Goal: Task Accomplishment & Management: Manage account settings

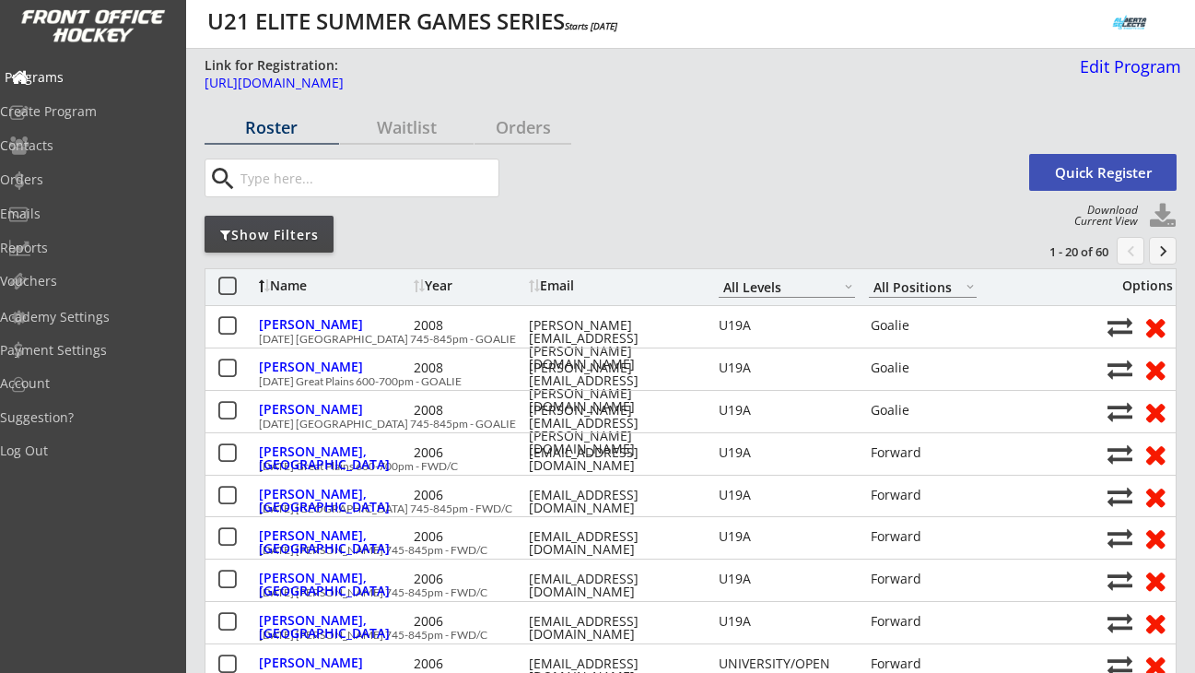
select select ""All Levels""
select select ""All Positions""
click at [77, 71] on div "Programs" at bounding box center [88, 77] width 166 height 13
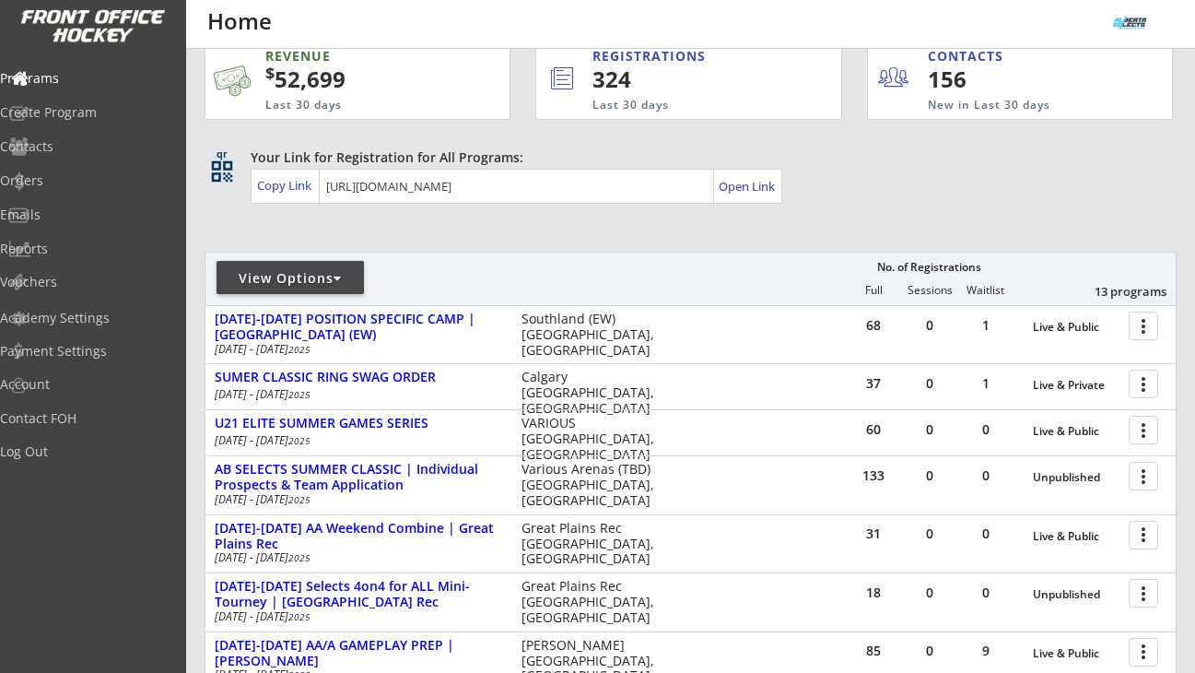
scroll to position [29, 0]
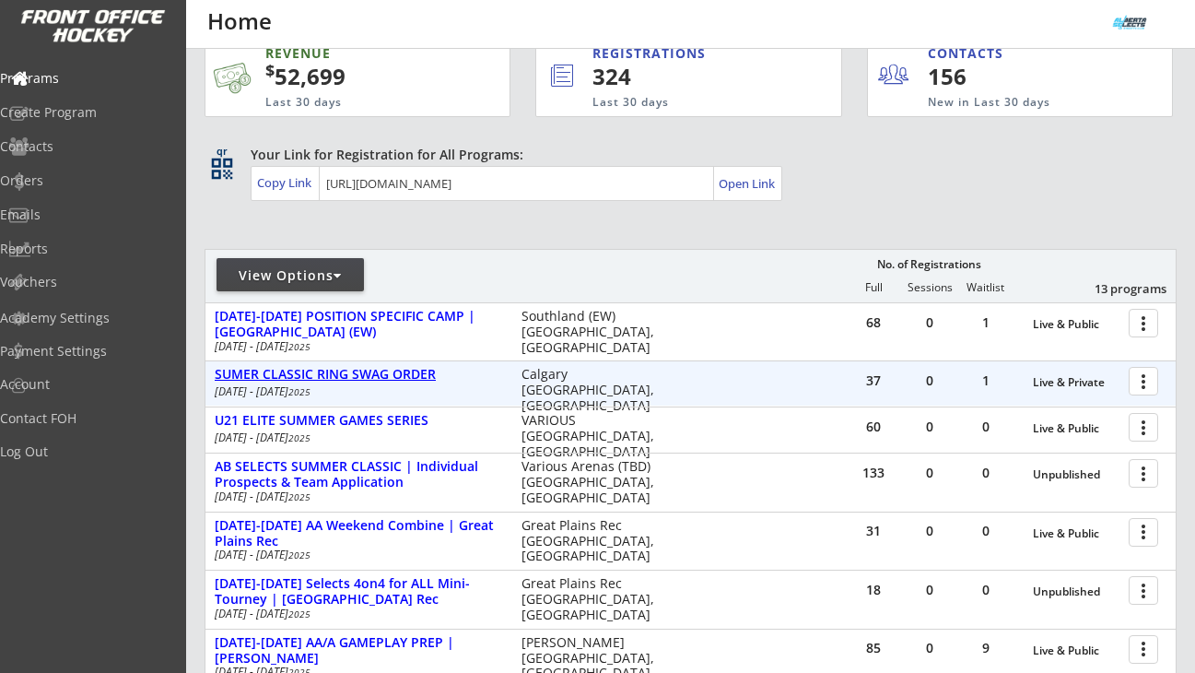
click at [393, 373] on div "SUMER CLASSIC RING SWAG ORDER" at bounding box center [359, 375] width 288 height 16
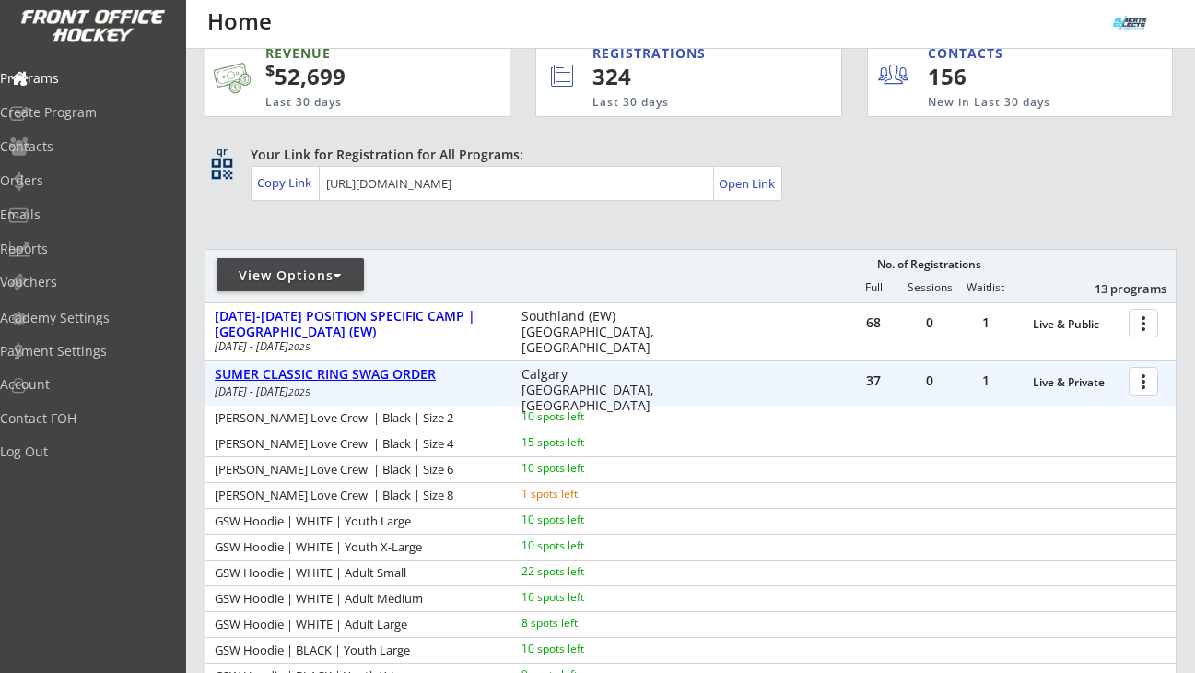
click at [393, 372] on div "SUMER CLASSIC RING SWAG ORDER" at bounding box center [359, 375] width 288 height 16
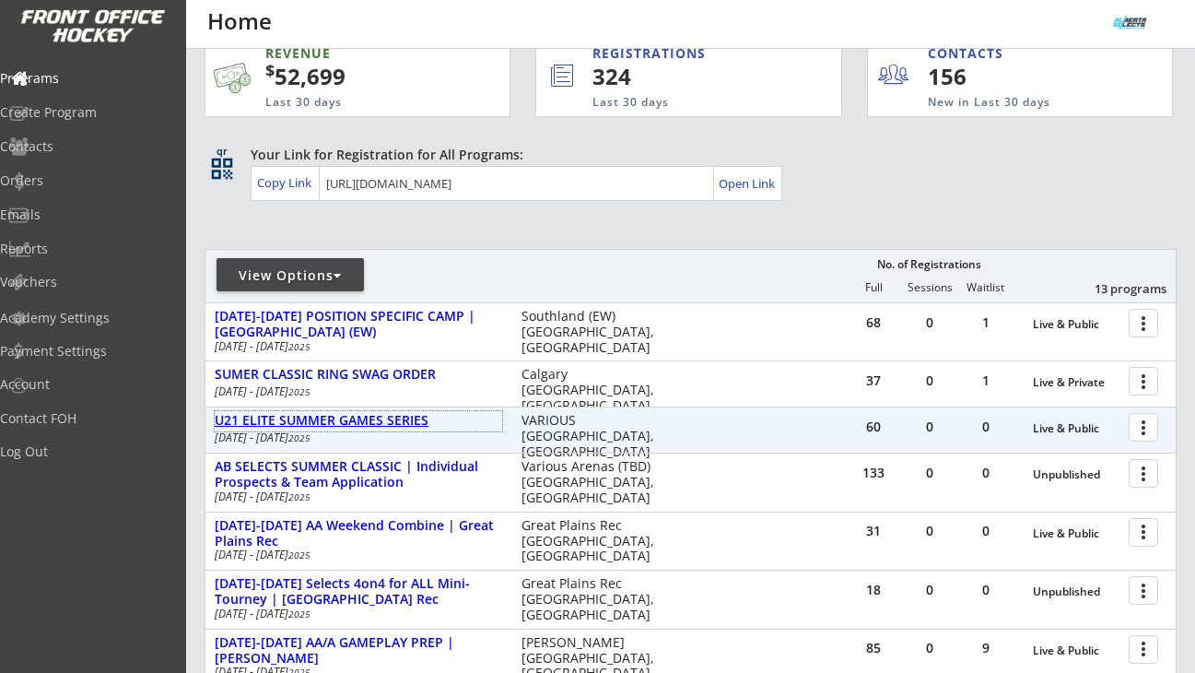
click at [382, 424] on div "U21 ELITE SUMMER GAMES SERIES" at bounding box center [359, 421] width 288 height 16
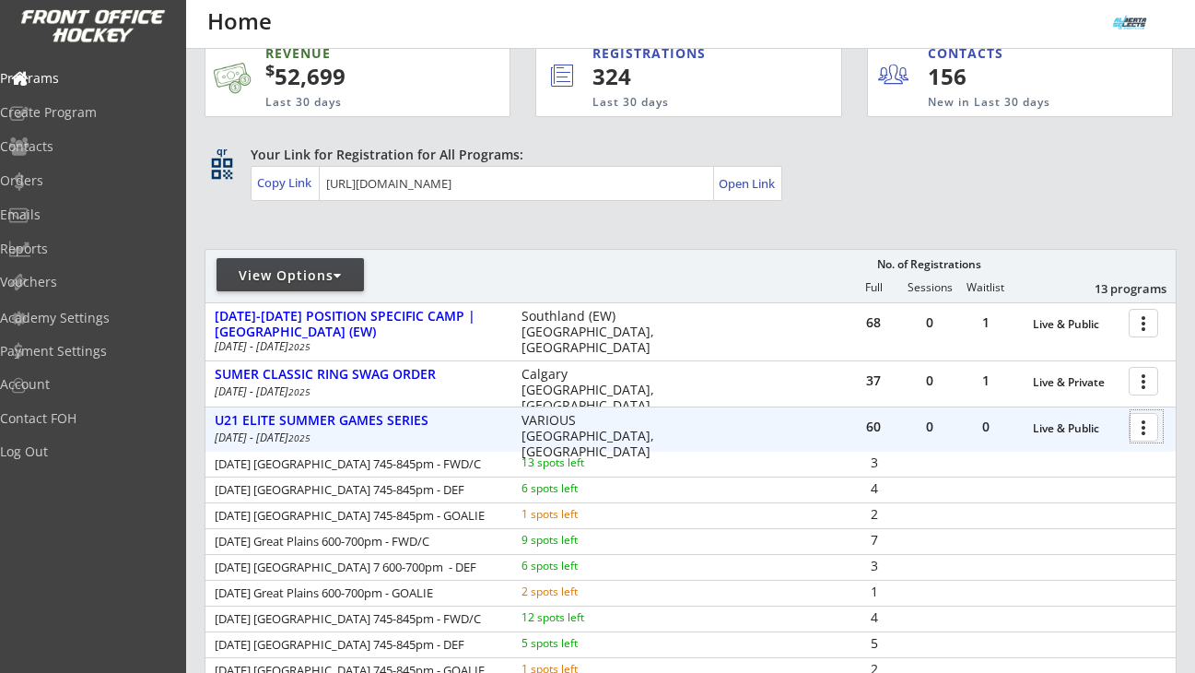
click at [1147, 432] on div at bounding box center [1147, 426] width 32 height 32
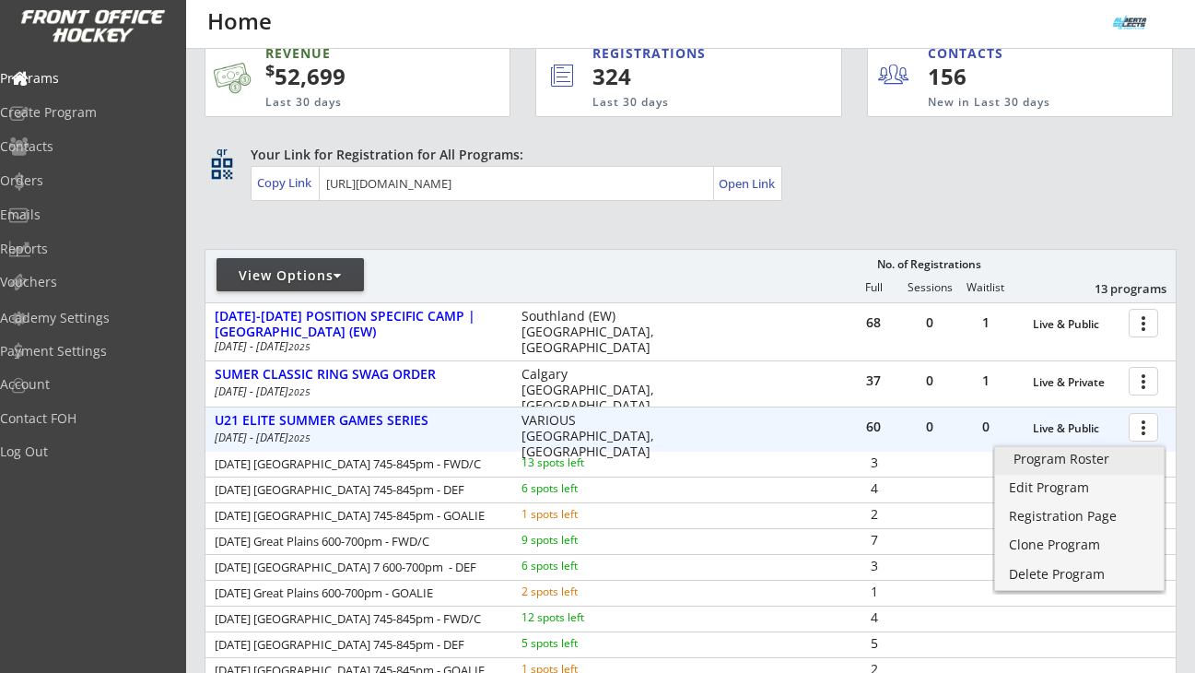
click at [1119, 449] on link "Program Roster" at bounding box center [1079, 461] width 169 height 28
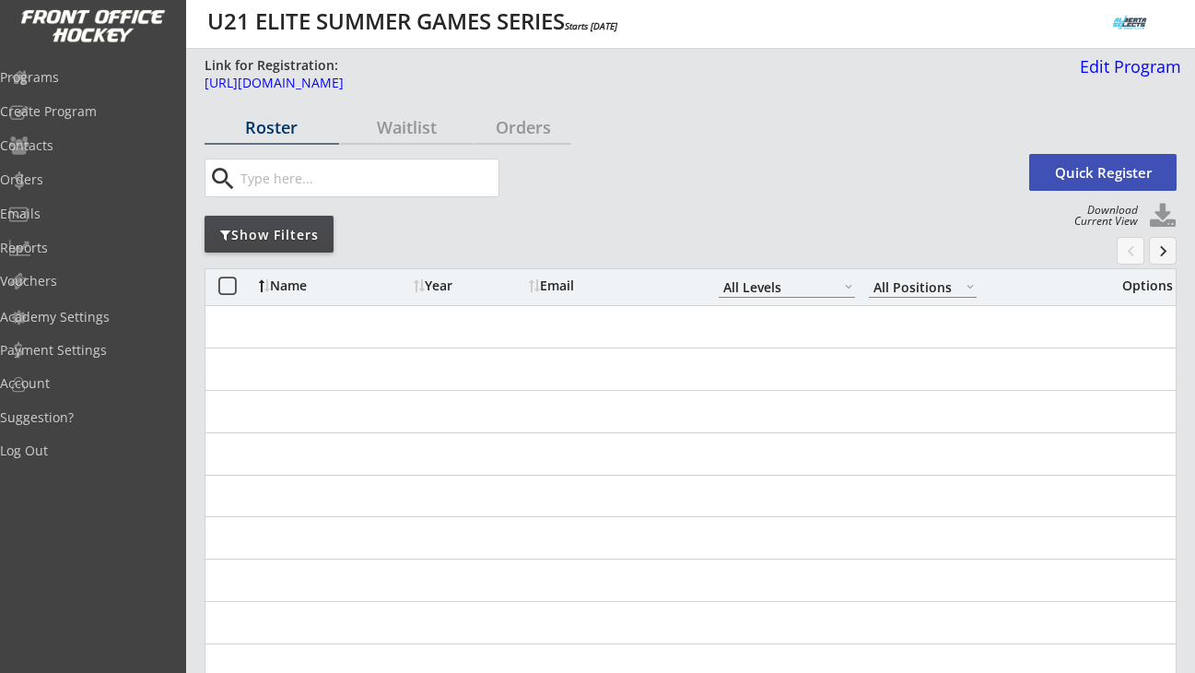
select select ""All Levels""
select select ""All Positions""
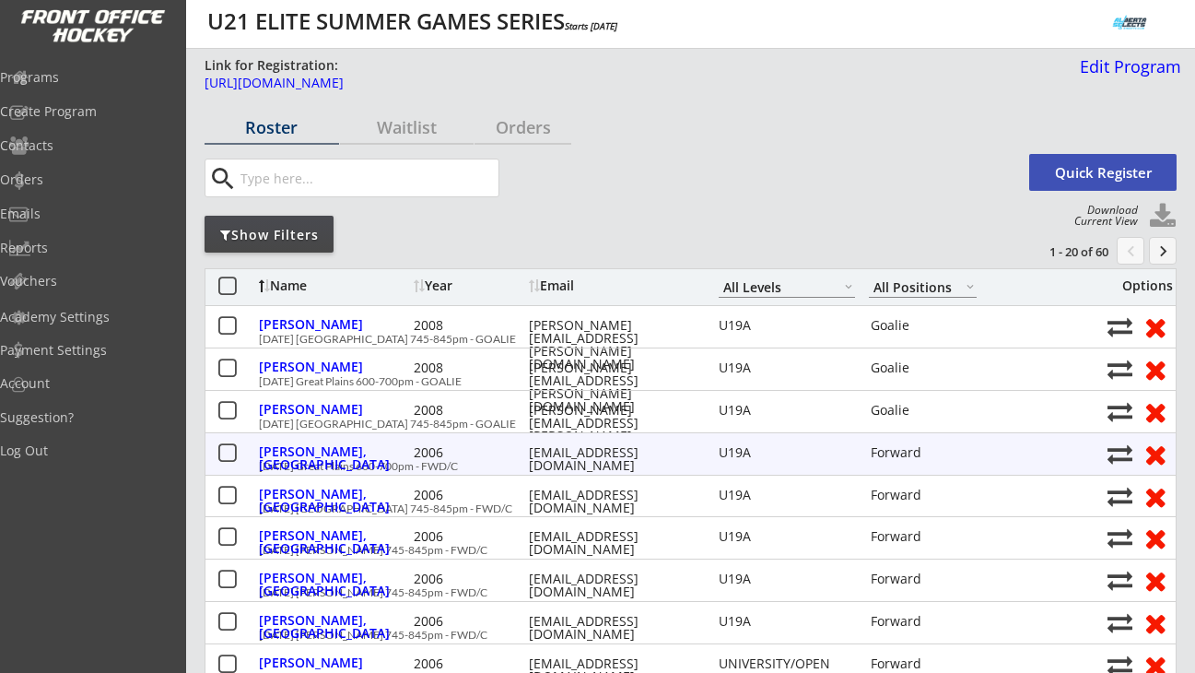
scroll to position [44, 0]
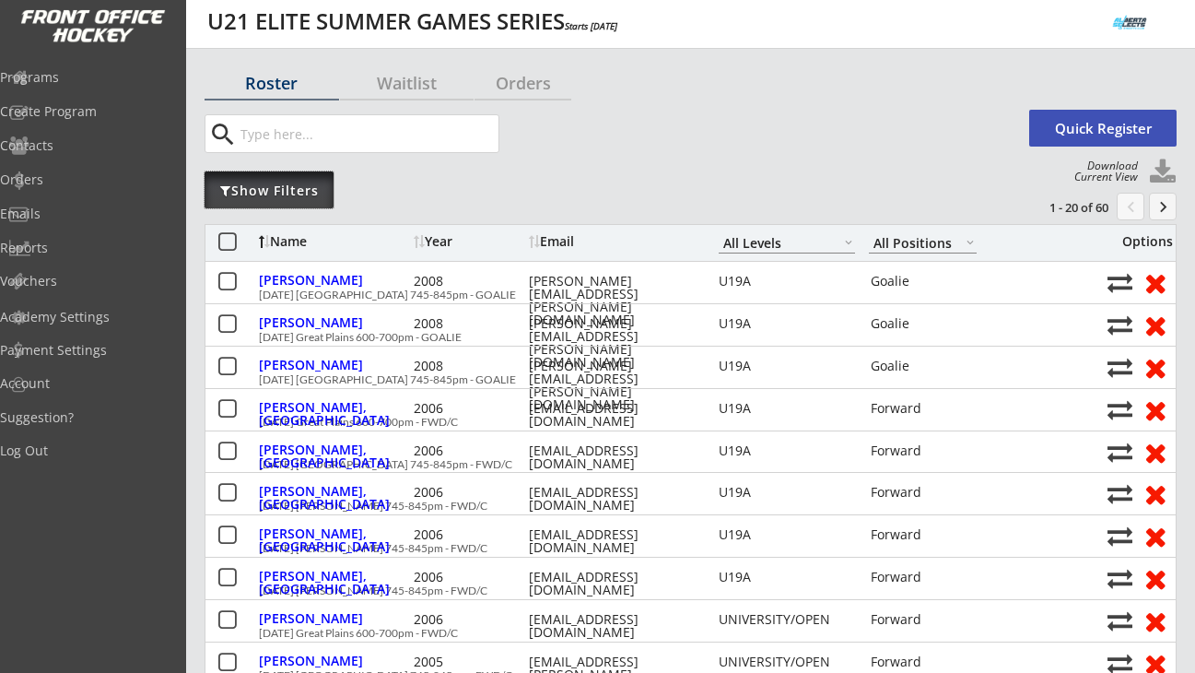
click at [312, 201] on div "Show Filters" at bounding box center [269, 189] width 129 height 37
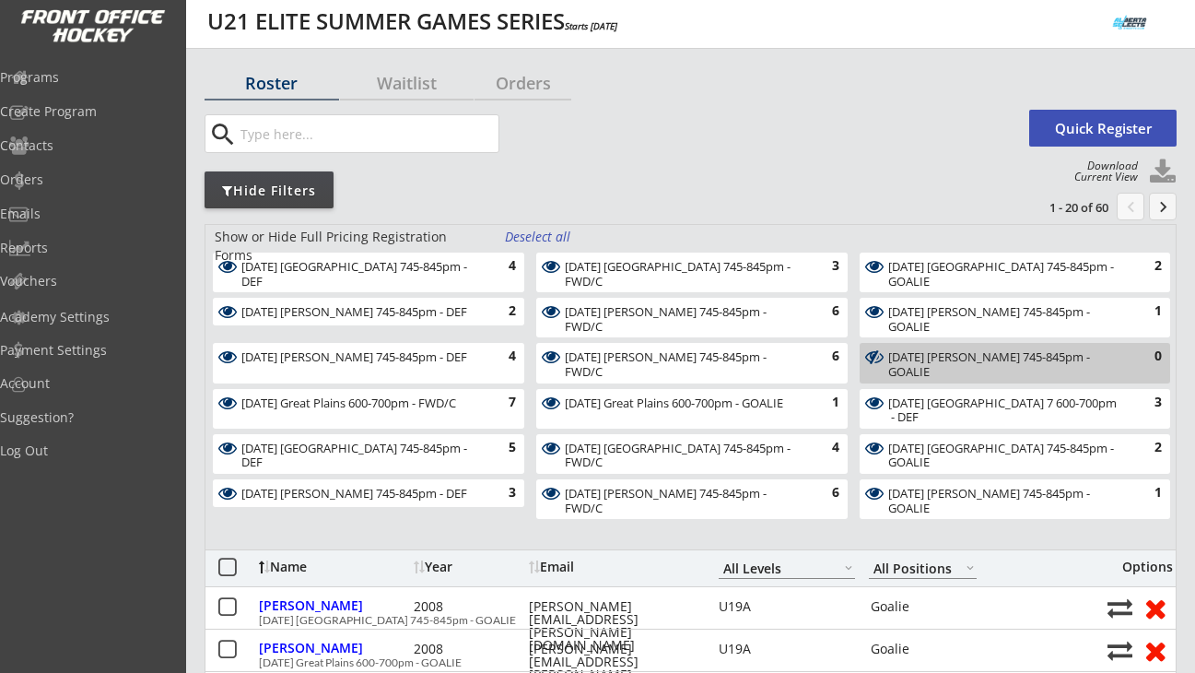
click at [529, 241] on div "Deselect all" at bounding box center [539, 237] width 68 height 18
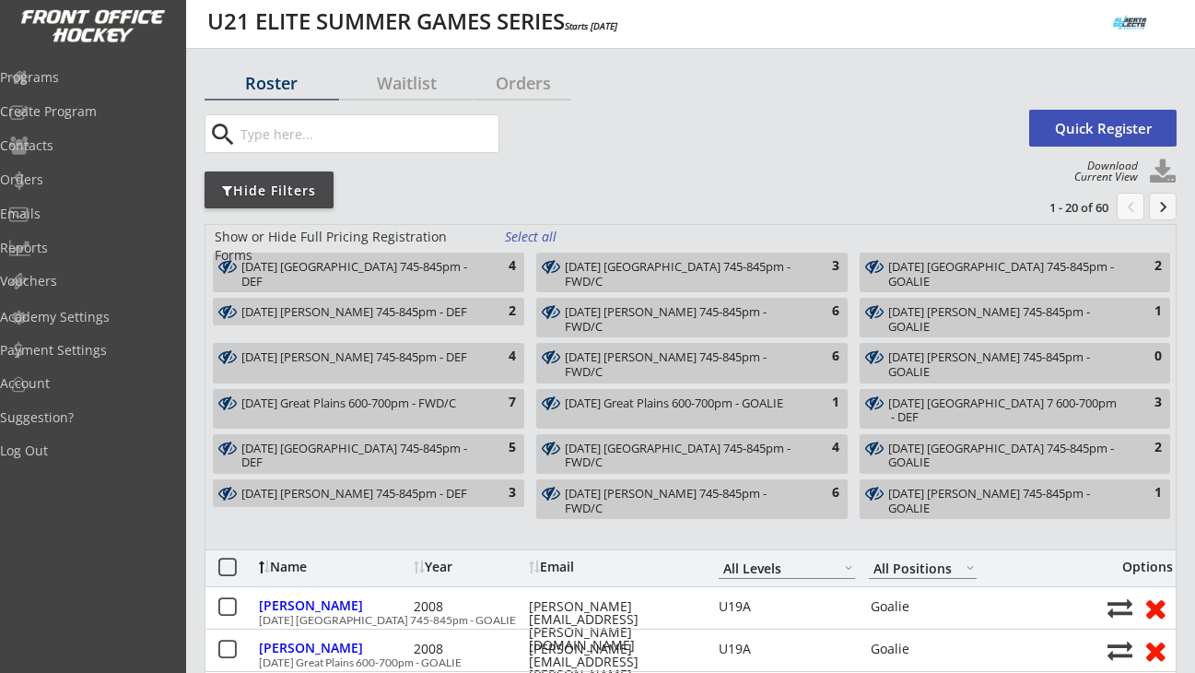
click at [447, 310] on div "Mon Aug 18 Rose Kohn 745-845pm - DEF" at bounding box center [357, 312] width 233 height 15
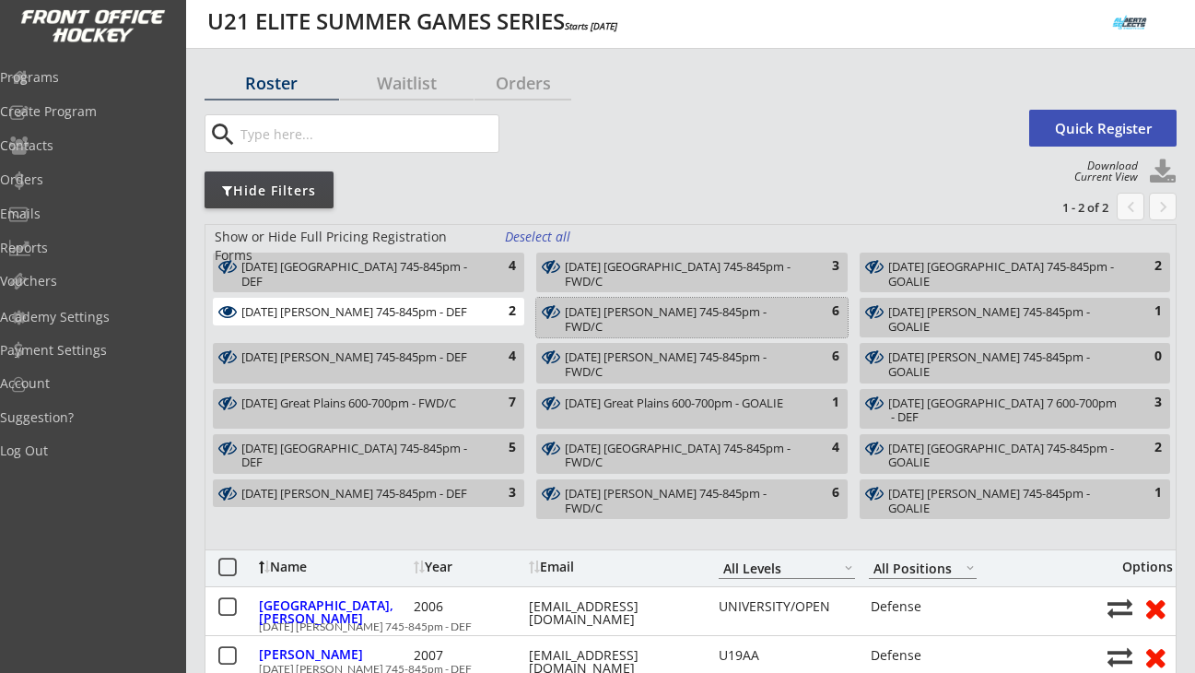
click at [801, 321] on div "Mon Aug 18 Rose Kohn 745-845pm - FWD/C 6" at bounding box center [691, 318] width 311 height 40
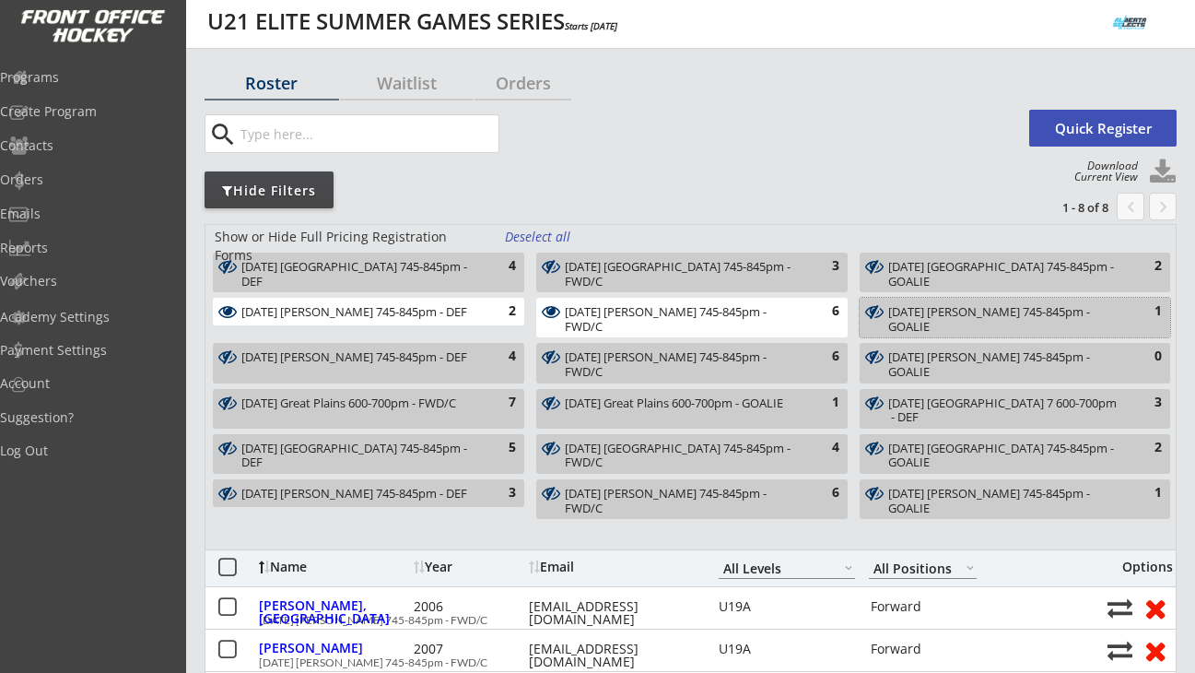
click at [982, 323] on div "Mon Aug 18 Rose Kohn 745-845pm - GOALIE" at bounding box center [1004, 319] width 232 height 29
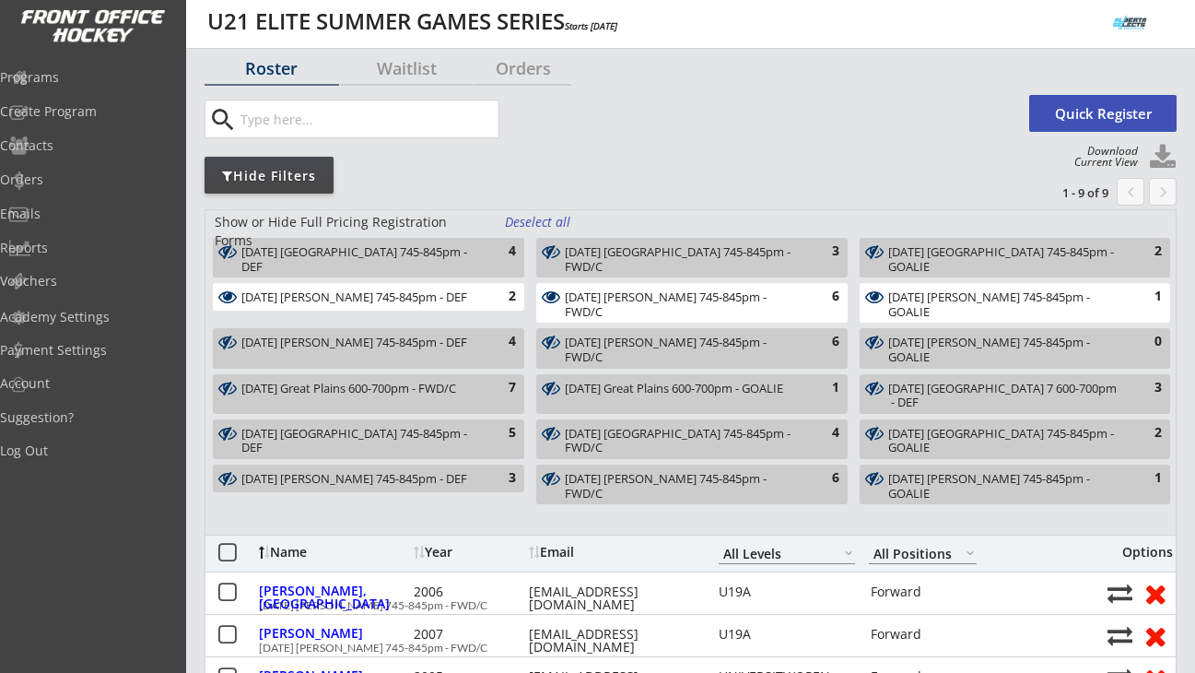
scroll to position [0, 0]
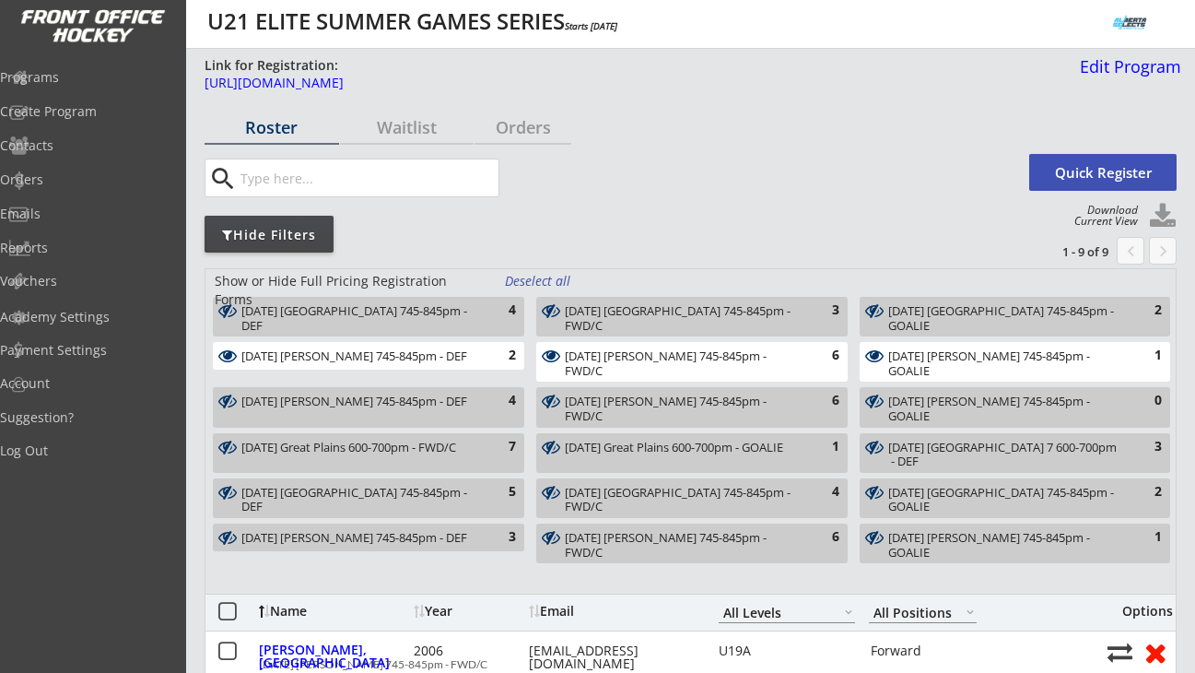
click at [523, 278] on div "Deselect all" at bounding box center [539, 281] width 68 height 18
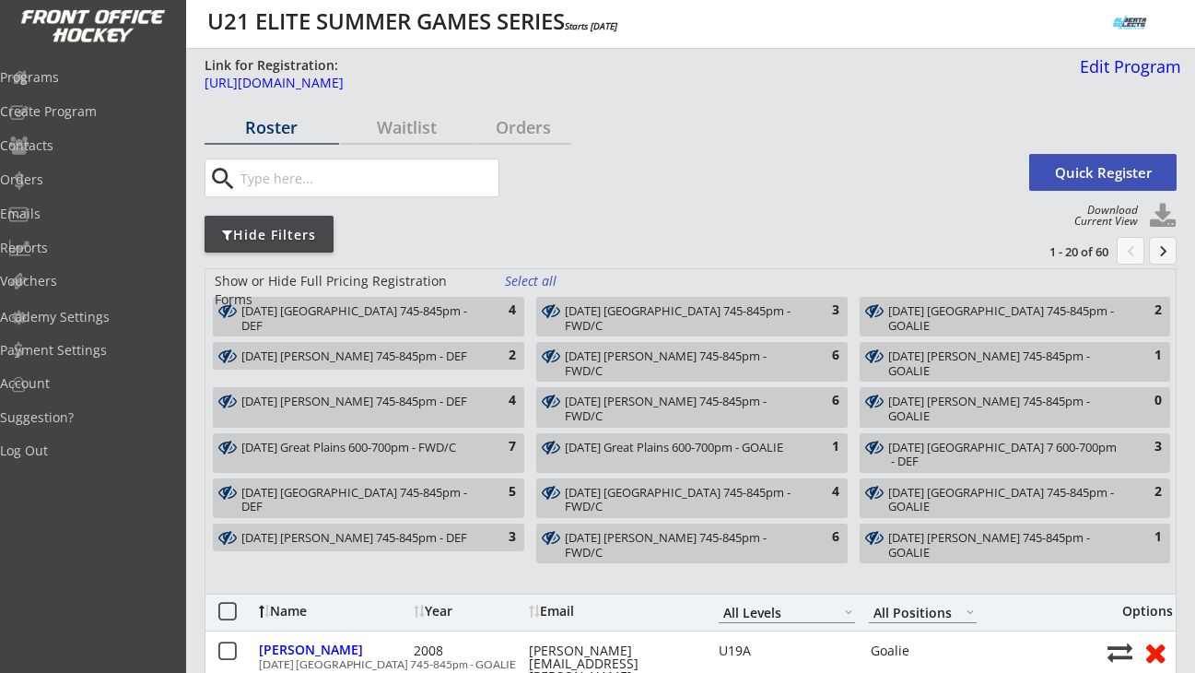
click at [523, 278] on div "Select all" at bounding box center [539, 281] width 68 height 18
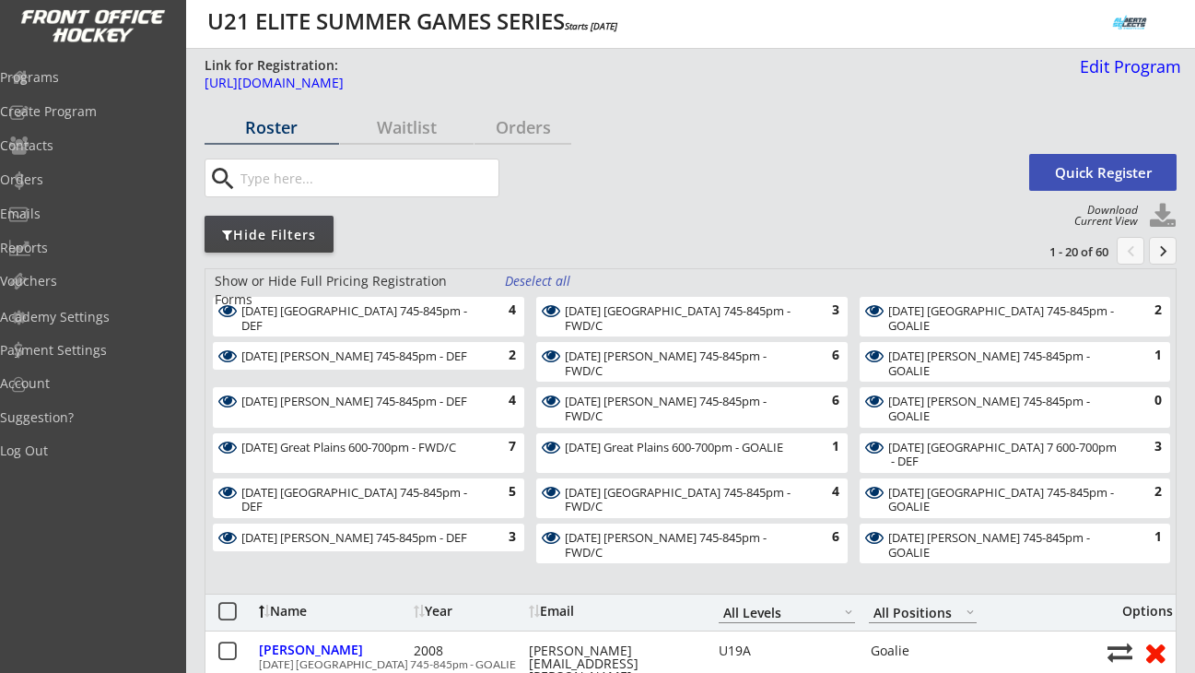
click at [1168, 254] on button "keyboard_arrow_right" at bounding box center [1163, 251] width 28 height 28
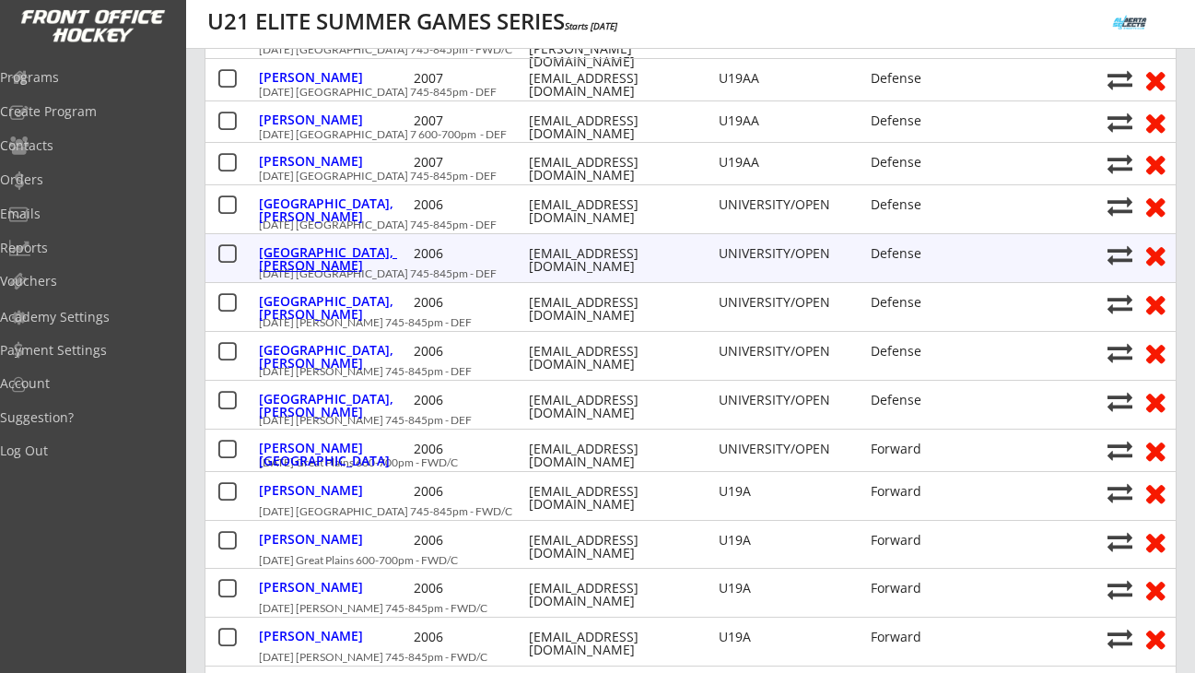
scroll to position [750, 0]
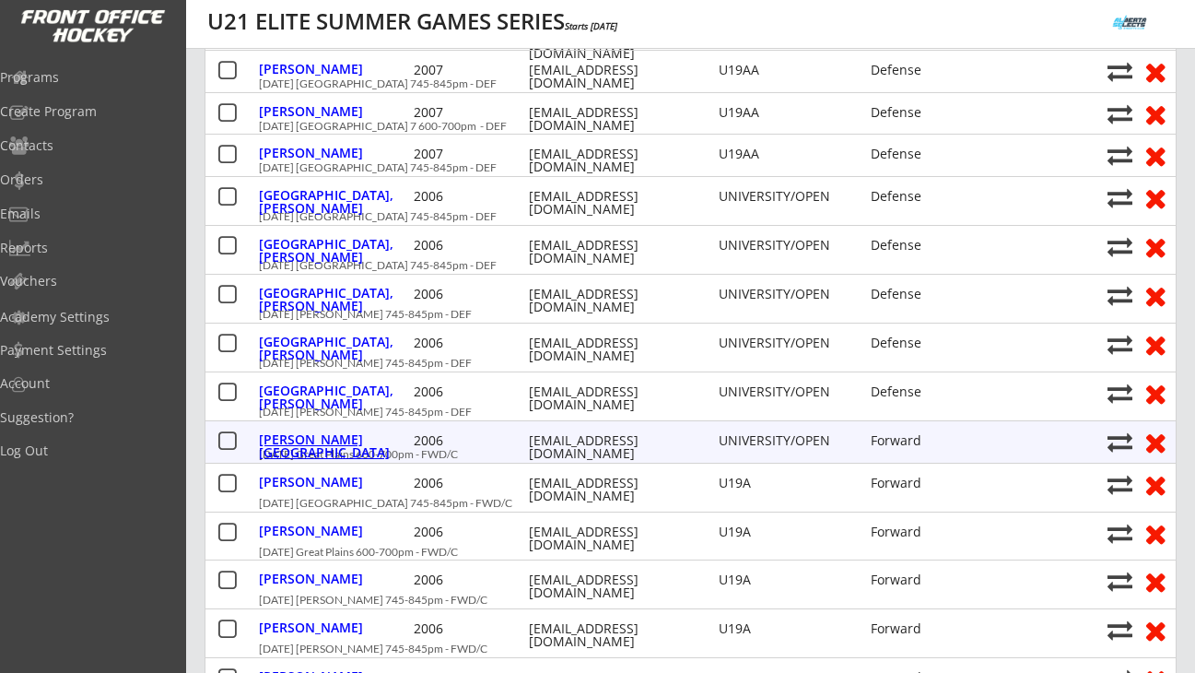
click at [351, 439] on div "Meckelborg, Livia" at bounding box center [334, 446] width 150 height 26
select select ""Forward""
select select ""UNIVERSITY/OPEN""
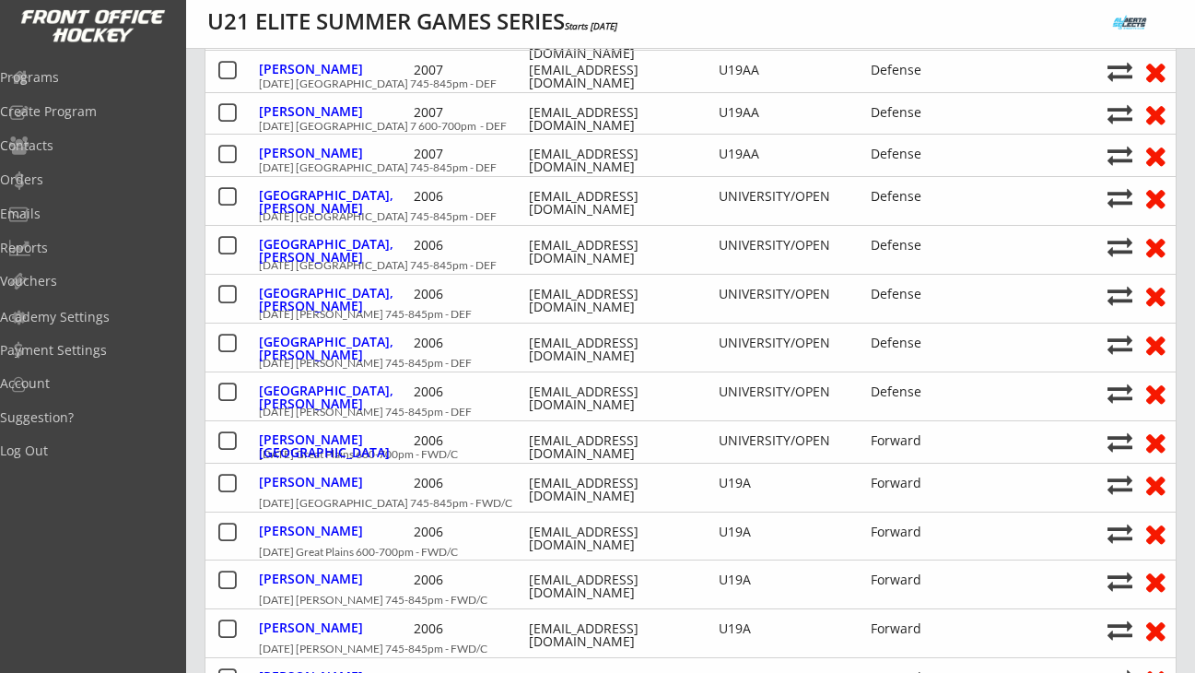
type input "Female"
type input "U19B"
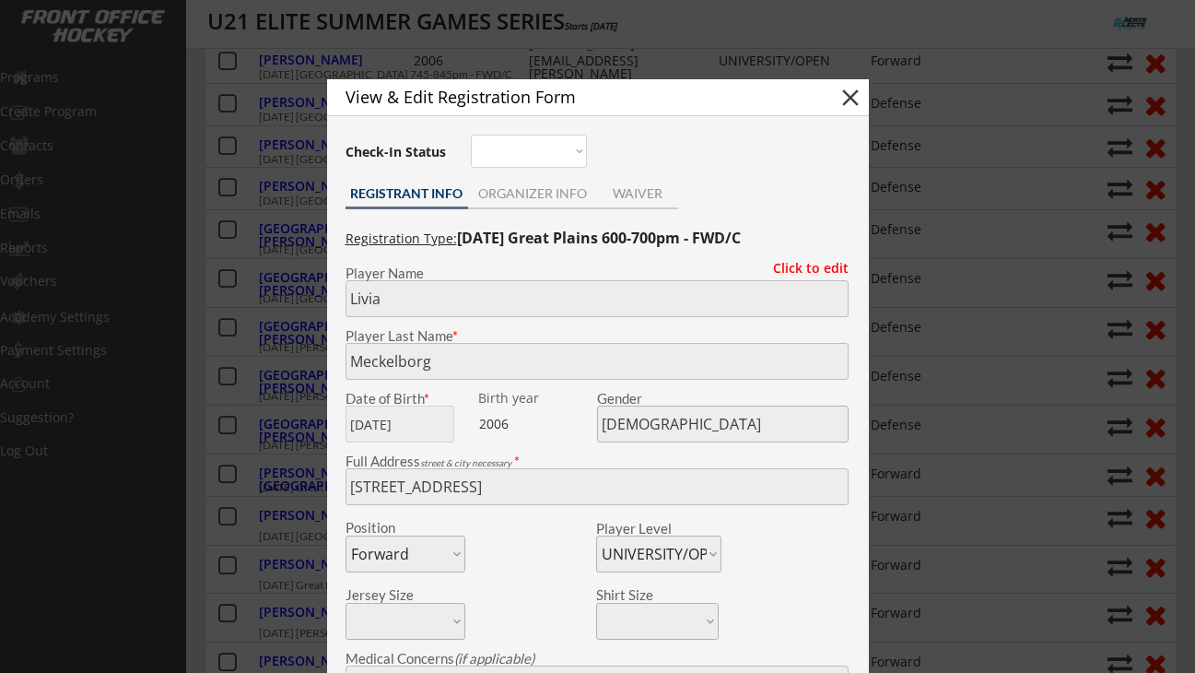
scroll to position [716, 0]
click at [852, 92] on button "close" at bounding box center [851, 99] width 28 height 28
select select ""PLACEHOLDER_1427118222253""
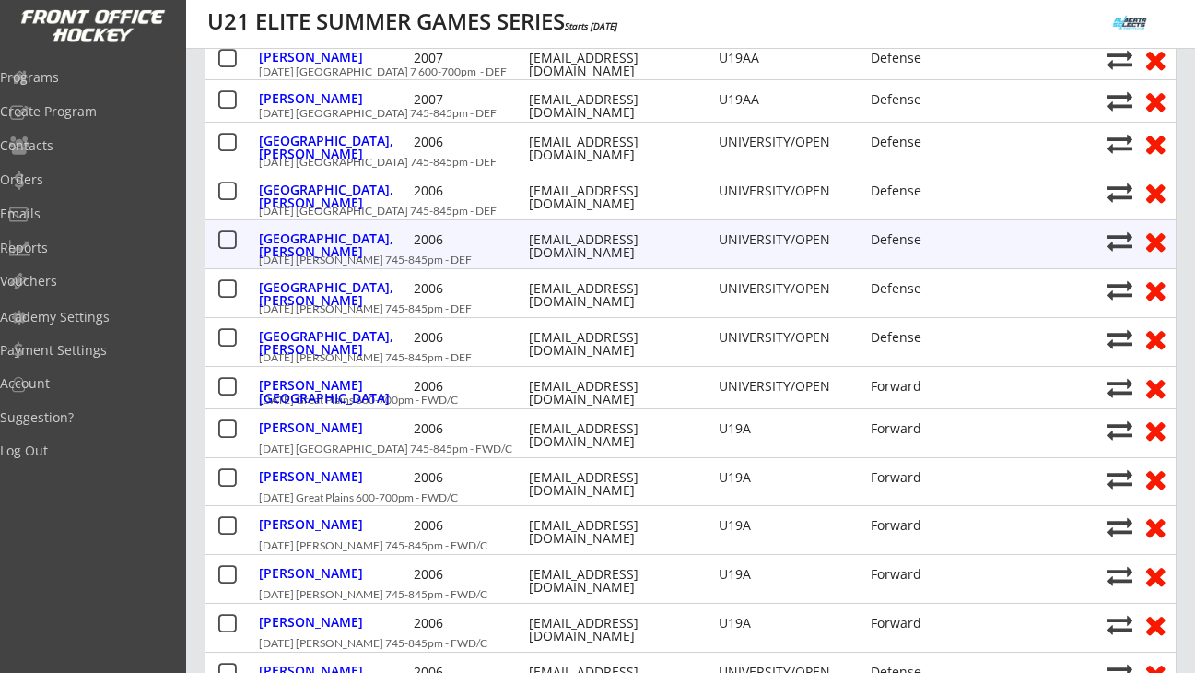
scroll to position [839, 0]
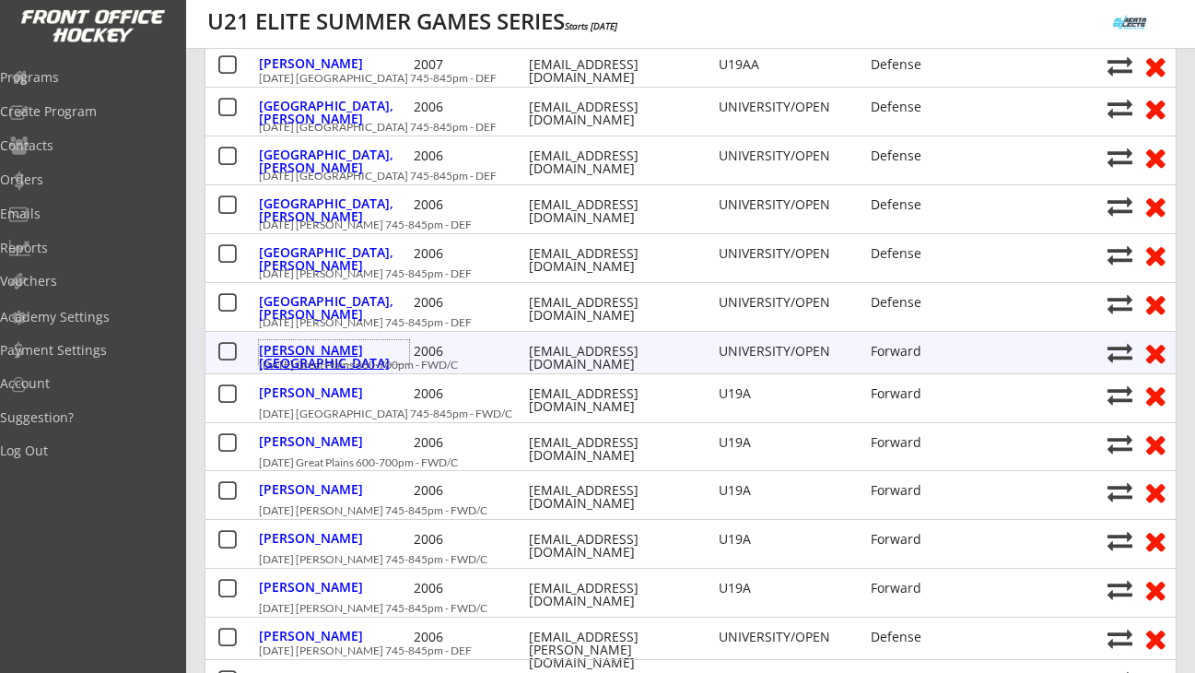
click at [362, 350] on div "Meckelborg, Livia" at bounding box center [334, 357] width 150 height 26
type input "Livia"
type input "Meckelborg"
type input "06/17/2006"
type input "Female"
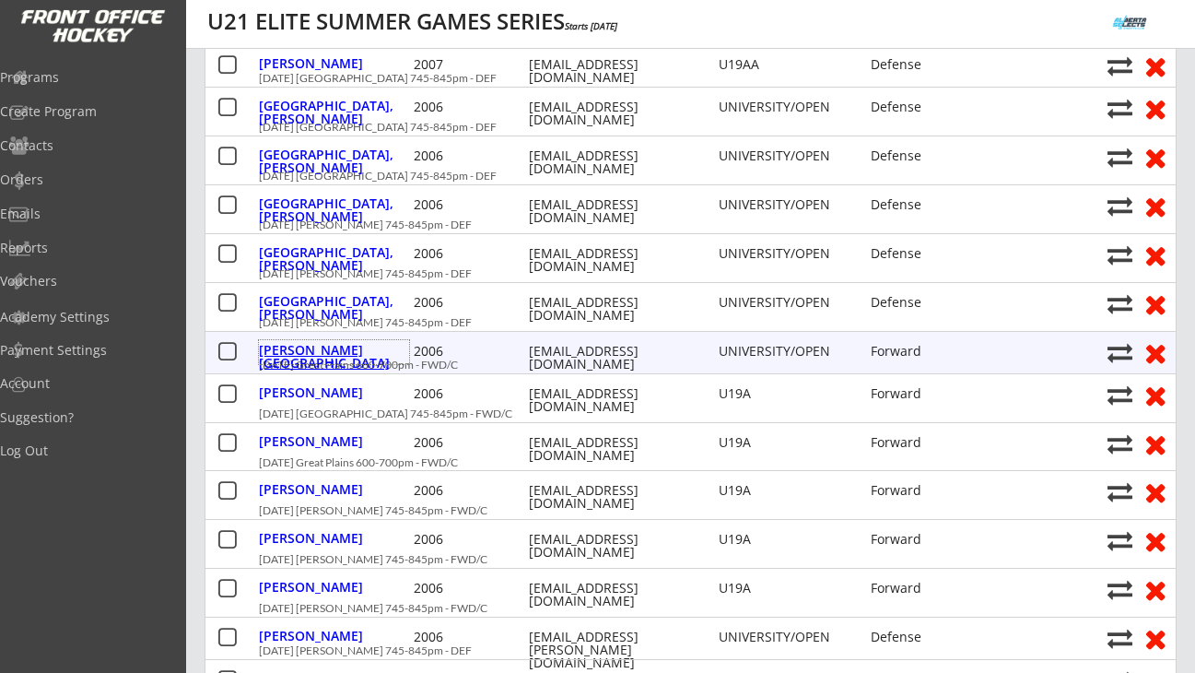
type input "1624 Cayuga Dr NW, Calgary, AB T2L 0N3, Canada"
select select ""Forward""
select select ""UNIVERSITY/OPEN""
type input "Lisa Dorren"
type input "(403) 826-6325"
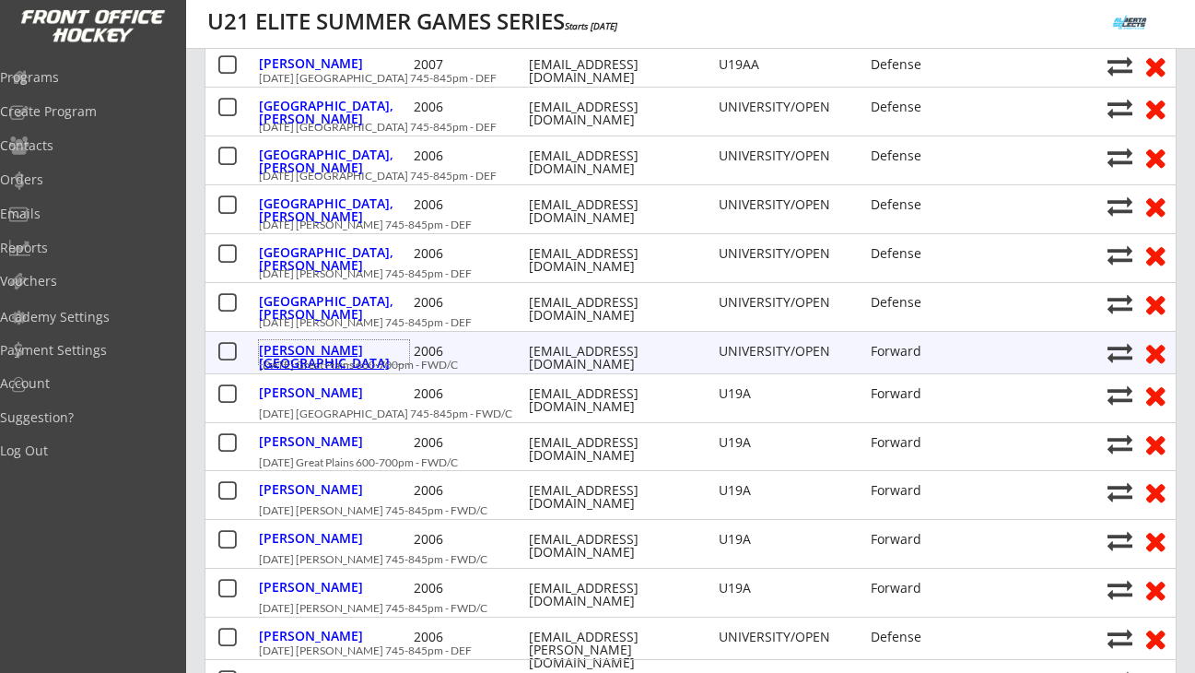
type input "U19B"
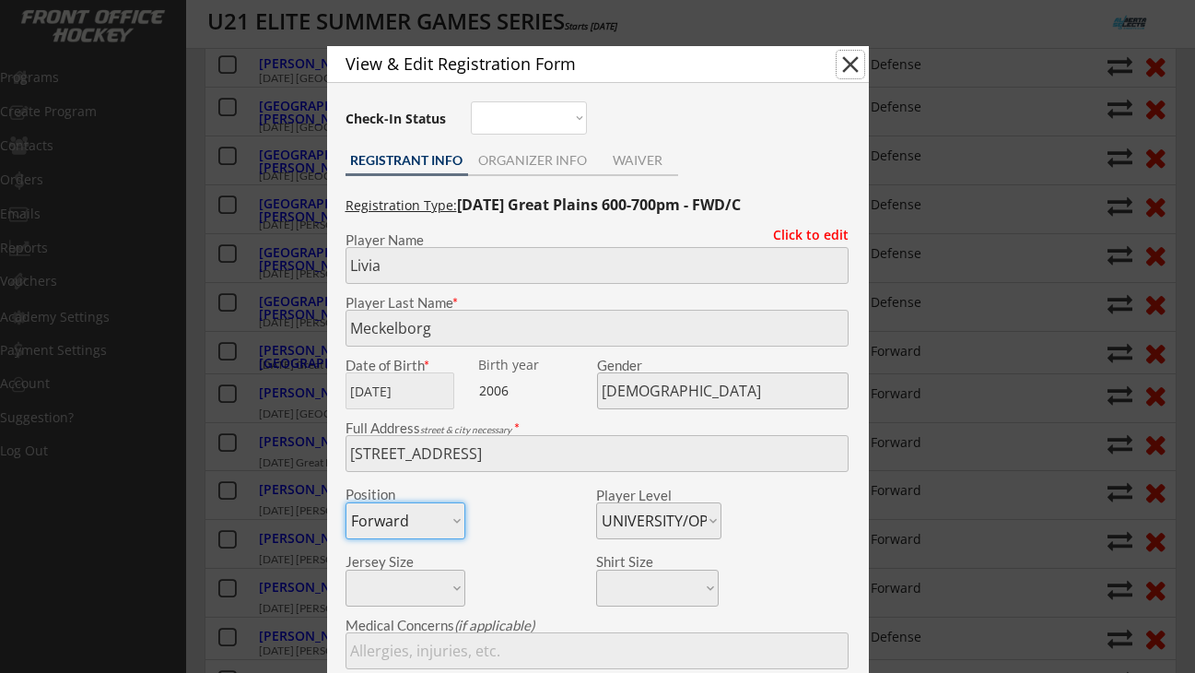
click at [851, 65] on button "close" at bounding box center [851, 65] width 28 height 28
select select ""PLACEHOLDER_1427118222253""
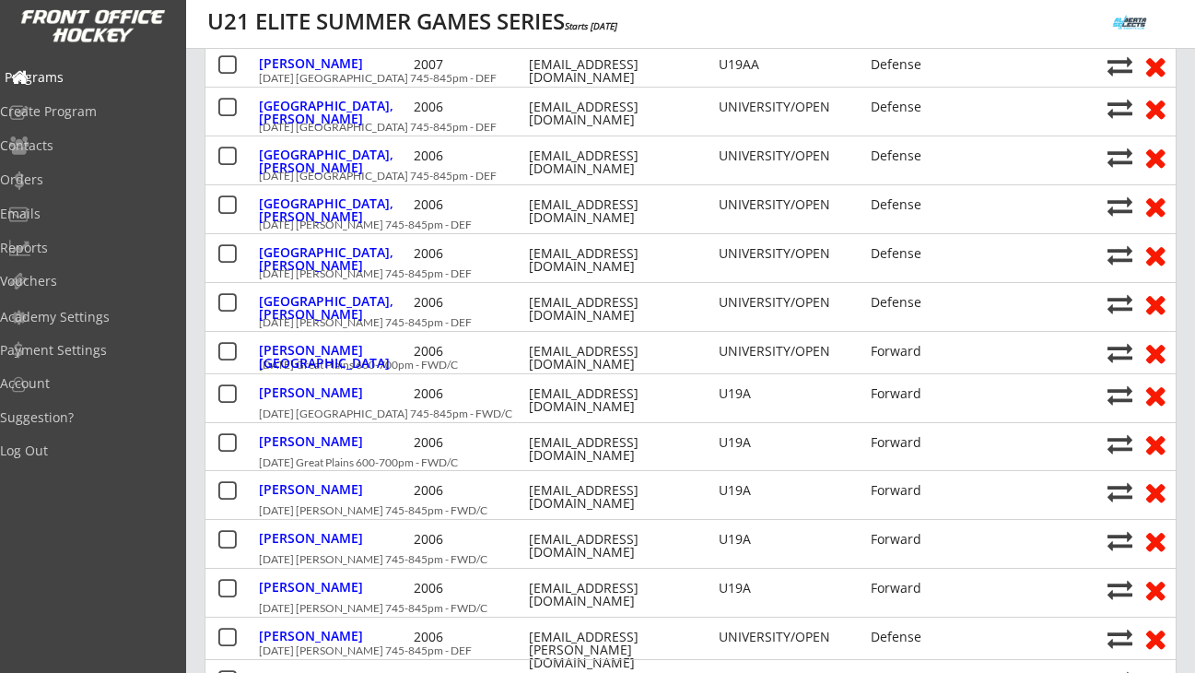
click at [83, 71] on div "Programs" at bounding box center [88, 77] width 166 height 13
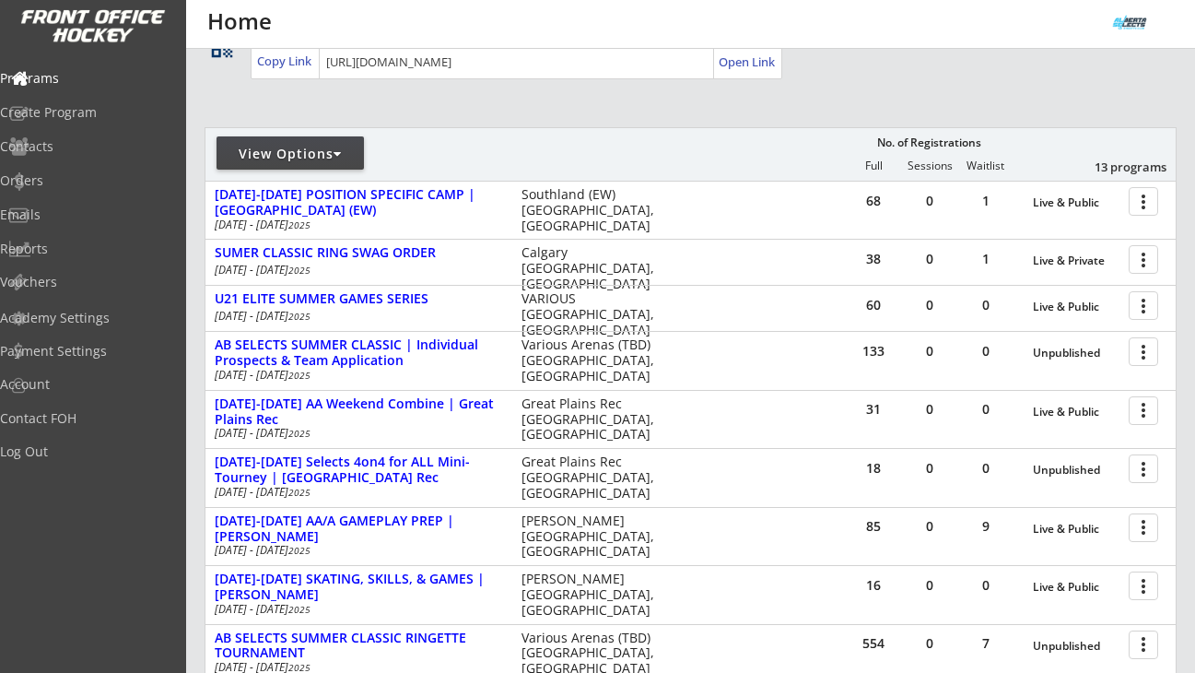
scroll to position [158, 0]
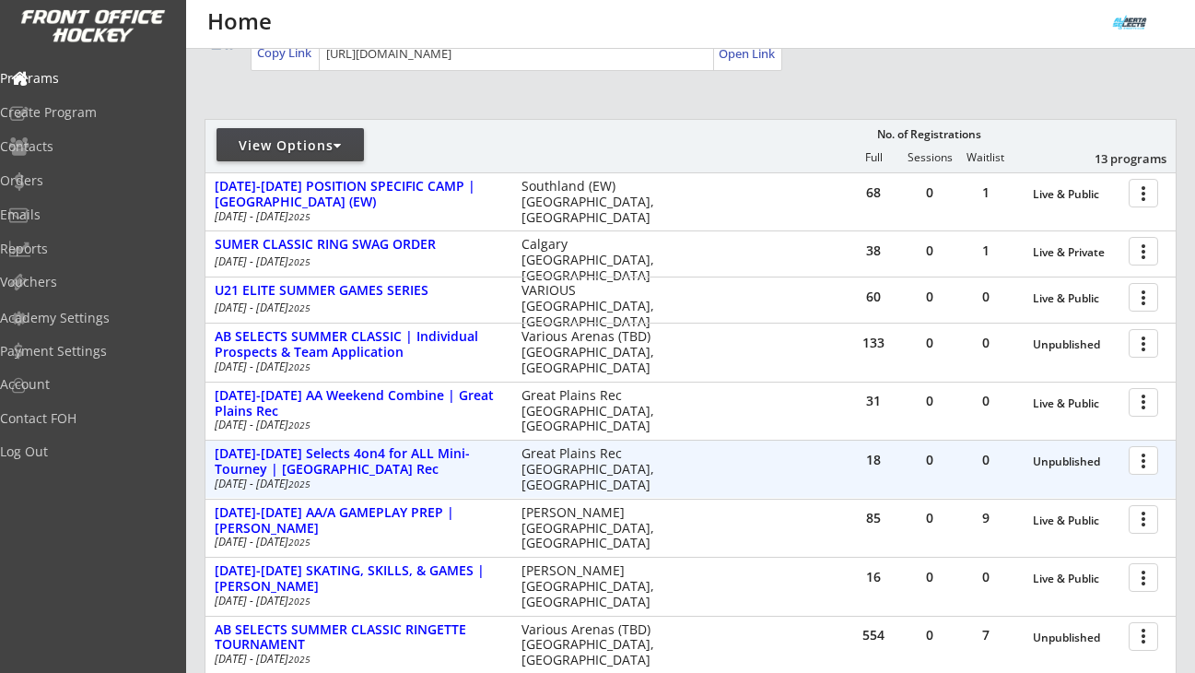
click at [1139, 462] on div at bounding box center [1147, 459] width 32 height 32
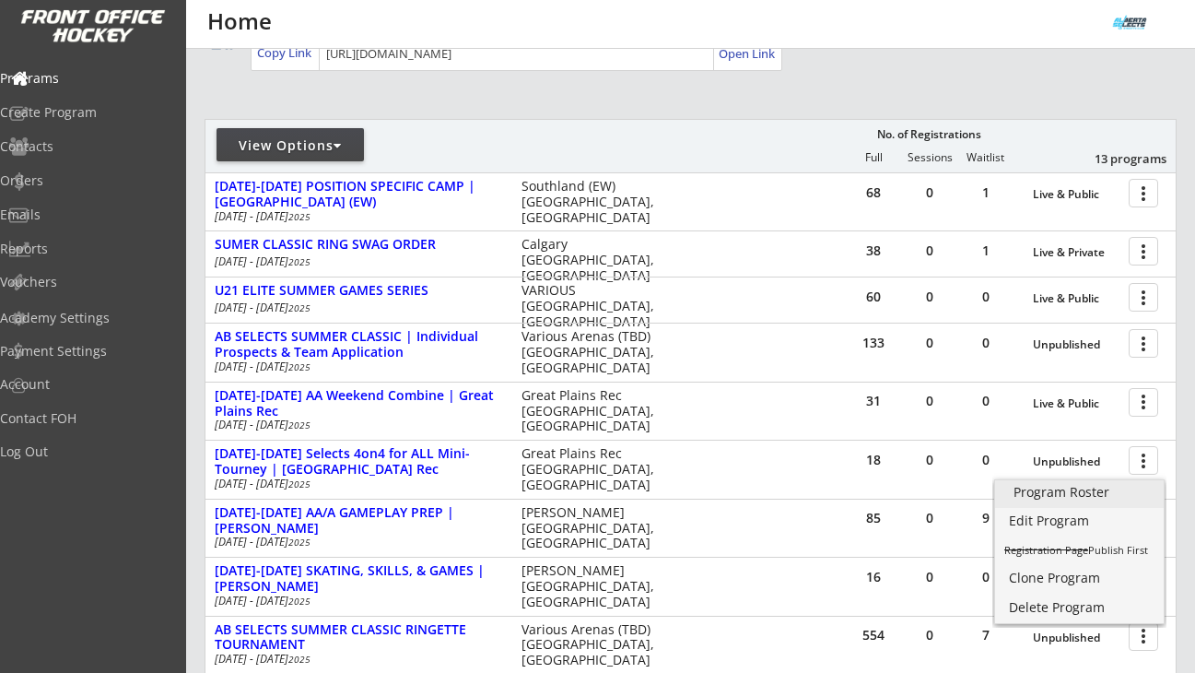
click at [1086, 489] on div "Program Roster" at bounding box center [1080, 492] width 132 height 13
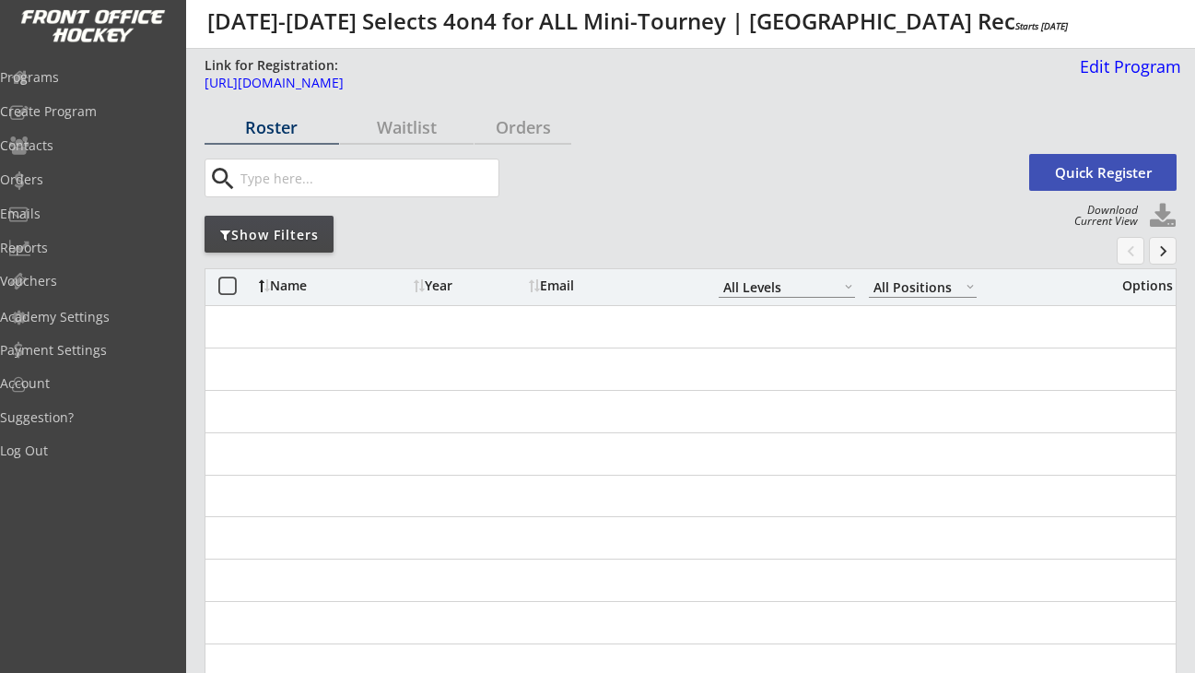
select select ""All Levels""
select select ""All Positions""
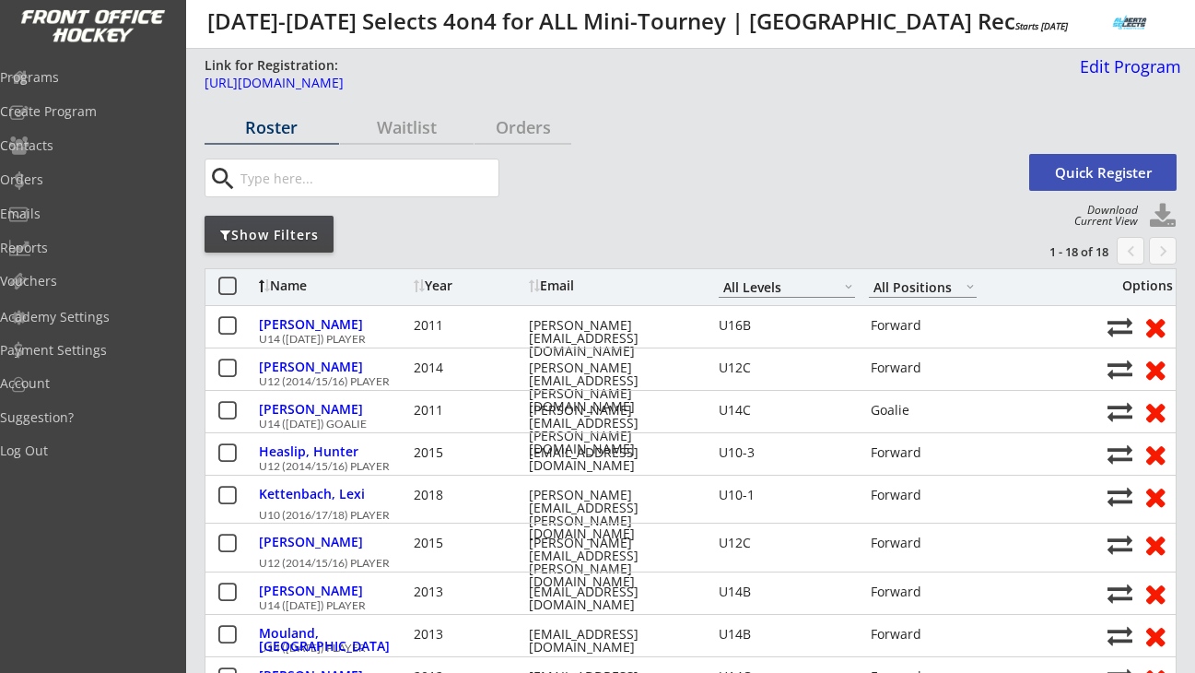
click at [538, 119] on div "Orders" at bounding box center [523, 127] width 97 height 17
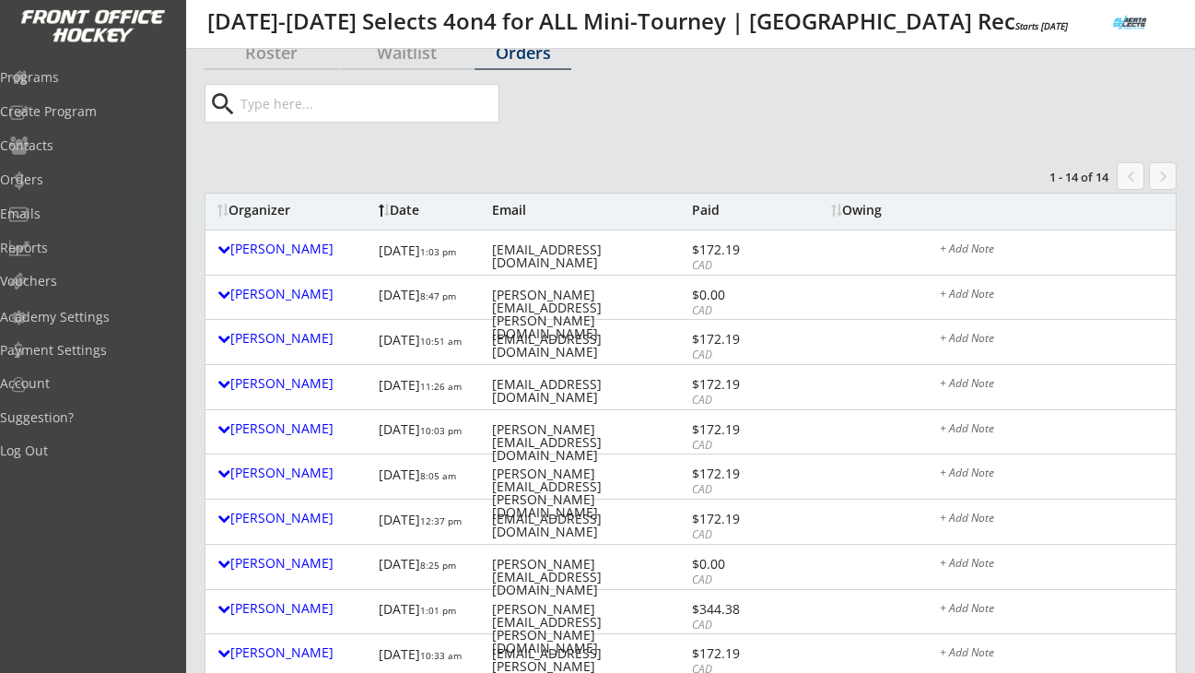
scroll to position [109, 0]
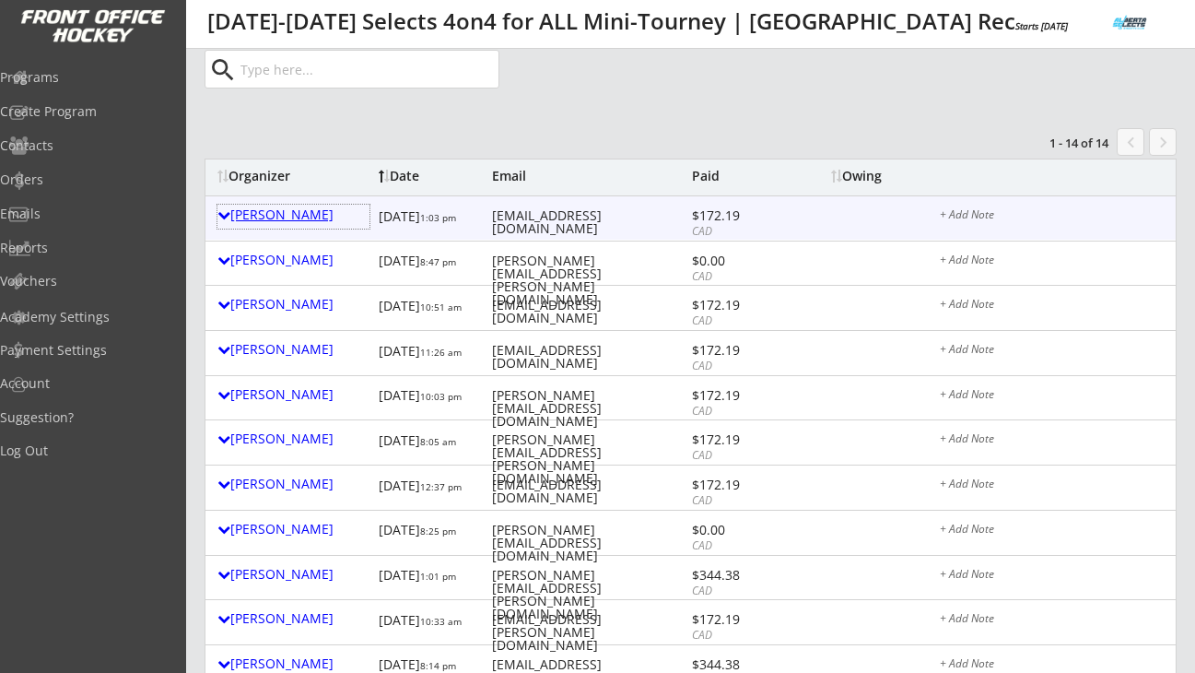
click at [299, 208] on div "[PERSON_NAME]" at bounding box center [293, 214] width 152 height 13
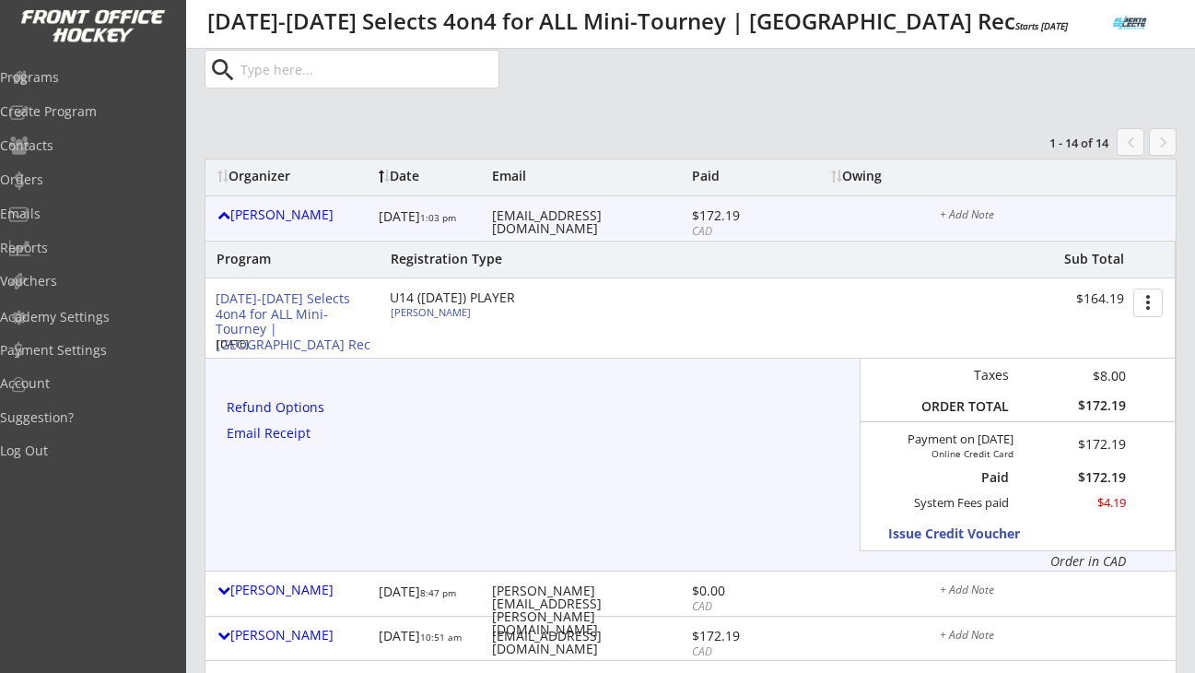
click at [731, 212] on div "$172.19" at bounding box center [742, 215] width 100 height 13
click at [743, 215] on div "$172.19" at bounding box center [742, 215] width 100 height 13
drag, startPoint x: 699, startPoint y: 216, endPoint x: 757, endPoint y: 217, distance: 57.2
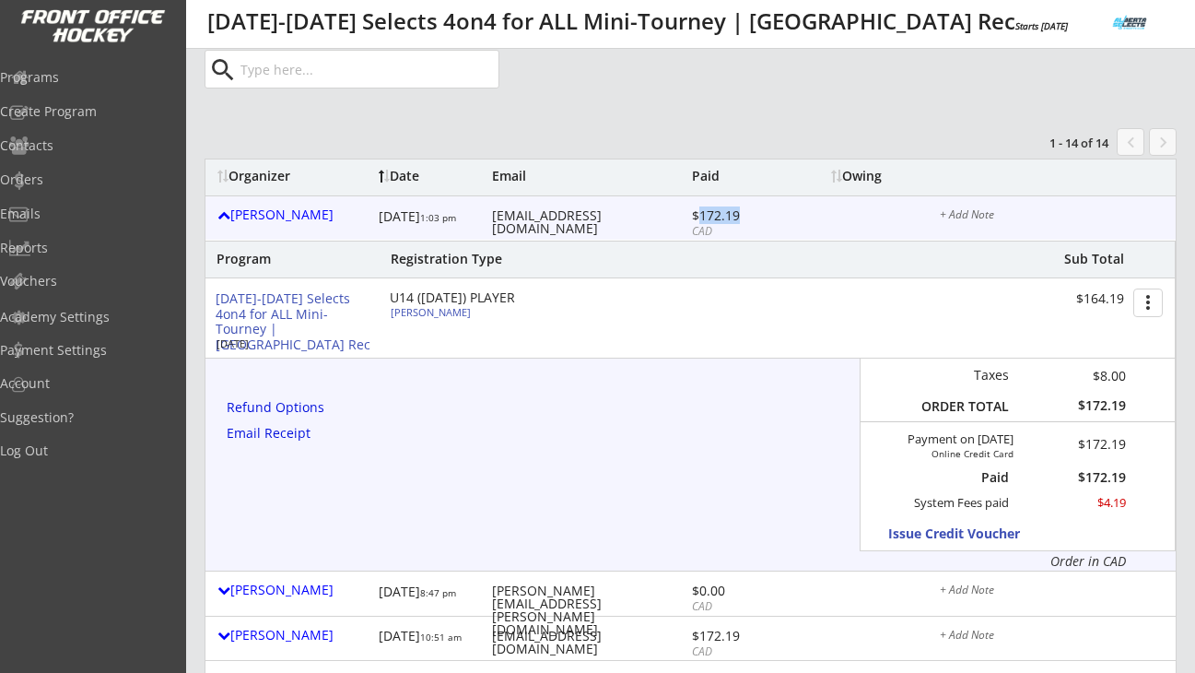
click at [756, 217] on div "$172.19" at bounding box center [742, 215] width 100 height 13
copy div "172.19"
click at [273, 407] on div "Refund Options" at bounding box center [279, 407] width 104 height 13
select select ""No""
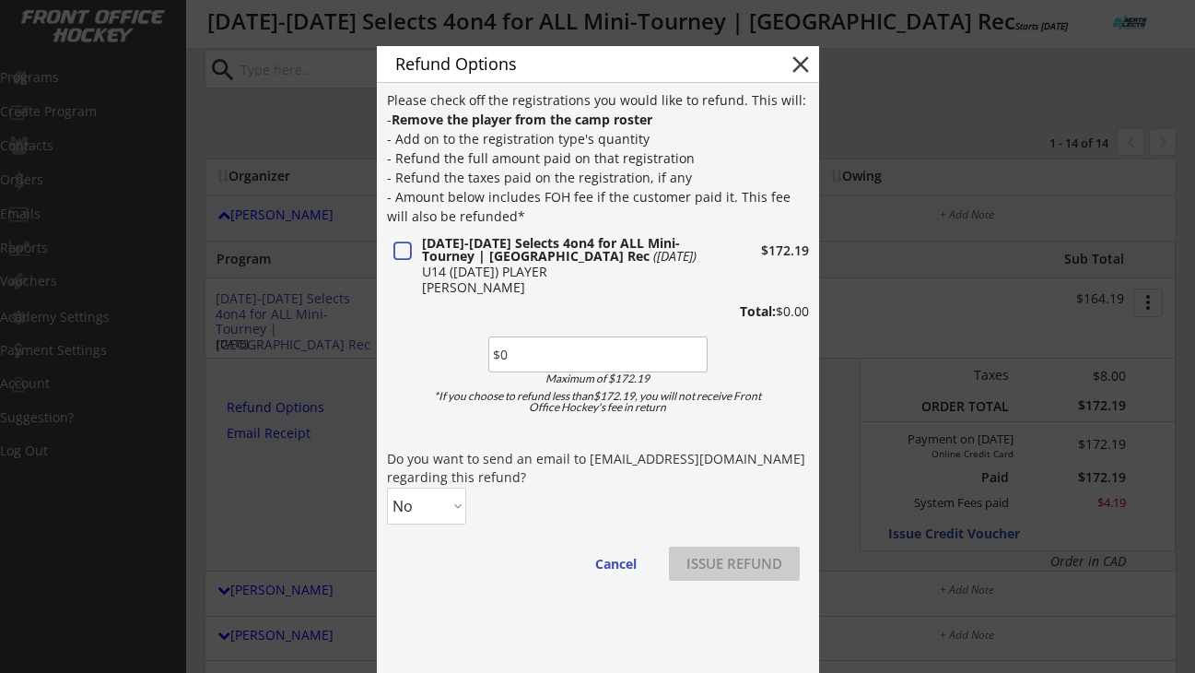
click at [519, 349] on input "input" at bounding box center [597, 354] width 219 height 36
click at [516, 358] on input "input" at bounding box center [597, 354] width 219 height 36
paste input "$1"
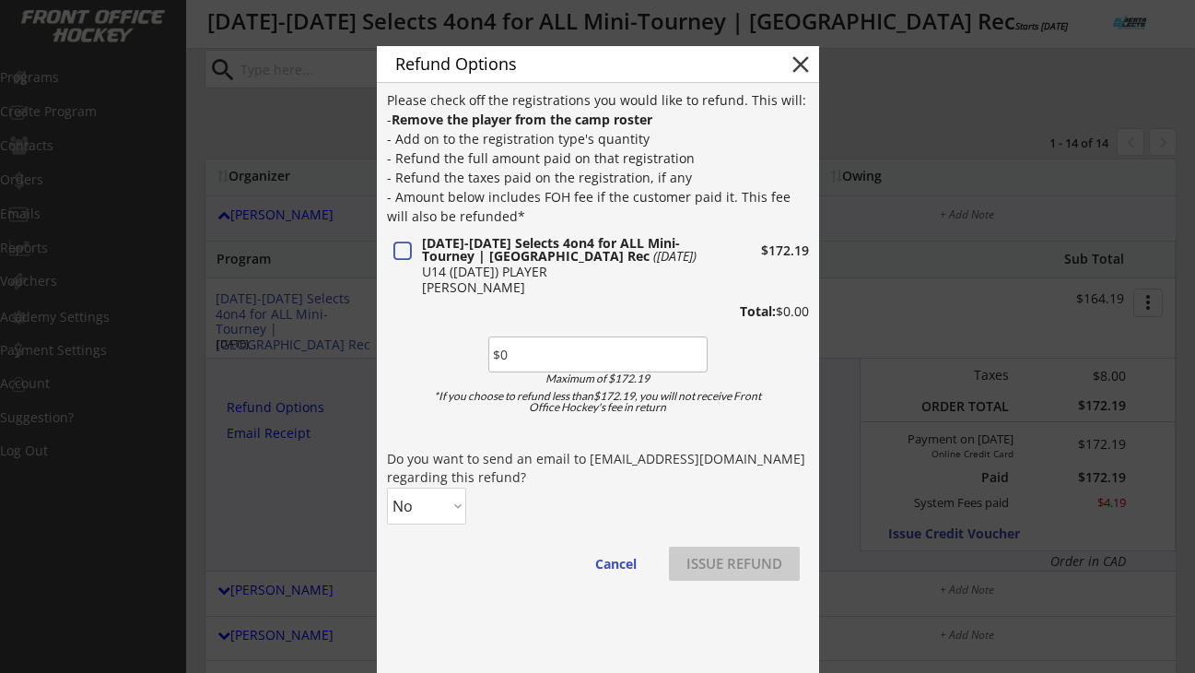
click at [516, 358] on input "input" at bounding box center [597, 354] width 219 height 36
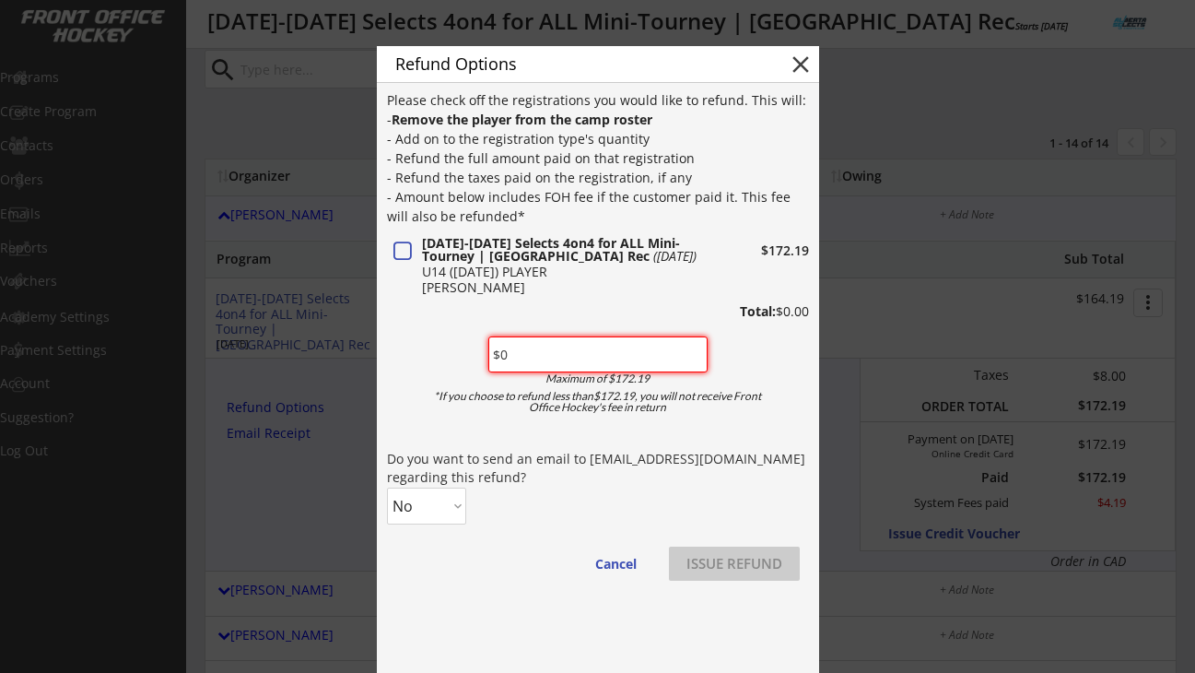
click at [516, 358] on input "input" at bounding box center [597, 354] width 219 height 36
click at [518, 358] on input "input" at bounding box center [597, 354] width 219 height 36
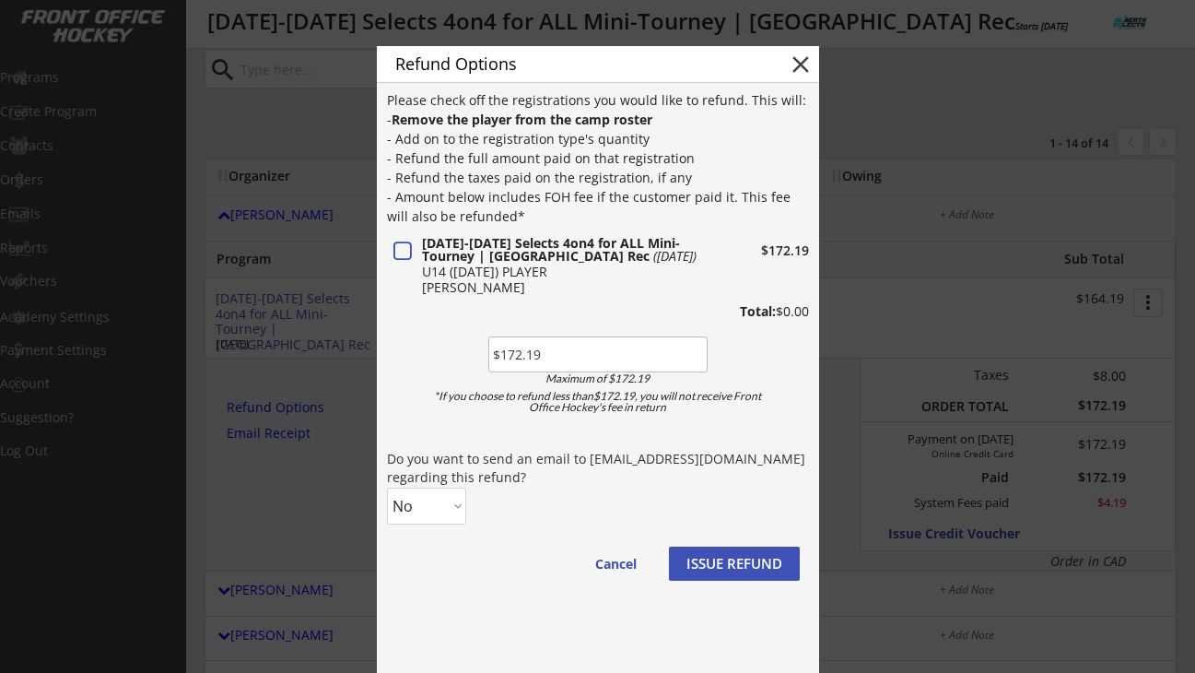
type input "$172.19"
click at [435, 504] on select "No Yes" at bounding box center [426, 505] width 79 height 37
select select ""Yes""
click at [387, 487] on select "No Yes" at bounding box center [426, 505] width 79 height 37
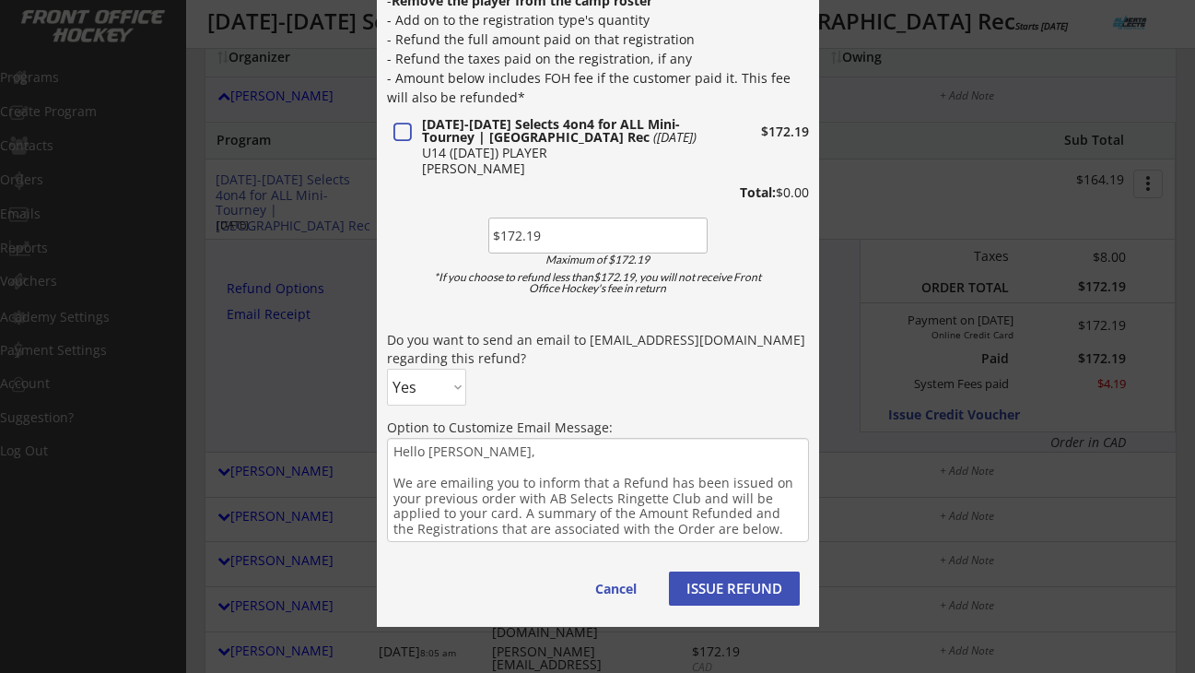
scroll to position [229, 0]
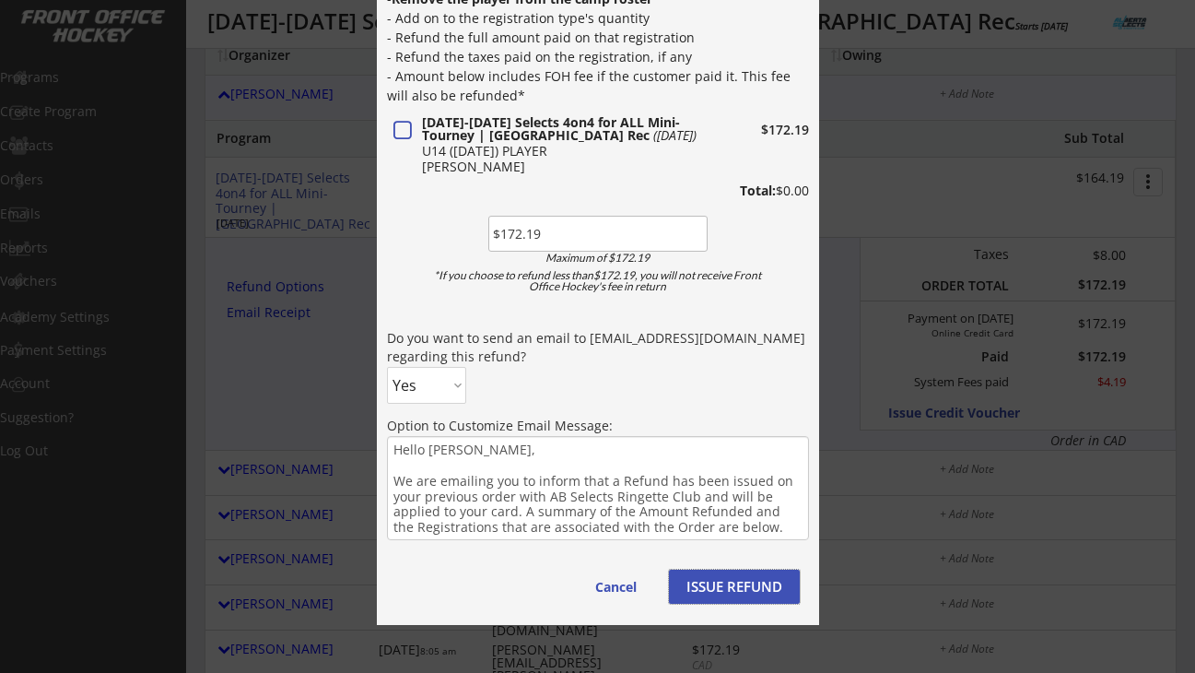
click at [727, 591] on button "ISSUE REFUND" at bounding box center [734, 586] width 131 height 34
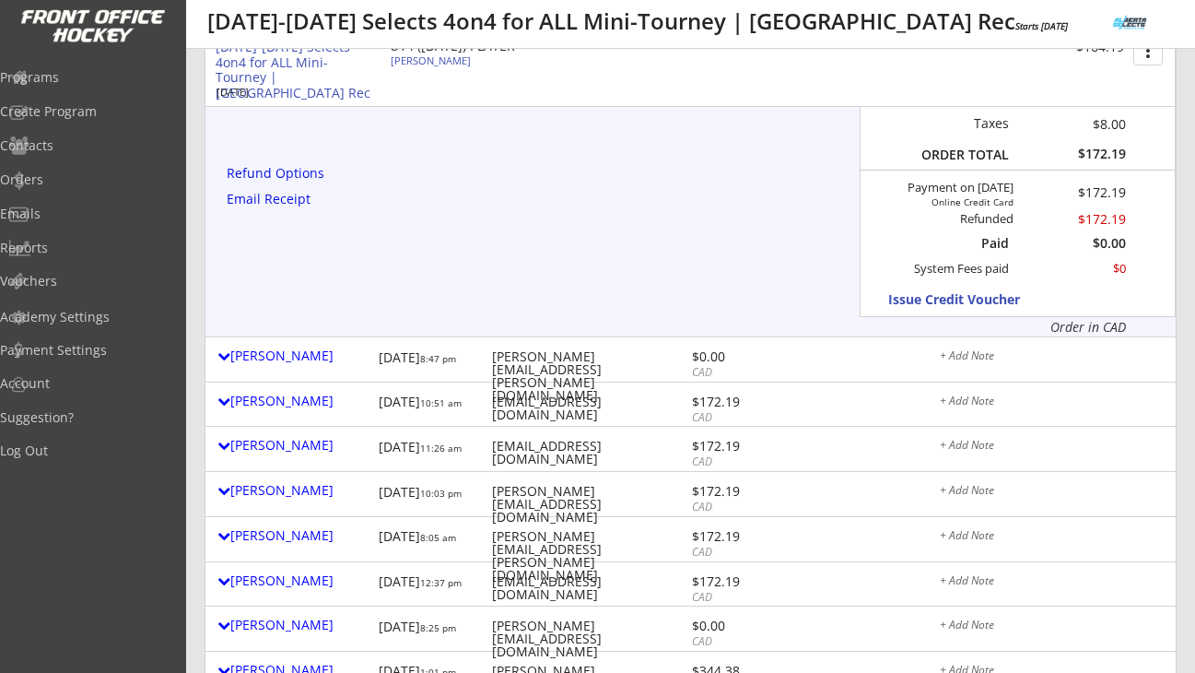
scroll to position [425, 0]
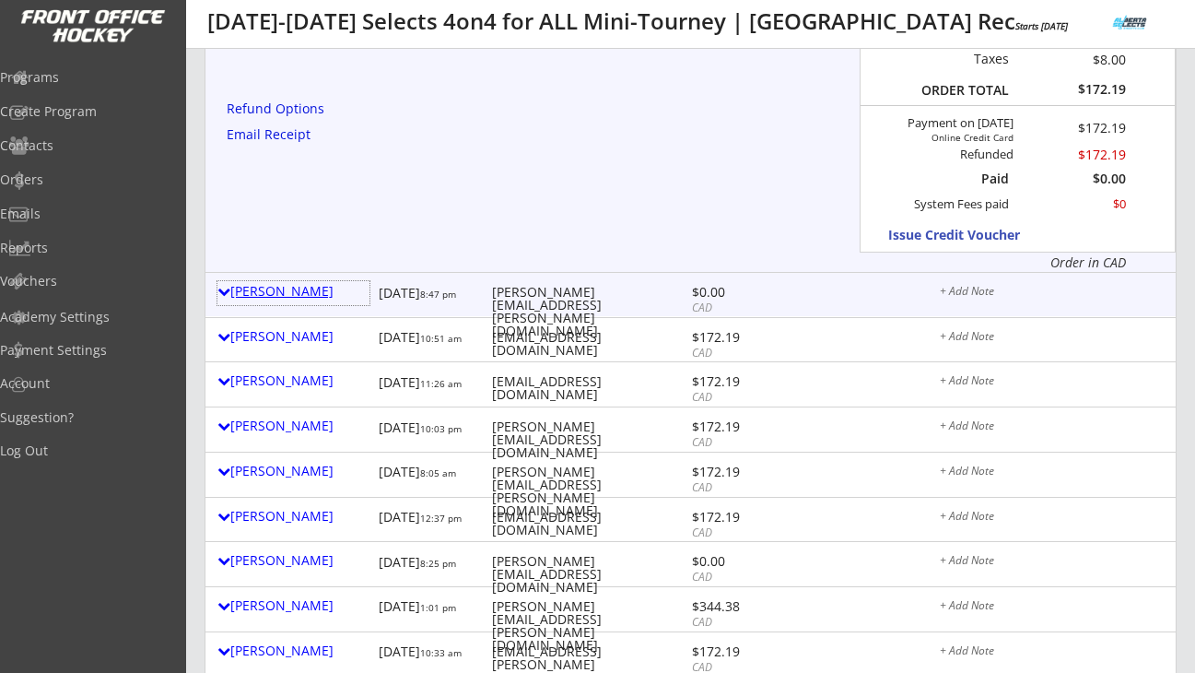
click at [304, 285] on div "Amanda Phillips" at bounding box center [293, 291] width 152 height 13
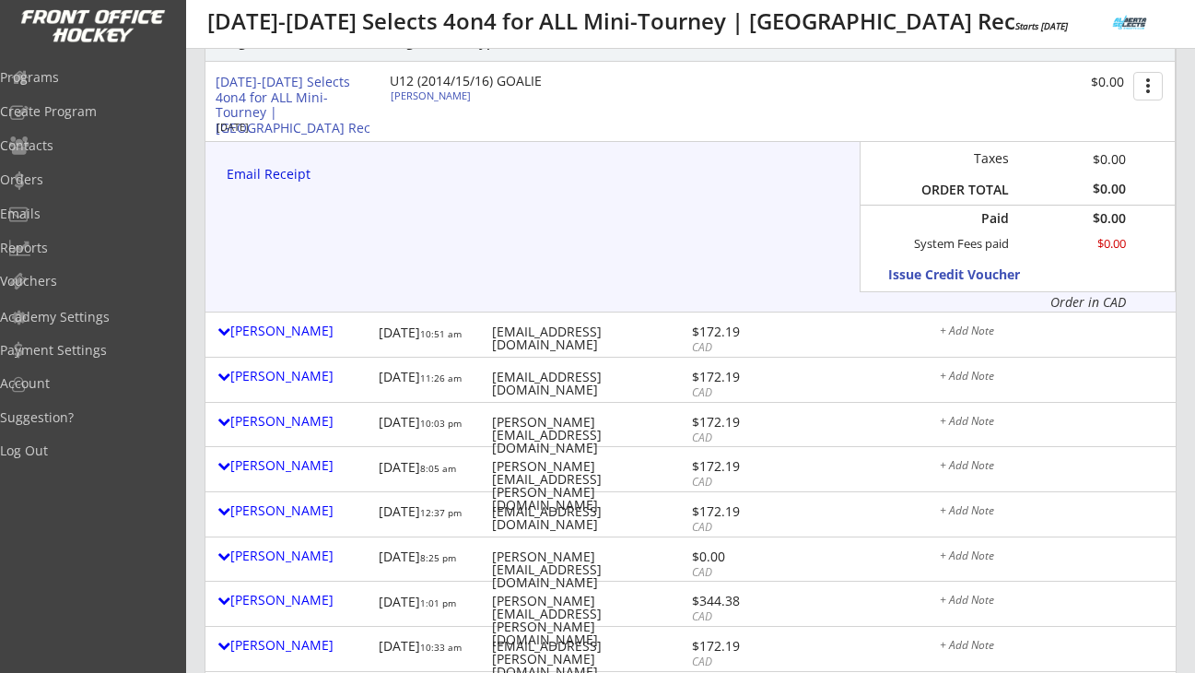
scroll to position [719, 0]
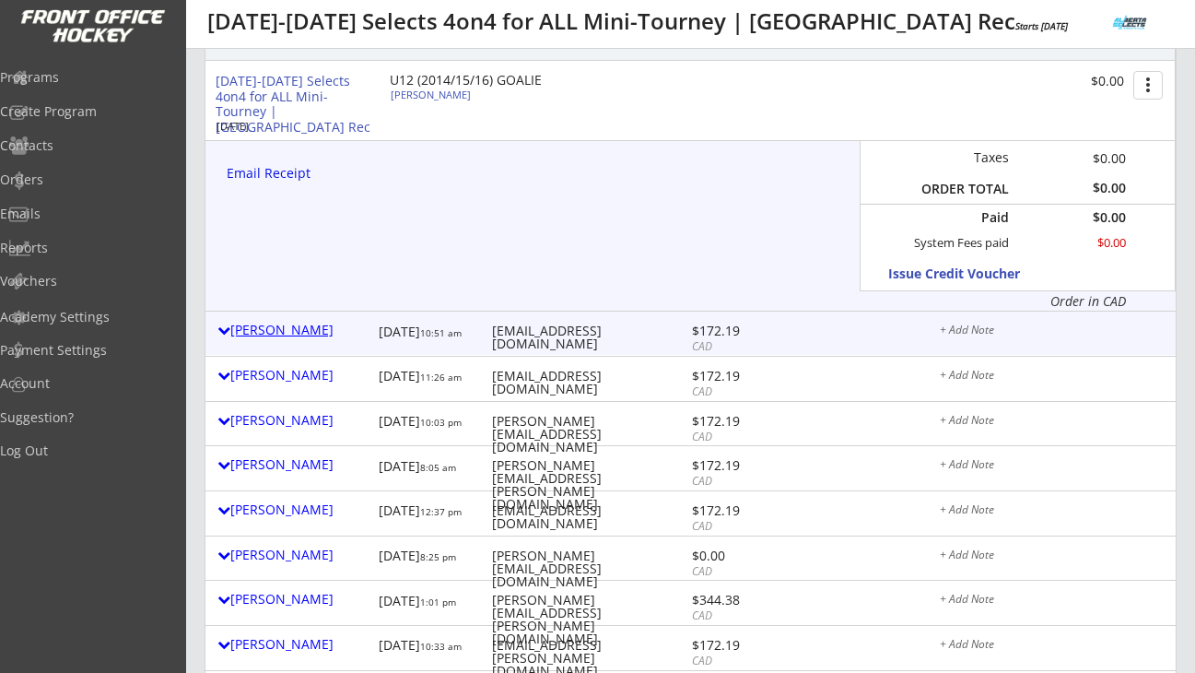
click at [295, 331] on div "Elise Short" at bounding box center [293, 329] width 152 height 13
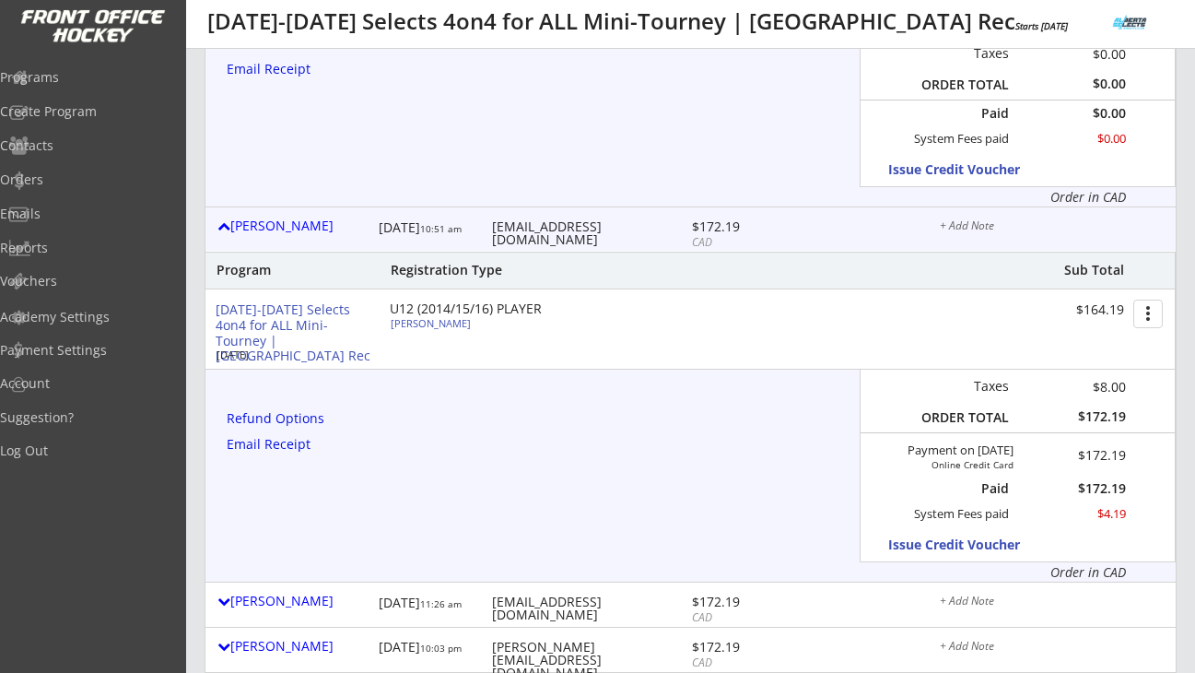
scroll to position [851, 0]
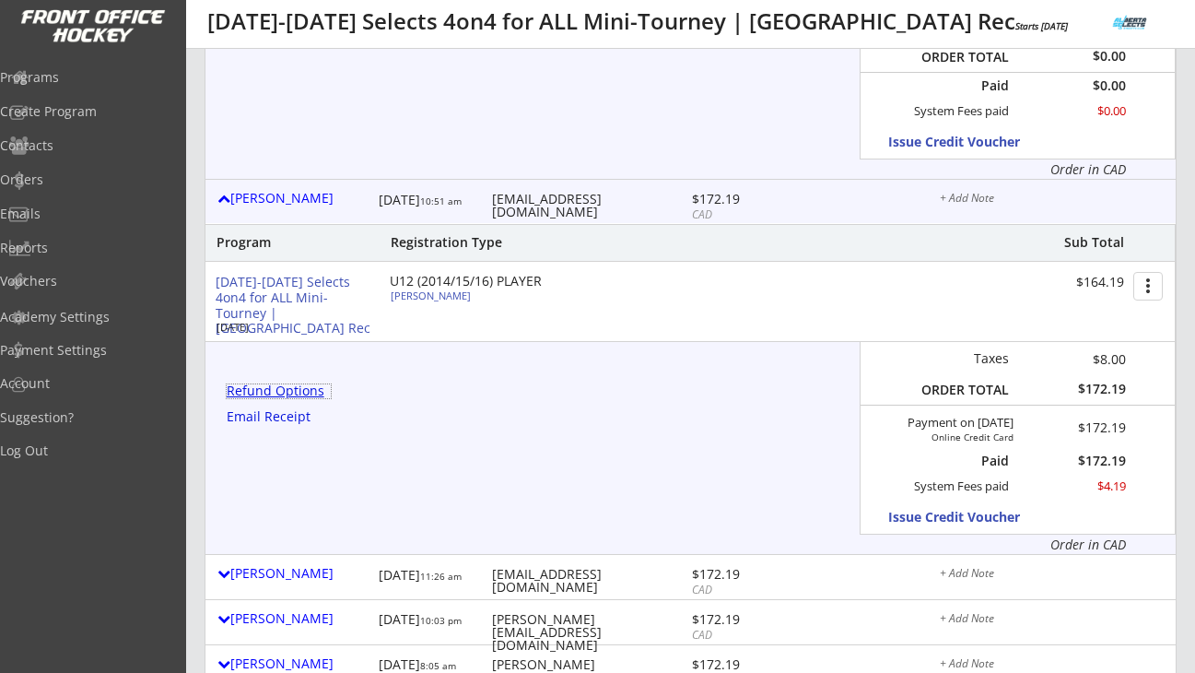
click at [310, 391] on div "Refund Options" at bounding box center [279, 390] width 104 height 13
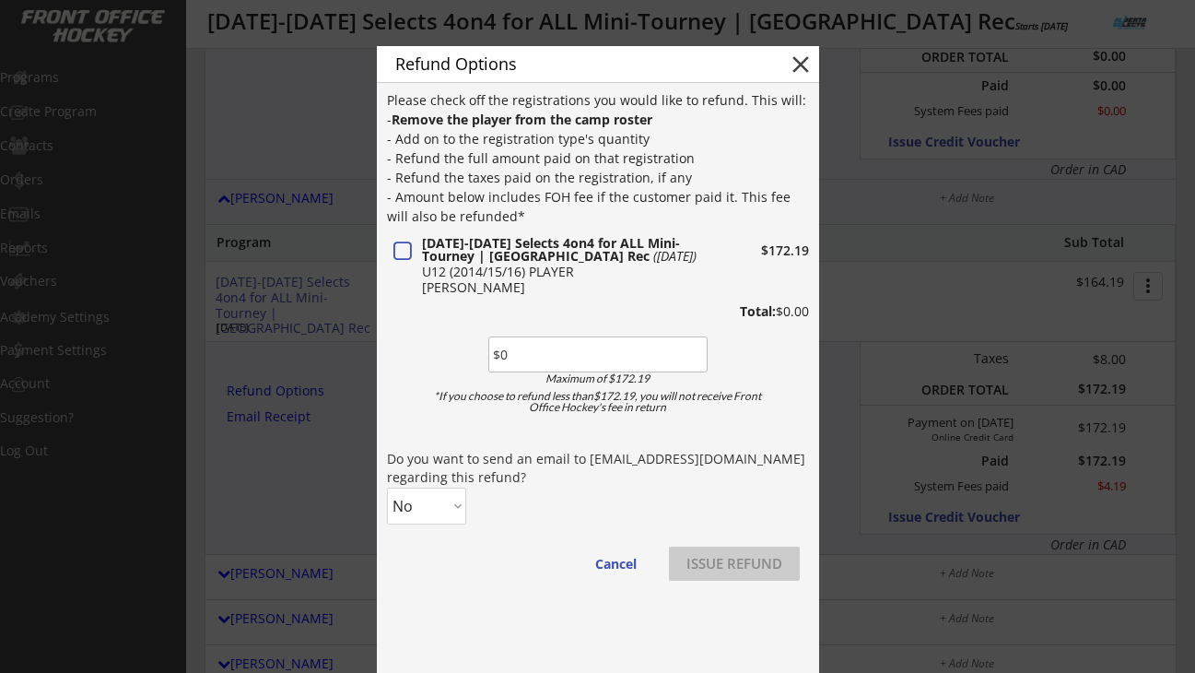
click at [526, 358] on input "input" at bounding box center [597, 354] width 219 height 36
paste input "$172.19"
type input "$172.19"
click at [433, 502] on select "No Yes" at bounding box center [426, 505] width 79 height 37
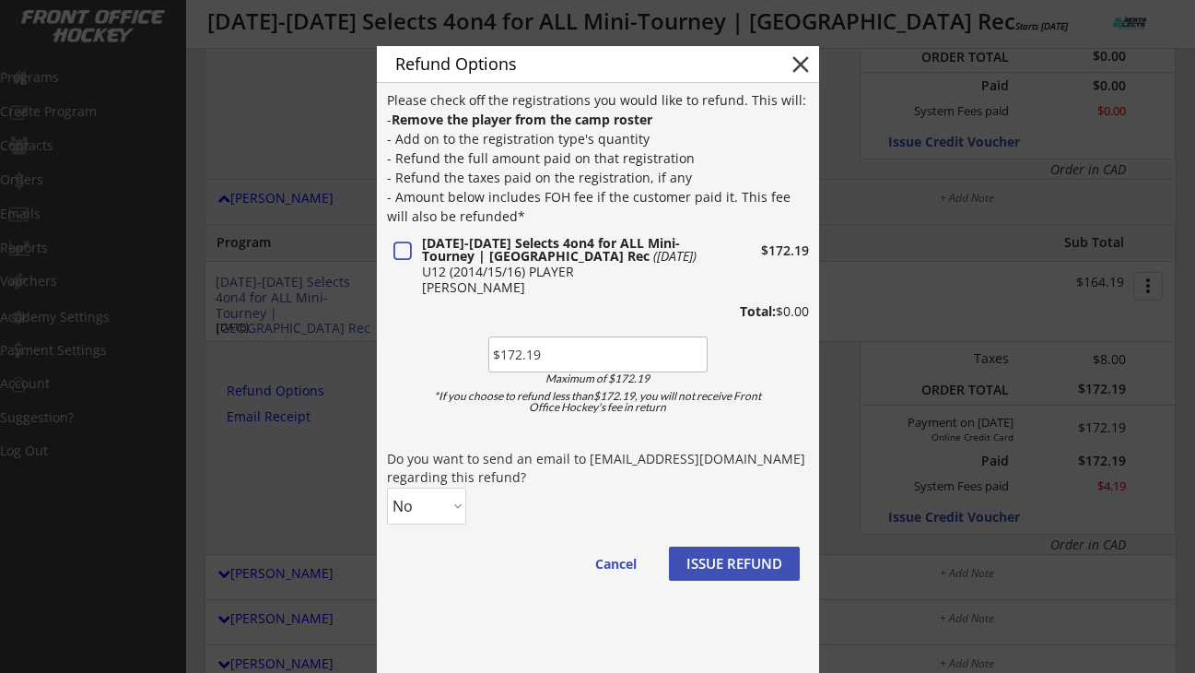
click at [387, 487] on select "No Yes" at bounding box center [426, 505] width 79 height 37
click at [429, 519] on select "No Yes" at bounding box center [426, 505] width 79 height 37
select select ""Yes""
click at [387, 487] on select "No Yes" at bounding box center [426, 505] width 79 height 37
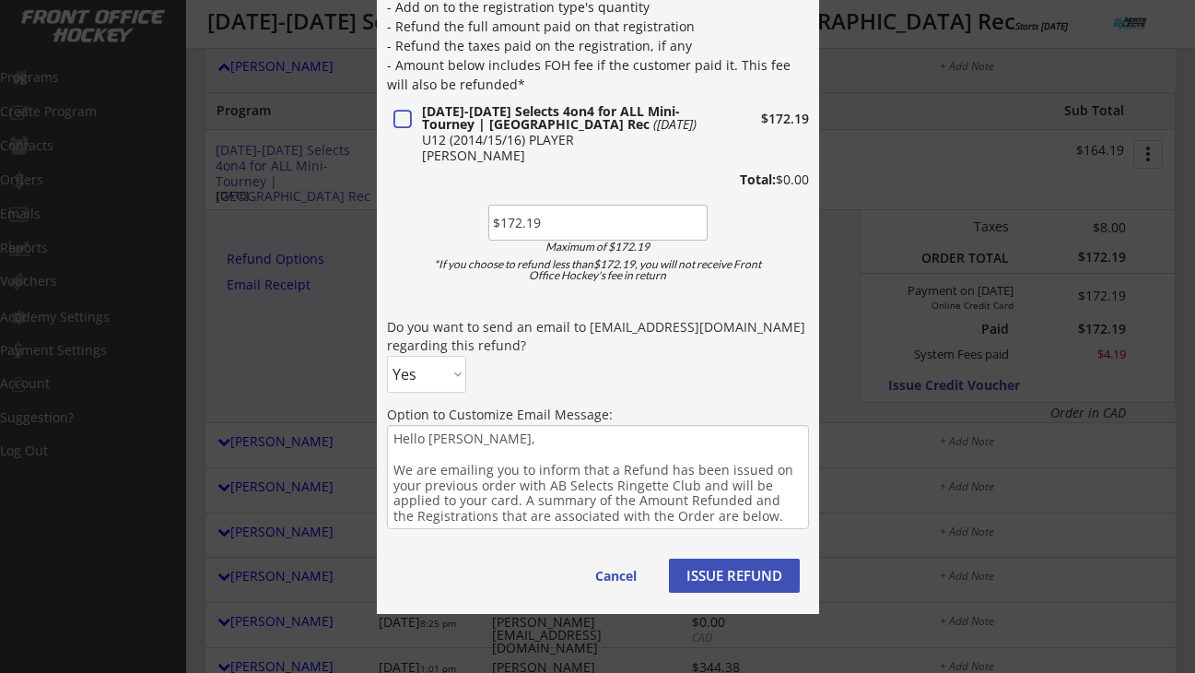
scroll to position [1106, 0]
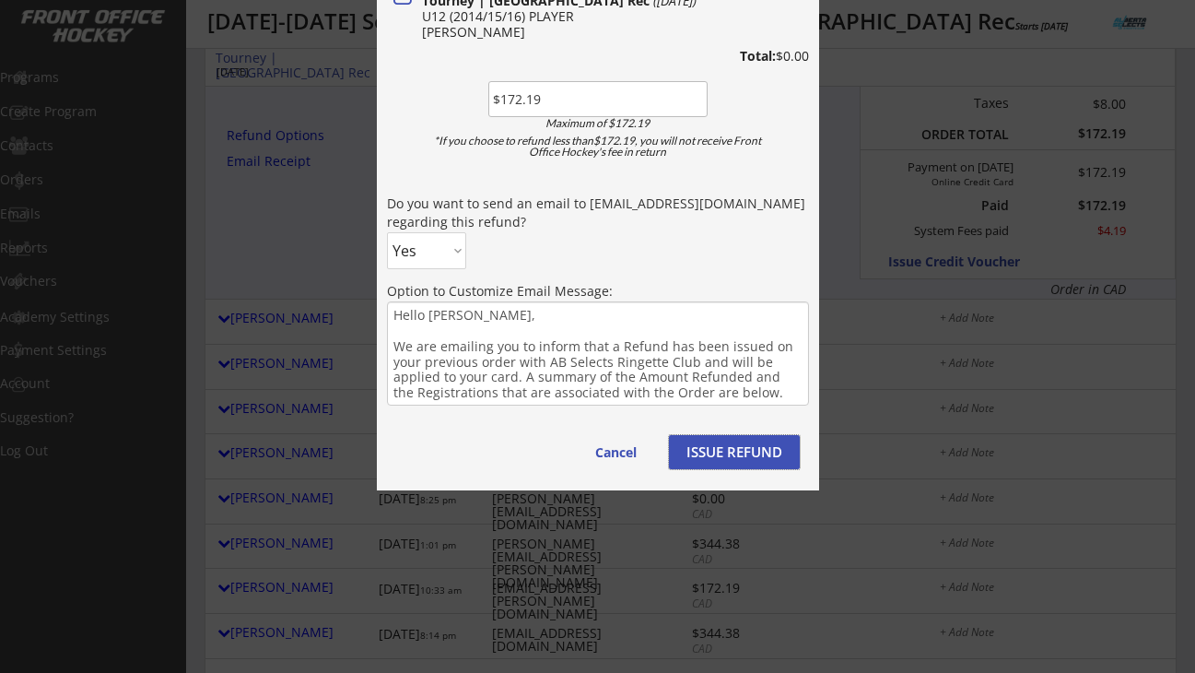
click at [719, 461] on button "ISSUE REFUND" at bounding box center [734, 452] width 131 height 34
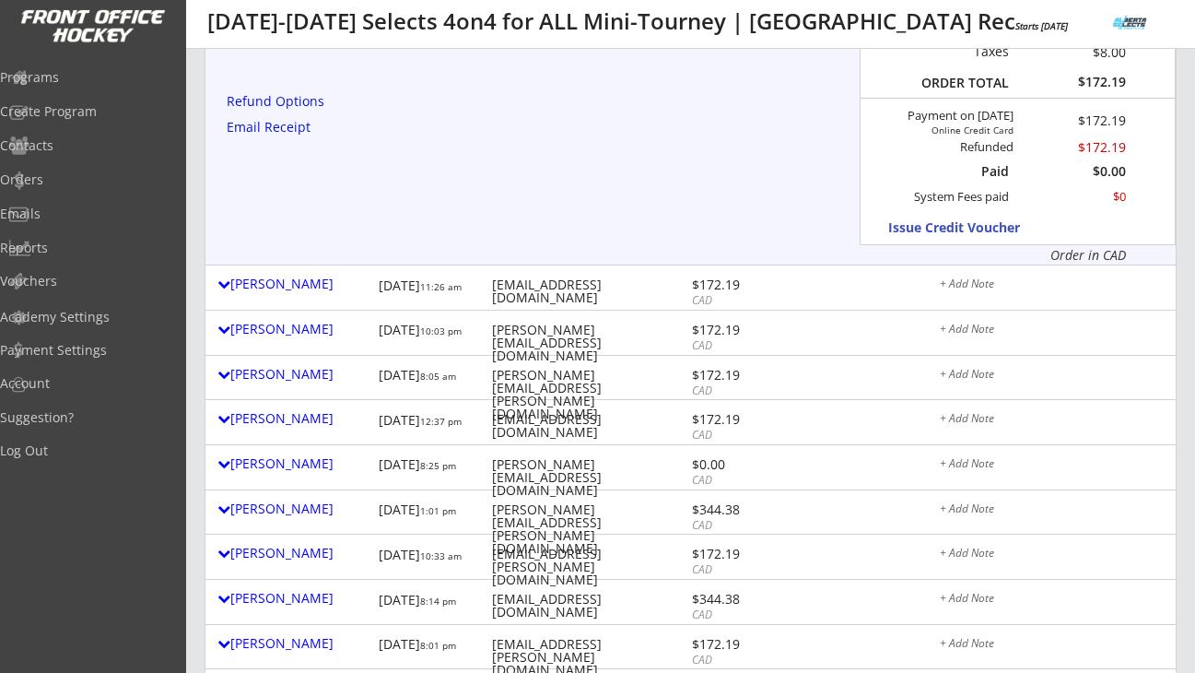
scroll to position [1191, 0]
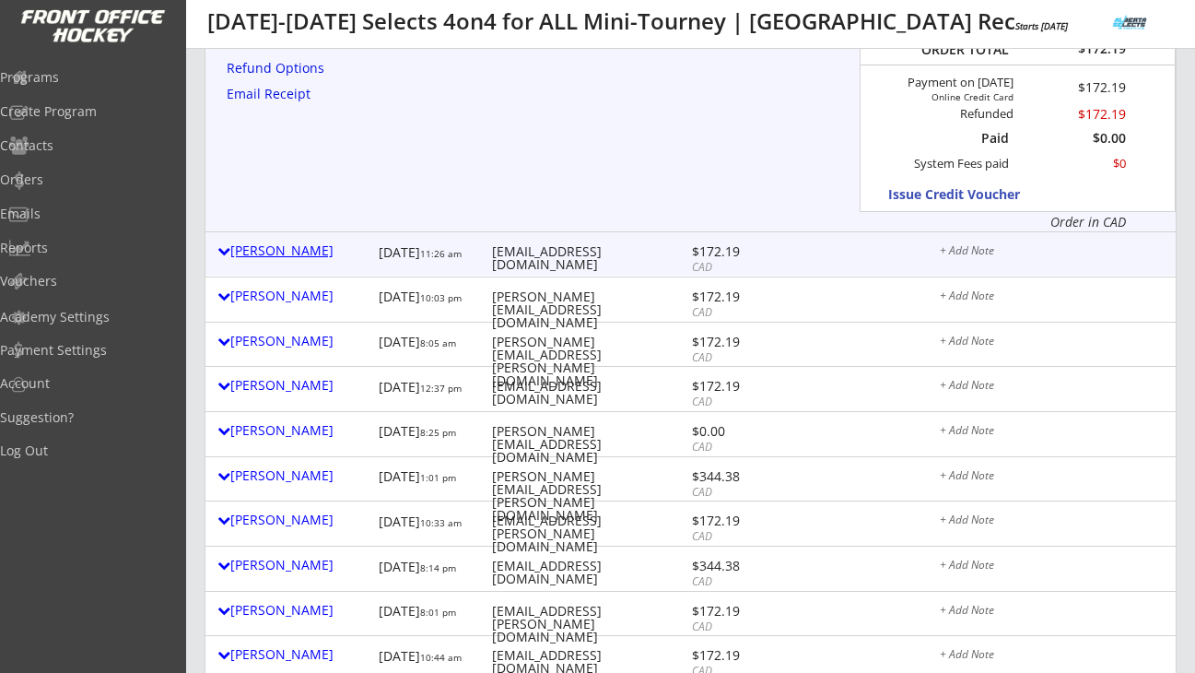
click at [326, 247] on div "Chelsea Mouland" at bounding box center [293, 250] width 152 height 13
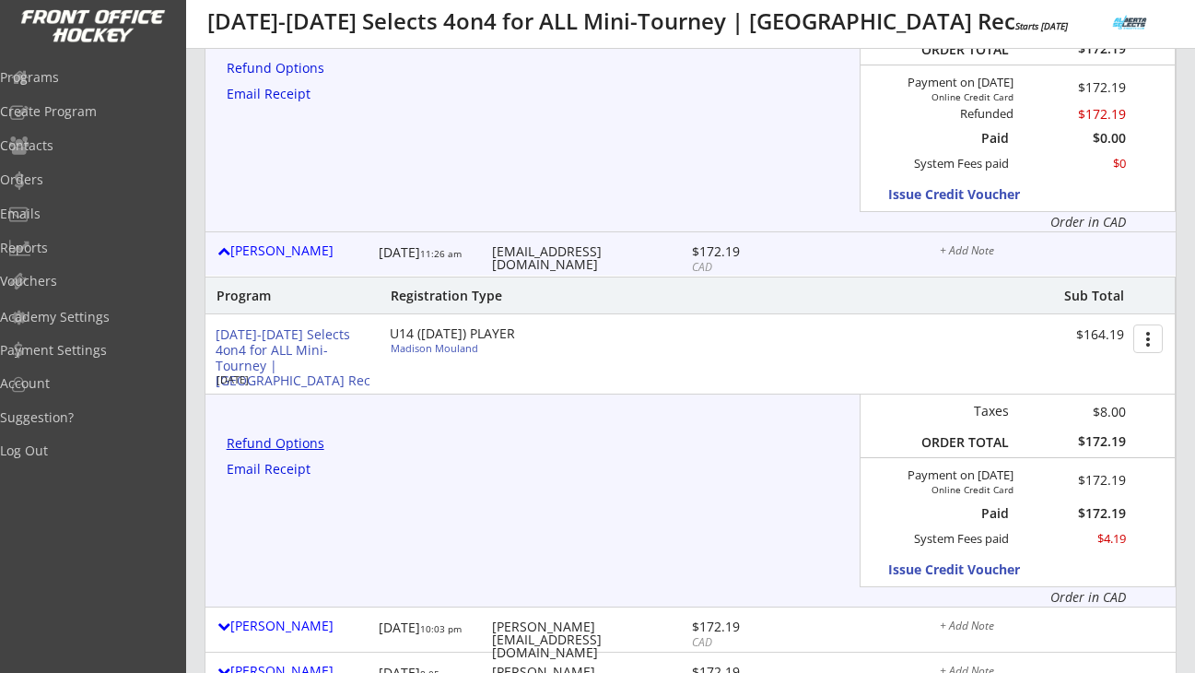
click at [301, 443] on div "Refund Options" at bounding box center [279, 443] width 104 height 13
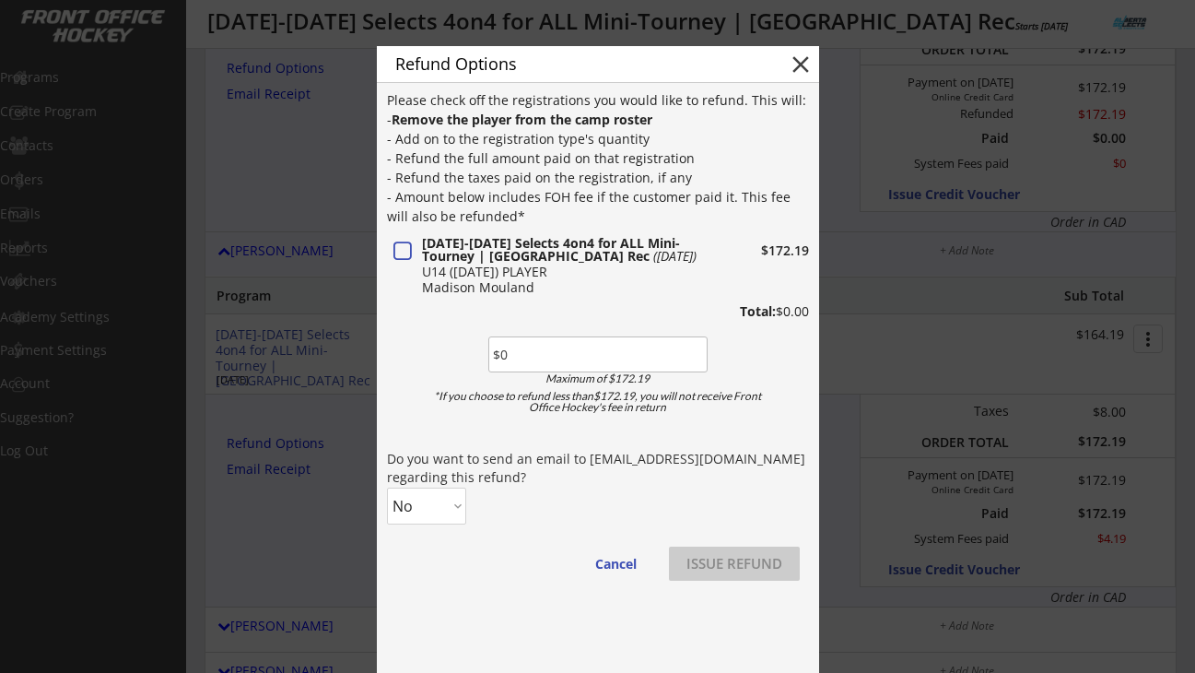
click at [525, 372] on div "Please check off the registrations you would like to refund. This will: - Remov…" at bounding box center [598, 344] width 422 height 508
click at [522, 361] on input "input" at bounding box center [597, 354] width 219 height 36
paste input "$172.19"
type input "$172.19"
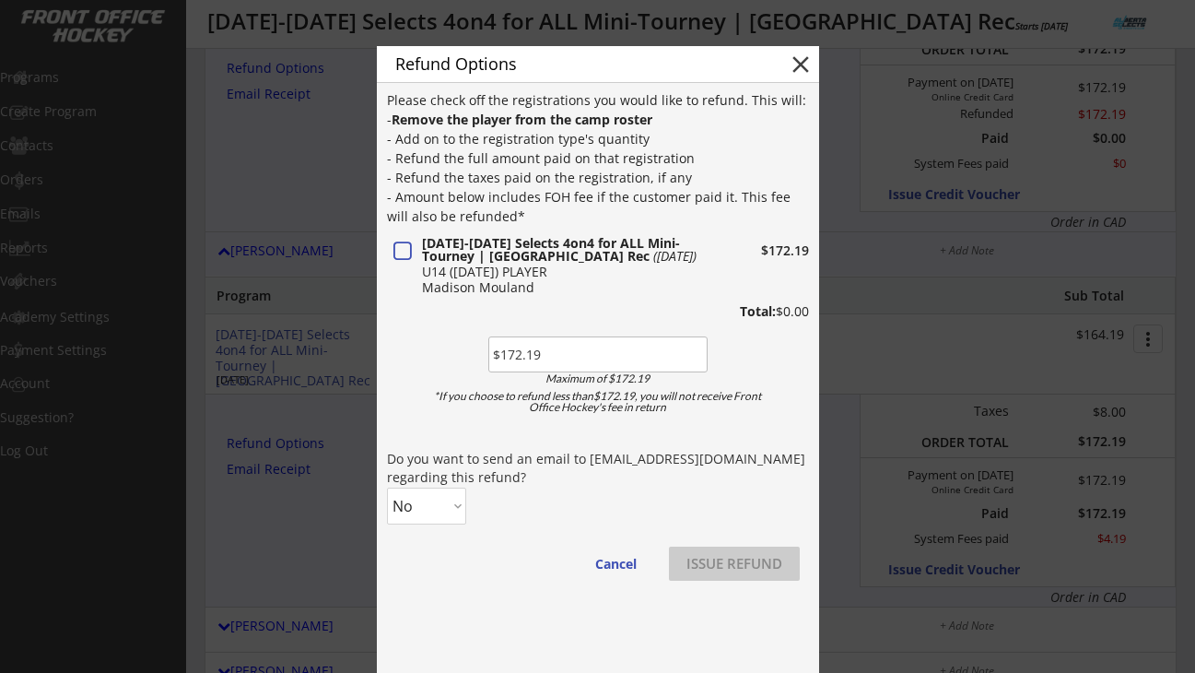
click at [437, 523] on select "No Yes" at bounding box center [426, 505] width 79 height 37
select select ""Yes""
click at [387, 487] on select "No Yes" at bounding box center [426, 505] width 79 height 37
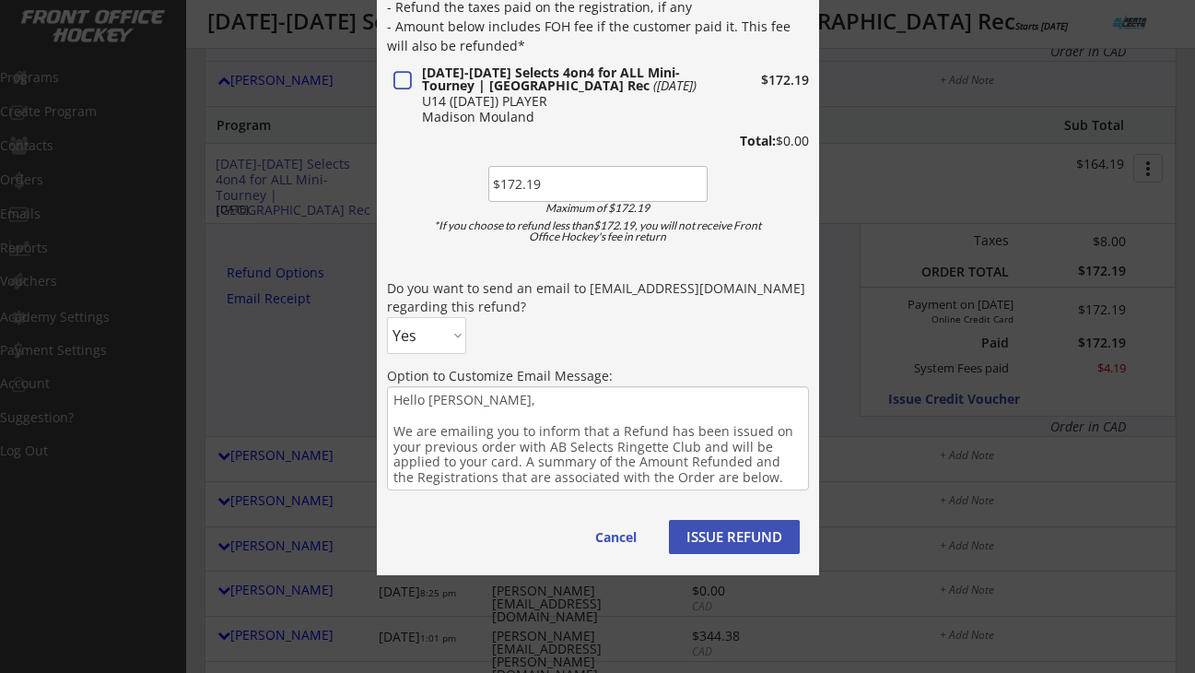
scroll to position [1366, 0]
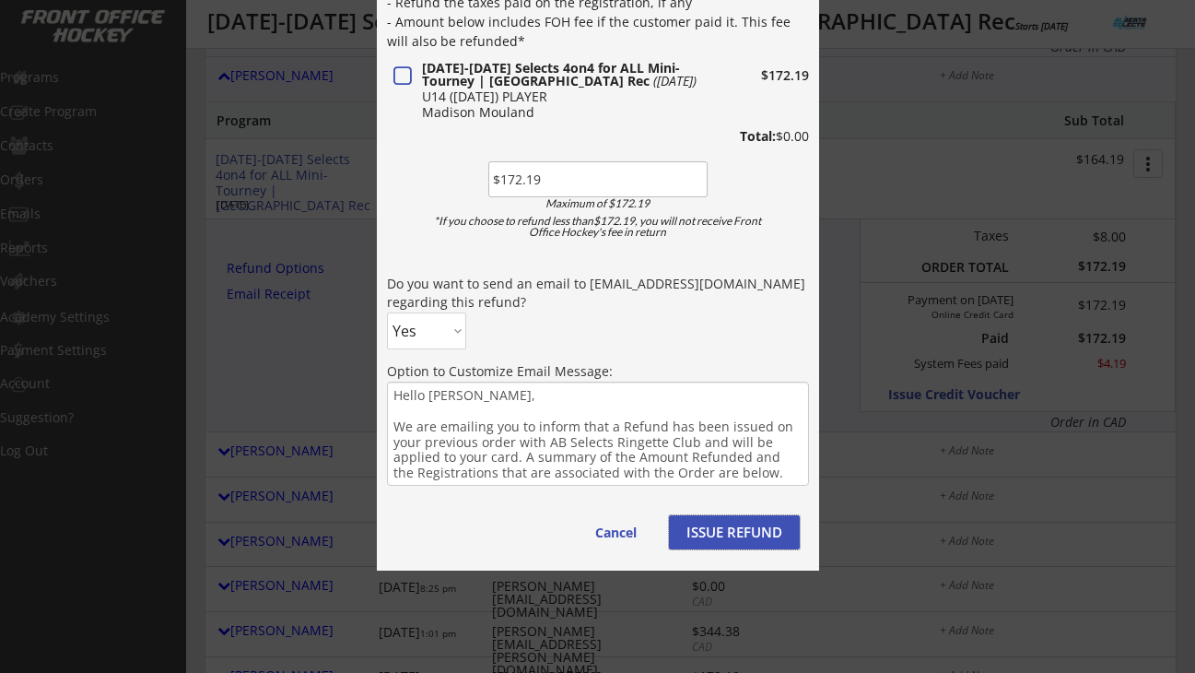
click at [733, 534] on button "ISSUE REFUND" at bounding box center [734, 532] width 131 height 34
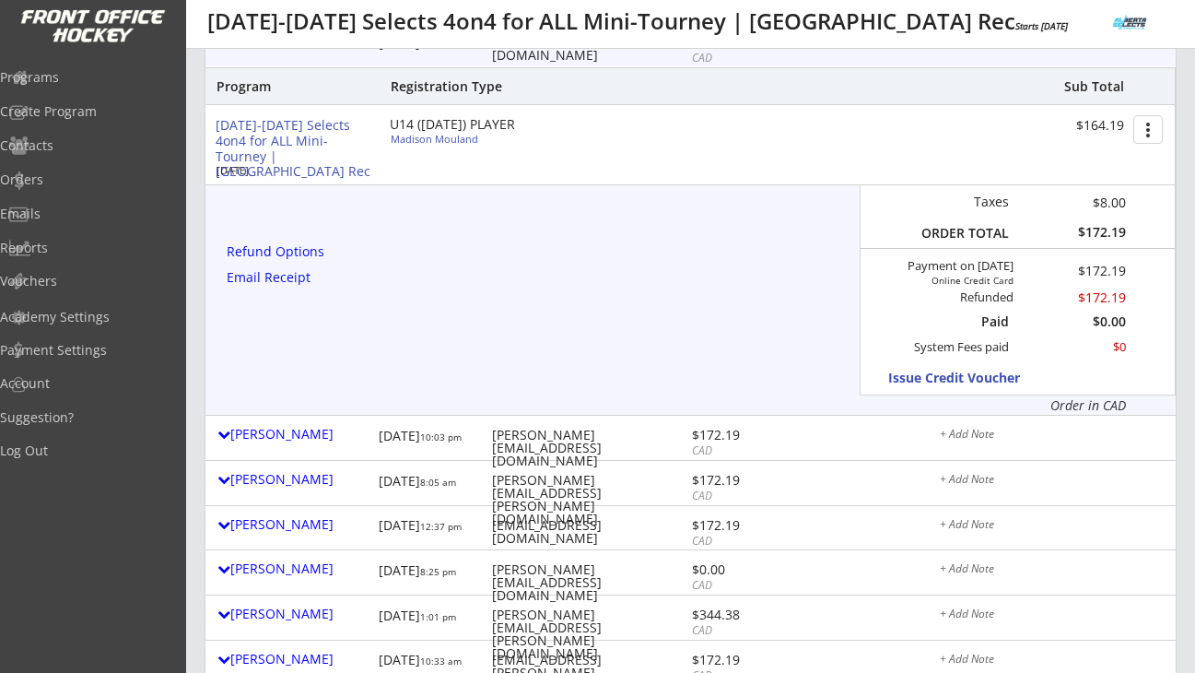
scroll to position [1403, 0]
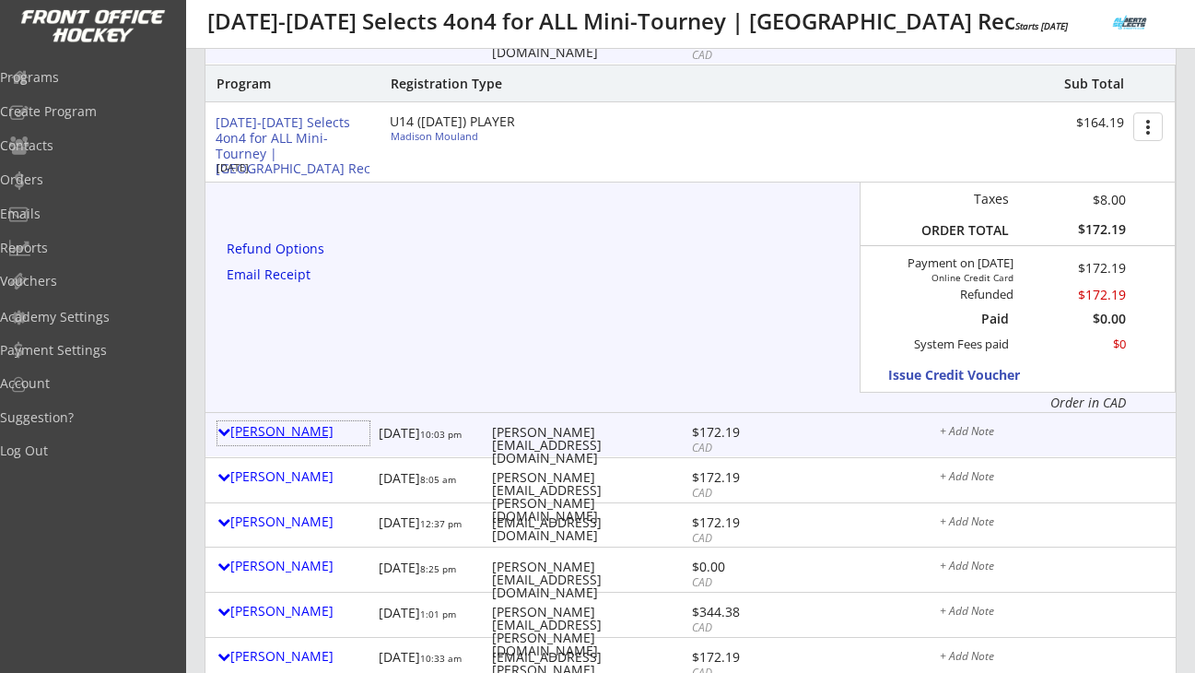
click at [311, 438] on div "Brenda Campbell" at bounding box center [293, 431] width 152 height 13
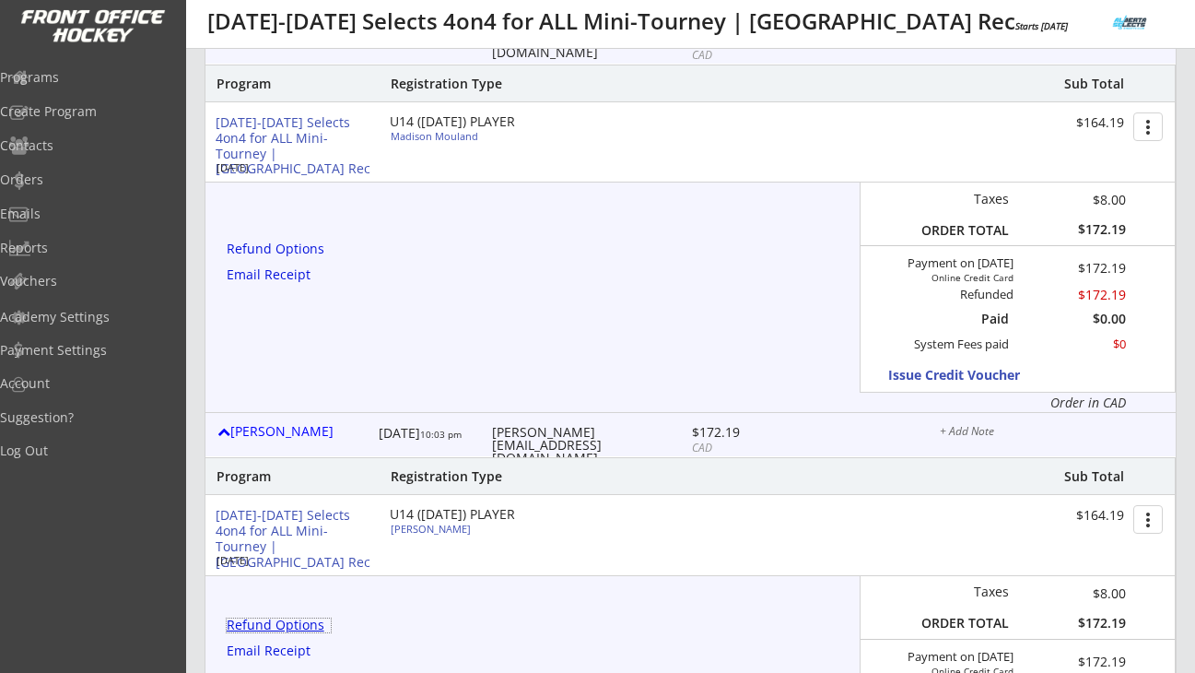
click at [303, 619] on div "Refund Options" at bounding box center [279, 624] width 104 height 13
type textarea "Hello Brenda, We are emailing you to inform that a Refund has been issued on yo…"
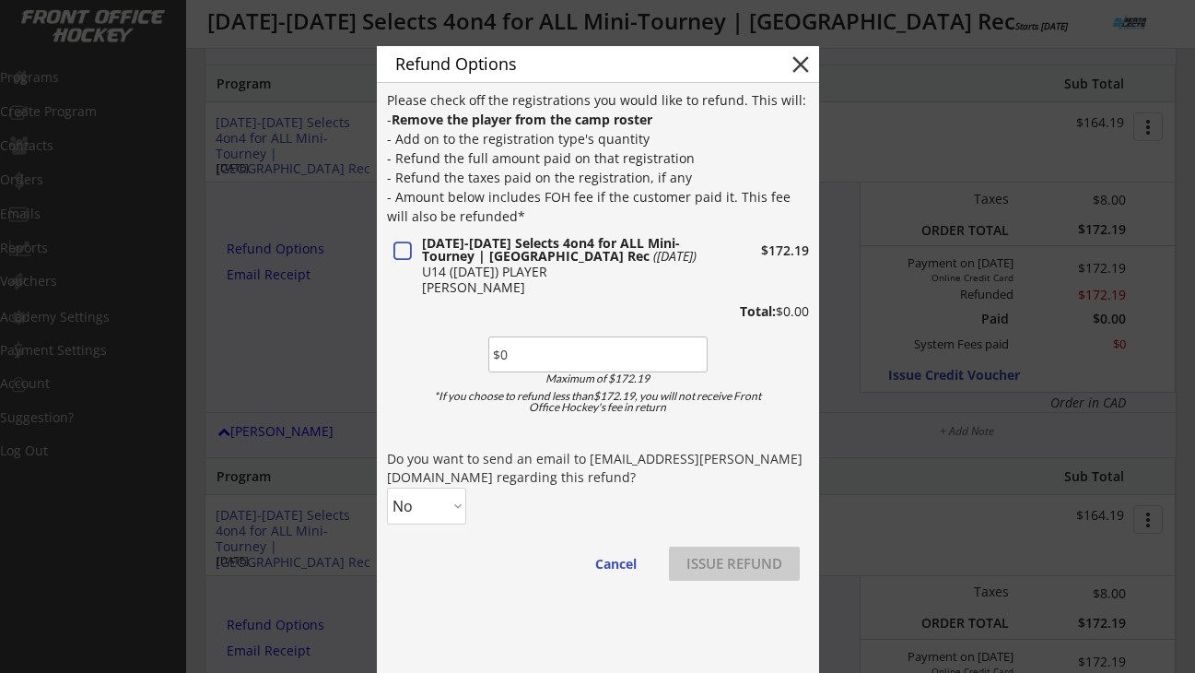
click at [509, 352] on input "input" at bounding box center [597, 354] width 219 height 36
paste input "$172.19"
type input "$172.19"
click at [439, 511] on select "No Yes" at bounding box center [426, 505] width 79 height 37
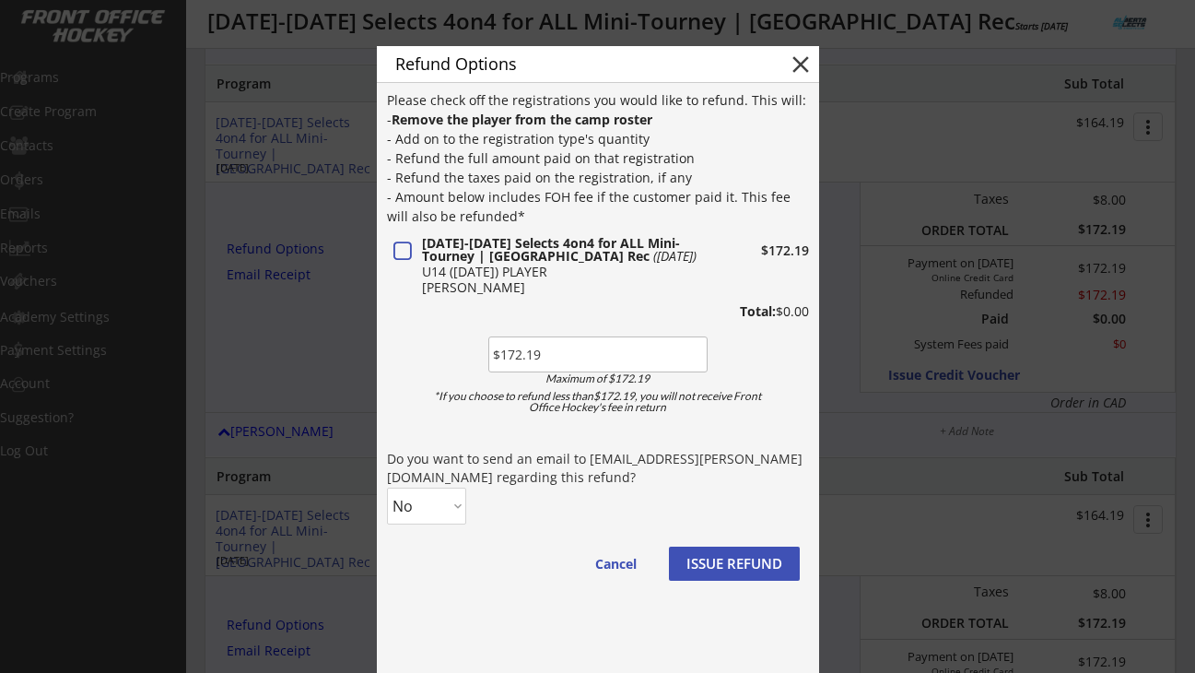
select select ""Yes""
click at [387, 487] on select "No Yes" at bounding box center [426, 505] width 79 height 37
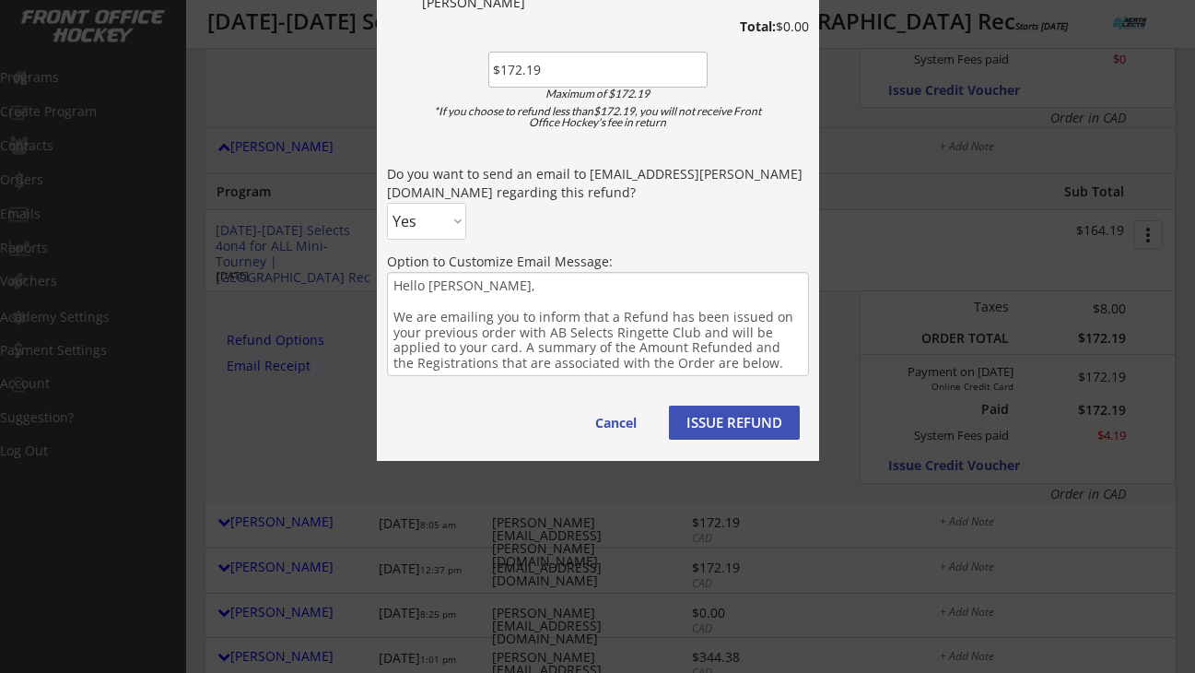
scroll to position [1695, 0]
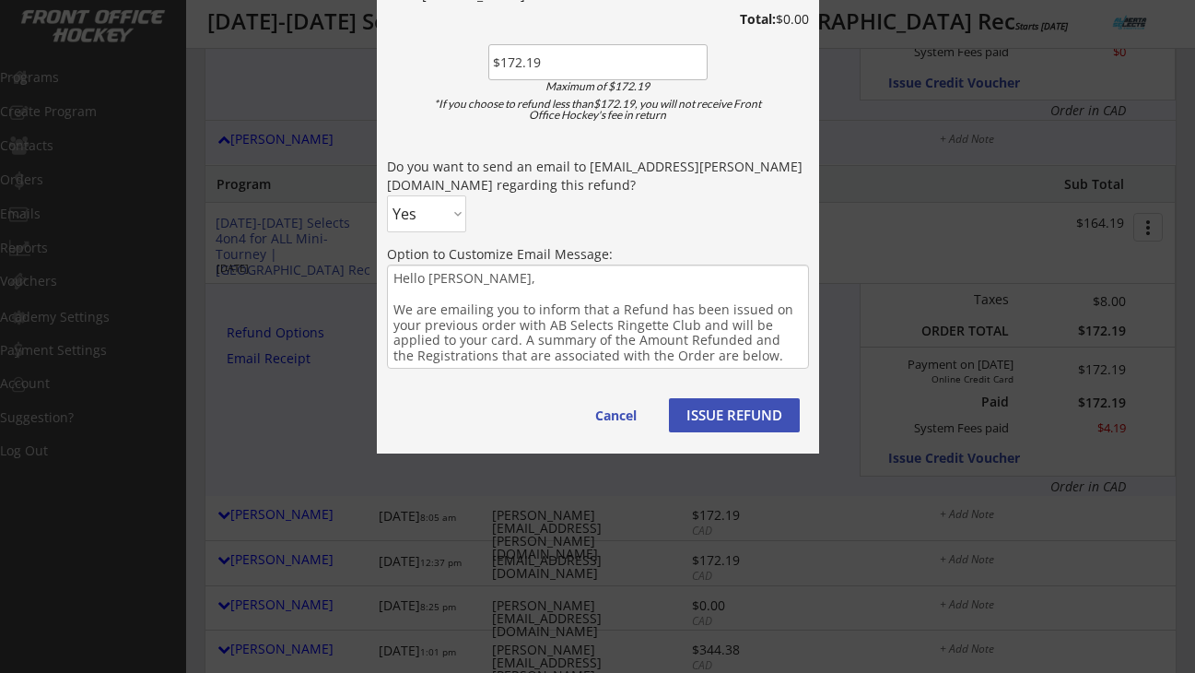
click at [729, 417] on button "ISSUE REFUND" at bounding box center [734, 415] width 131 height 34
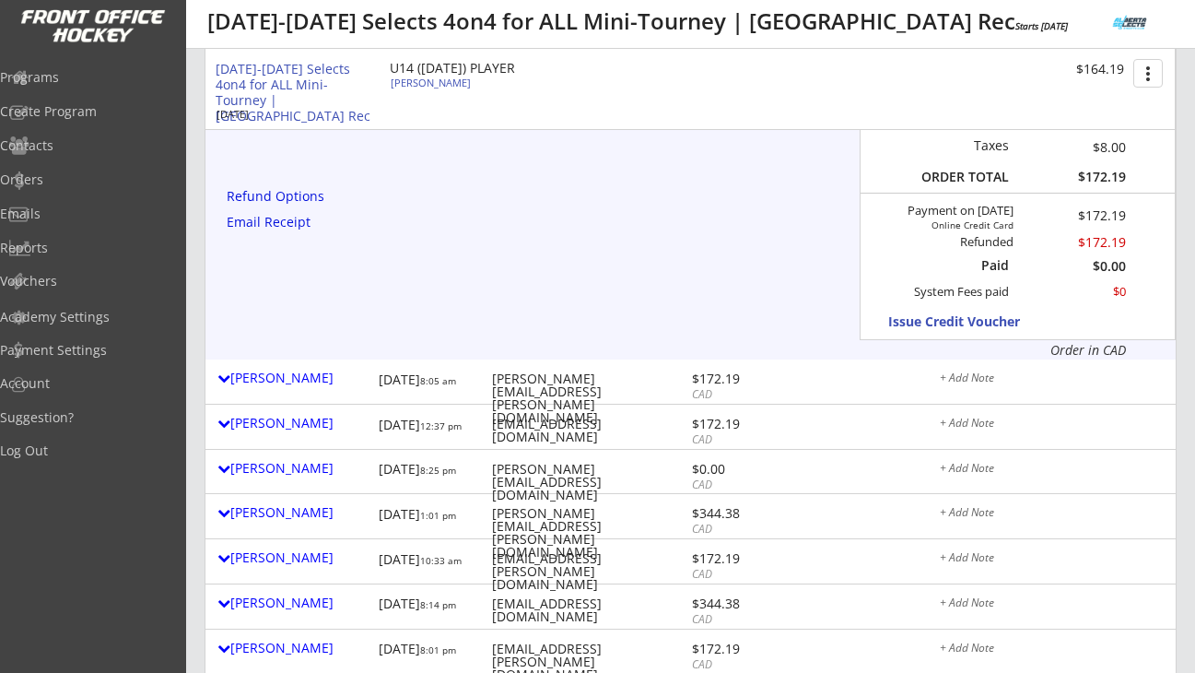
scroll to position [1851, 0]
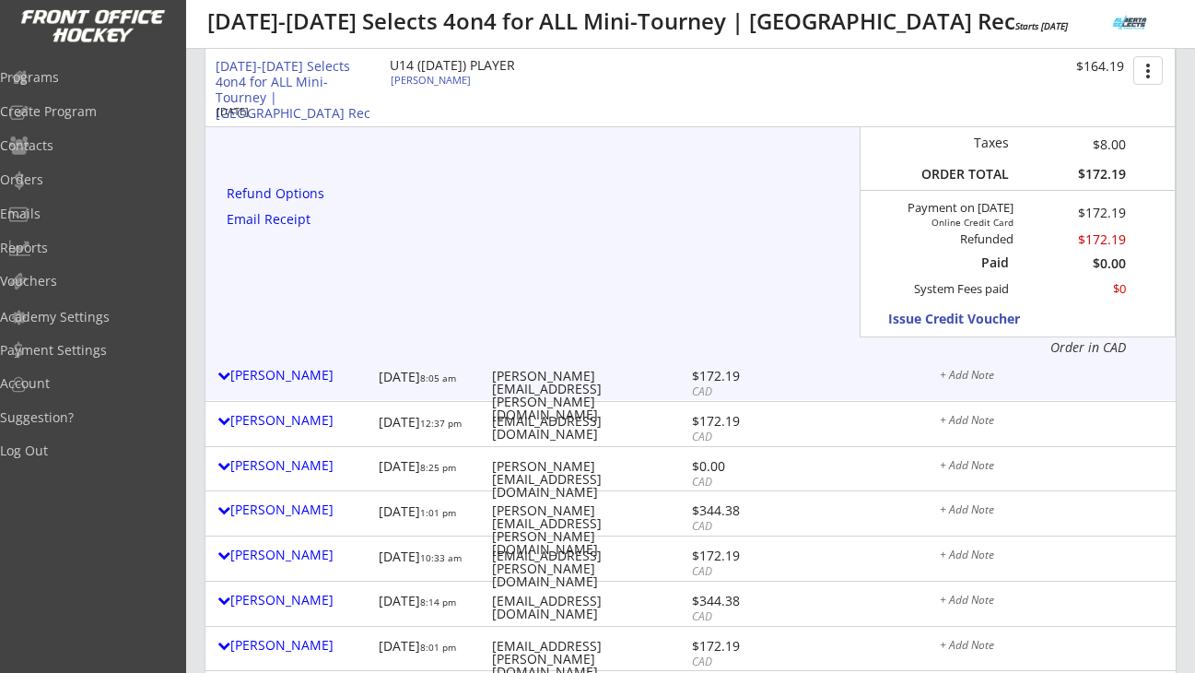
click at [286, 378] on div "Kirby Crozier" at bounding box center [293, 375] width 152 height 13
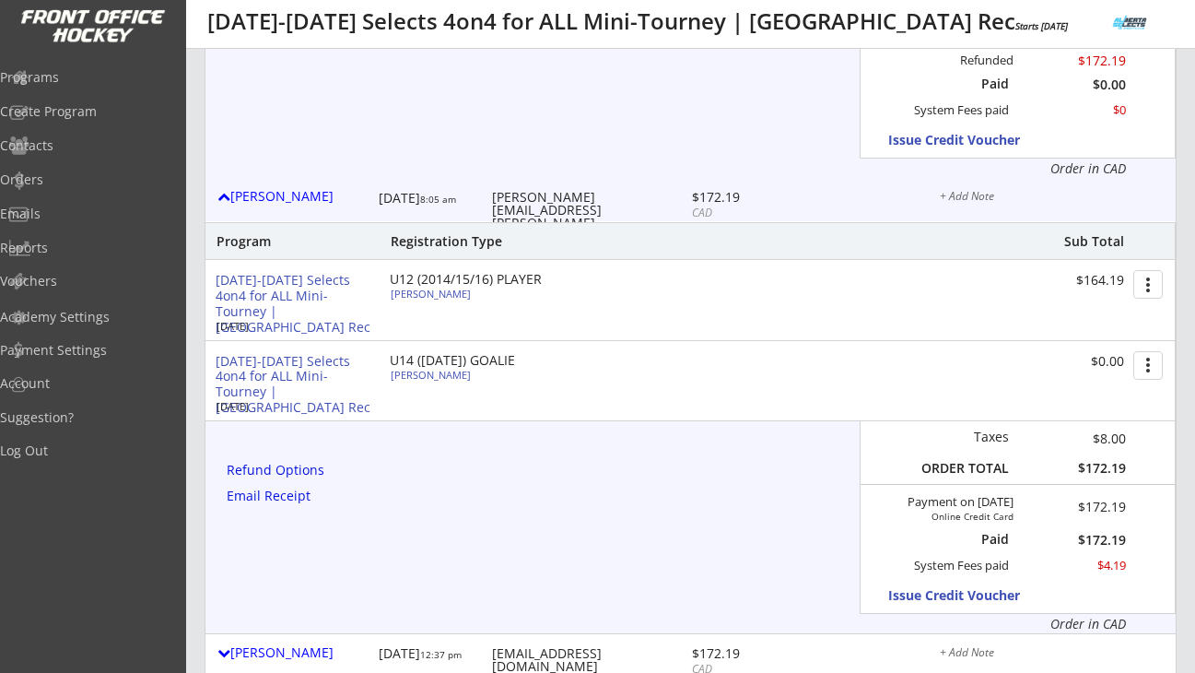
scroll to position [2031, 0]
click at [311, 471] on div "Refund Options" at bounding box center [279, 469] width 104 height 13
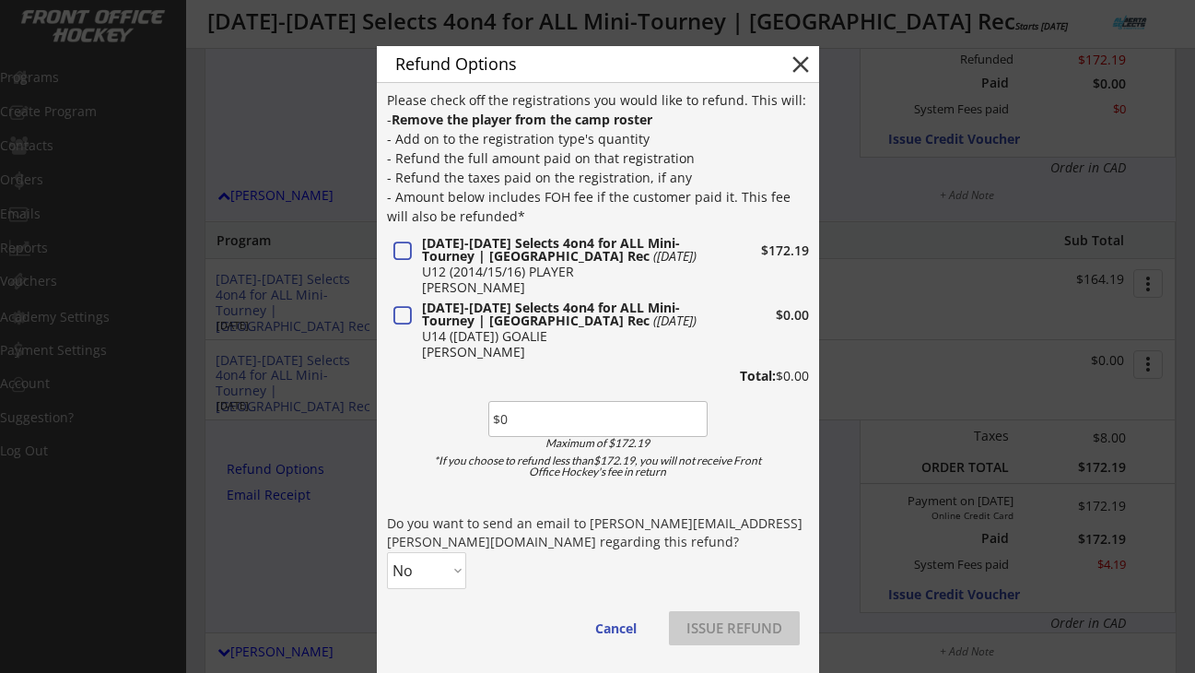
click at [512, 422] on input "input" at bounding box center [597, 419] width 219 height 36
paste input "$172.19"
type input "$172.19"
click at [462, 568] on select "No Yes" at bounding box center [426, 570] width 79 height 37
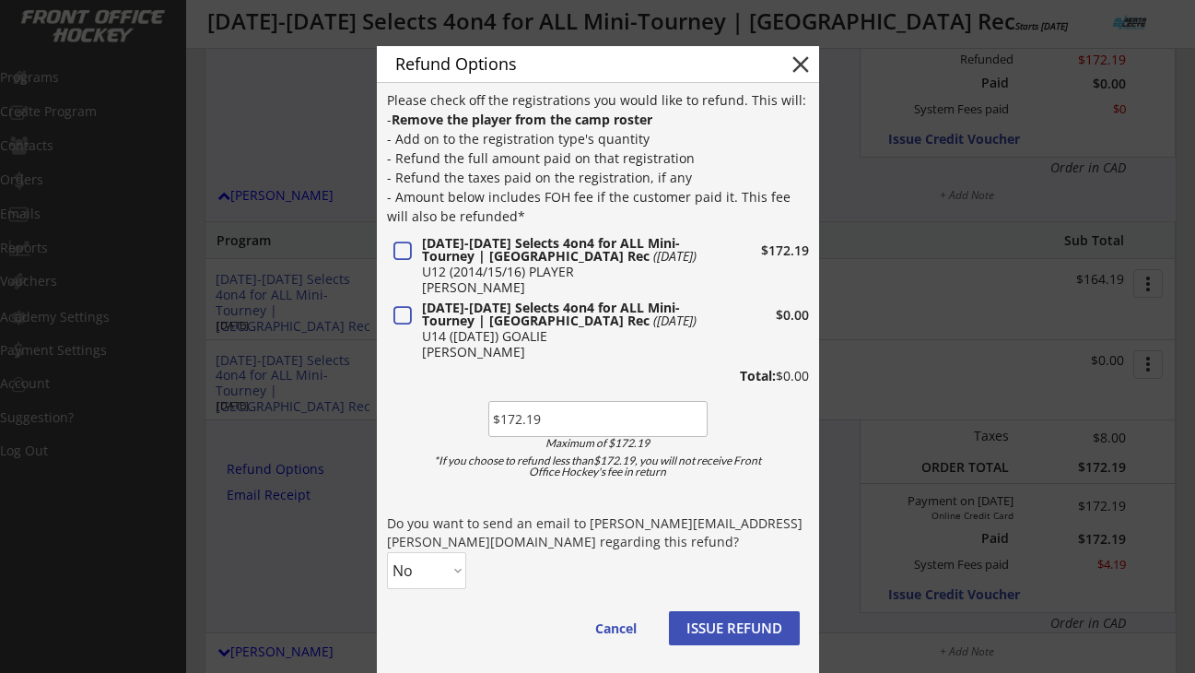
select select ""Yes""
click at [387, 552] on select "No Yes" at bounding box center [426, 570] width 79 height 37
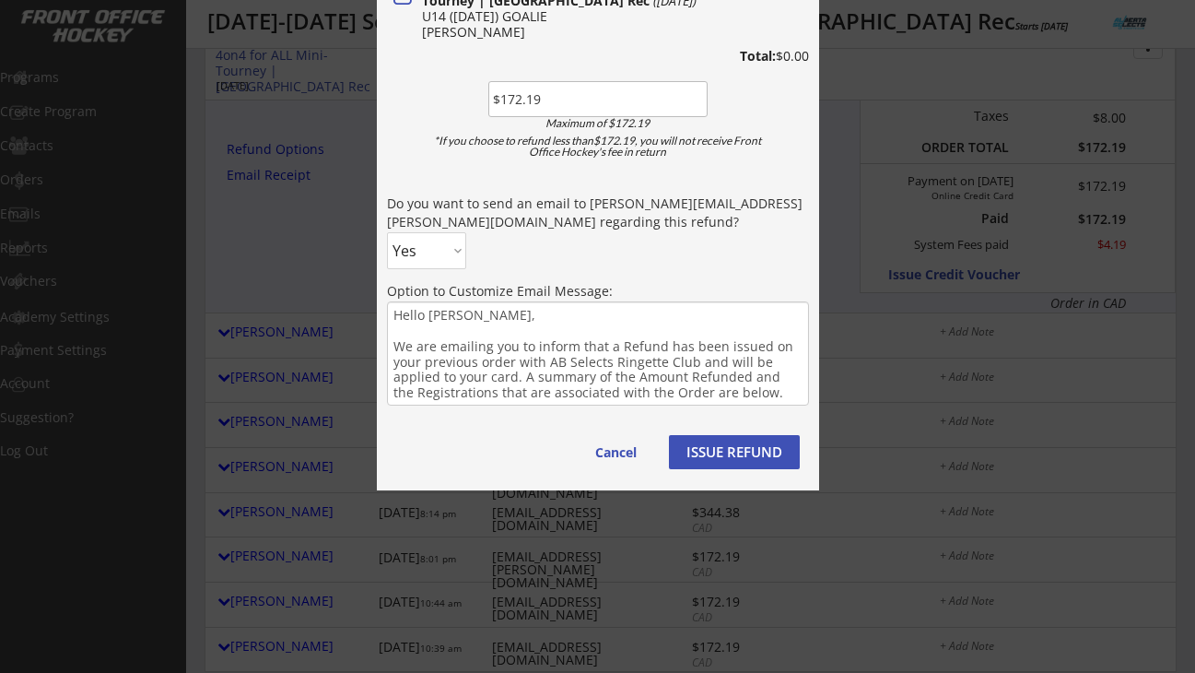
scroll to position [2420, 0]
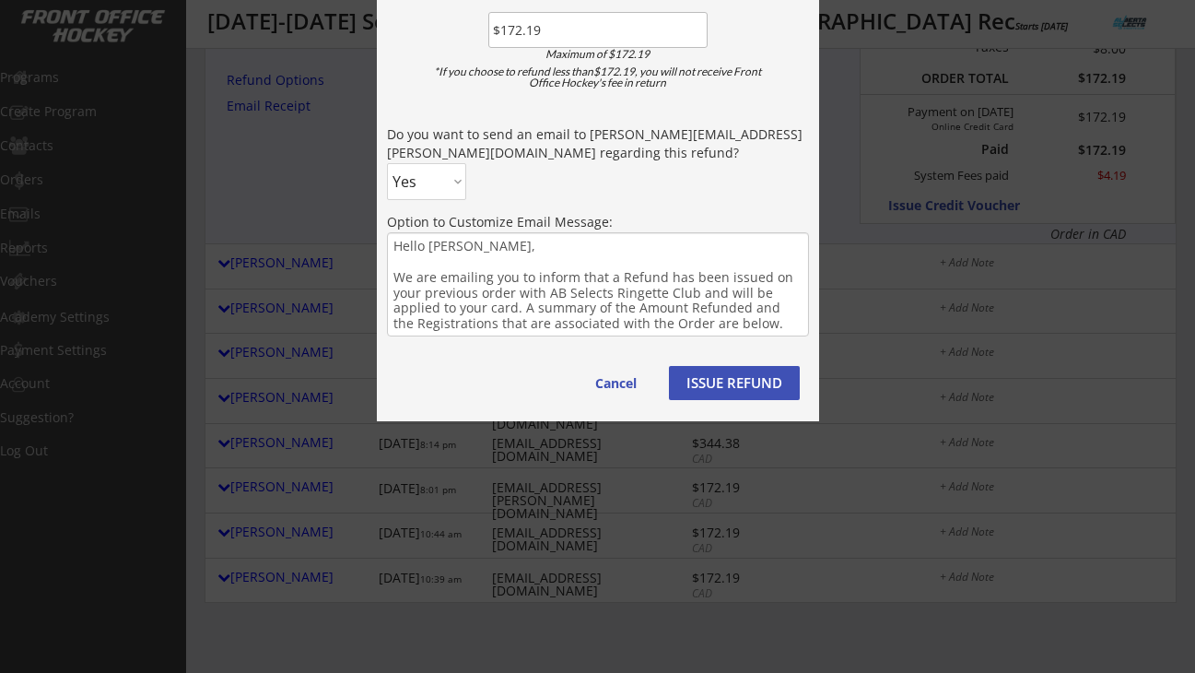
click at [717, 380] on button "ISSUE REFUND" at bounding box center [734, 383] width 131 height 34
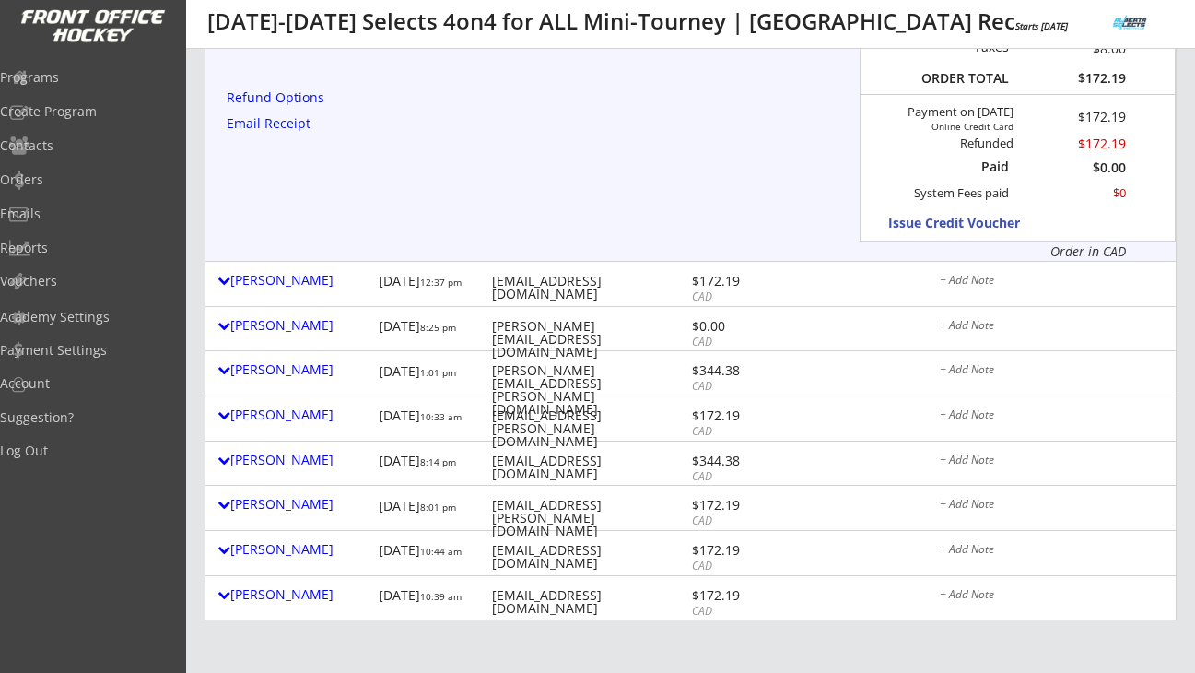
scroll to position [2448, 0]
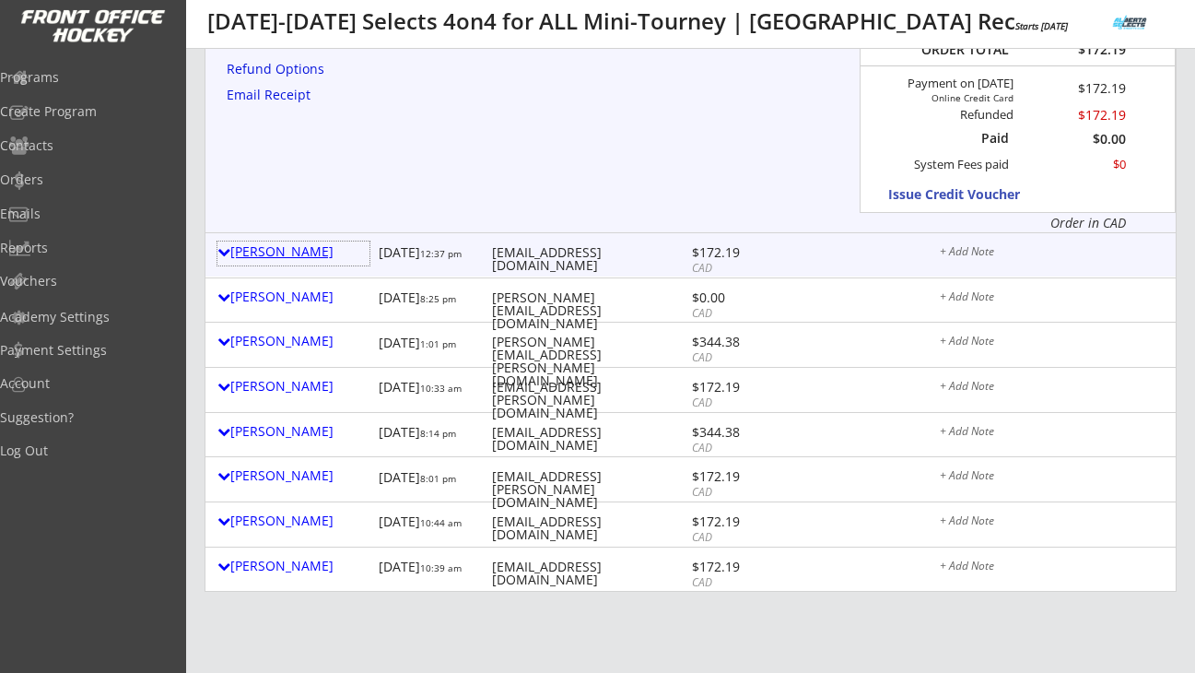
click at [298, 253] on div "Erica Heaslip" at bounding box center [293, 251] width 152 height 13
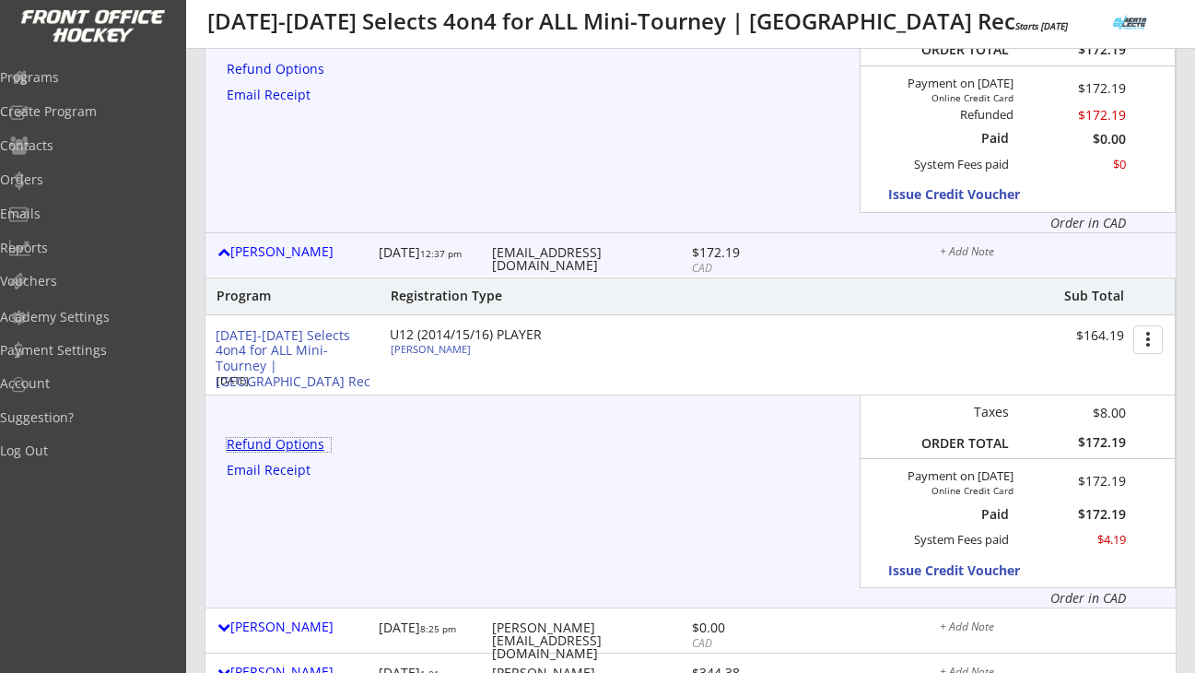
click at [310, 447] on div "Refund Options" at bounding box center [279, 444] width 104 height 13
type textarea "Hello Erica, We are emailing you to inform that a Refund has been issued on you…"
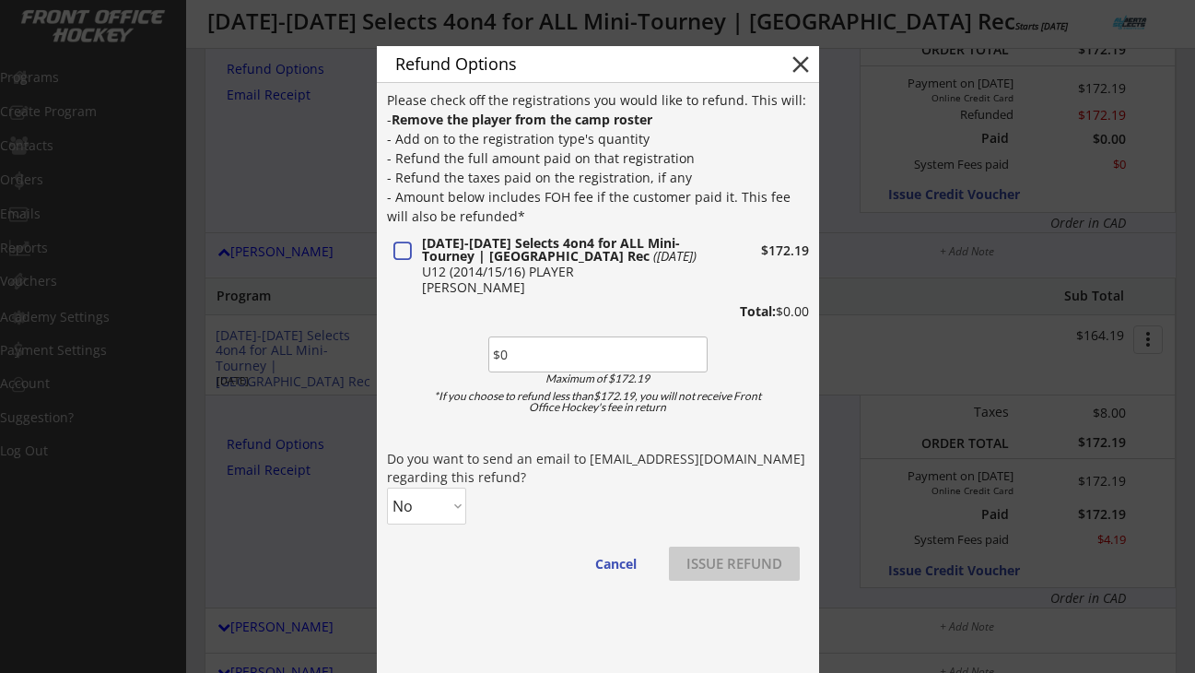
click at [506, 345] on input "input" at bounding box center [597, 354] width 219 height 36
click at [516, 355] on input "input" at bounding box center [597, 354] width 219 height 36
paste input "$172.19"
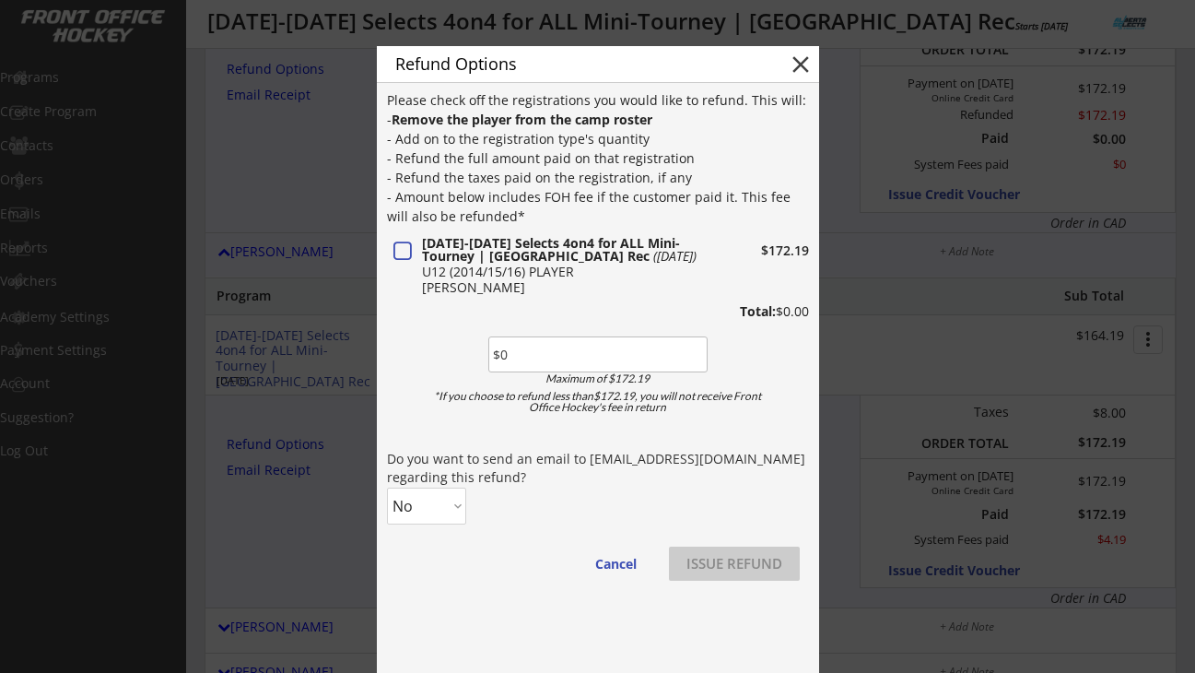
type input "$172.19"
click at [421, 508] on select "No Yes" at bounding box center [426, 505] width 79 height 37
select select ""Yes""
click at [387, 487] on select "No Yes" at bounding box center [426, 505] width 79 height 37
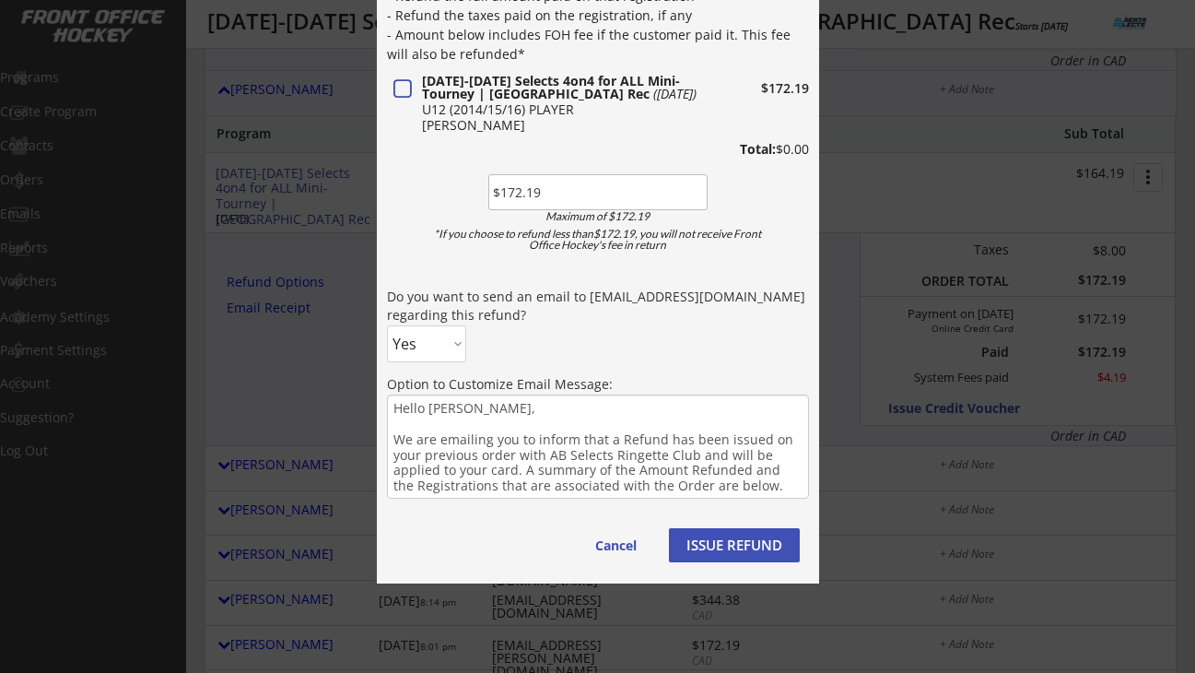
scroll to position [2617, 0]
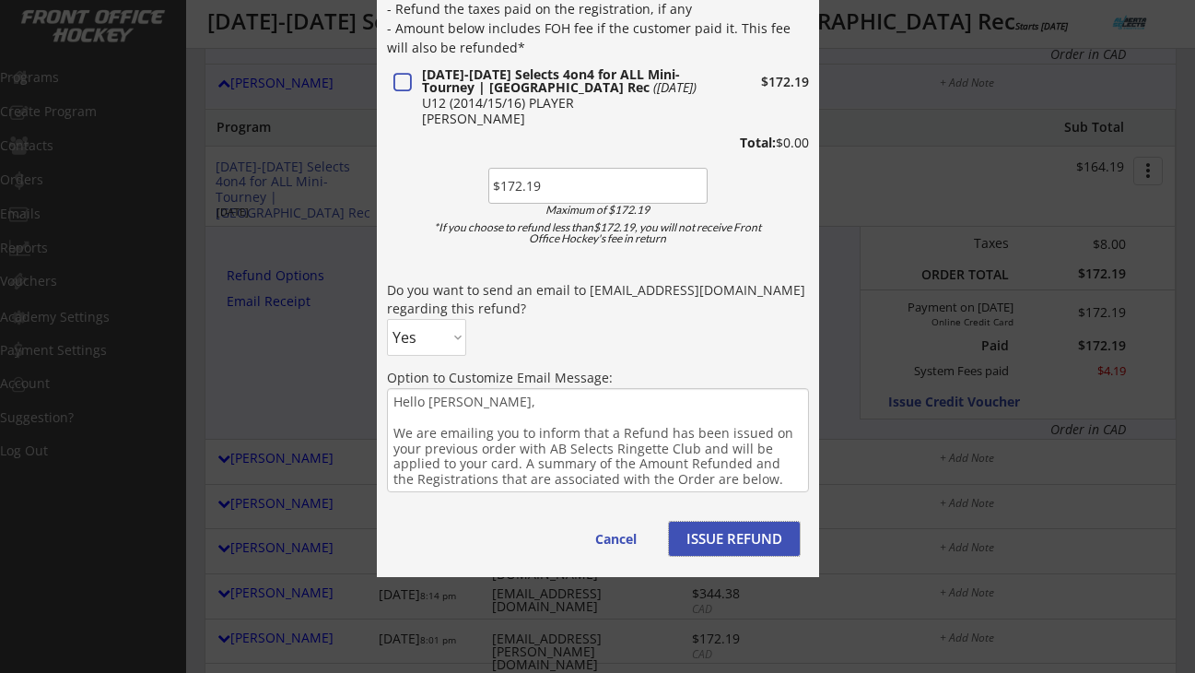
click at [713, 537] on button "ISSUE REFUND" at bounding box center [734, 539] width 131 height 34
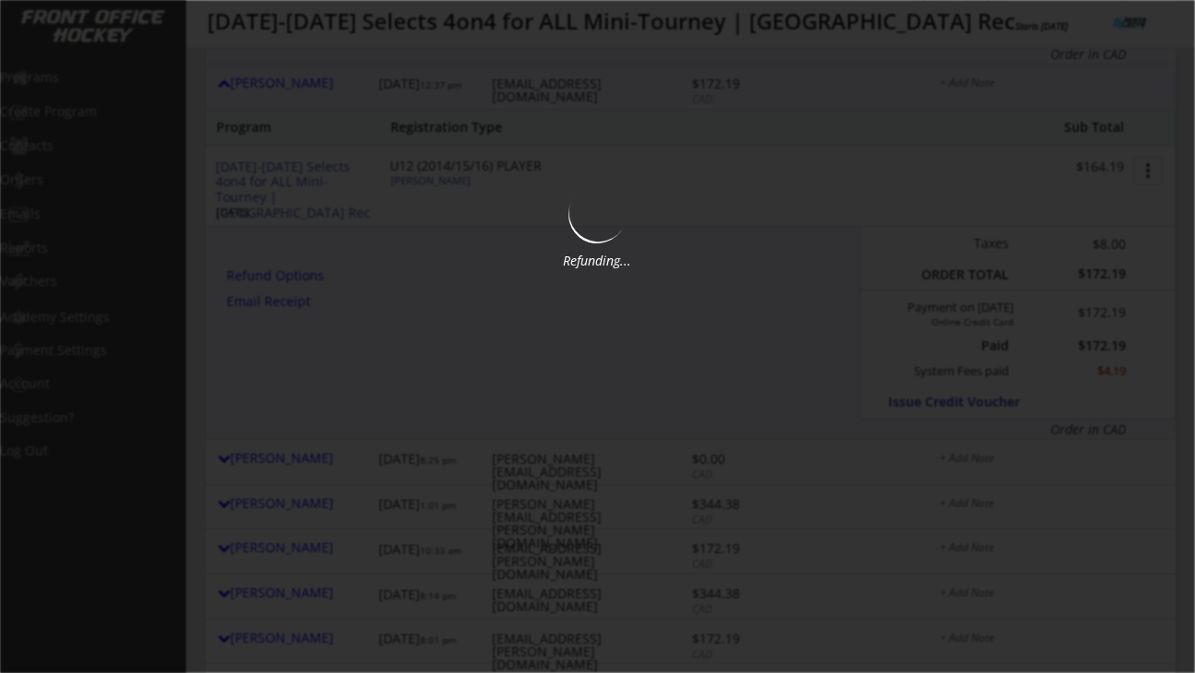
type input "$0"
select select ""No""
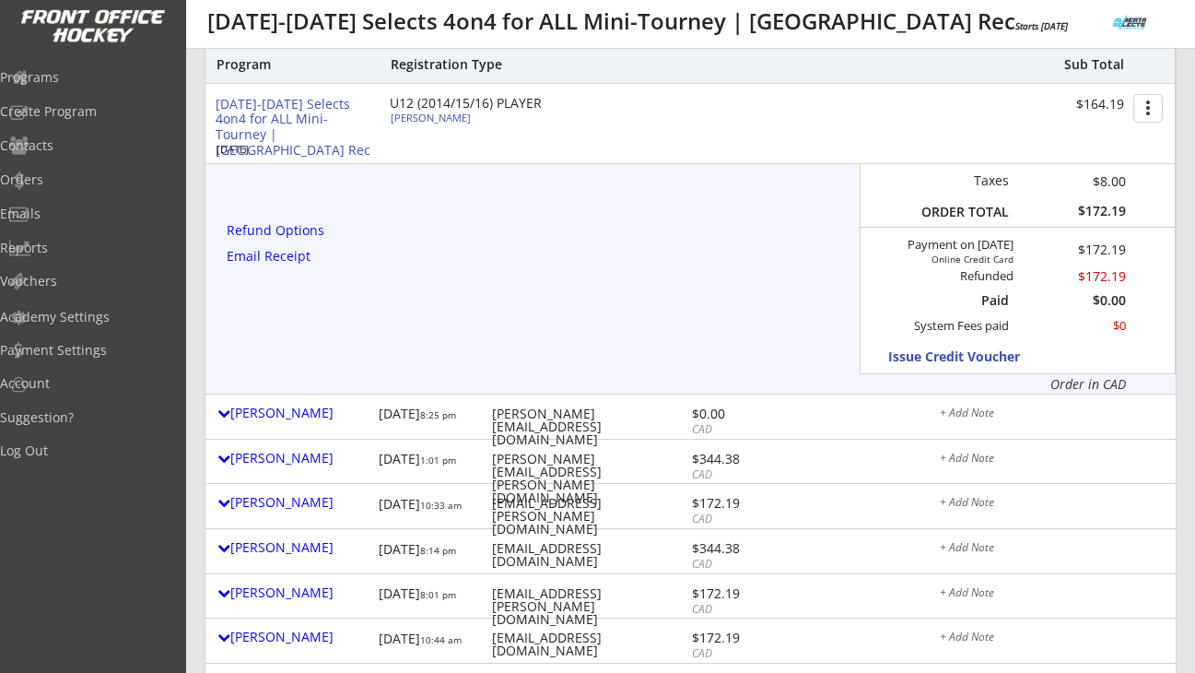
scroll to position [2685, 0]
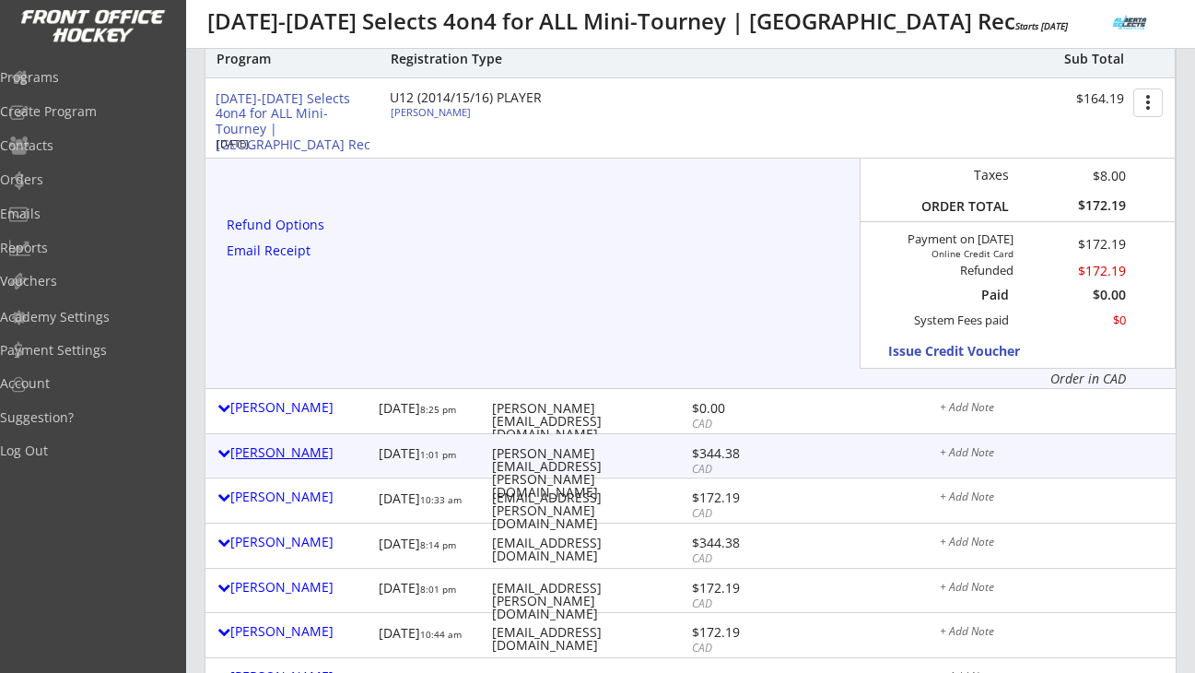
click at [340, 452] on div "Myranda Kettenbach" at bounding box center [293, 452] width 152 height 13
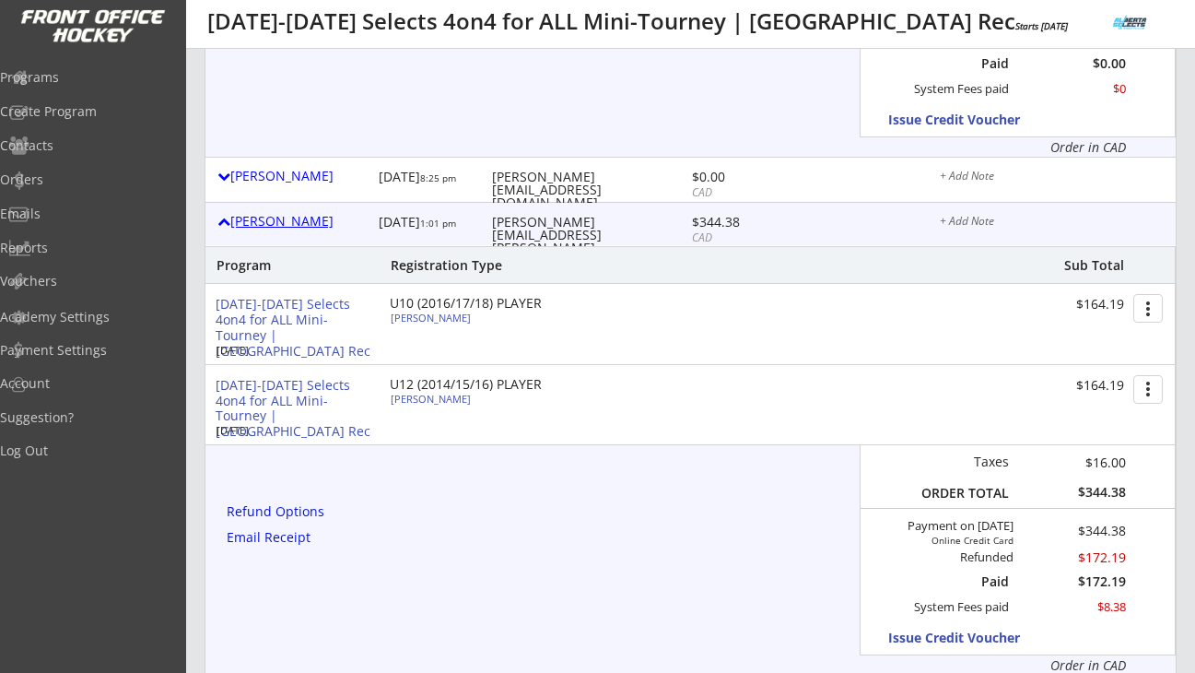
scroll to position [2918, 0]
click at [313, 510] on div "Refund Options" at bounding box center [279, 509] width 104 height 13
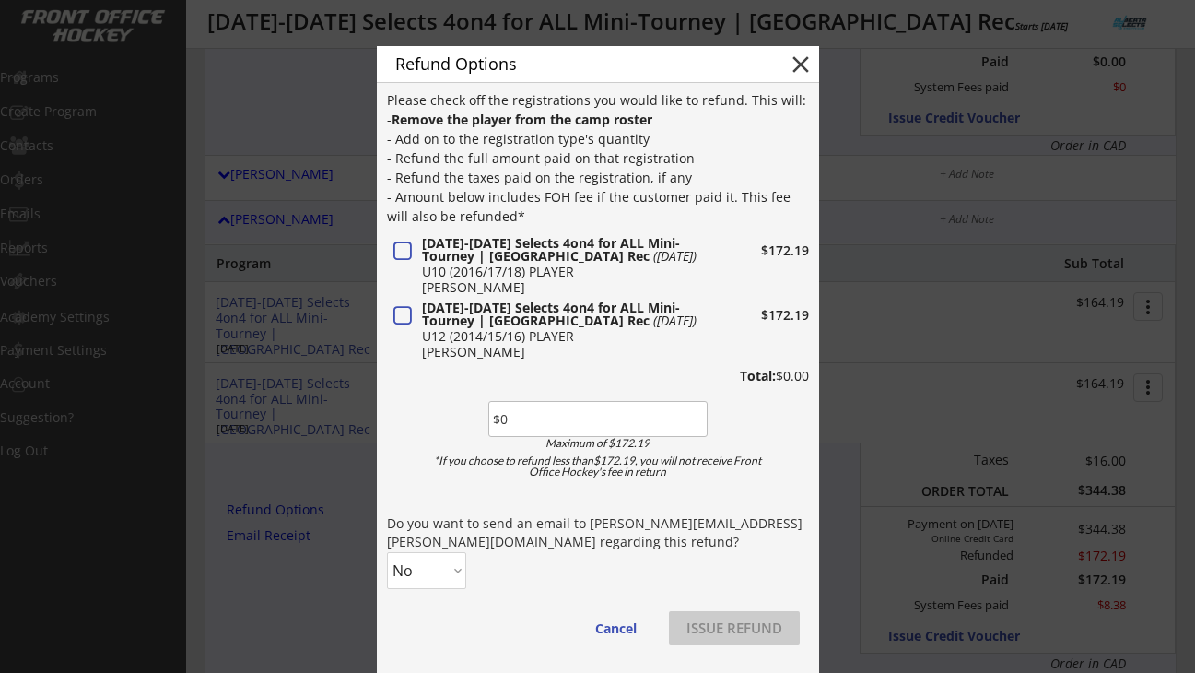
click at [516, 418] on input "input" at bounding box center [597, 419] width 219 height 36
paste input "$172.19"
type input "$172.19"
click at [440, 579] on select "No Yes" at bounding box center [426, 570] width 79 height 37
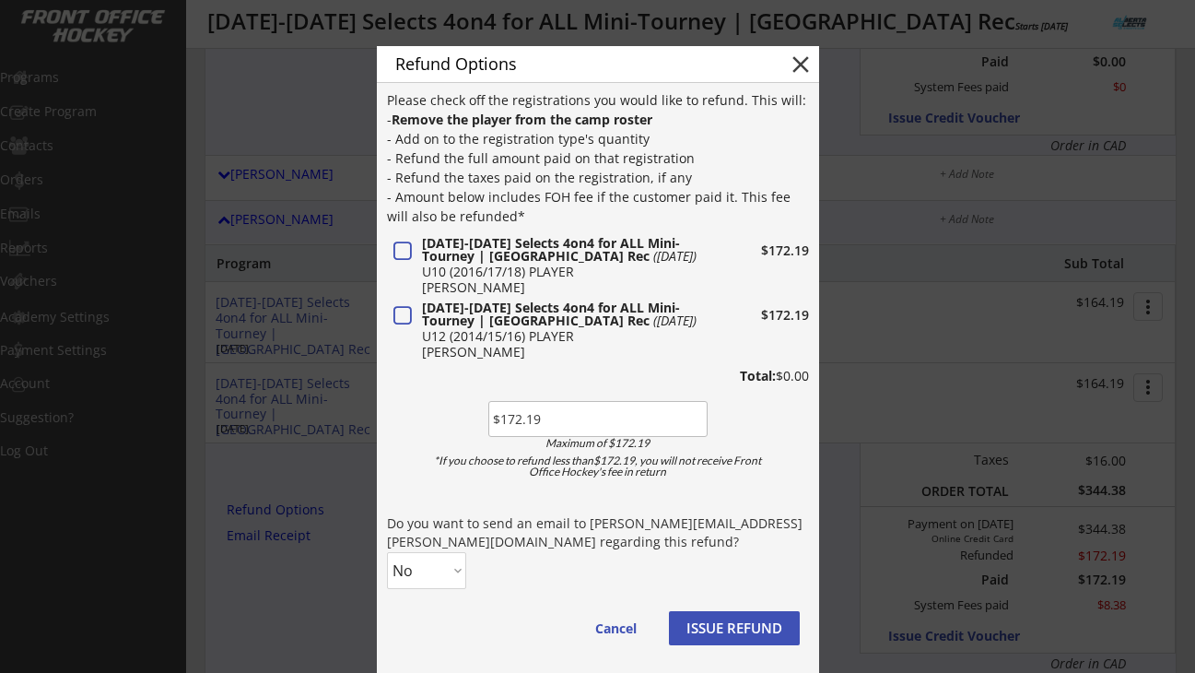
select select ""Yes""
click at [387, 552] on select "No Yes" at bounding box center [426, 570] width 79 height 37
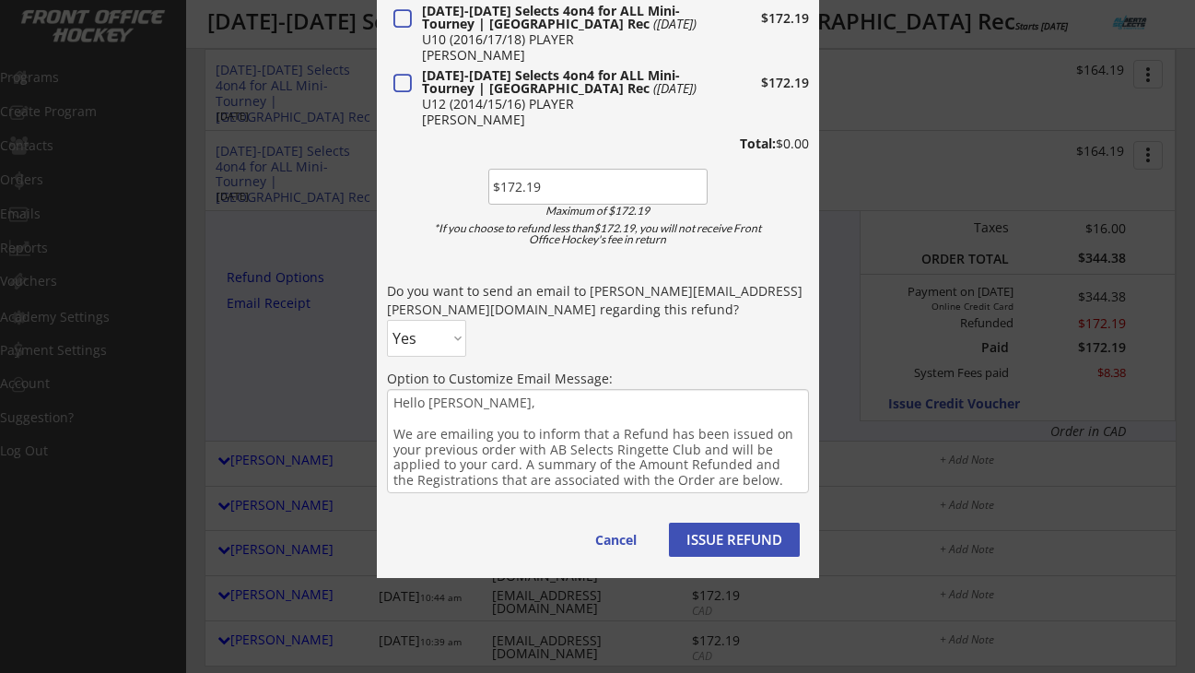
scroll to position [3214, 0]
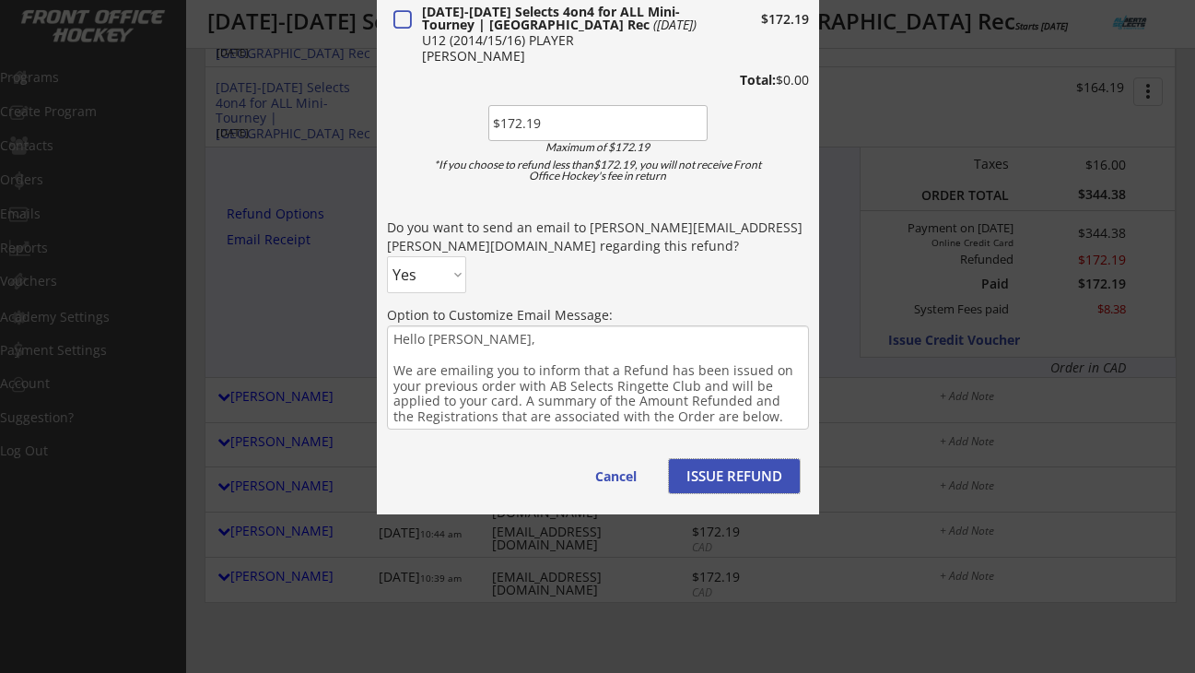
click at [722, 476] on button "ISSUE REFUND" at bounding box center [734, 476] width 131 height 34
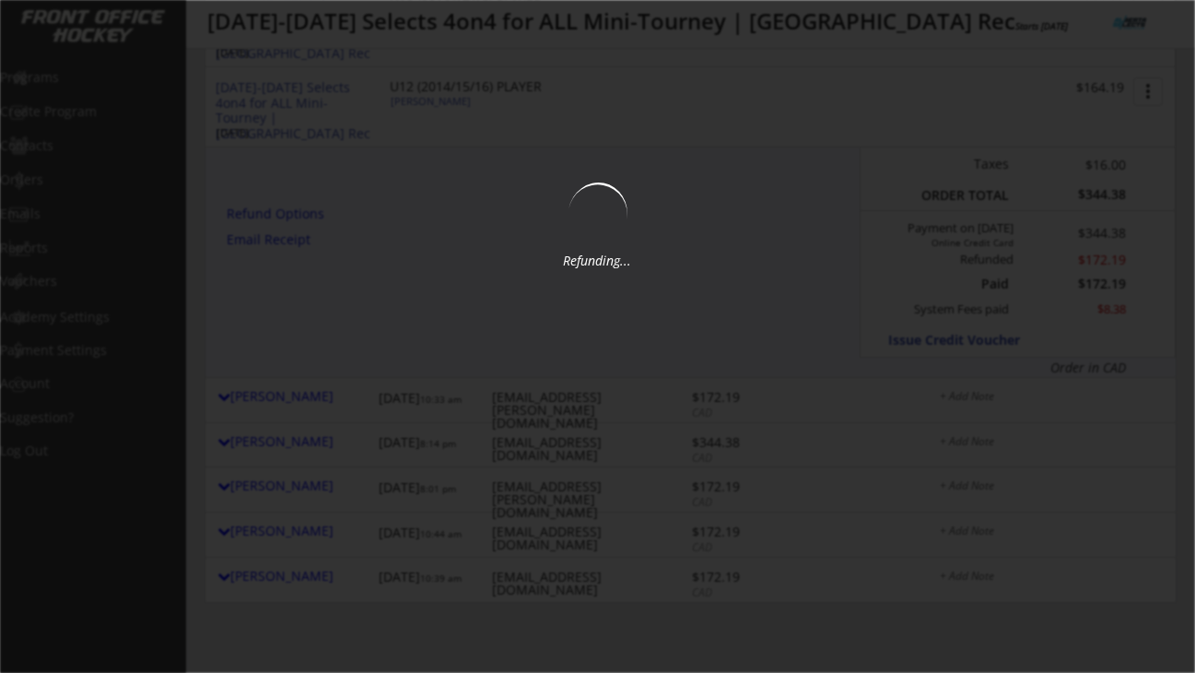
click at [521, 422] on div at bounding box center [597, 336] width 1195 height 673
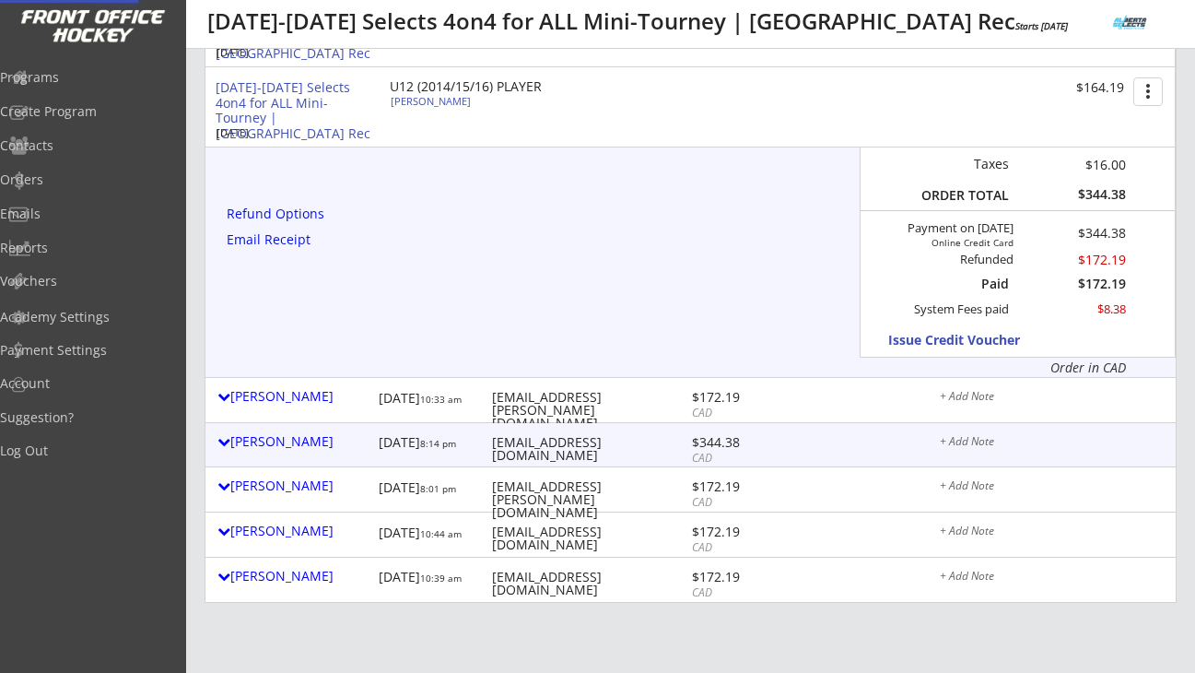
type input "$0"
select select ""No""
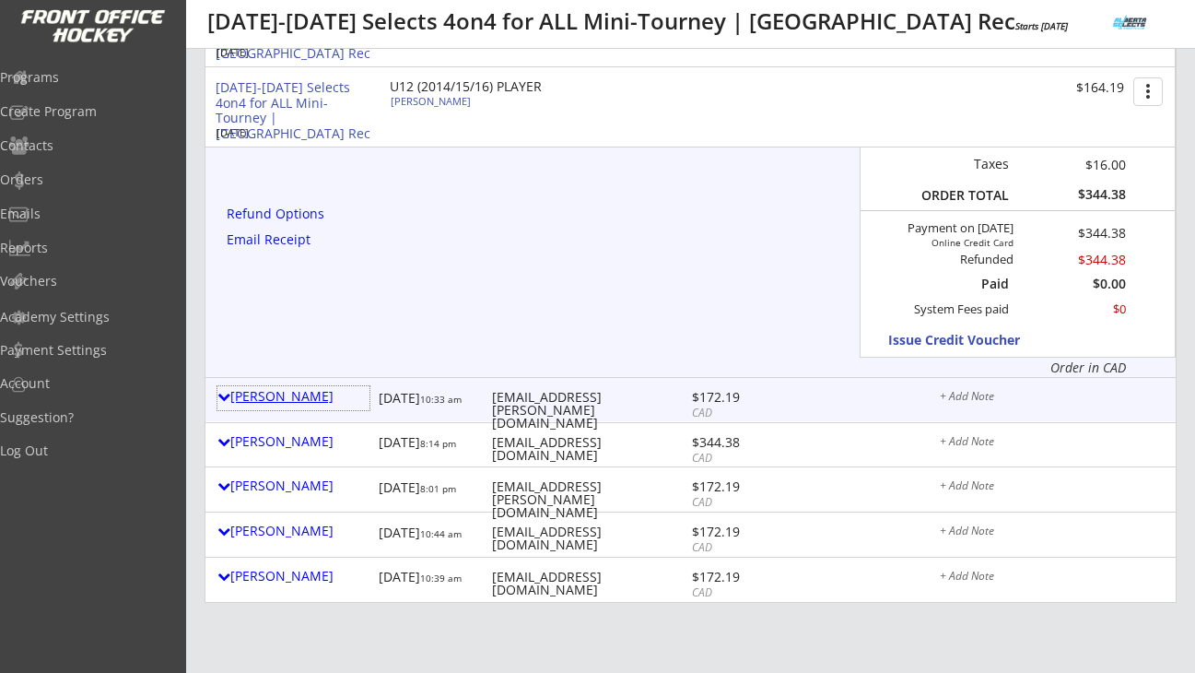
click at [287, 395] on div "Jasmin Mulcahy" at bounding box center [293, 396] width 152 height 13
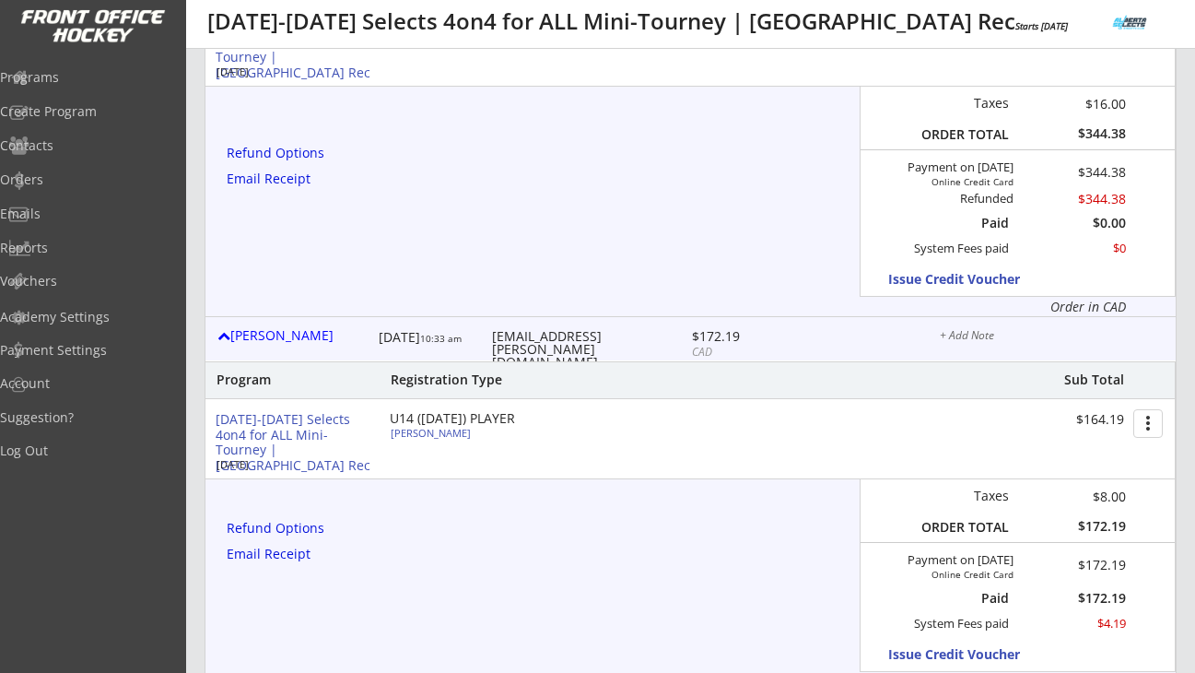
scroll to position [3311, 0]
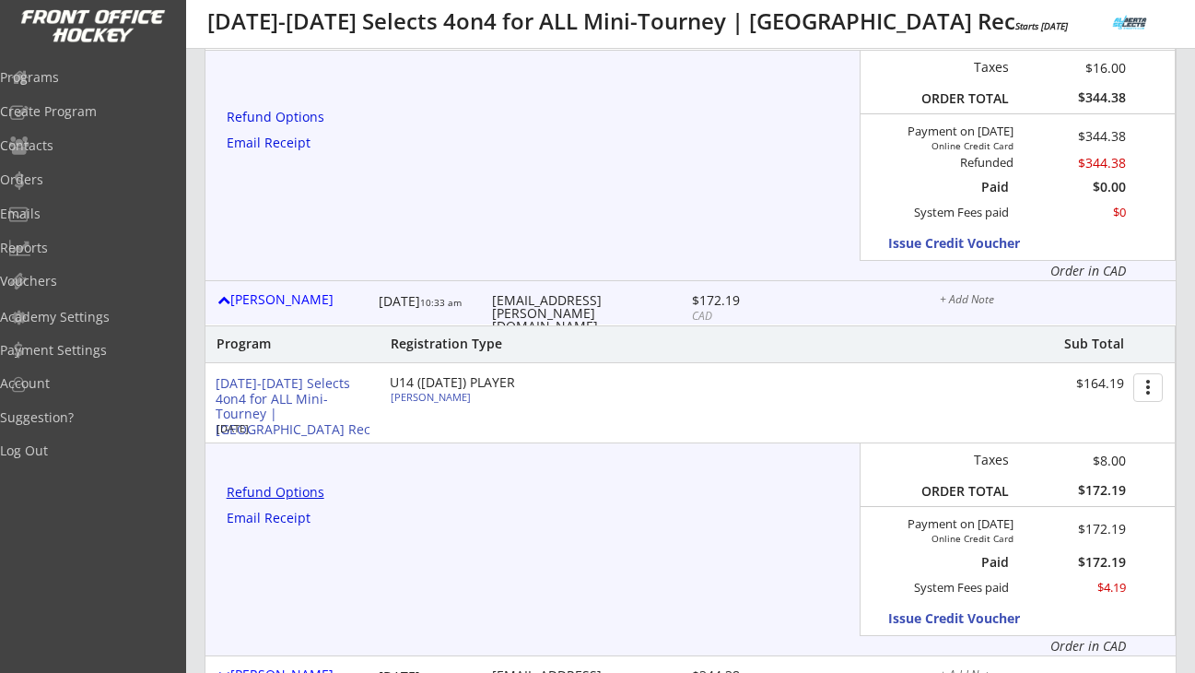
click at [304, 499] on div "Refund Options" at bounding box center [279, 492] width 104 height 13
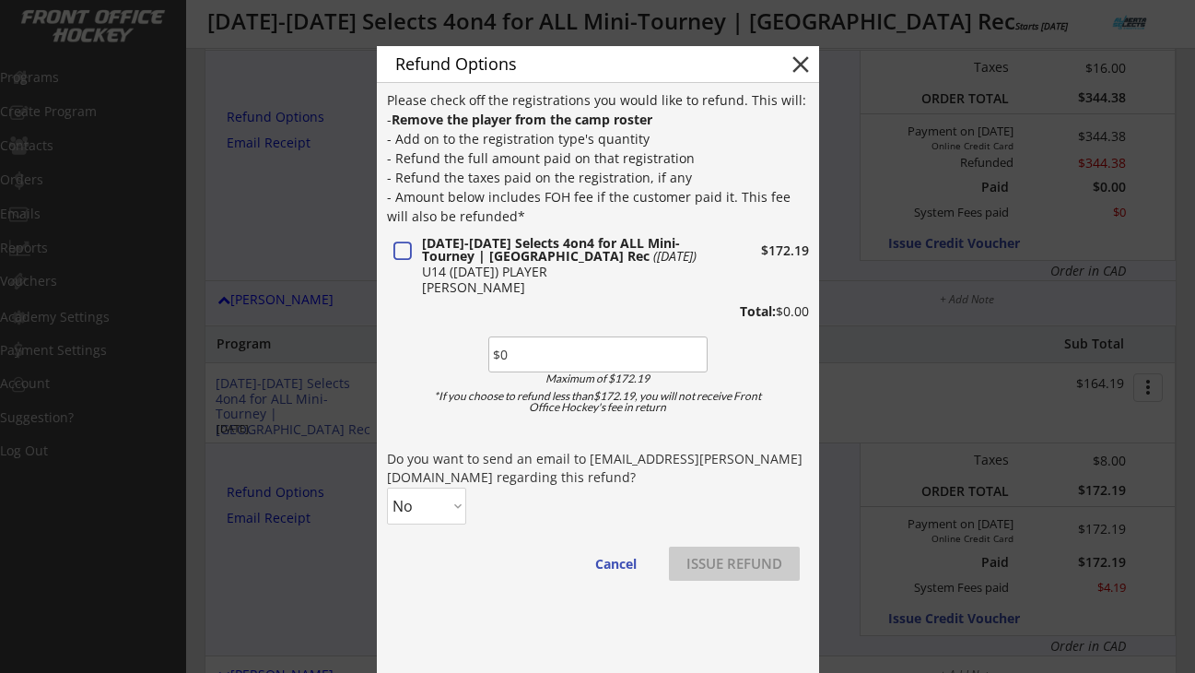
click at [534, 349] on input "input" at bounding box center [597, 354] width 219 height 36
paste input "$172.19"
type input "$172.19"
click at [449, 510] on select "No Yes" at bounding box center [426, 505] width 79 height 37
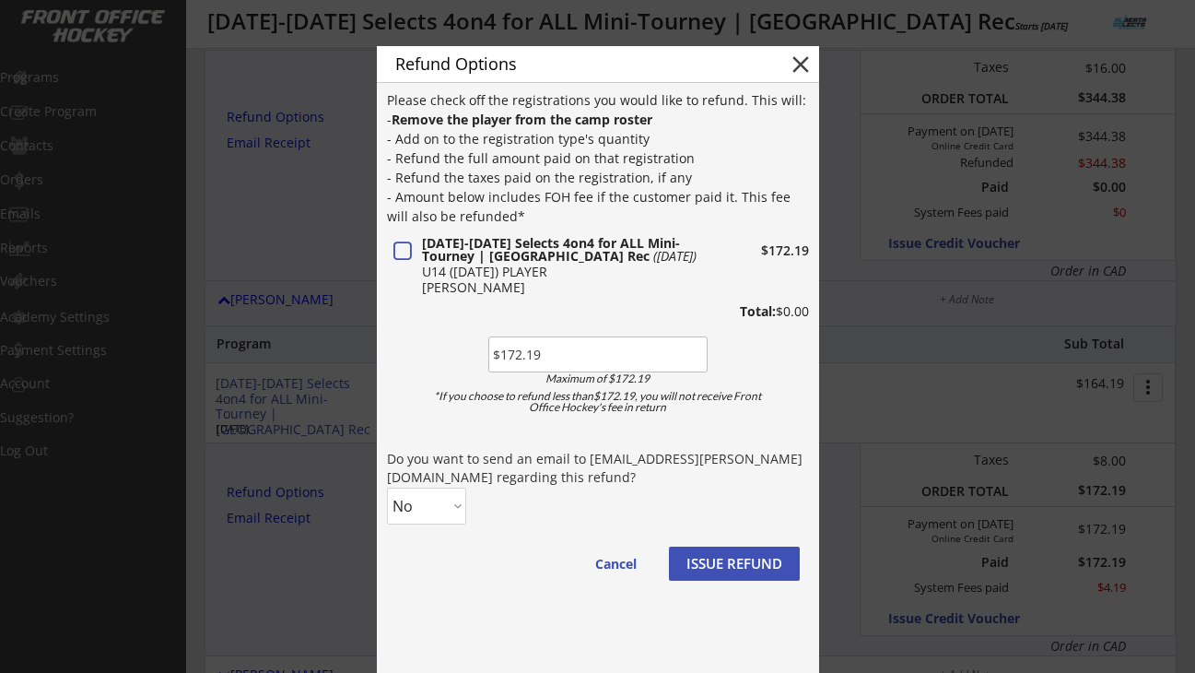
select select ""Yes""
click at [387, 487] on select "No Yes" at bounding box center [426, 505] width 79 height 37
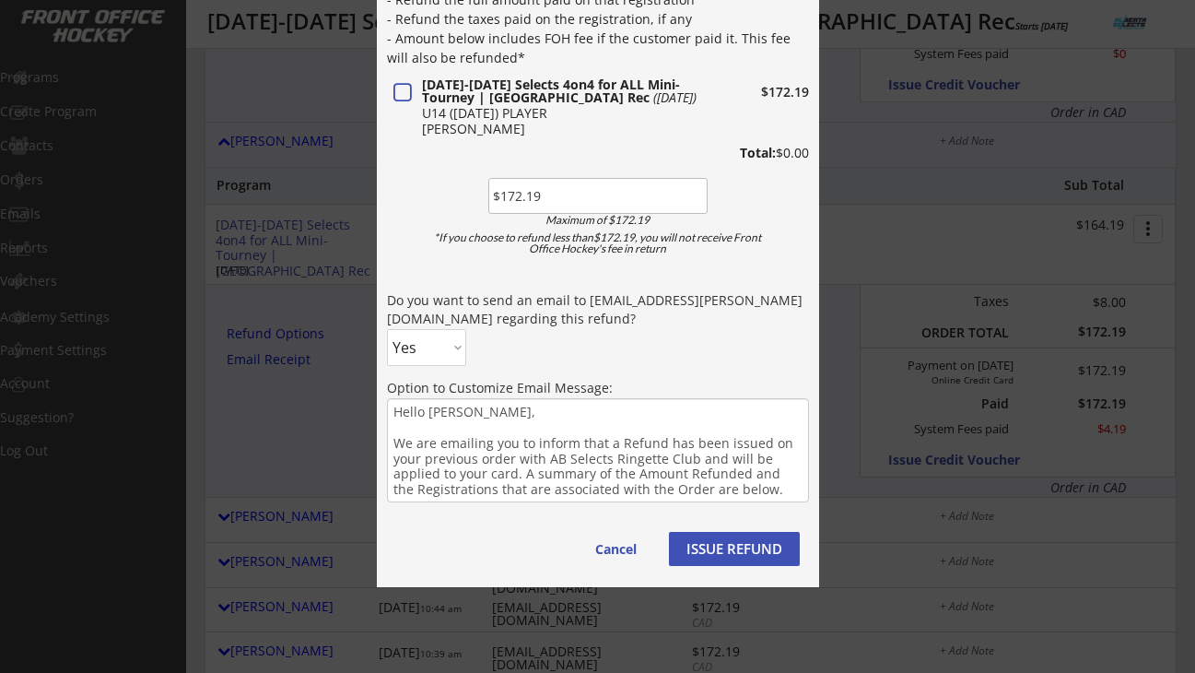
scroll to position [3489, 0]
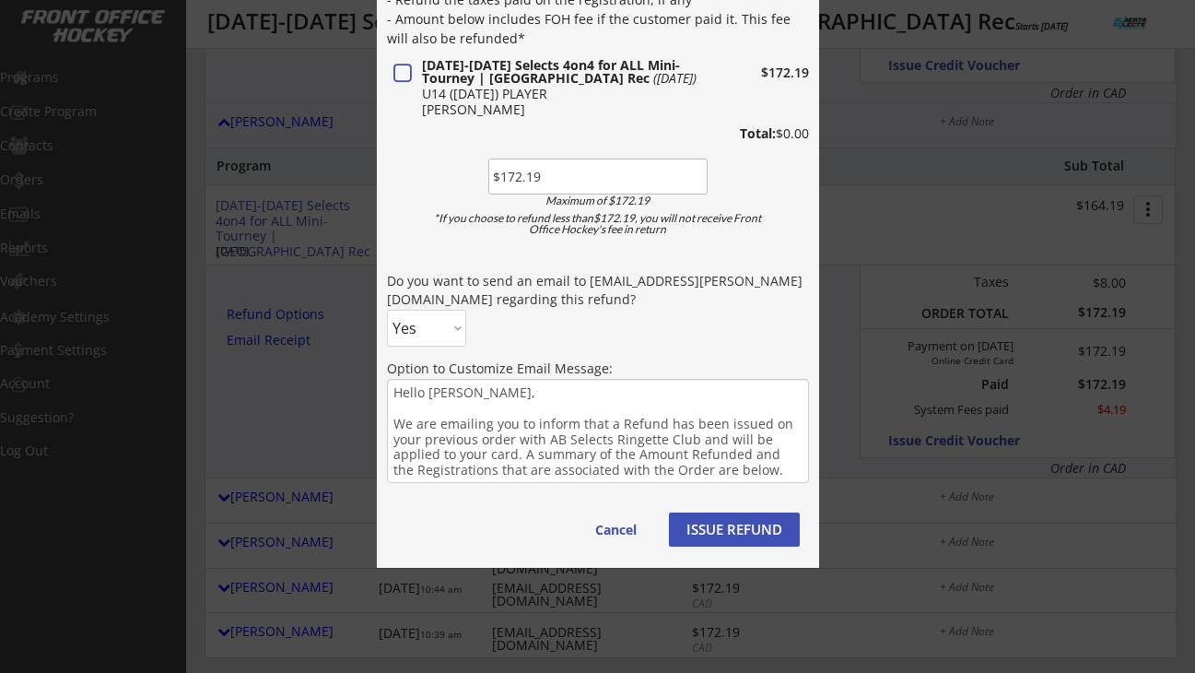
click at [728, 529] on button "ISSUE REFUND" at bounding box center [734, 529] width 131 height 34
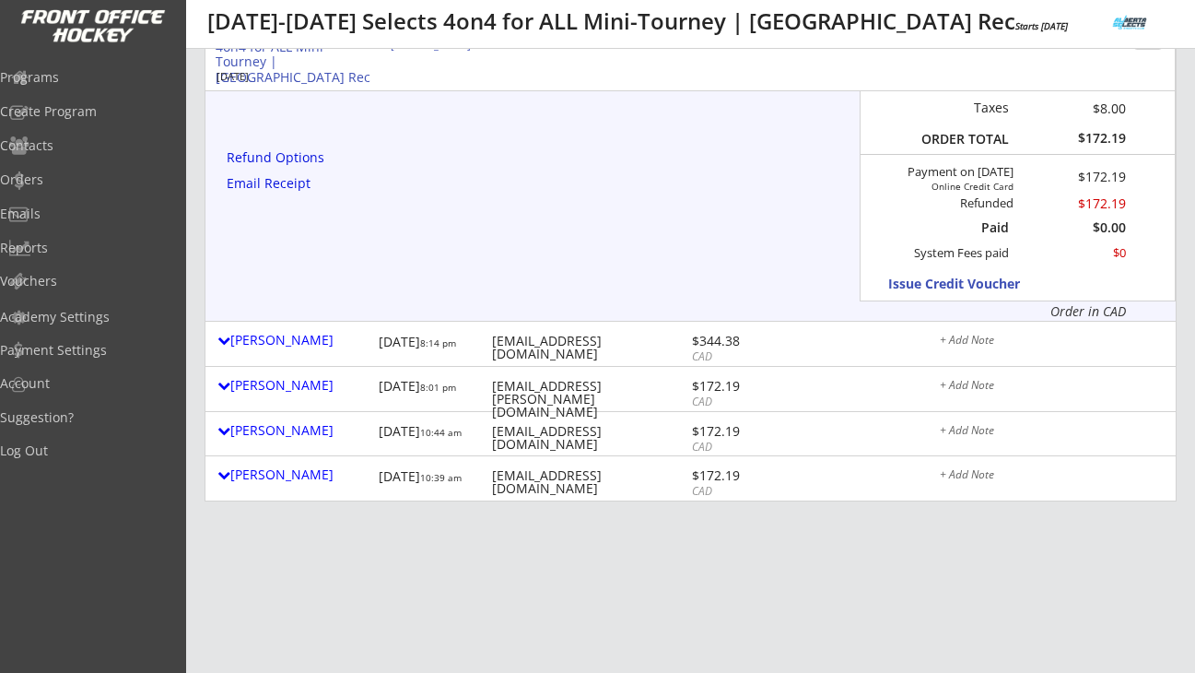
scroll to position [3691, 0]
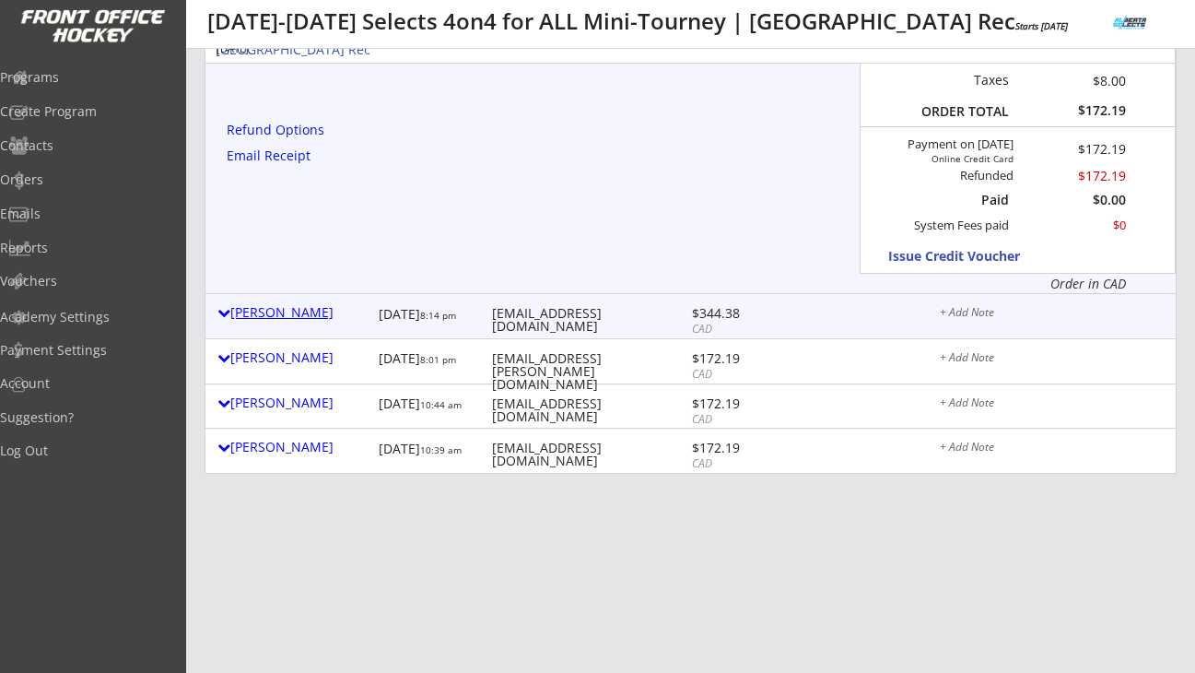
click at [341, 313] on div "Charlene Romanow" at bounding box center [293, 312] width 152 height 13
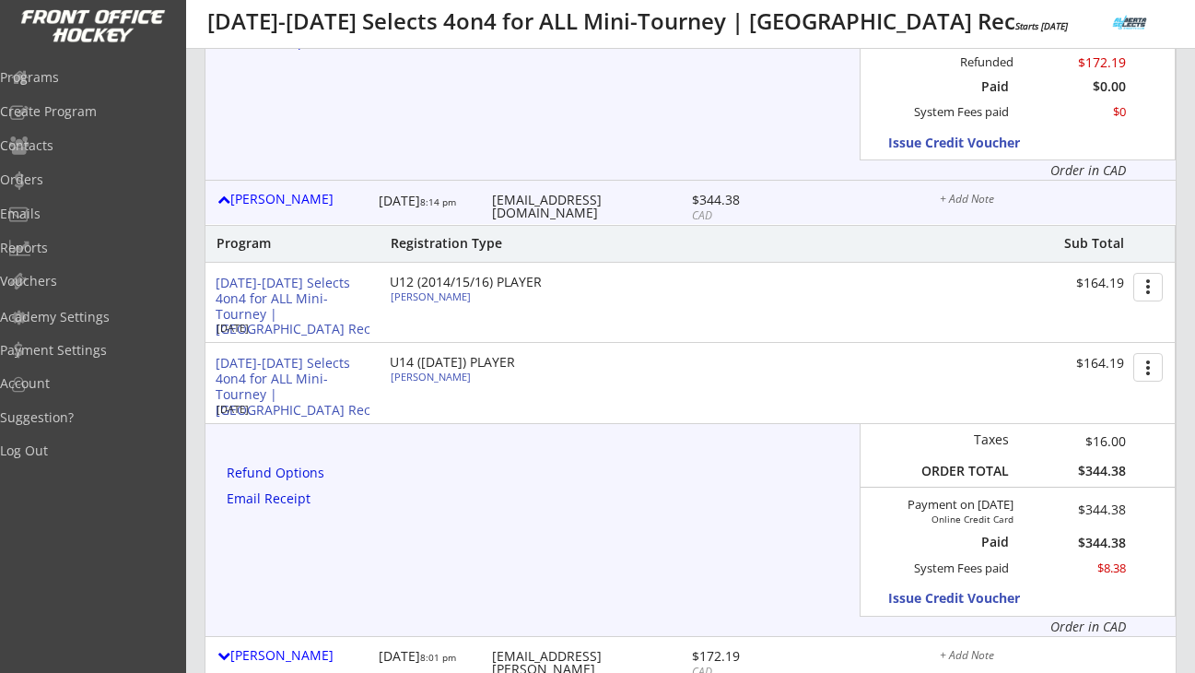
scroll to position [3816, 0]
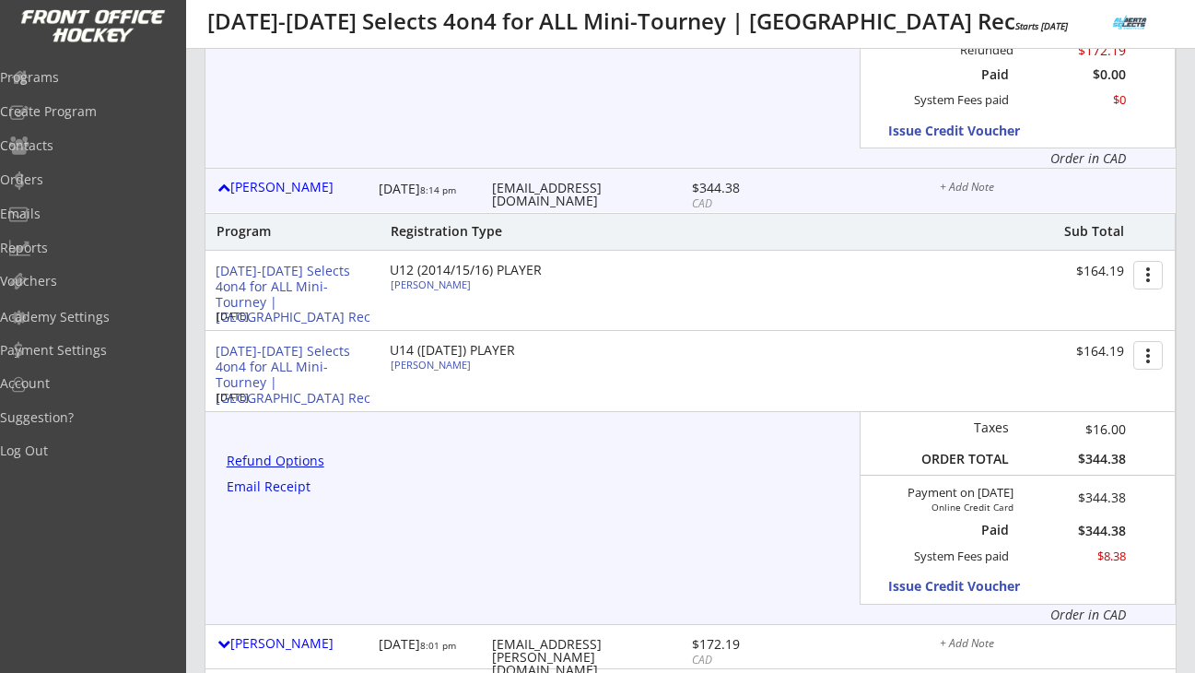
click at [285, 454] on div "Refund Options" at bounding box center [279, 460] width 104 height 13
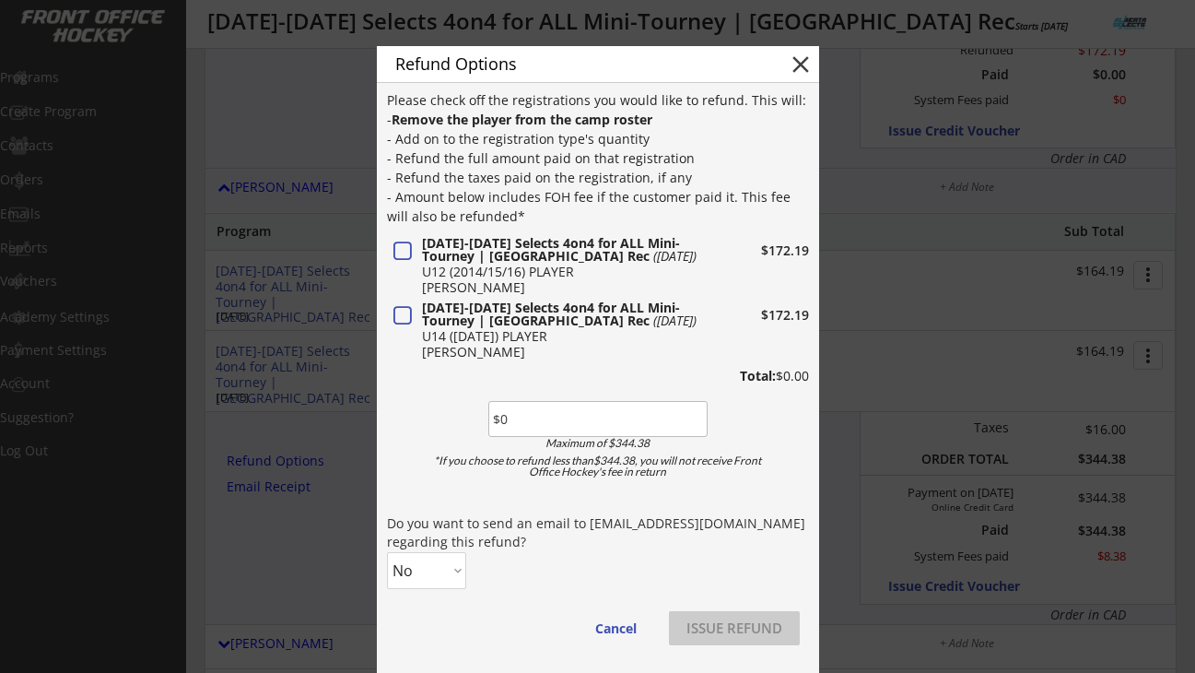
click at [507, 417] on input "input" at bounding box center [597, 419] width 219 height 36
paste input "$172.19"
type input "$172.19"
click at [458, 557] on select "No Yes" at bounding box center [426, 570] width 79 height 37
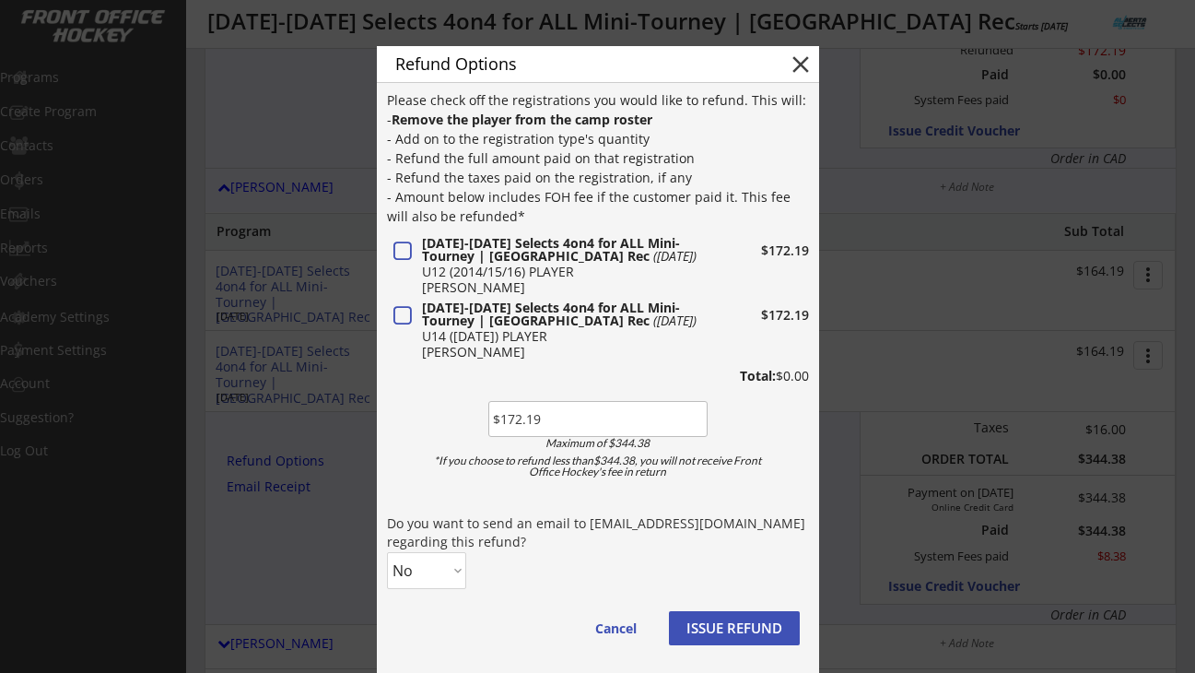
select select ""Yes""
click at [387, 552] on select "No Yes" at bounding box center [426, 570] width 79 height 37
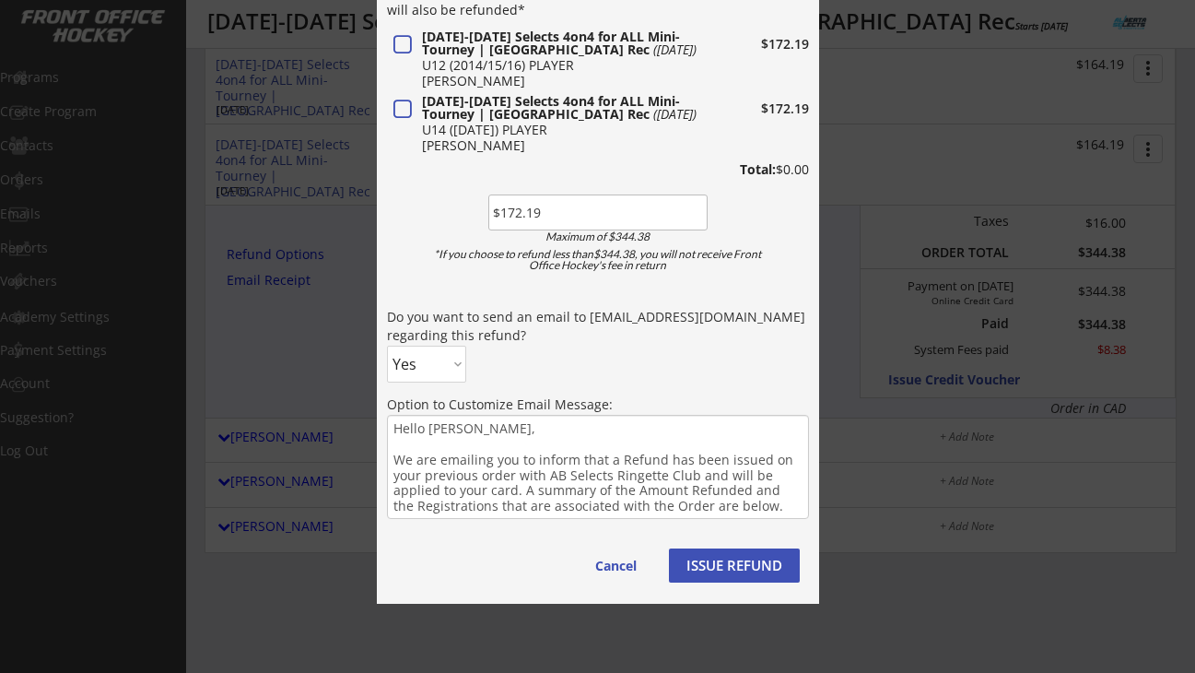
scroll to position [4057, 0]
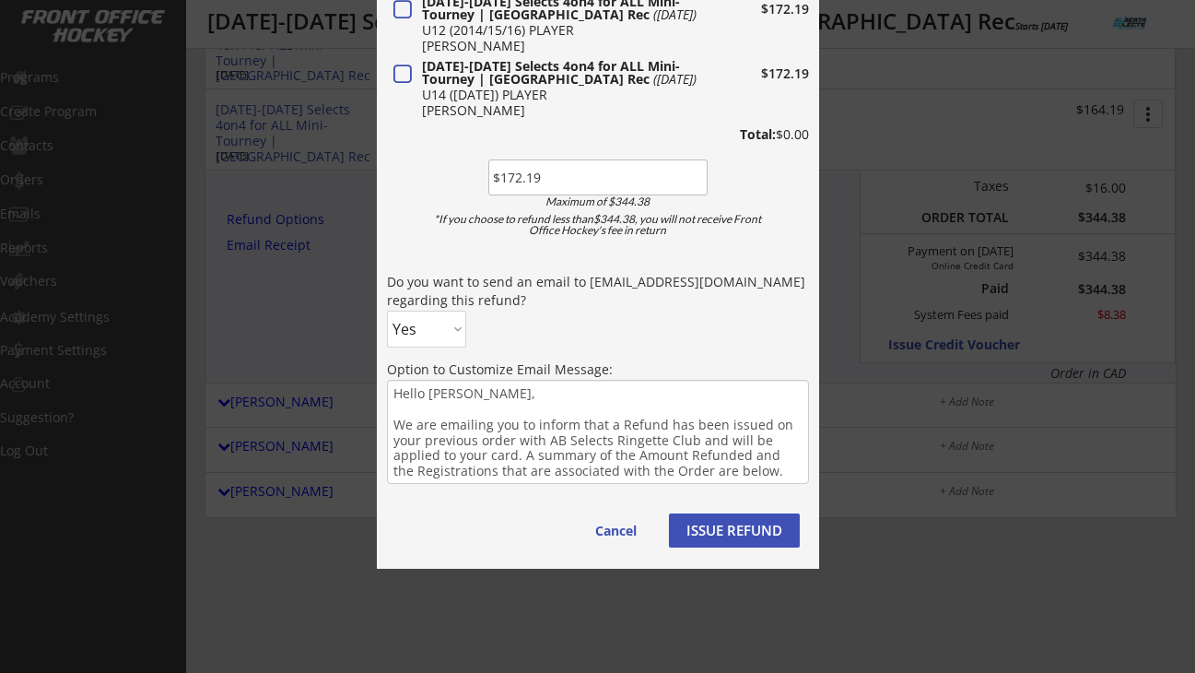
click at [708, 531] on button "ISSUE REFUND" at bounding box center [734, 530] width 131 height 34
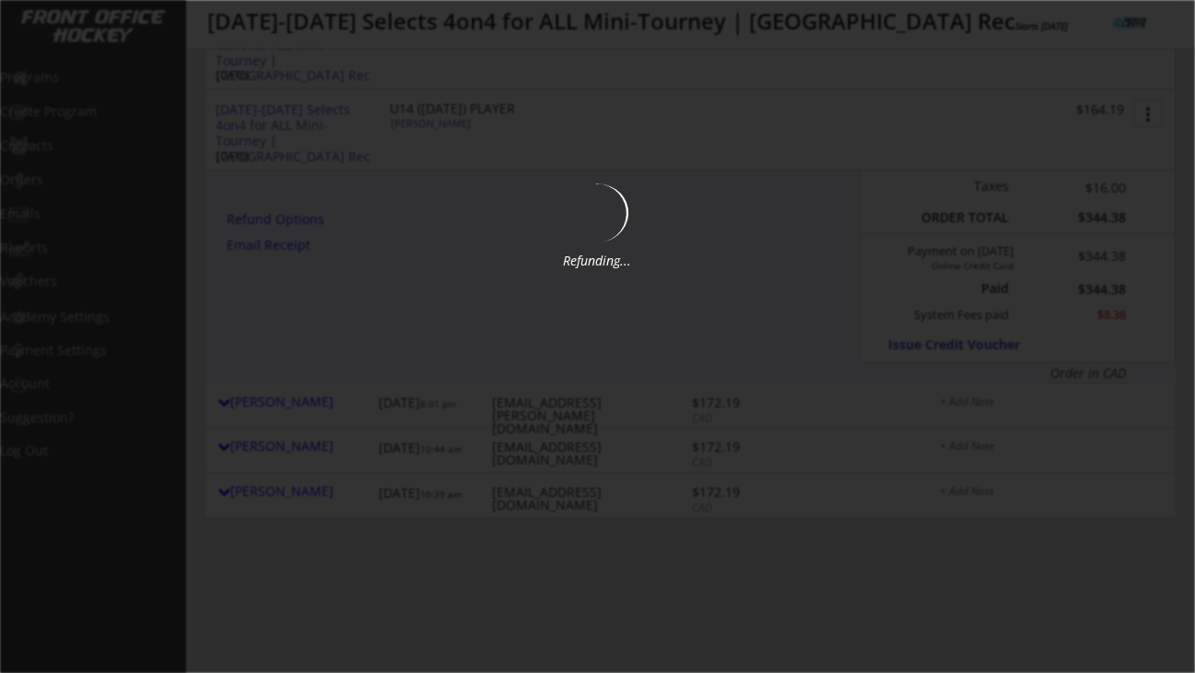
type input "$0"
select select ""No""
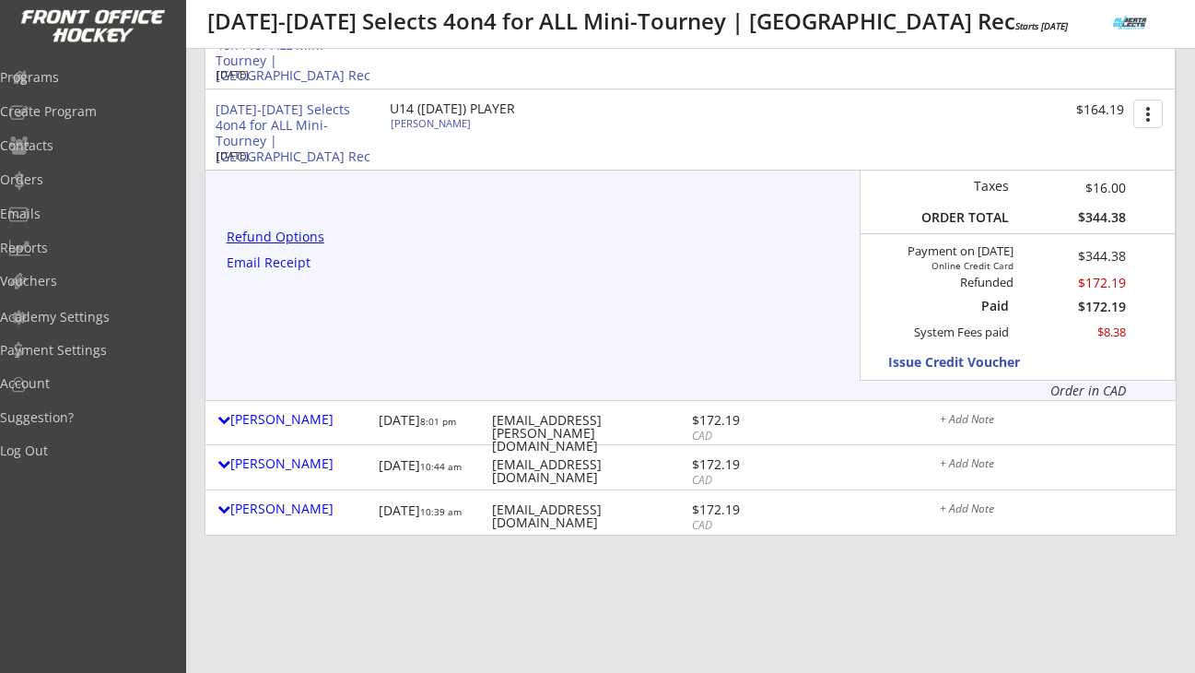
click at [323, 239] on div "Refund Options" at bounding box center [279, 236] width 104 height 13
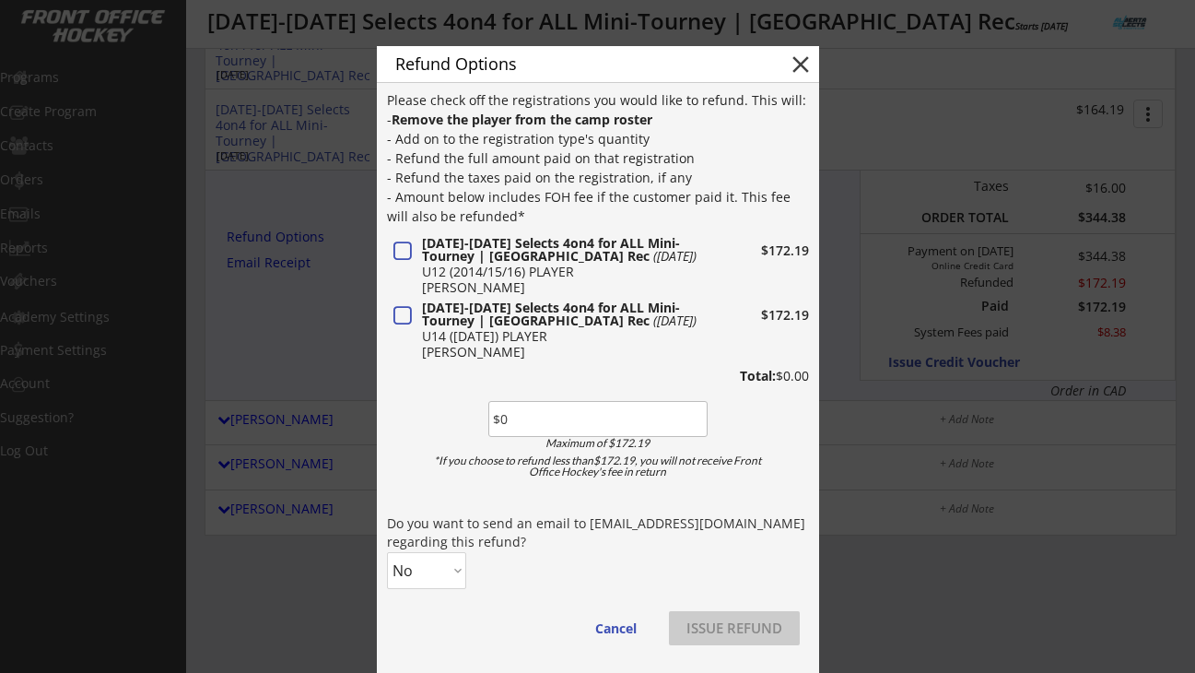
click at [518, 425] on input "input" at bounding box center [597, 419] width 219 height 36
paste input "$172.19"
type input "$172.19"
click at [452, 570] on select "No Yes" at bounding box center [426, 570] width 79 height 37
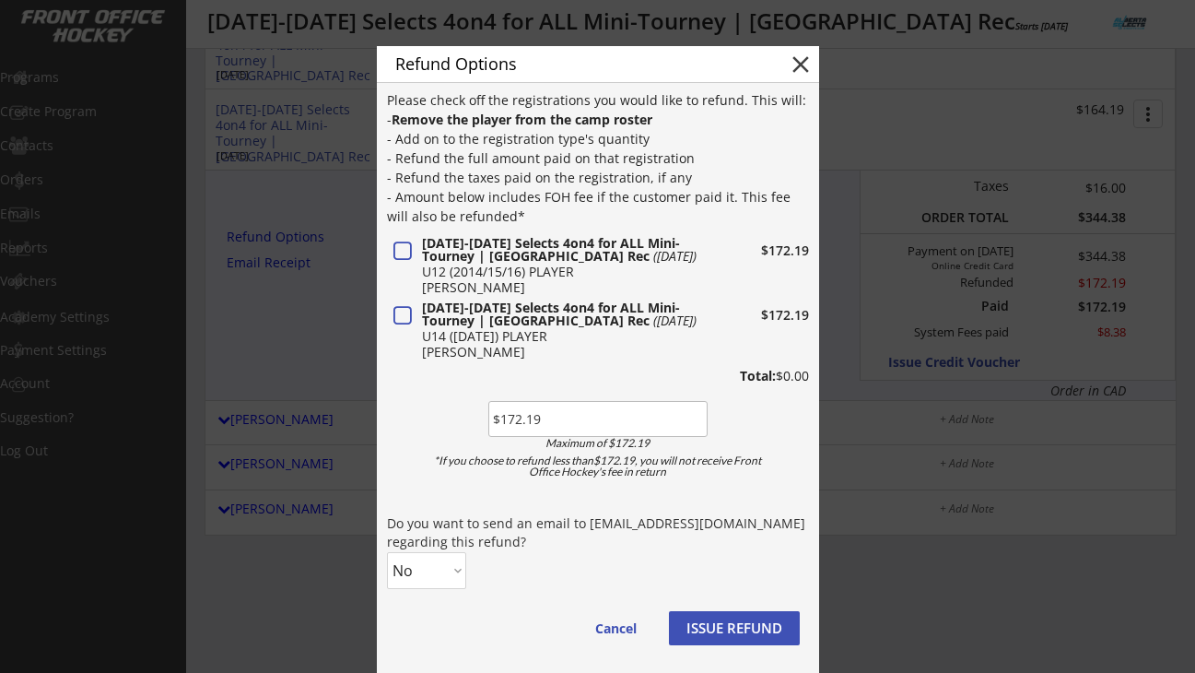
select select ""Yes""
click at [387, 552] on select "No Yes" at bounding box center [426, 570] width 79 height 37
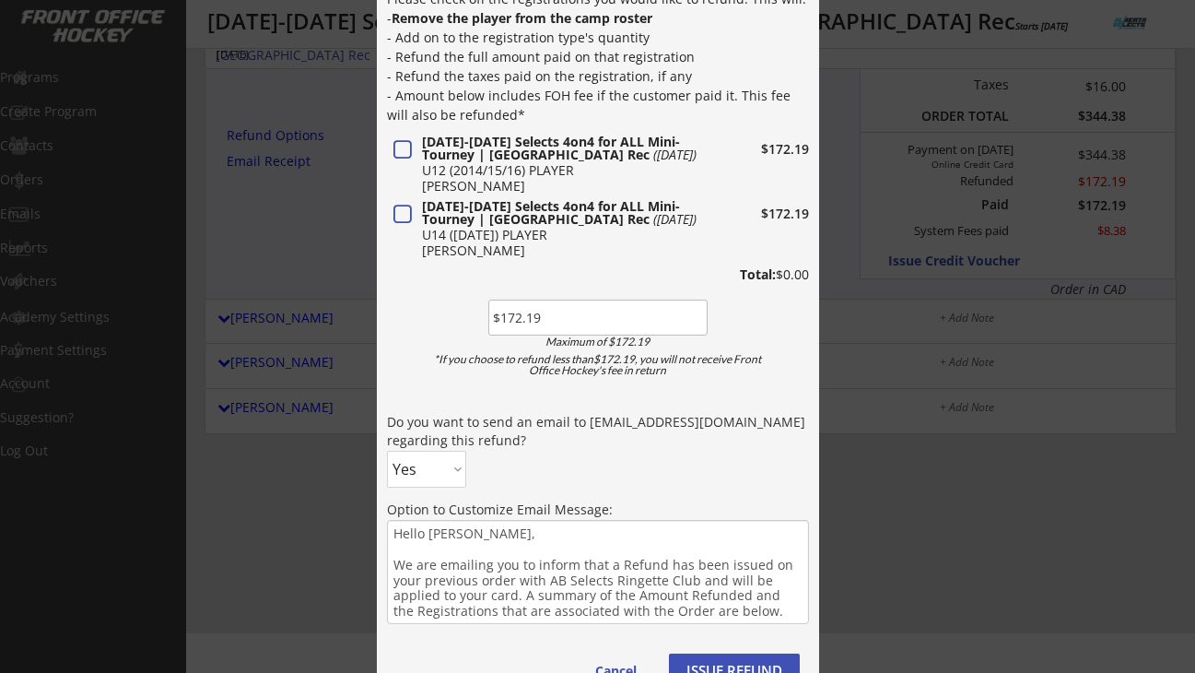
scroll to position [4195, 0]
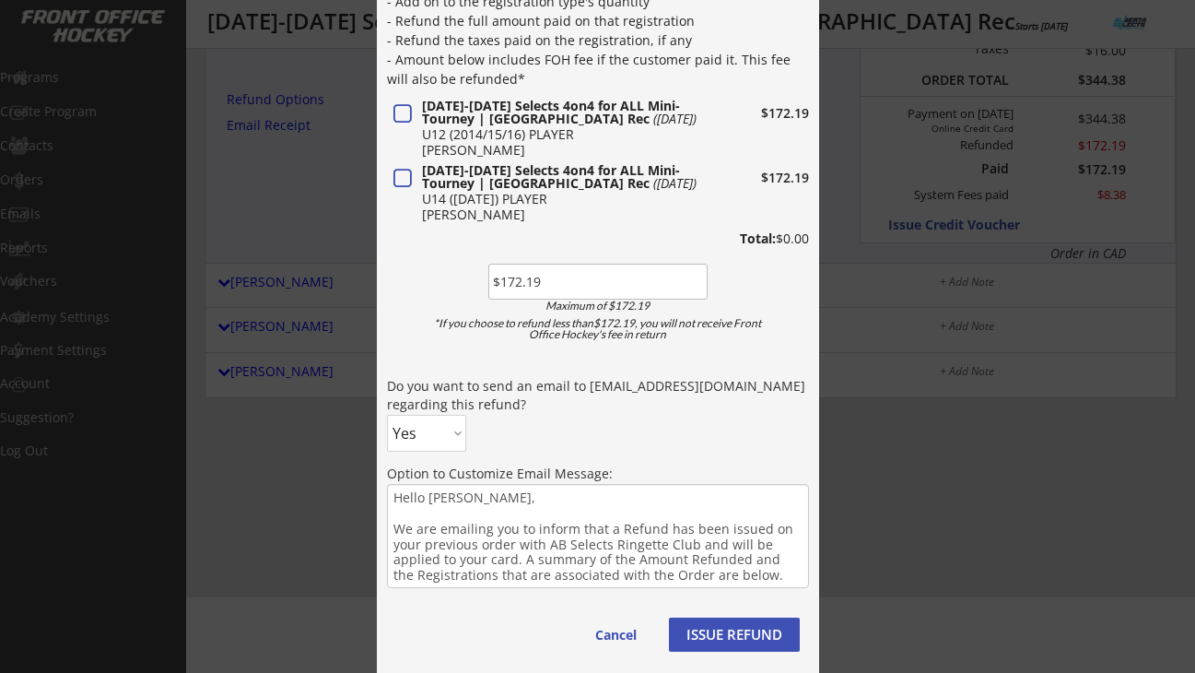
click at [713, 630] on button "ISSUE REFUND" at bounding box center [734, 634] width 131 height 34
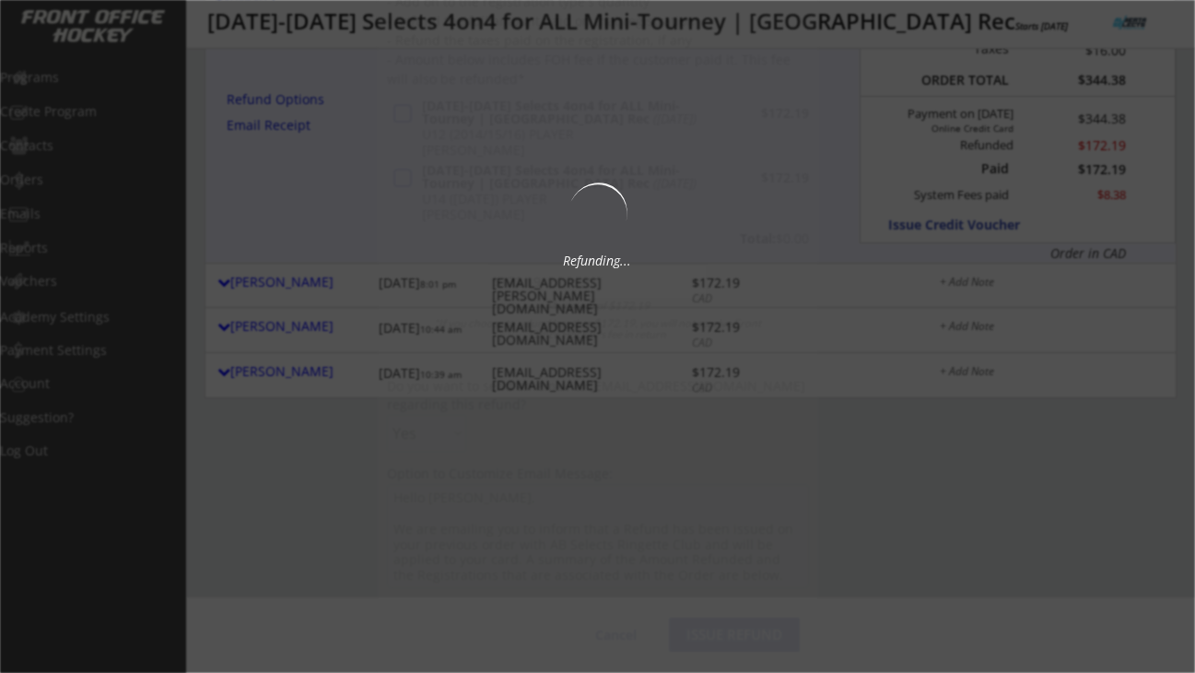
scroll to position [4119, 0]
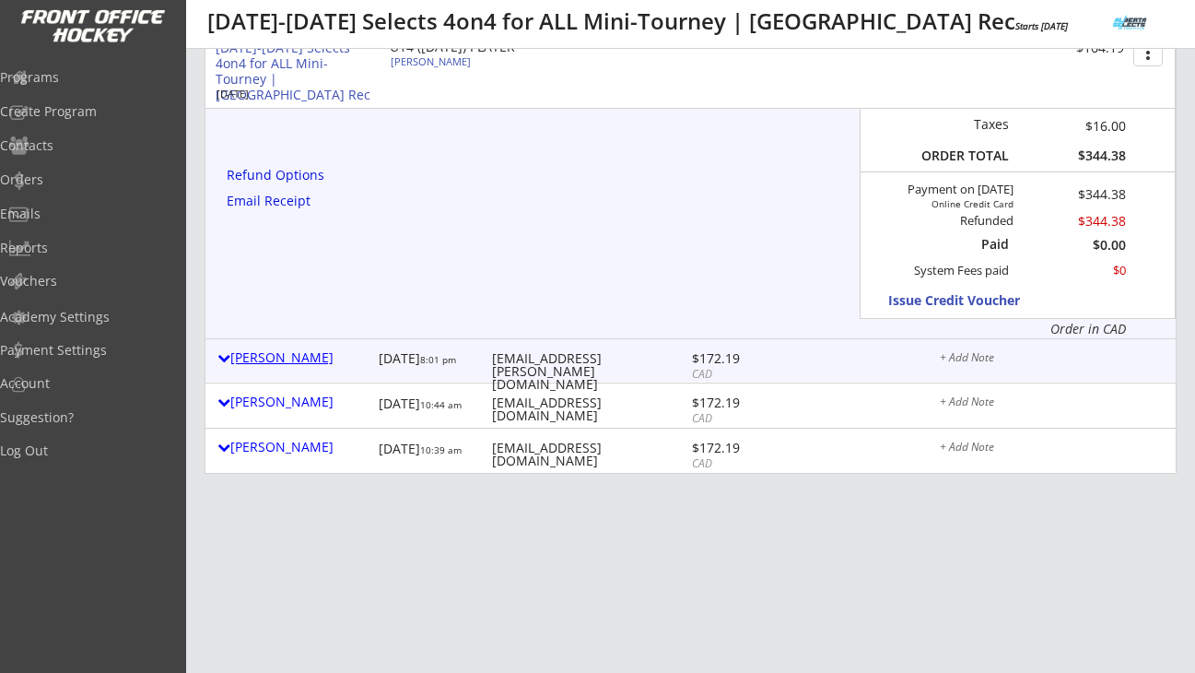
click at [310, 353] on div "Julie Wallace" at bounding box center [293, 357] width 152 height 13
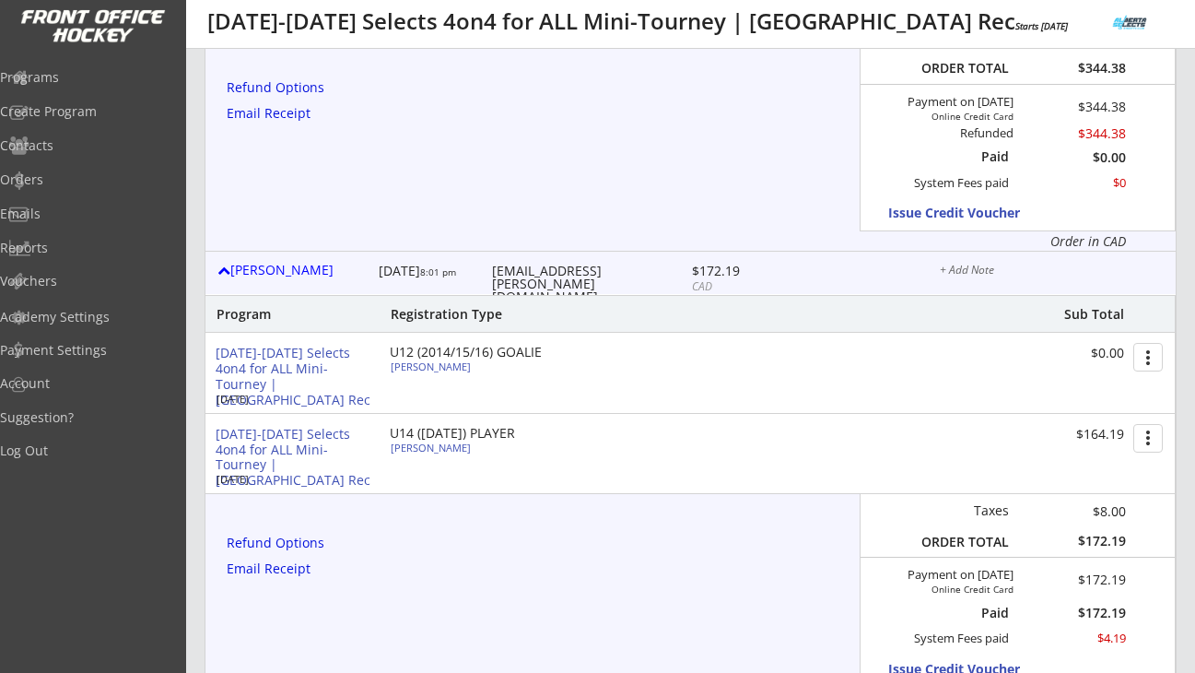
scroll to position [4209, 0]
click at [319, 541] on div "Refund Options" at bounding box center [279, 540] width 104 height 13
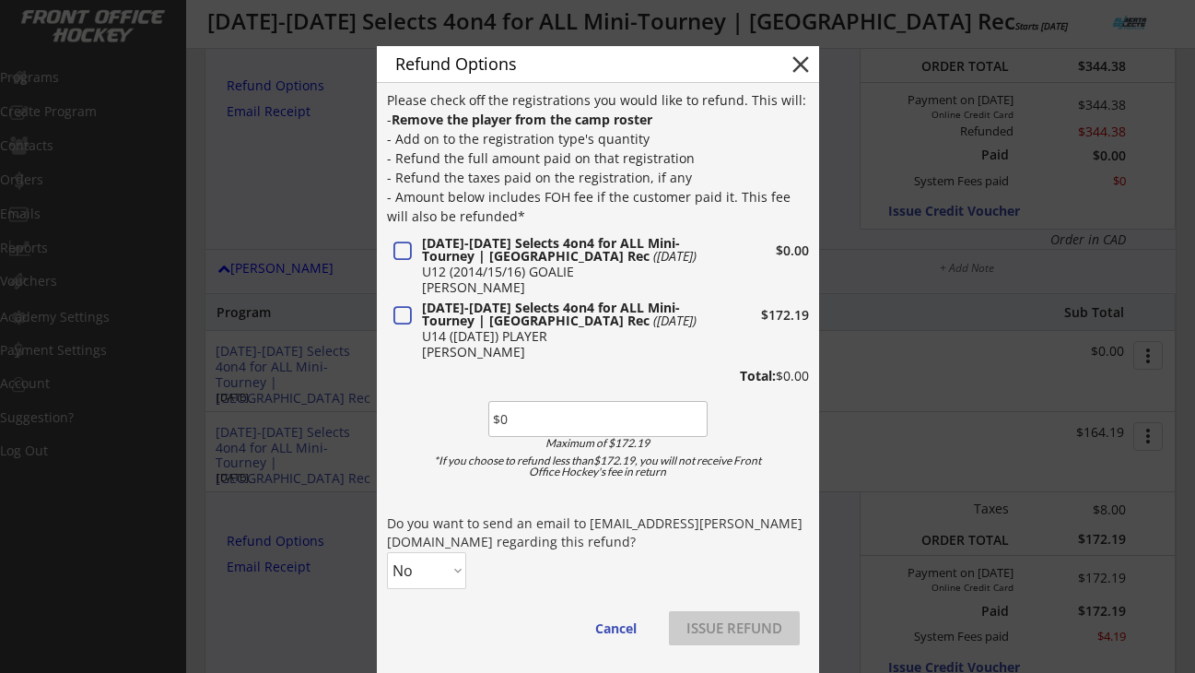
click at [515, 417] on input "input" at bounding box center [597, 419] width 219 height 36
paste input "$172.19"
type input "$172.19"
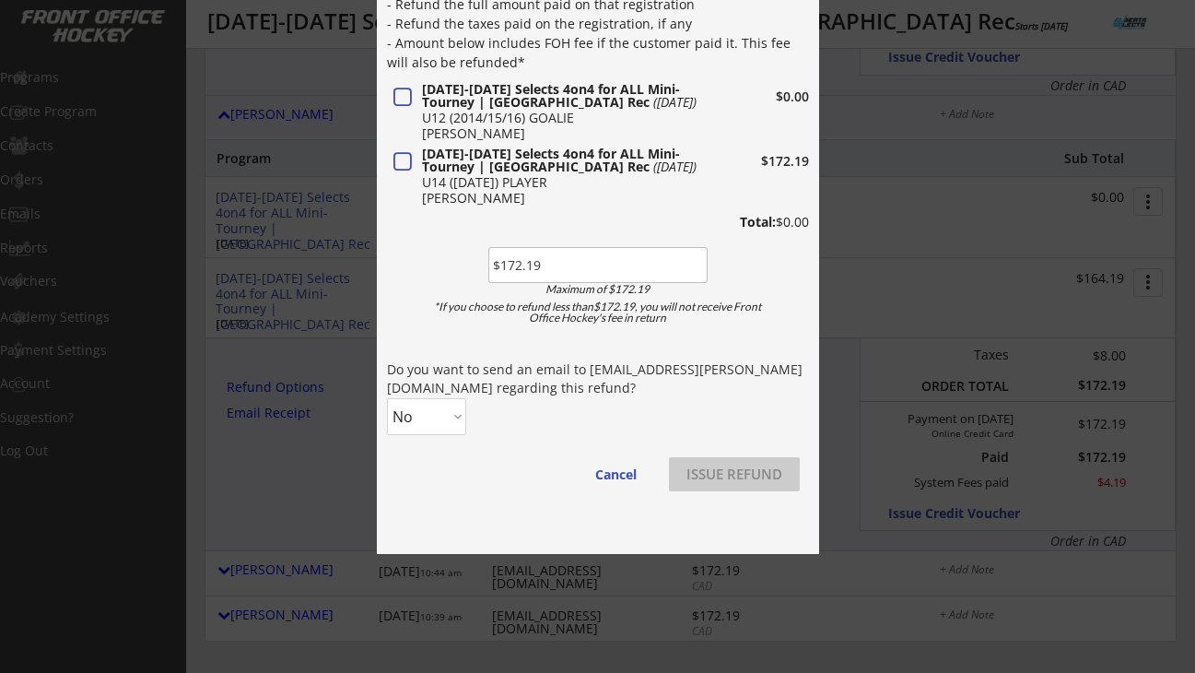
scroll to position [4383, 0]
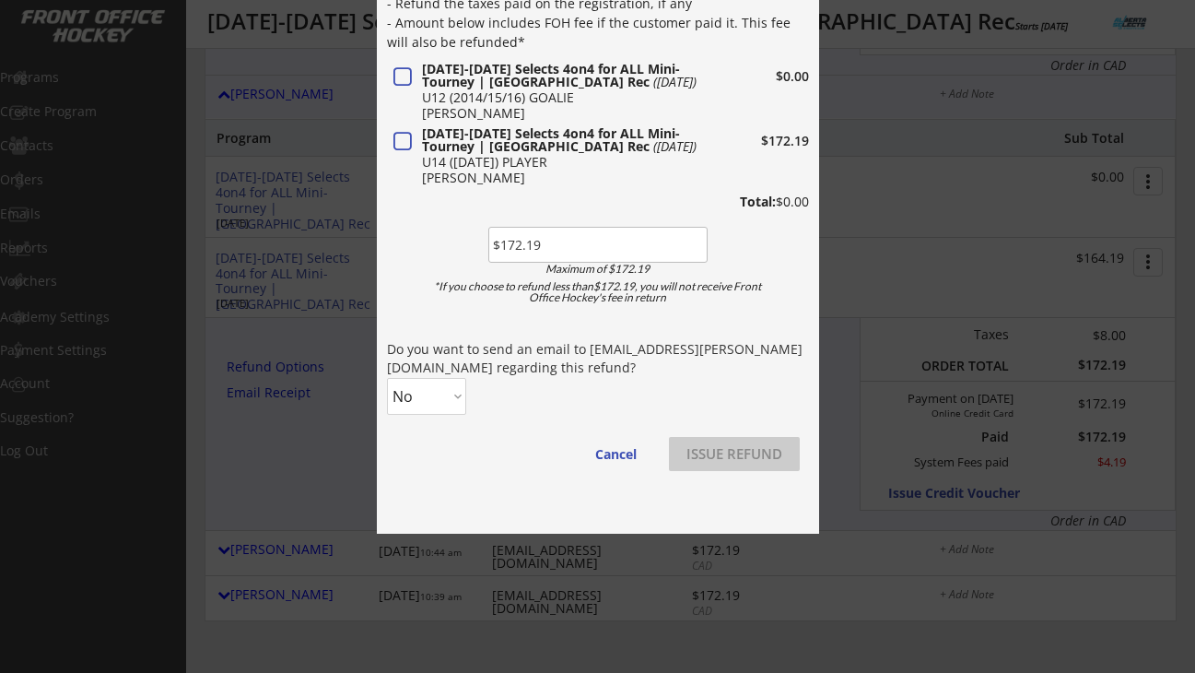
click at [444, 402] on select "No Yes" at bounding box center [426, 396] width 79 height 37
select select ""Yes""
click at [387, 378] on select "No Yes" at bounding box center [426, 396] width 79 height 37
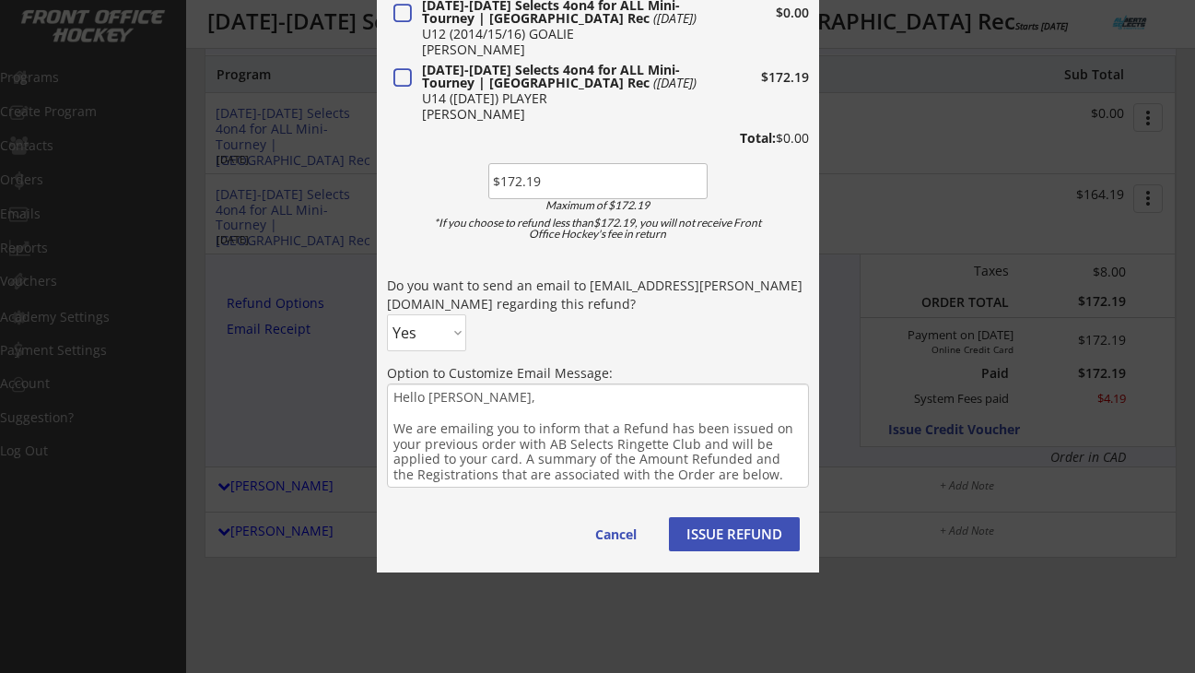
scroll to position [4529, 0]
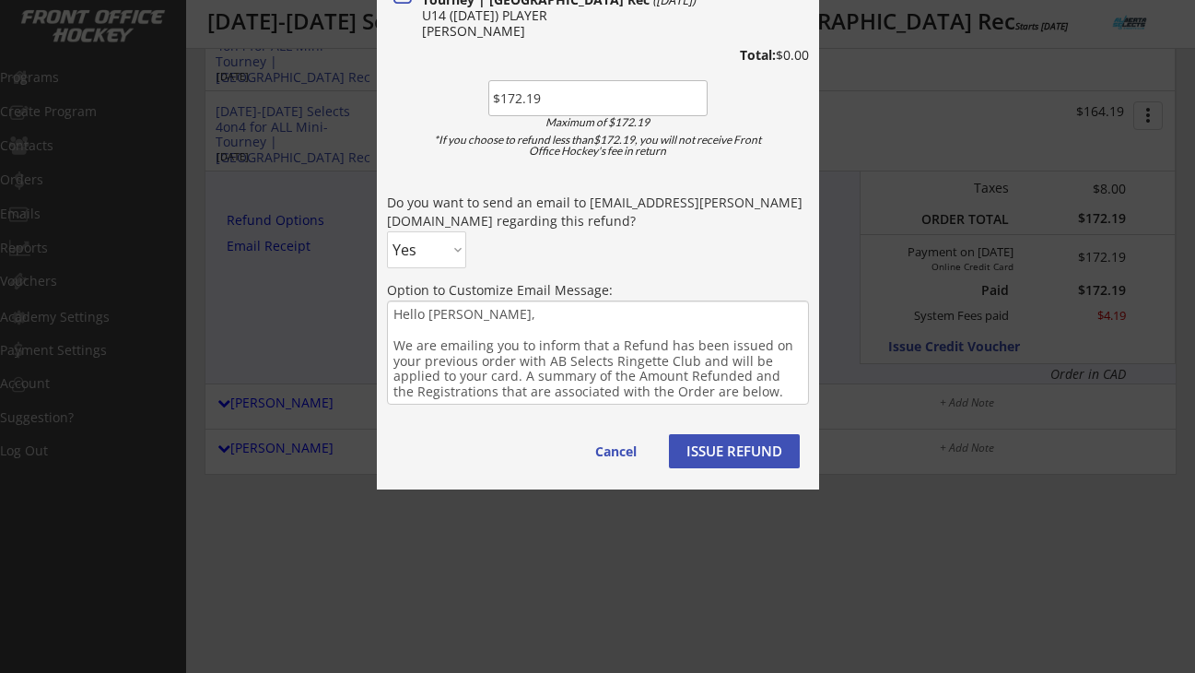
click at [759, 442] on button "ISSUE REFUND" at bounding box center [734, 451] width 131 height 34
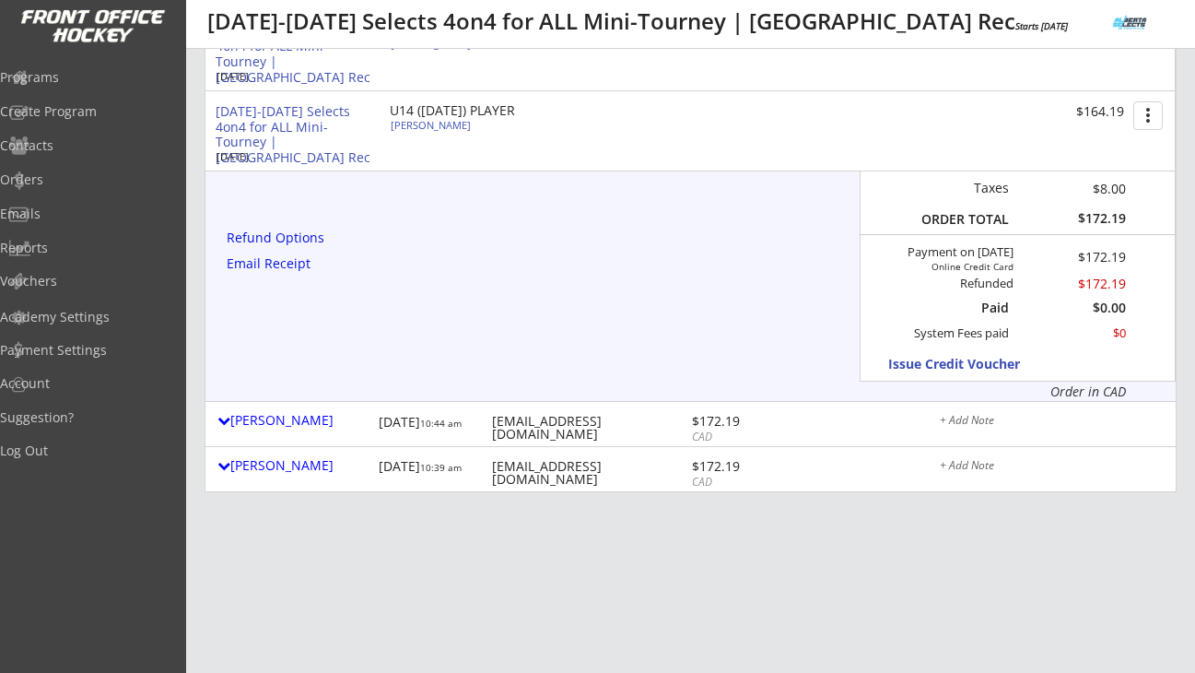
scroll to position [4545, 0]
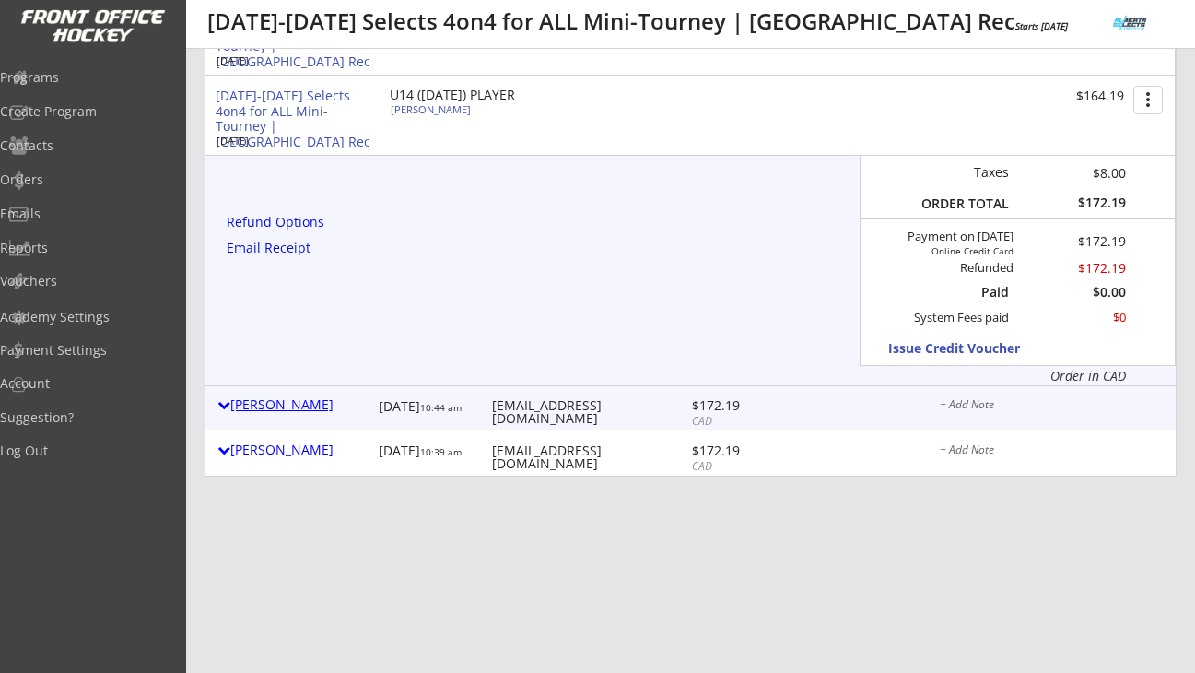
click at [293, 415] on div "Kaelyn Shields" at bounding box center [293, 406] width 152 height 24
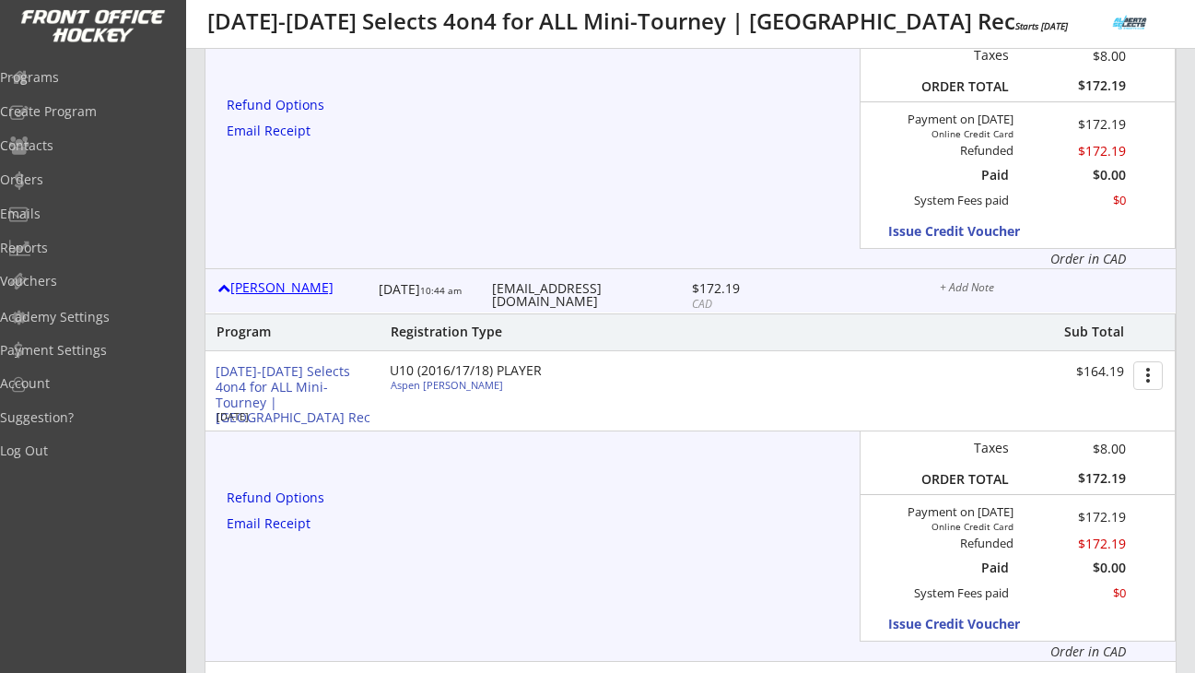
scroll to position [4666, 0]
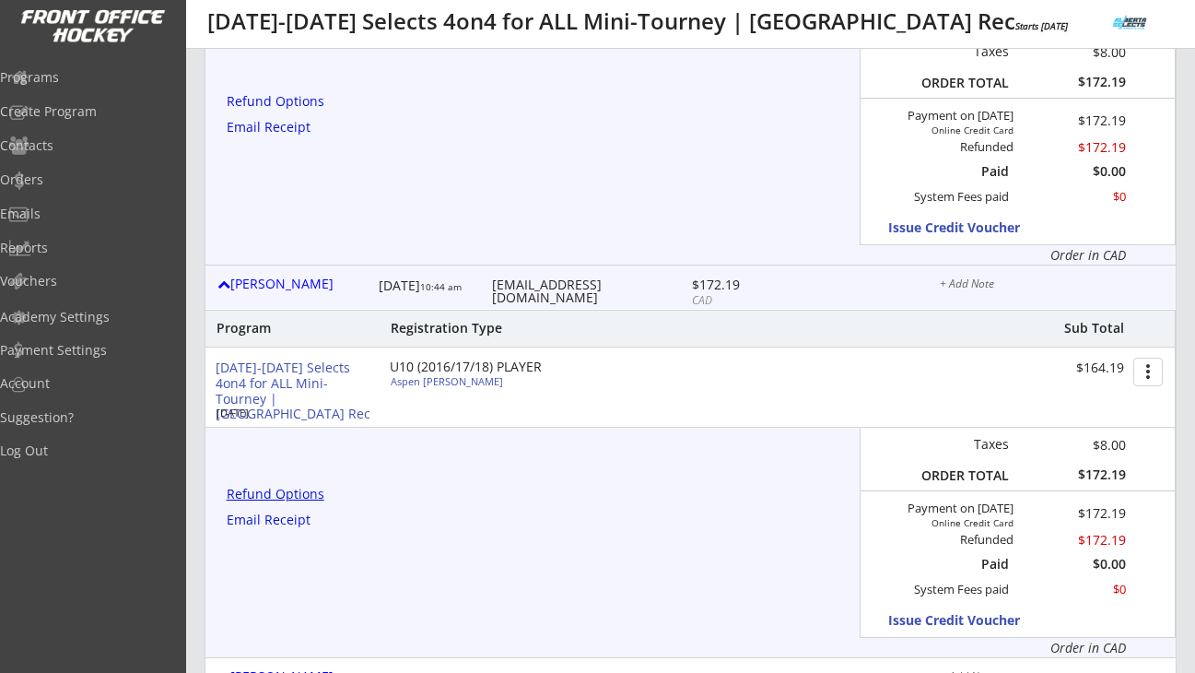
click at [297, 490] on div "Refund Options" at bounding box center [279, 493] width 104 height 13
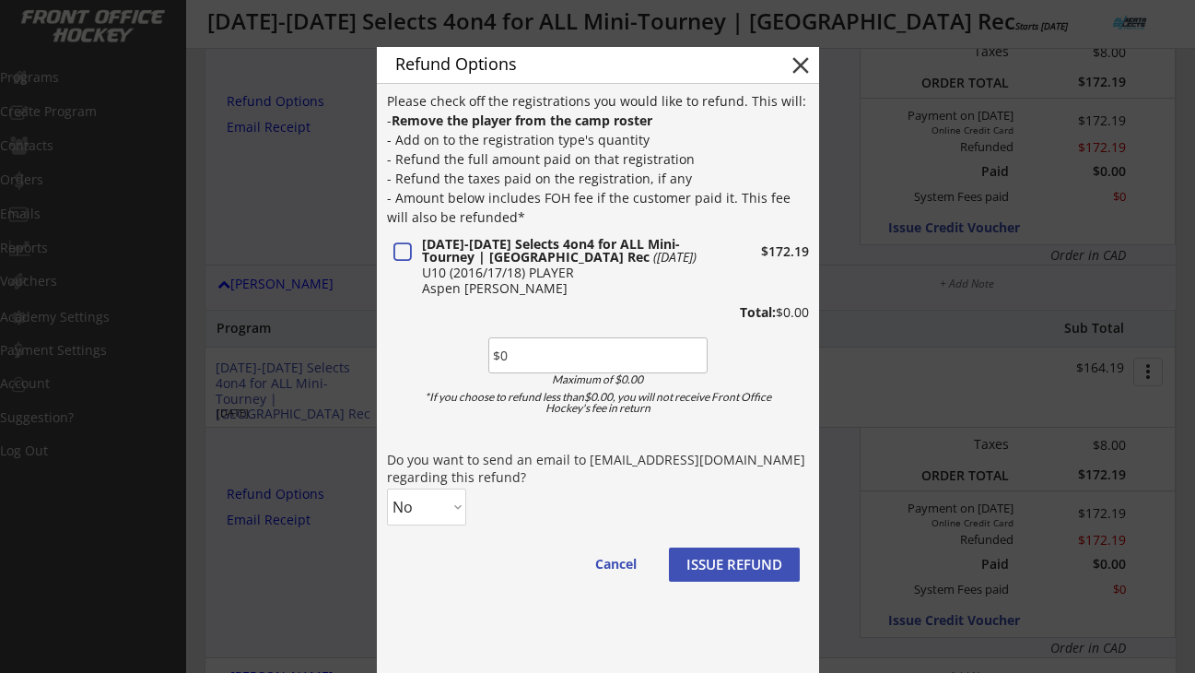
click at [562, 343] on input "input" at bounding box center [597, 355] width 219 height 36
click at [529, 362] on input "input" at bounding box center [597, 355] width 219 height 36
paste input "$172.19"
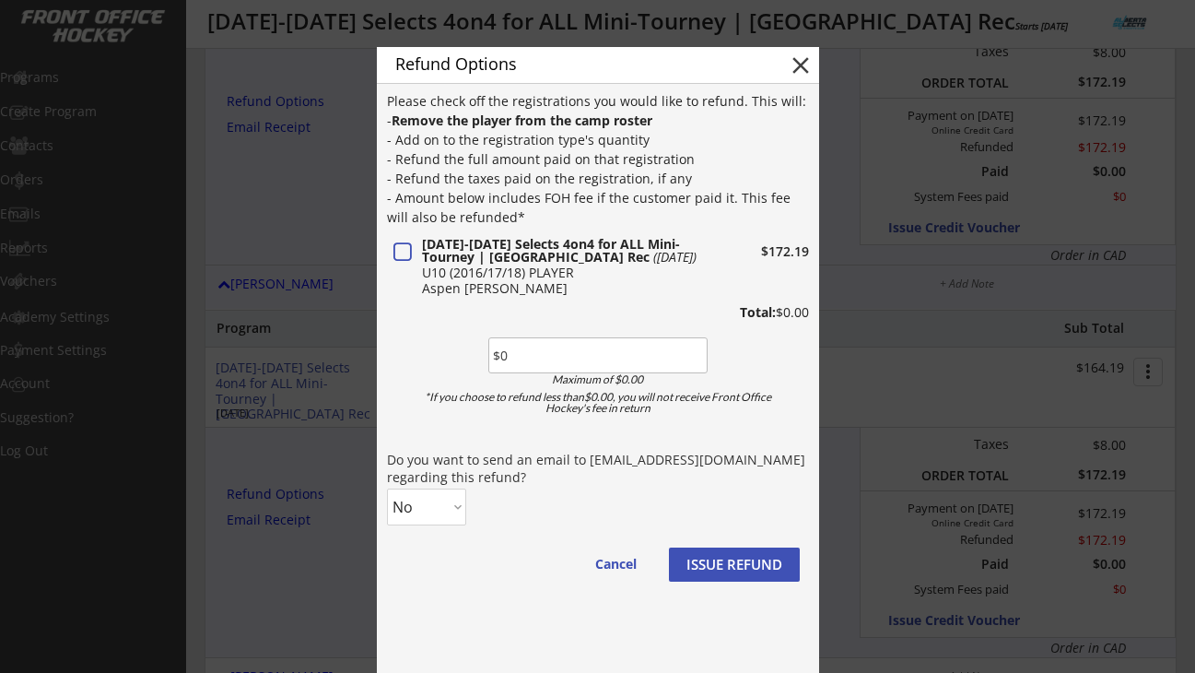
type input "$172.19"
click at [441, 528] on div "Please check off the registrations you would like to refund. This will: - Remov…" at bounding box center [598, 345] width 422 height 508
click at [441, 525] on div "Please check off the registrations you would like to refund. This will: - Remov…" at bounding box center [598, 345] width 422 height 508
click at [448, 512] on select "No Yes" at bounding box center [426, 506] width 79 height 37
select select ""Yes""
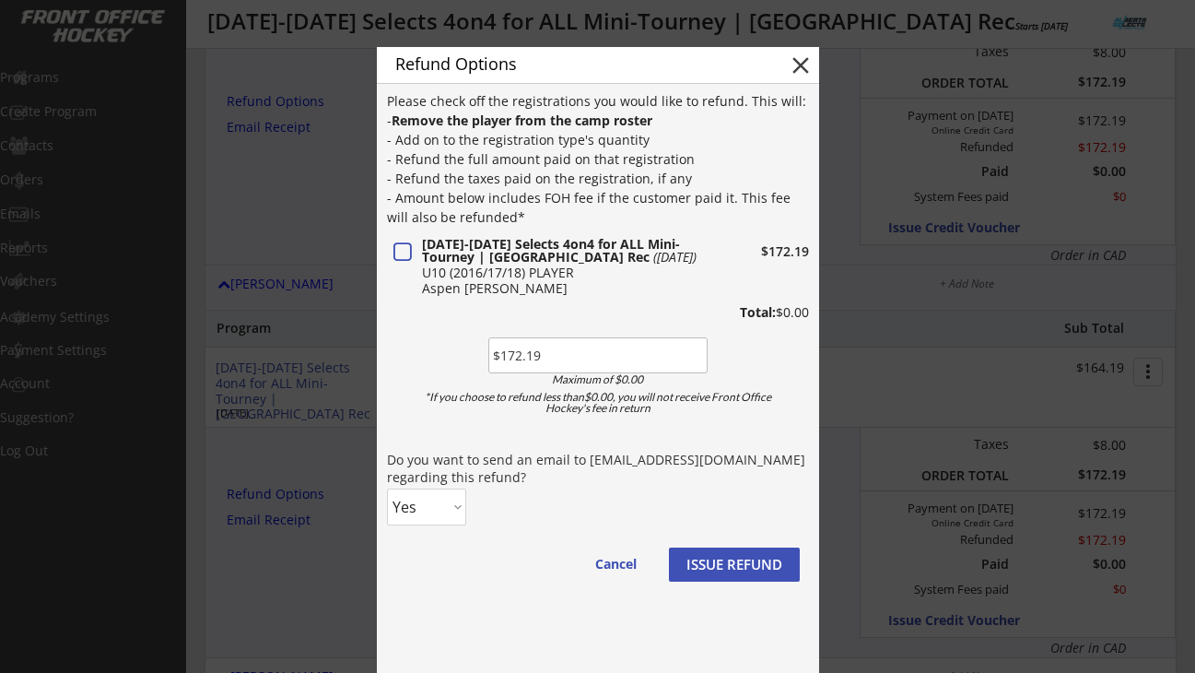
click at [387, 488] on select "No Yes" at bounding box center [426, 506] width 79 height 37
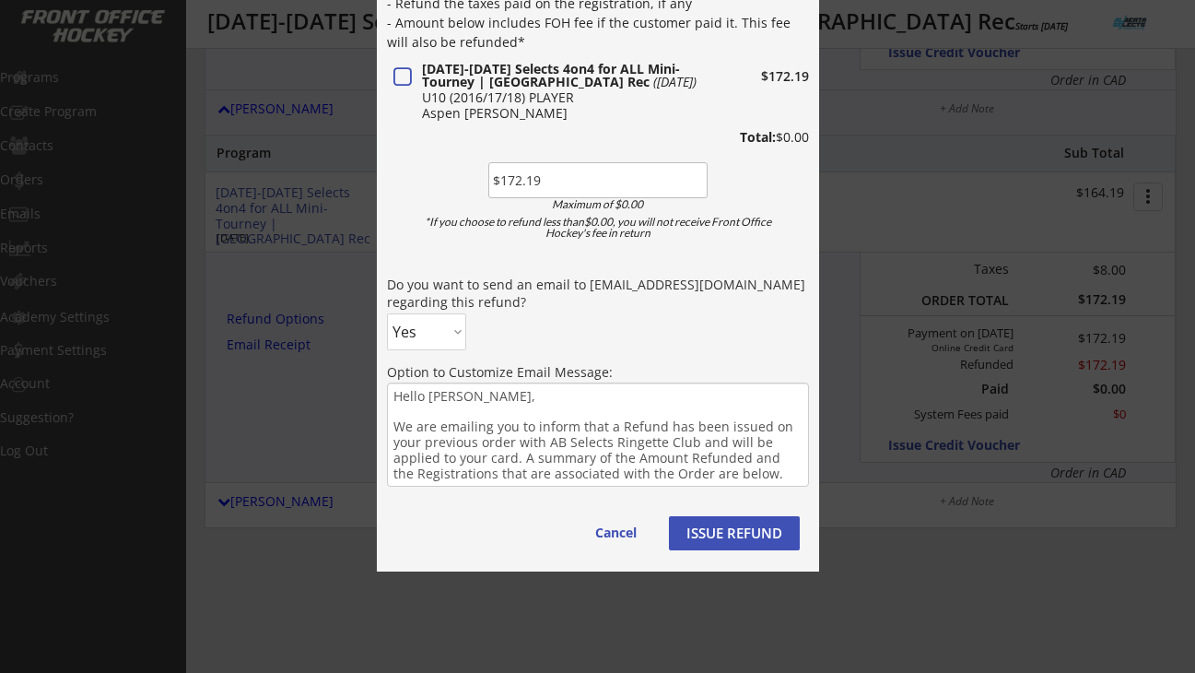
scroll to position [4867, 0]
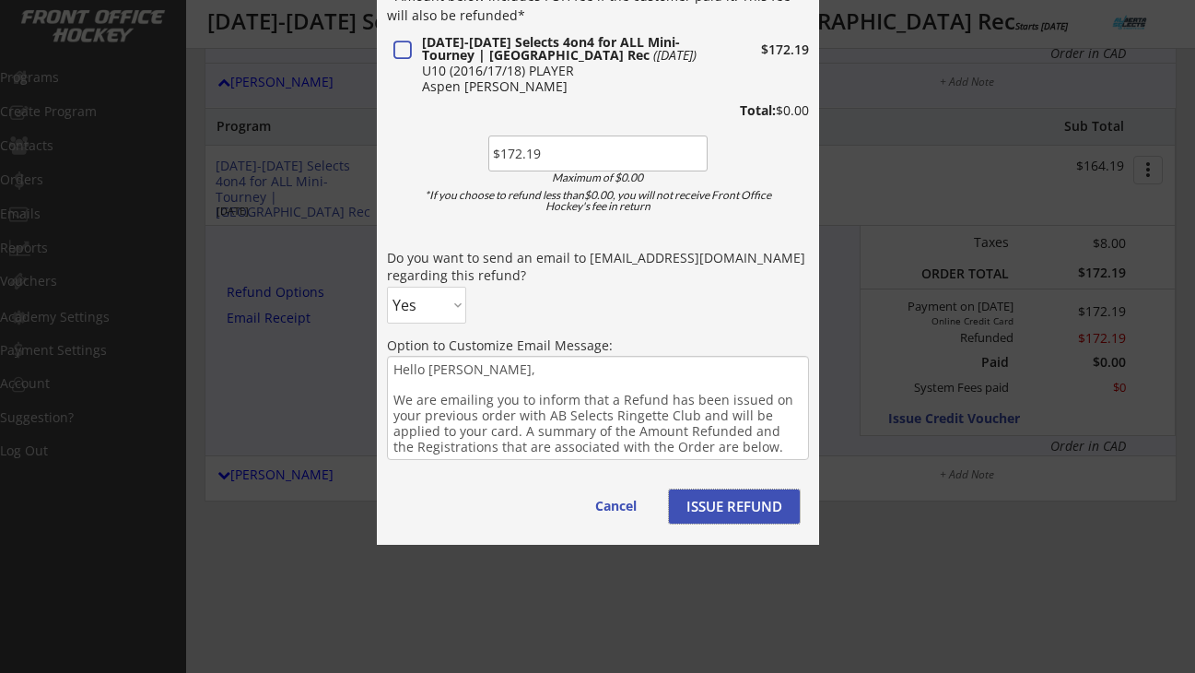
click at [703, 505] on button "ISSUE REFUND" at bounding box center [734, 506] width 131 height 34
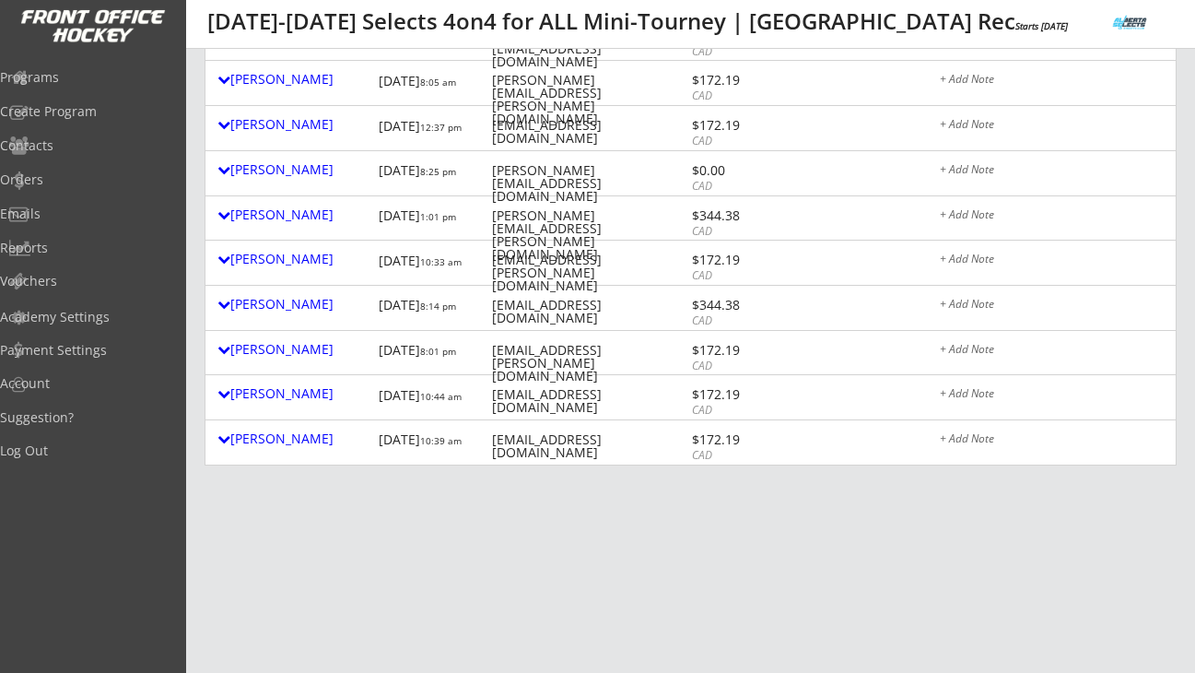
scroll to position [471, 0]
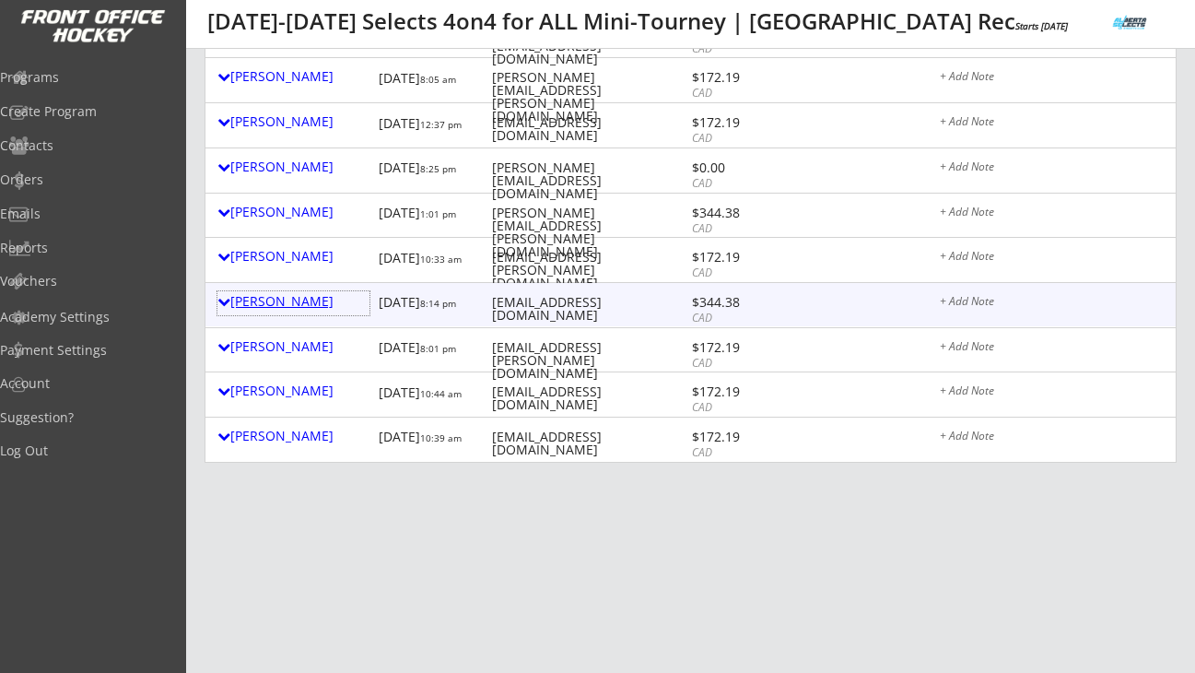
click at [279, 303] on div "[PERSON_NAME]" at bounding box center [293, 301] width 152 height 13
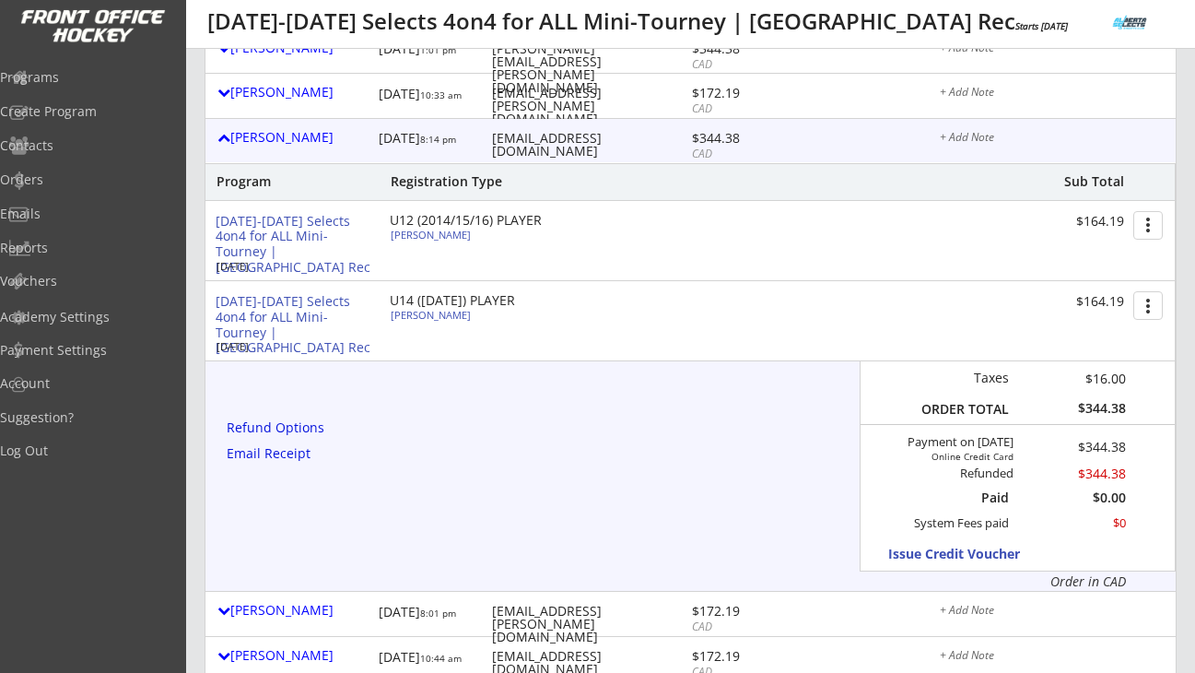
scroll to position [903, 0]
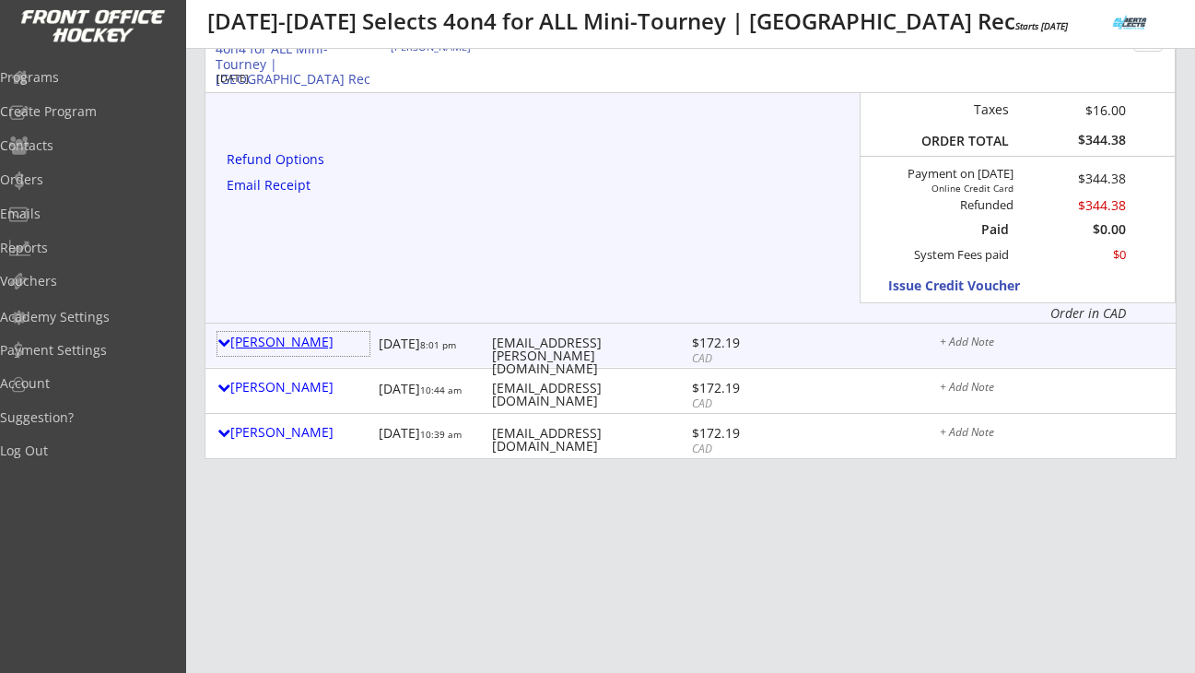
click at [286, 337] on div "[PERSON_NAME]" at bounding box center [293, 341] width 152 height 13
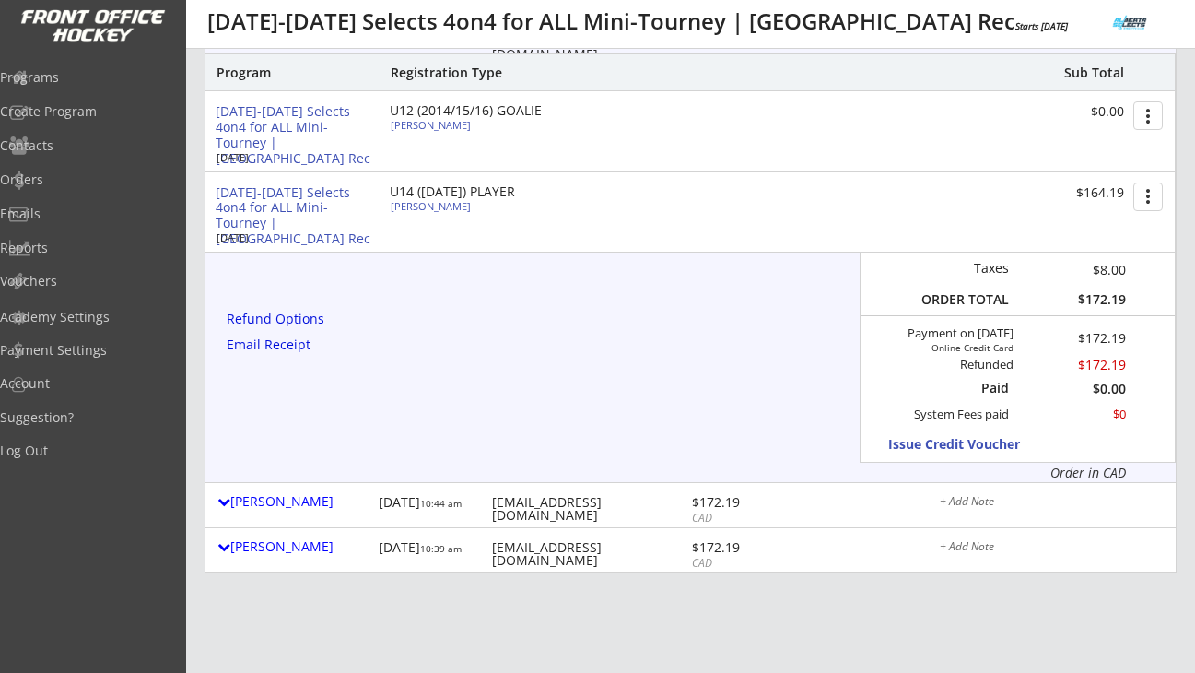
scroll to position [1229, 0]
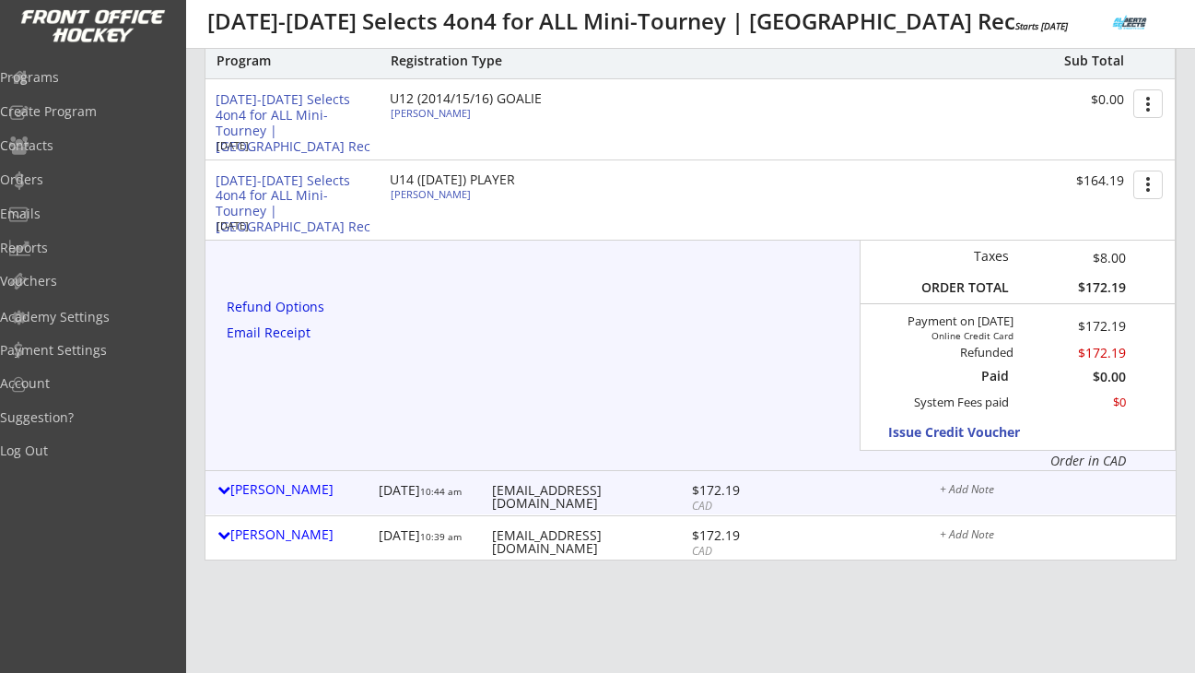
click at [309, 485] on div "[PERSON_NAME]" at bounding box center [293, 489] width 152 height 13
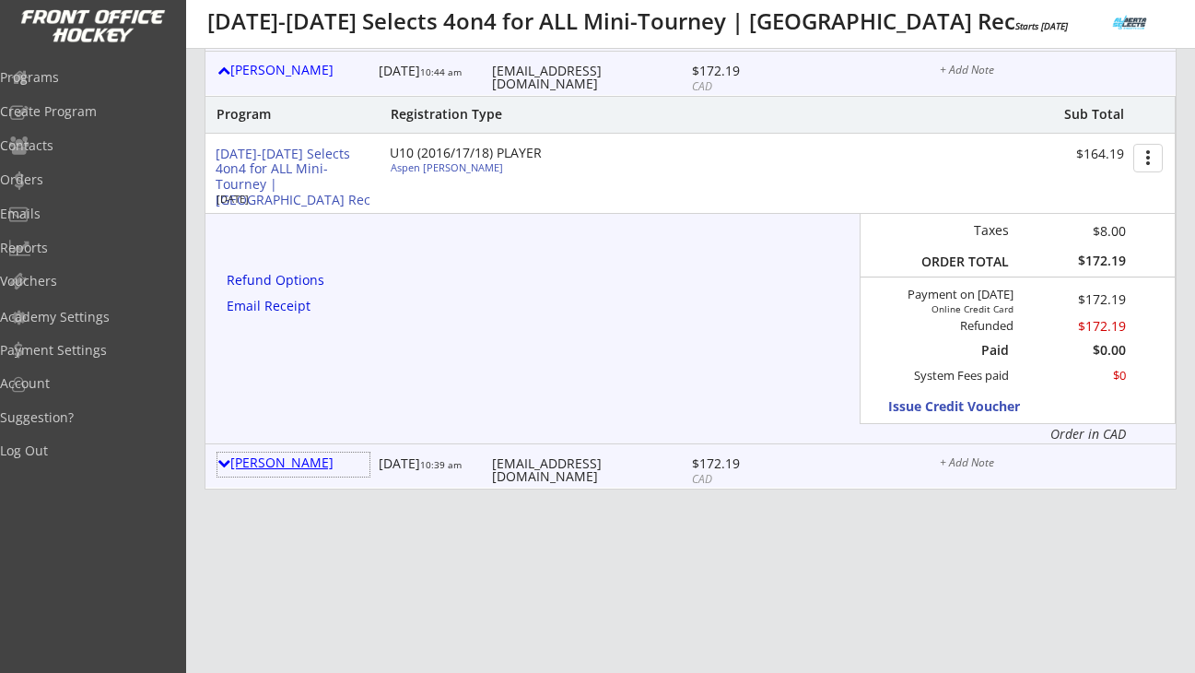
click at [297, 466] on div "[PERSON_NAME]" at bounding box center [293, 462] width 152 height 13
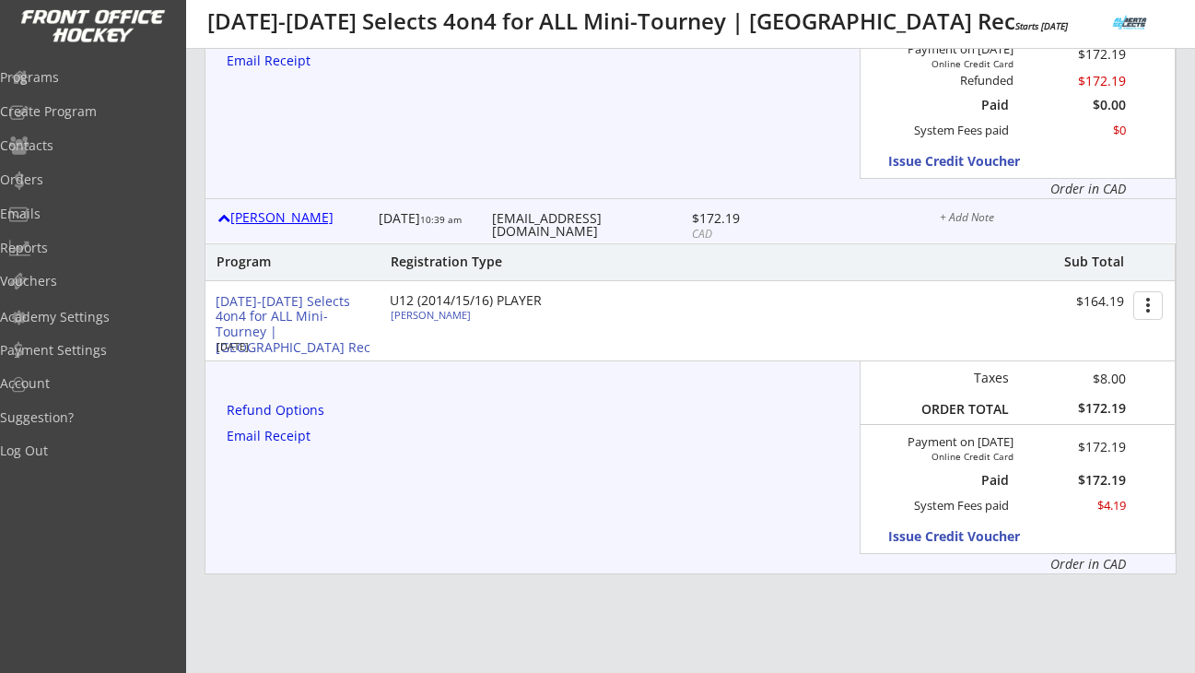
scroll to position [1907, 0]
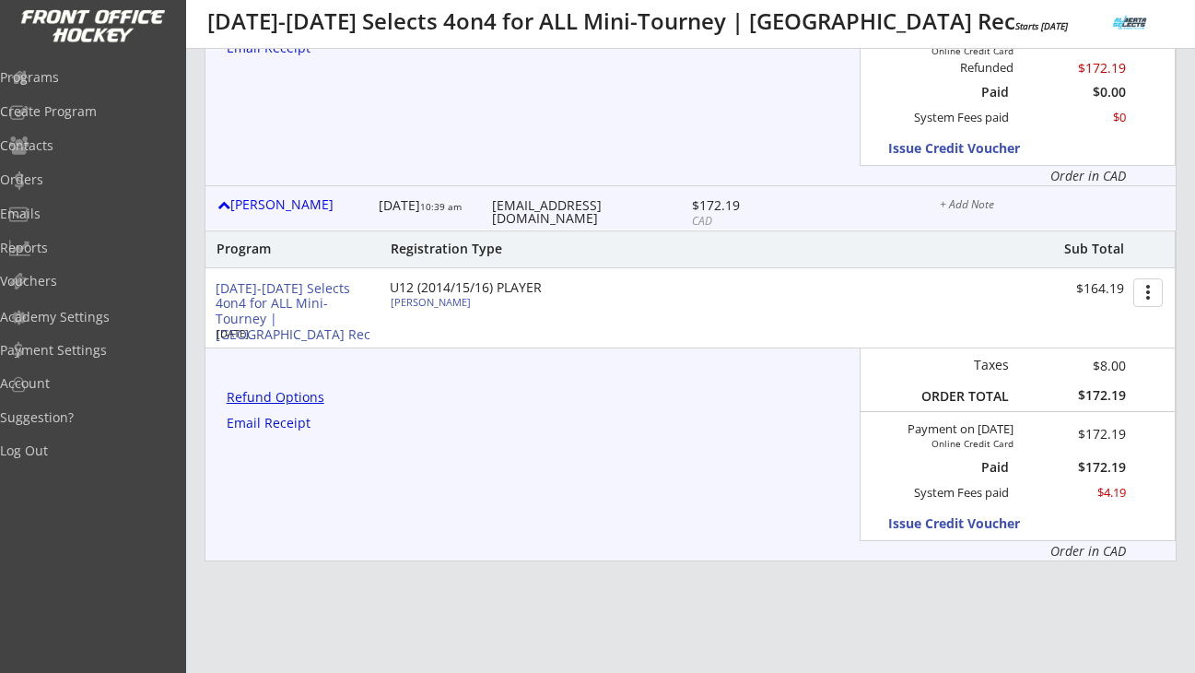
click at [302, 393] on div "Refund Options" at bounding box center [279, 397] width 104 height 13
select select ""No""
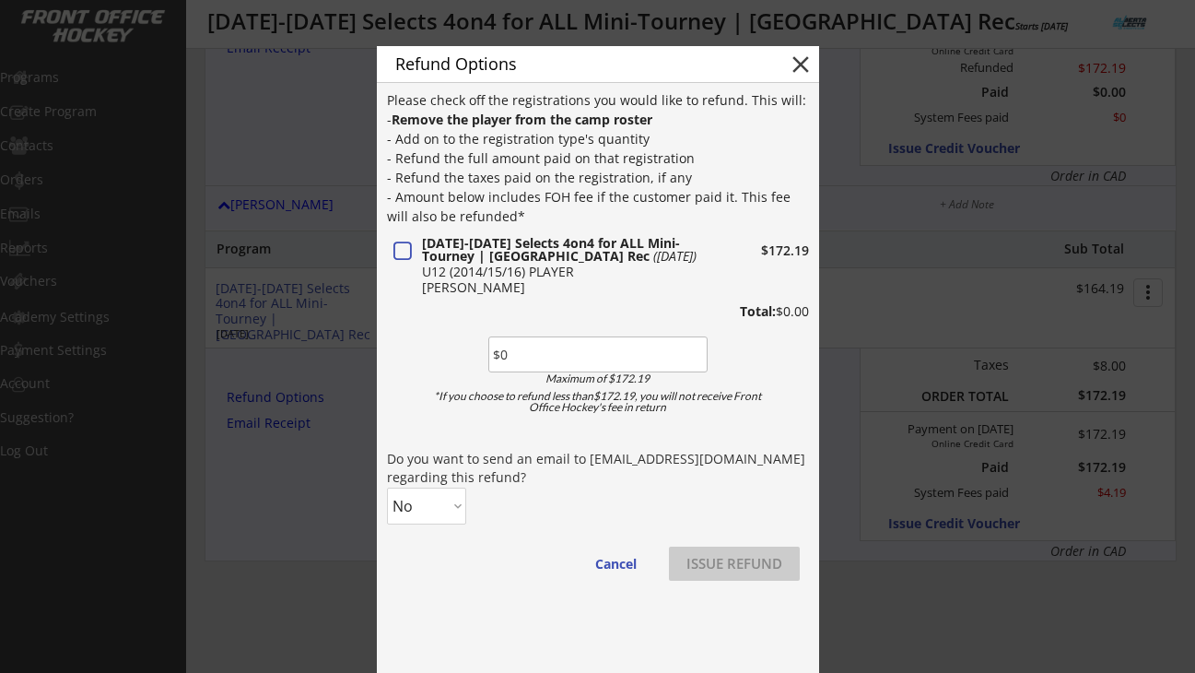
click at [524, 366] on input "input" at bounding box center [597, 354] width 219 height 36
paste input "$172.19"
type input "$172.19"
click at [461, 493] on select "No Yes" at bounding box center [426, 505] width 79 height 37
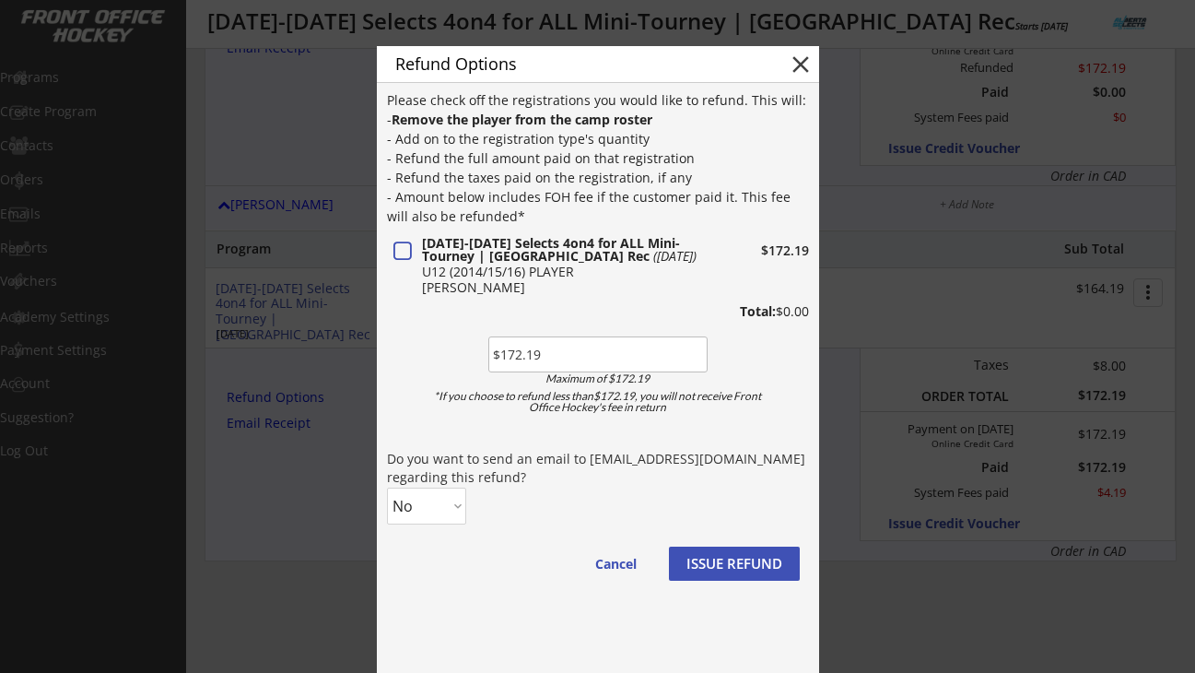
select select ""Yes""
click at [387, 487] on select "No Yes" at bounding box center [426, 505] width 79 height 37
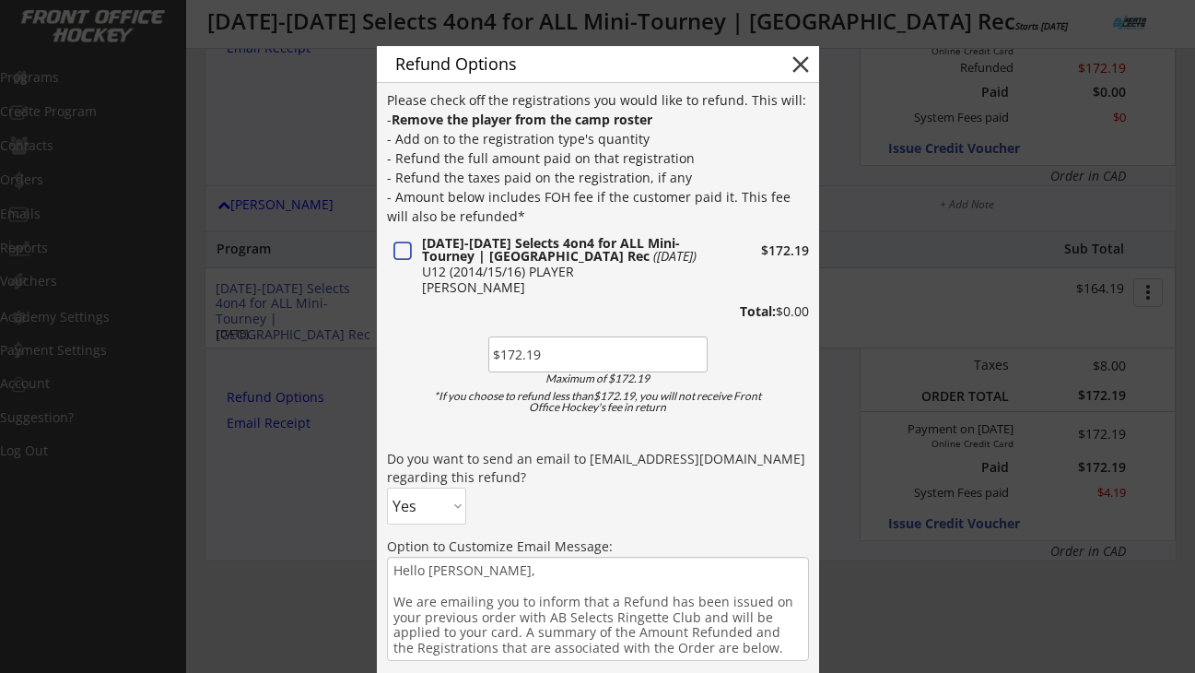
scroll to position [1994, 0]
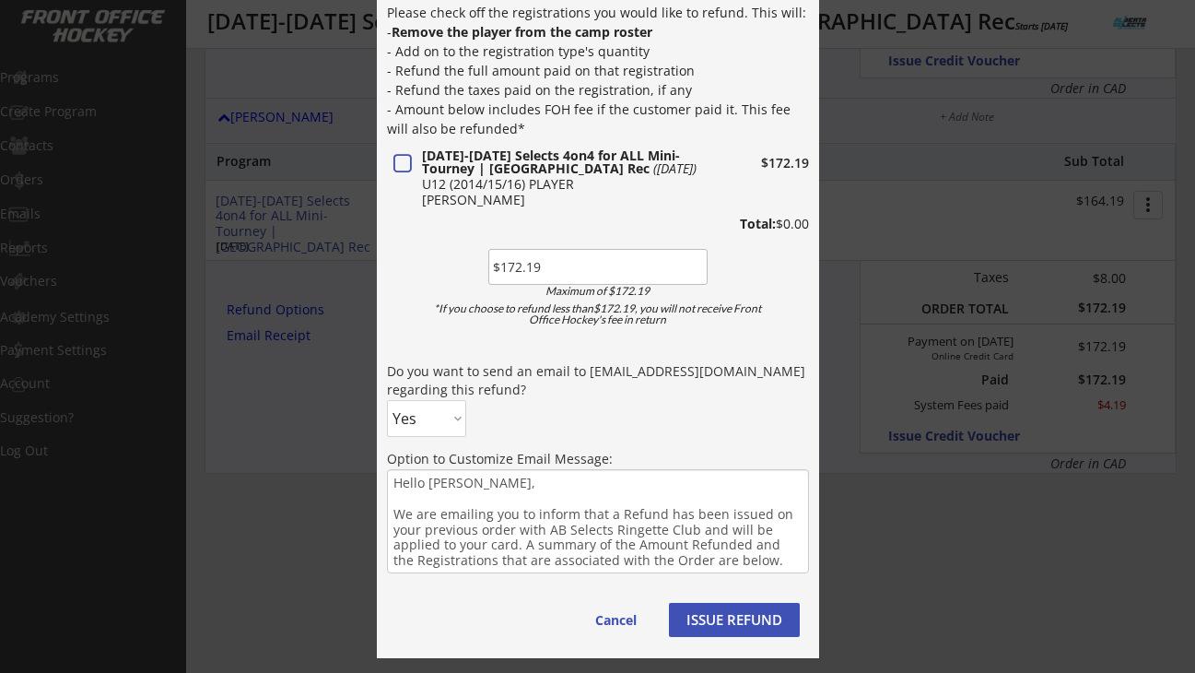
click at [753, 606] on button "ISSUE REFUND" at bounding box center [734, 620] width 131 height 34
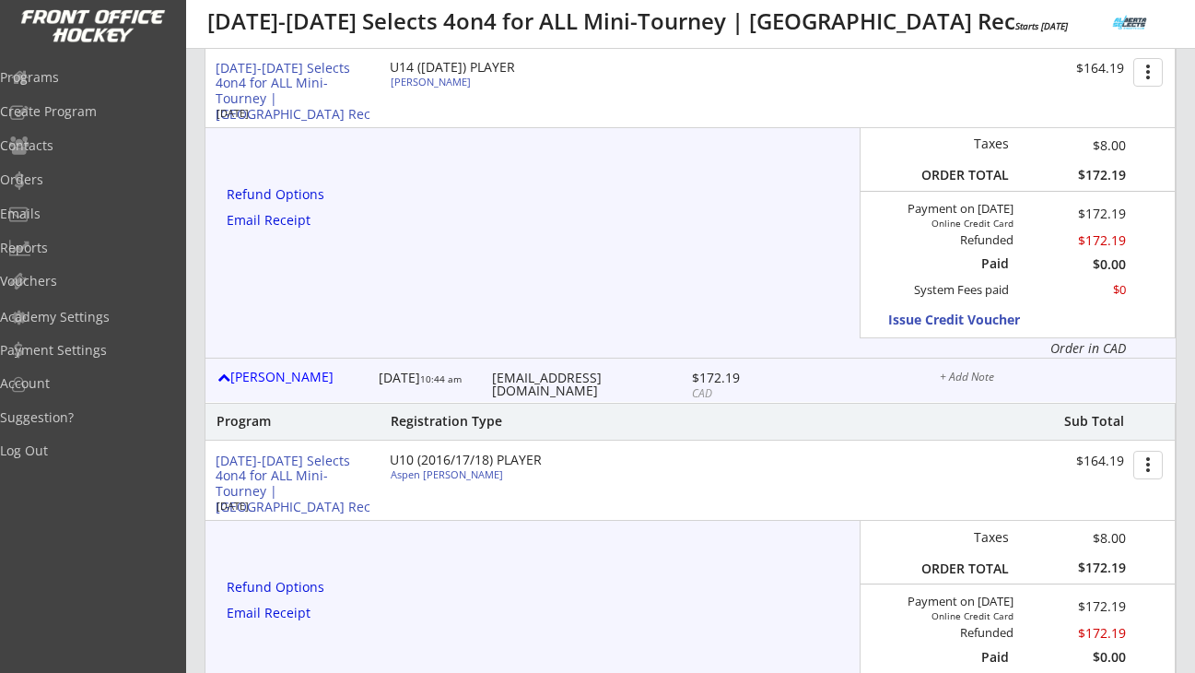
scroll to position [0, 0]
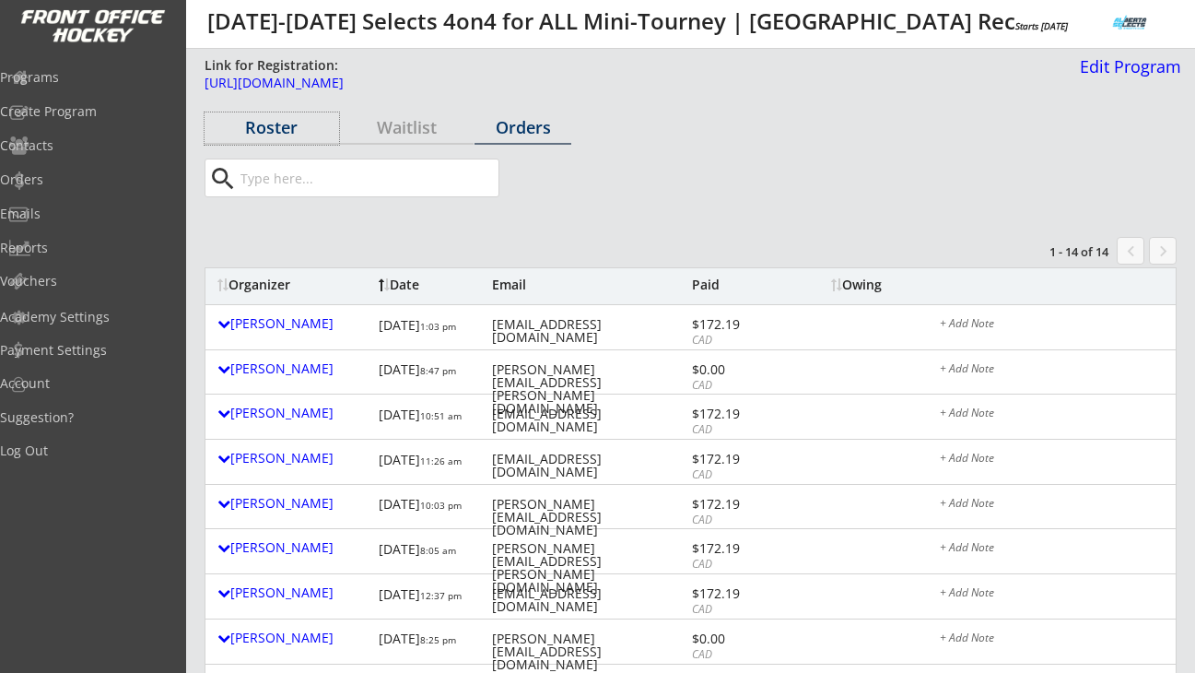
click at [276, 125] on div "Roster" at bounding box center [272, 127] width 135 height 17
select select ""All Levels""
select select ""All Positions""
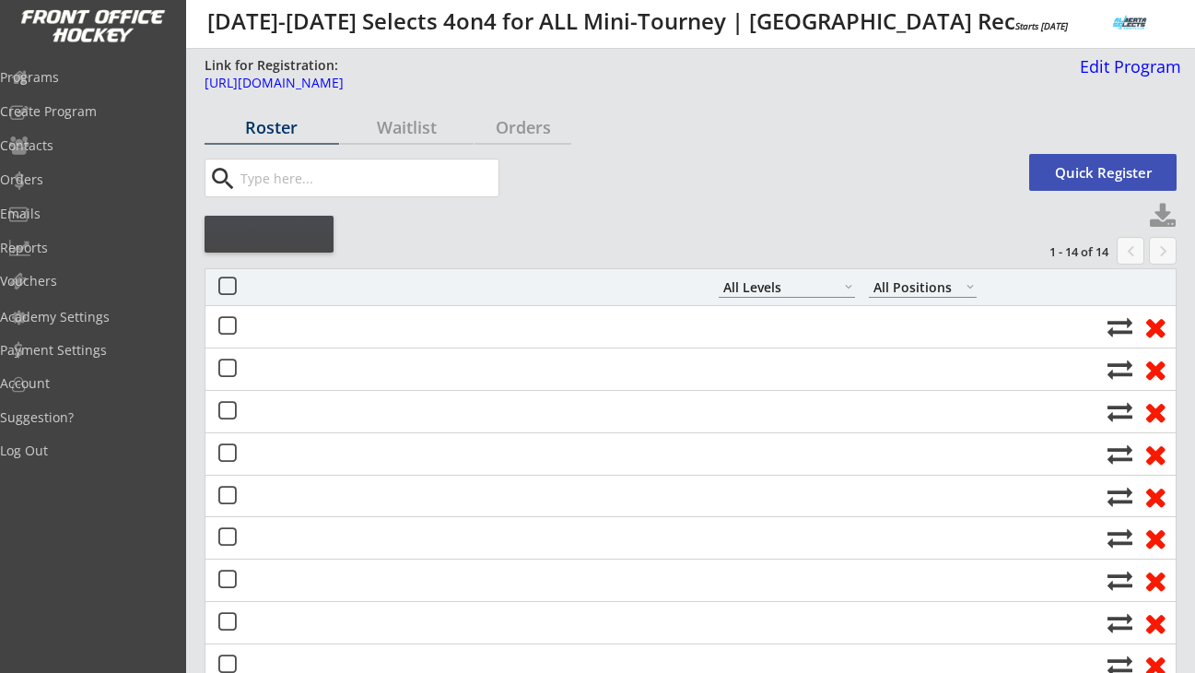
select select ""All Levels""
select select ""All Positions""
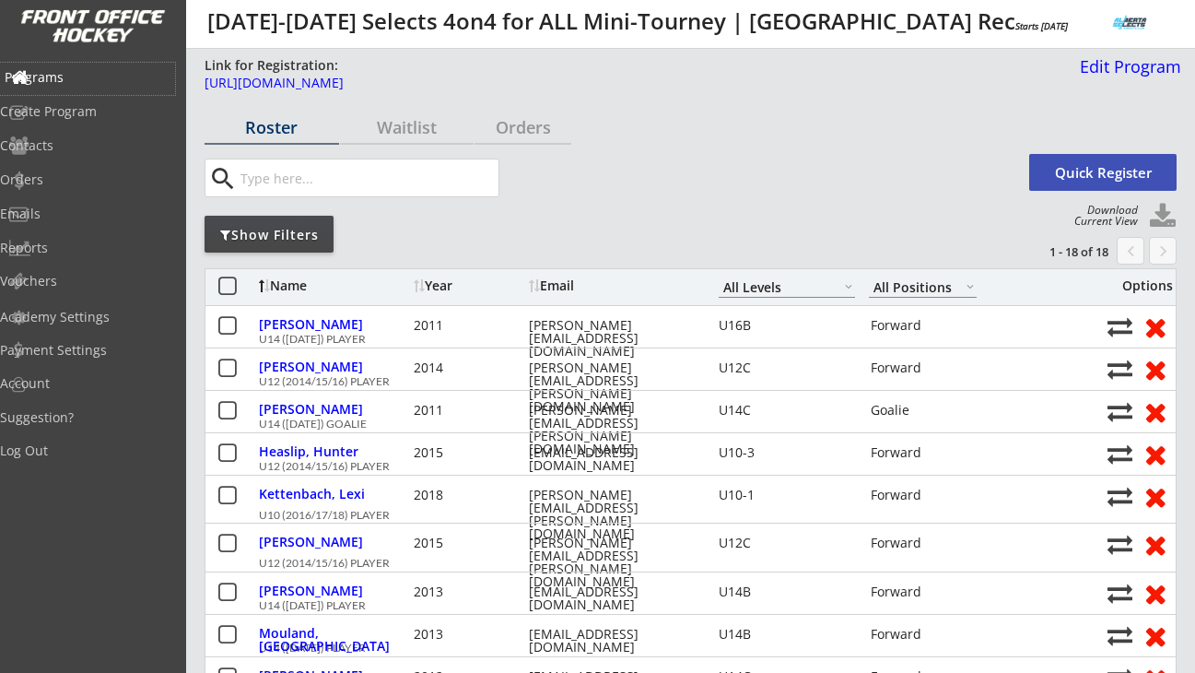
click at [84, 78] on div "Programs" at bounding box center [88, 77] width 166 height 13
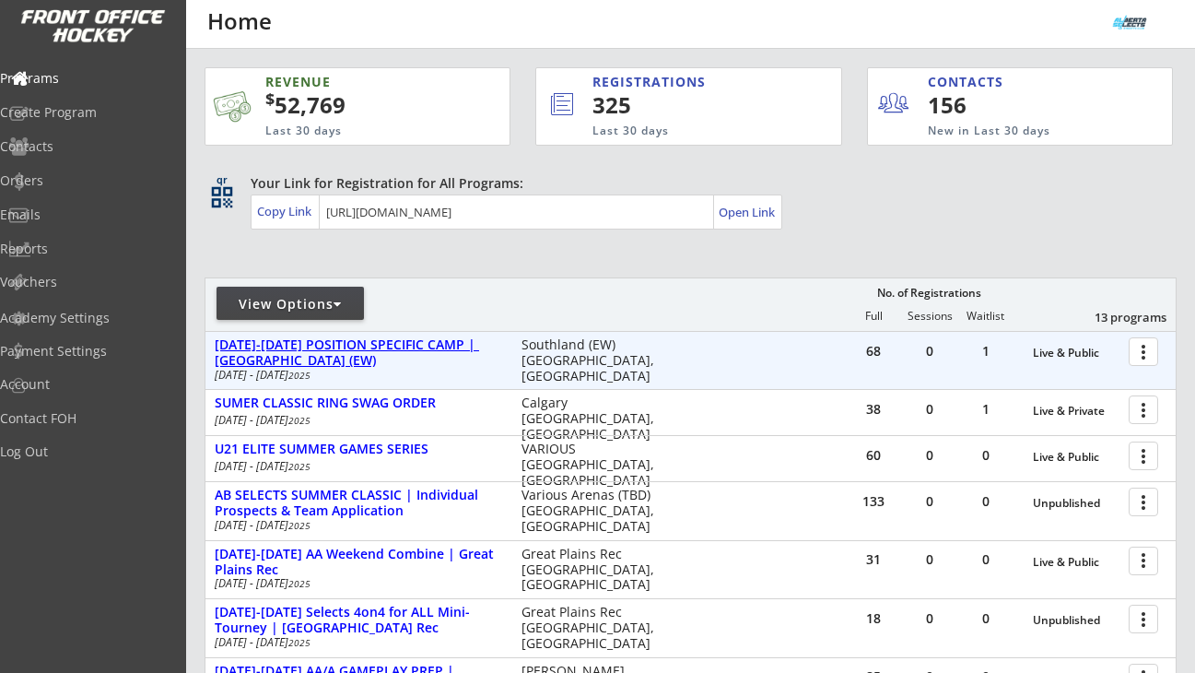
click at [408, 349] on div "[DATE]-[DATE] POSITION SPECIFIC CAMP | [GEOGRAPHIC_DATA] (EW)" at bounding box center [359, 352] width 288 height 31
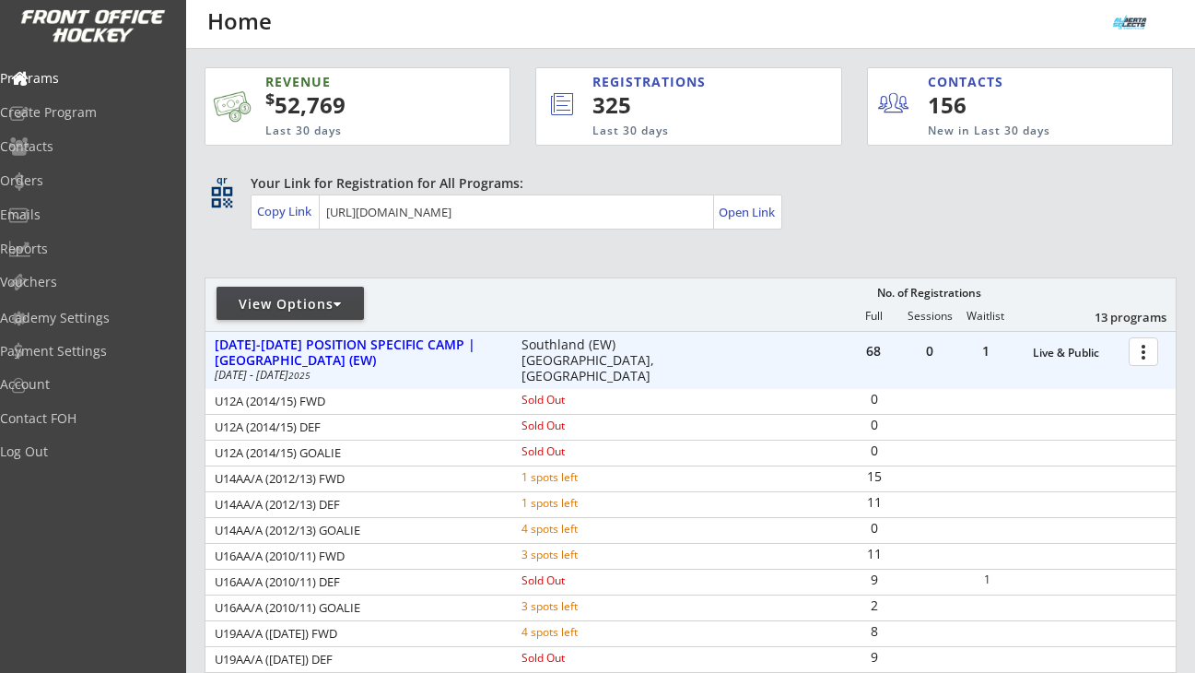
click at [1153, 357] on div at bounding box center [1147, 351] width 32 height 32
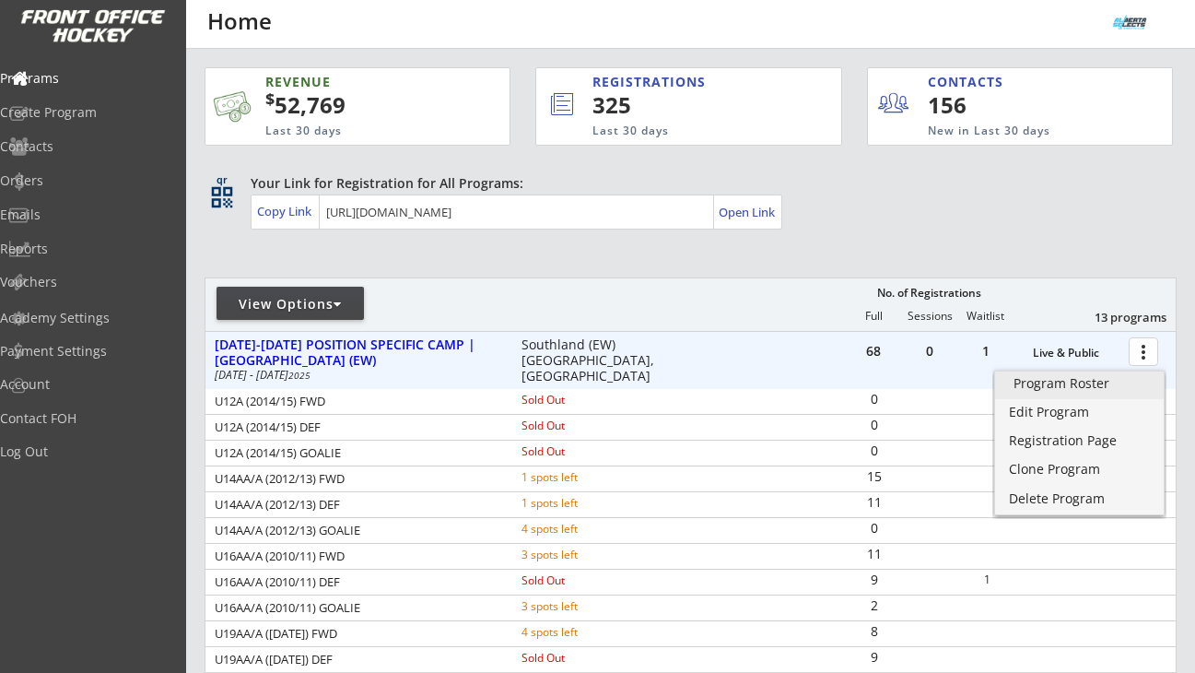
click at [1099, 383] on div "Program Roster" at bounding box center [1080, 383] width 132 height 13
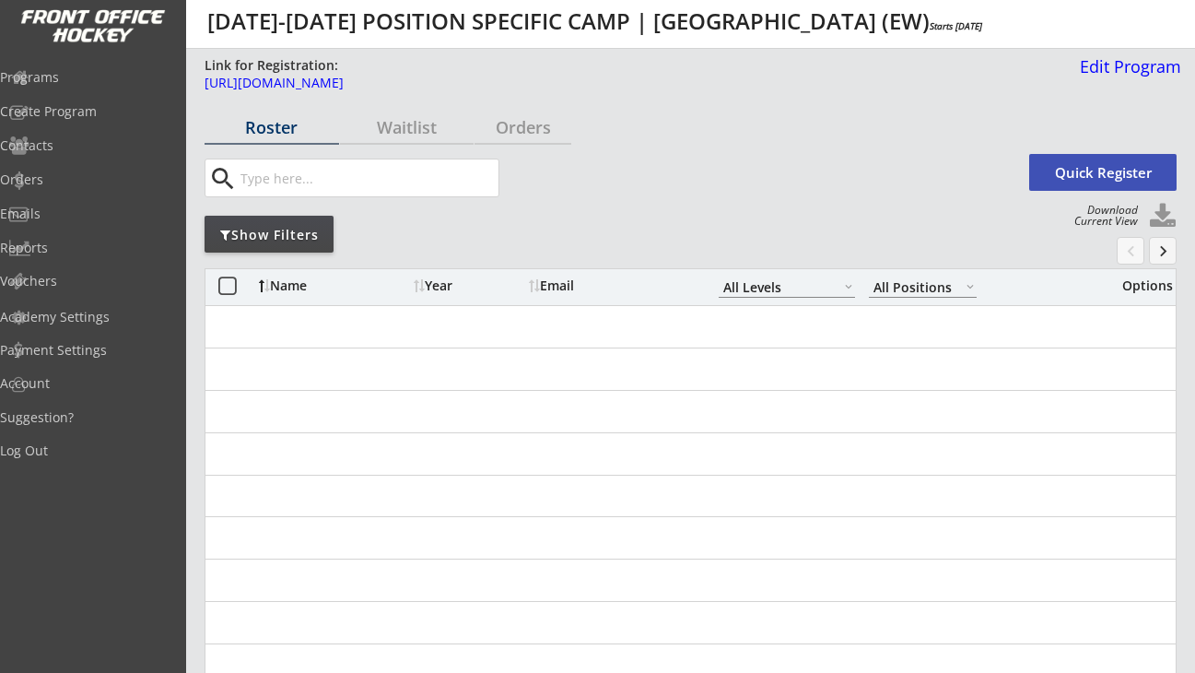
select select ""All Levels""
select select ""All Positions""
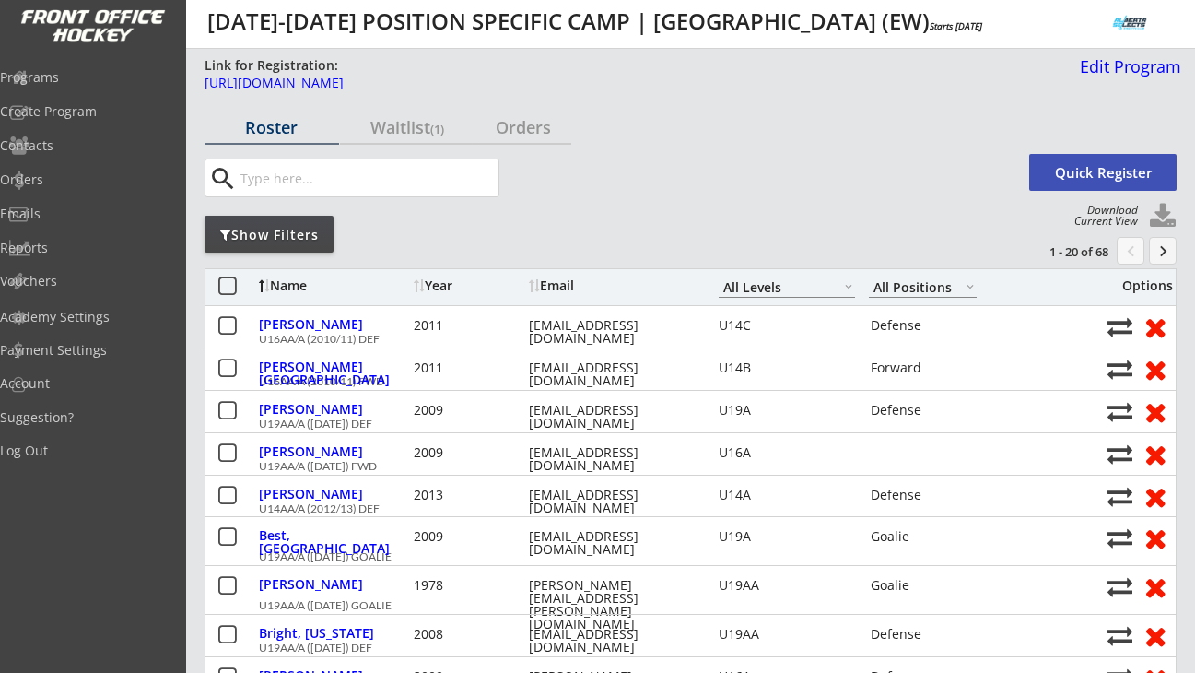
click at [1165, 209] on button at bounding box center [1163, 217] width 28 height 28
select select ""Player Info""
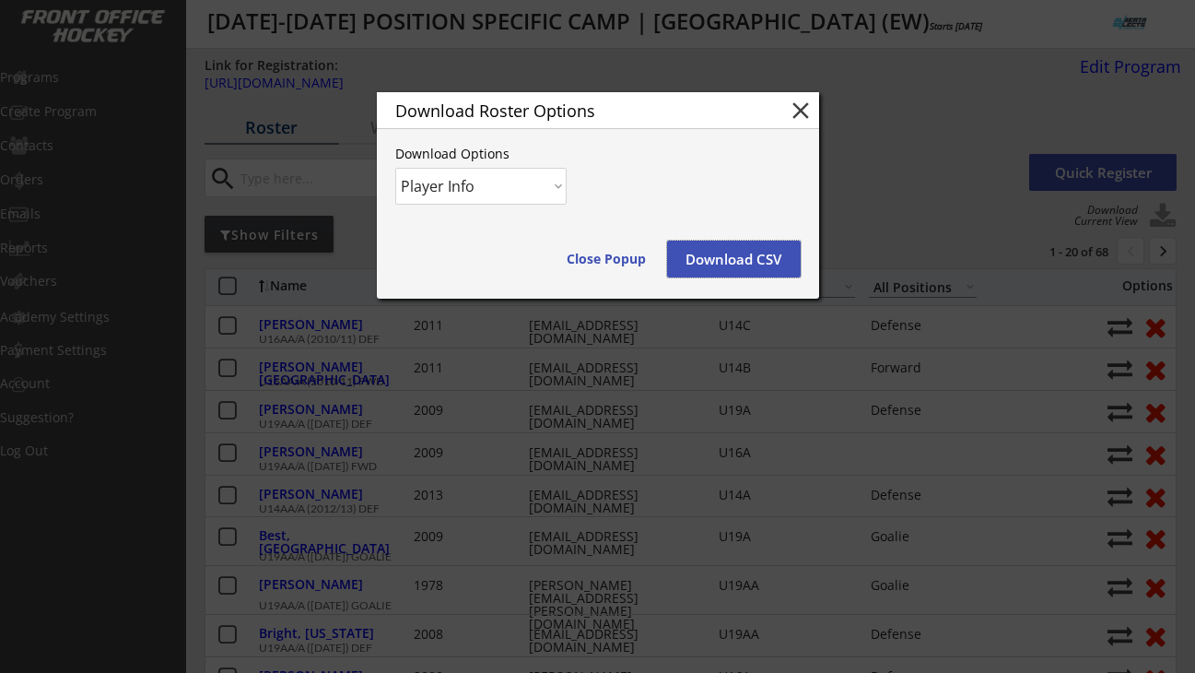
click at [699, 252] on button "Download CSV" at bounding box center [734, 259] width 134 height 37
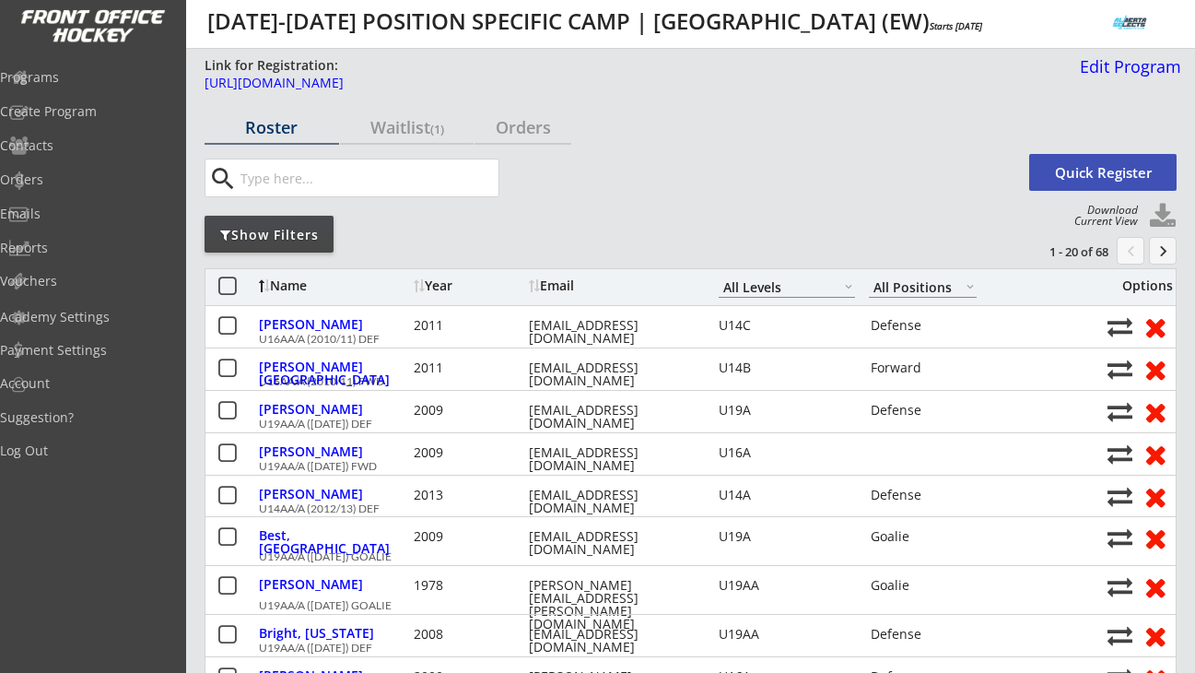
select select ""All Levels""
select select ""All Positions""
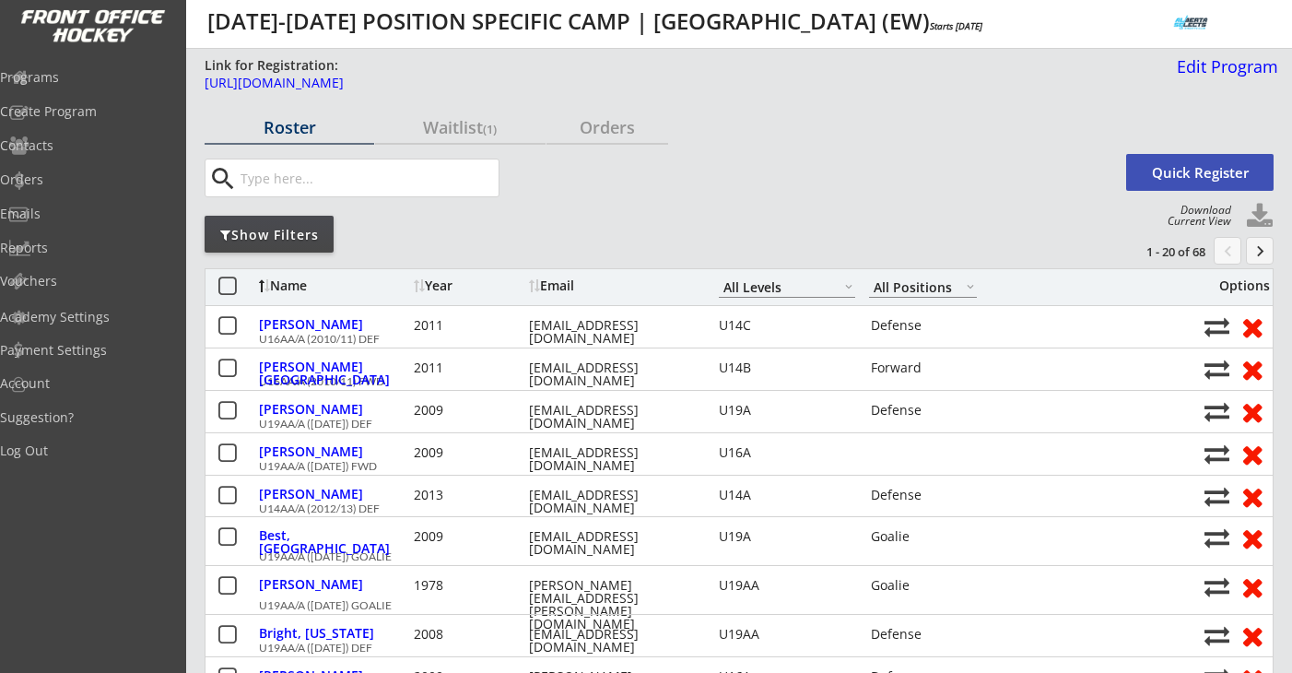
click at [281, 182] on input "input" at bounding box center [368, 177] width 262 height 37
paste input "[EMAIL_ADDRESS][DOMAIN_NAME]"
type input "[EMAIL_ADDRESS][DOMAIN_NAME]"
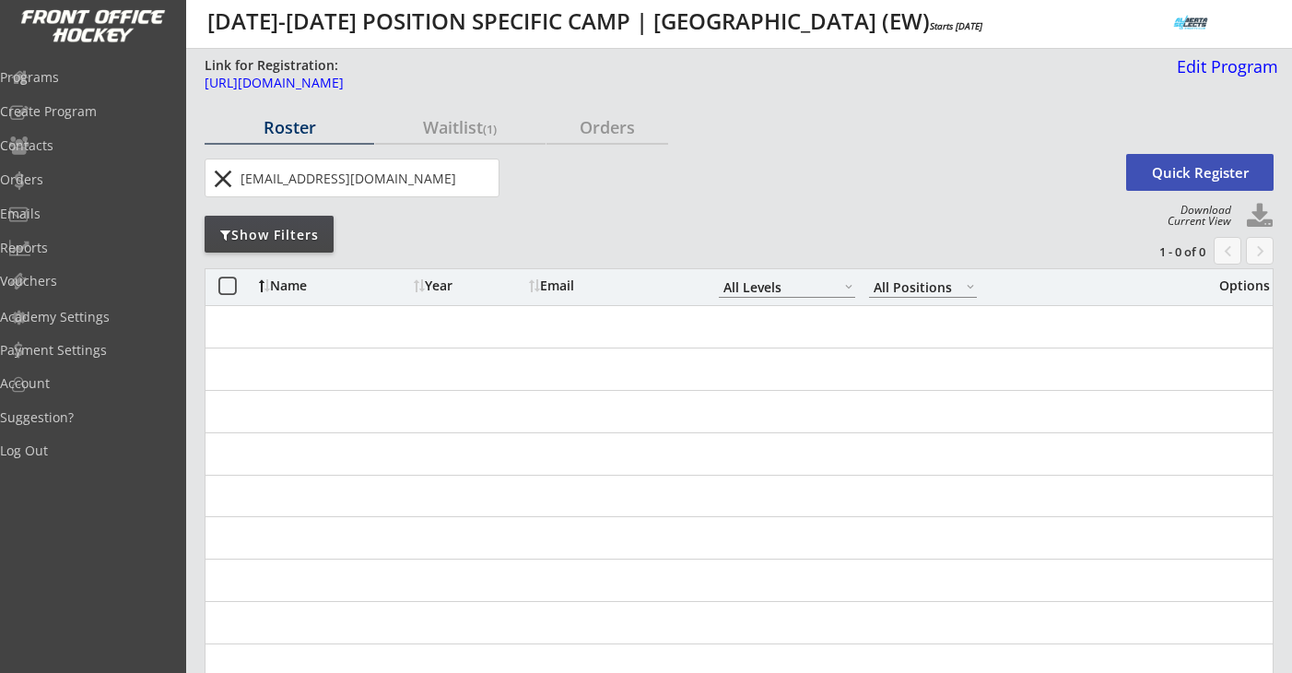
click at [232, 181] on button "close" at bounding box center [222, 178] width 30 height 29
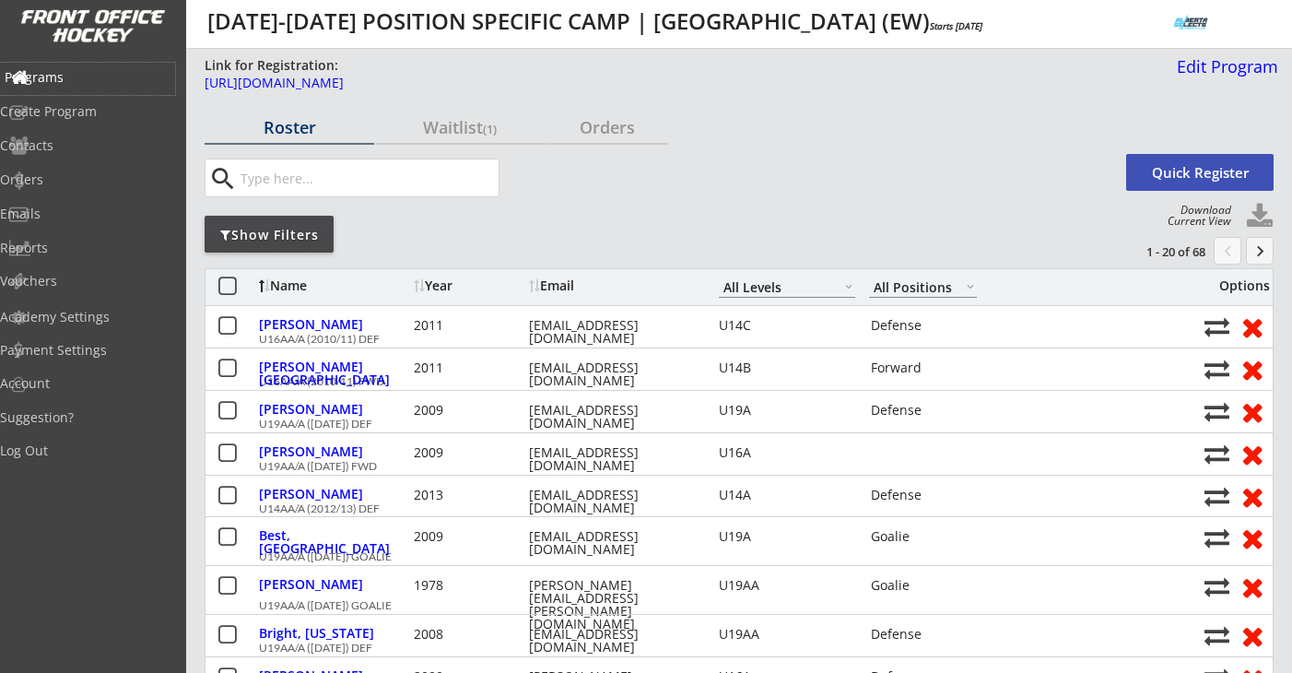
click at [98, 71] on div "Programs" at bounding box center [88, 77] width 166 height 13
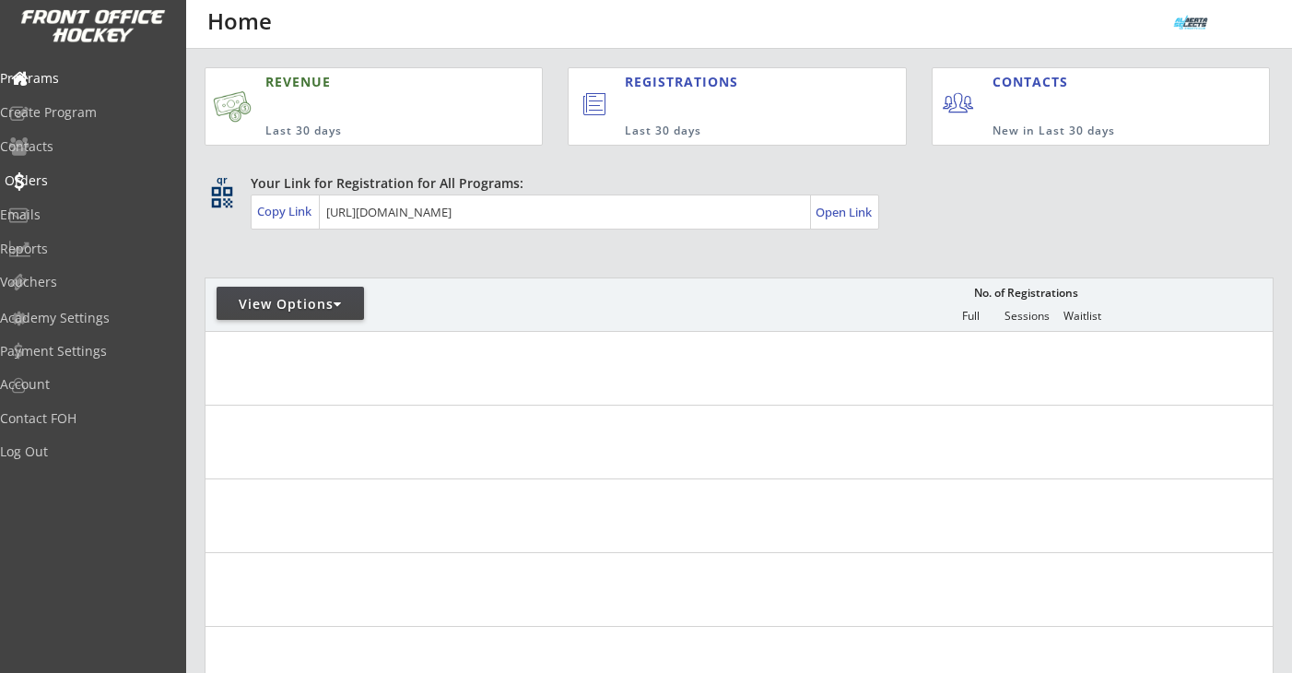
click at [65, 176] on div "Orders" at bounding box center [88, 180] width 166 height 13
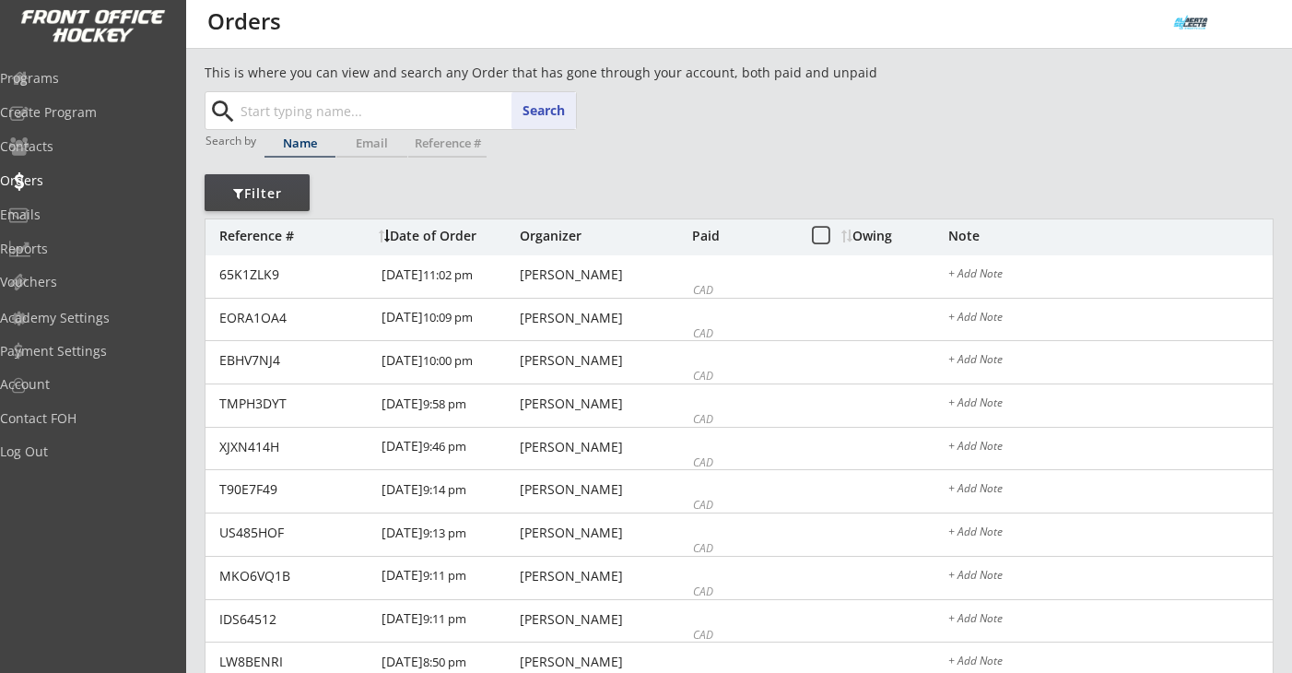
click at [324, 115] on input "text" at bounding box center [406, 110] width 339 height 37
paste input "afn00289@gmail.com"
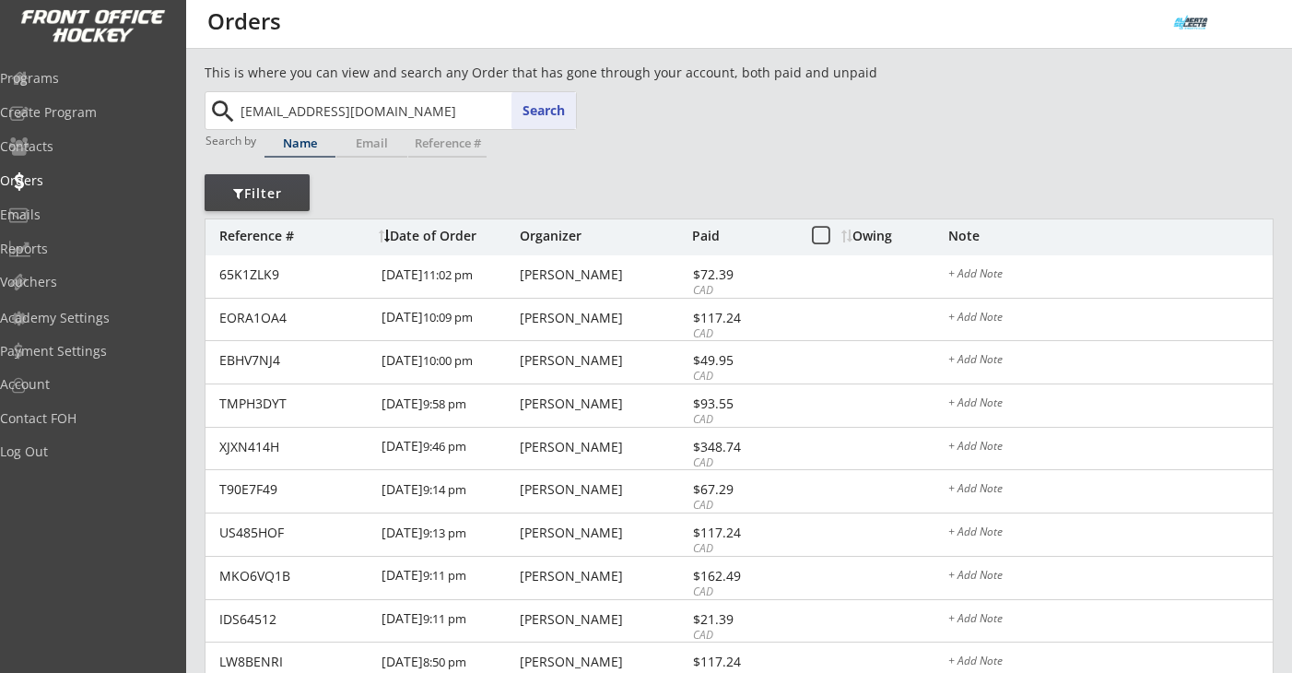
type input "afn00289@gmail.com"
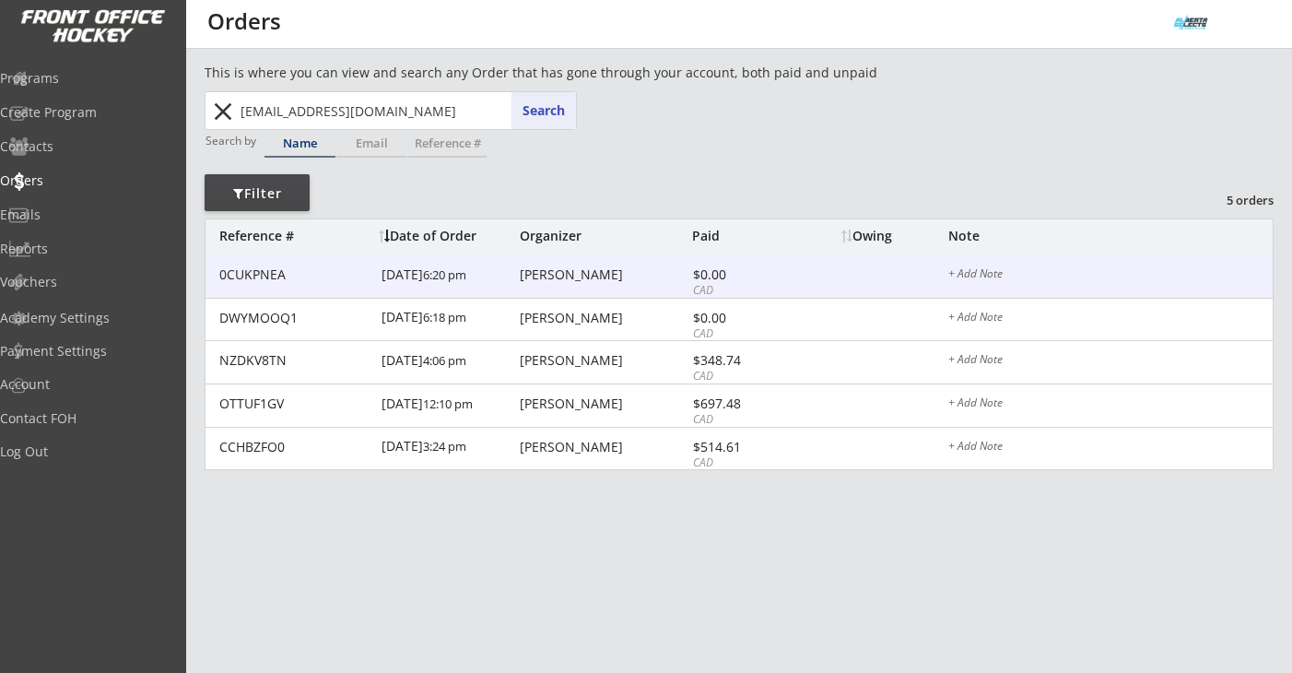
click at [563, 278] on div "Alicia Niehaus" at bounding box center [604, 274] width 168 height 13
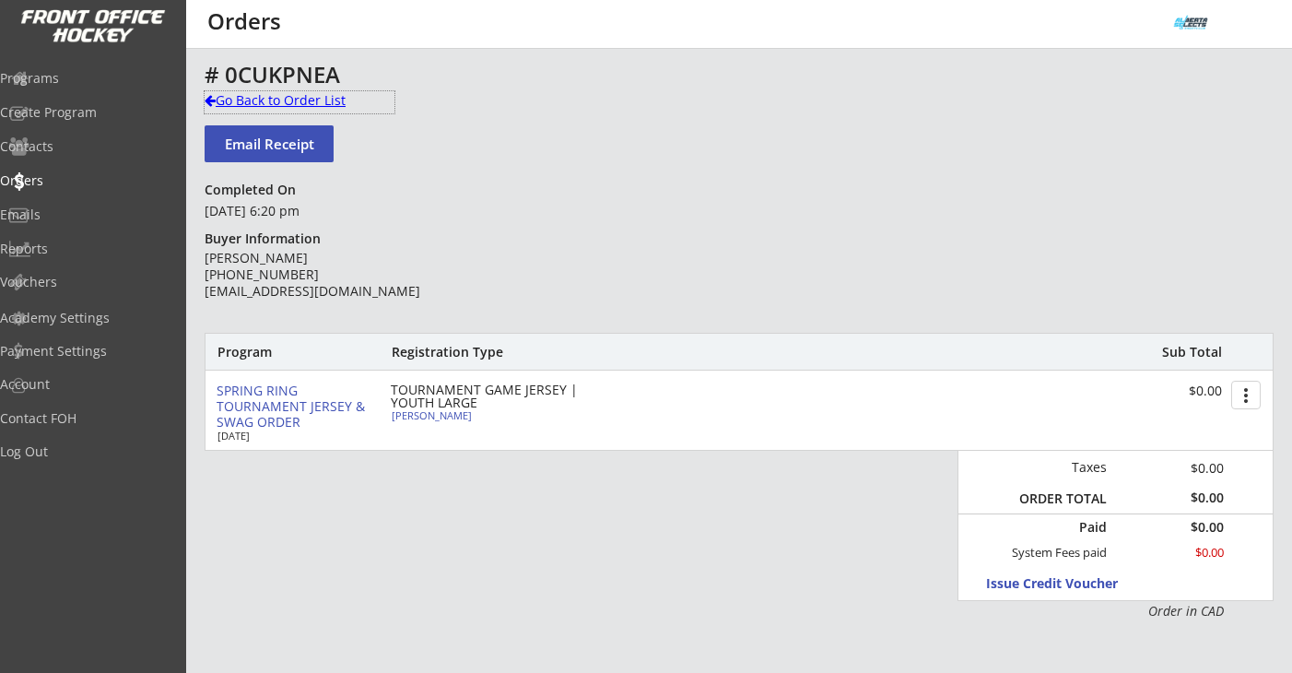
click at [269, 100] on div "Go Back to Order List" at bounding box center [300, 100] width 190 height 18
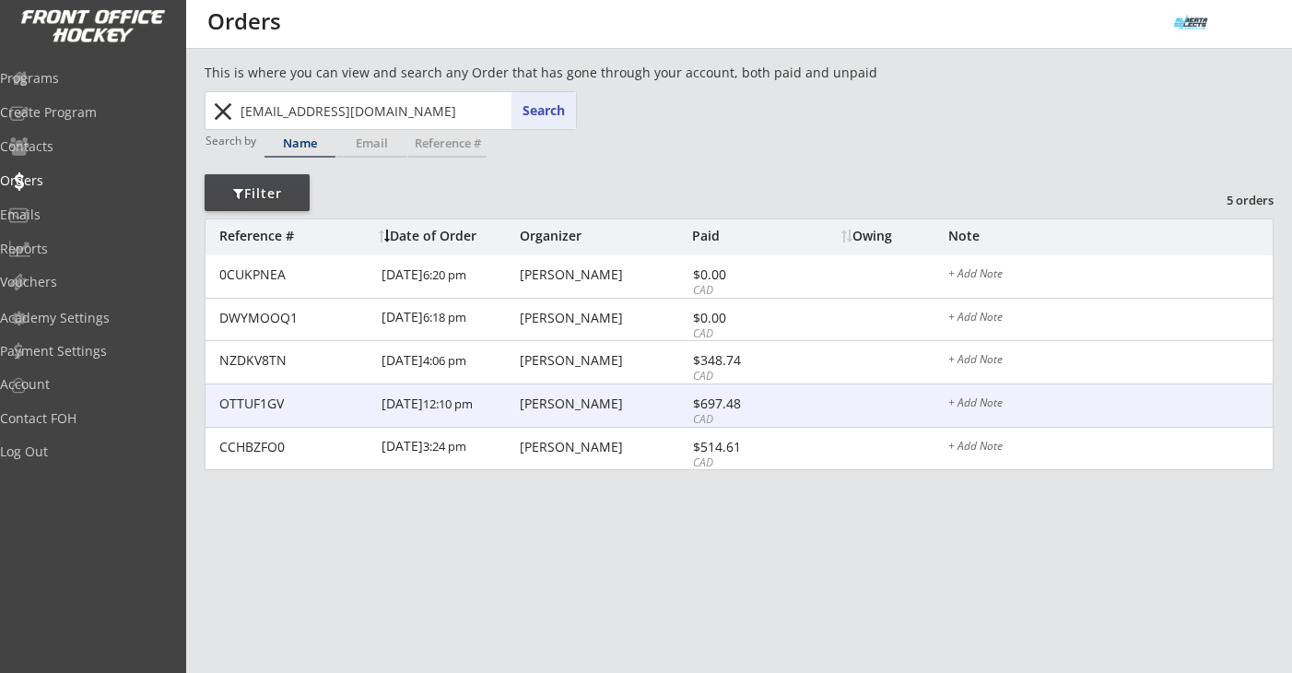
click at [565, 406] on div "Alicia Niehaus" at bounding box center [604, 403] width 168 height 13
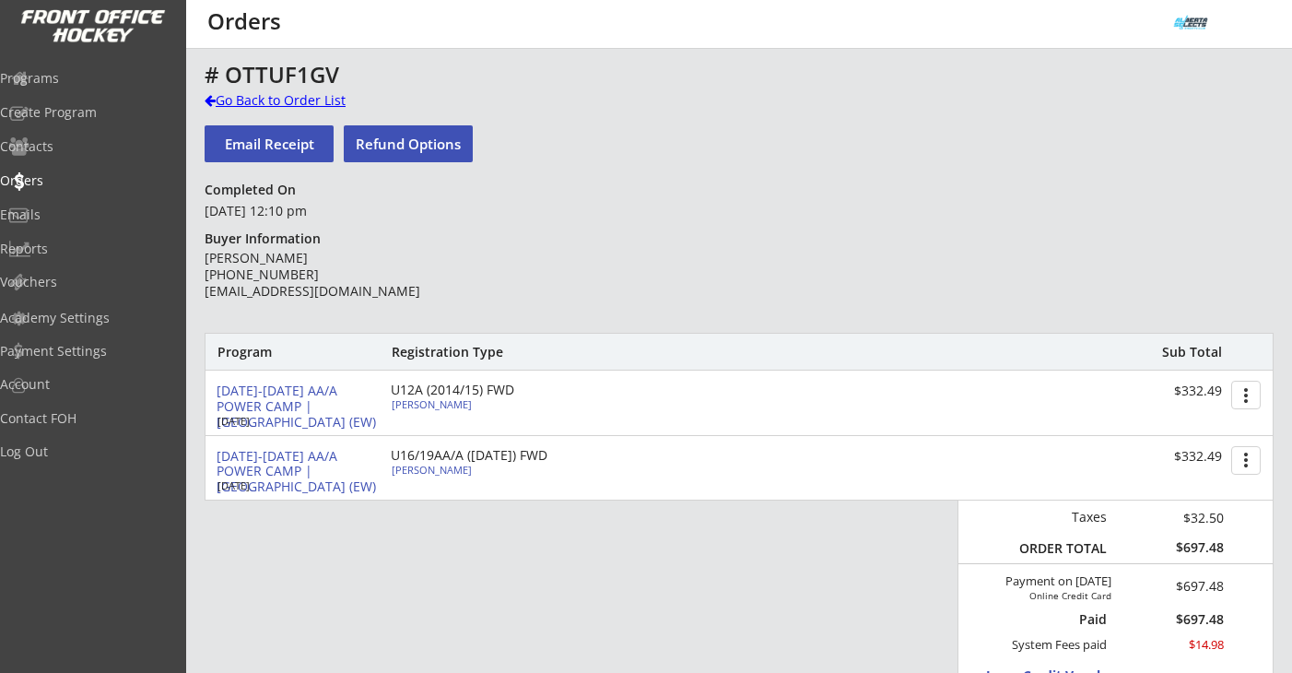
click at [327, 90] on div "# OTTUF1GV Go Back to Order List Email Receipt Refund Options Completed On Marc…" at bounding box center [739, 617] width 1069 height 1109
click at [324, 96] on div "Go Back to Order List" at bounding box center [300, 100] width 190 height 18
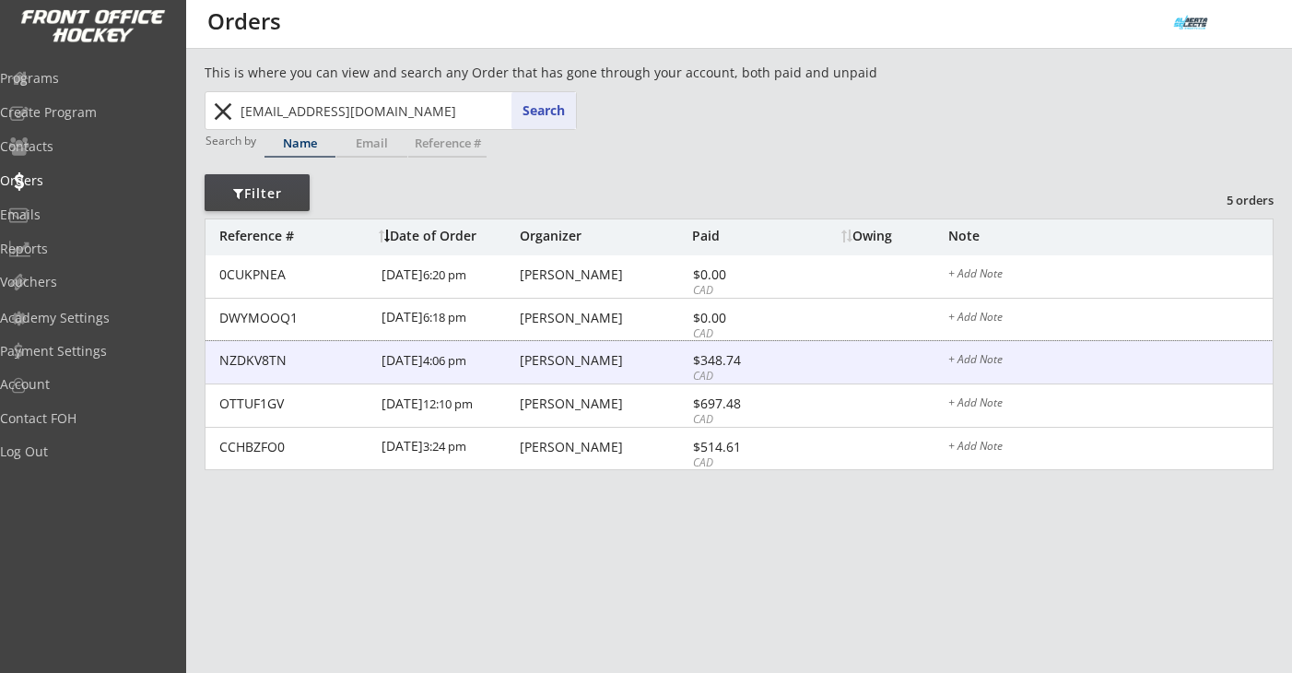
click at [559, 366] on div "Alicia Niehaus" at bounding box center [604, 360] width 168 height 13
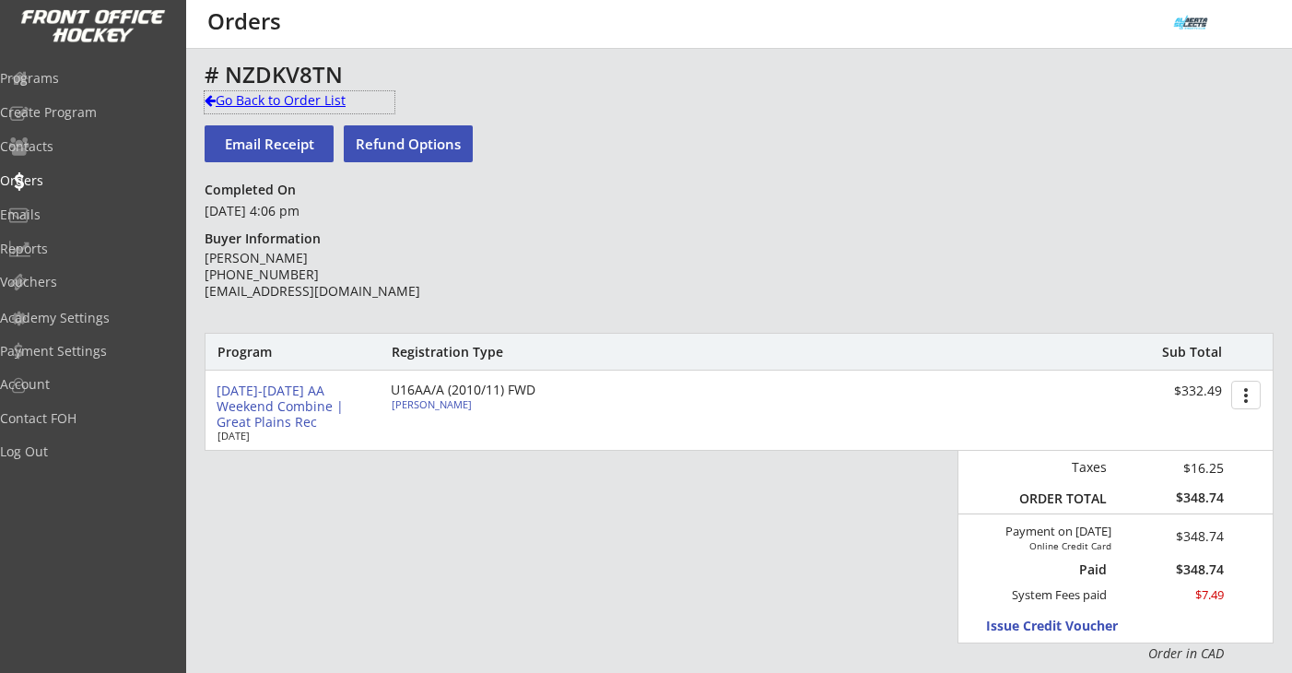
click at [284, 100] on div "Go Back to Order List" at bounding box center [300, 100] width 190 height 18
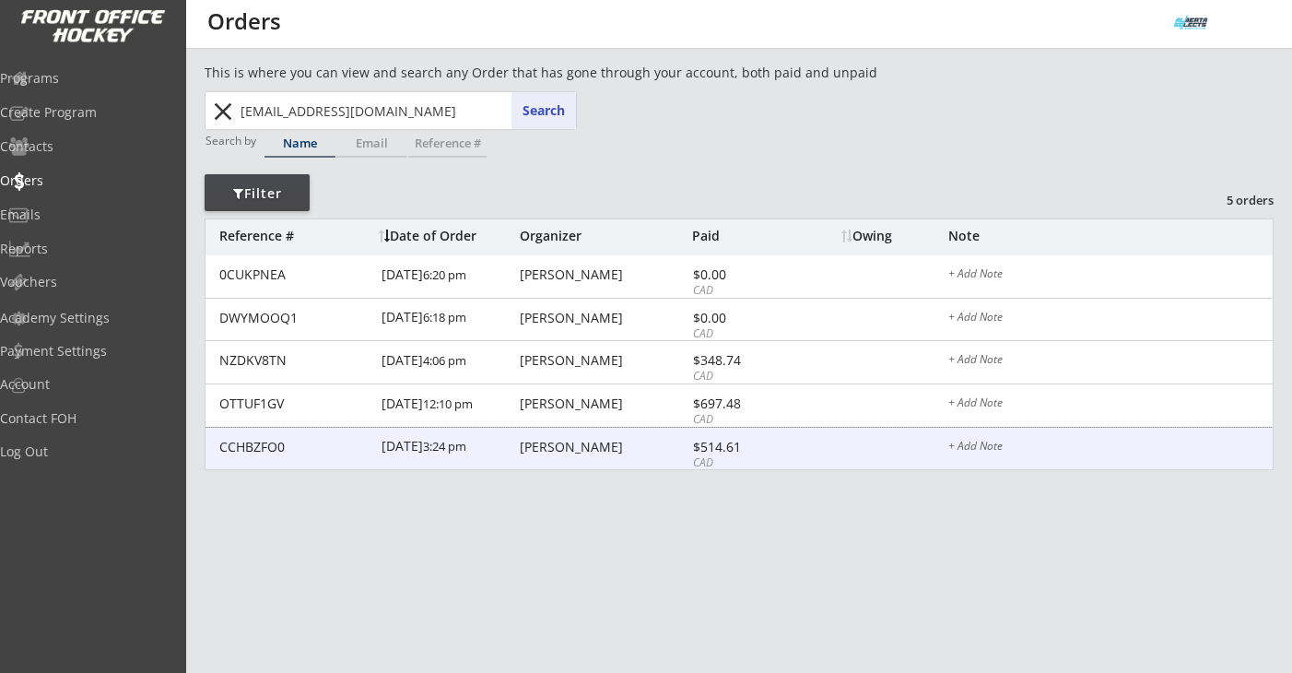
click at [567, 434] on div "CCHBZFO0 12/06/24 3:24 pm Alicia Niehaus $514.61 CAD + Add Note" at bounding box center [738, 449] width 1067 height 43
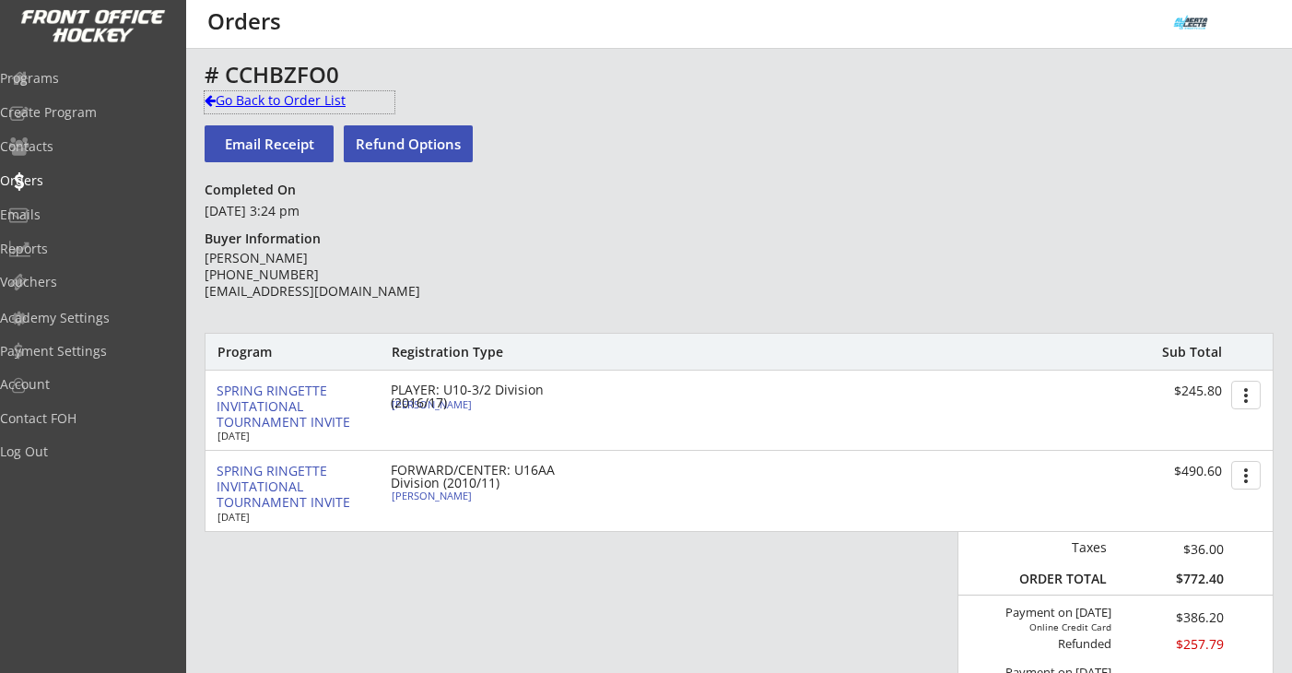
click at [325, 103] on div "Go Back to Order List" at bounding box center [300, 100] width 190 height 18
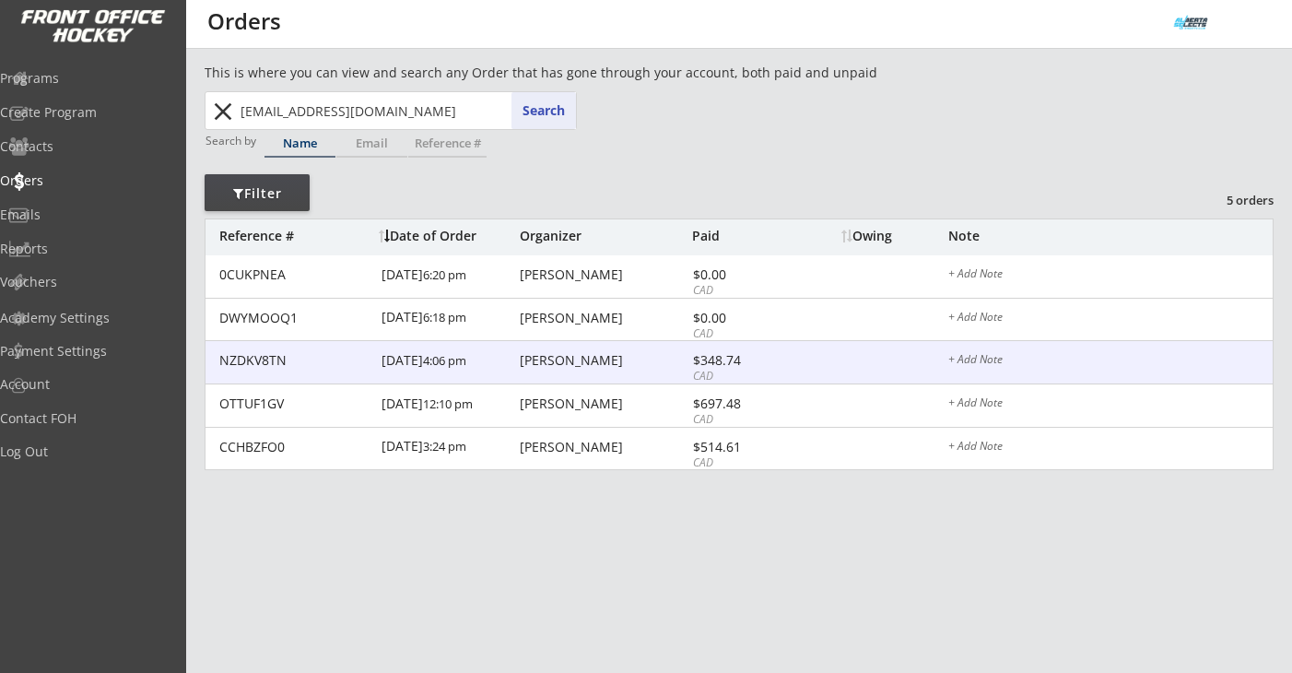
click at [559, 373] on div "NZDKV8TN 3/17/25 4:06 pm Alicia Niehaus $348.74 CAD + Add Note" at bounding box center [738, 362] width 1067 height 43
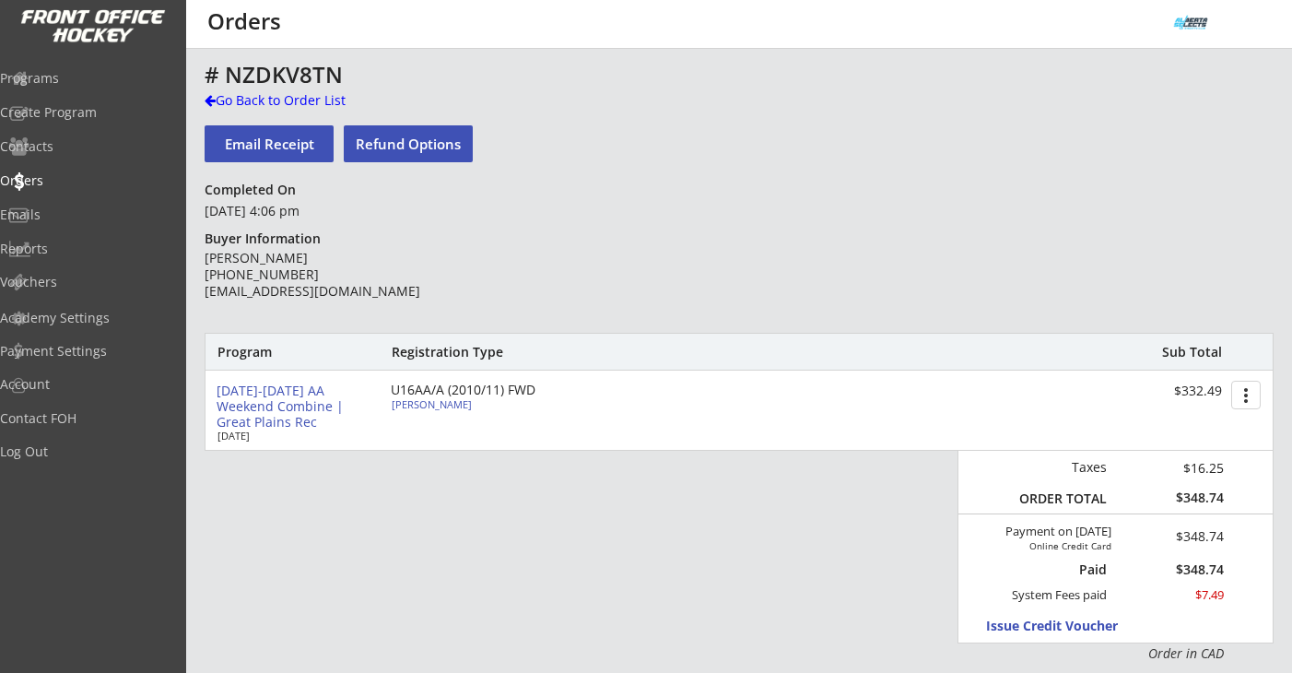
click at [464, 404] on div "Gemma Niehaus" at bounding box center [494, 404] width 205 height 10
select select ""Forward""
select select ""U14AA""
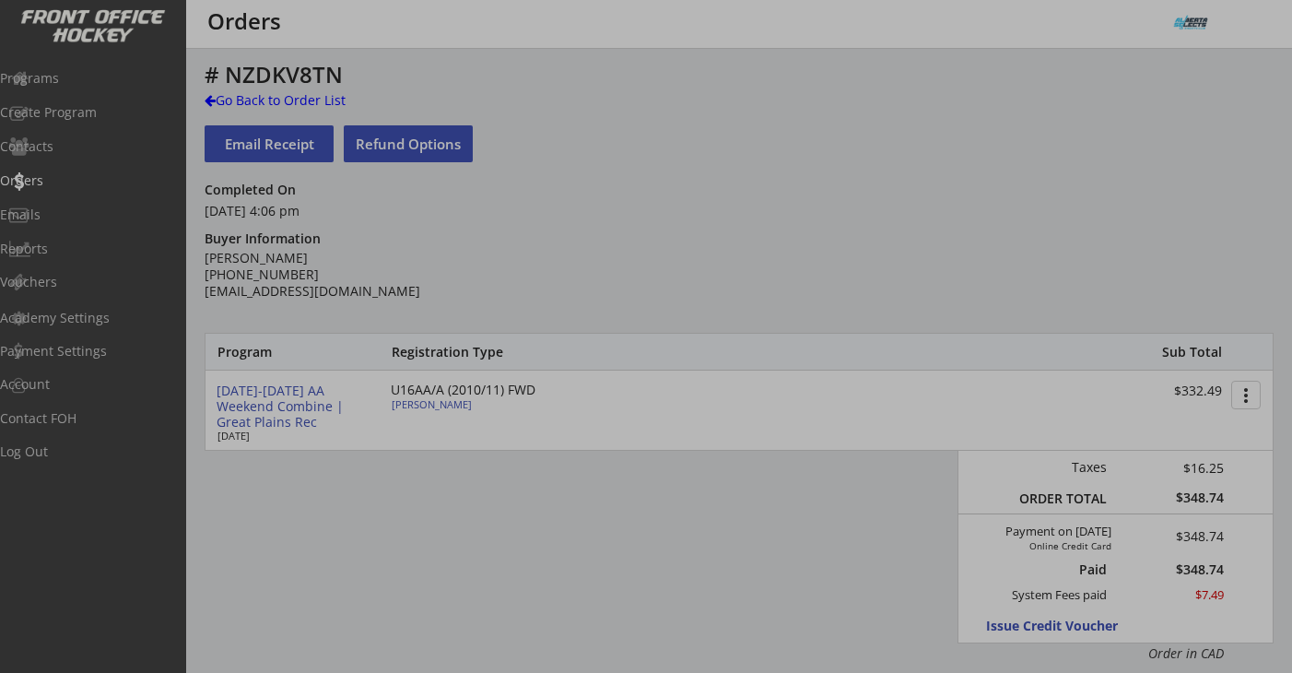
type input "Female"
type input "SPRA U14AA"
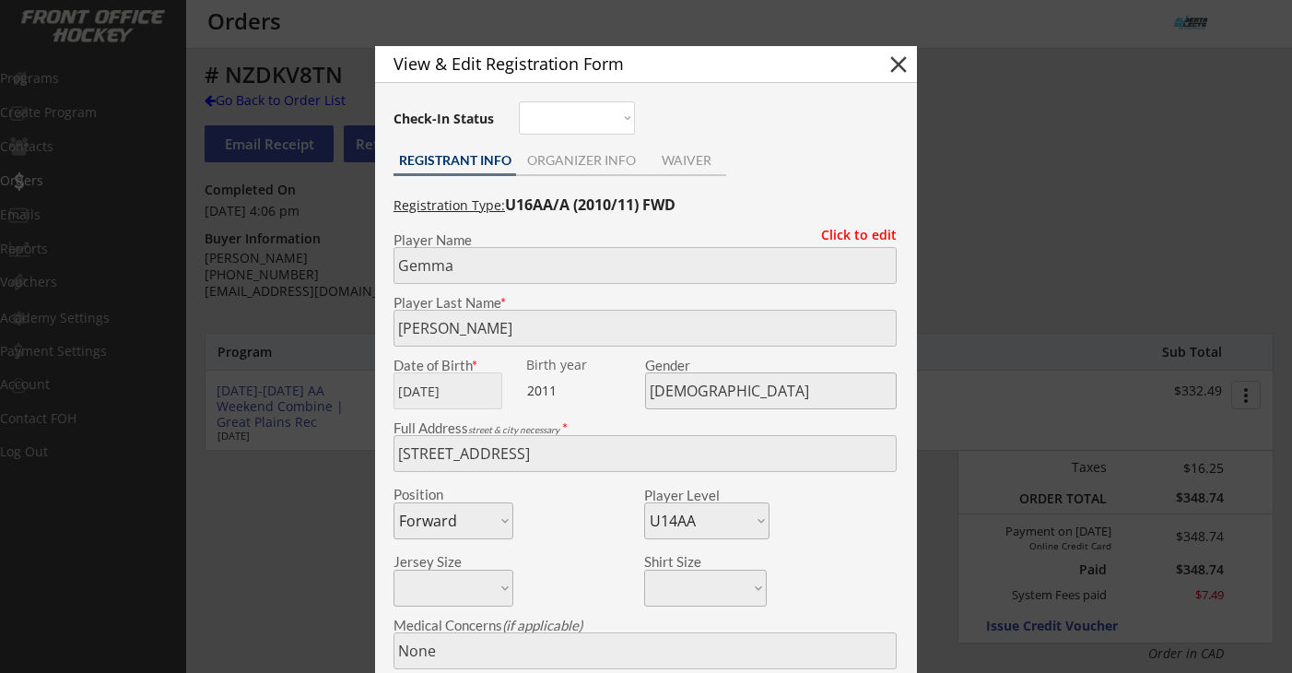
click at [899, 65] on button "close" at bounding box center [899, 65] width 28 height 28
select select ""PLACEHOLDER_1427118222253""
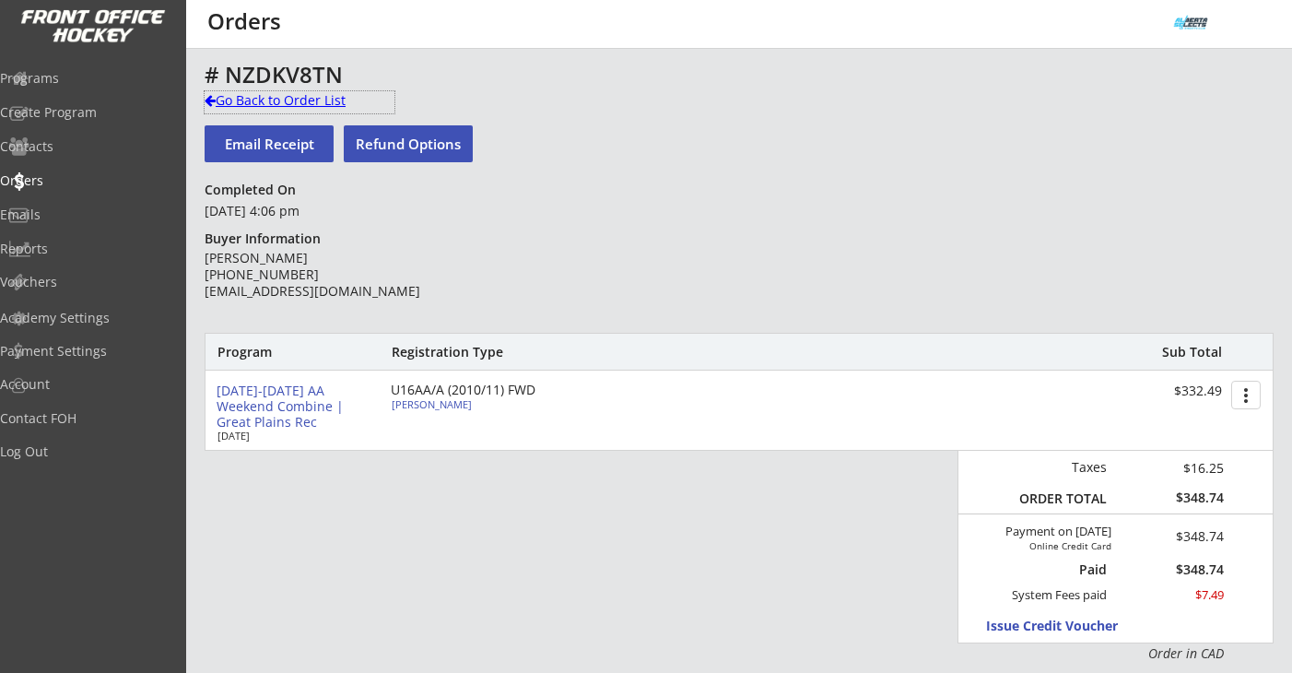
click at [284, 110] on div "Go Back to Order List" at bounding box center [300, 102] width 190 height 22
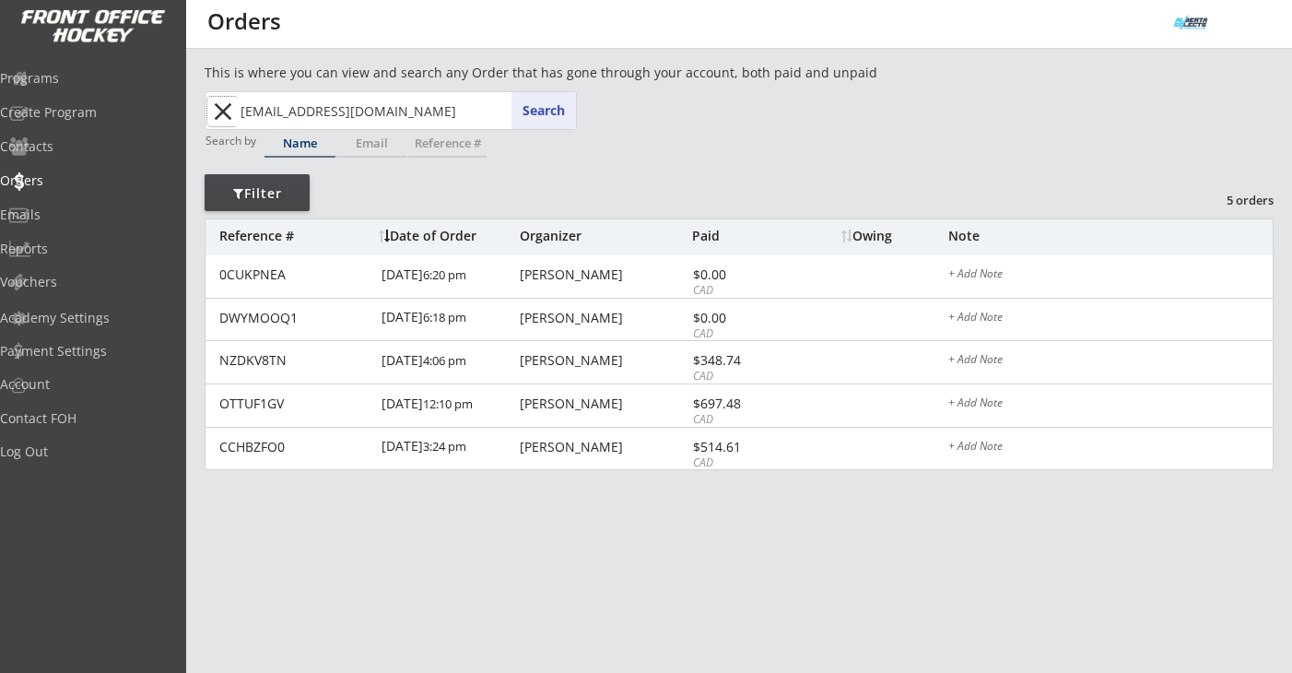
click at [222, 110] on button "close" at bounding box center [222, 111] width 30 height 29
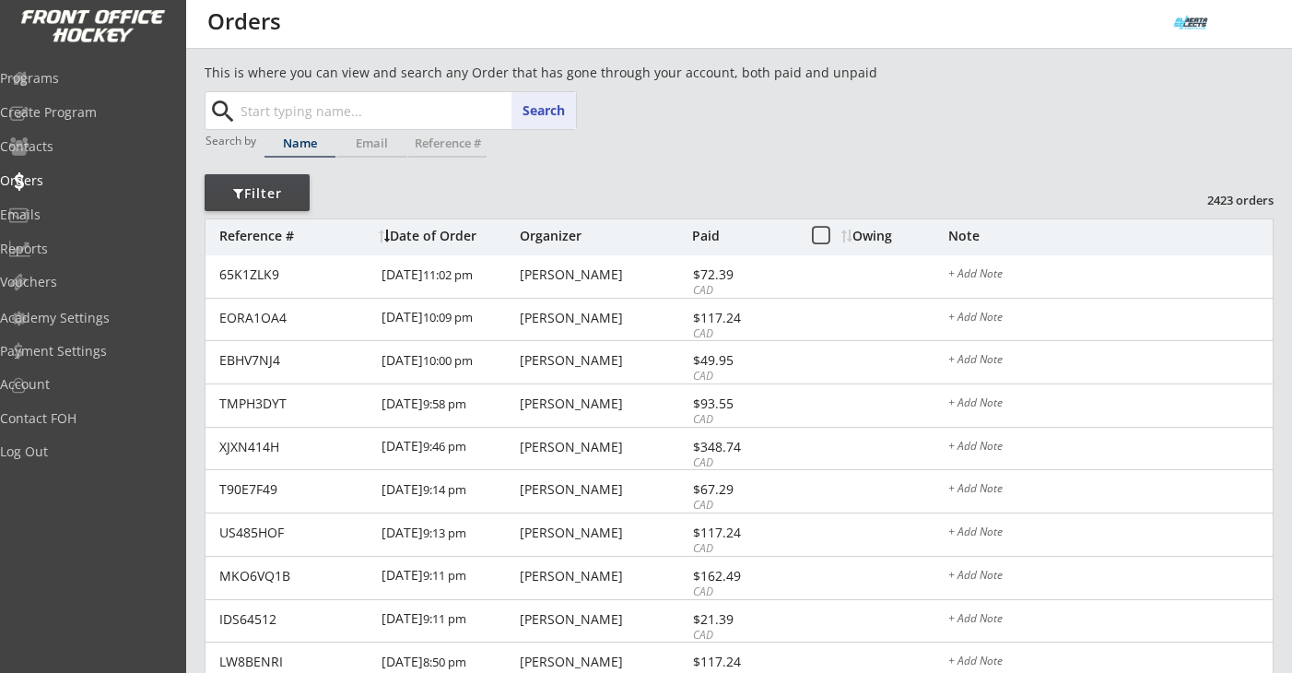
click at [364, 105] on input "text" at bounding box center [406, 110] width 339 height 37
paste input "afn00289@gmail.com"
type input "afn00289@gmail.com"
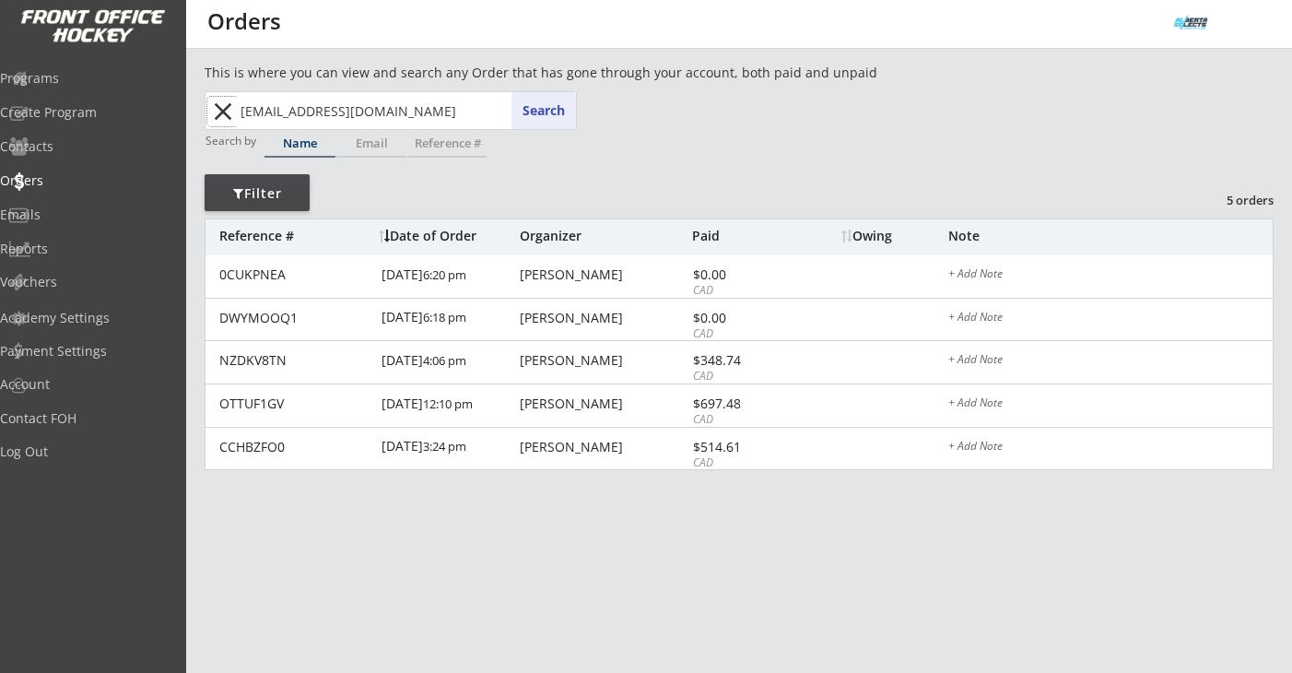
click at [217, 116] on button "close" at bounding box center [222, 111] width 30 height 29
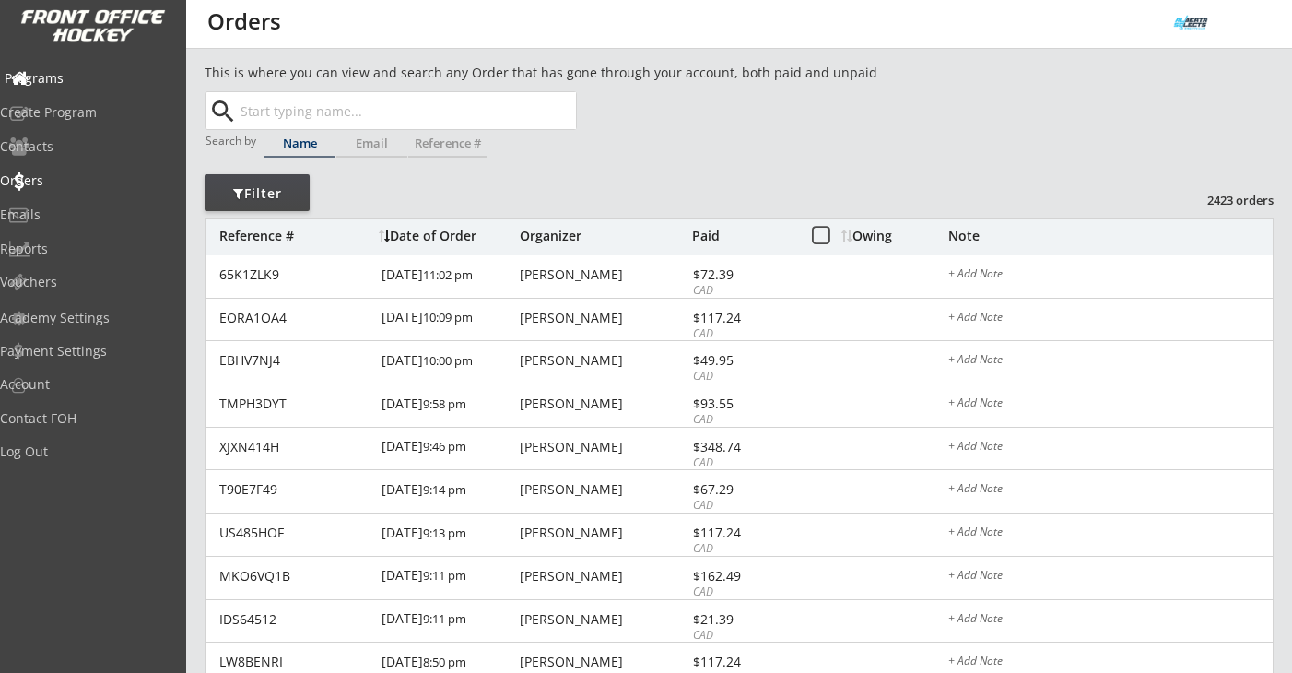
click at [88, 85] on div "Programs" at bounding box center [88, 78] width 166 height 13
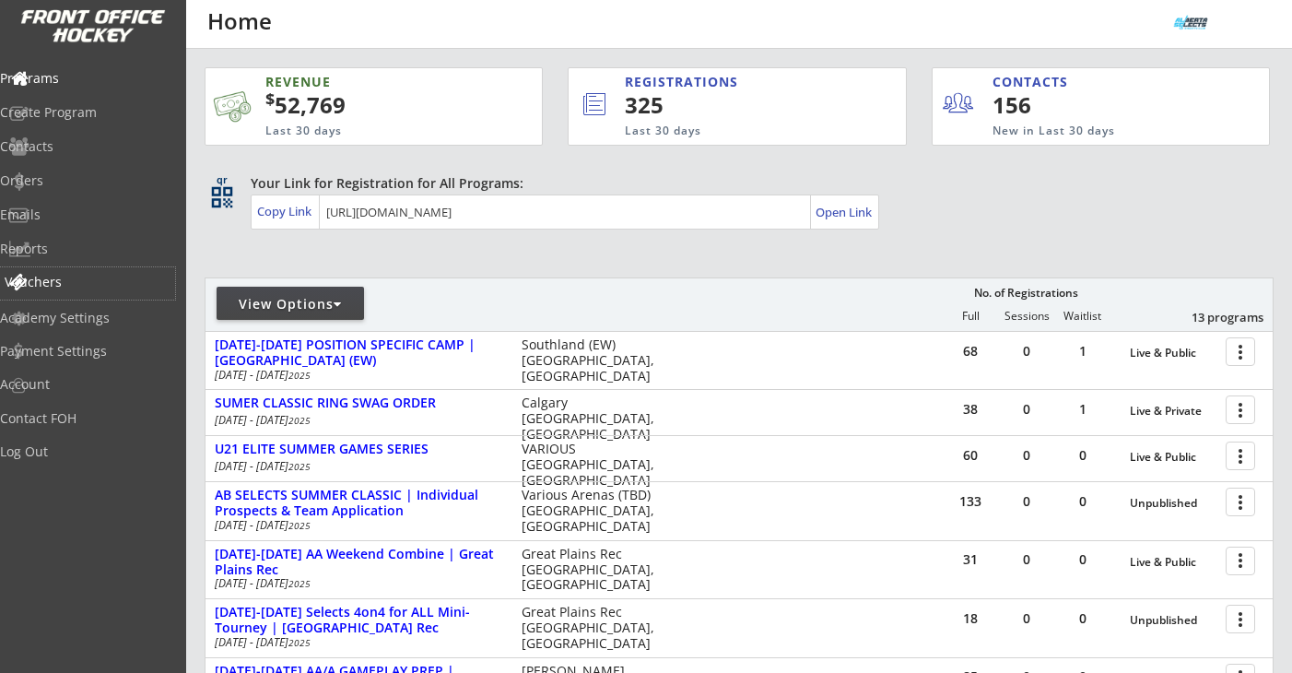
click at [80, 281] on div "Vouchers" at bounding box center [88, 282] width 166 height 13
select select ""Showing: Has Balance""
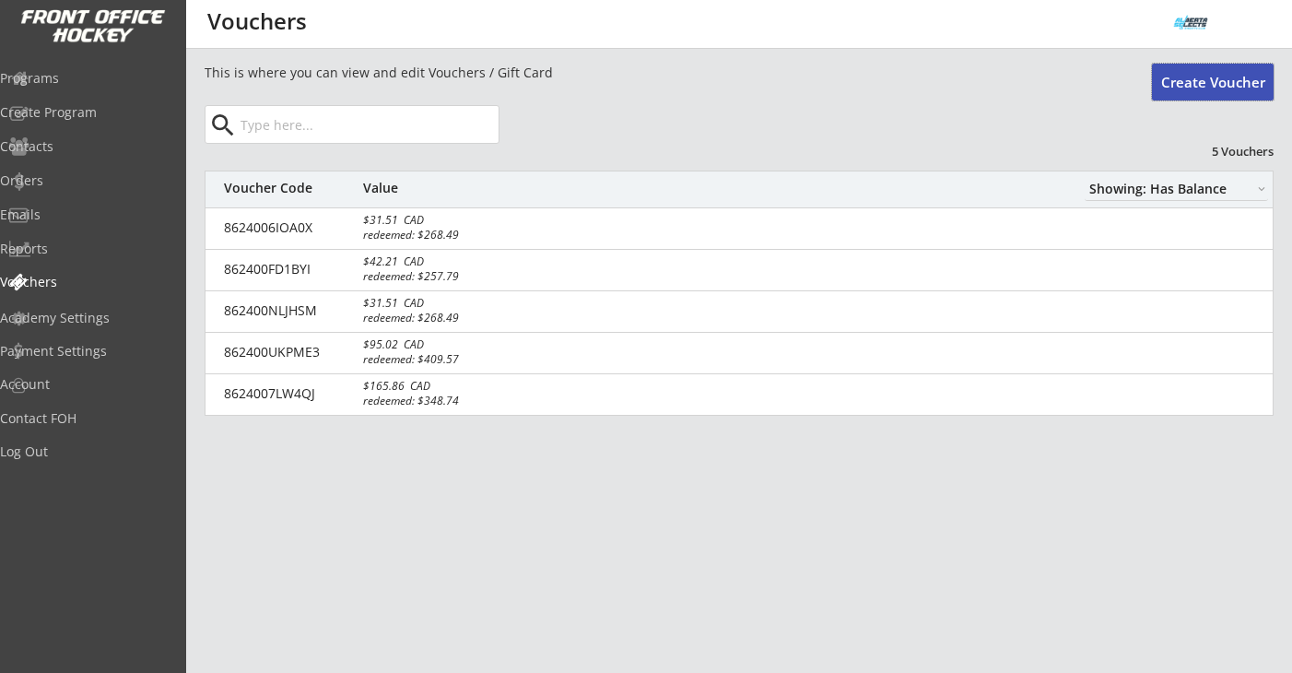
click at [1178, 78] on button "Create Voucher" at bounding box center [1213, 82] width 122 height 37
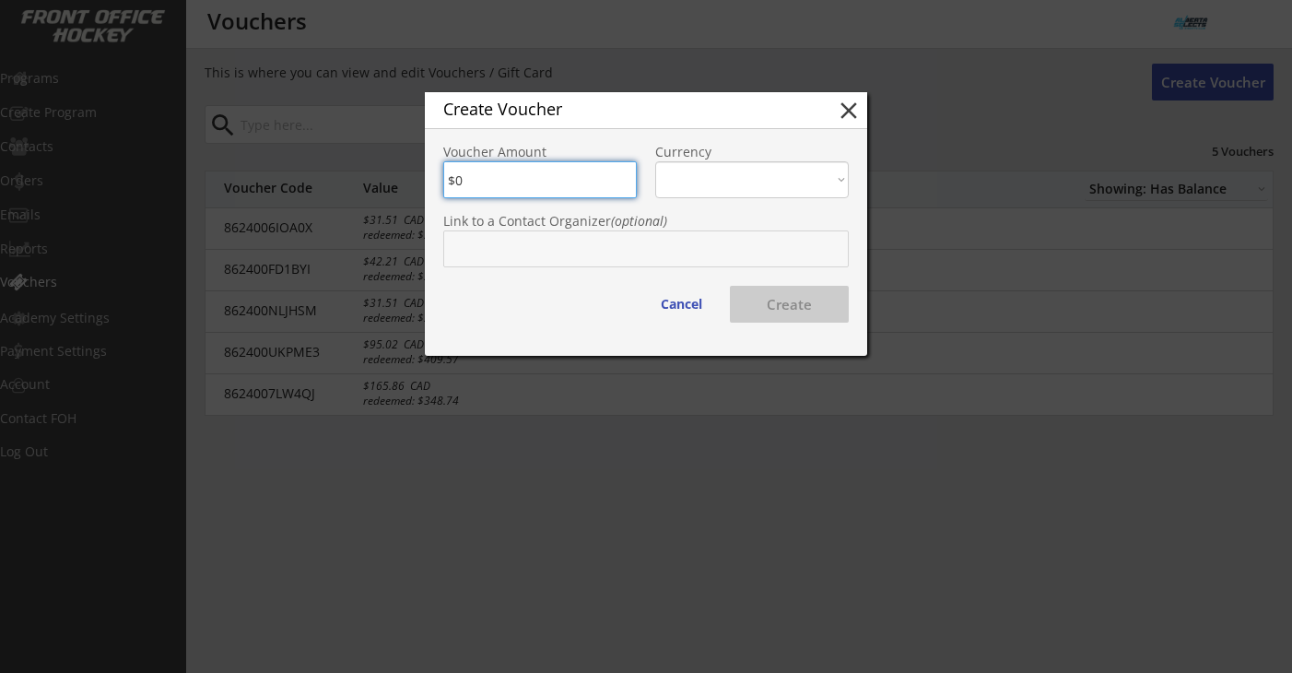
click at [593, 186] on input "input" at bounding box center [540, 179] width 194 height 37
type input "$250"
click at [776, 182] on select "CAD USD" at bounding box center [752, 179] width 194 height 37
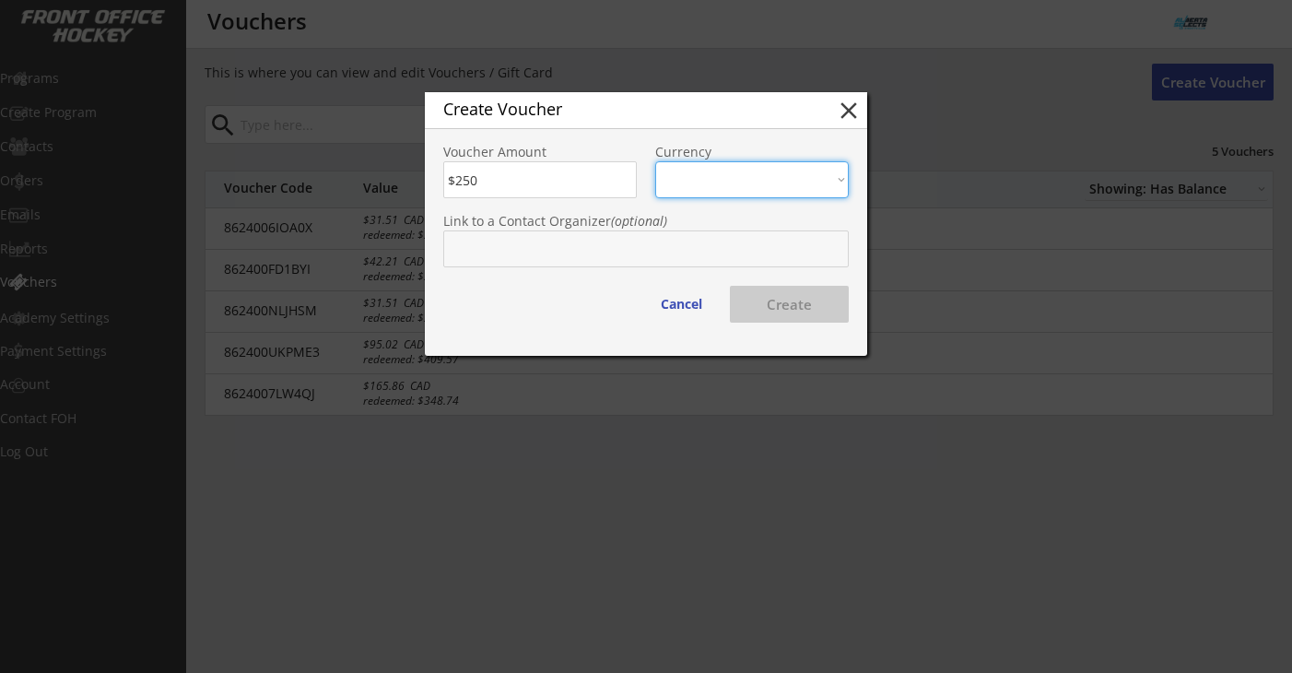
select select ""CAD""
click at [655, 161] on select "CAD USD" at bounding box center [752, 179] width 194 height 37
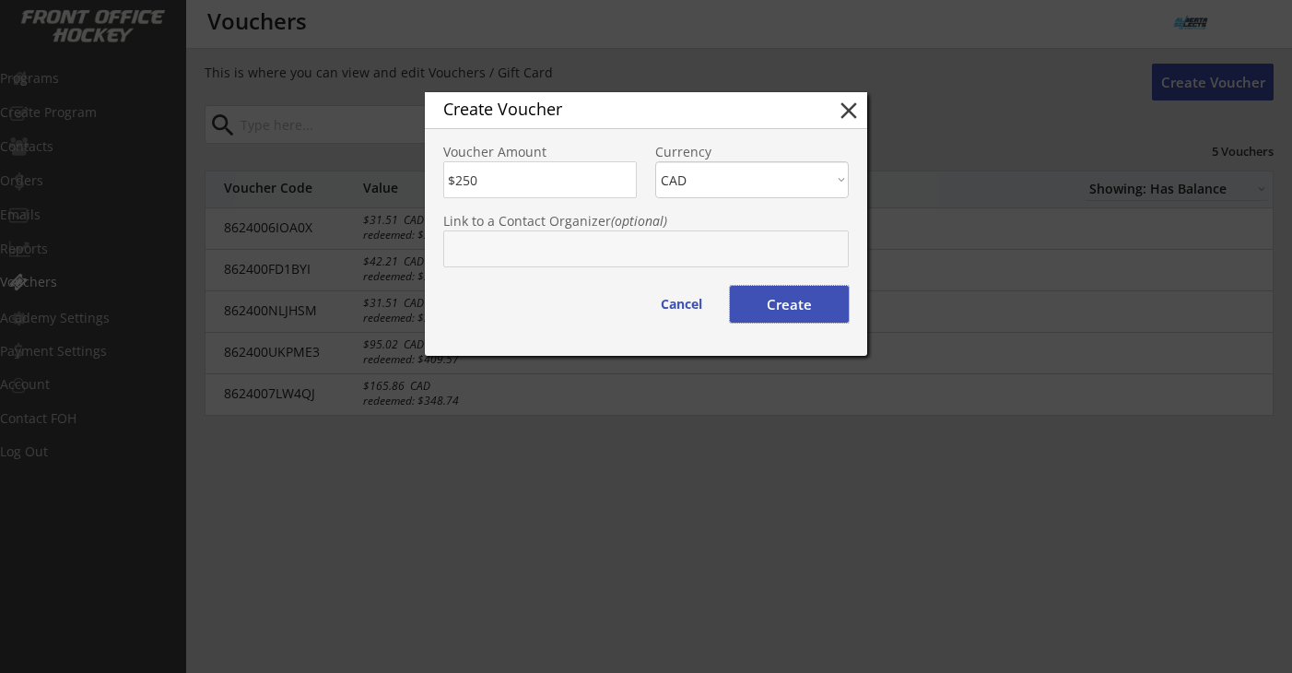
click at [783, 299] on button "Create" at bounding box center [789, 304] width 119 height 37
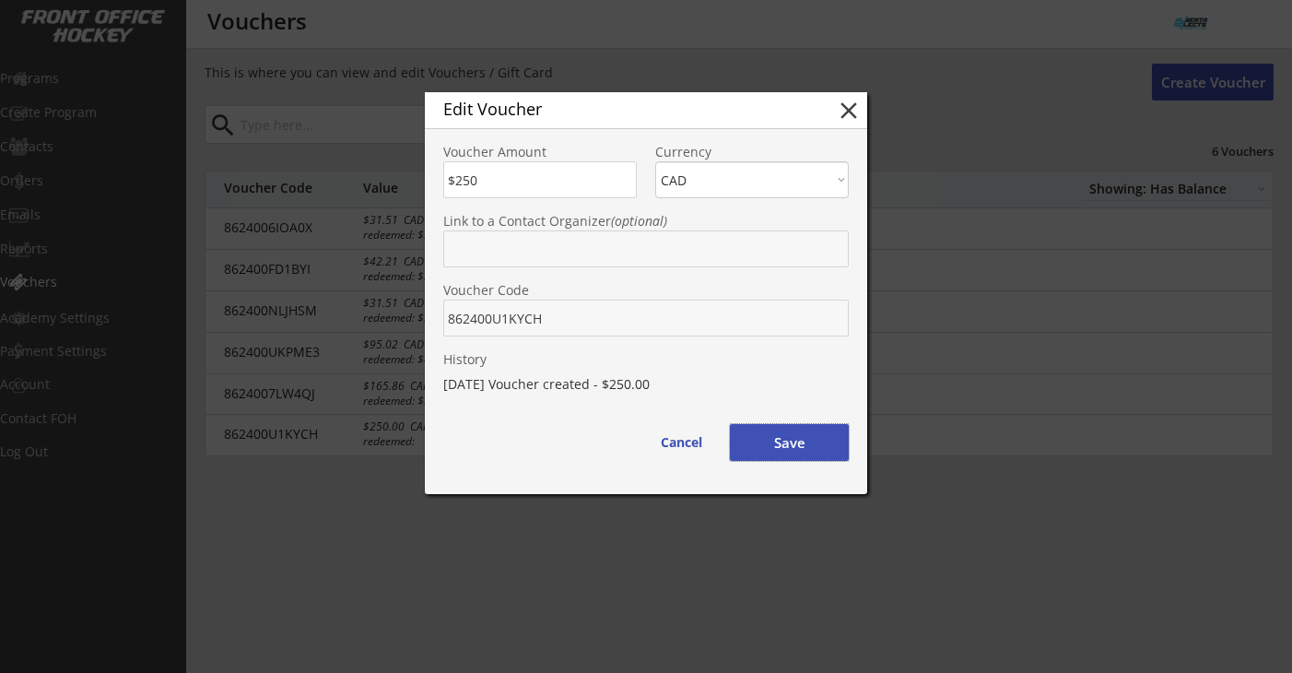
click at [790, 437] on button "Save" at bounding box center [789, 442] width 119 height 37
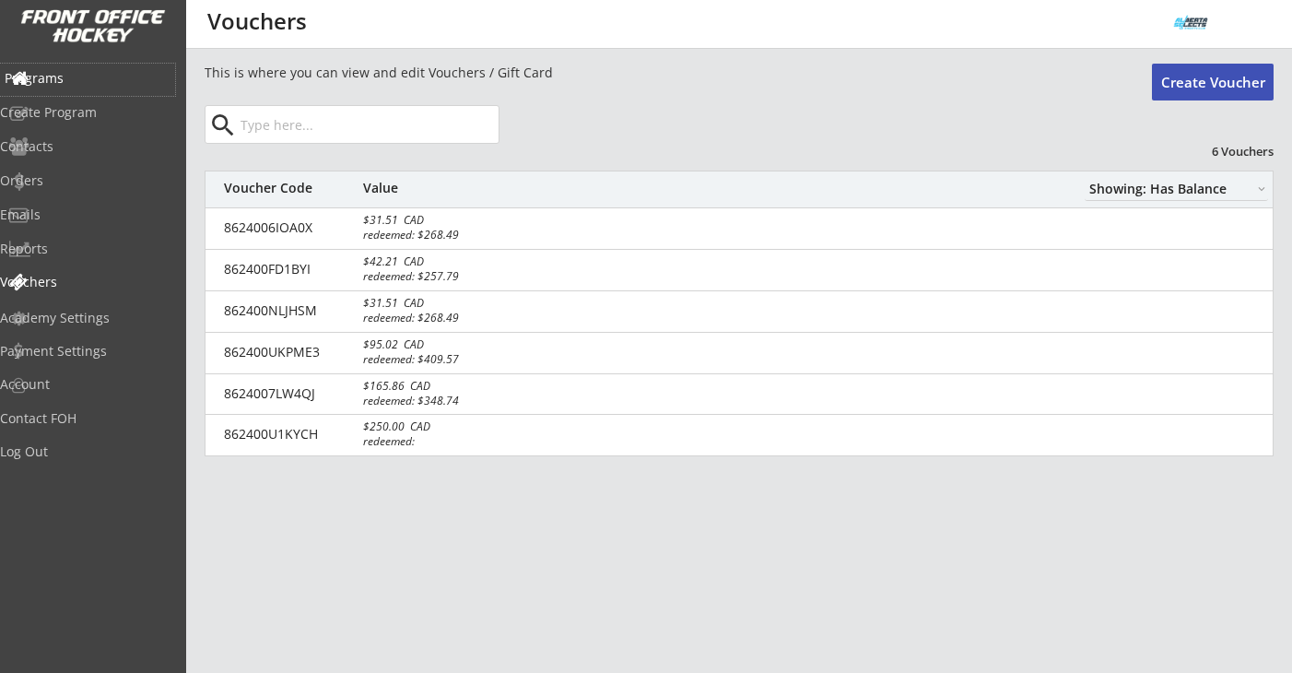
click at [102, 76] on div "Programs" at bounding box center [88, 78] width 166 height 13
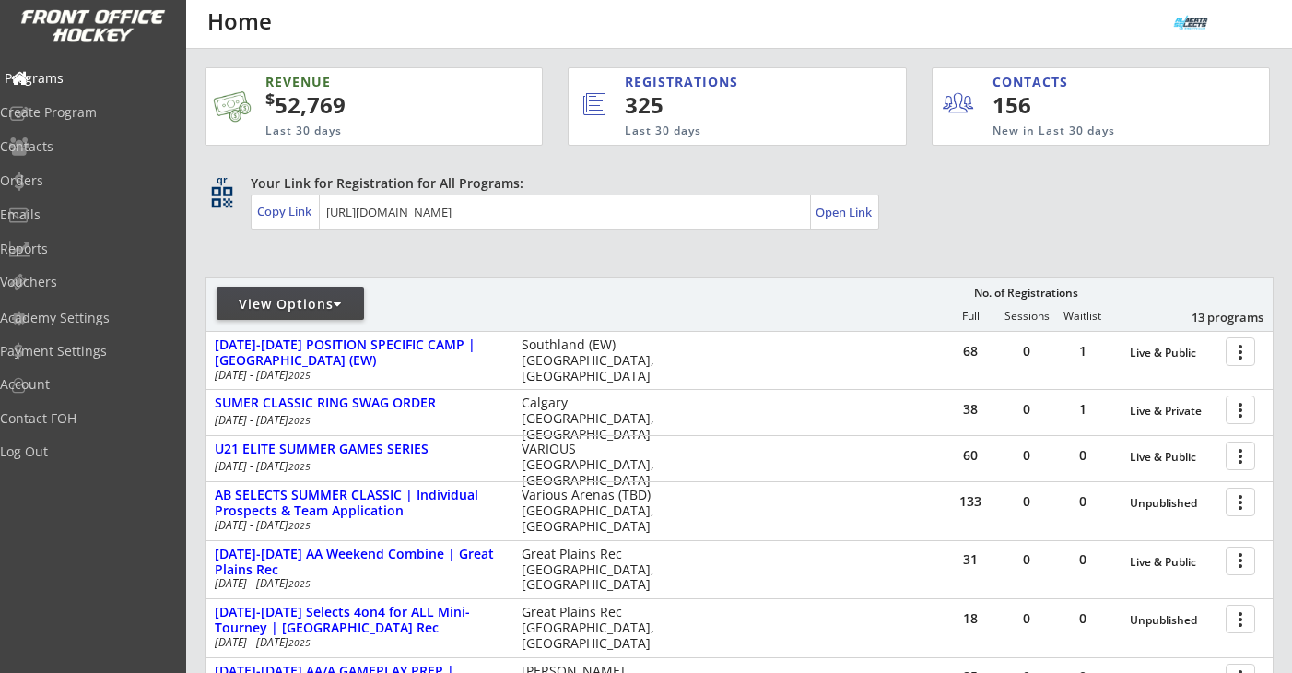
click at [82, 73] on div "Programs" at bounding box center [88, 78] width 166 height 13
click at [75, 181] on div "Orders" at bounding box center [88, 180] width 166 height 13
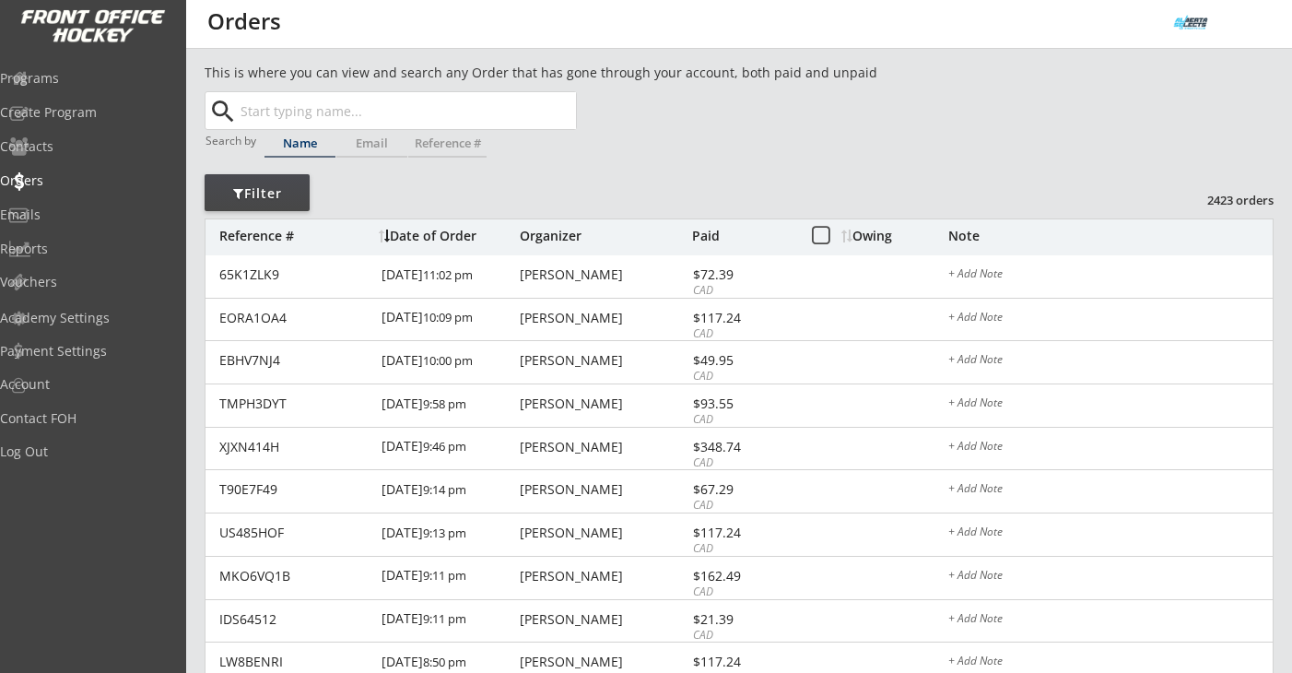
click at [264, 94] on input "text" at bounding box center [406, 110] width 339 height 37
type input "ali"
type input "alicia Munoz"
type input "alia"
type input "alia Singh"
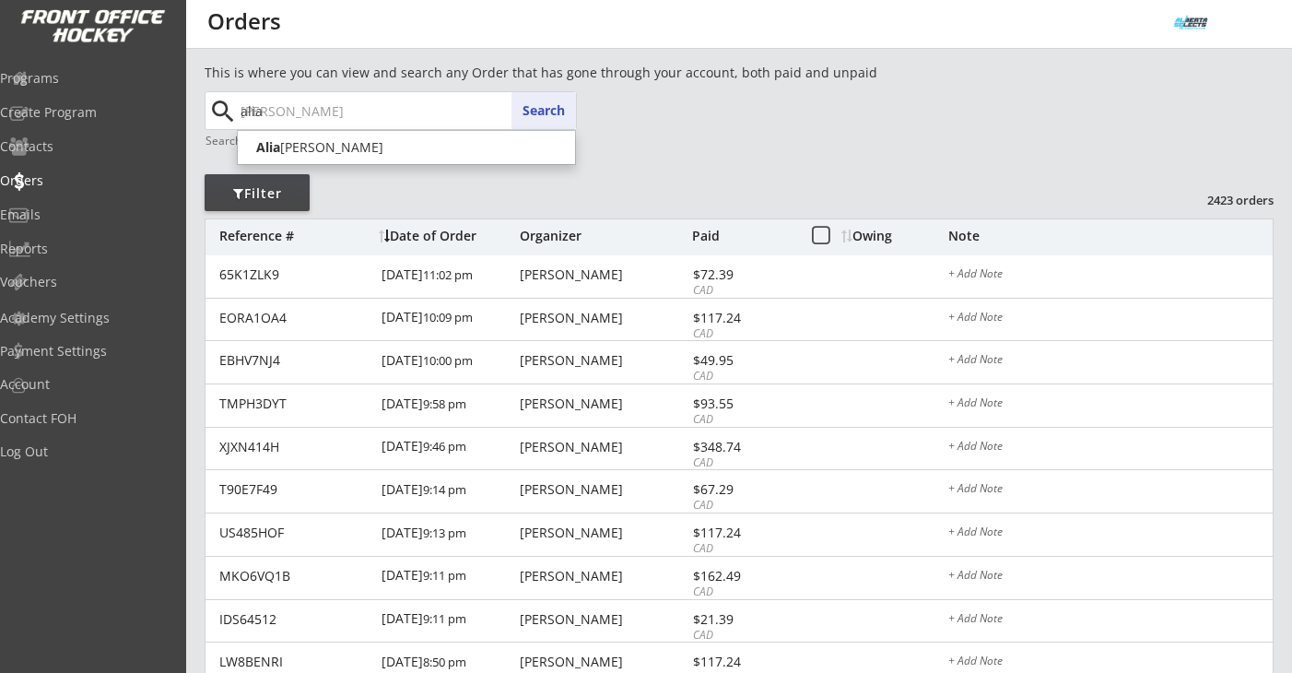
type input "ali"
type input "alicia Munoz"
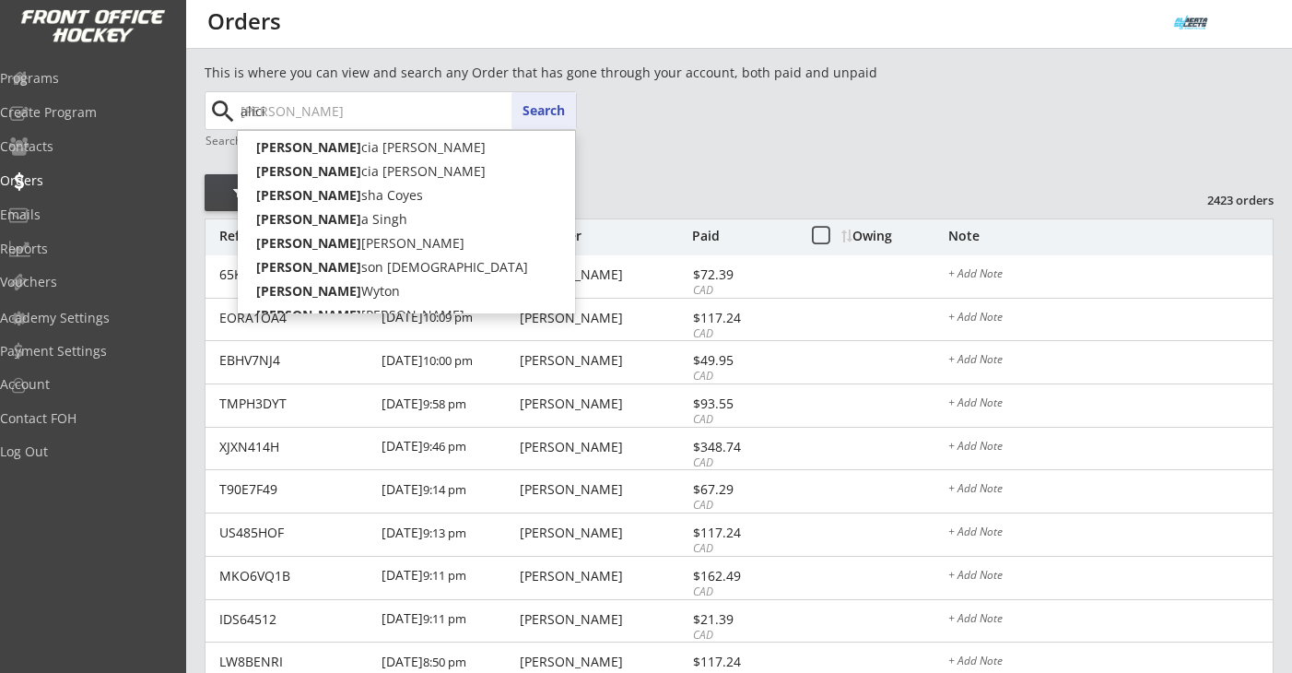
type input "alicia"
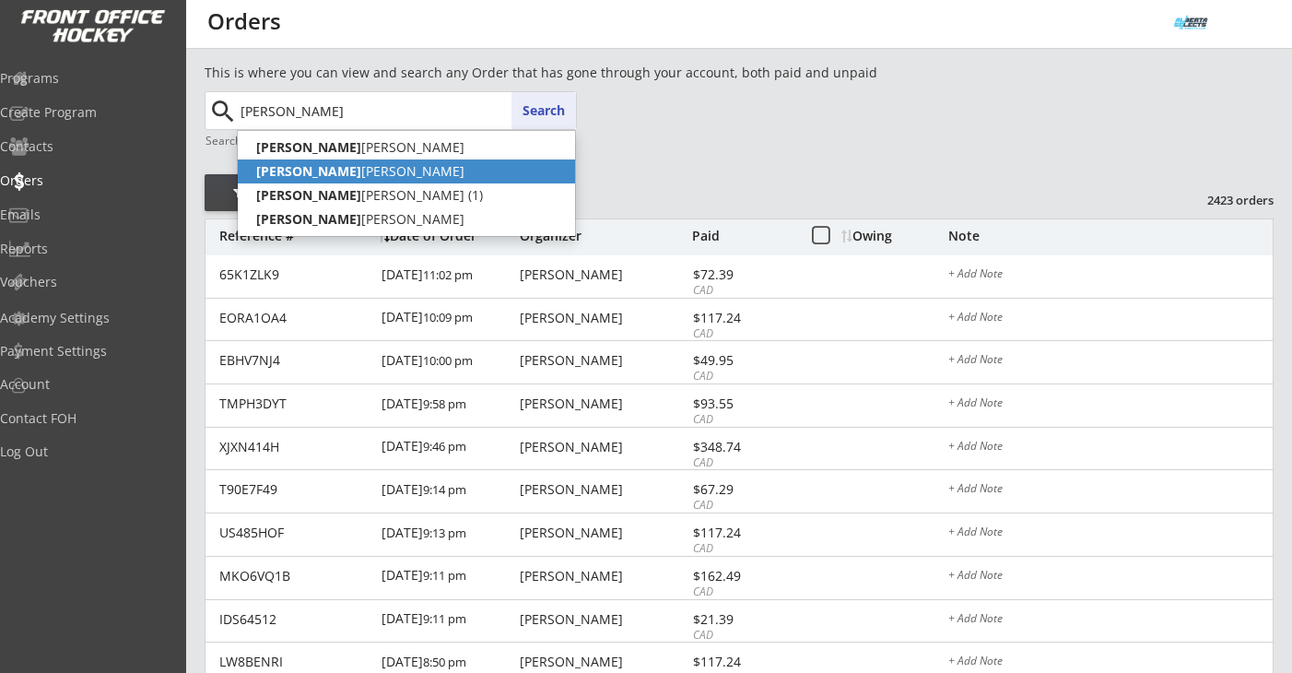
click at [279, 177] on strong "Alicia" at bounding box center [308, 171] width 105 height 18
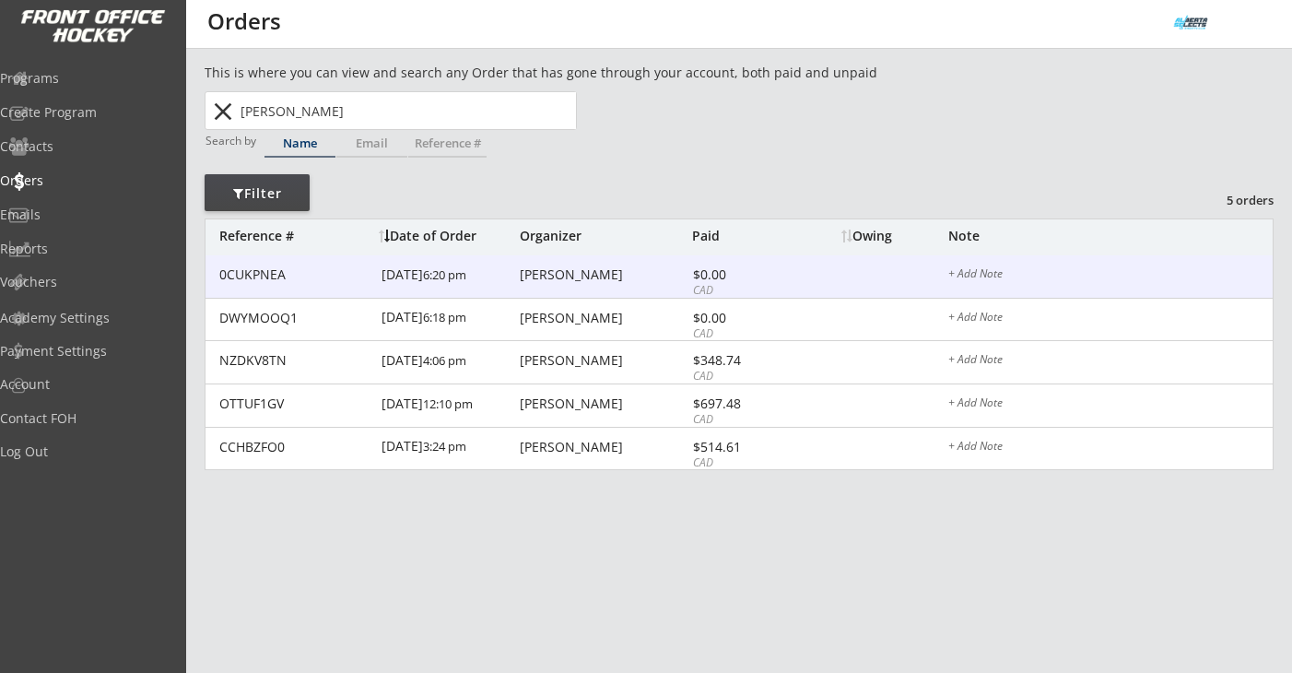
type input "Alicia Niehaus"
click at [558, 281] on div "Alicia Niehaus" at bounding box center [604, 274] width 168 height 13
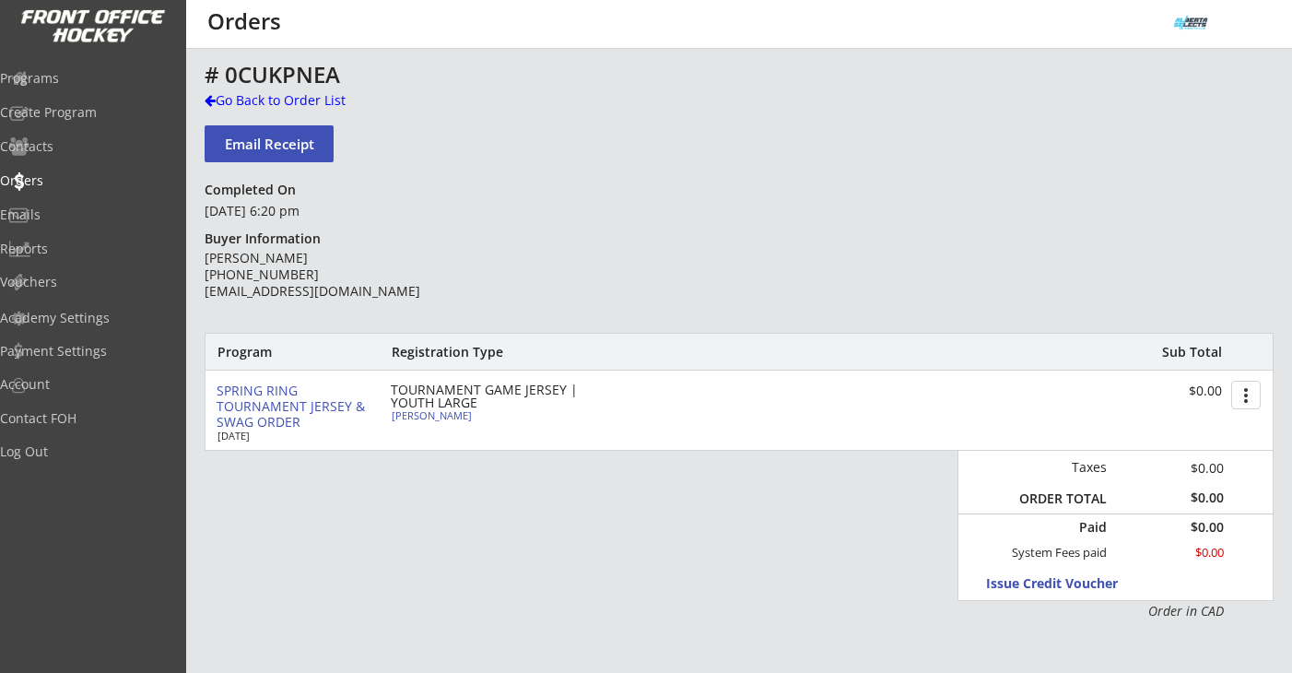
click at [297, 288] on div "Alicia Niehaus (587) 597-0330 afn00289@gmail.com" at bounding box center [338, 275] width 266 height 51
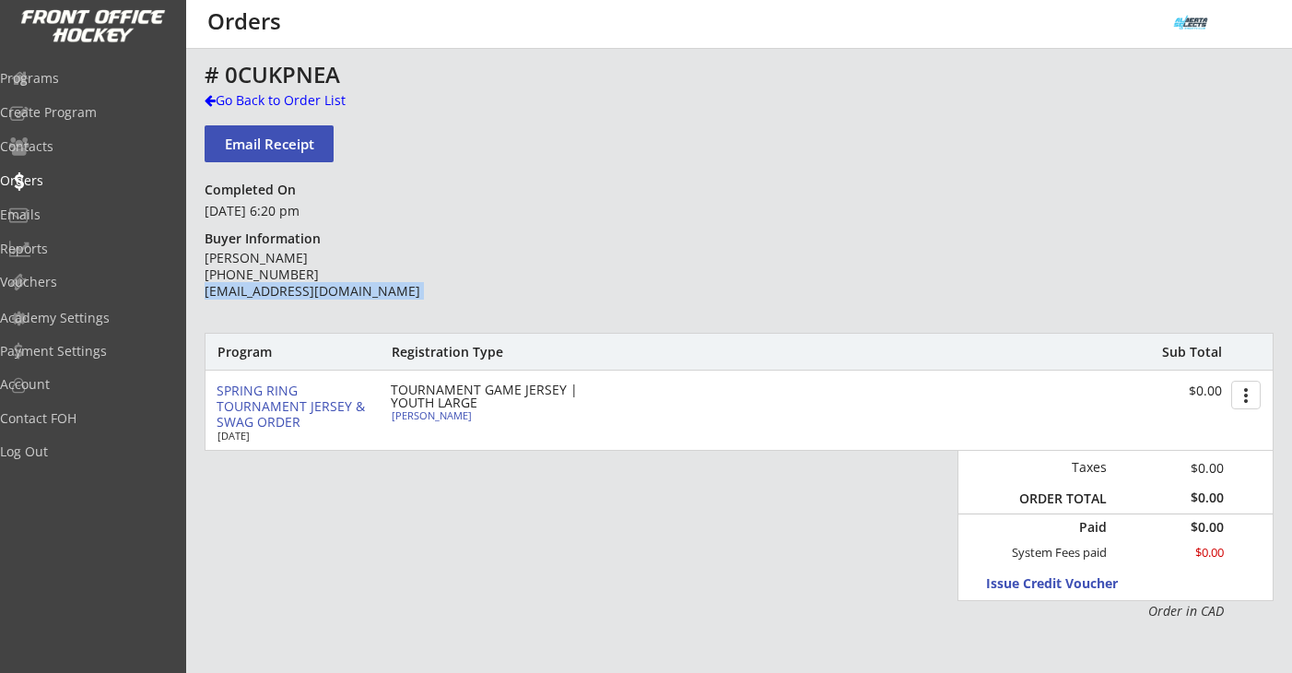
click at [297, 288] on div "Alicia Niehaus (587) 597-0330 afn00289@gmail.com" at bounding box center [338, 275] width 266 height 51
copy div "afn00289@gmail.com"
click at [307, 102] on div "Go Back to Order List" at bounding box center [300, 100] width 190 height 18
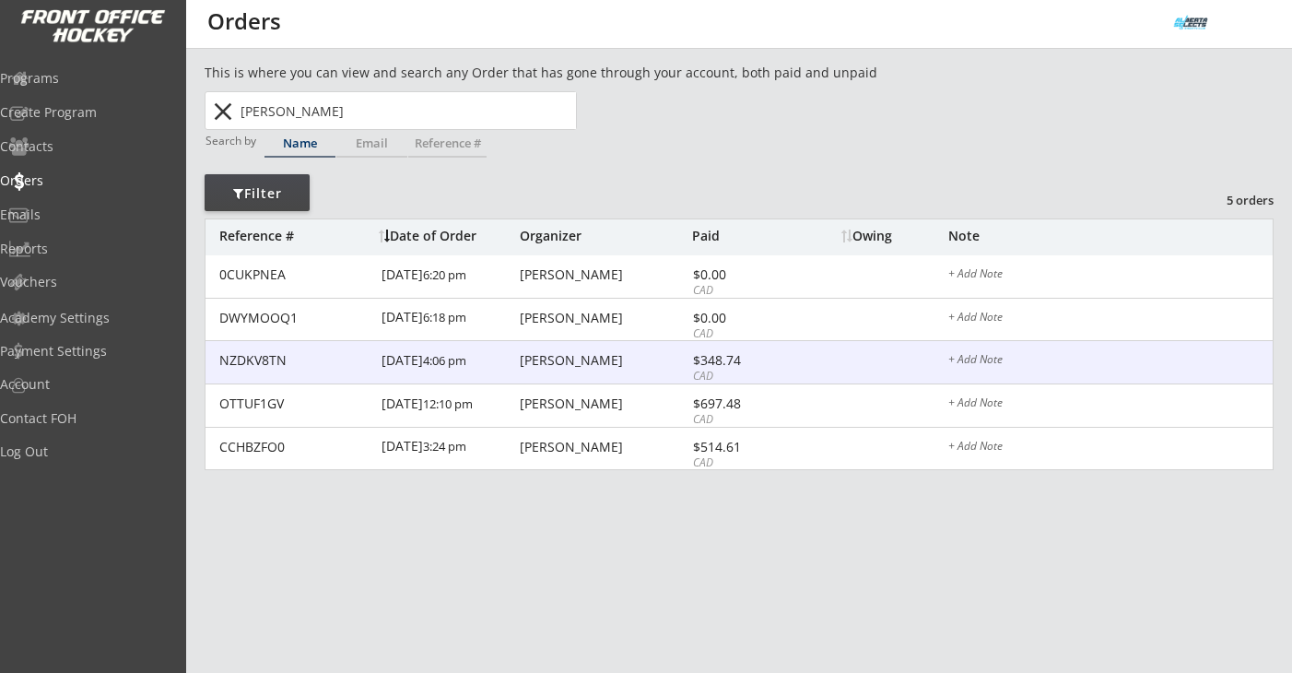
click at [546, 370] on div "NZDKV8TN 3/17/25 4:06 pm Alicia Niehaus $348.74 CAD + Add Note" at bounding box center [738, 362] width 1067 height 43
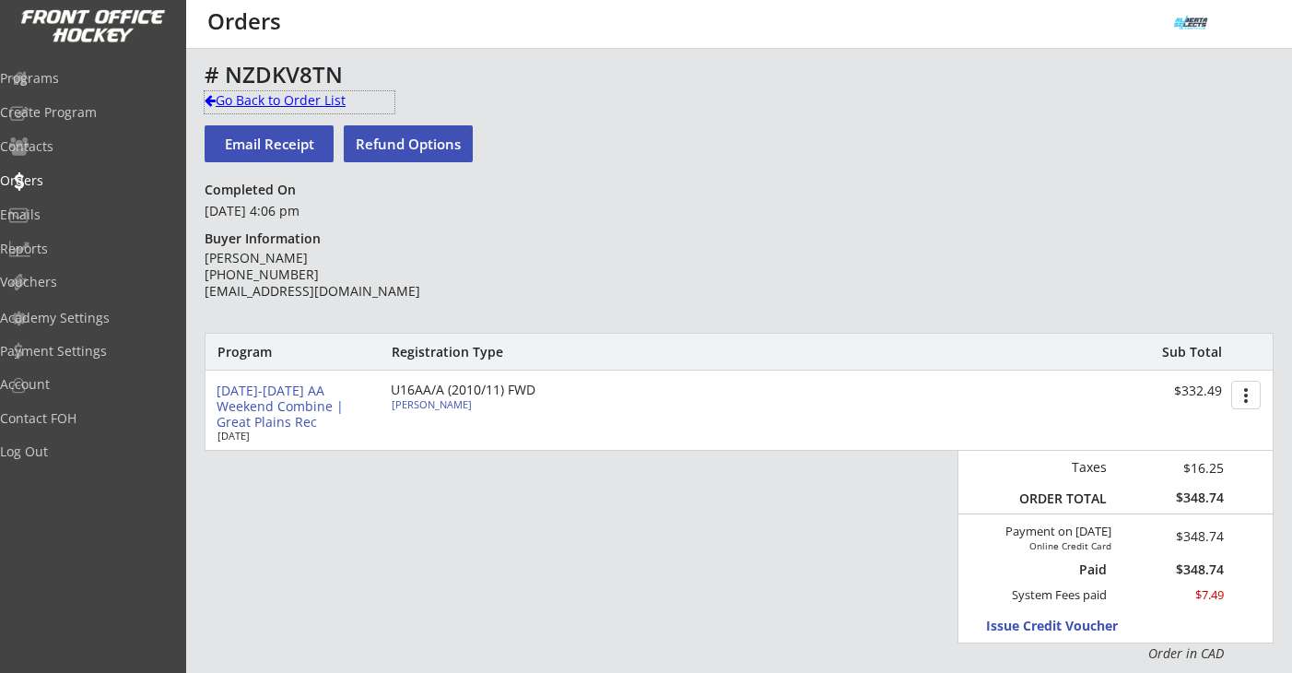
click at [311, 107] on div "Go Back to Order List" at bounding box center [300, 100] width 190 height 18
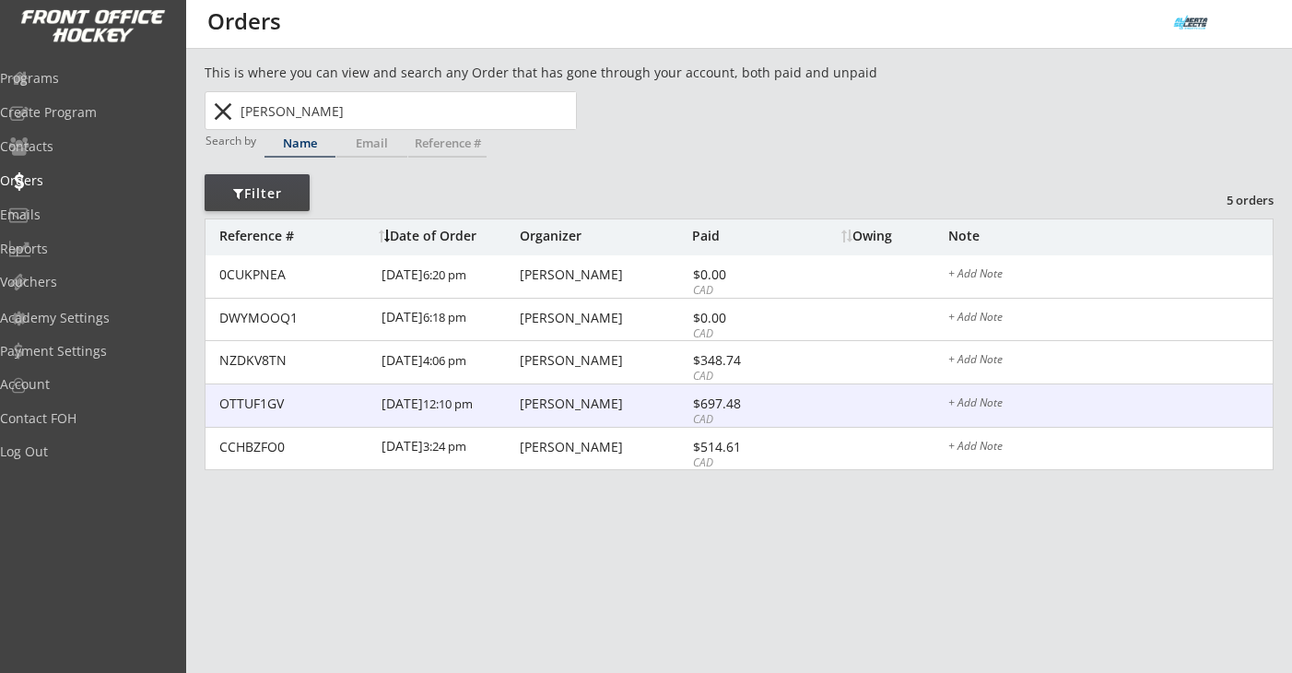
click at [583, 405] on div "Alicia Niehaus" at bounding box center [604, 403] width 168 height 13
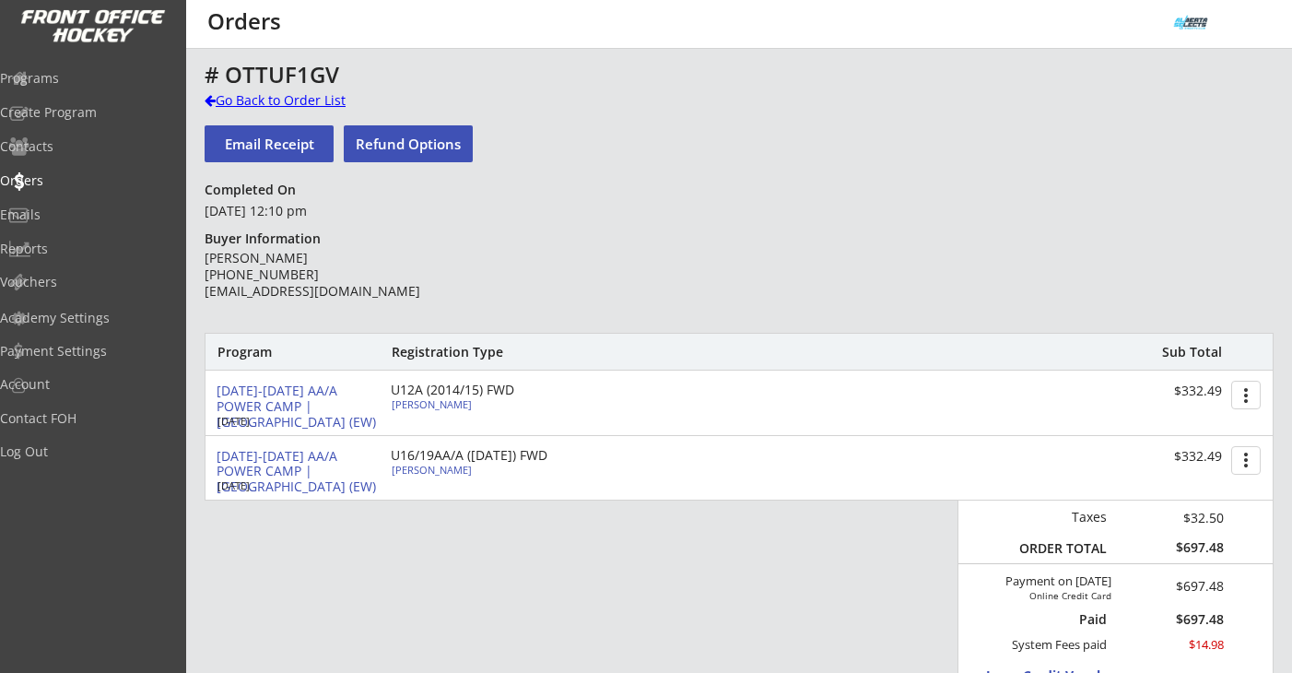
click at [246, 102] on div "Go Back to Order List" at bounding box center [300, 100] width 190 height 18
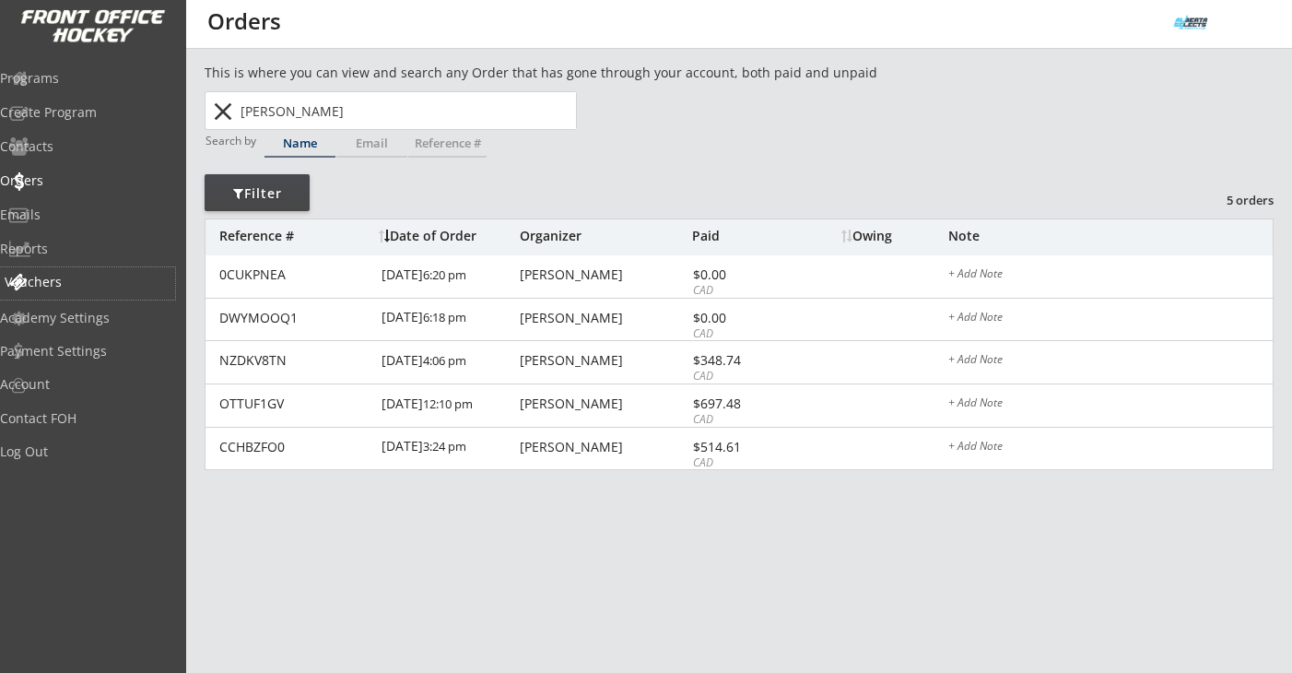
click at [70, 278] on div "Vouchers" at bounding box center [88, 282] width 166 height 13
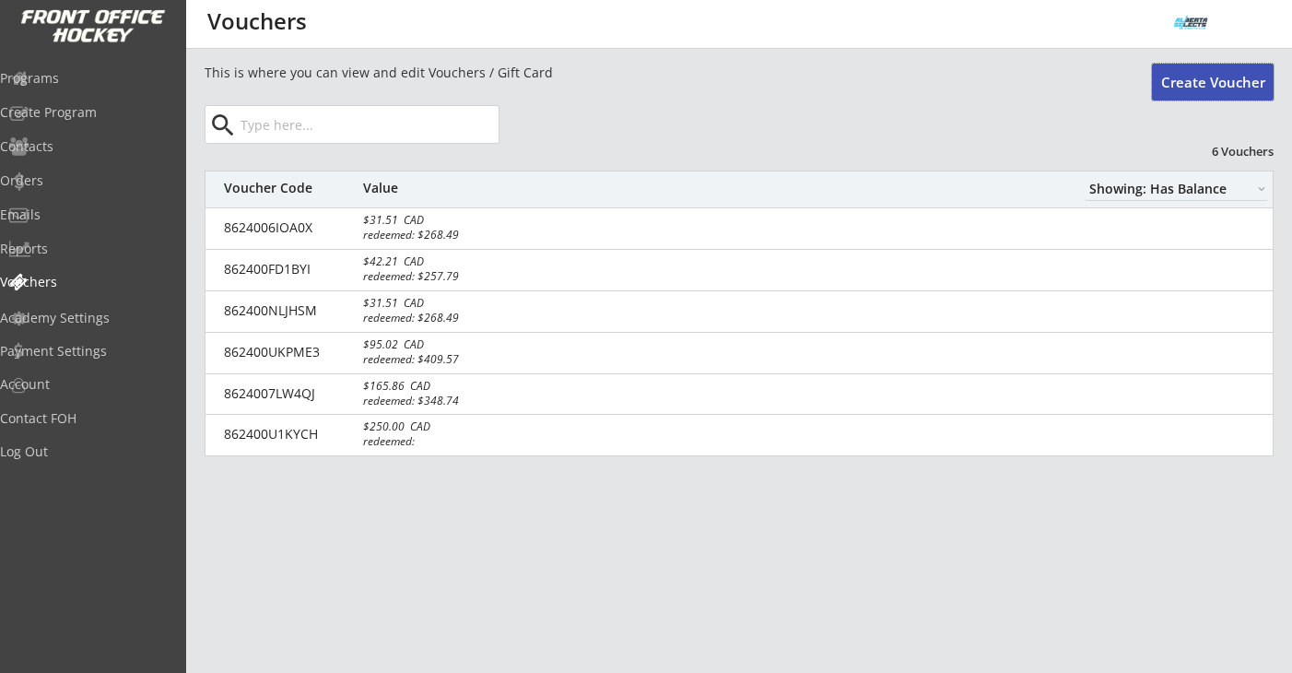
click at [1205, 84] on button "Create Voucher" at bounding box center [1213, 82] width 122 height 37
type input "$0"
select select ""PLACEHOLDER_1427118222253""
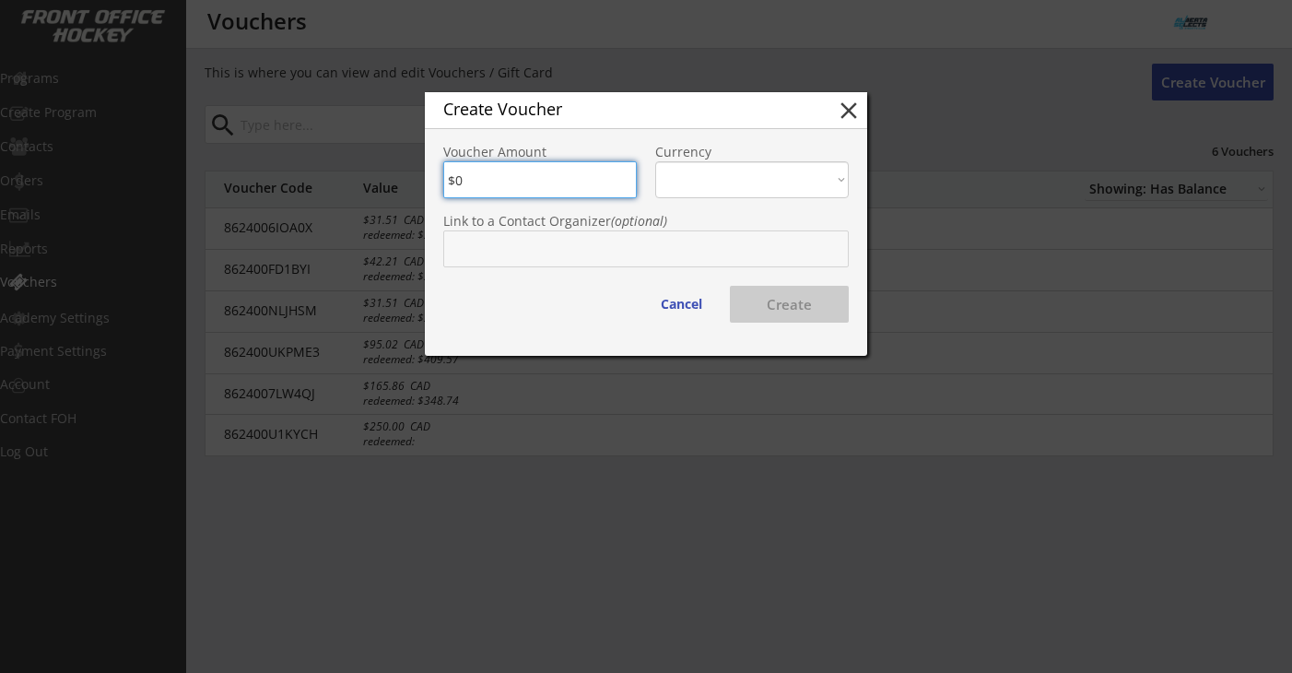
click at [852, 110] on button "close" at bounding box center [849, 111] width 28 height 28
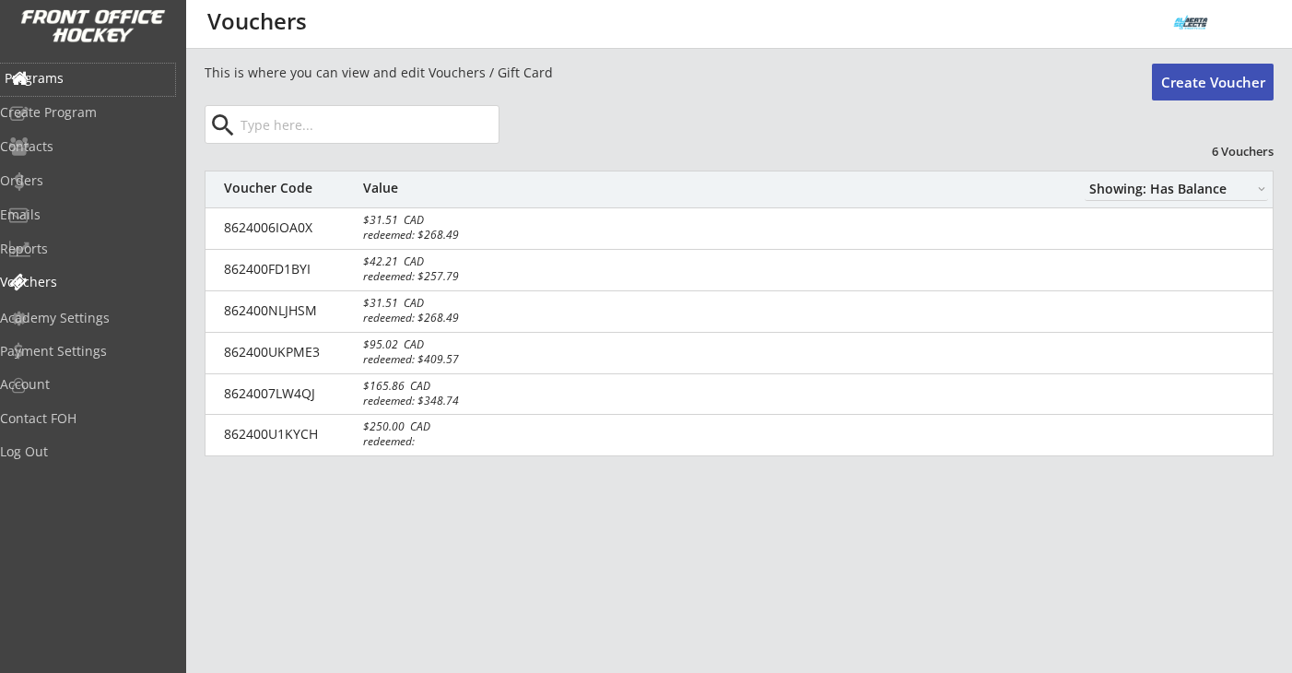
click at [94, 76] on div "Programs" at bounding box center [88, 78] width 166 height 13
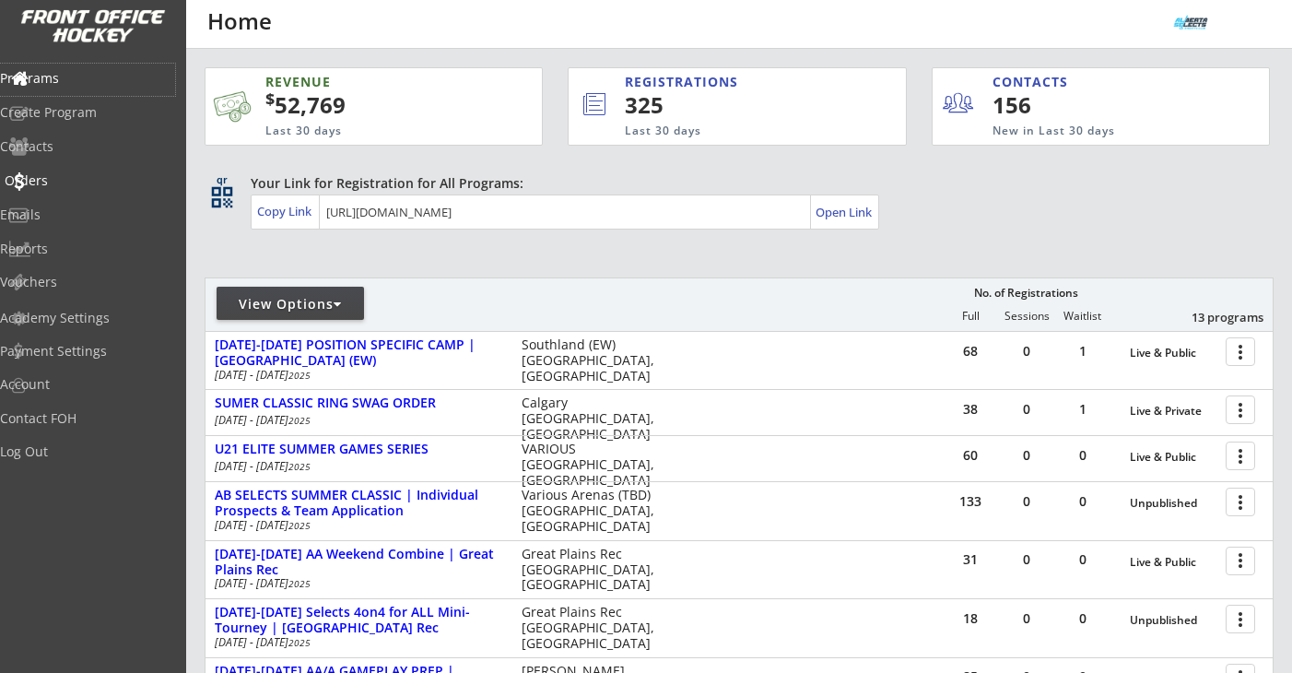
click at [85, 176] on div "Orders" at bounding box center [88, 180] width 166 height 13
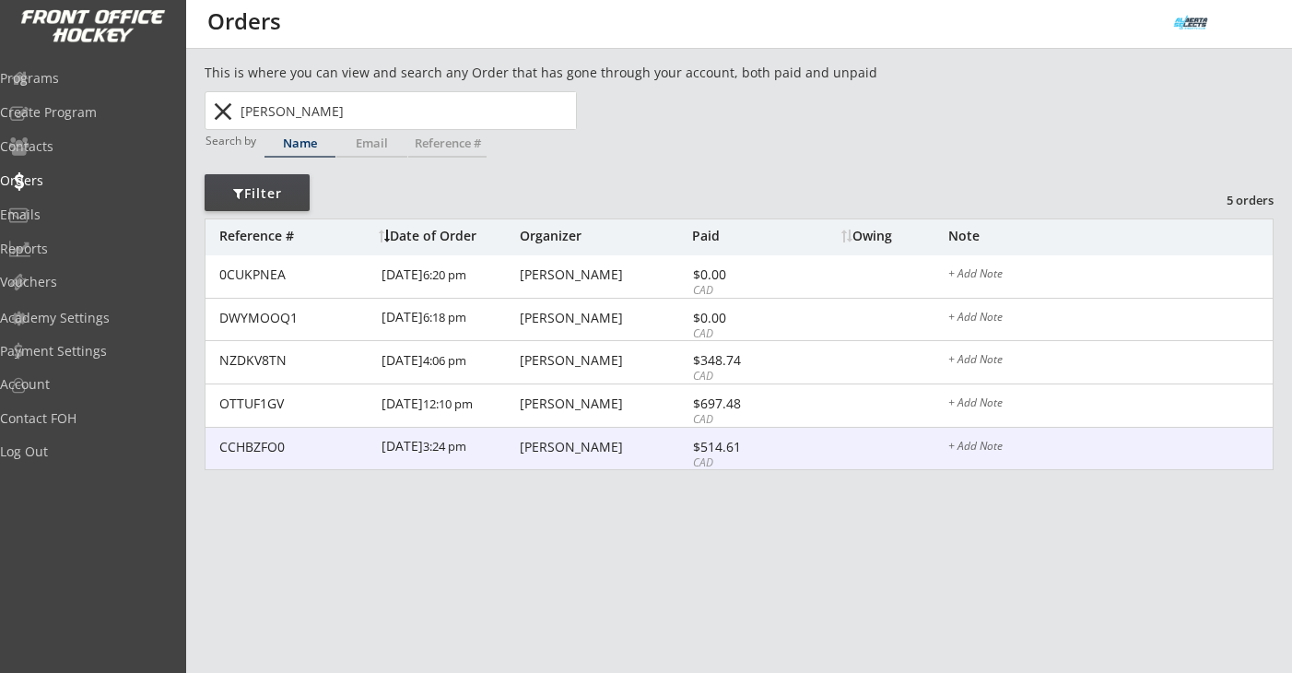
click at [568, 441] on div "Alicia Niehaus" at bounding box center [604, 446] width 168 height 13
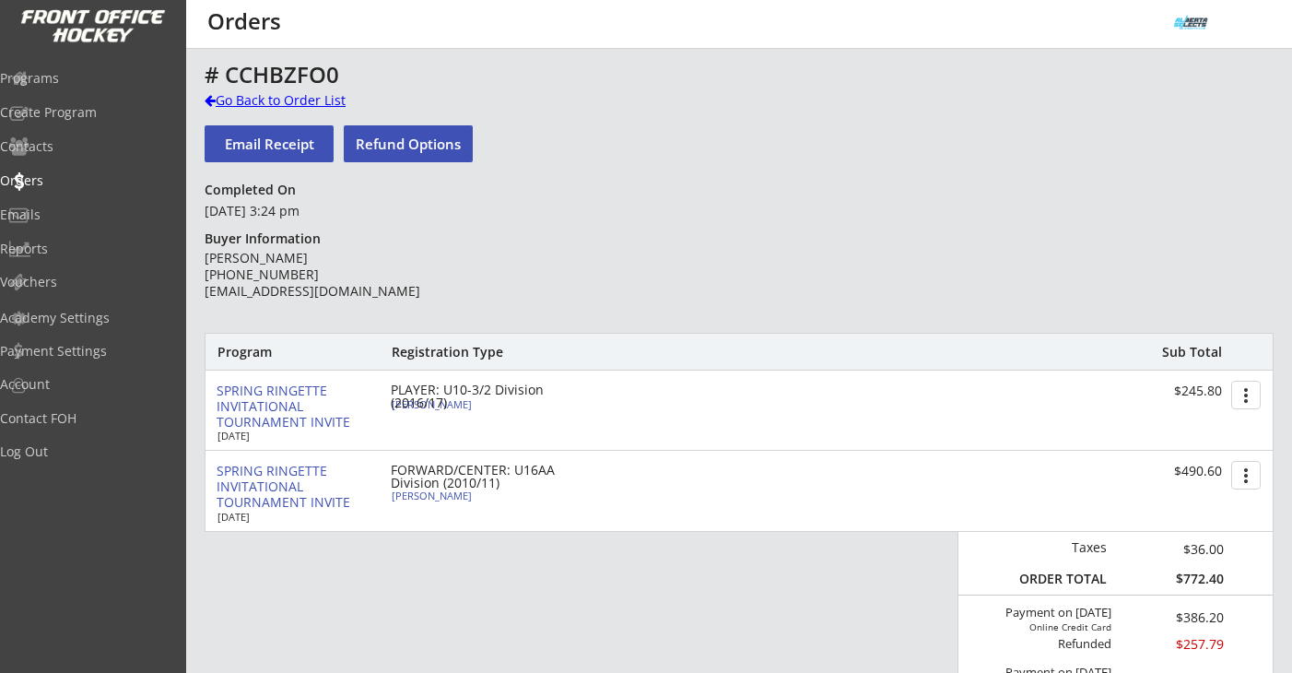
click at [335, 96] on div "Go Back to Order List" at bounding box center [300, 100] width 190 height 18
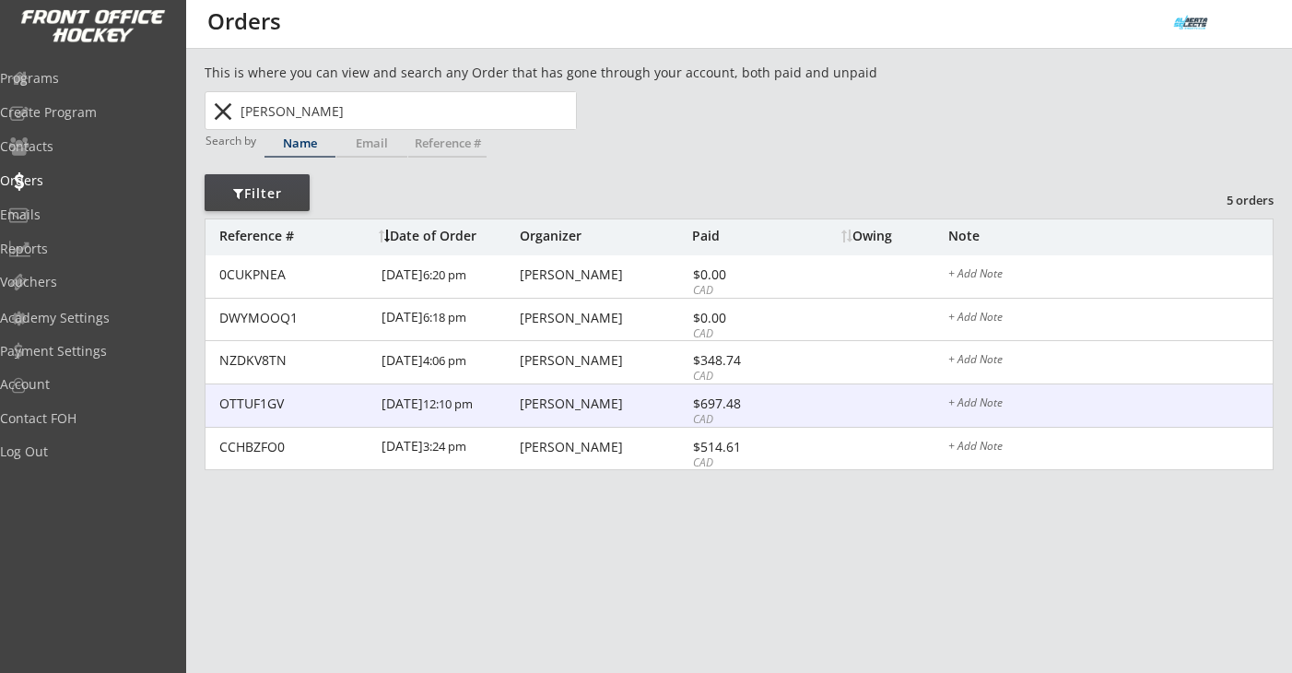
click at [566, 407] on div "Alicia Niehaus" at bounding box center [604, 403] width 168 height 13
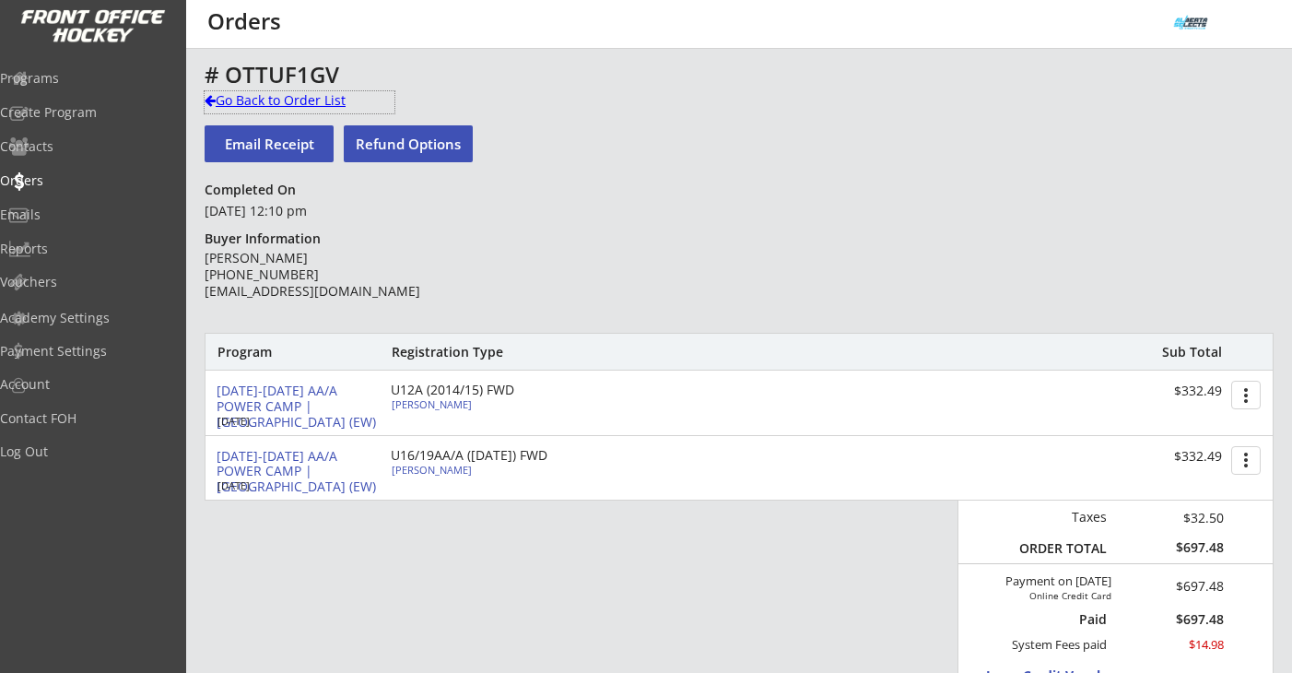
click at [253, 102] on div "Go Back to Order List" at bounding box center [300, 100] width 190 height 18
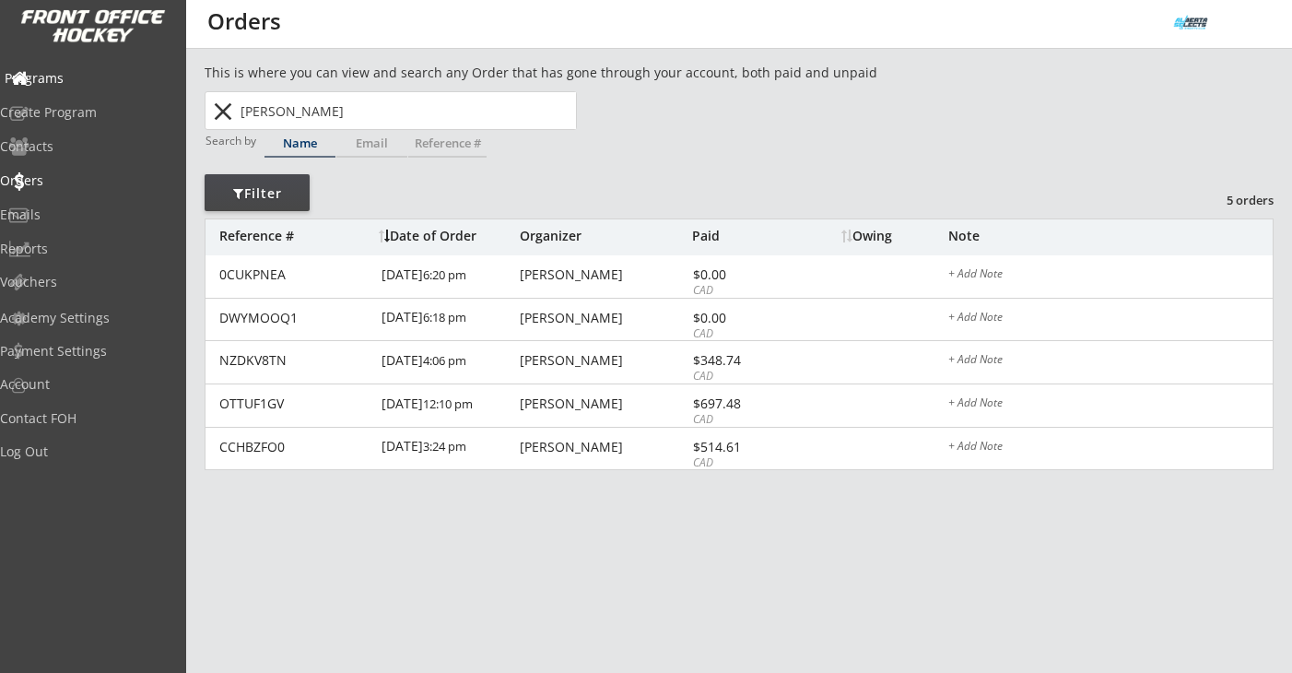
click at [111, 85] on div "Programs" at bounding box center [87, 80] width 175 height 32
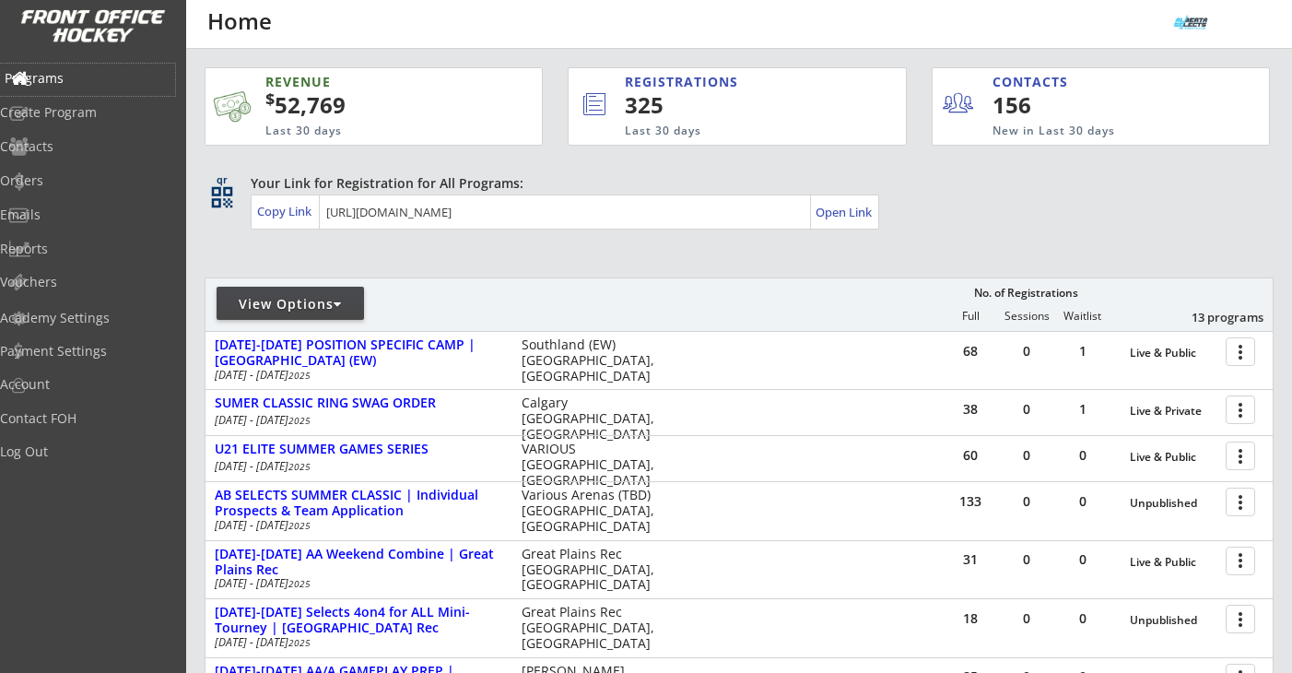
click at [85, 67] on div "Programs" at bounding box center [87, 80] width 175 height 32
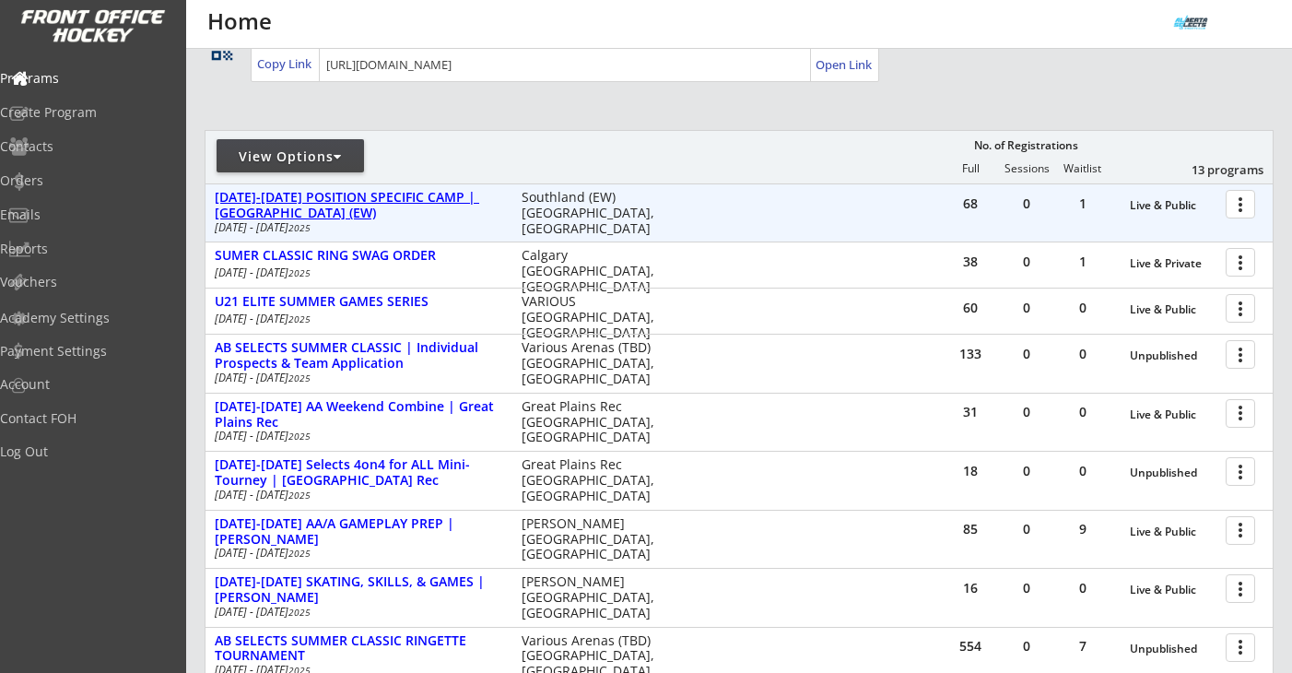
scroll to position [148, 0]
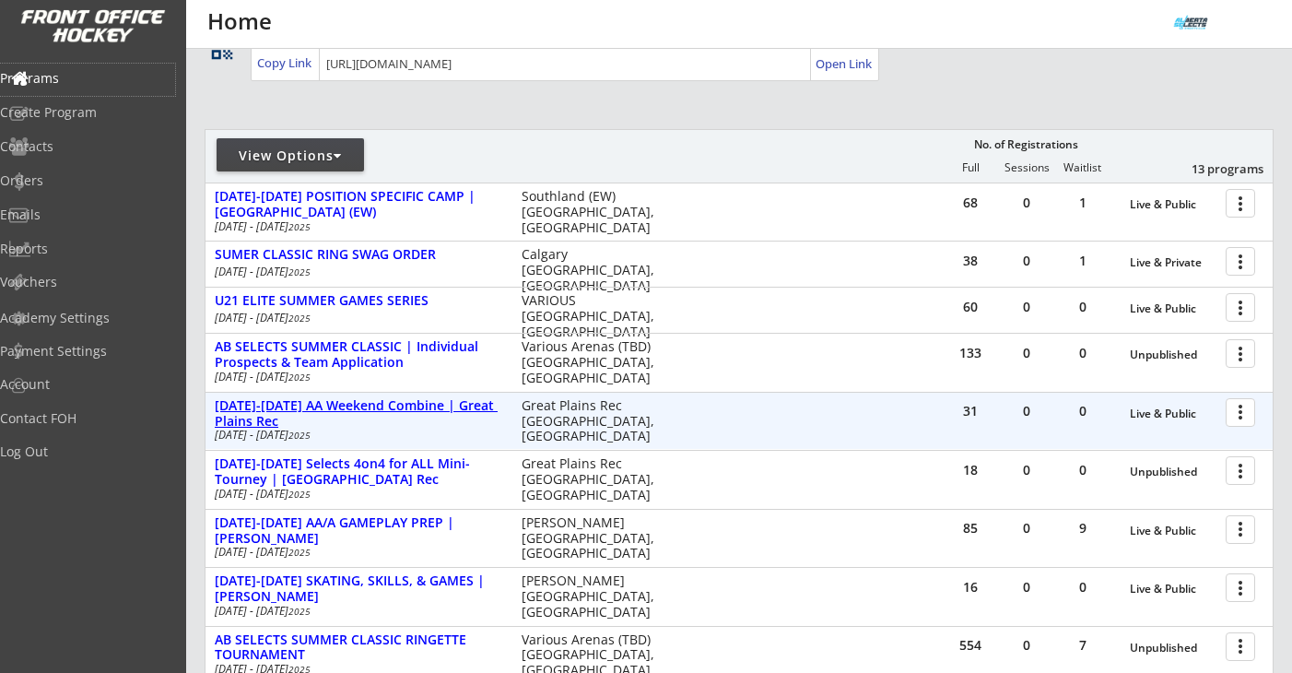
click at [376, 407] on div "AUG 16-17 AA Weekend Combine | Great Plains Rec" at bounding box center [359, 413] width 288 height 31
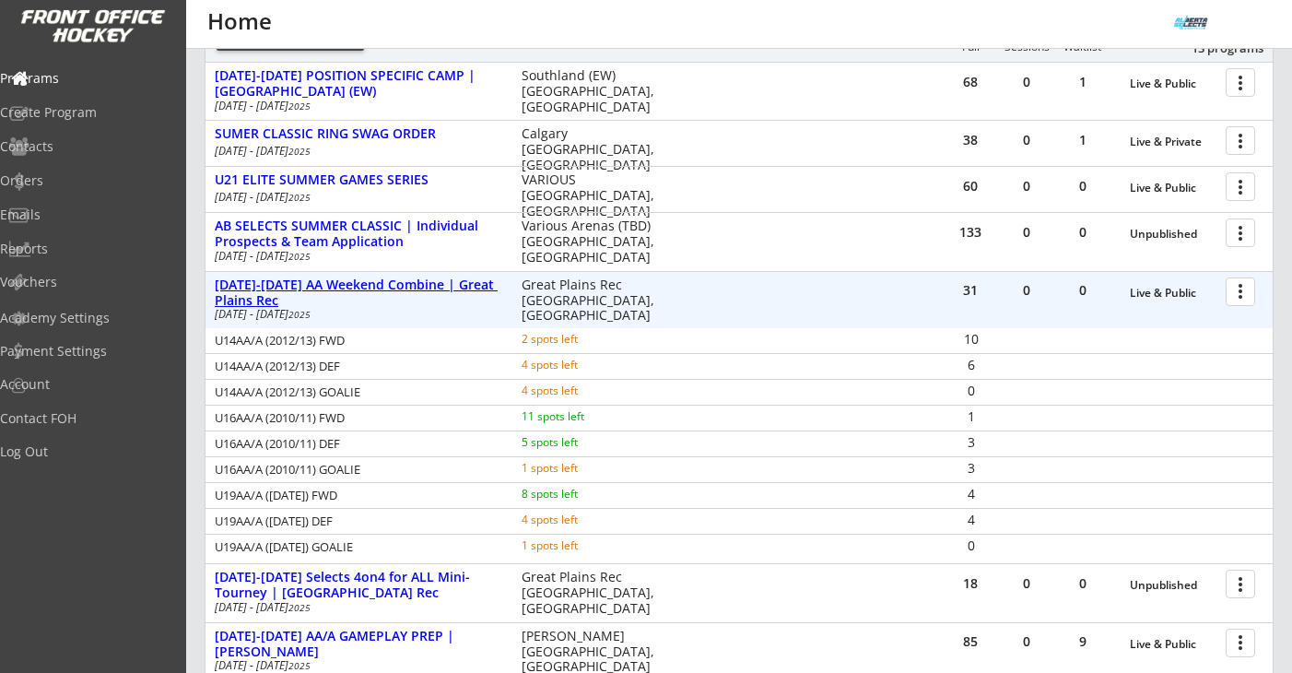
scroll to position [273, 0]
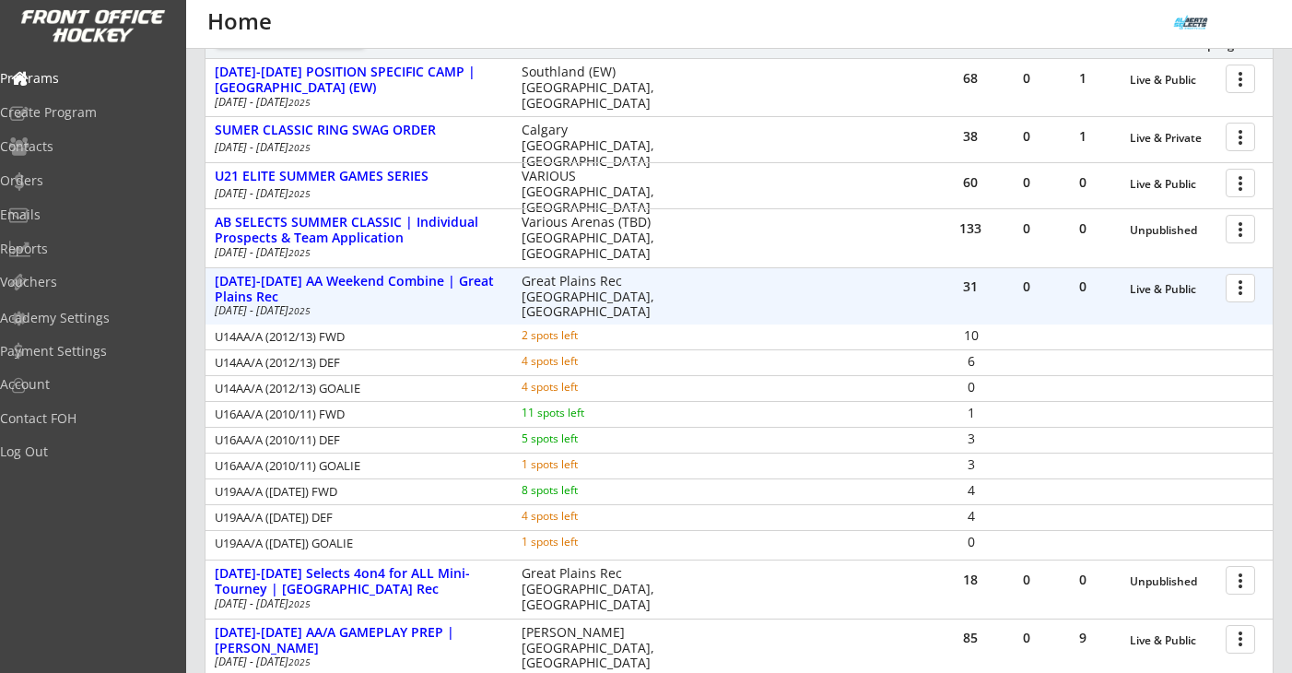
drag, startPoint x: 219, startPoint y: 336, endPoint x: 449, endPoint y: 389, distance: 235.4
click at [449, 389] on div "U14AA/A (2012/13) FWD 2 spots left 10 U14AA/A (2012/13) DEF 4 spots left 6 U14A…" at bounding box center [738, 439] width 1067 height 231
click at [1242, 294] on div at bounding box center [1243, 287] width 32 height 32
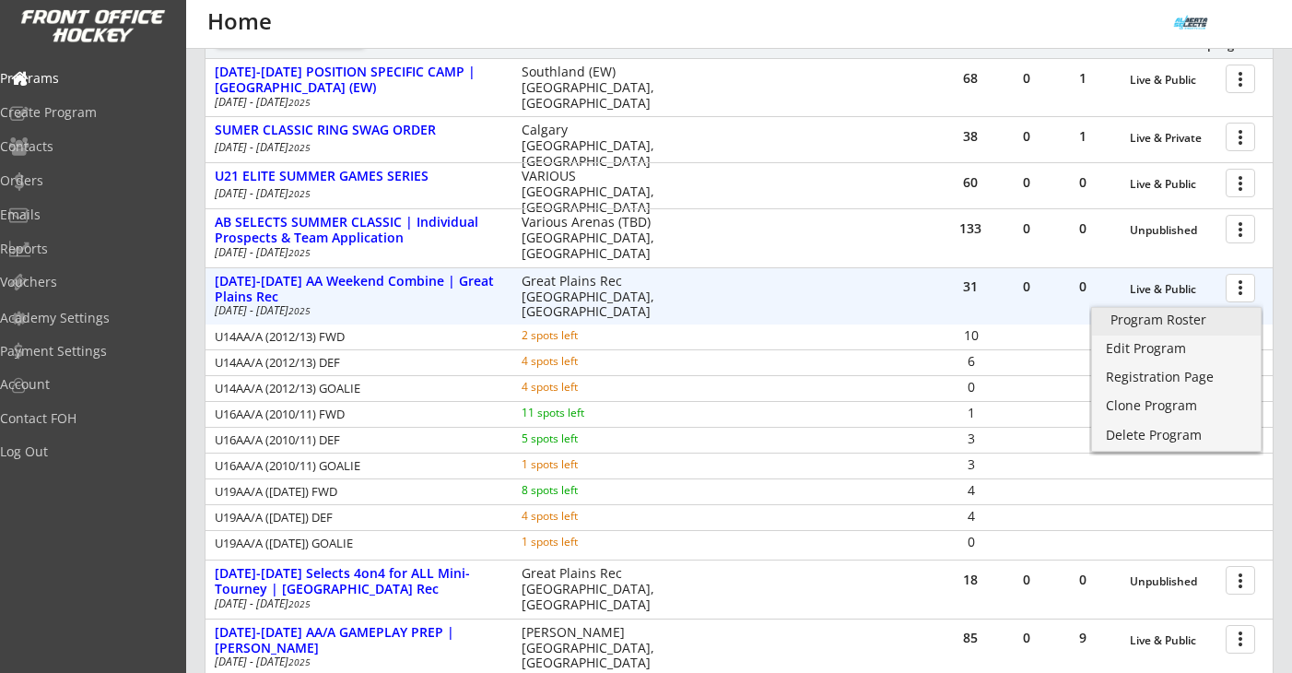
click at [1208, 318] on div "Program Roster" at bounding box center [1176, 319] width 132 height 13
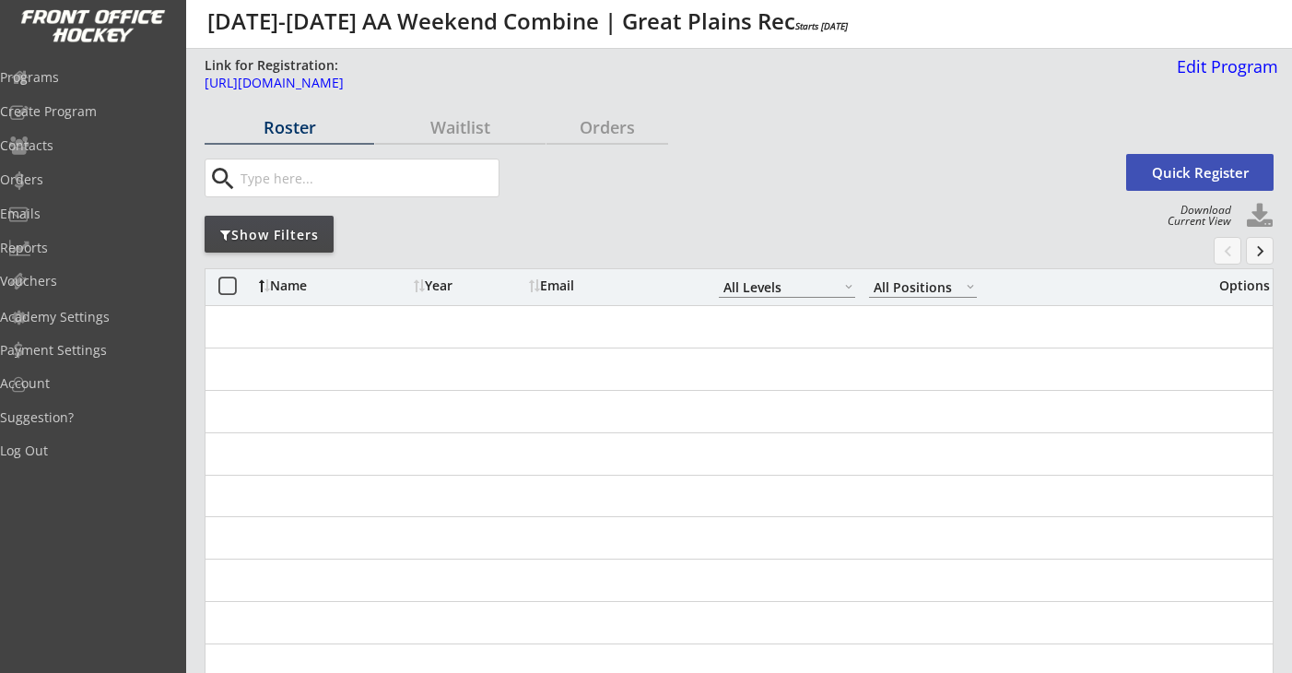
select select ""All Levels""
select select ""All Positions""
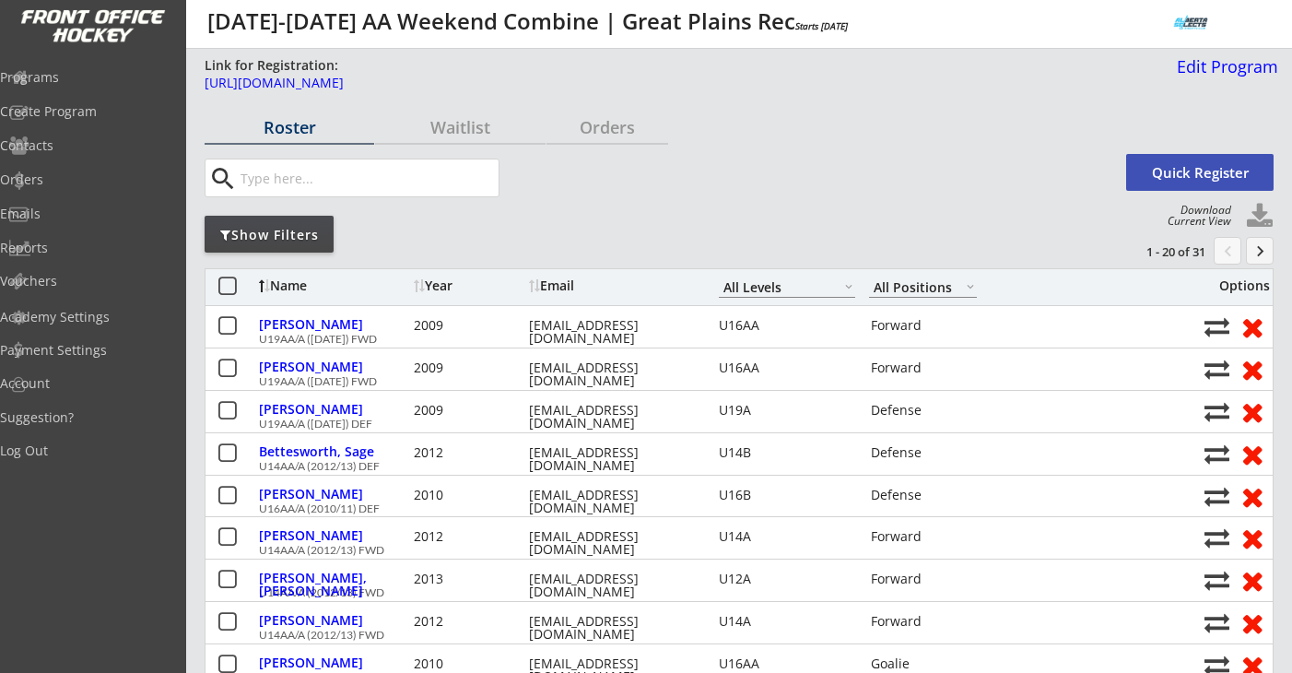
click at [304, 222] on div "Show Filters" at bounding box center [269, 234] width 129 height 37
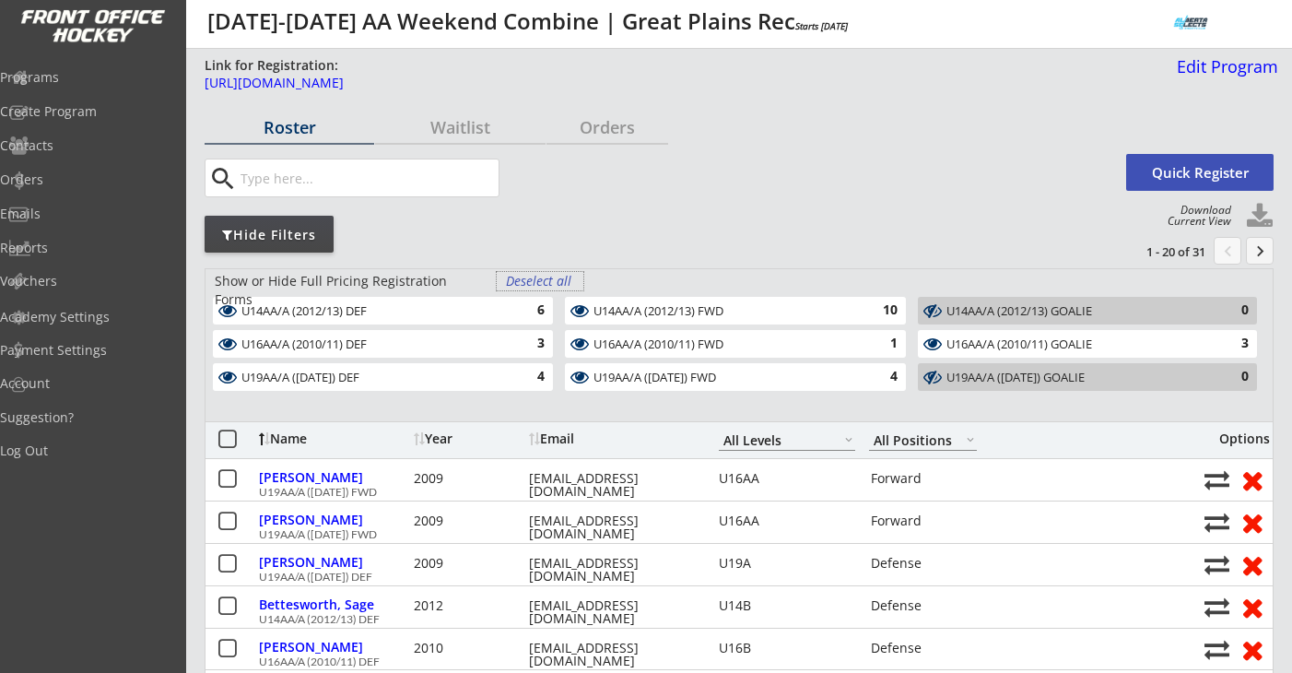
click at [539, 279] on div "Deselect all" at bounding box center [540, 281] width 68 height 18
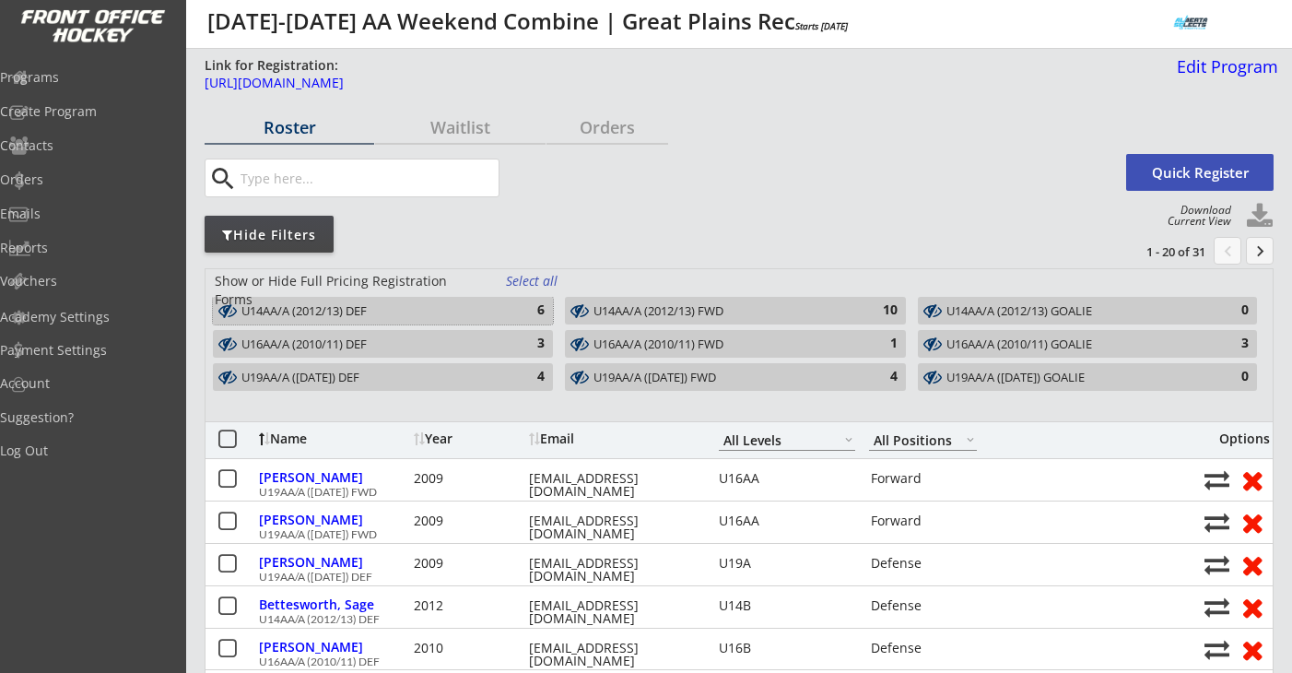
click at [513, 308] on div "6" at bounding box center [526, 310] width 37 height 18
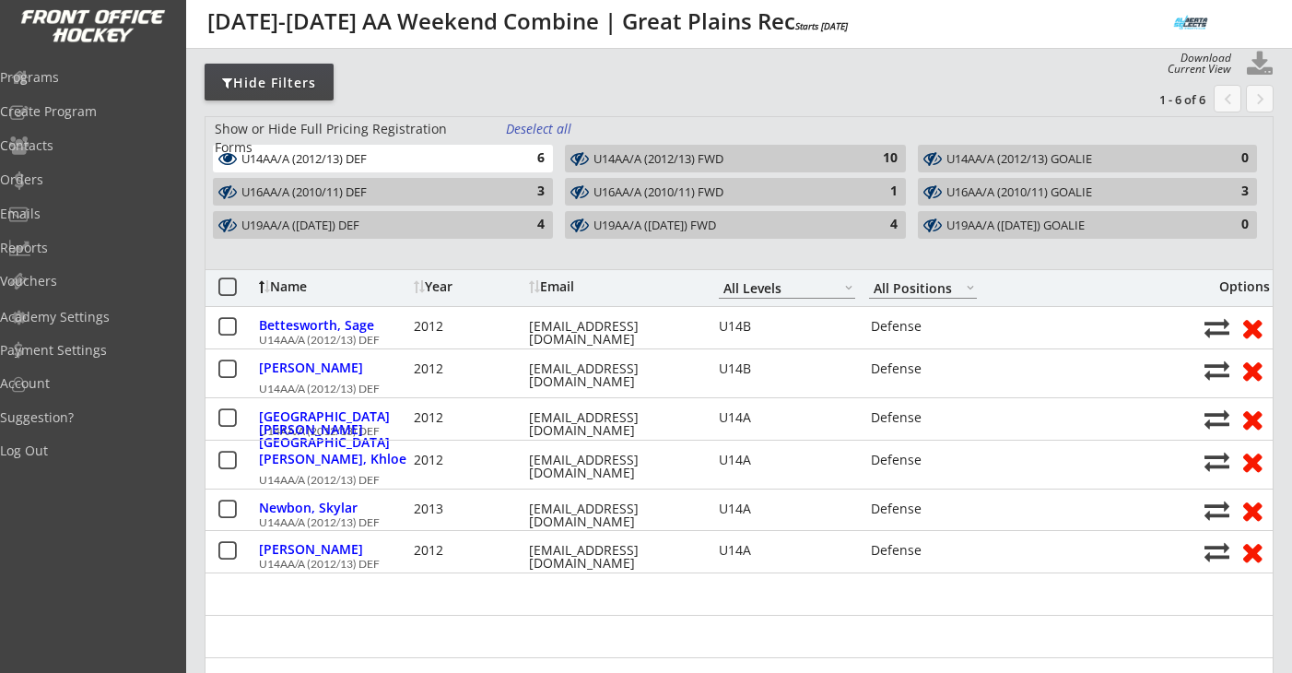
scroll to position [155, 0]
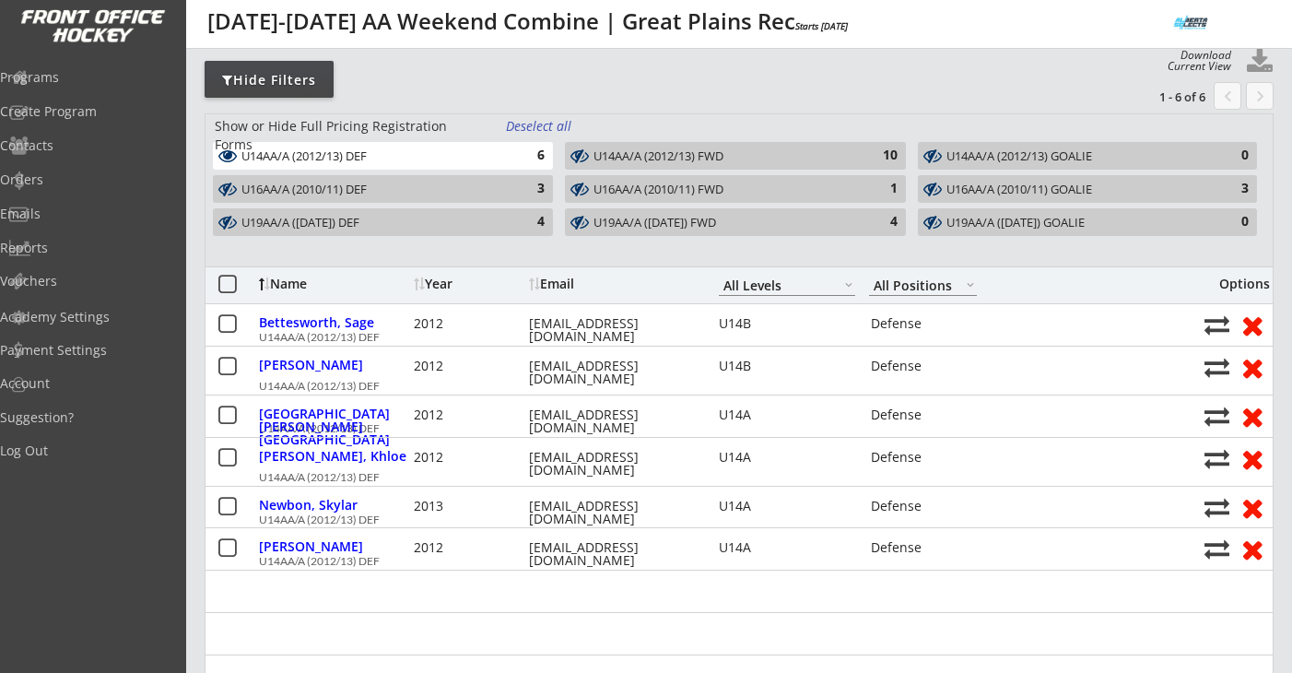
click at [627, 164] on div "U14AA/A (2012/13) FWD" at bounding box center [724, 156] width 262 height 15
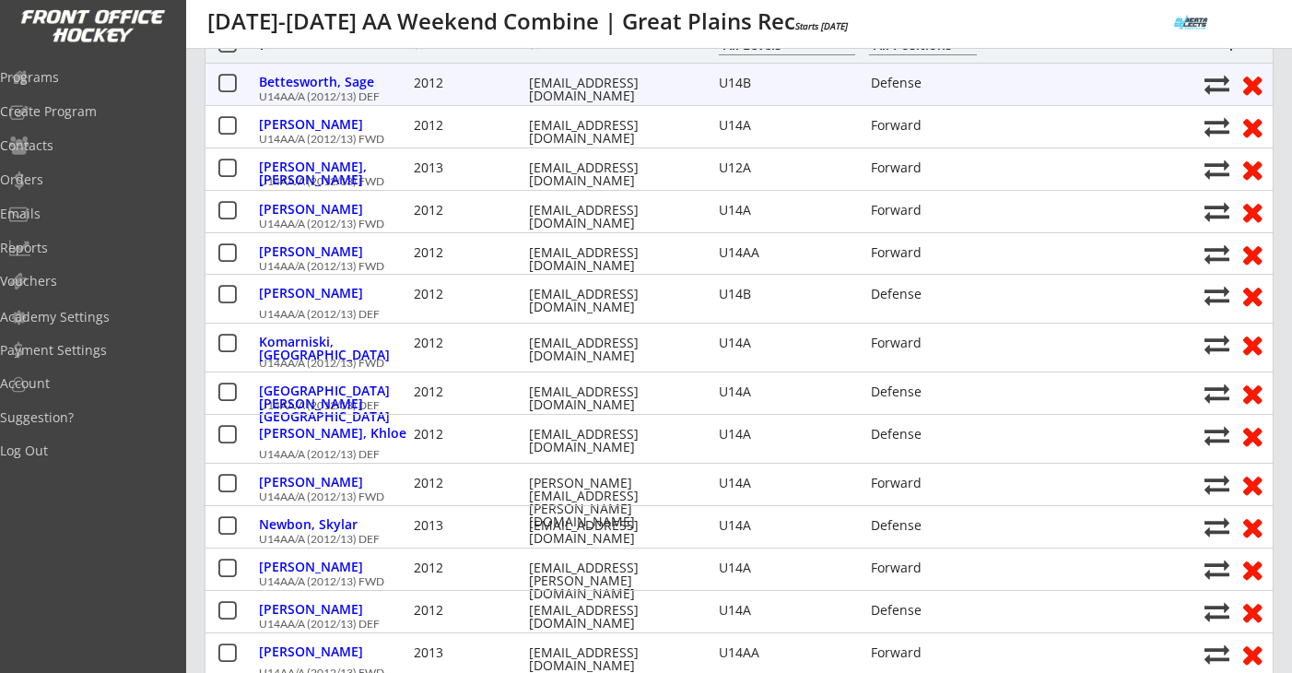
scroll to position [0, 0]
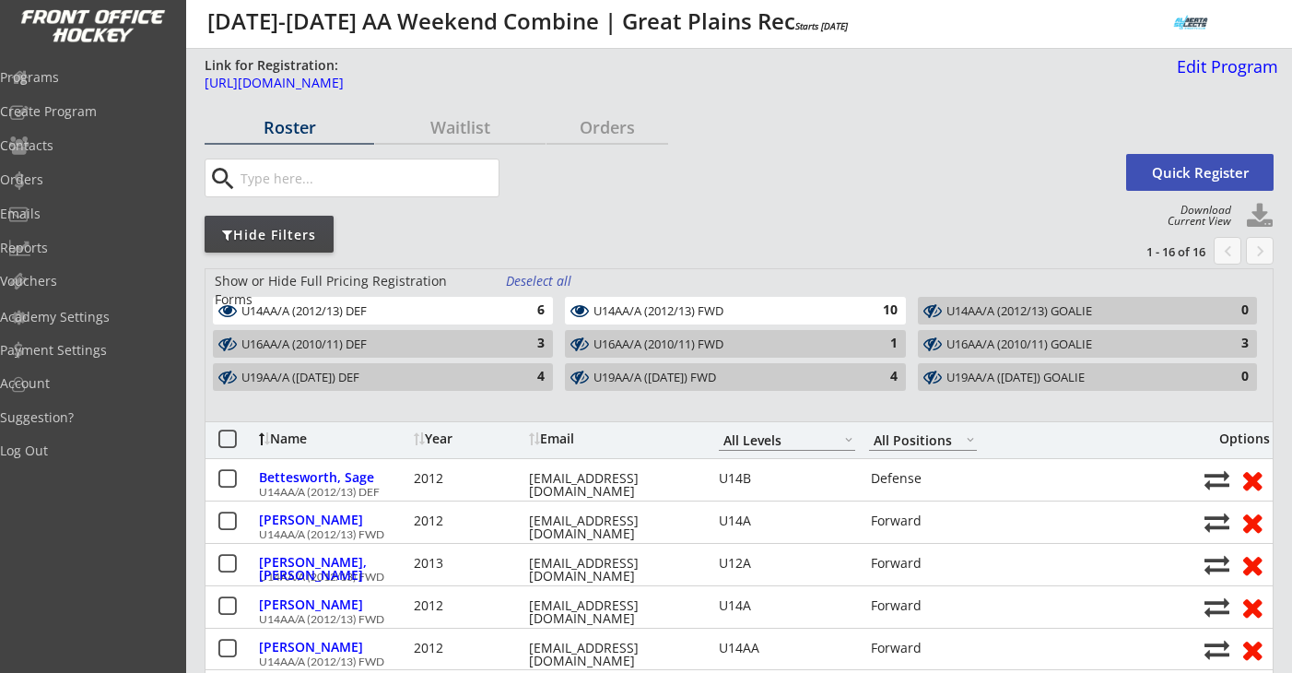
click at [828, 305] on div "U14AA/A (2012/13) FWD" at bounding box center [724, 311] width 262 height 15
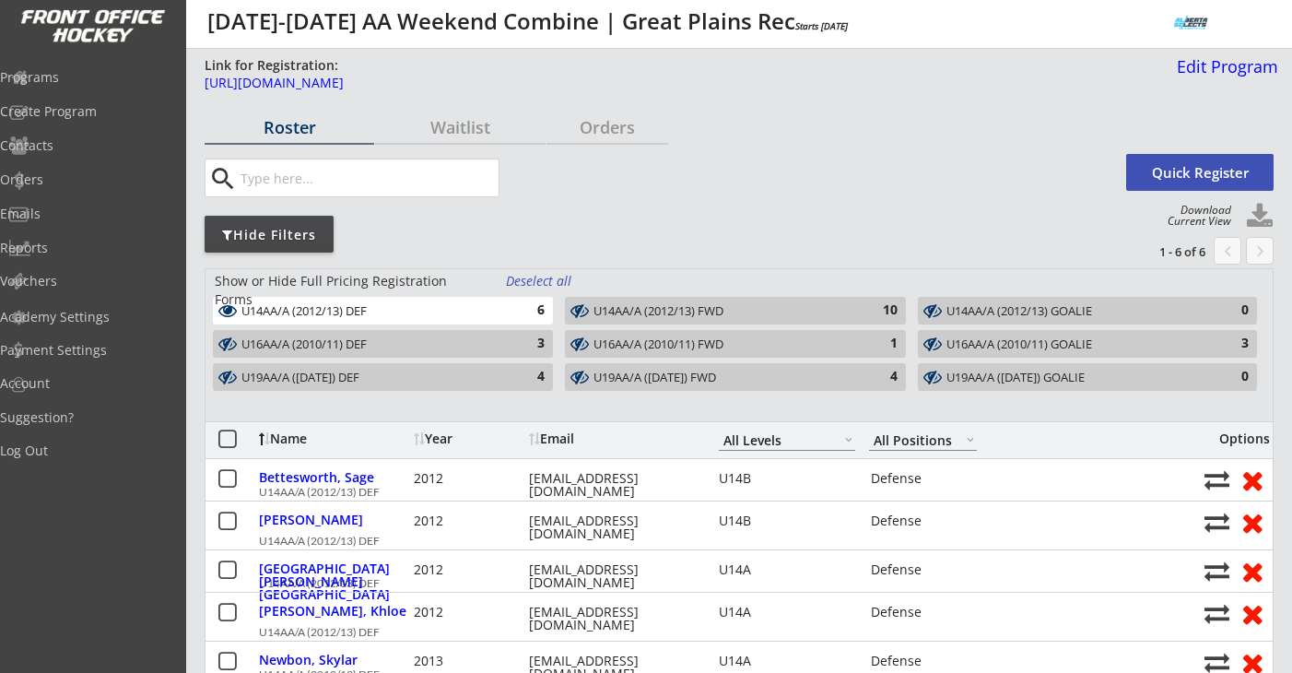
click at [541, 309] on div "6" at bounding box center [526, 310] width 37 height 18
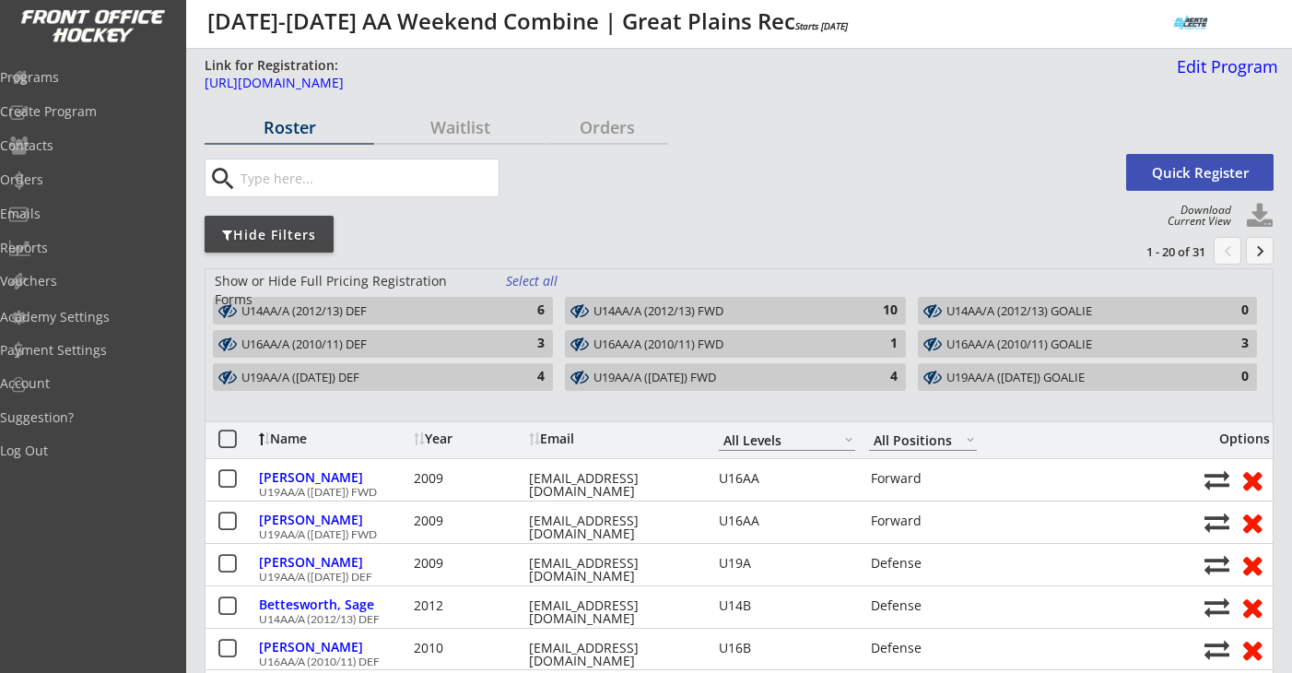
click at [641, 315] on div "U14AA/A (2012/13) FWD" at bounding box center [724, 311] width 262 height 15
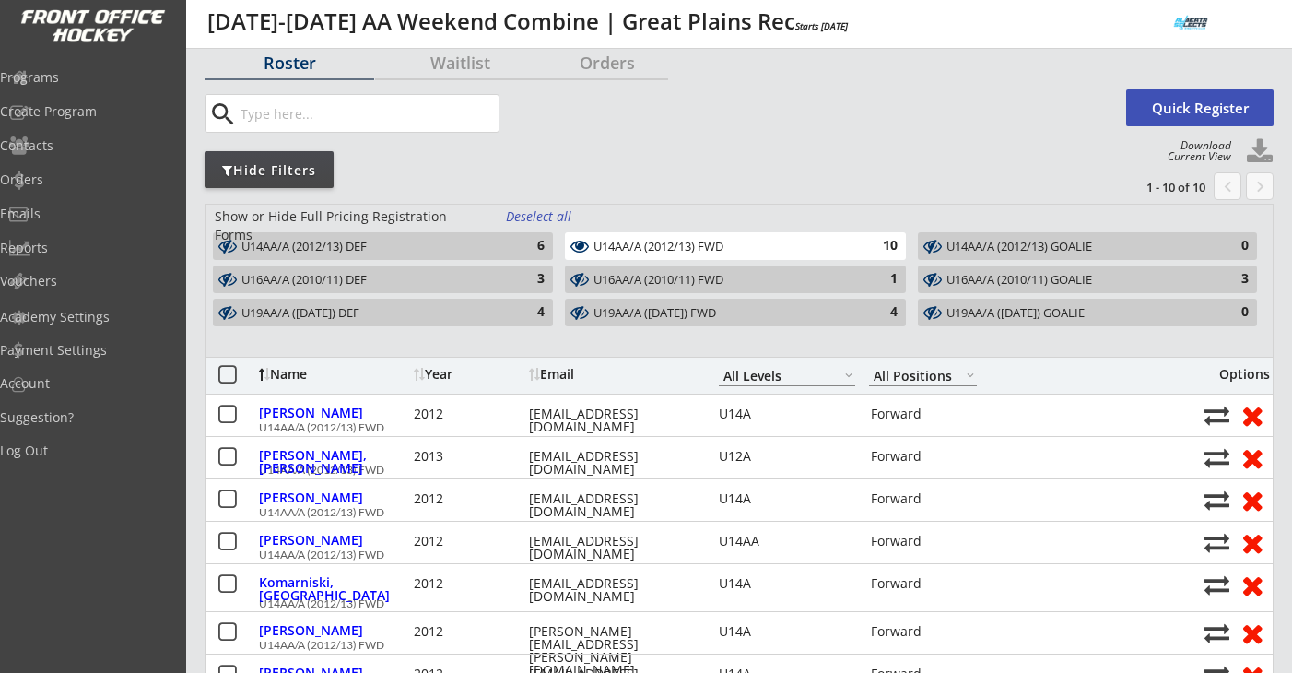
scroll to position [65, 0]
click at [614, 242] on div "U14AA/A (2012/13) FWD" at bounding box center [724, 246] width 262 height 15
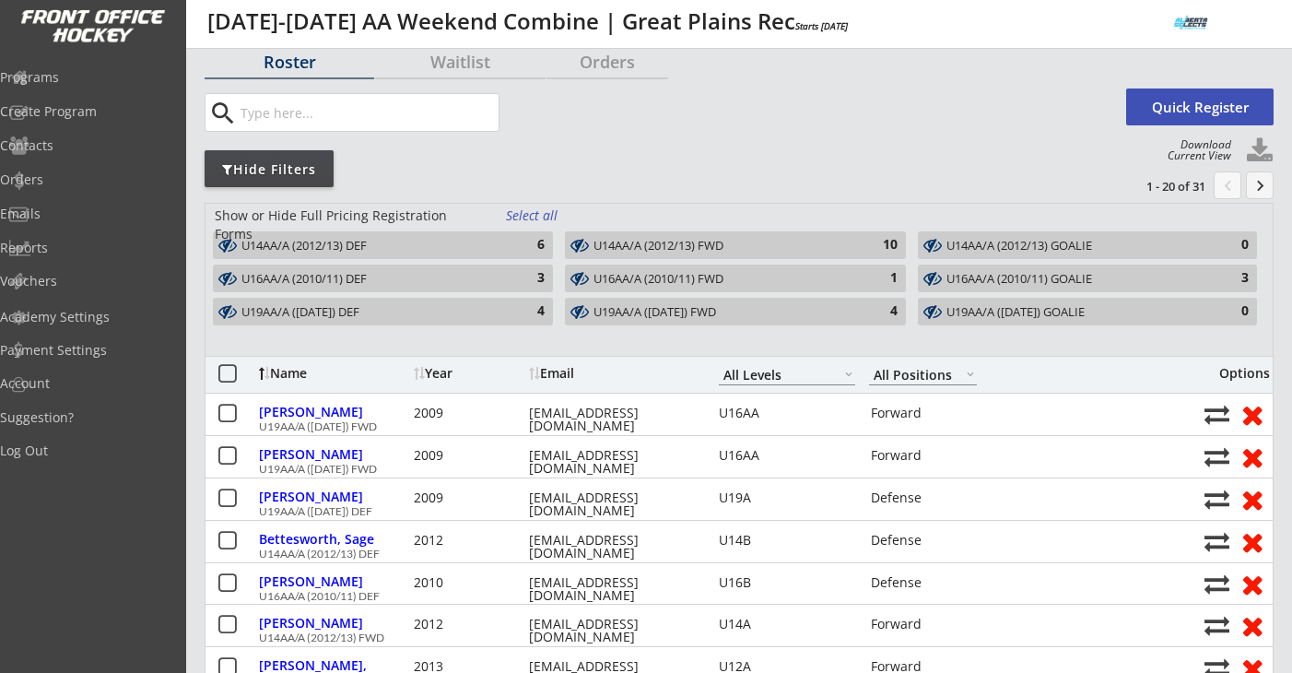
click at [529, 276] on div "3" at bounding box center [526, 278] width 37 height 18
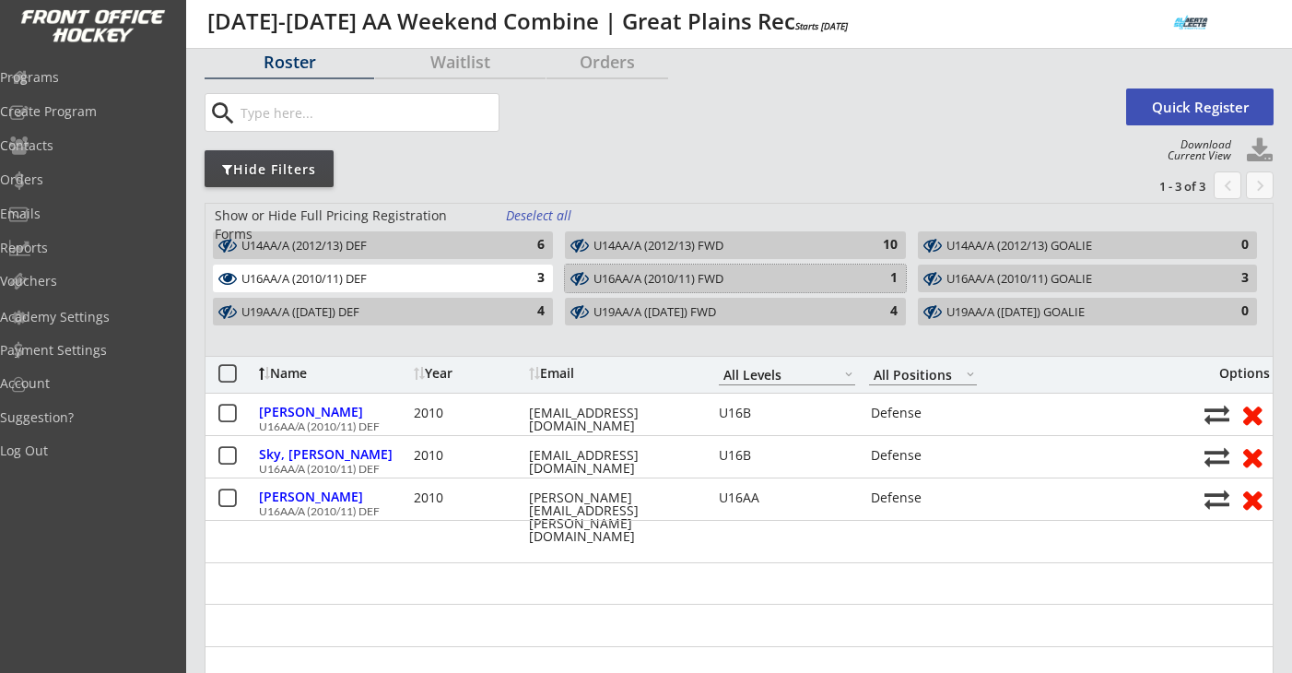
click at [638, 280] on div "U16AA/A (2010/11) FWD" at bounding box center [724, 279] width 262 height 15
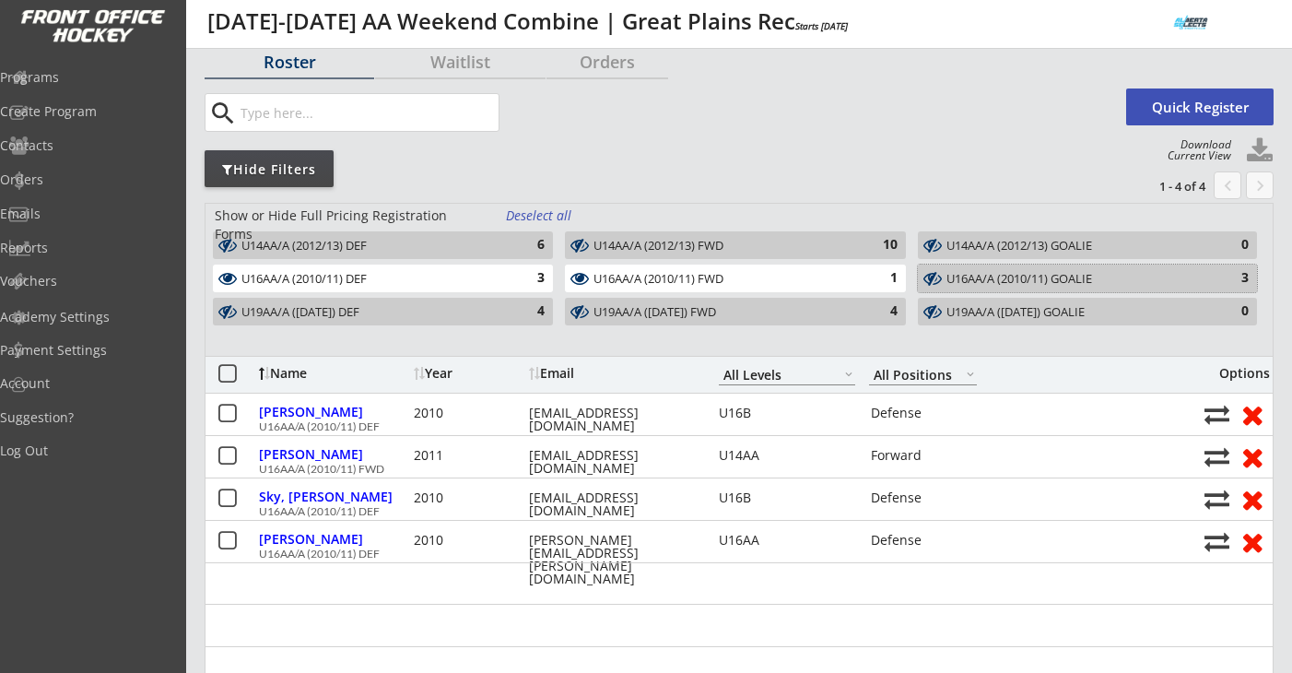
click at [1009, 281] on div "U16AA/A (2010/11) GOALIE" at bounding box center [1076, 279] width 261 height 15
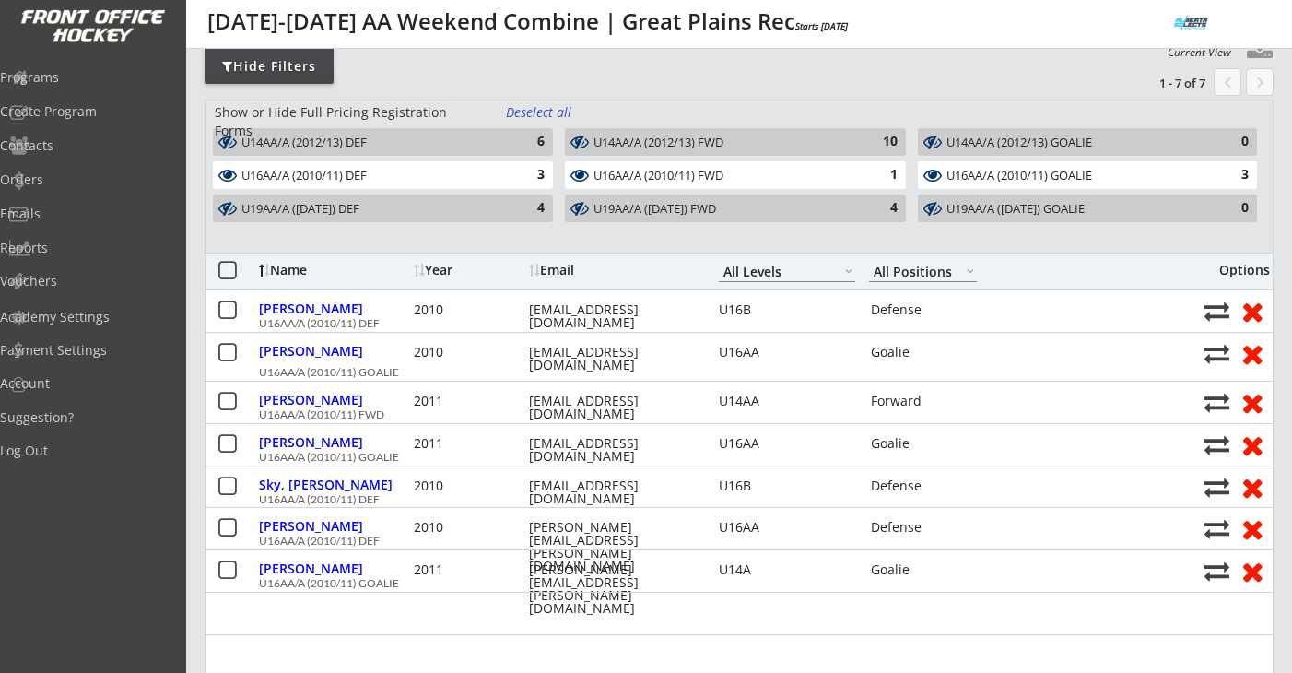
scroll to position [173, 0]
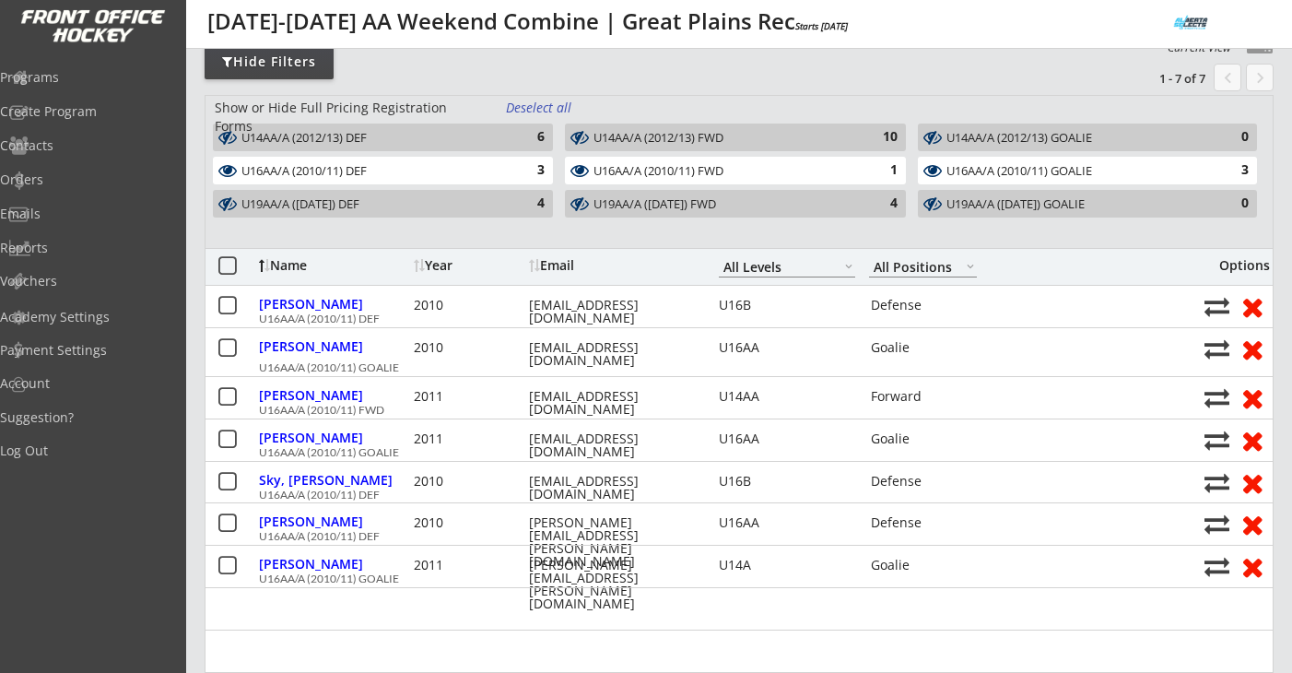
click at [987, 209] on div "U19AA/A (2009/08/07) GOALIE" at bounding box center [1076, 204] width 261 height 15
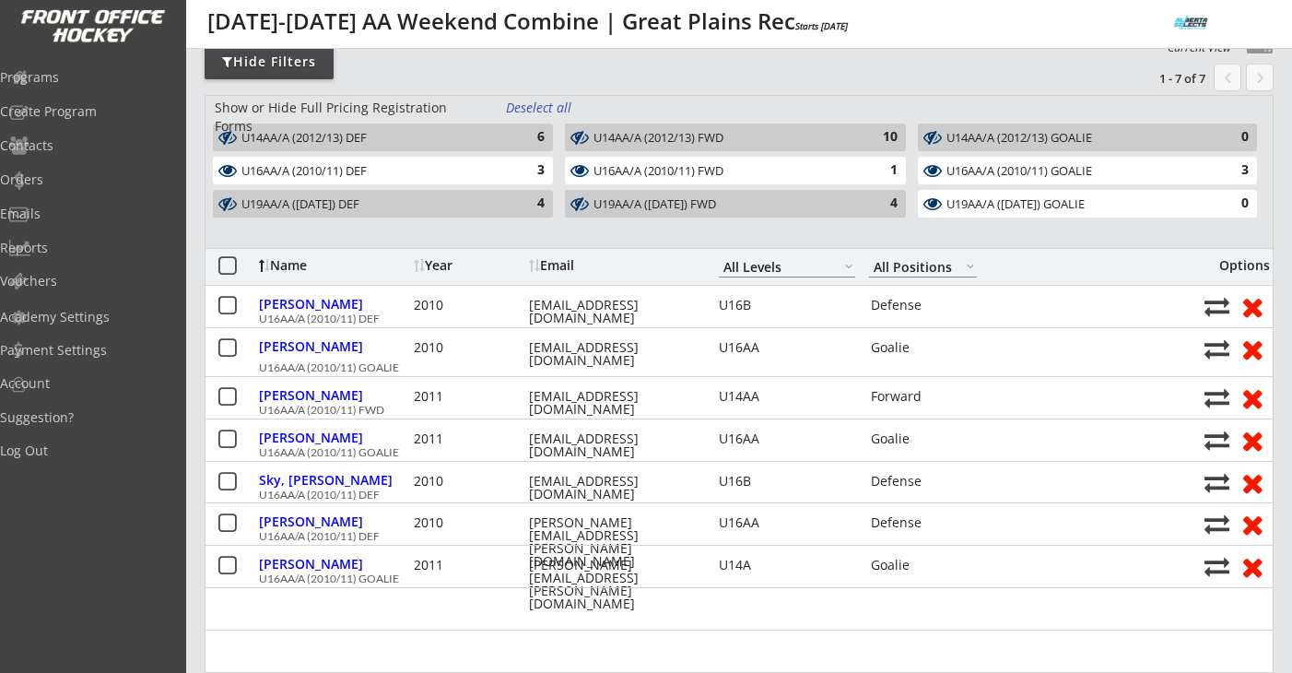
click at [960, 204] on div "U19AA/A (2009/08/07) GOALIE" at bounding box center [1076, 204] width 261 height 15
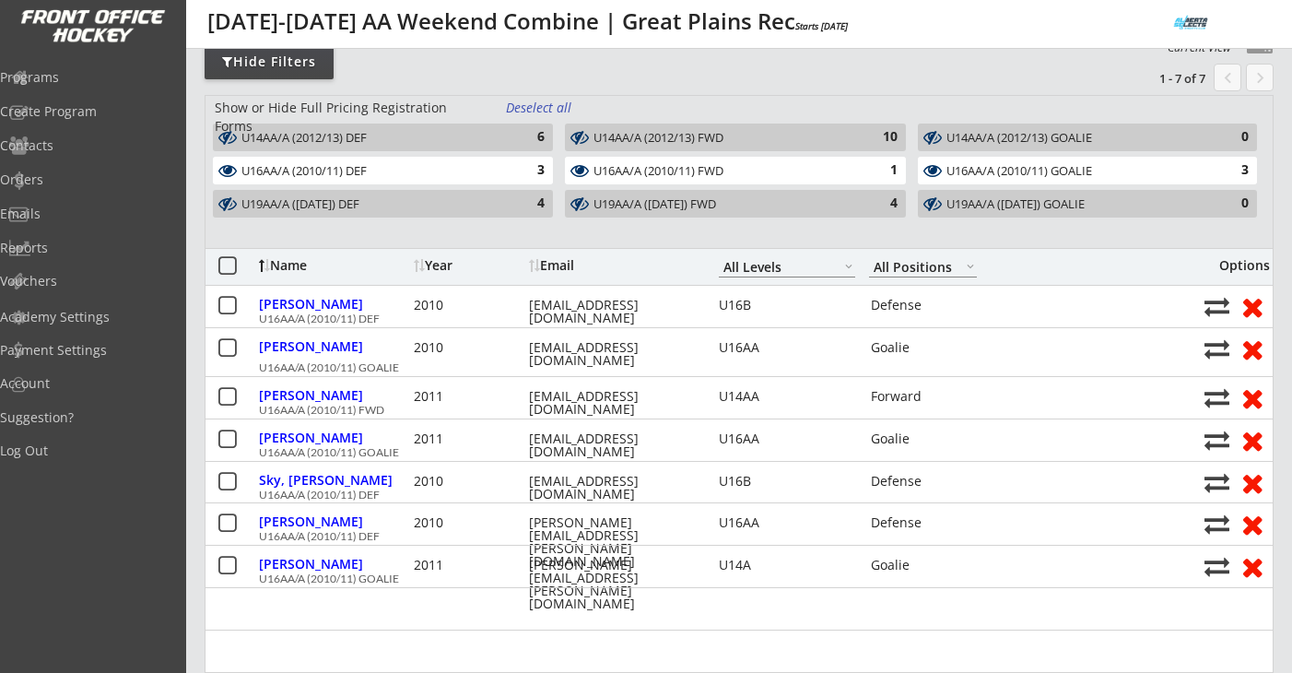
click at [887, 195] on div "4" at bounding box center [879, 203] width 37 height 18
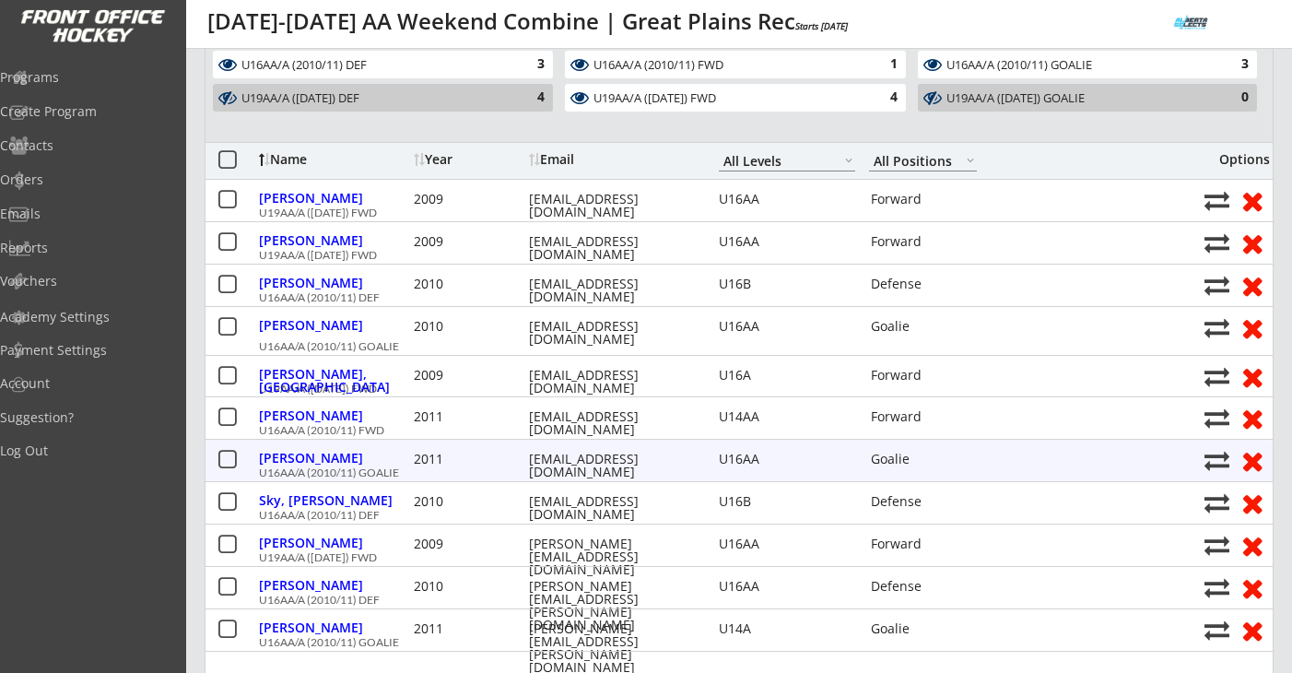
scroll to position [0, 0]
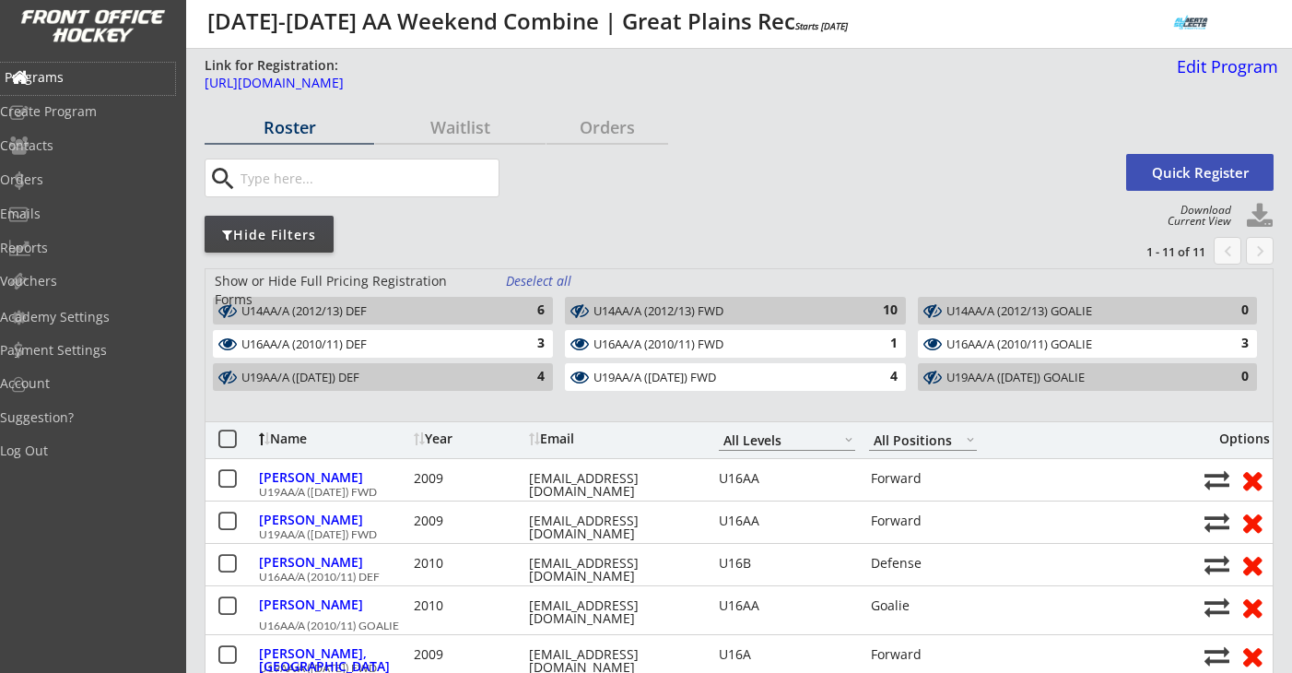
click at [90, 78] on div "Programs" at bounding box center [88, 77] width 166 height 13
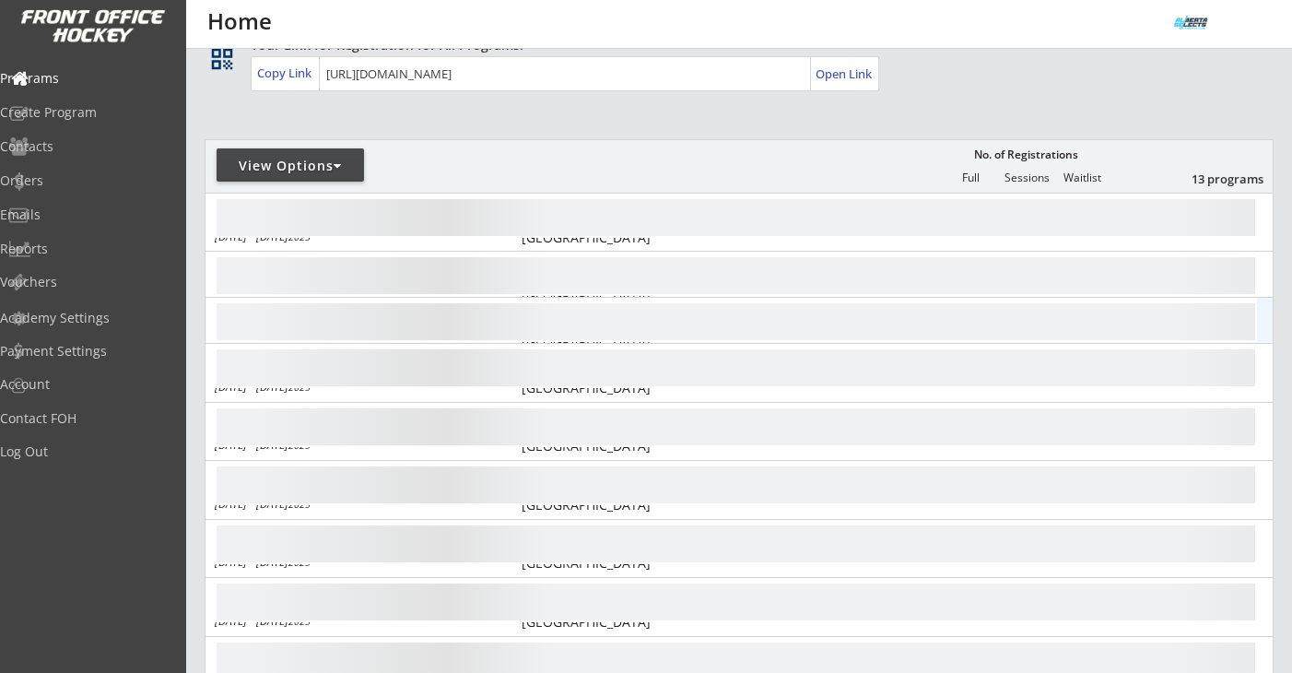
scroll to position [135, 0]
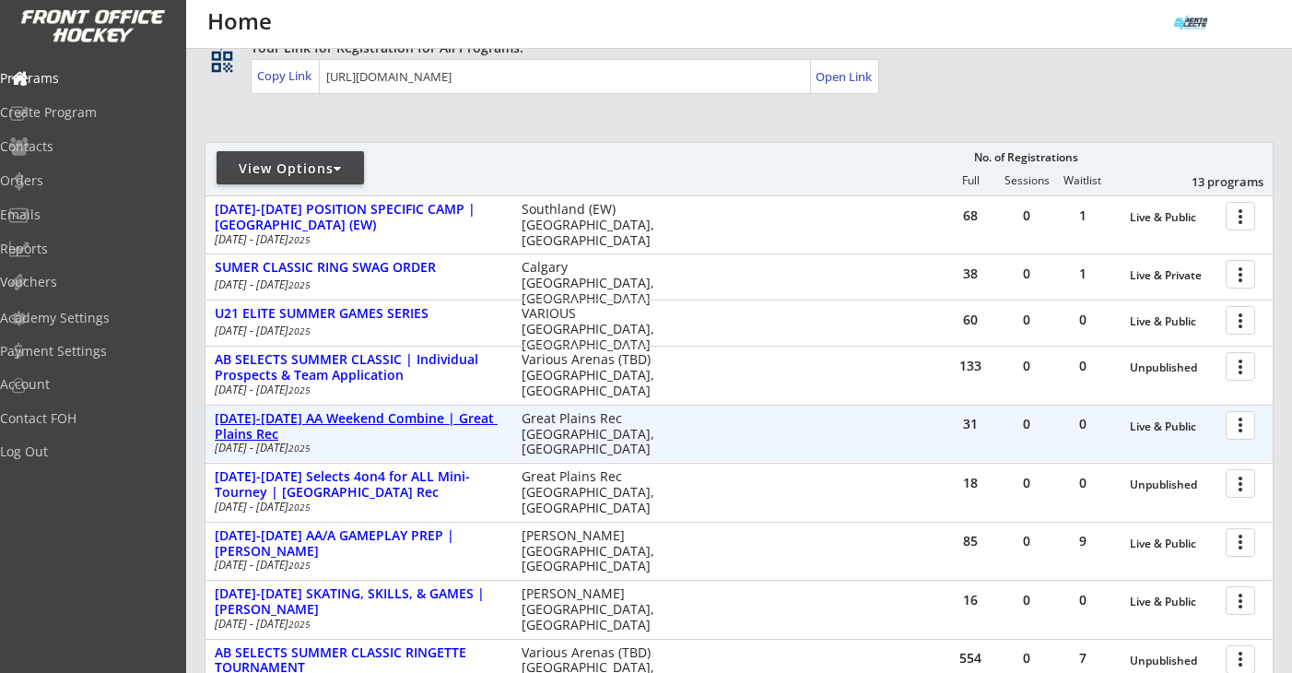
click at [397, 422] on div "[DATE]-[DATE] AA Weekend Combine | Great Plains Rec" at bounding box center [359, 426] width 288 height 31
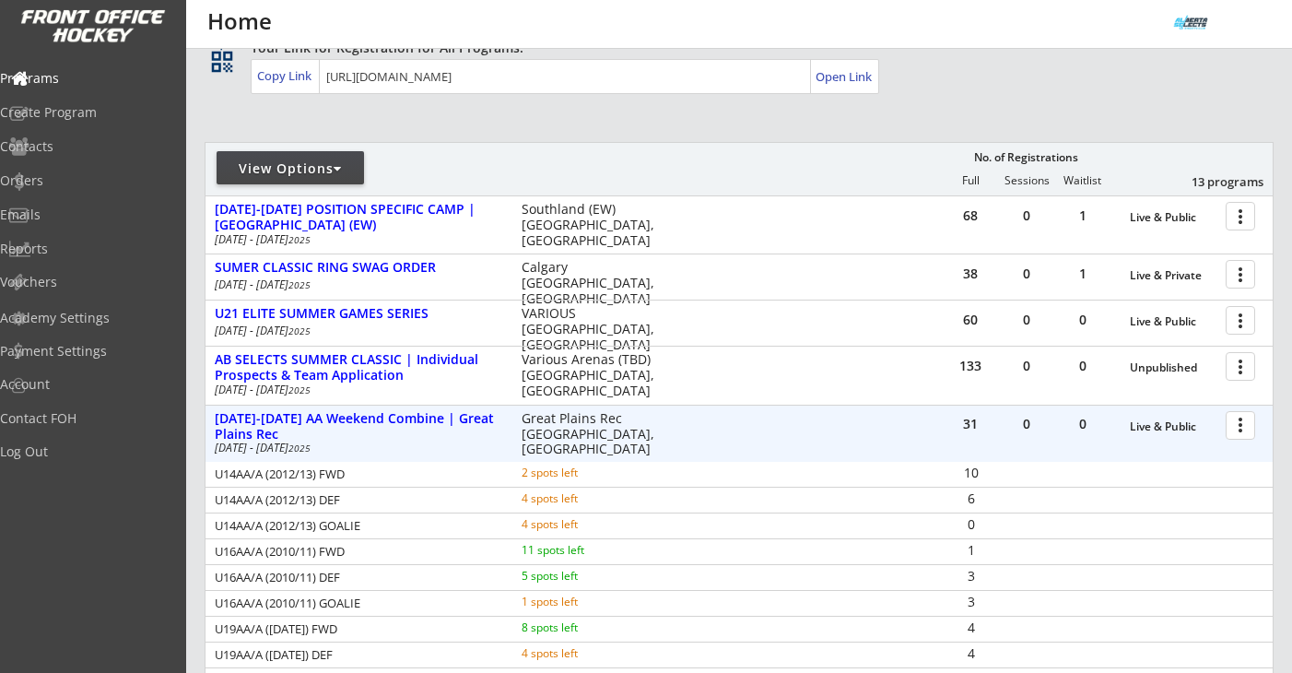
click at [1241, 432] on div at bounding box center [1243, 424] width 32 height 32
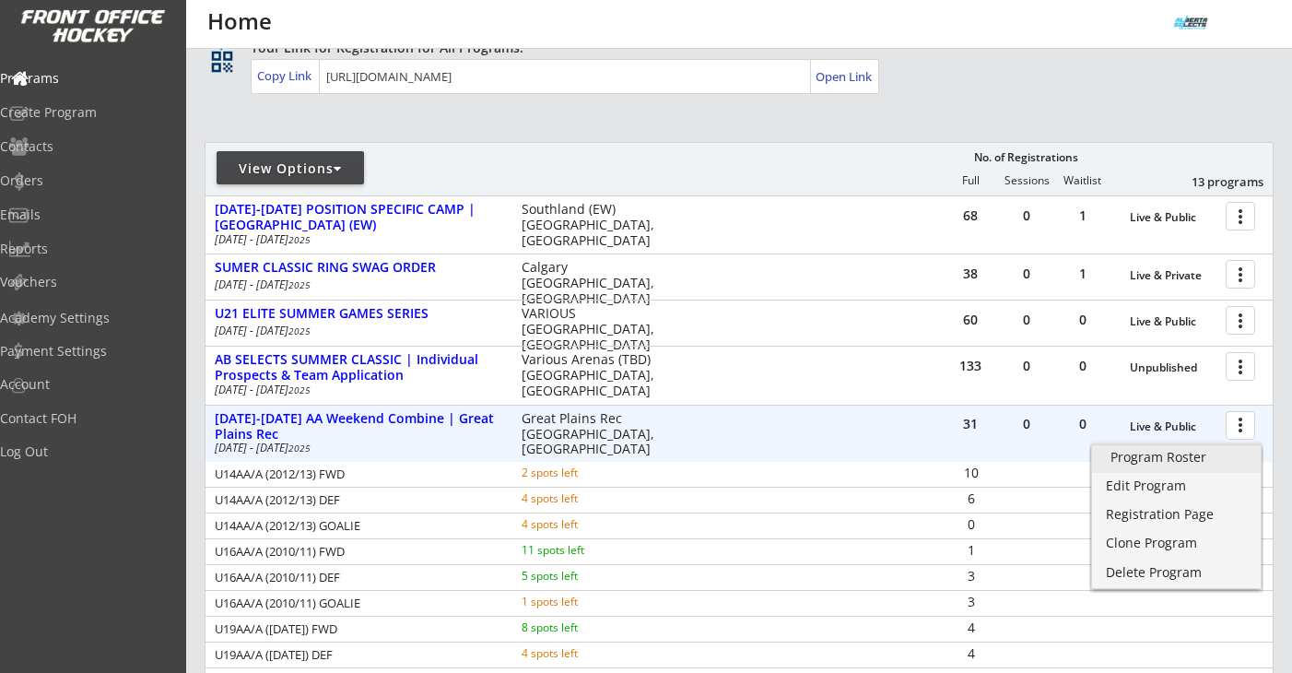
click at [1170, 452] on div "Program Roster" at bounding box center [1176, 457] width 132 height 13
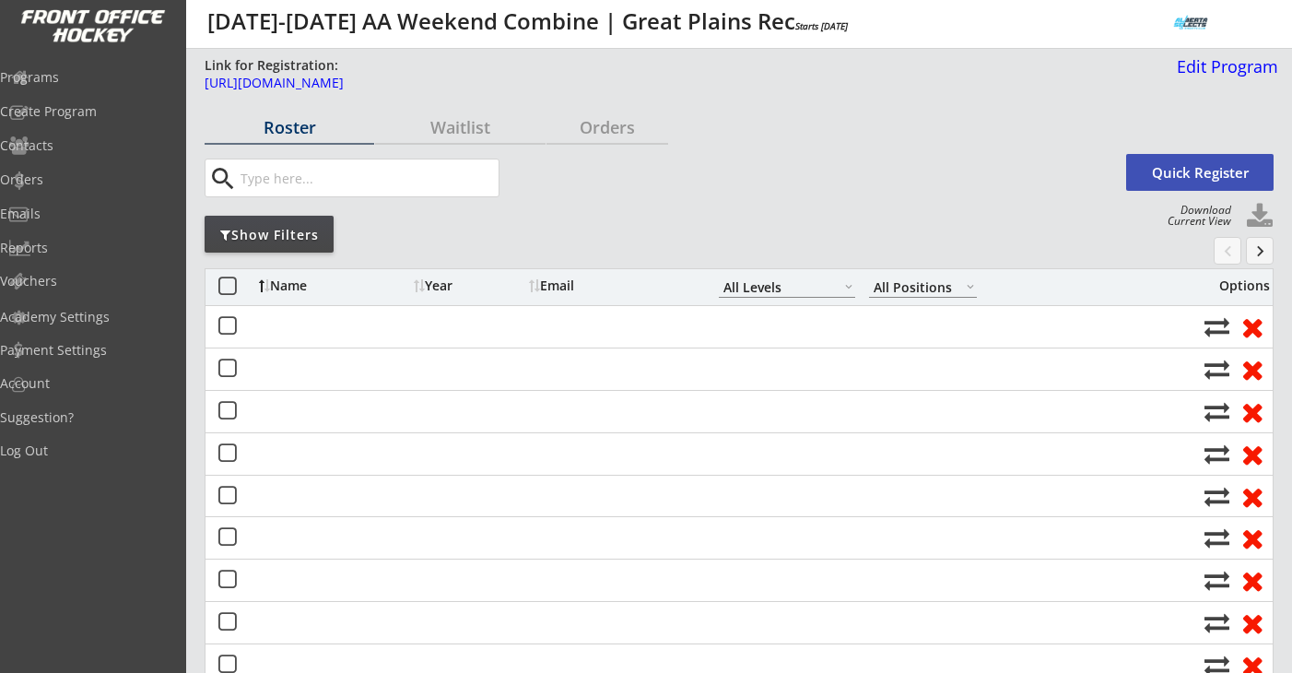
select select ""All Levels""
select select ""All Positions""
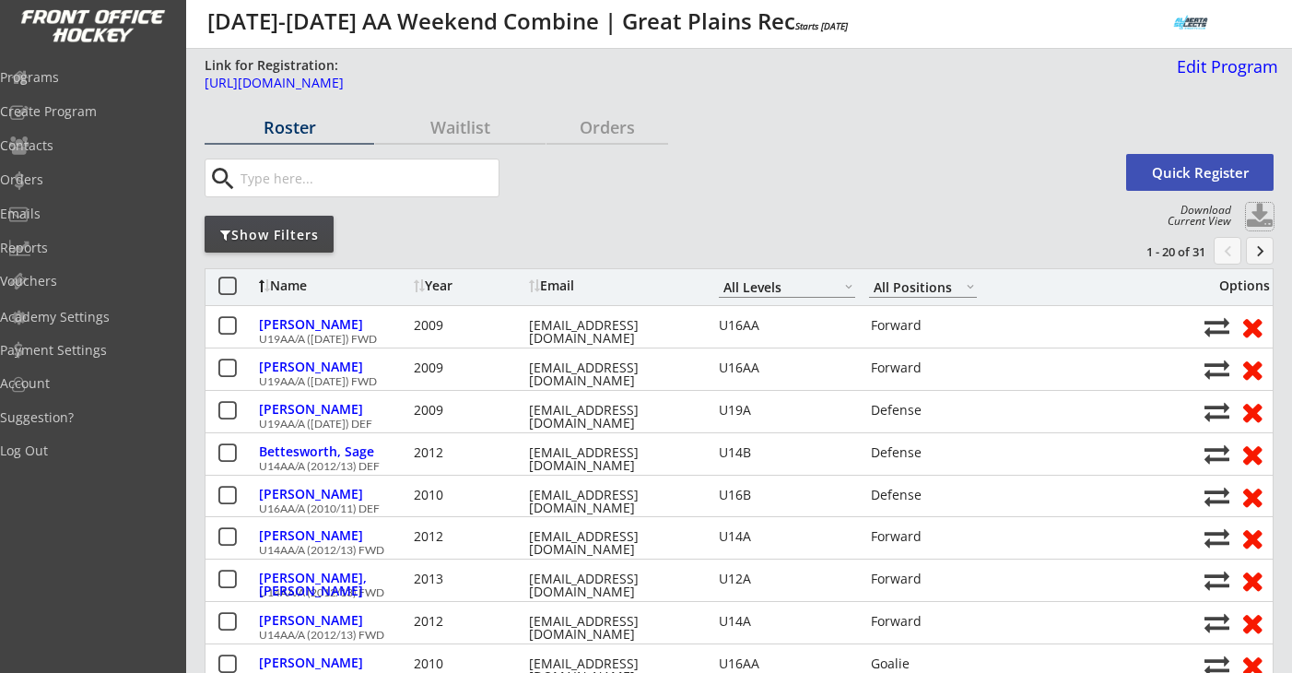
click at [1258, 215] on button at bounding box center [1260, 217] width 28 height 28
select select ""Player Info""
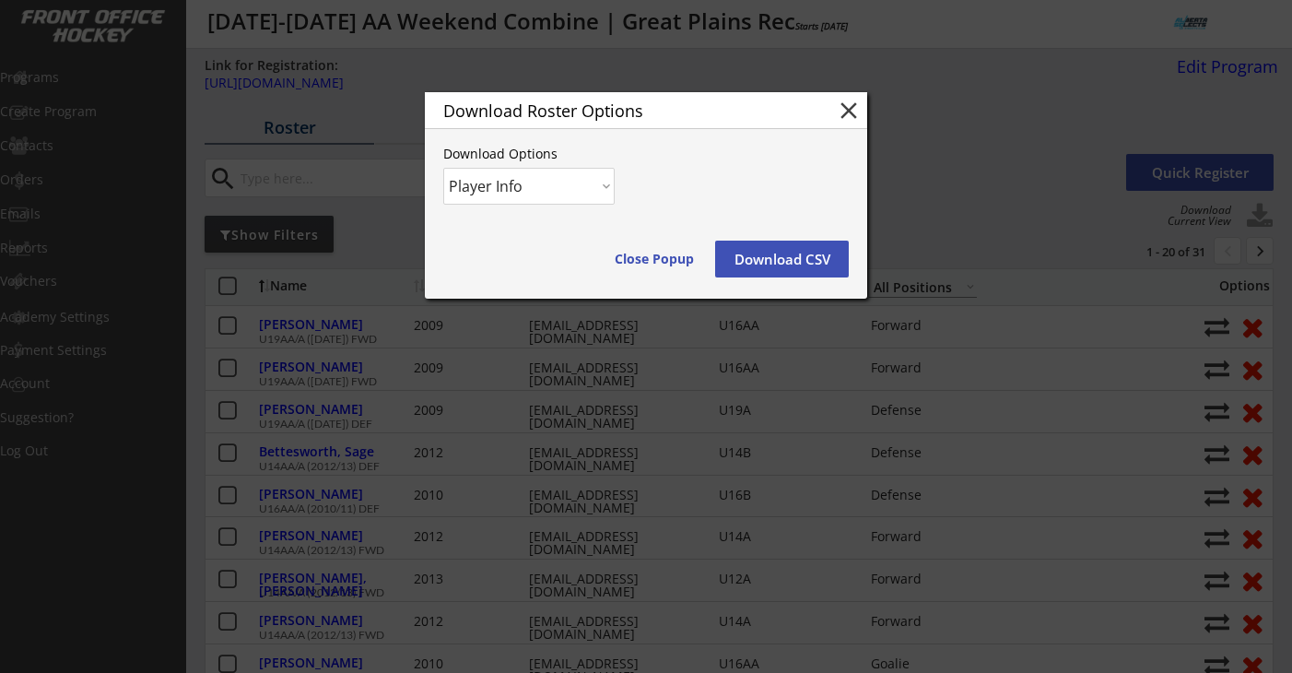
click at [827, 252] on button "Download CSV" at bounding box center [782, 259] width 134 height 37
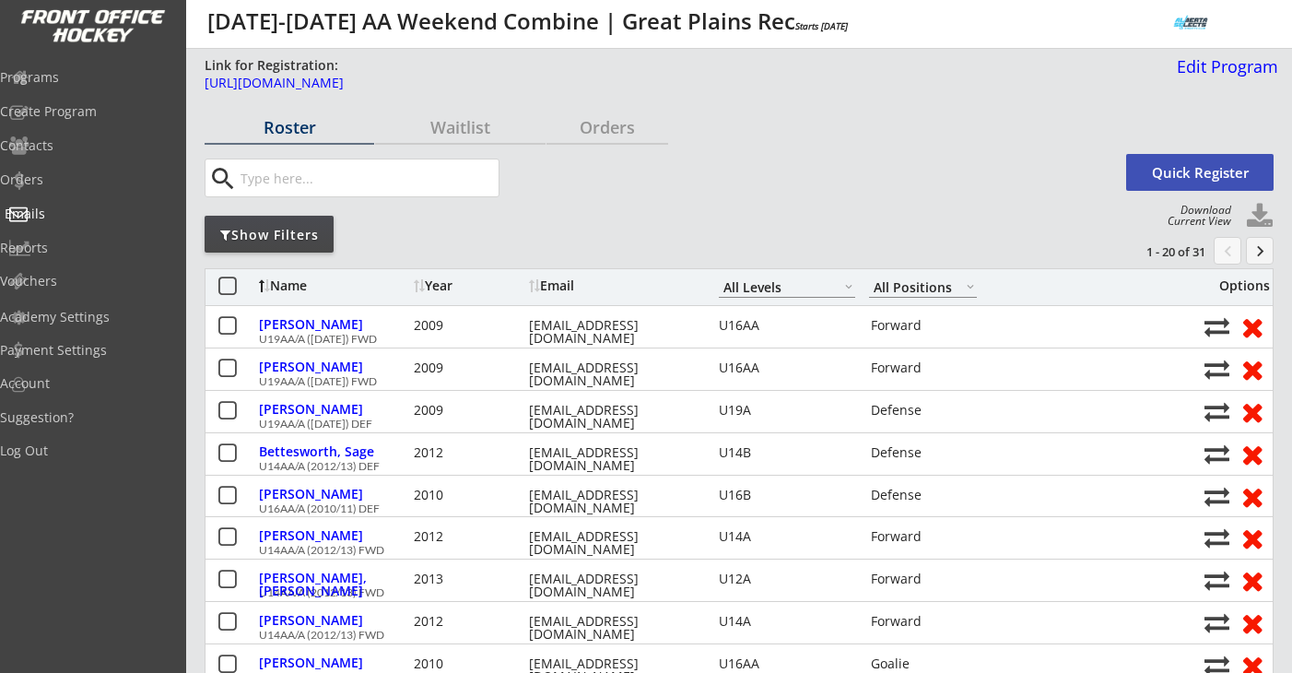
click at [76, 211] on div "Emails" at bounding box center [88, 213] width 166 height 13
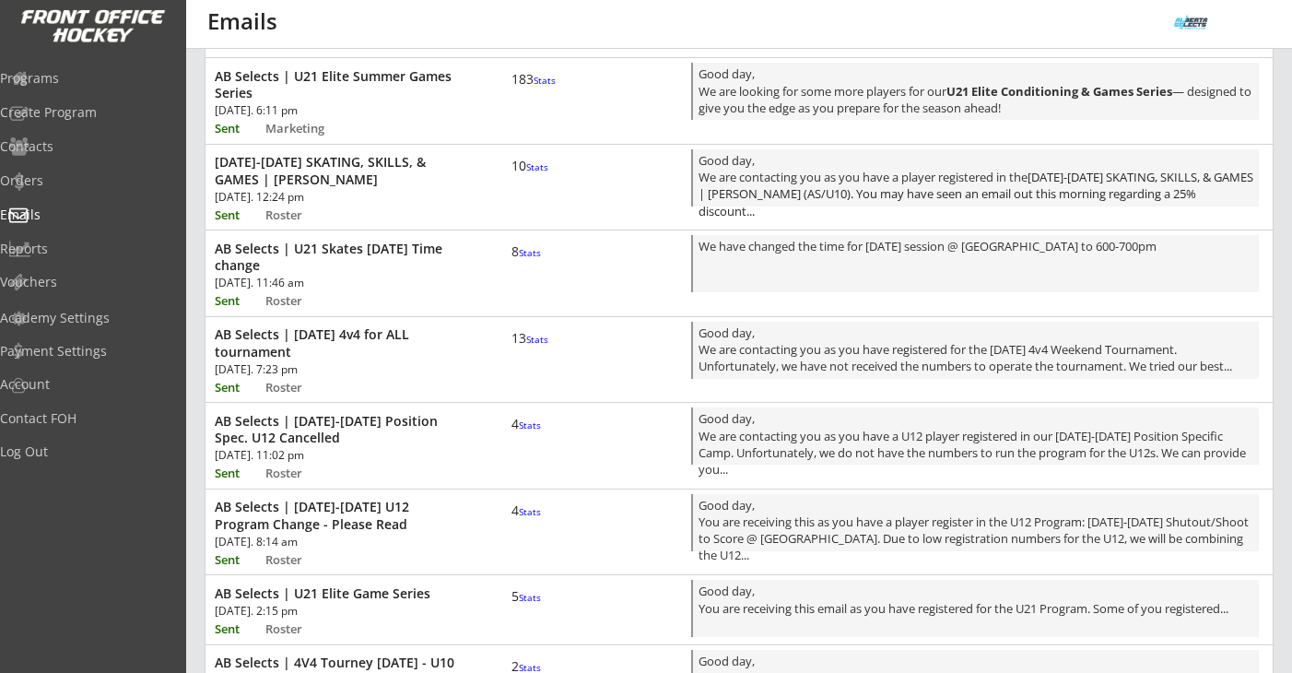
scroll to position [225, 0]
click at [793, 367] on div "Good day, We are contacting you as you have registered for the [DATE] 4v4 Weeke…" at bounding box center [976, 353] width 555 height 54
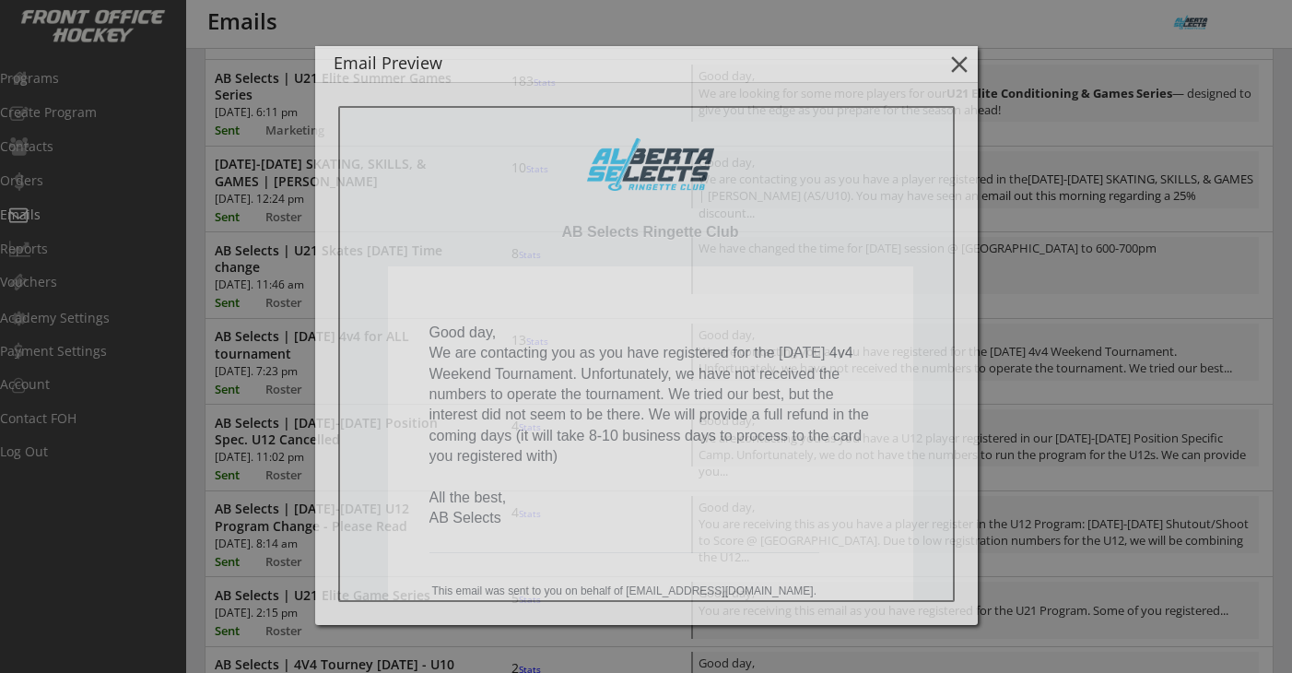
scroll to position [0, 0]
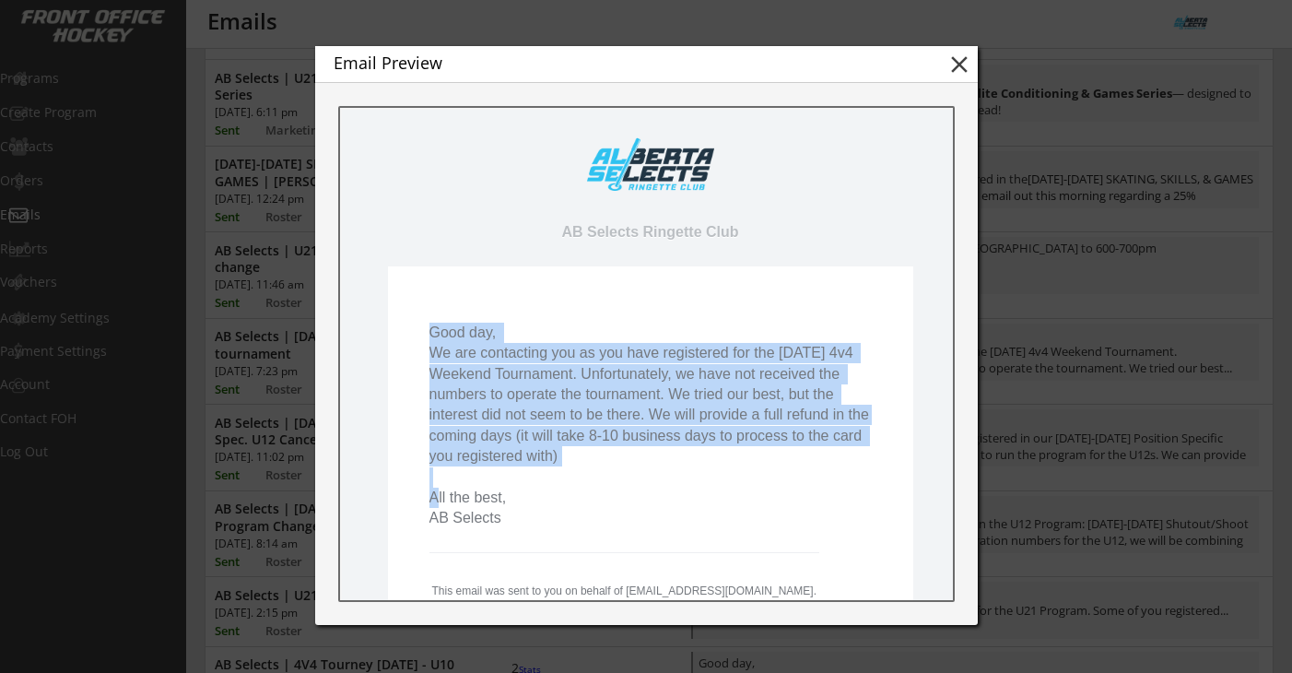
drag, startPoint x: 430, startPoint y: 330, endPoint x: 579, endPoint y: 453, distance: 193.0
click at [579, 453] on pre "Good day, We are contacting you as you have registered for the Aug 16/17 4v4 We…" at bounding box center [650, 426] width 442 height 206
copy pre "Good day, We are contacting you as you have registered for the [DATE] 4v4 Weeke…"
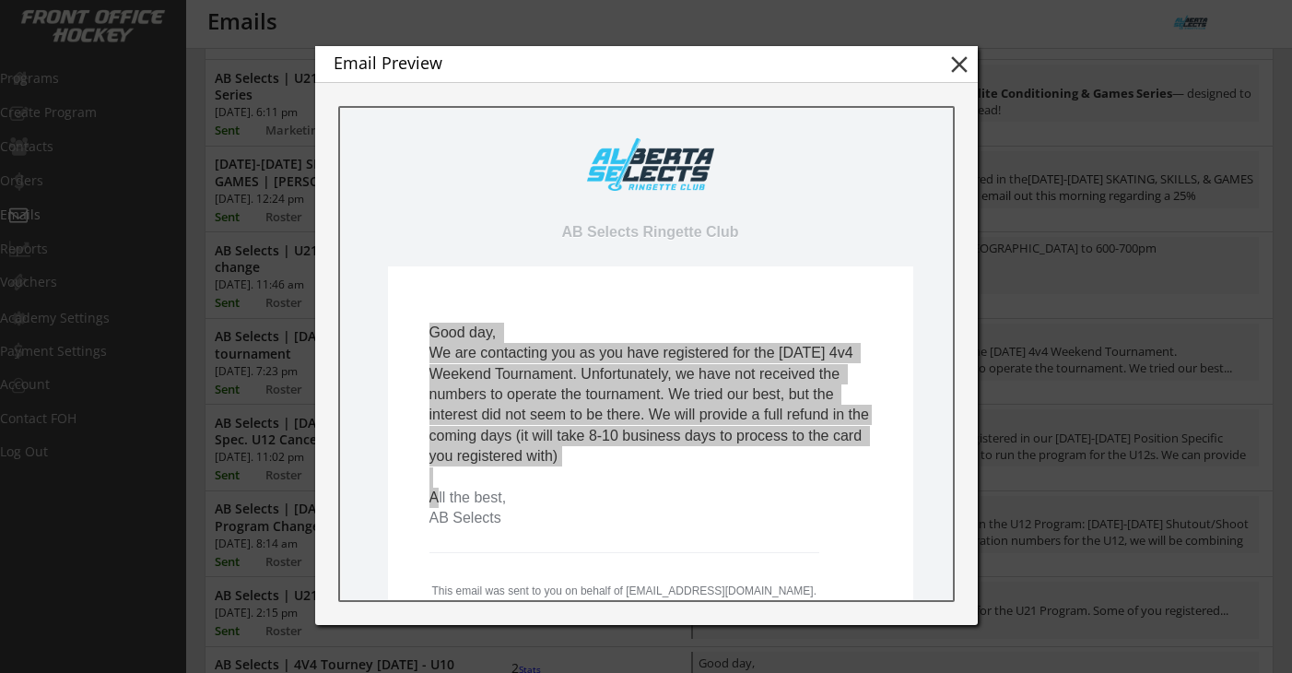
click at [961, 73] on button "close" at bounding box center [959, 65] width 28 height 28
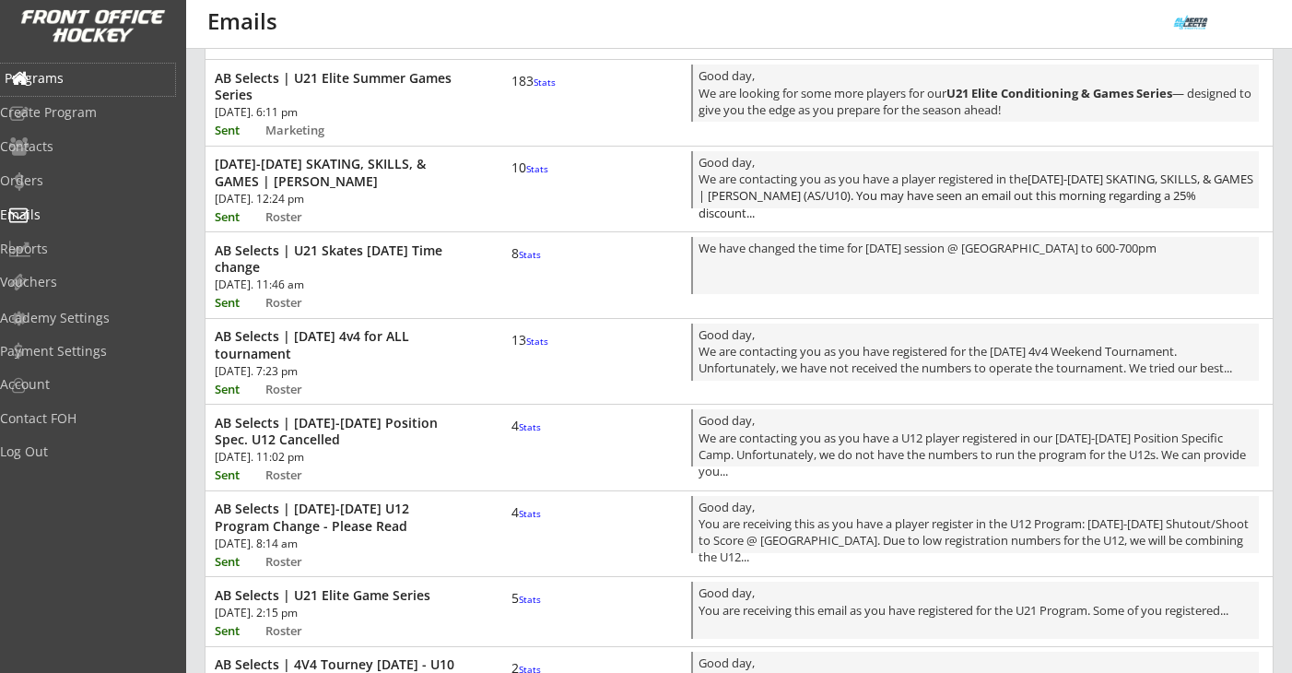
click at [90, 86] on div "Programs" at bounding box center [87, 80] width 175 height 32
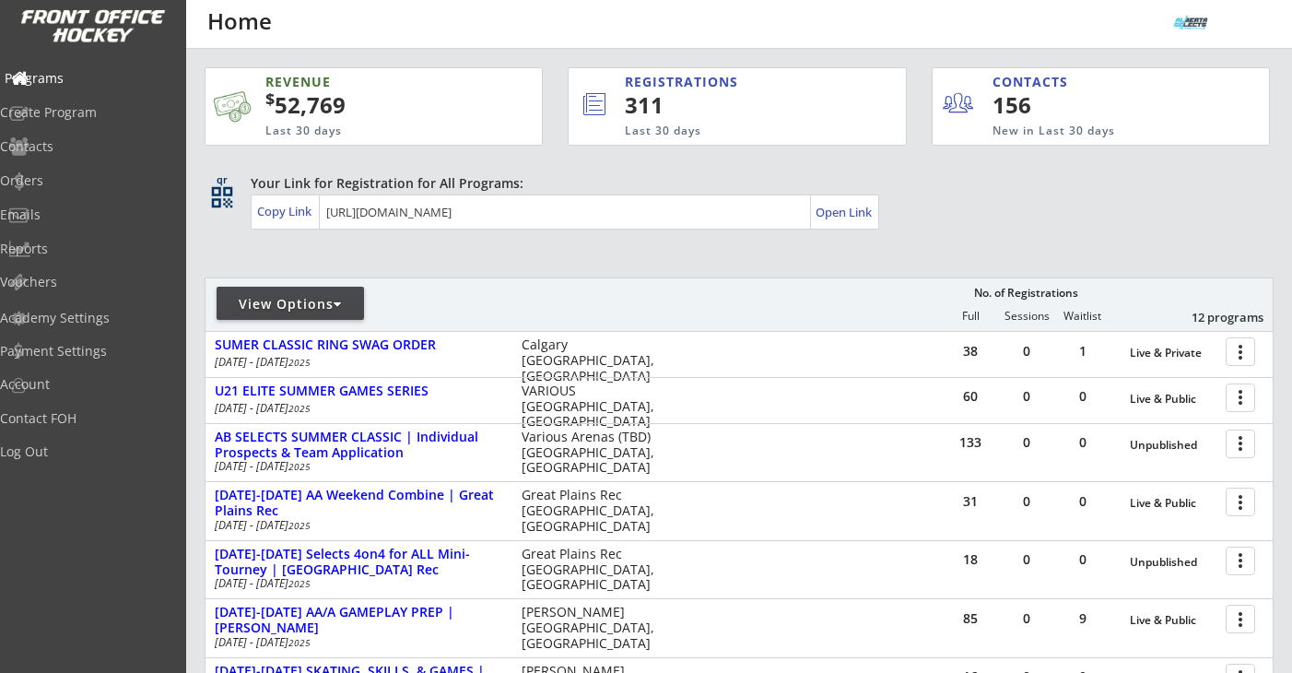
click at [99, 82] on div "Programs" at bounding box center [88, 78] width 166 height 13
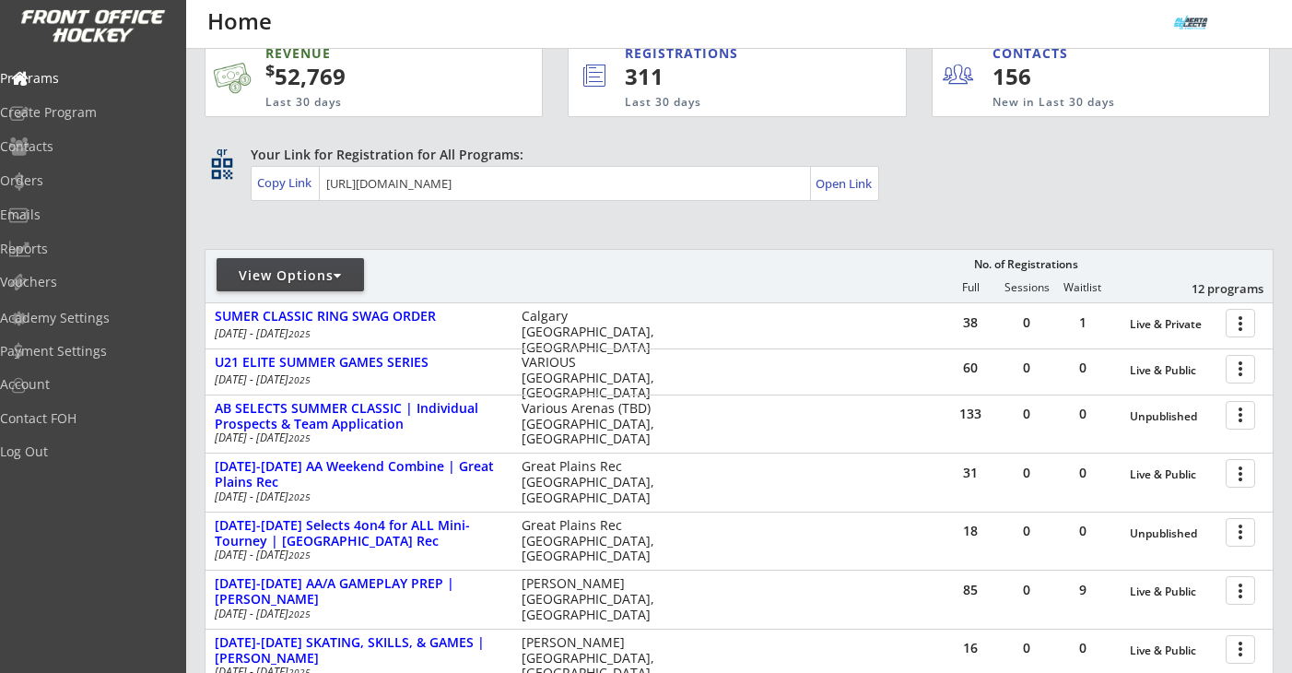
scroll to position [32, 0]
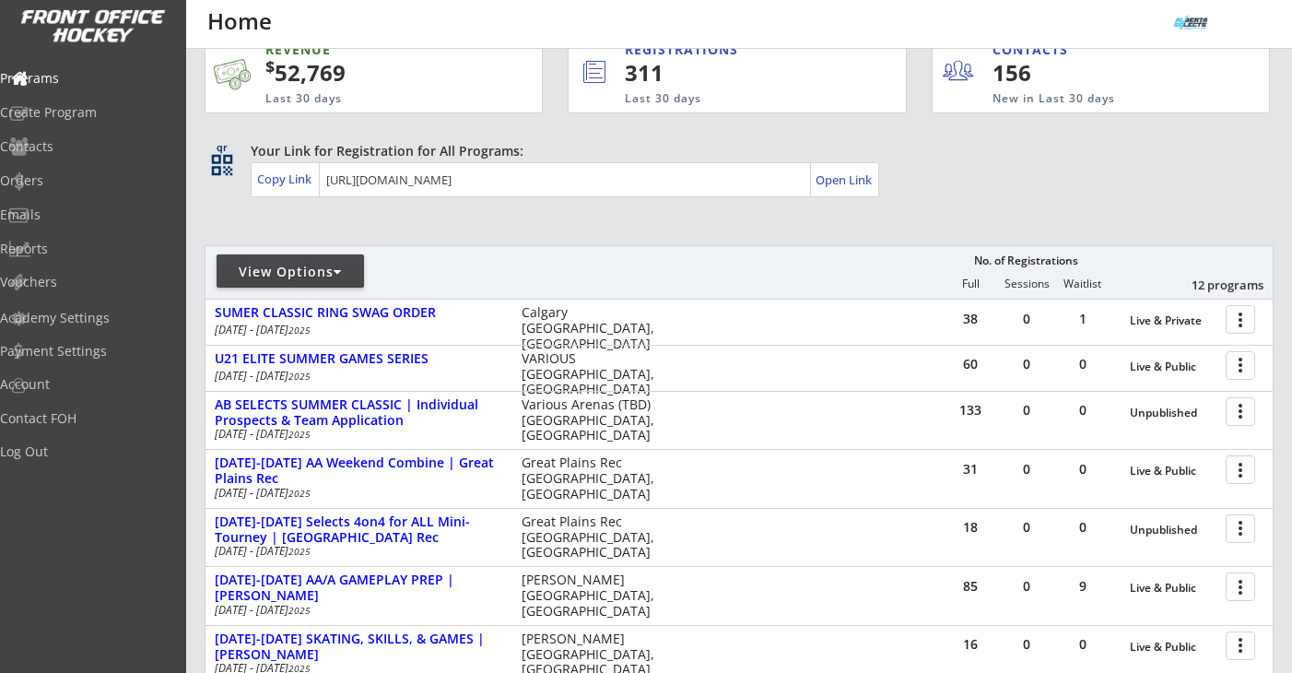
click at [332, 270] on div "View Options" at bounding box center [290, 272] width 147 height 18
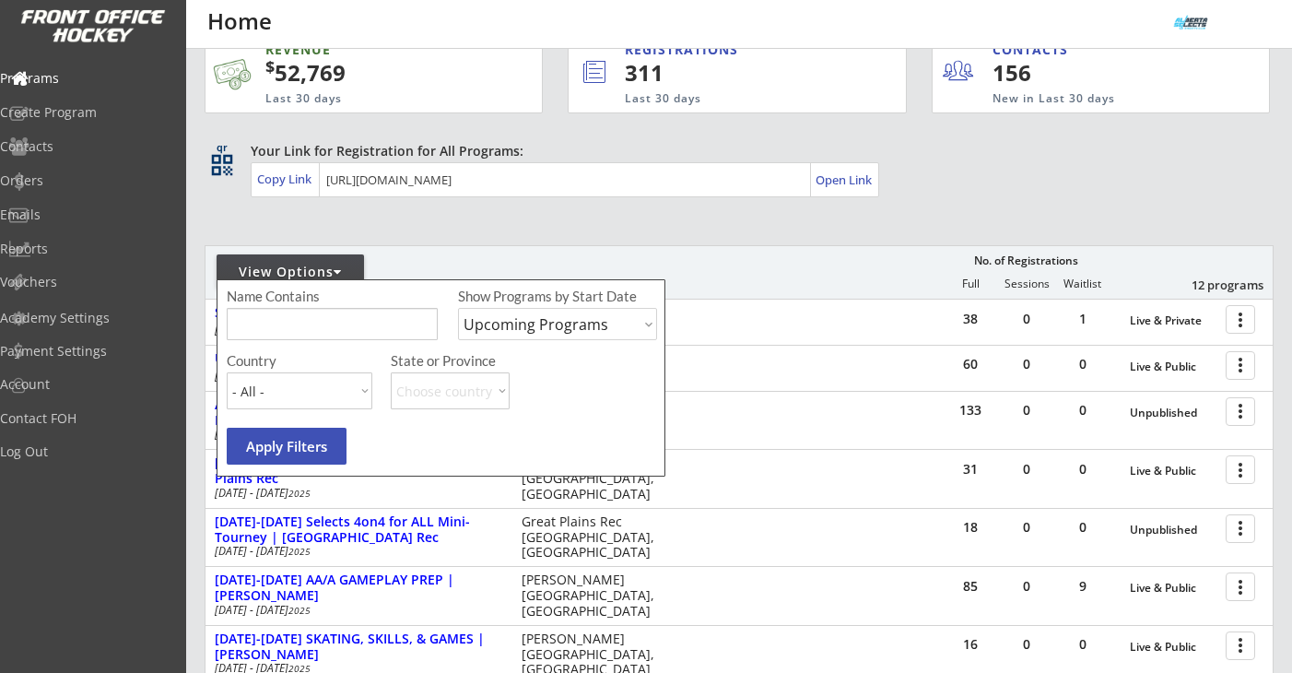
click at [510, 318] on select "Upcoming Programs Past Programs Specific Date Range" at bounding box center [557, 324] width 199 height 32
select select ""Past Programs""
click at [458, 308] on select "Upcoming Programs Past Programs Specific Date Range" at bounding box center [557, 324] width 199 height 32
click at [381, 329] on input "input" at bounding box center [332, 324] width 211 height 32
type input "dallas"
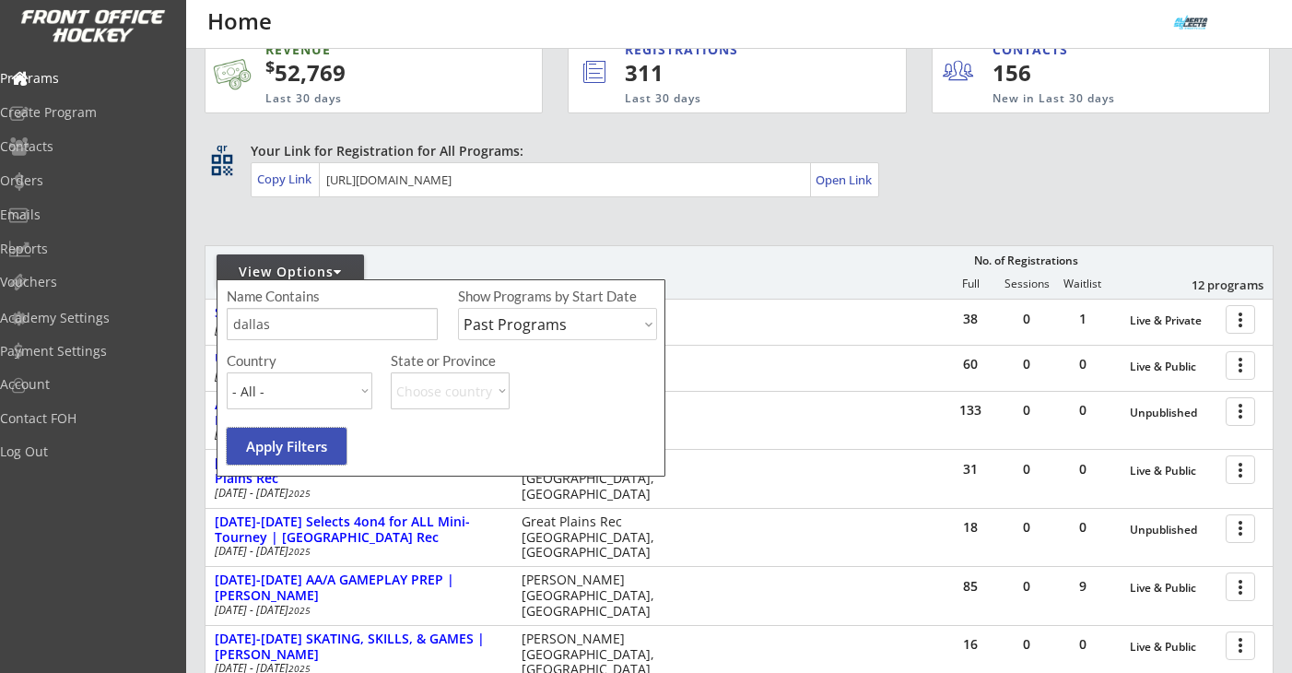
click at [292, 436] on button "Apply Filters" at bounding box center [287, 446] width 120 height 37
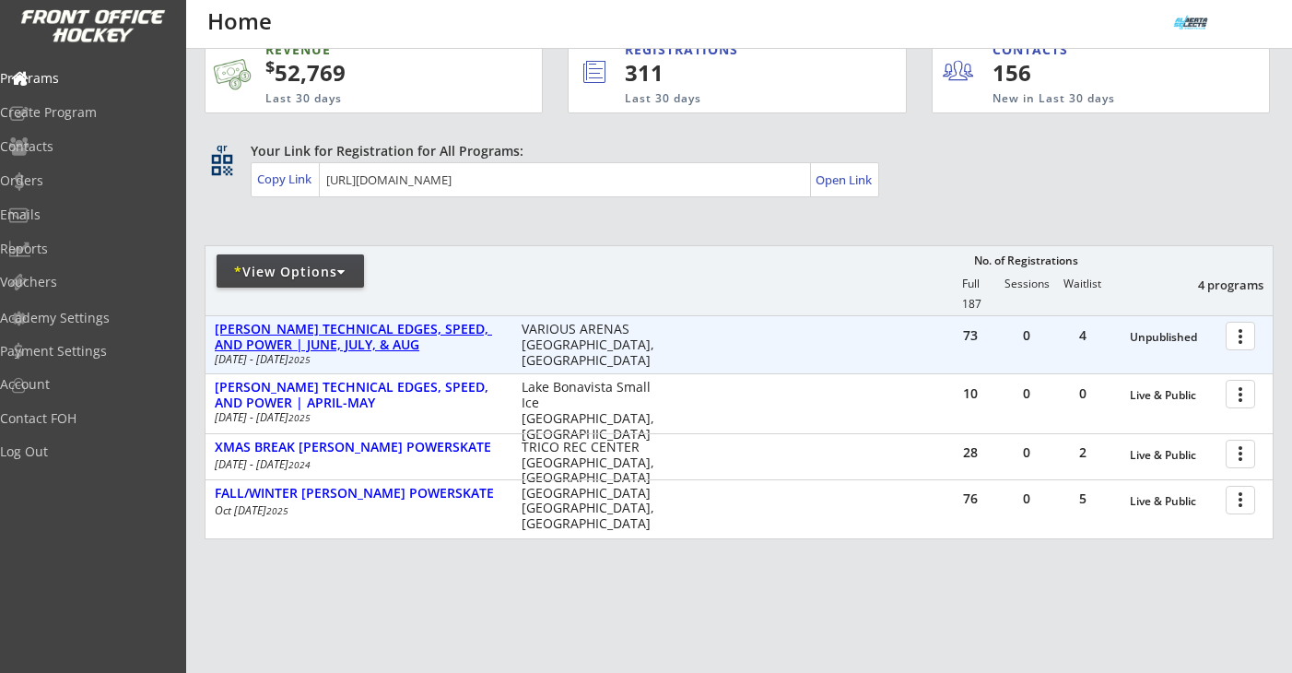
click at [462, 328] on div "[PERSON_NAME] TECHNICAL EDGES, SPEED, AND POWER | JUNE, JULY, & AUG" at bounding box center [359, 337] width 288 height 31
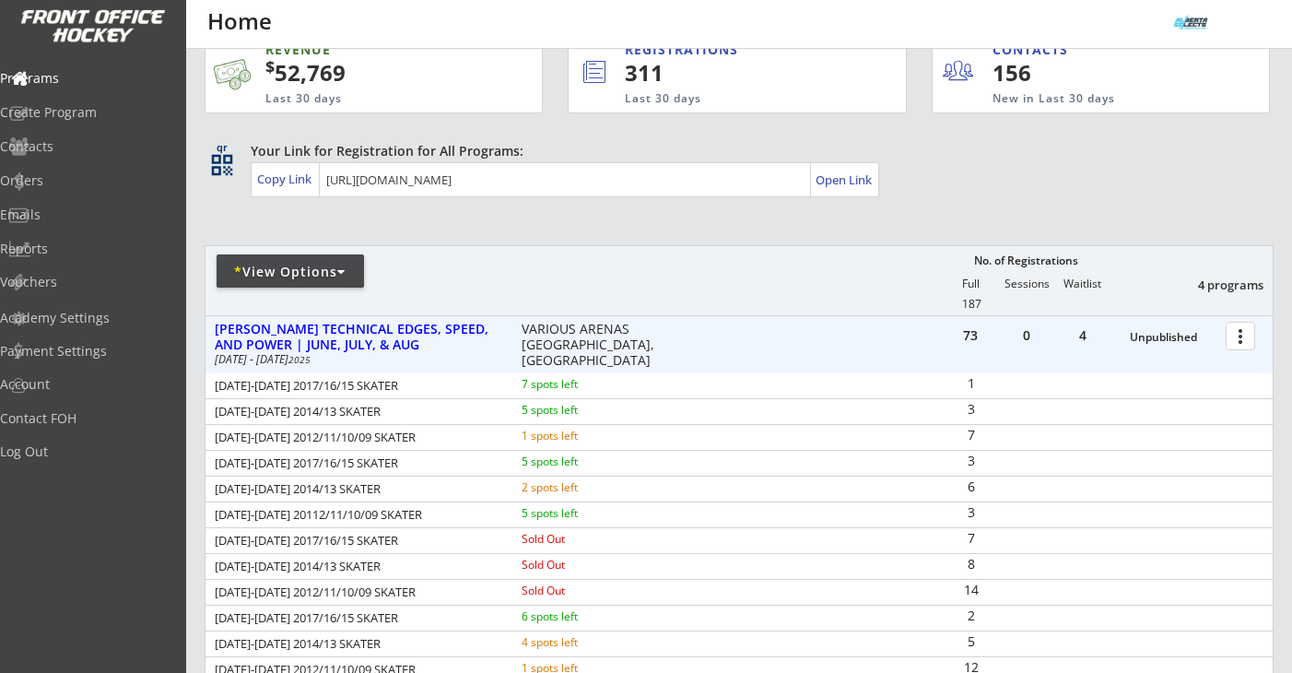
click at [1233, 330] on div at bounding box center [1243, 335] width 32 height 32
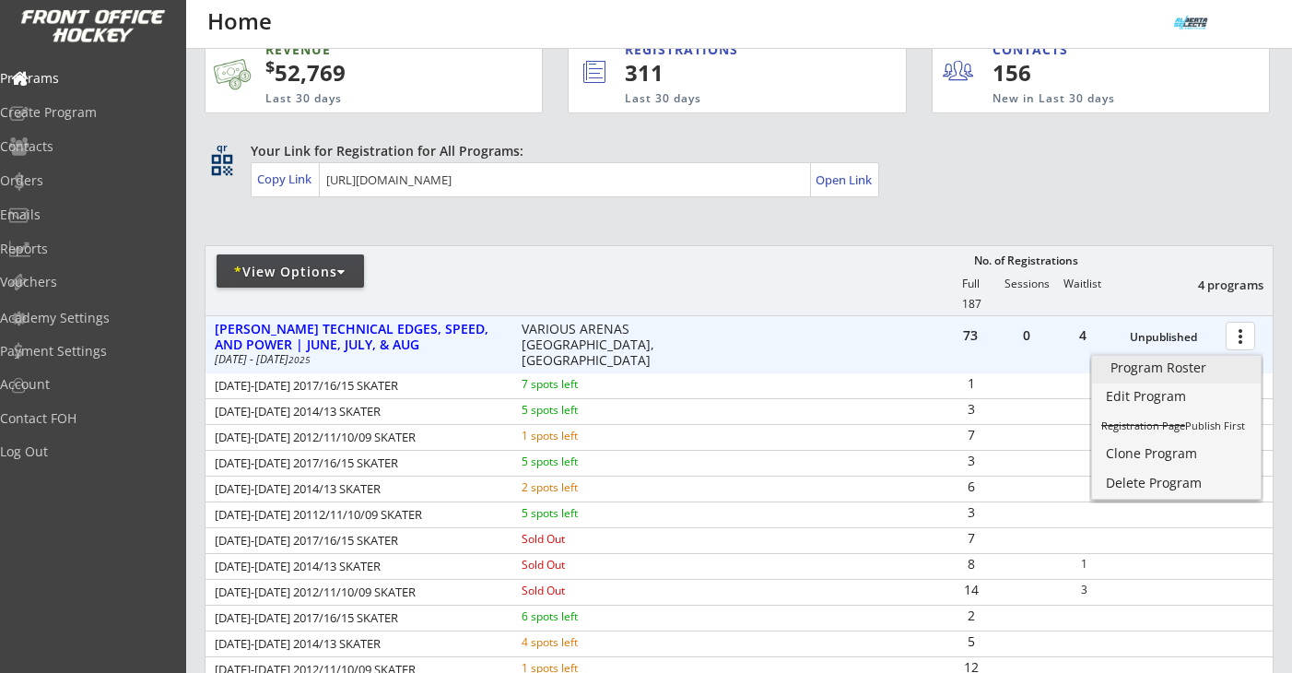
click at [1215, 361] on div "Program Roster" at bounding box center [1176, 367] width 132 height 13
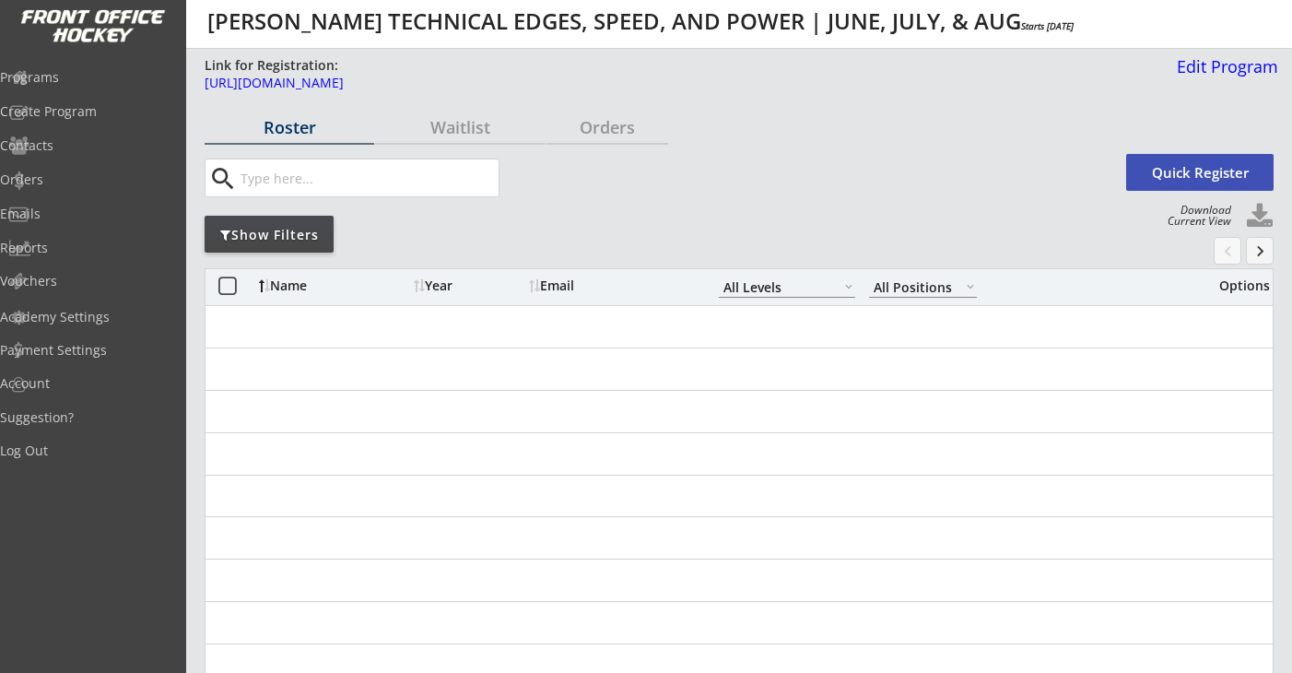
select select ""All Levels""
select select ""All Positions""
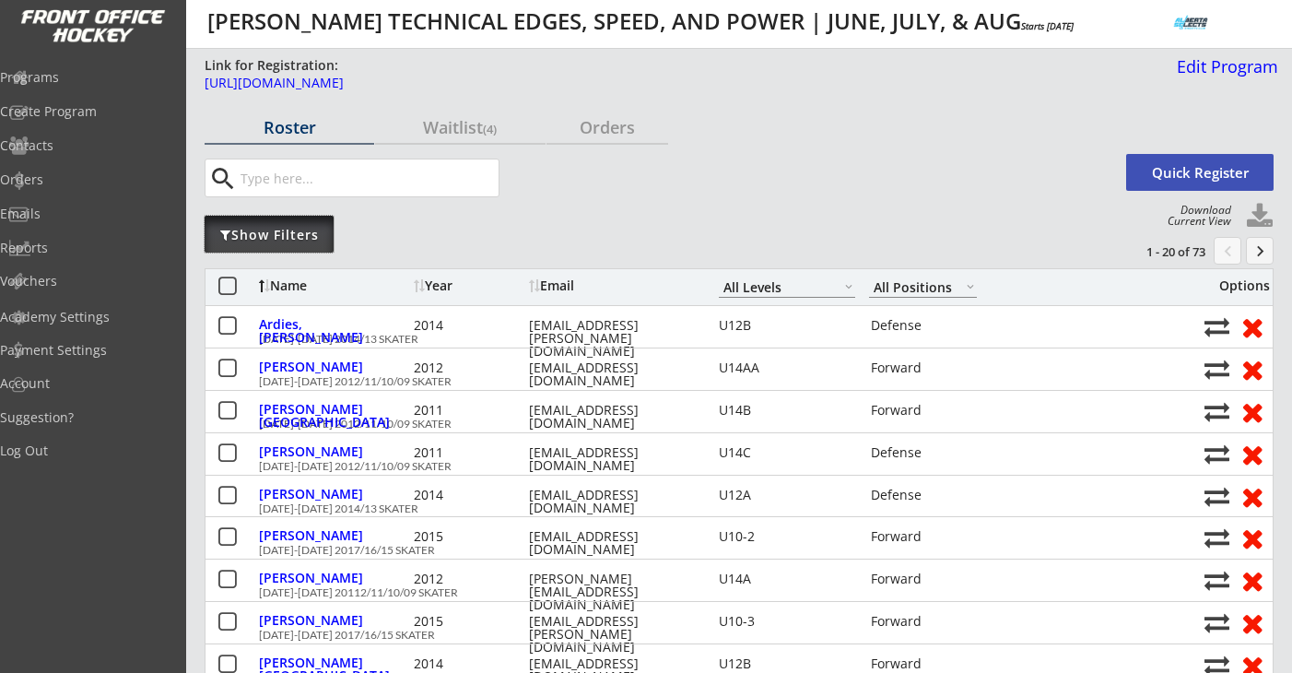
click at [292, 227] on div "Show Filters" at bounding box center [269, 235] width 129 height 18
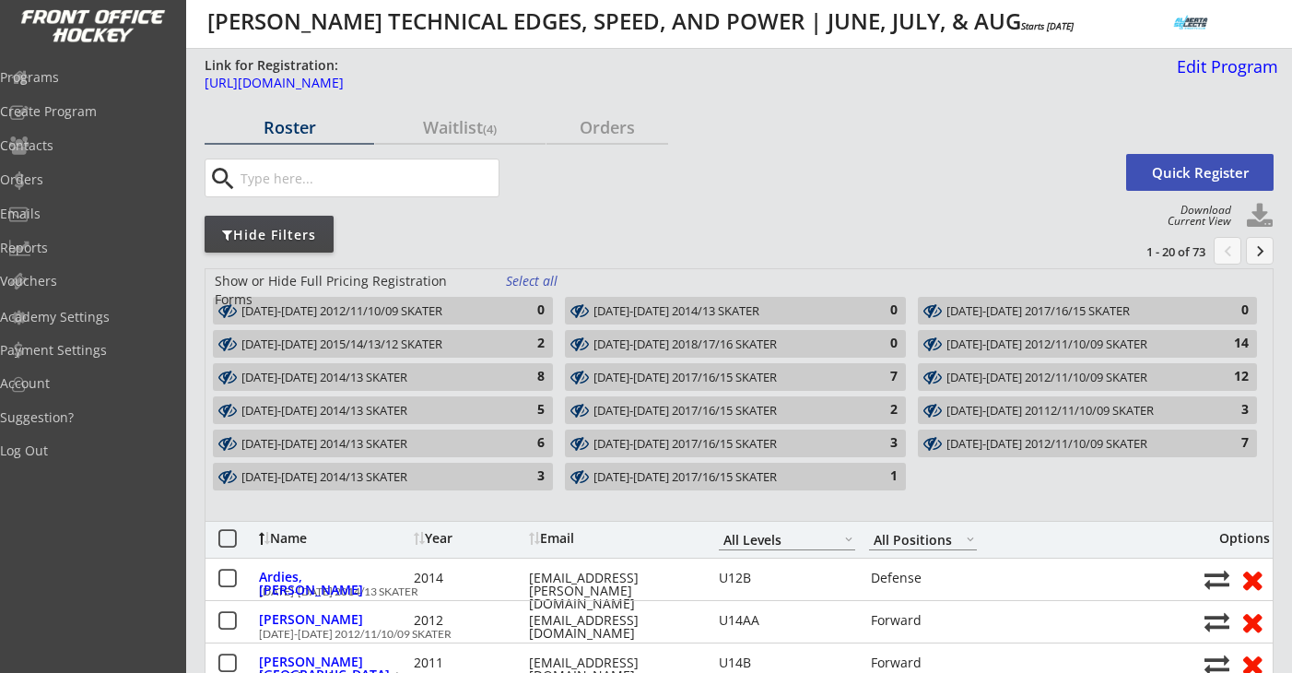
click at [523, 276] on div "Select all" at bounding box center [540, 281] width 68 height 18
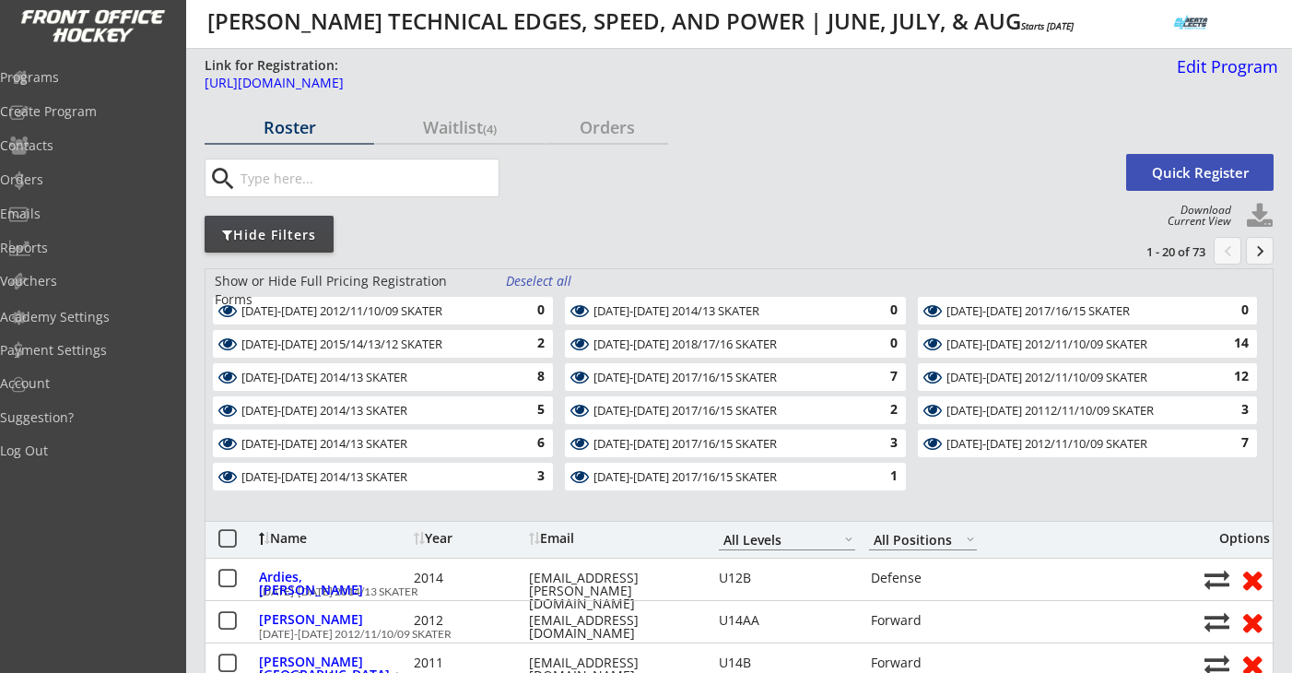
click at [531, 286] on div "Deselect all" at bounding box center [540, 281] width 68 height 18
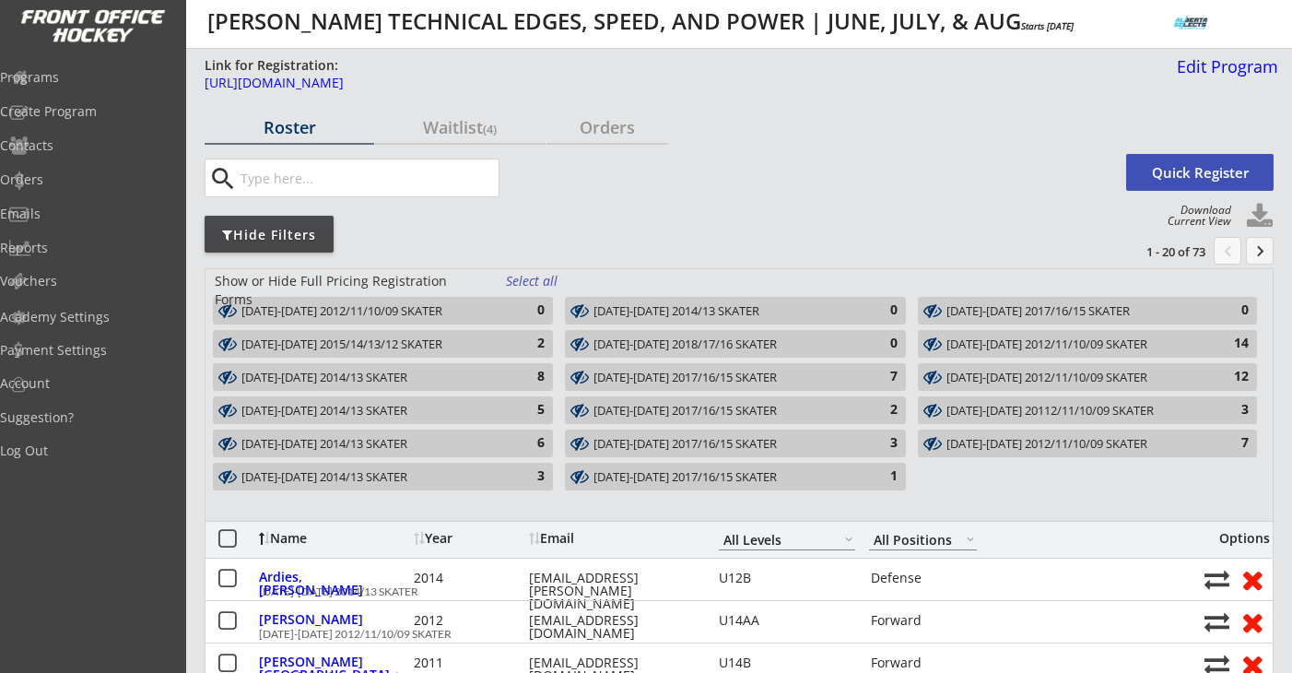
click at [517, 335] on div "2" at bounding box center [526, 344] width 37 height 18
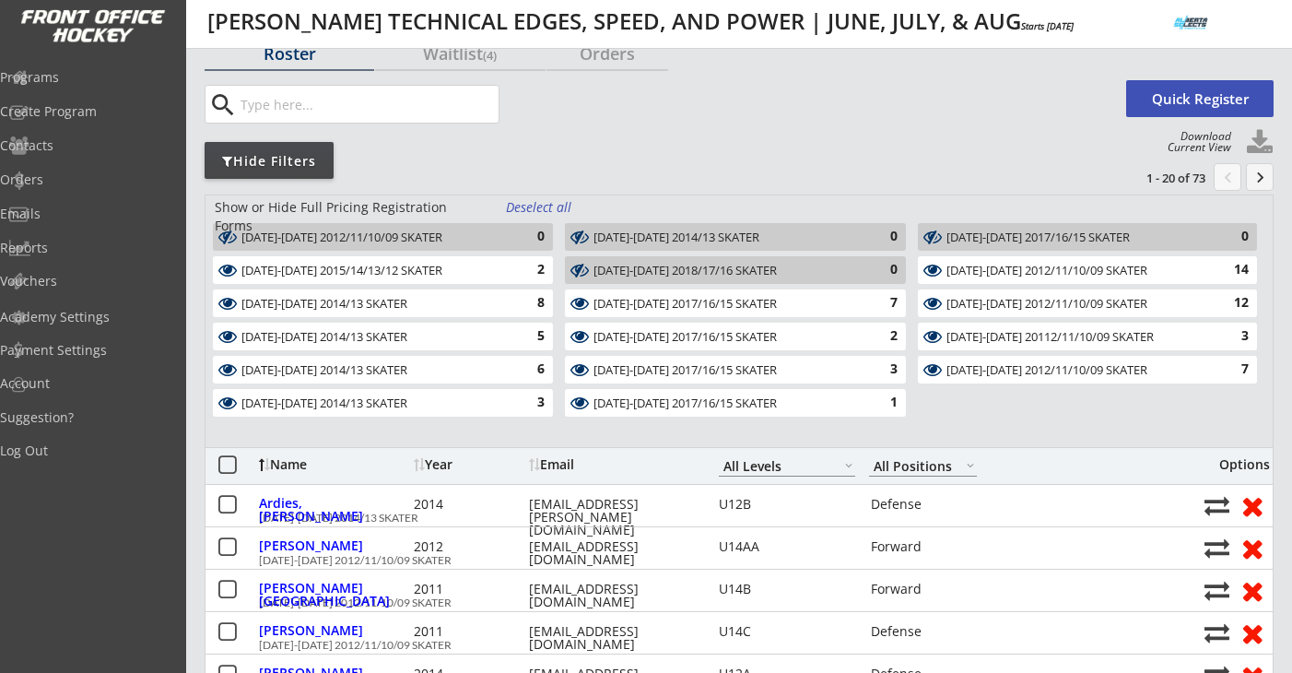
scroll to position [76, 0]
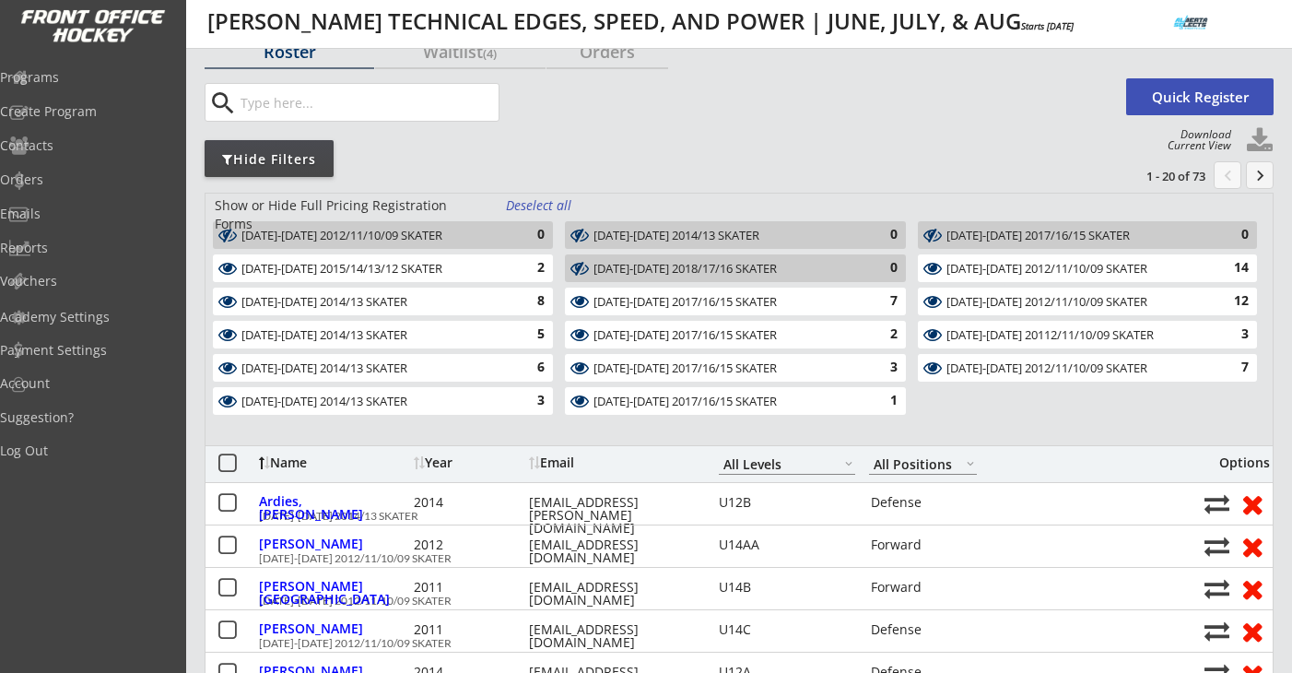
click at [546, 194] on div "Show or Hide Full Pricing Registration Forms Deselect all [DATE]-[DATE] 2012/11…" at bounding box center [739, 319] width 1069 height 252
click at [546, 201] on div "Deselect all" at bounding box center [540, 205] width 68 height 18
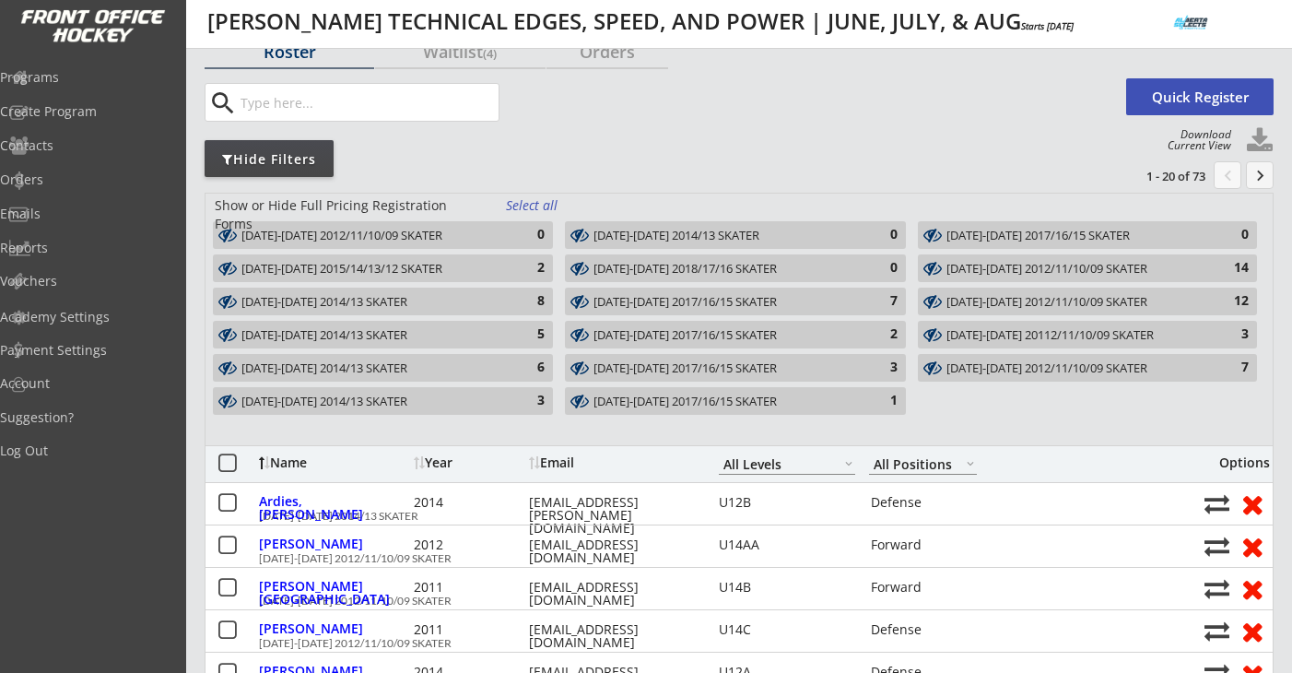
click at [533, 275] on div "2" at bounding box center [526, 268] width 37 height 18
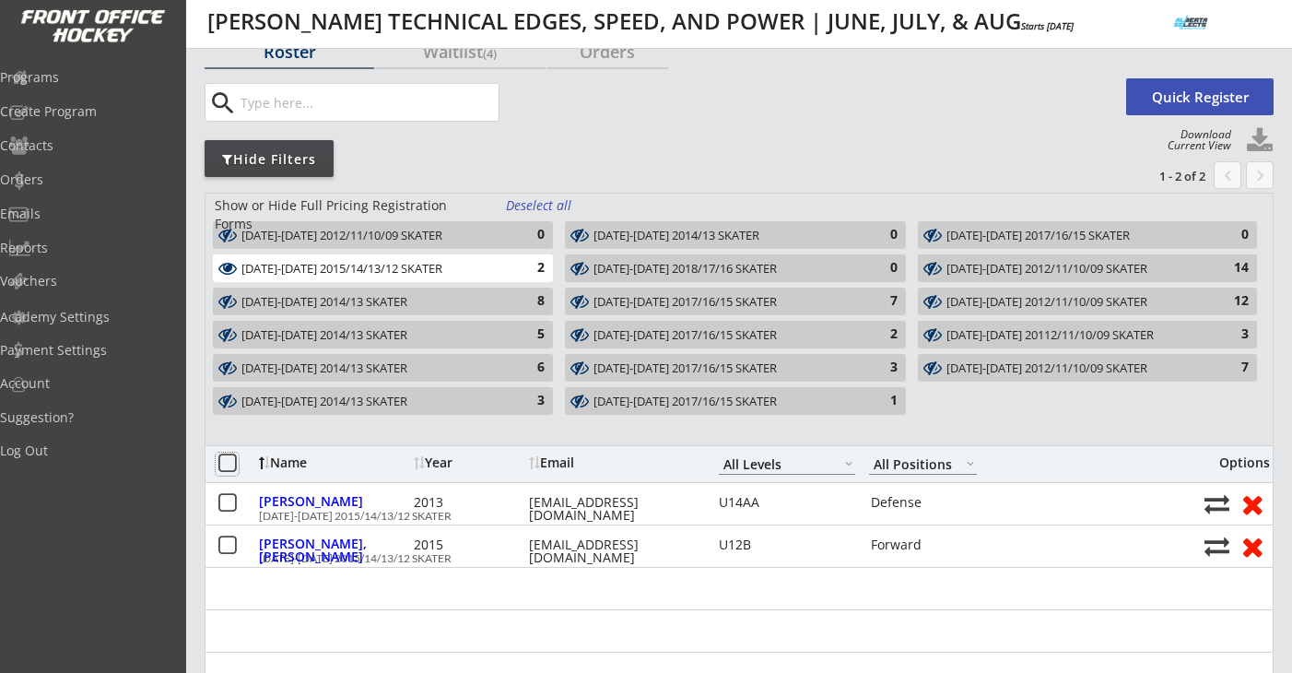
click at [229, 460] on button at bounding box center [227, 463] width 23 height 23
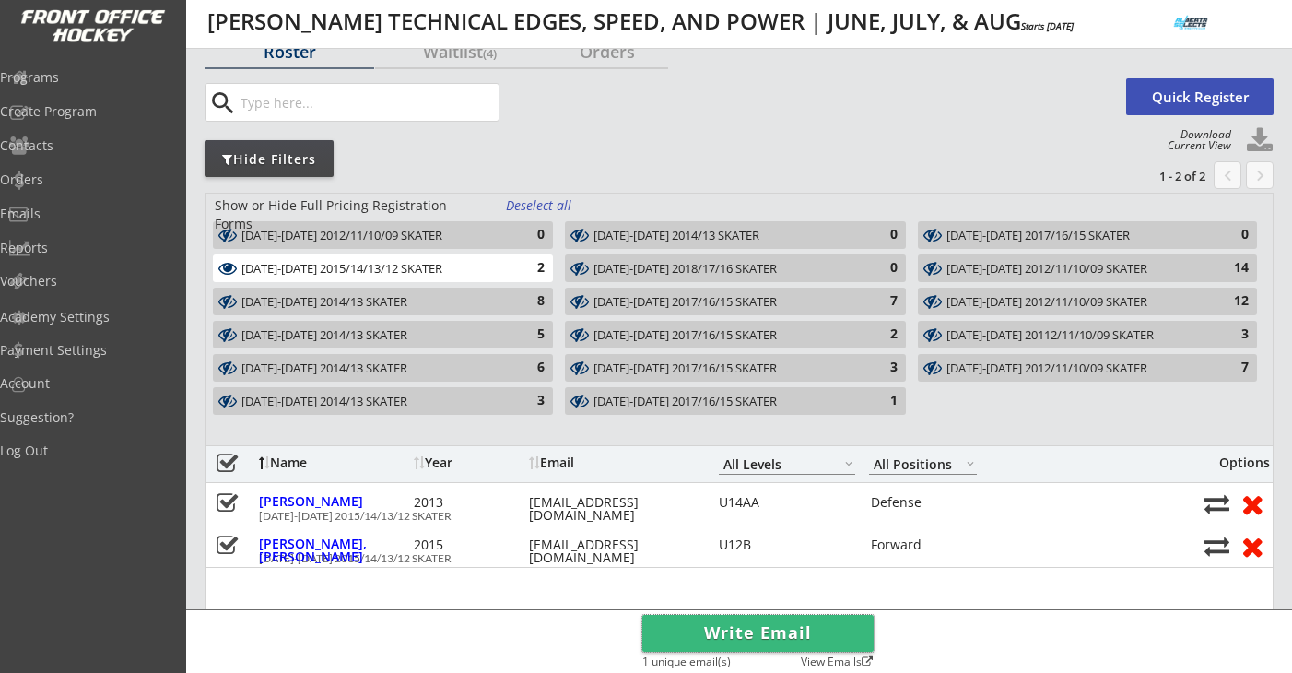
click at [722, 630] on button "Write Email" at bounding box center [757, 633] width 231 height 37
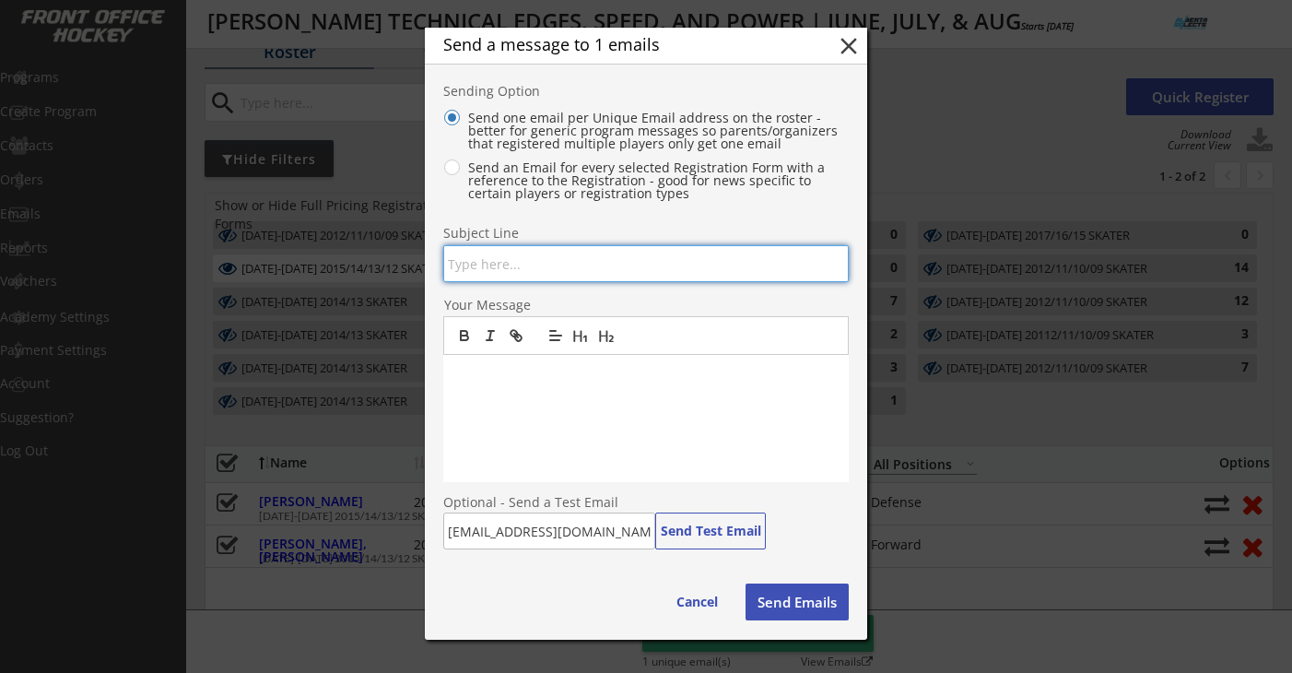
click at [523, 270] on input "input" at bounding box center [645, 263] width 405 height 37
click at [502, 372] on p at bounding box center [646, 374] width 378 height 17
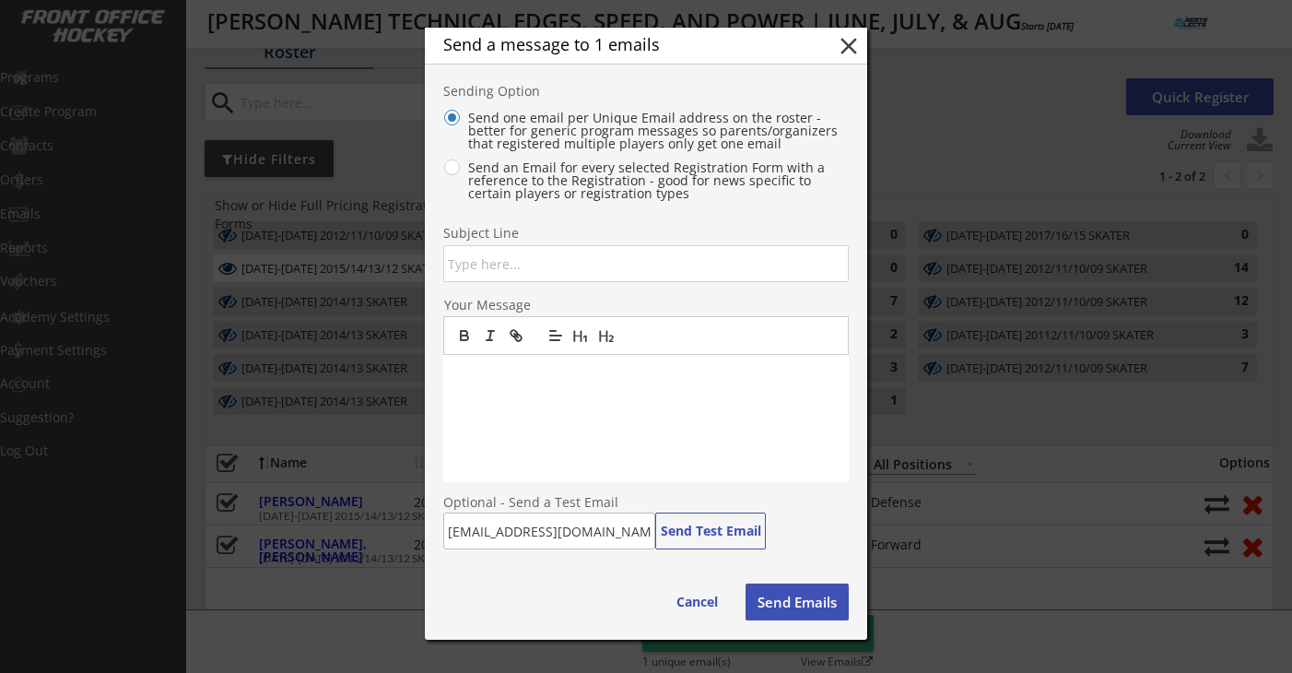
click at [510, 271] on input "input" at bounding box center [645, 263] width 405 height 37
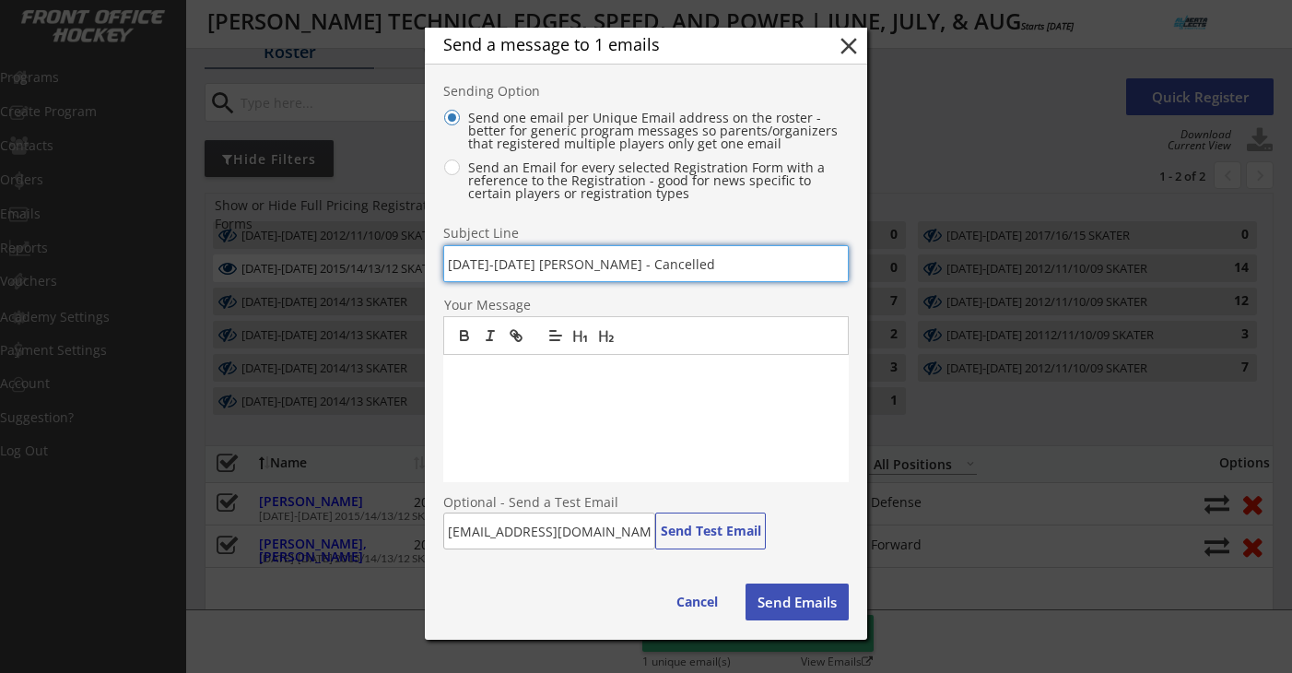
type input "Aug 18-21 Dallas Robbins - Cancelled"
click at [504, 385] on div at bounding box center [645, 418] width 405 height 127
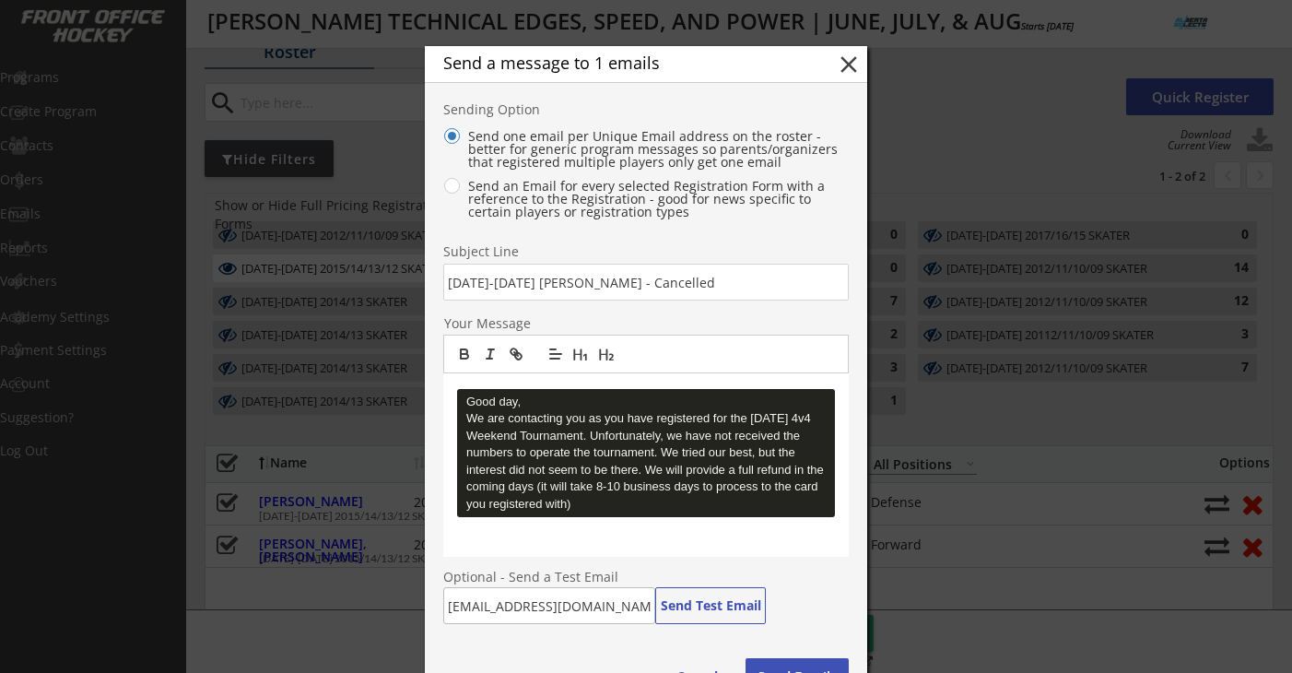
scroll to position [0, 0]
drag, startPoint x: 469, startPoint y: 403, endPoint x: 579, endPoint y: 499, distance: 146.2
click at [579, 499] on pre "Good day, We are contacting you as you have registered for the Aug 16/17 4v4 We…" at bounding box center [646, 453] width 378 height 128
copy pre "Good day, We are contacting you as you have registered for the Aug 16/17 4v4 We…"
click at [559, 535] on p at bounding box center [646, 530] width 378 height 17
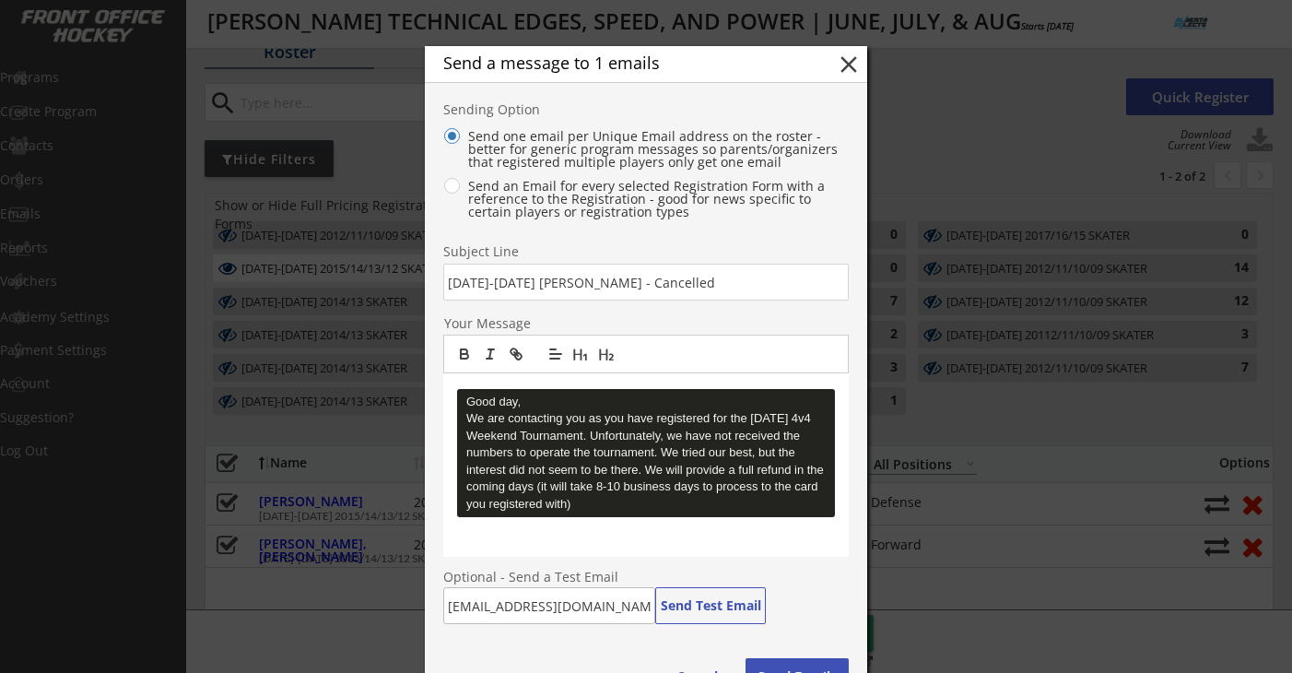
click at [559, 535] on p at bounding box center [646, 530] width 378 height 17
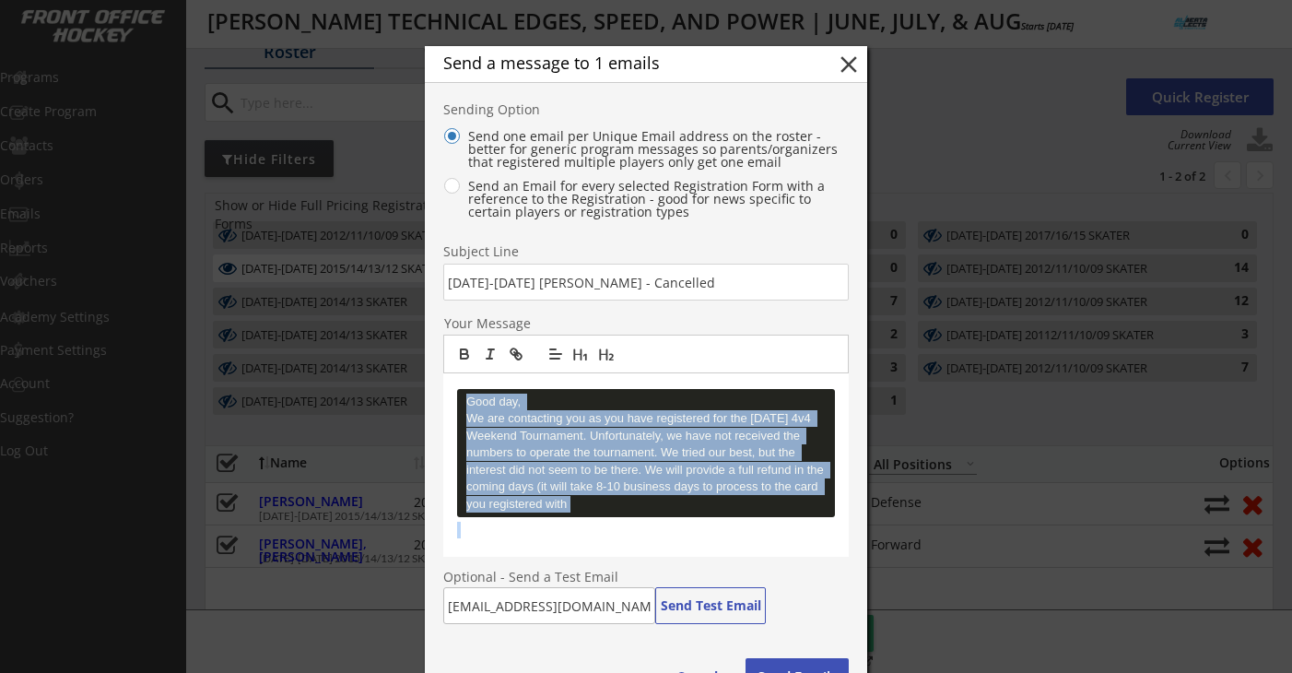
drag, startPoint x: 557, startPoint y: 534, endPoint x: 464, endPoint y: 396, distance: 166.6
click at [464, 396] on div "Good day, We are contacting you as you have registered for the Aug 16/17 4v4 We…" at bounding box center [645, 464] width 405 height 183
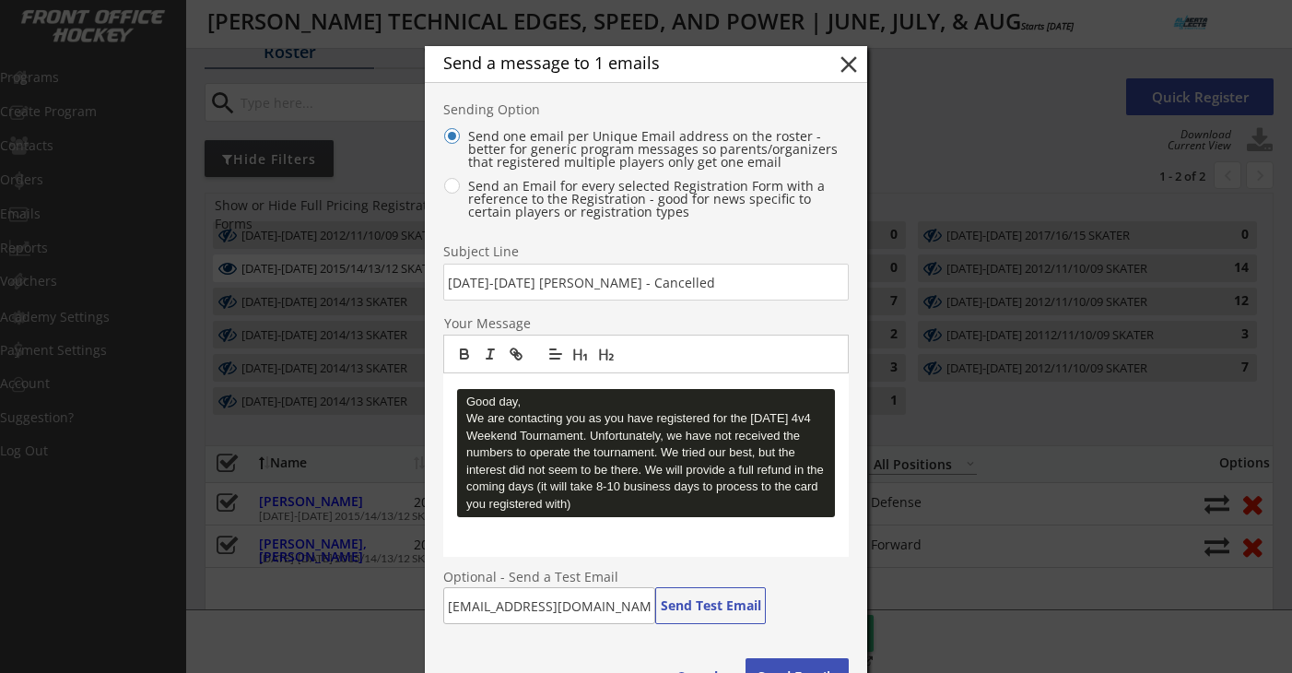
click at [480, 534] on p at bounding box center [646, 530] width 378 height 17
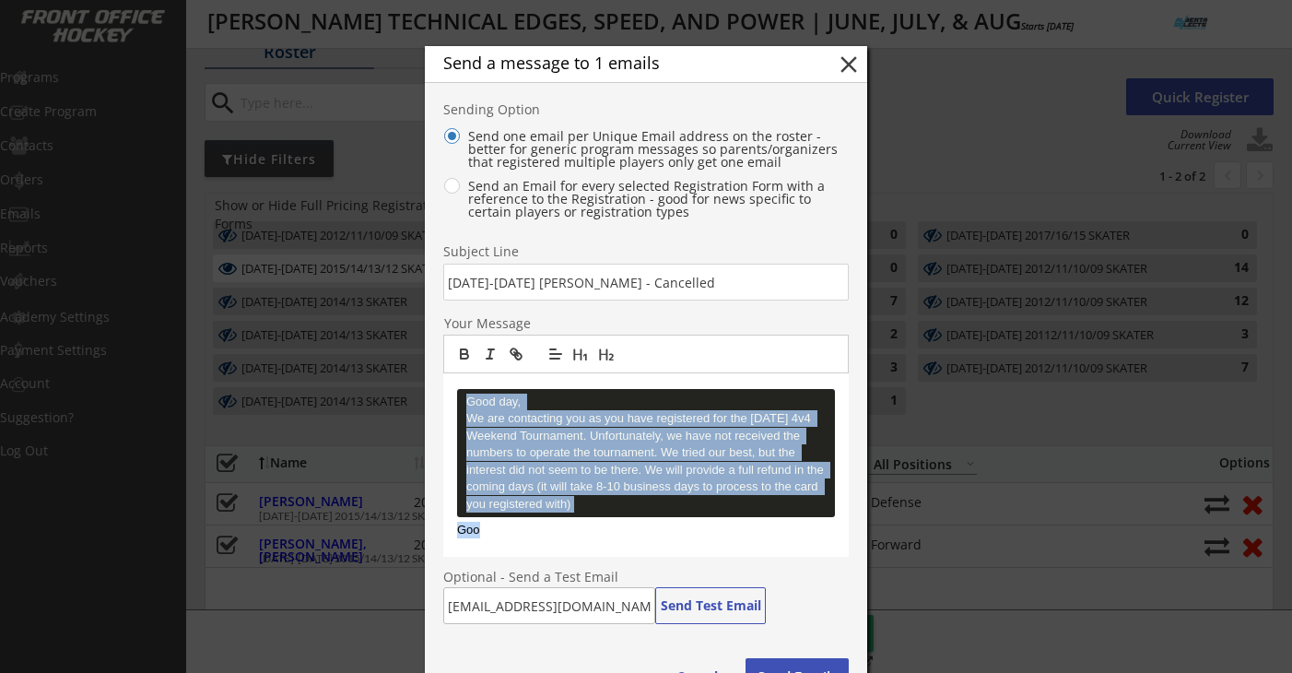
drag, startPoint x: 502, startPoint y: 533, endPoint x: 453, endPoint y: 385, distance: 155.3
click at [453, 385] on div "Good day, We are contacting you as you have registered for the Aug 16/17 4v4 We…" at bounding box center [645, 464] width 405 height 183
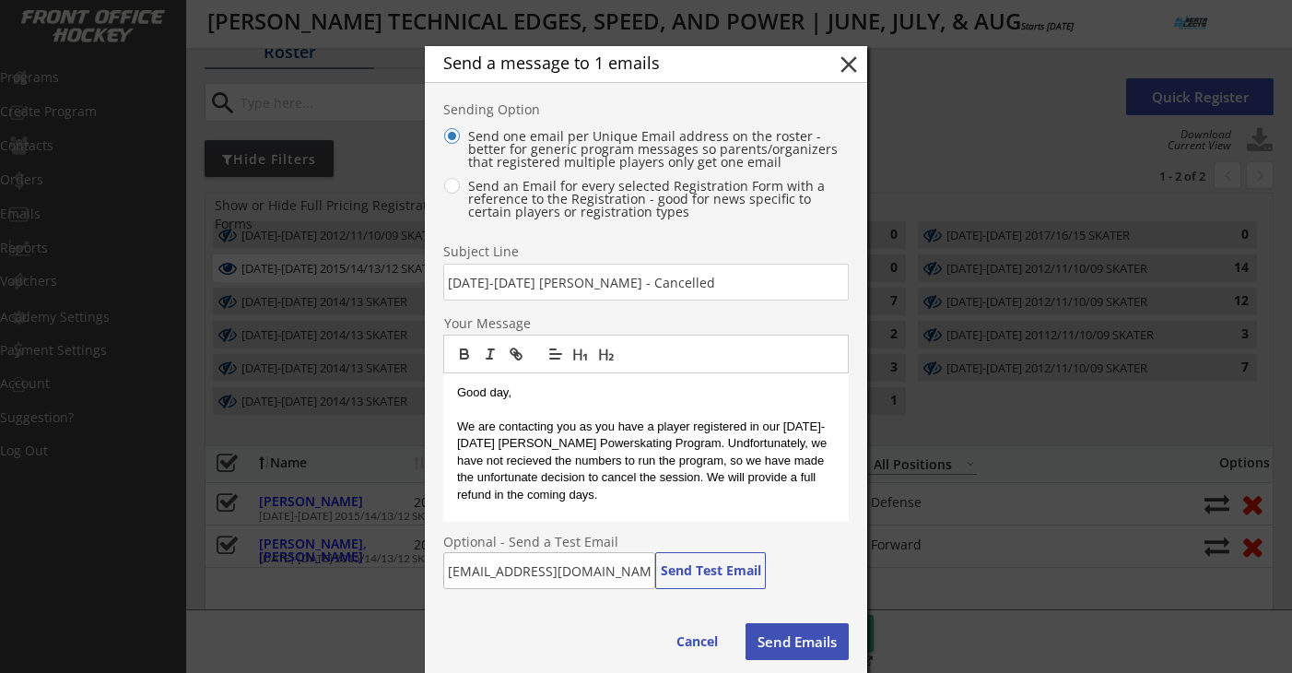
click at [483, 456] on p "We are contacting you as you have a player registered in our Aug 18-21 Dallas R…" at bounding box center [646, 460] width 378 height 85
click at [576, 442] on p "We are contacting you as you have a player registered in our Aug 18-21 Dallas R…" at bounding box center [646, 460] width 378 height 85
click at [723, 440] on p "We are contacting you as you have a player registered in our Aug 18-21 Dallas R…" at bounding box center [646, 460] width 378 height 85
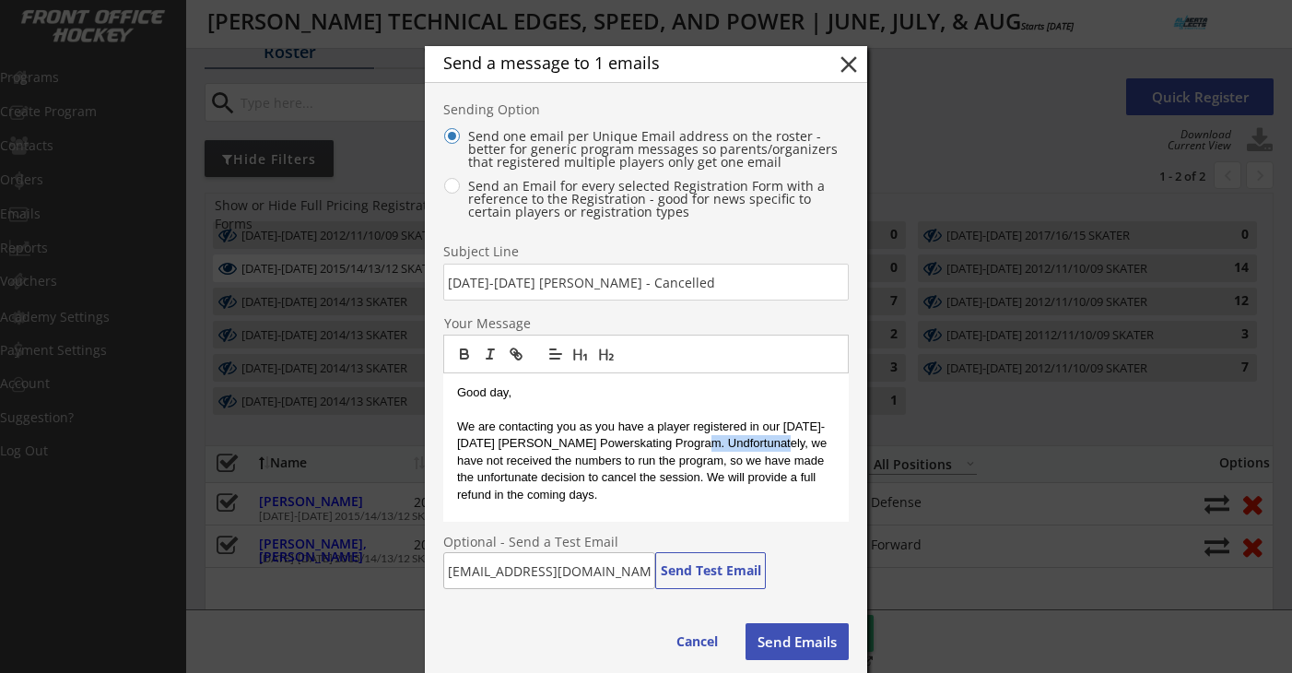
click at [723, 440] on p "We are contacting you as you have a player registered in our Aug 18-21 Dallas R…" at bounding box center [646, 460] width 378 height 85
click at [588, 495] on p "We are contacting you as you have a player registered in our Aug 18-21 Dallas R…" at bounding box center [646, 460] width 378 height 85
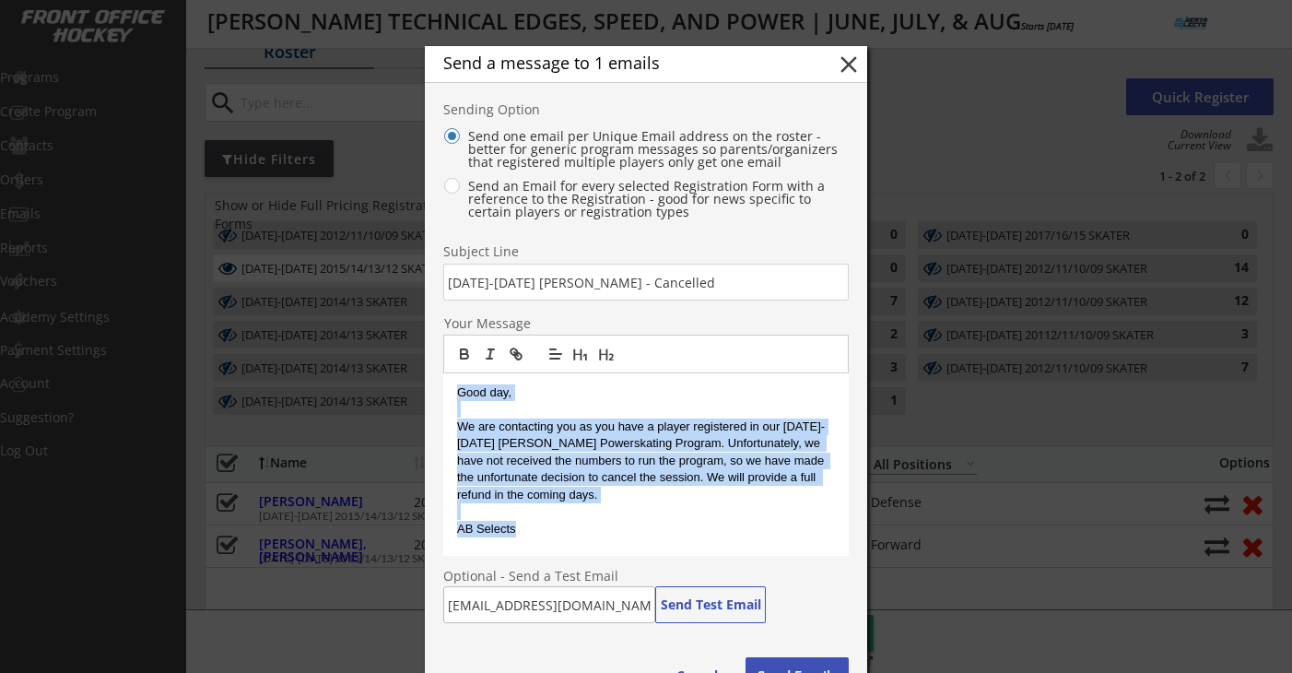
drag, startPoint x: 516, startPoint y: 532, endPoint x: 460, endPoint y: 389, distance: 153.5
click at [460, 389] on div "Good day, We are contacting you as you have a player registered in our Aug 18-2…" at bounding box center [645, 464] width 405 height 182
copy div "Good day, We are contacting you as you have a player registered in our Aug 18-2…"
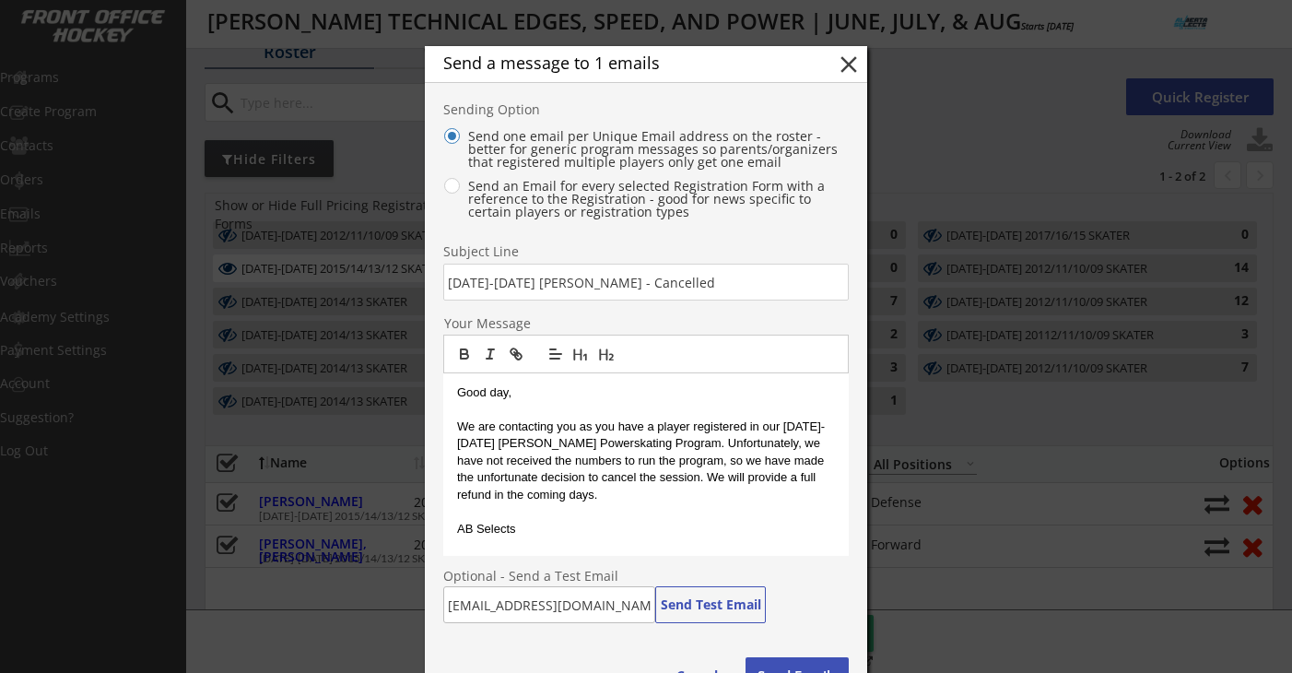
click at [612, 434] on p "We are contacting you as you have a player registered in our Aug 18-21 Dallas R…" at bounding box center [646, 460] width 378 height 85
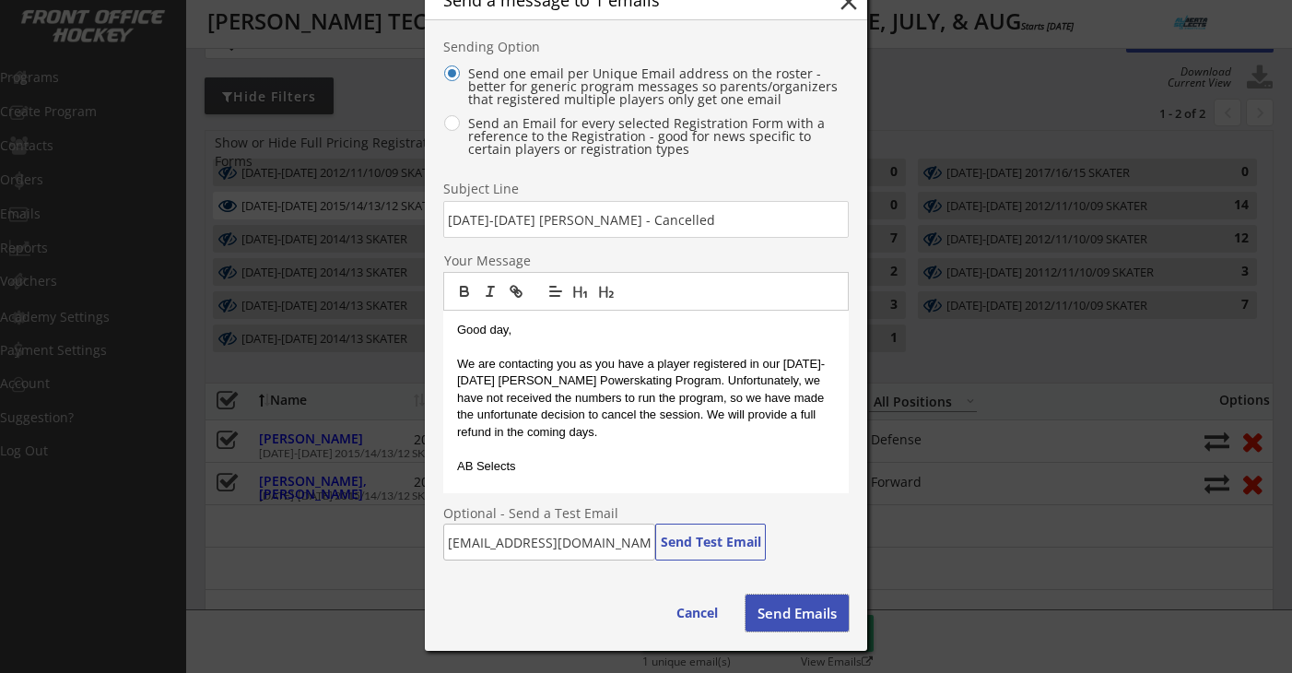
click at [771, 609] on button "Send Emails" at bounding box center [797, 612] width 103 height 37
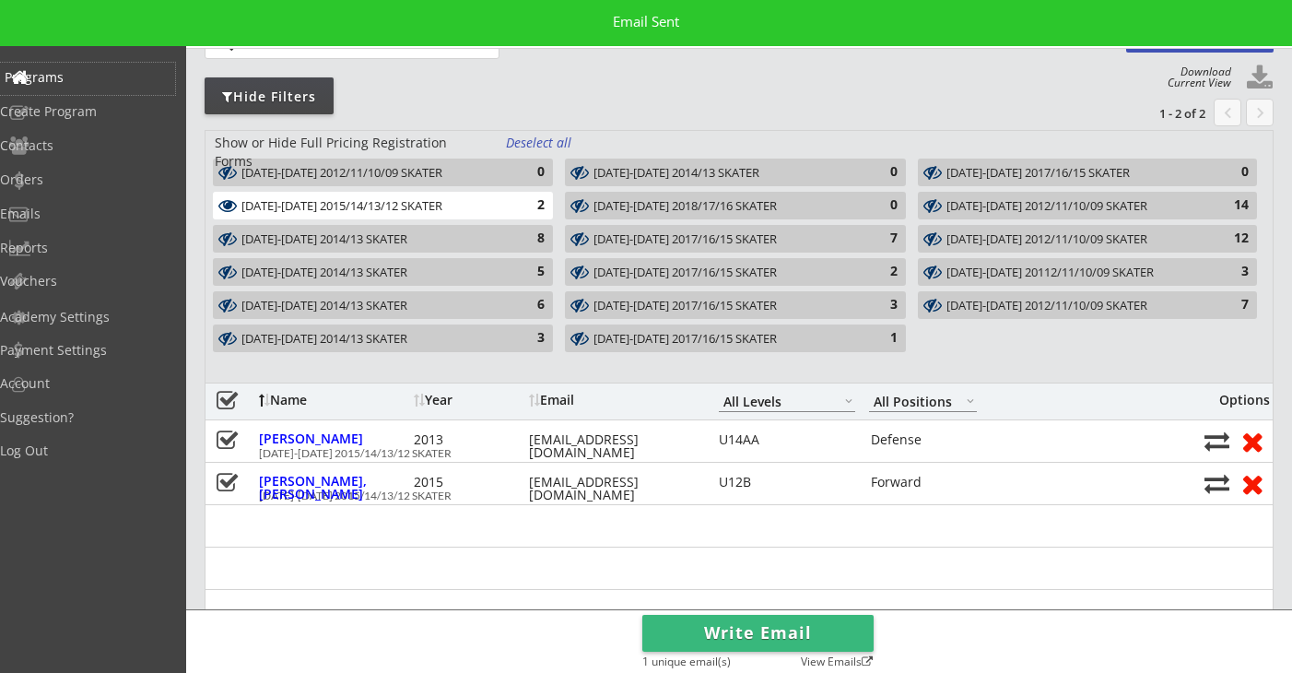
click at [99, 76] on div "Programs" at bounding box center [88, 77] width 166 height 13
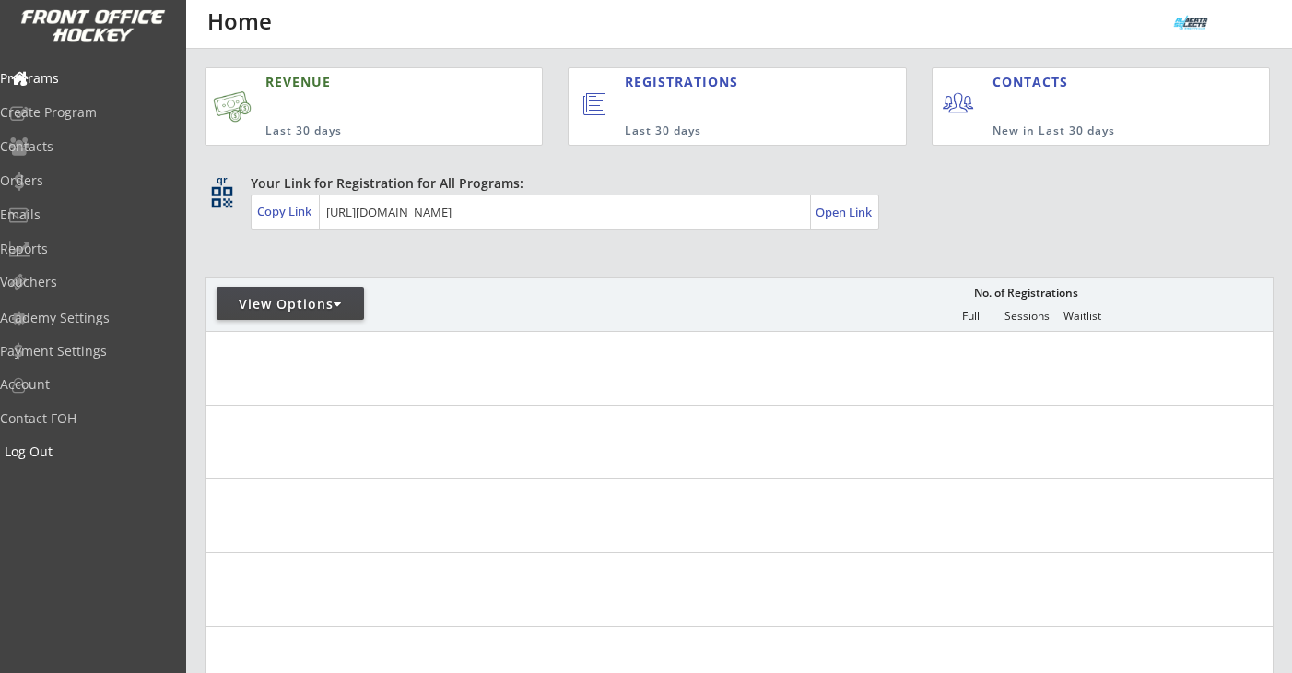
click at [74, 452] on div "Log Out" at bounding box center [88, 451] width 166 height 13
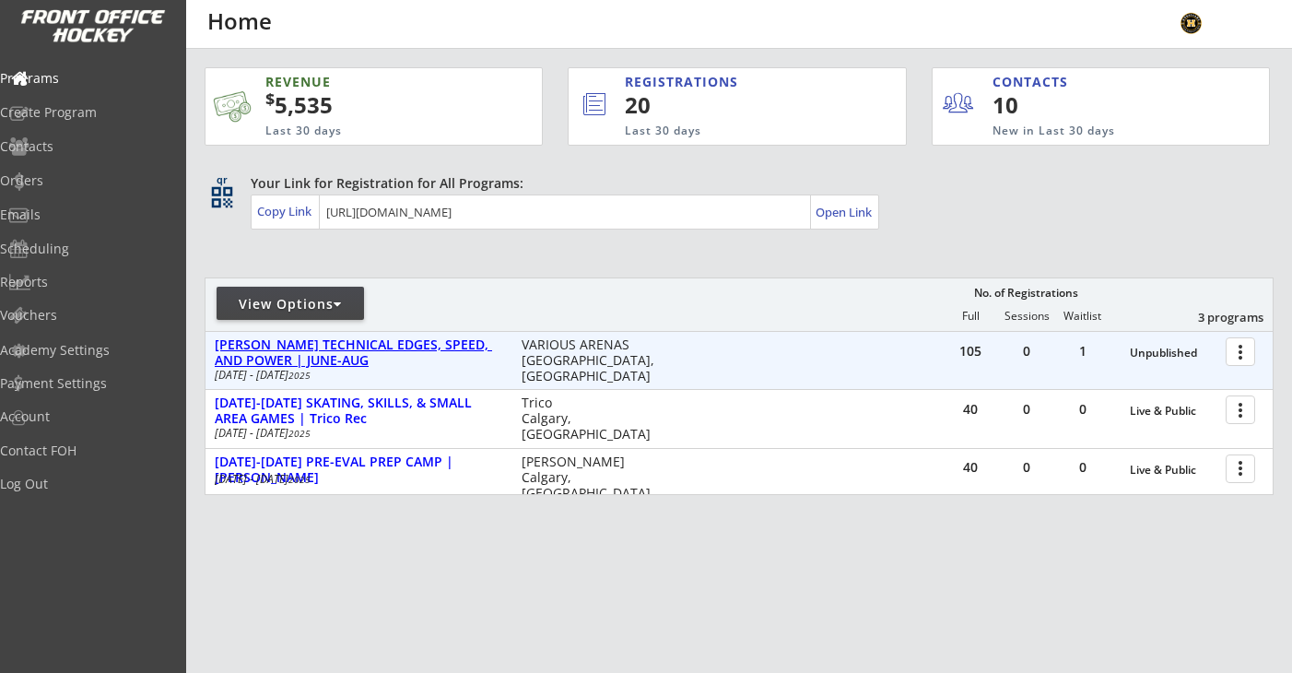
scroll to position [1, 0]
click at [423, 344] on div "[PERSON_NAME] TECHNICAL EDGES, SPEED, AND POWER | JUNE-AUG" at bounding box center [359, 351] width 288 height 31
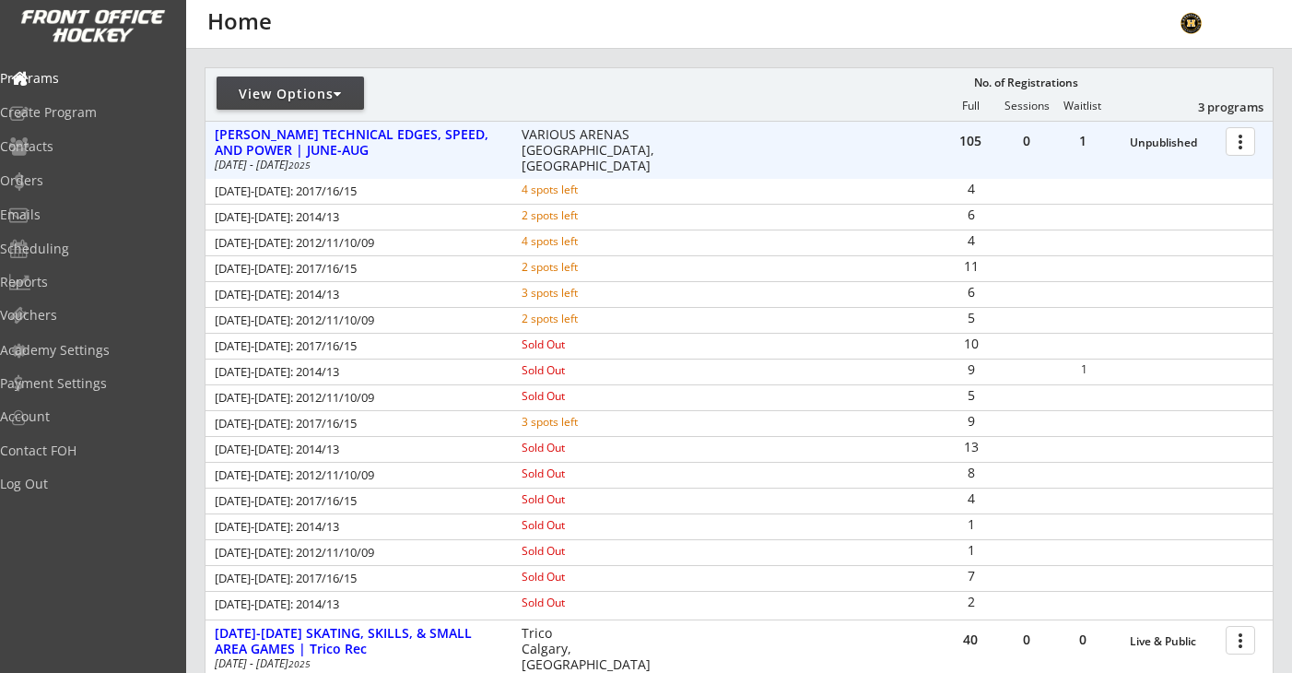
scroll to position [217, 0]
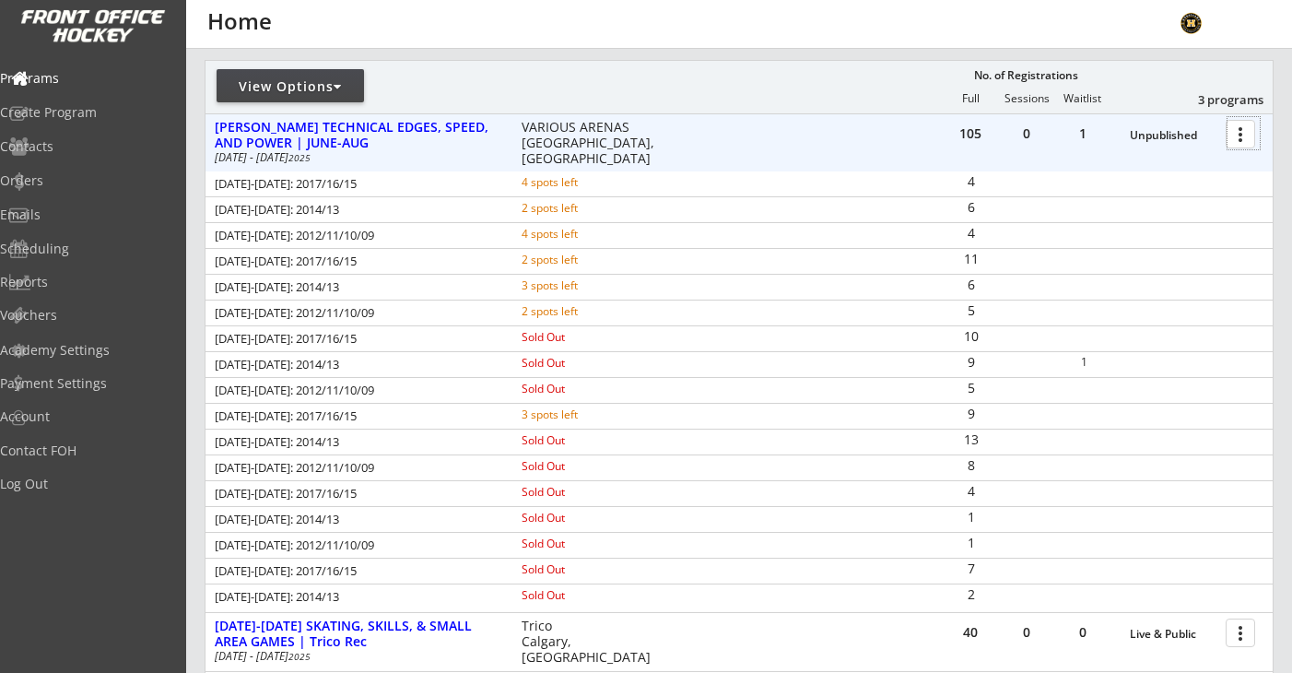
click at [1241, 134] on div at bounding box center [1243, 133] width 32 height 32
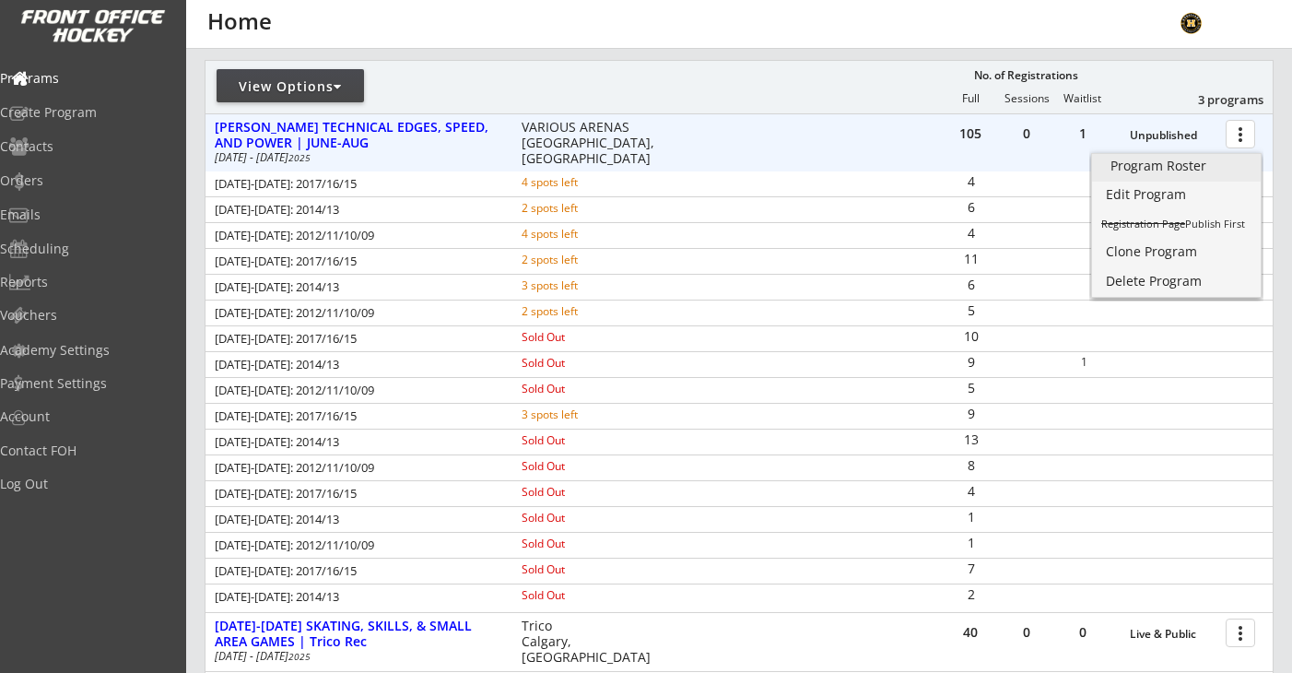
click at [1222, 160] on div "Program Roster" at bounding box center [1176, 165] width 132 height 13
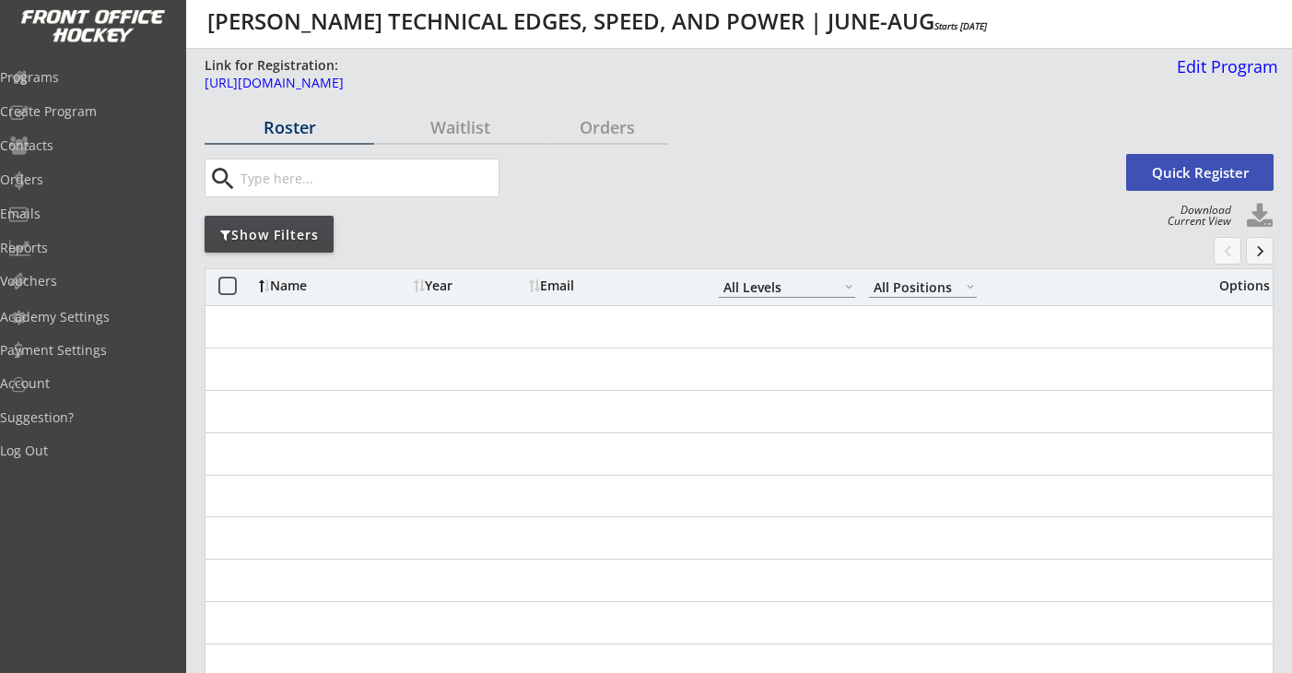
select select ""All Levels""
select select ""All Positions""
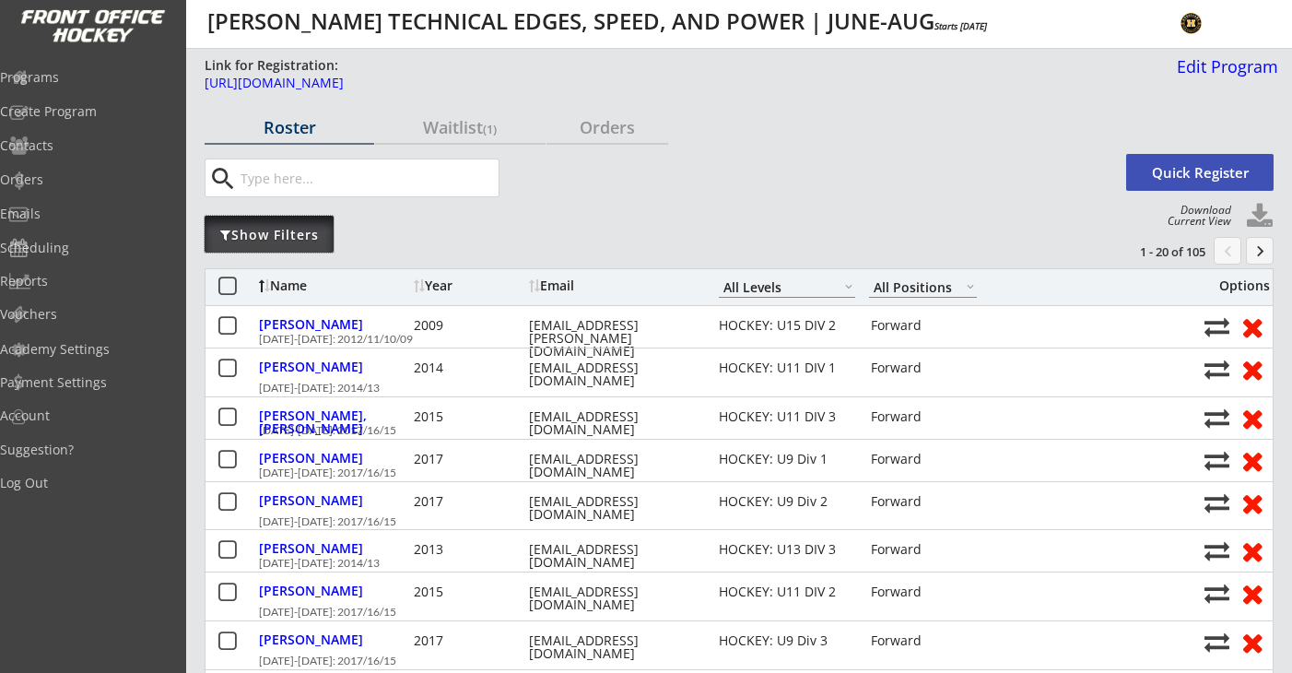
click at [284, 224] on div "Show Filters" at bounding box center [269, 234] width 129 height 37
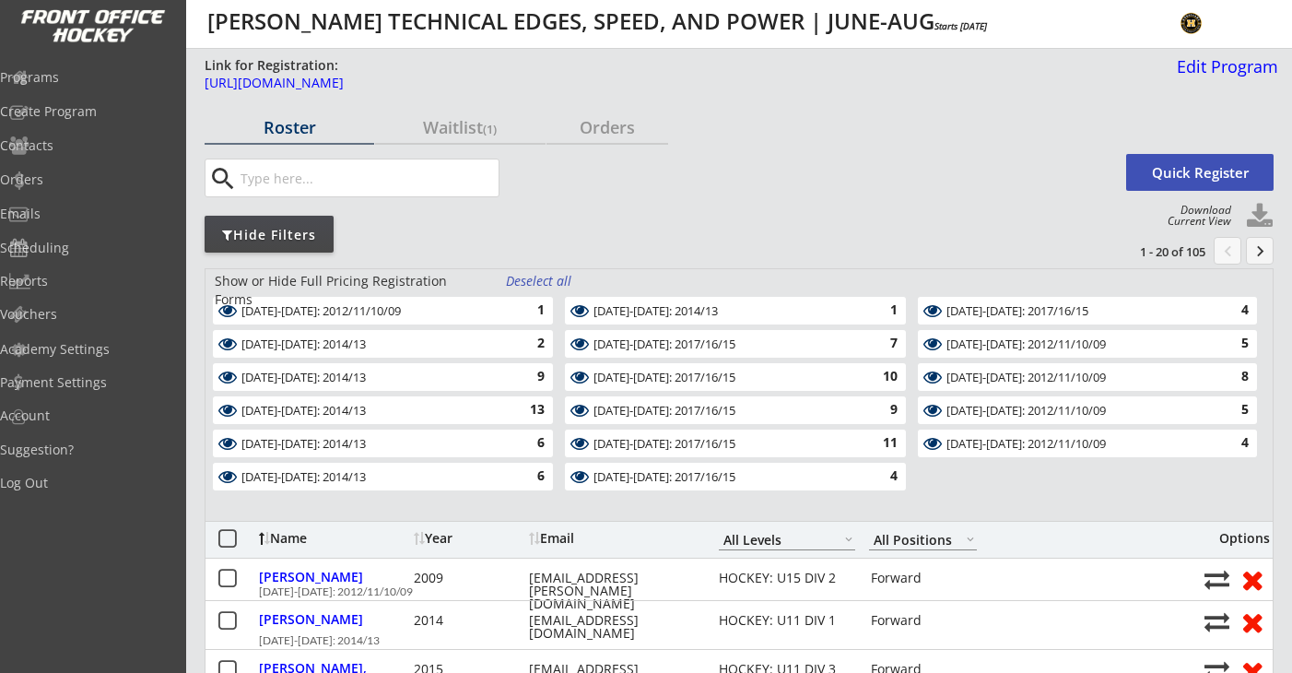
click at [533, 276] on div "Deselect all" at bounding box center [540, 281] width 68 height 18
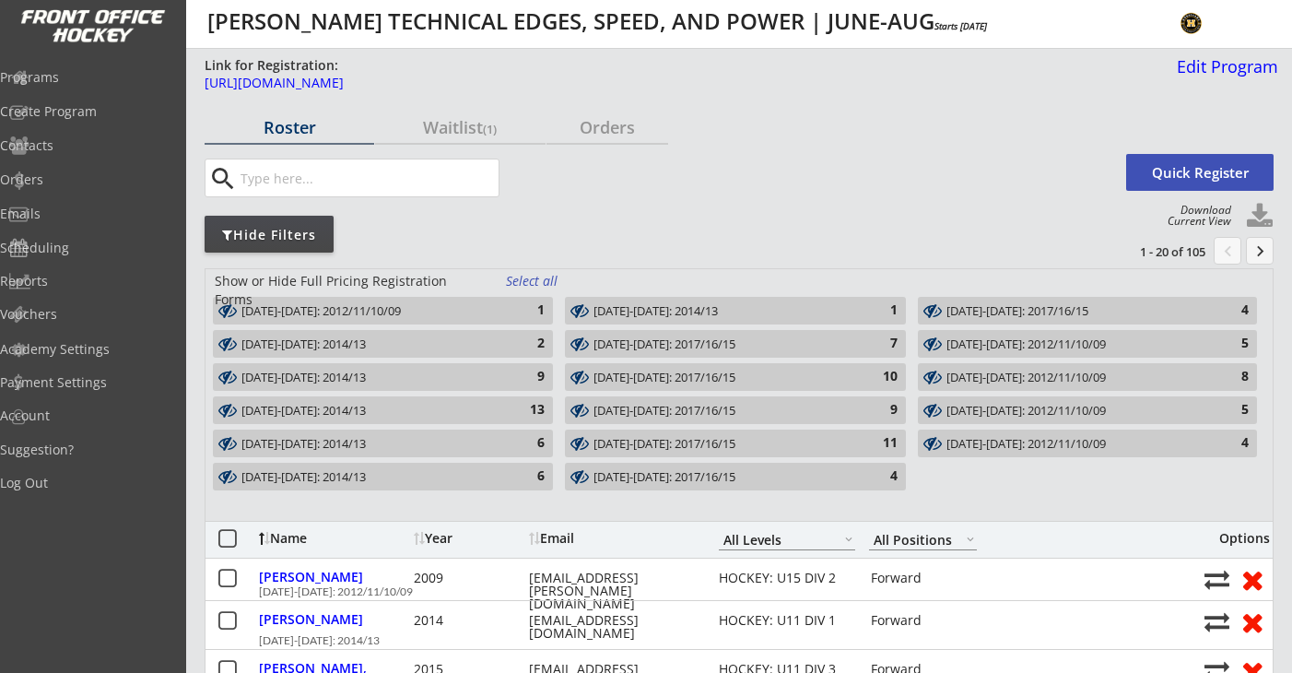
click at [371, 340] on div "AUG 18-21: 2014/13" at bounding box center [372, 344] width 262 height 15
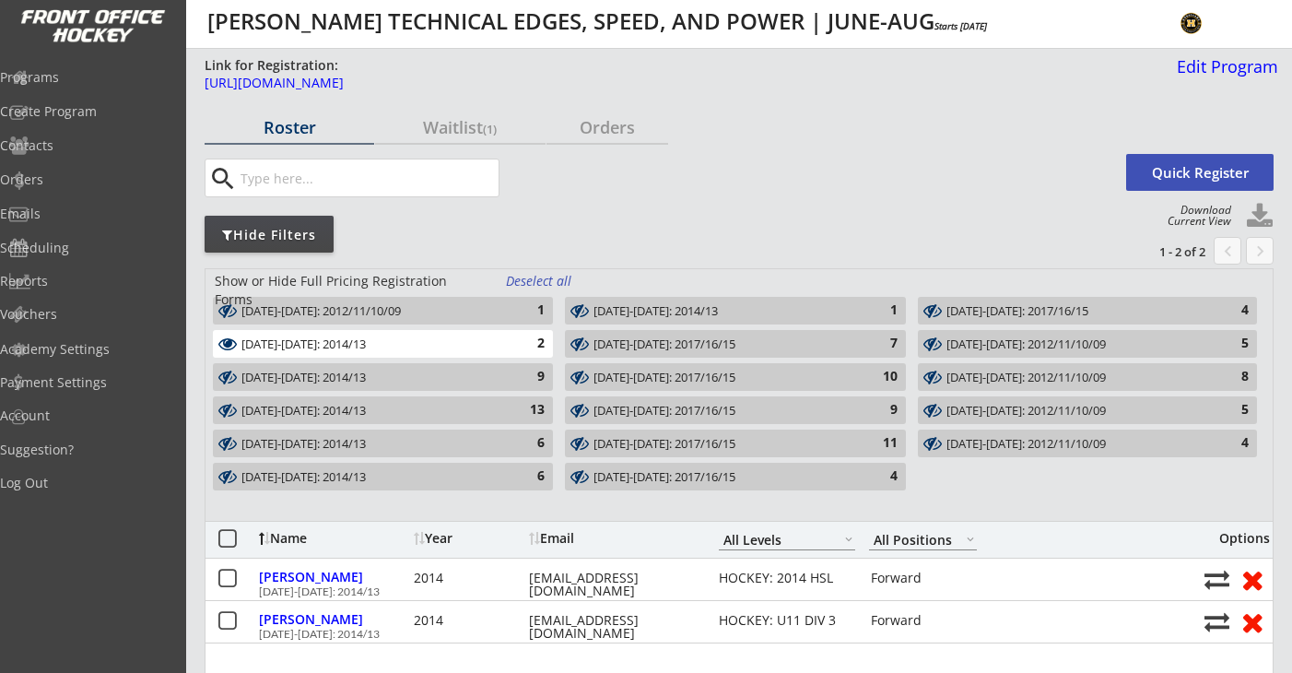
click at [712, 343] on div "AUG 18-21: 2017/16/15" at bounding box center [724, 344] width 262 height 15
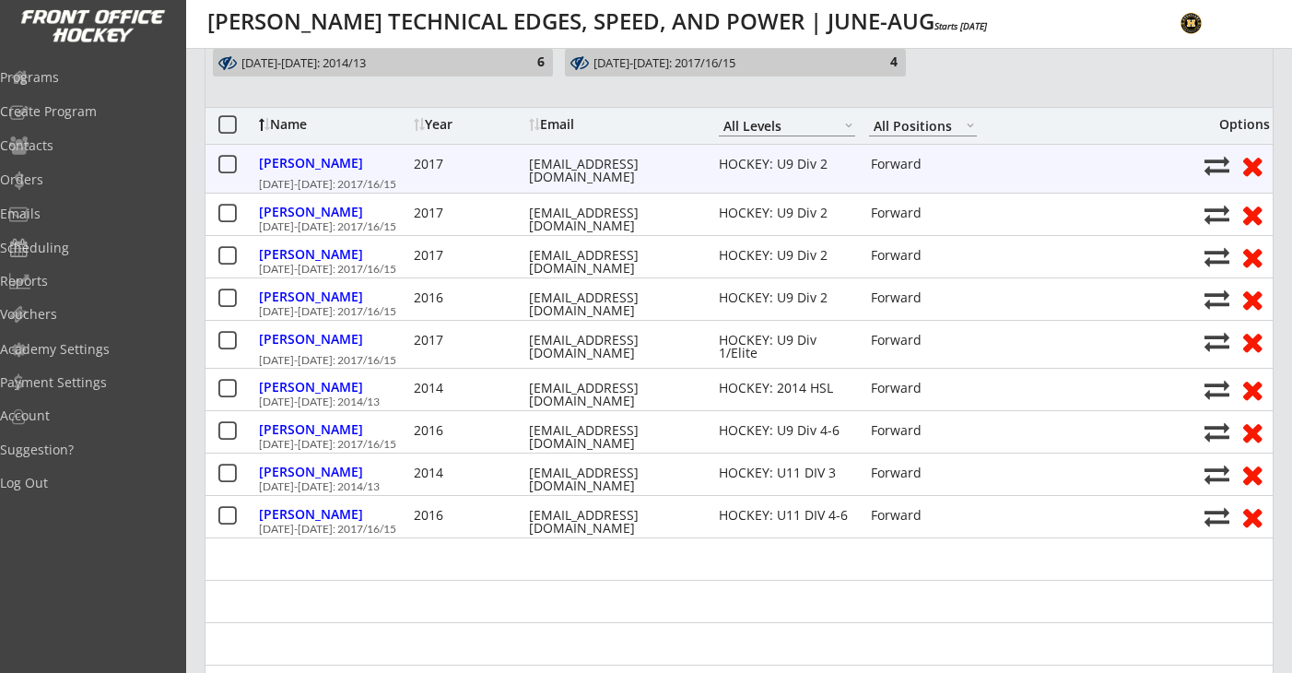
scroll to position [429, 0]
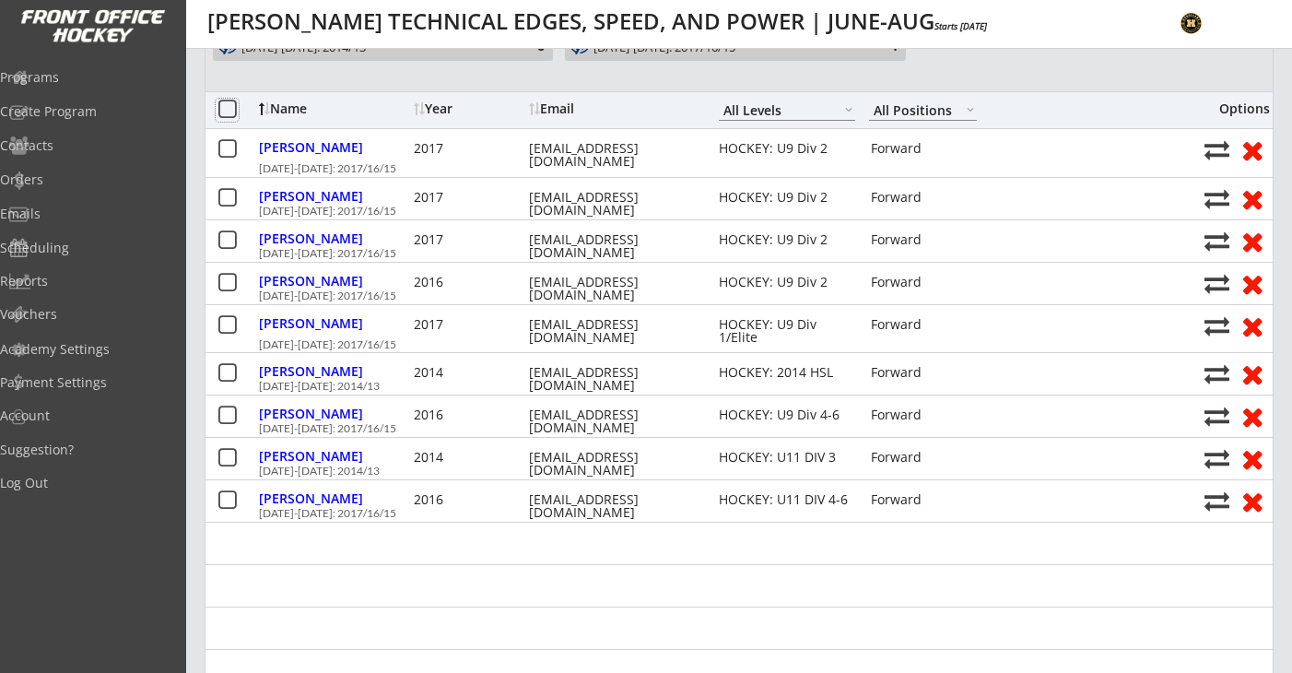
click at [229, 109] on button at bounding box center [227, 110] width 23 height 23
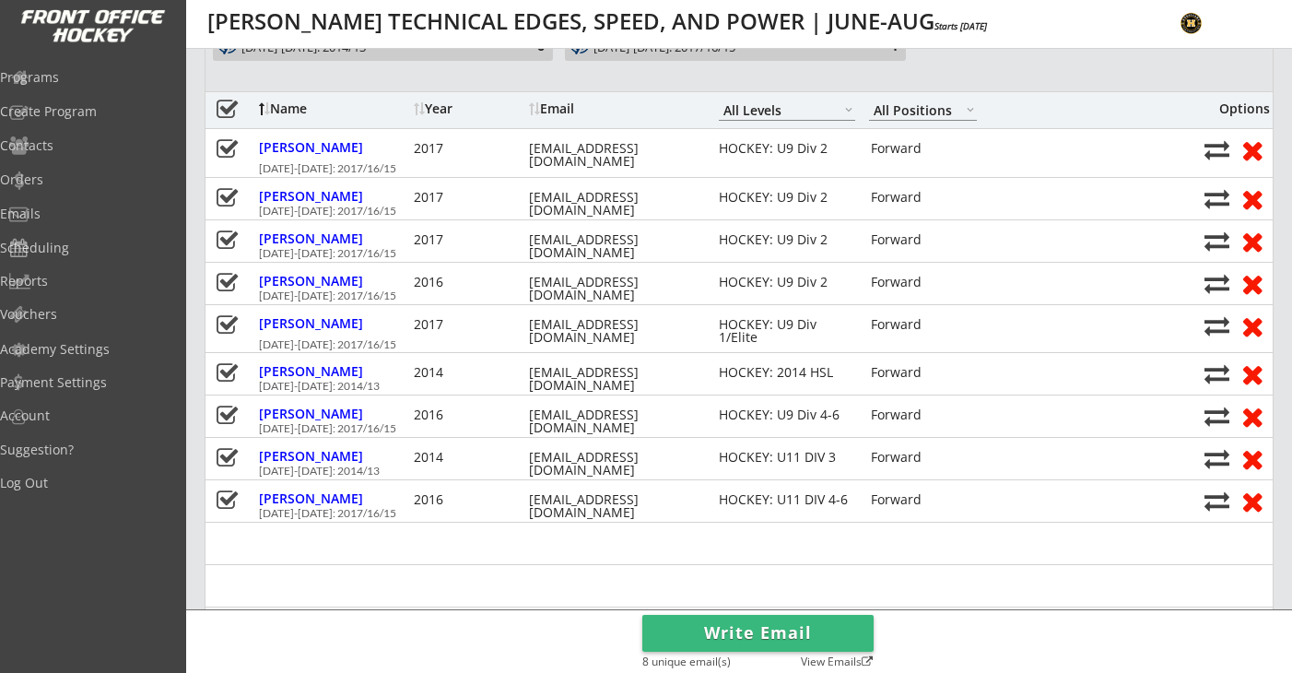
click at [771, 631] on button "Write Email" at bounding box center [757, 633] width 231 height 37
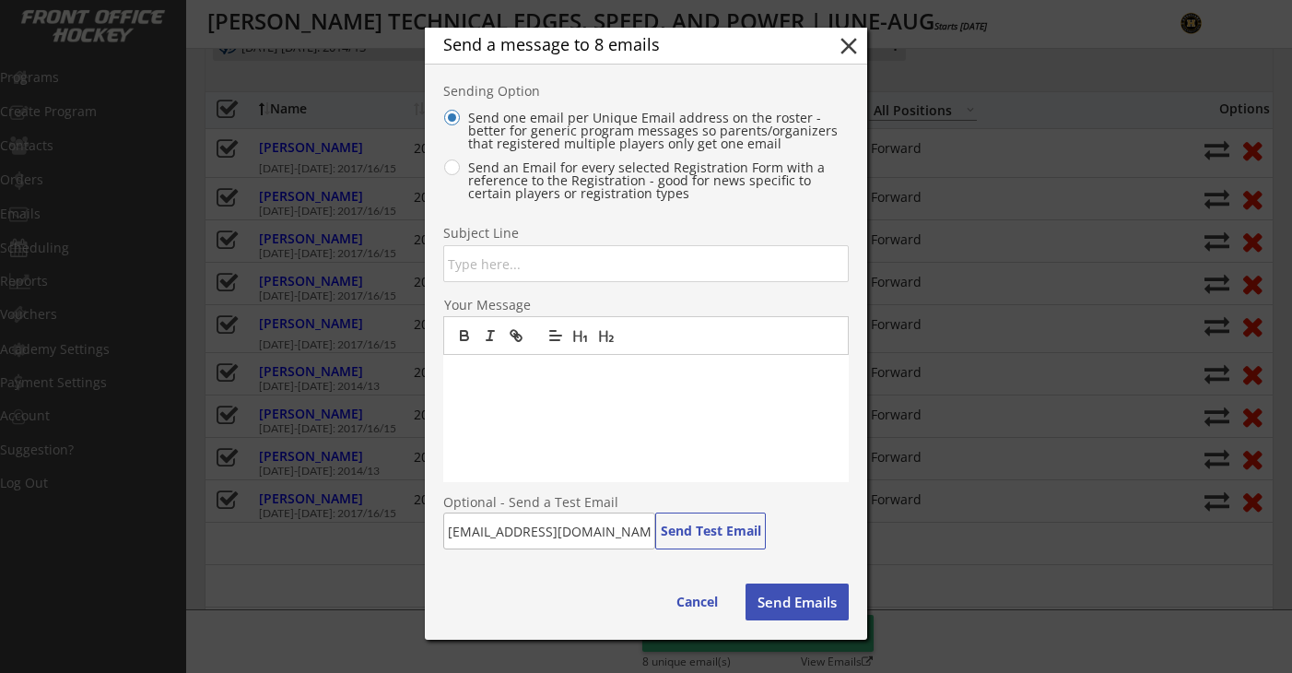
click at [485, 374] on p at bounding box center [646, 374] width 378 height 17
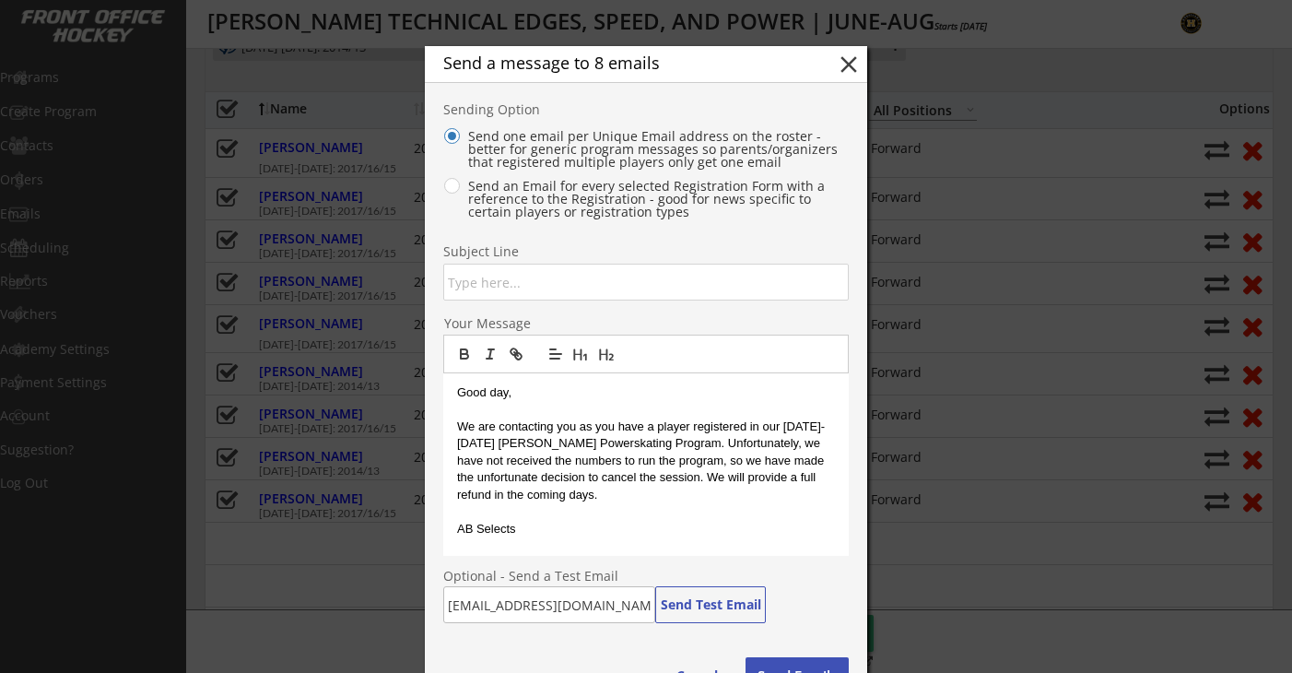
scroll to position [0, 0]
click at [495, 288] on input "input" at bounding box center [645, 282] width 405 height 37
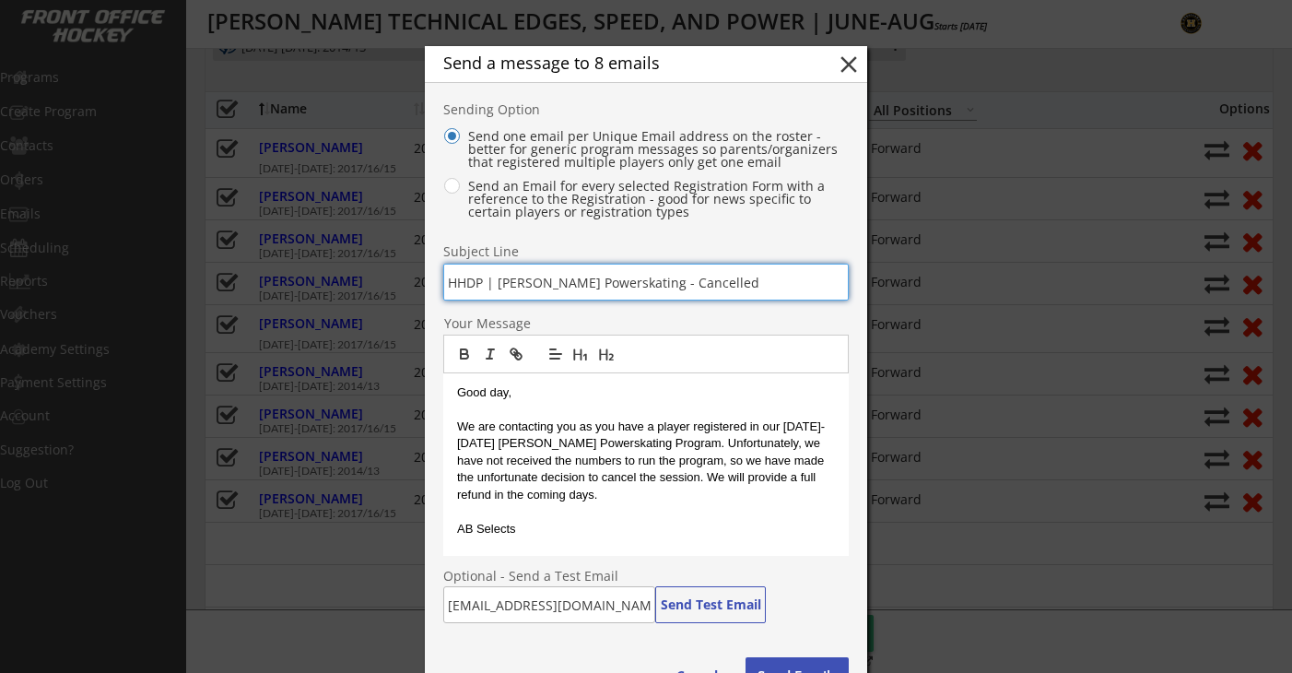
type input "HHDP | Dallas Robbins Powerskating - Cancelled"
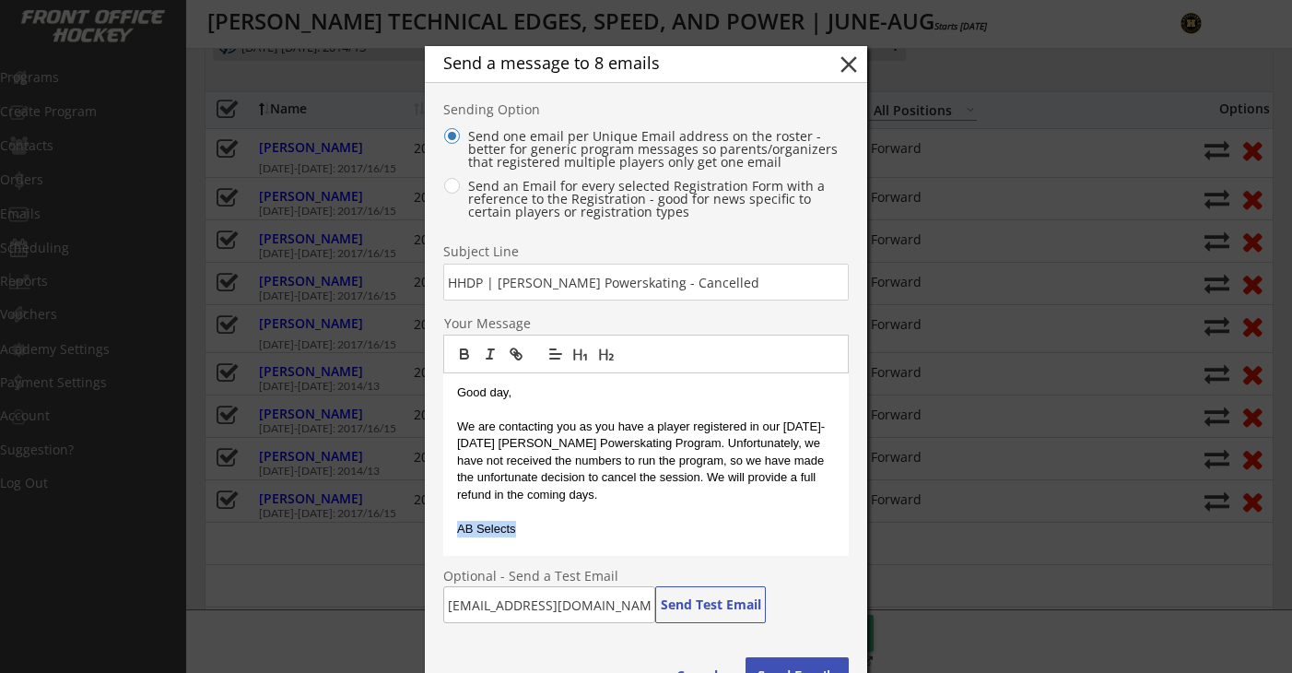
drag, startPoint x: 516, startPoint y: 525, endPoint x: 438, endPoint y: 526, distance: 78.3
click at [438, 526] on div "Send a message to 8 emails close Sending Option Send one email per Unique Email…" at bounding box center [646, 379] width 442 height 667
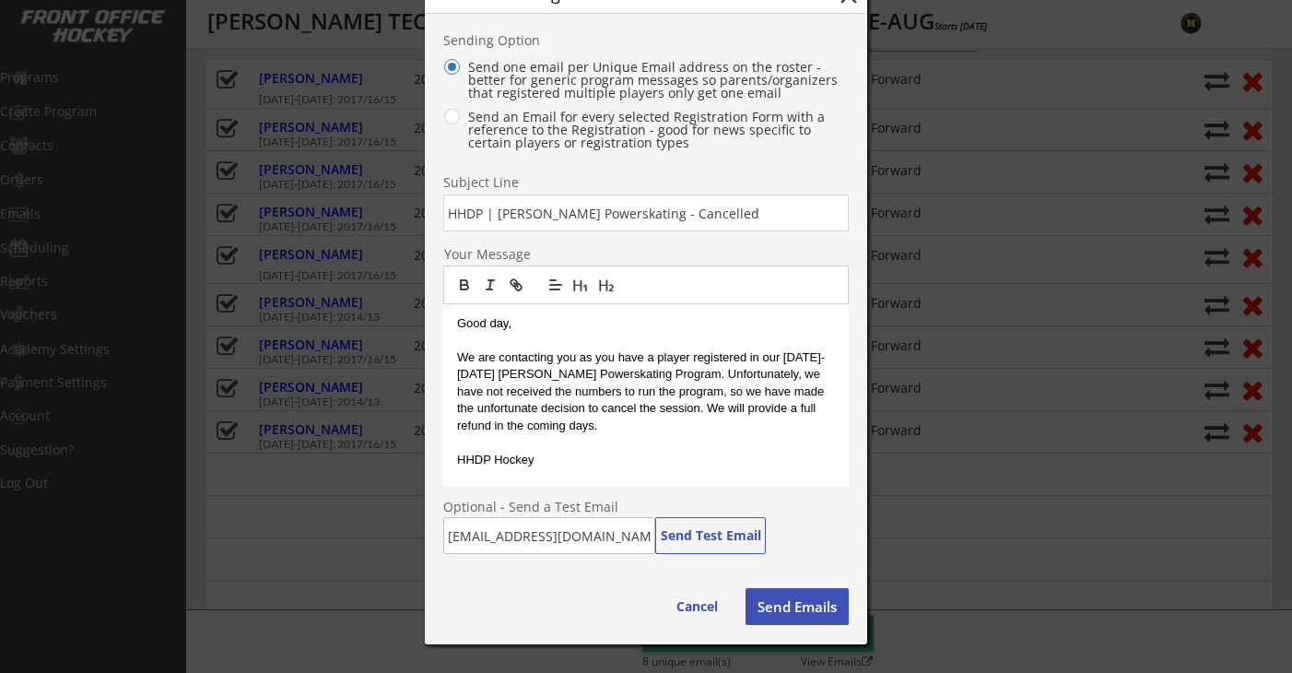
scroll to position [502, 0]
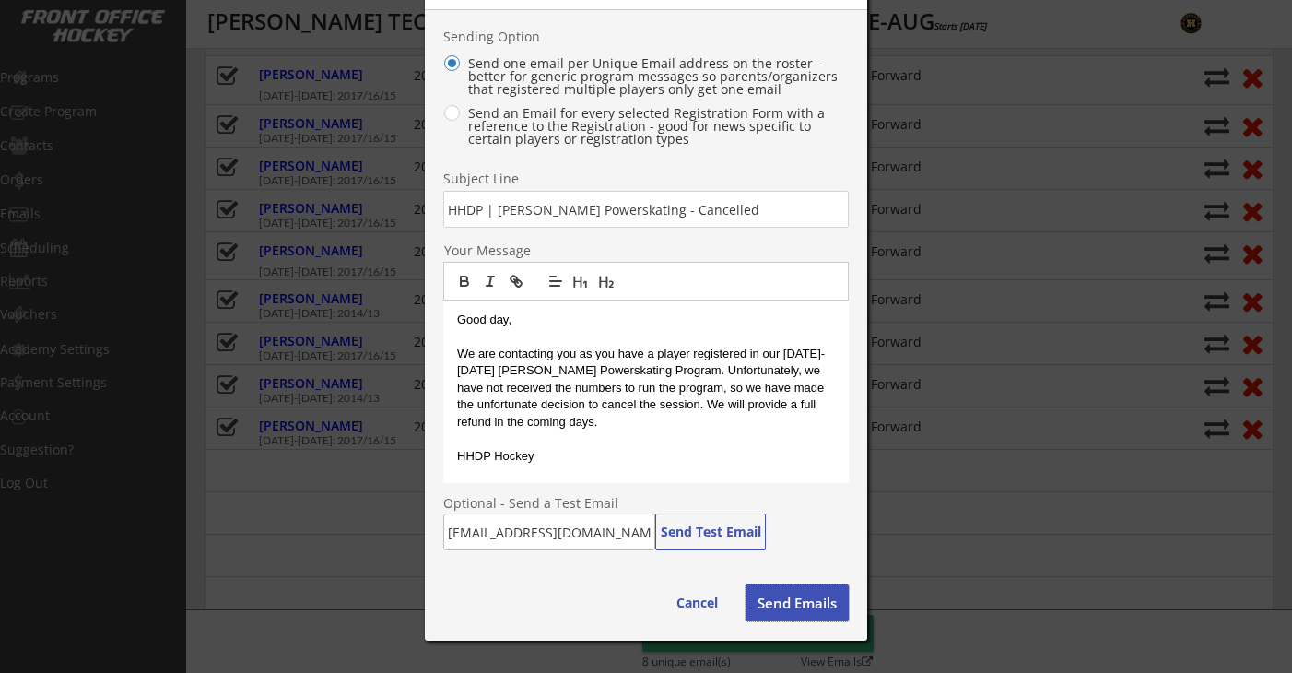
click at [796, 596] on button "Send Emails" at bounding box center [797, 602] width 103 height 37
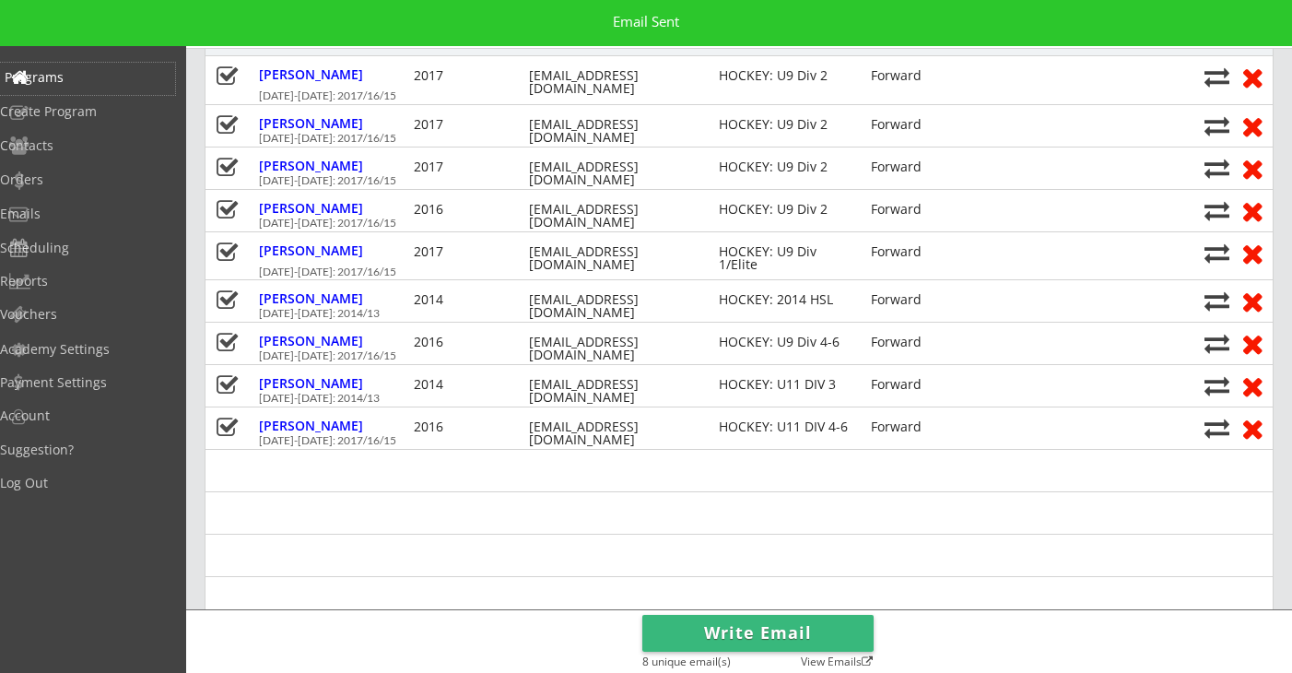
click at [72, 78] on div "Programs" at bounding box center [88, 77] width 166 height 13
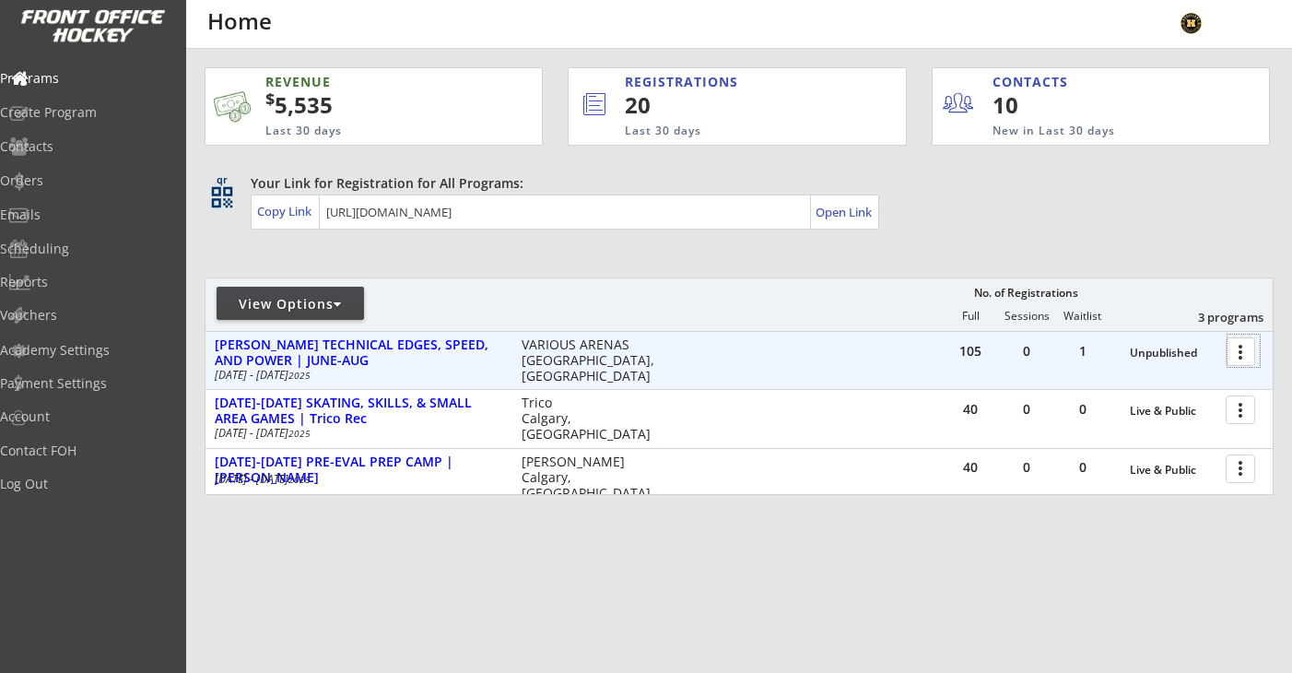
click at [1240, 350] on div at bounding box center [1243, 351] width 32 height 32
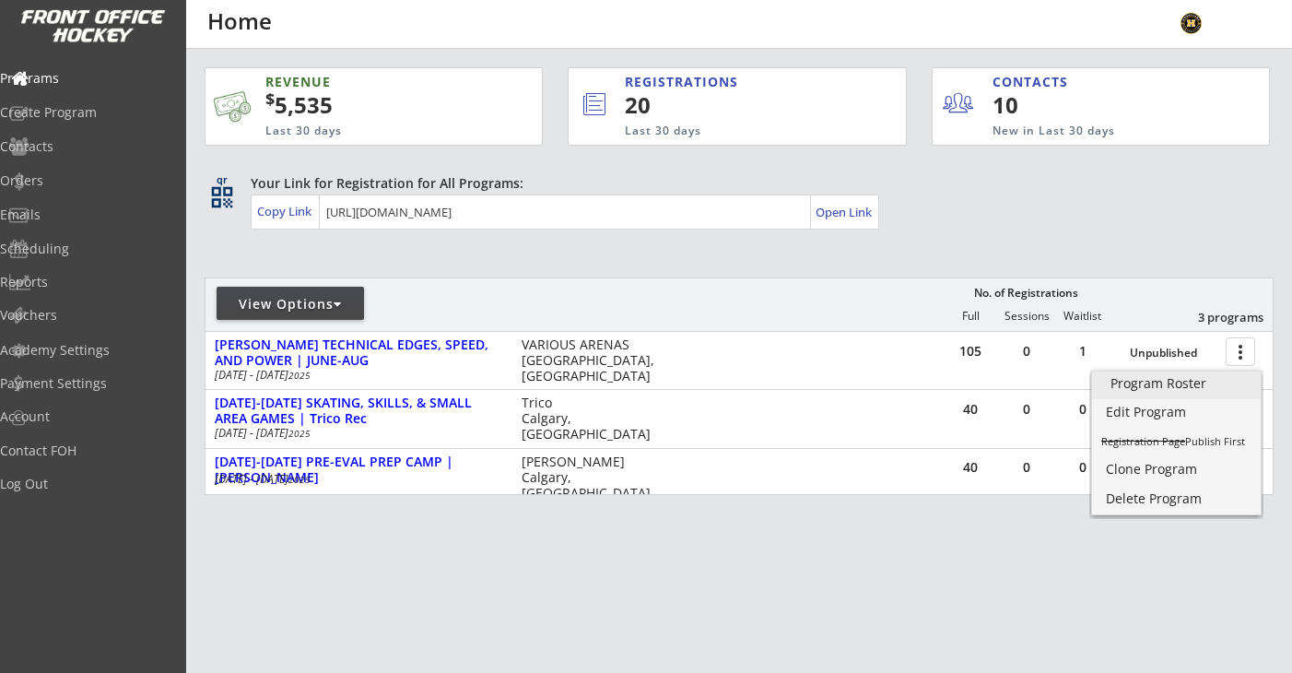
click at [1138, 409] on div "Edit Program" at bounding box center [1176, 411] width 141 height 13
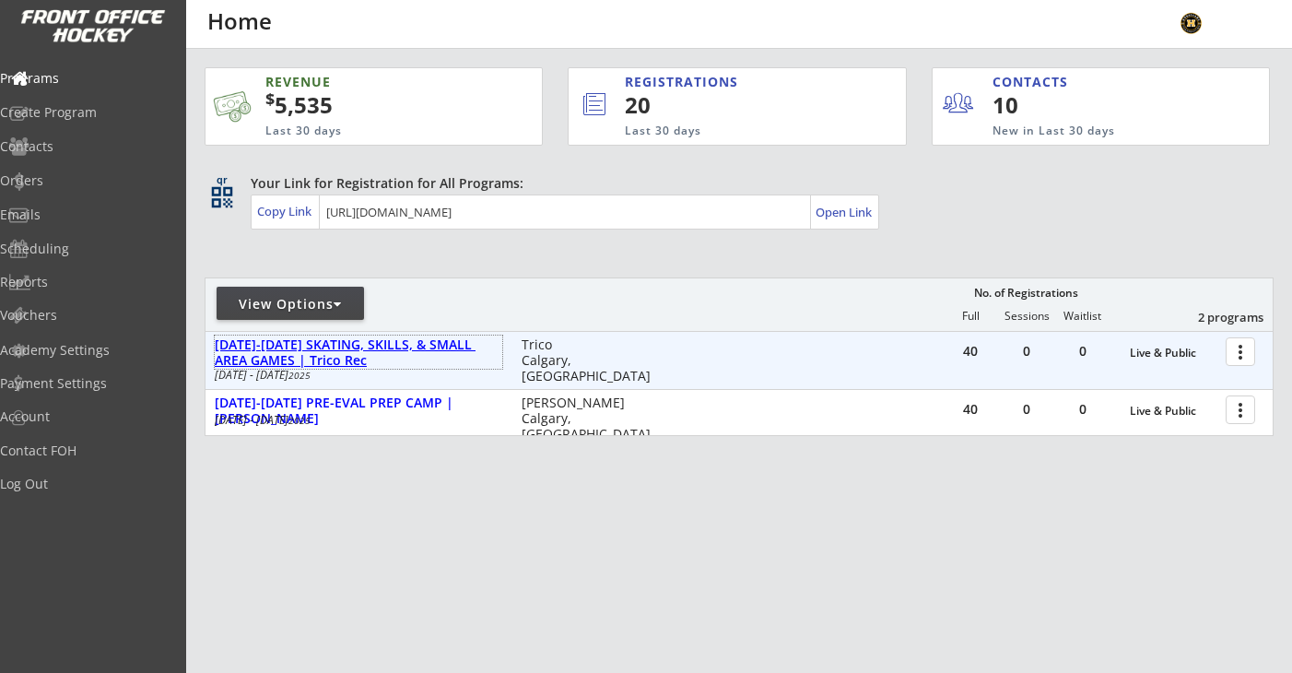
click at [388, 349] on div "[DATE]-[DATE] SKATING, SKILLS, & SMALL AREA GAMES | Trico Rec" at bounding box center [359, 352] width 288 height 31
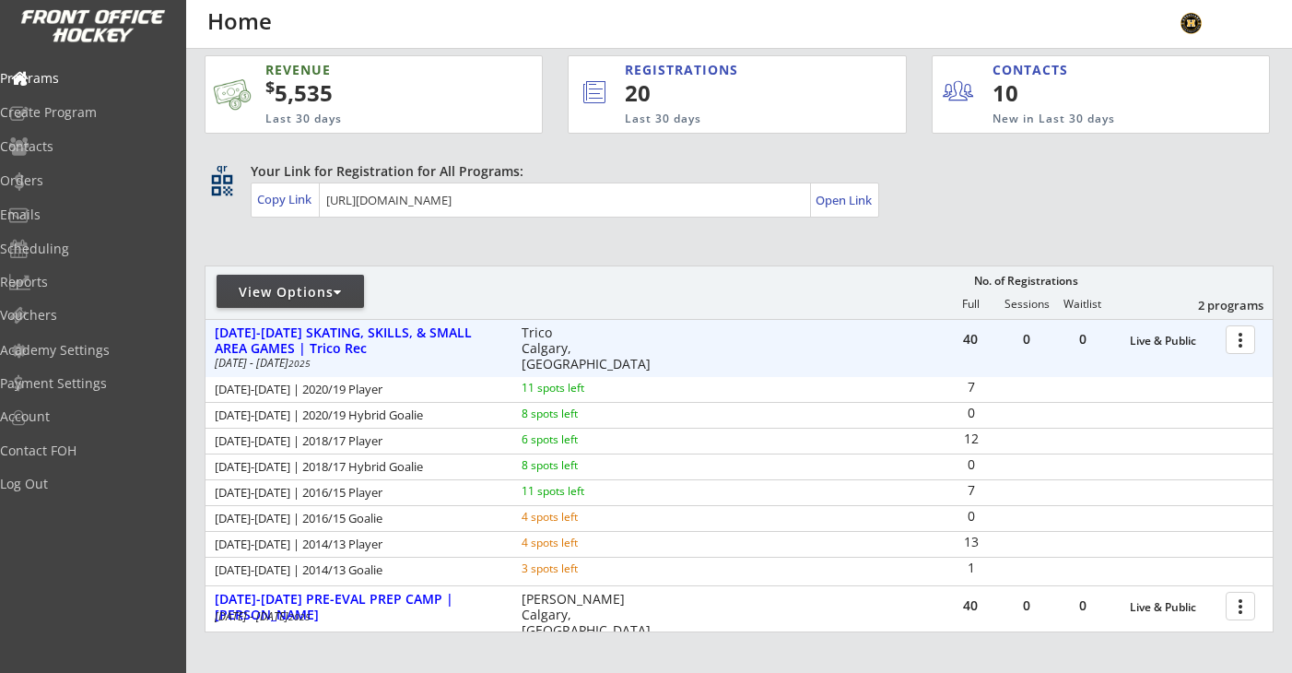
scroll to position [13, 0]
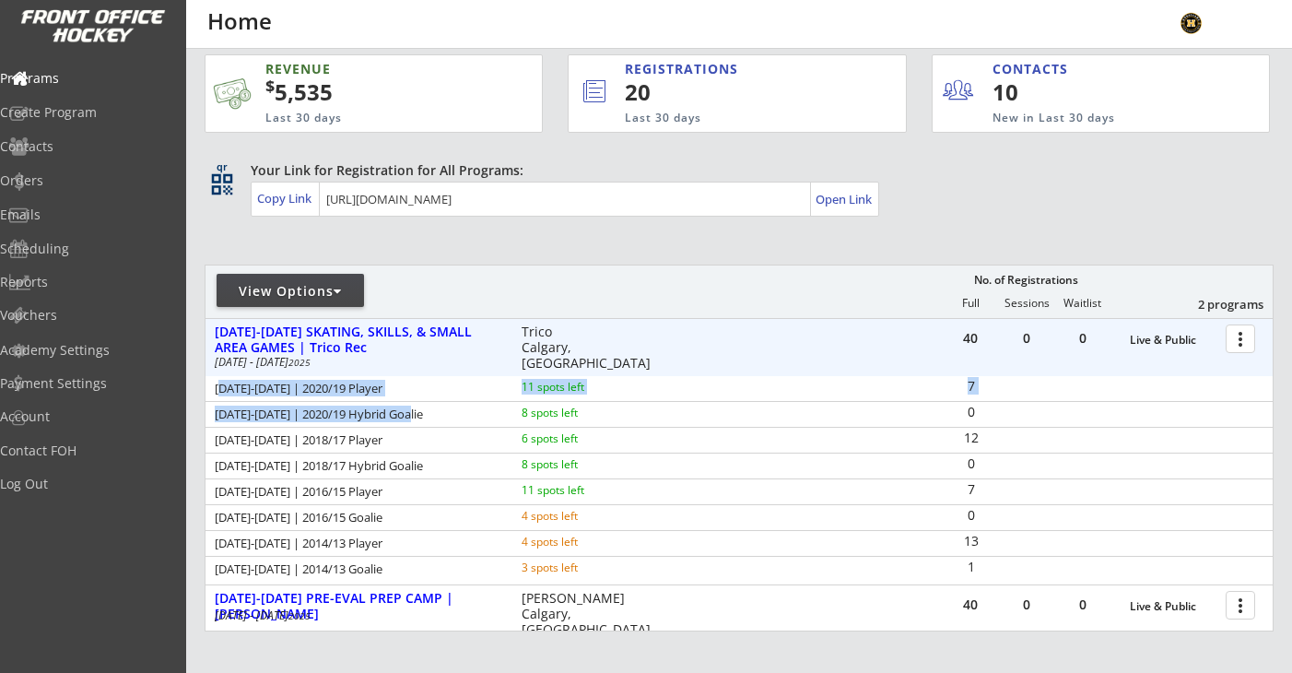
drag, startPoint x: 218, startPoint y: 389, endPoint x: 416, endPoint y: 412, distance: 198.5
click at [416, 412] on div "[DATE]-[DATE] | 2020/19 Player 11 spots left 7 [DATE]-[DATE] | 2020/19 Hybrid G…" at bounding box center [738, 478] width 1067 height 205
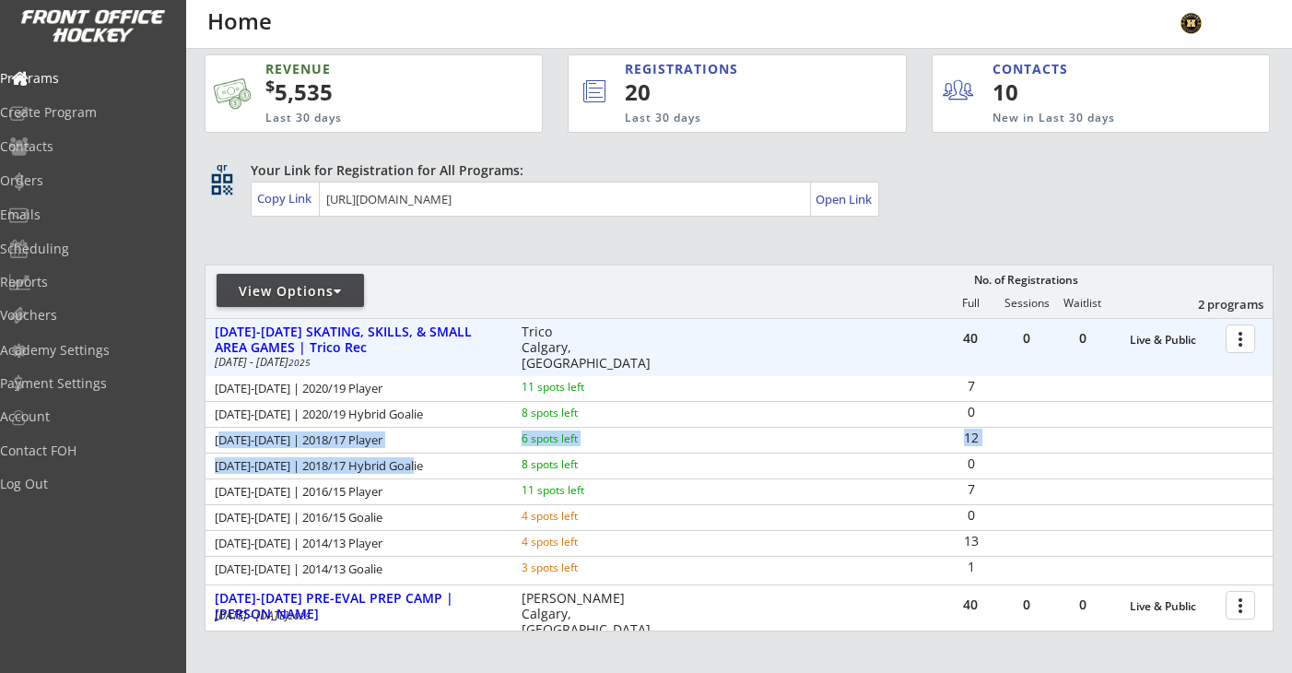
drag, startPoint x: 219, startPoint y: 442, endPoint x: 433, endPoint y: 471, distance: 215.7
click at [433, 471] on div "[DATE]-[DATE] | 2020/19 Player 11 spots left 7 [DATE]-[DATE] | 2020/19 Hybrid G…" at bounding box center [738, 478] width 1067 height 205
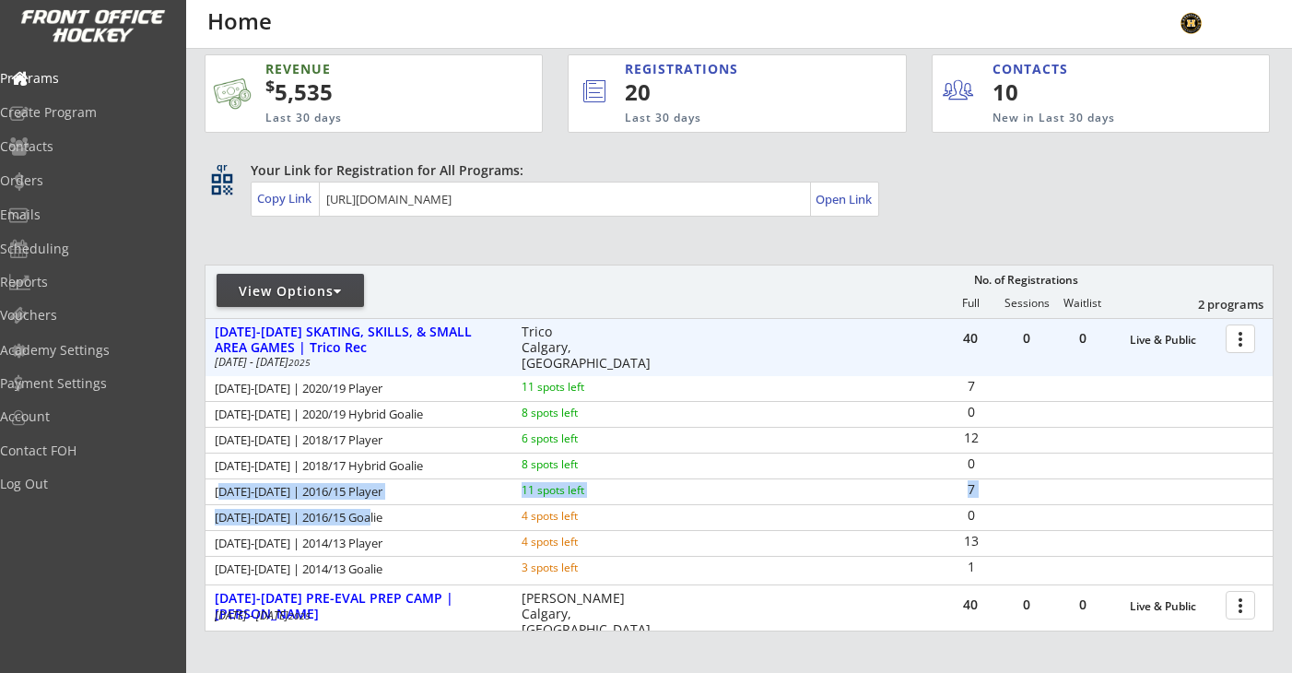
drag, startPoint x: 217, startPoint y: 494, endPoint x: 390, endPoint y: 514, distance: 173.5
click at [390, 514] on div "[DATE]-[DATE] | 2020/19 Player 11 spots left 7 [DATE]-[DATE] | 2020/19 Hybrid G…" at bounding box center [738, 478] width 1067 height 205
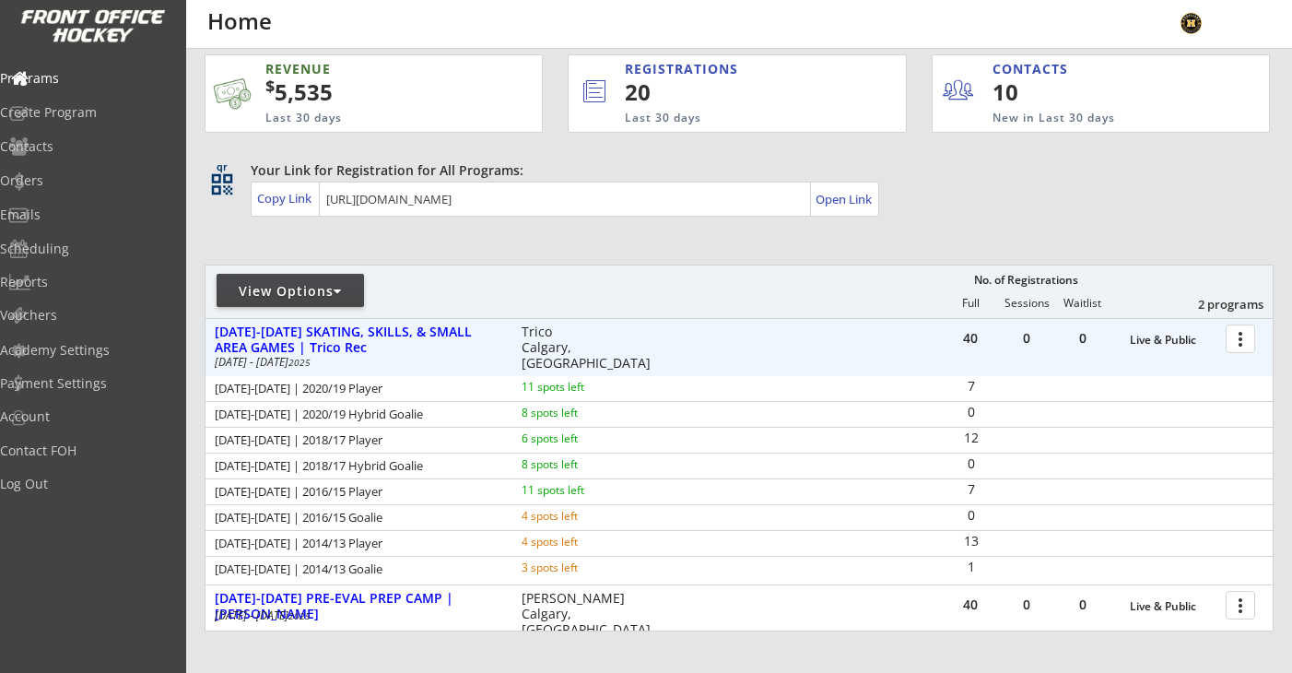
click at [220, 544] on div "[DATE]-[DATE] | 2014/13 Player" at bounding box center [356, 543] width 282 height 12
click at [1235, 338] on div at bounding box center [1243, 338] width 32 height 32
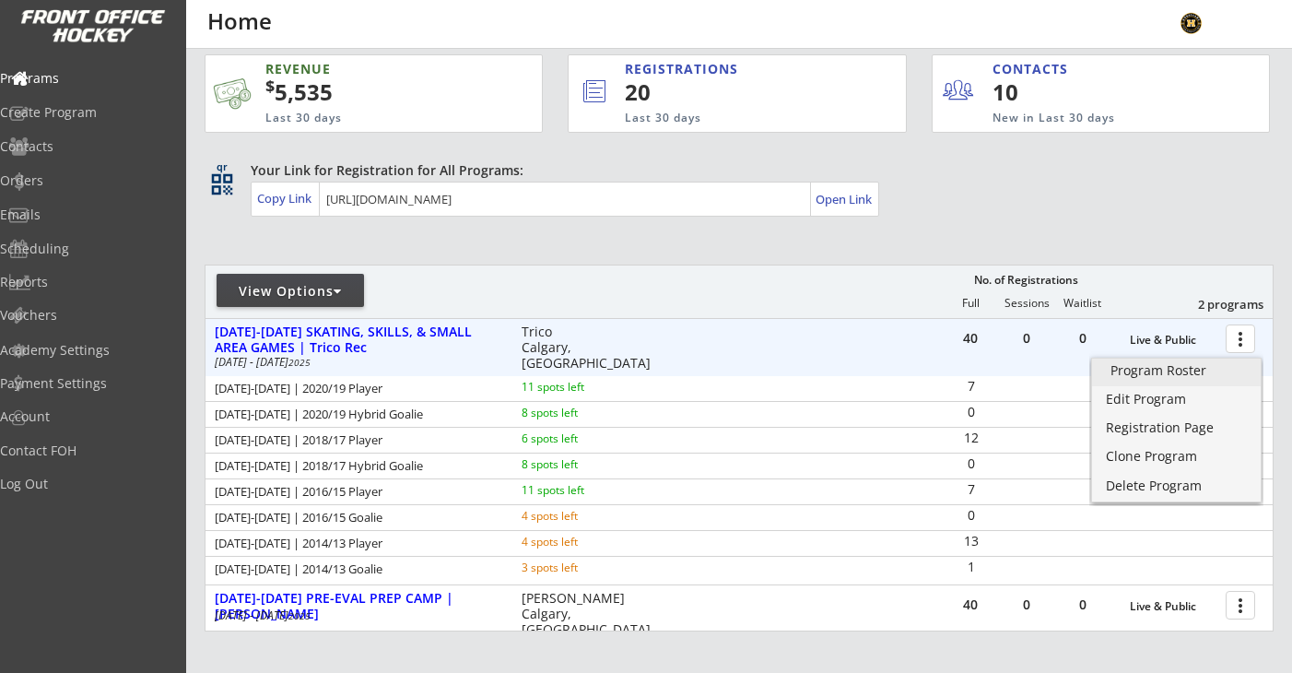
click at [1192, 364] on div "Program Roster" at bounding box center [1176, 370] width 132 height 13
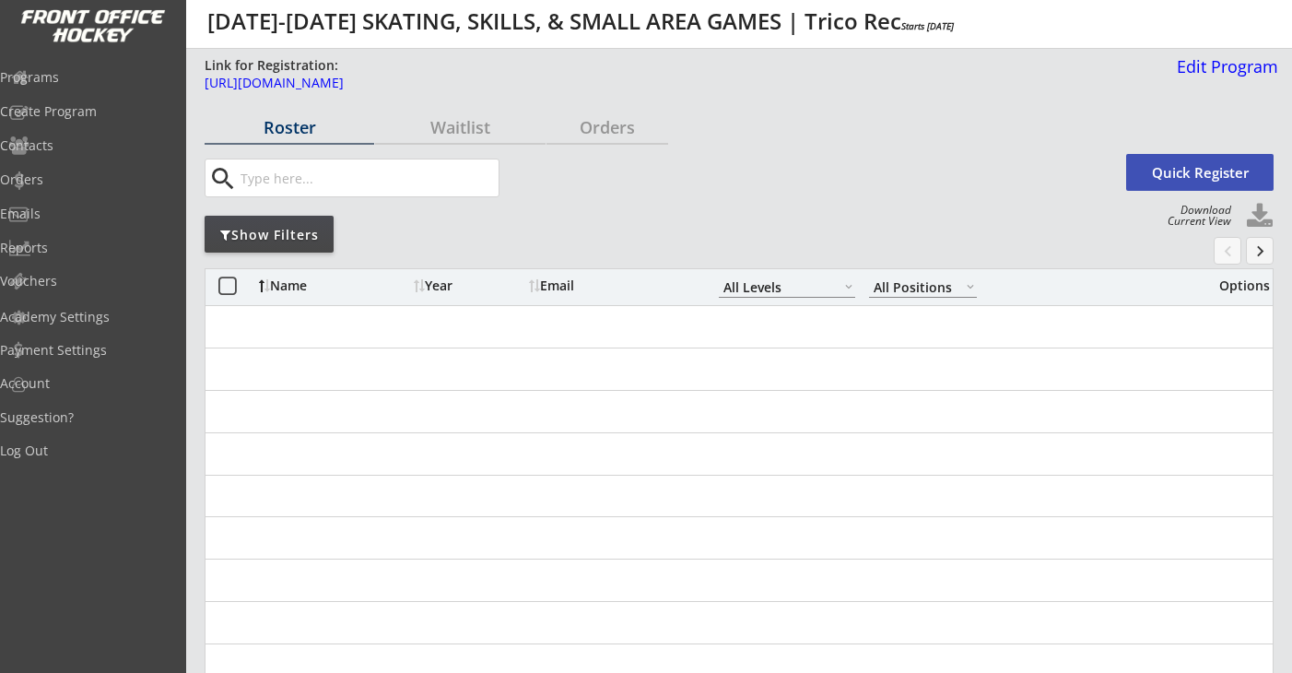
select select ""All Levels""
select select ""All Positions""
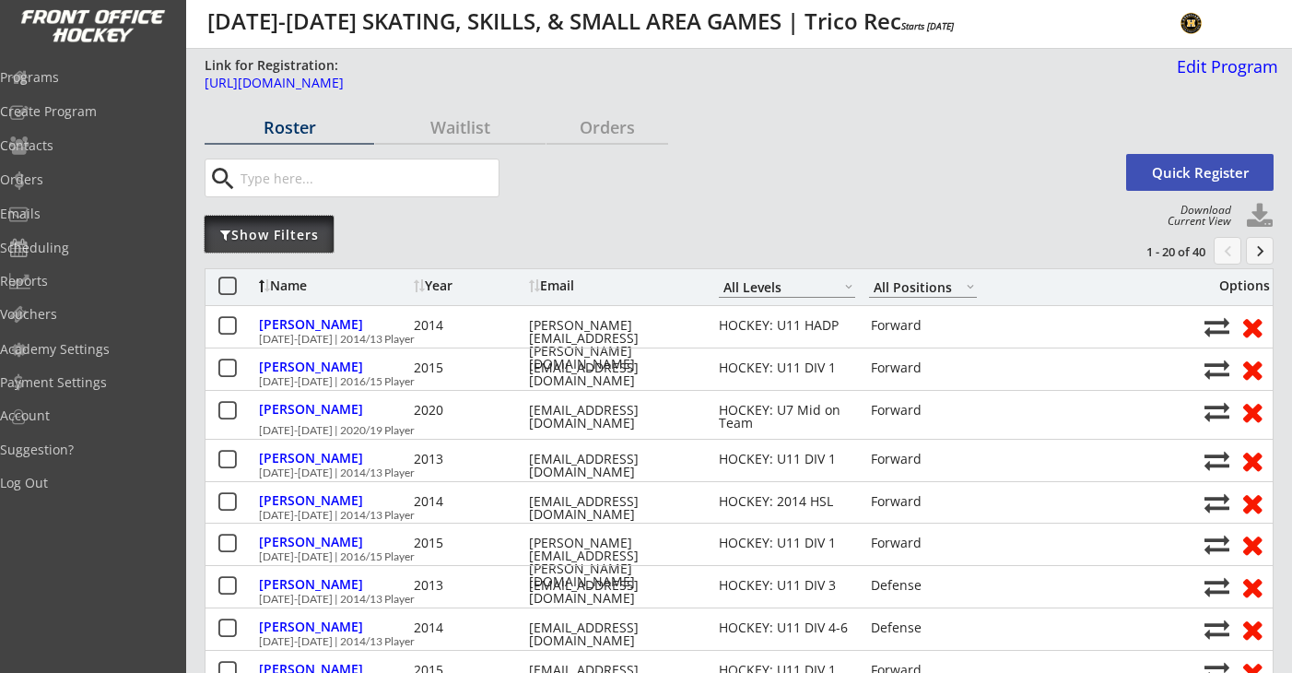
click at [299, 249] on div "Show Filters" at bounding box center [269, 234] width 129 height 37
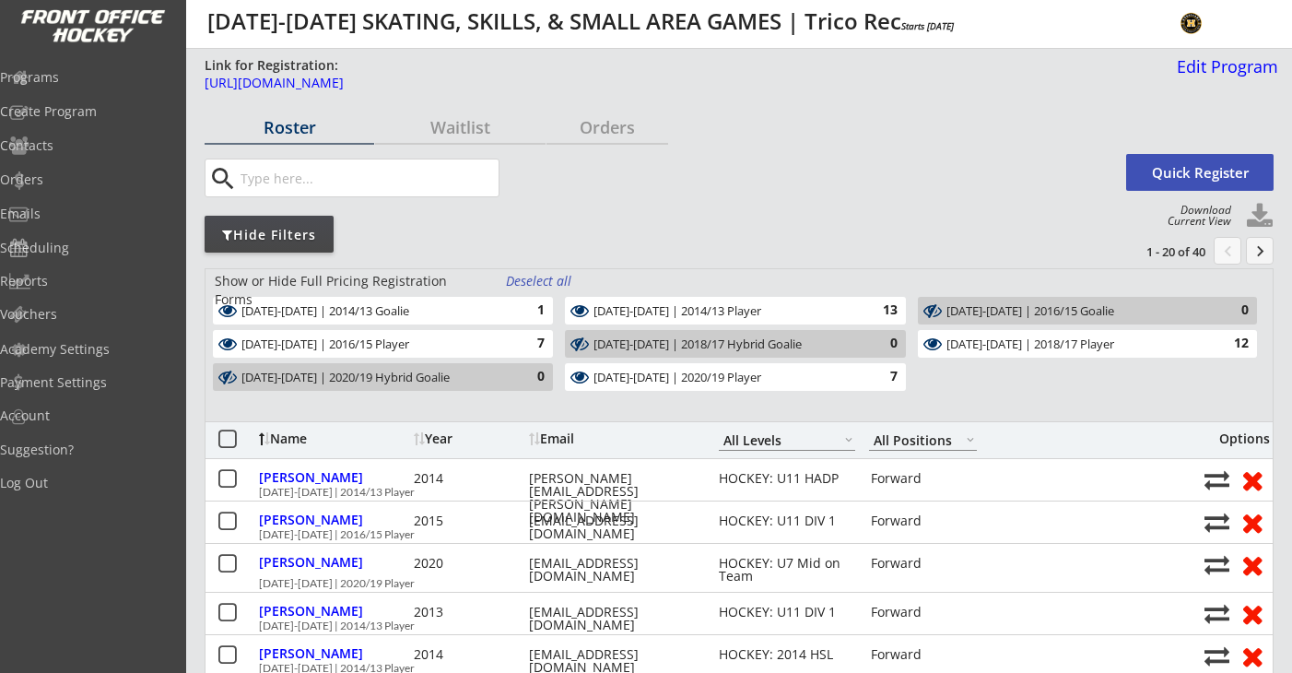
click at [533, 273] on div "Deselect all" at bounding box center [540, 281] width 68 height 18
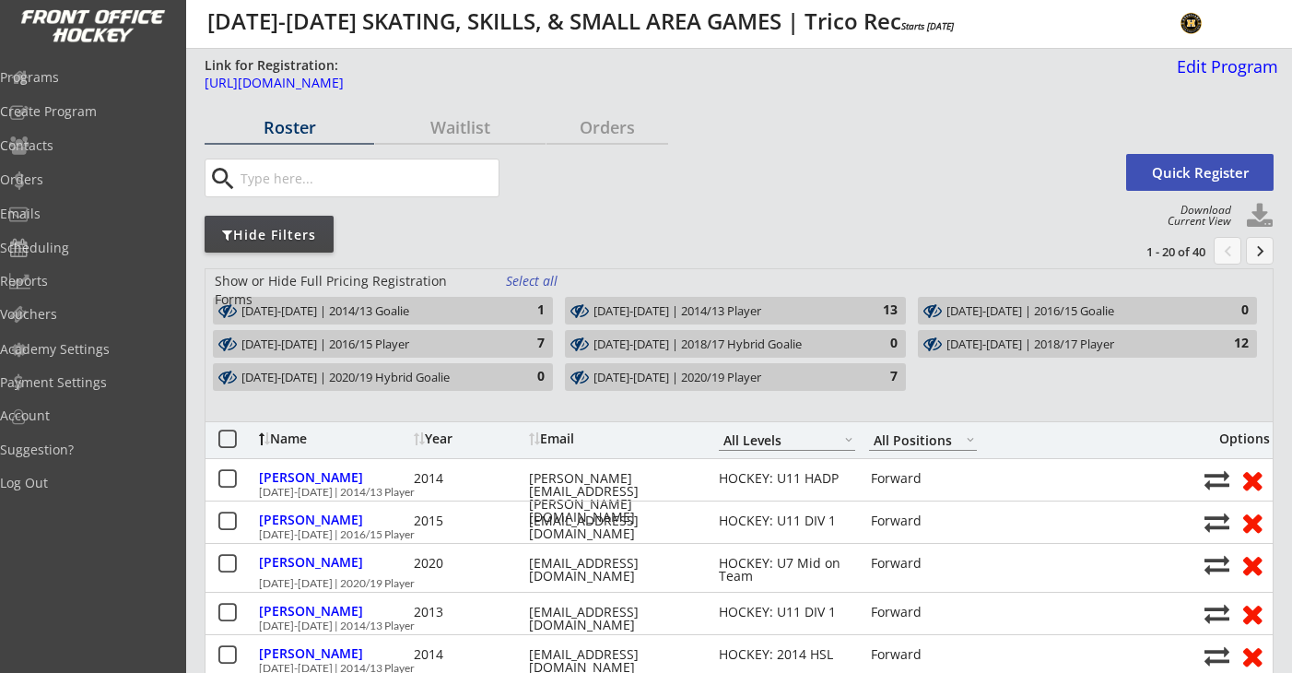
click at [504, 340] on div "[DATE]-[DATE] | 2016/15 Player 7" at bounding box center [383, 344] width 340 height 28
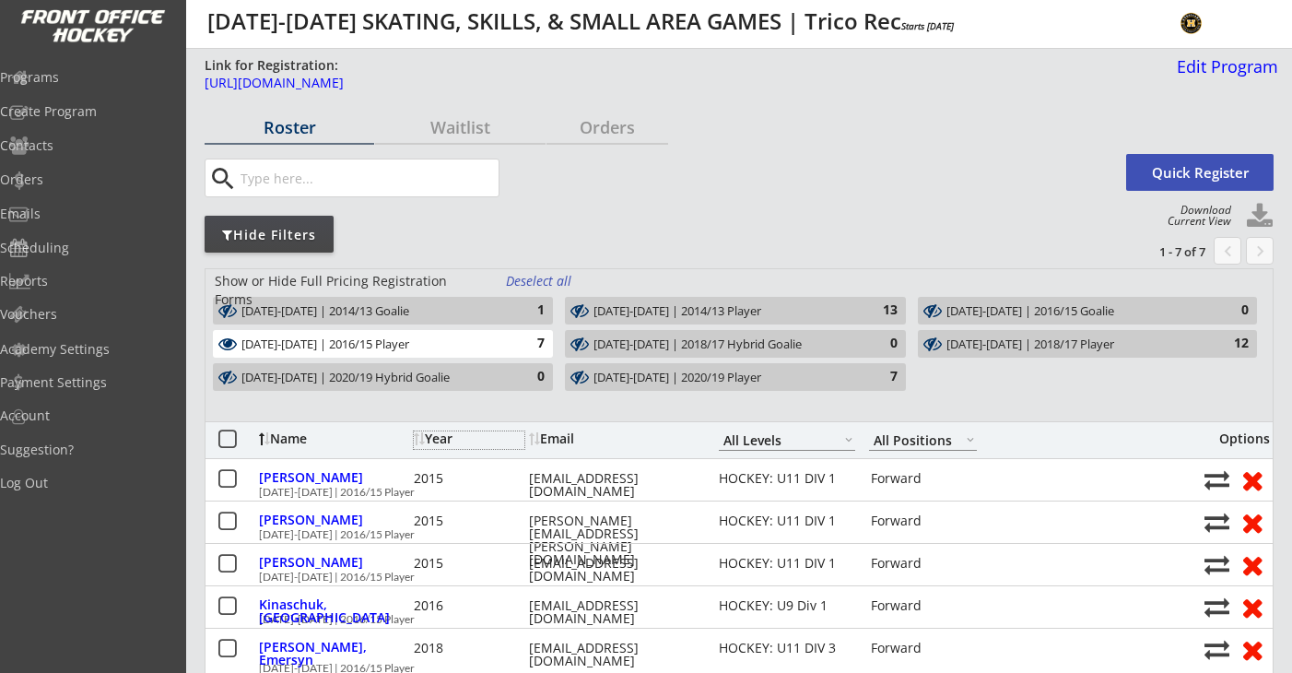
click at [439, 444] on div "Year" at bounding box center [469, 438] width 111 height 13
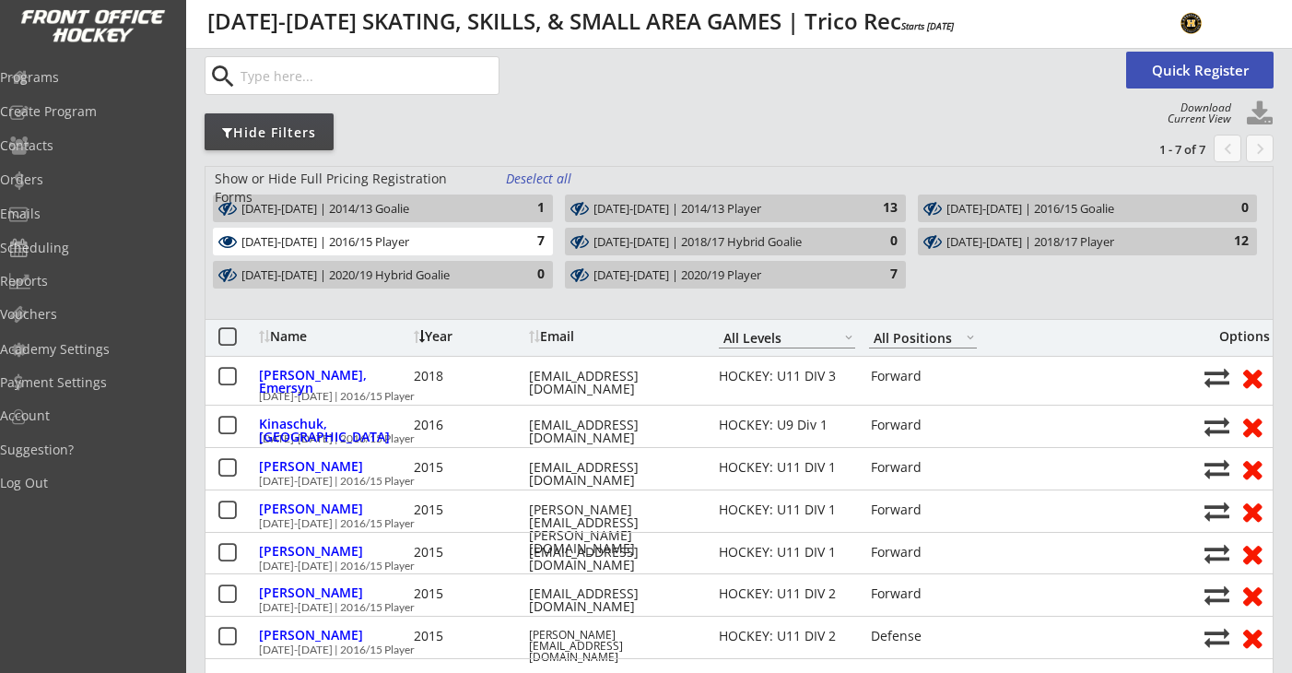
scroll to position [76, 0]
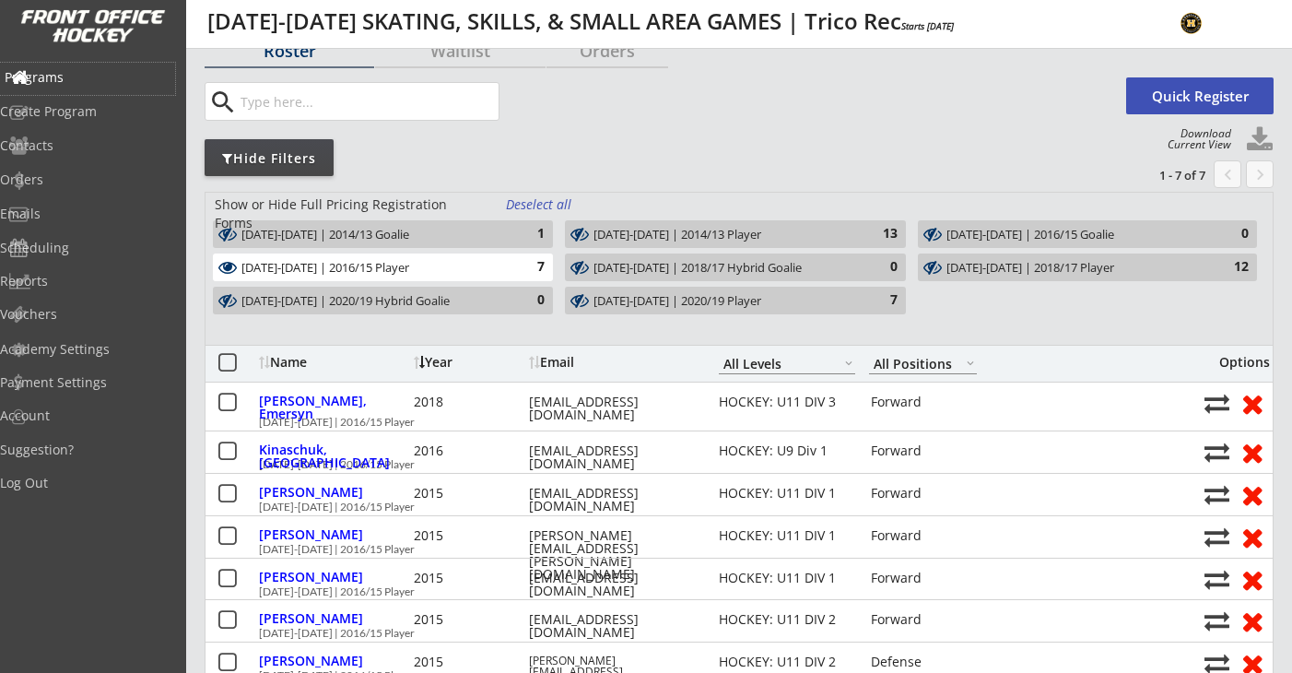
click at [98, 80] on div "Programs" at bounding box center [88, 77] width 166 height 13
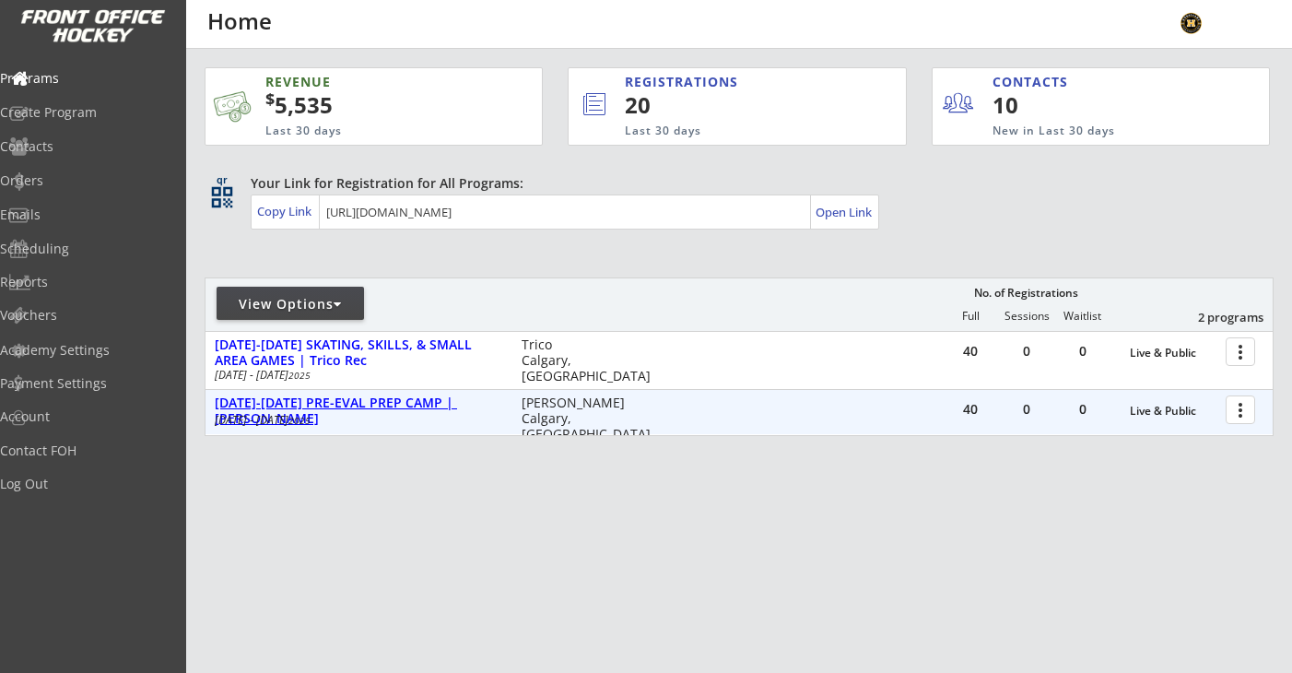
click at [459, 406] on div "Aug 25-29 PRE-EVAL PREP CAMP | Max Bell" at bounding box center [359, 410] width 288 height 31
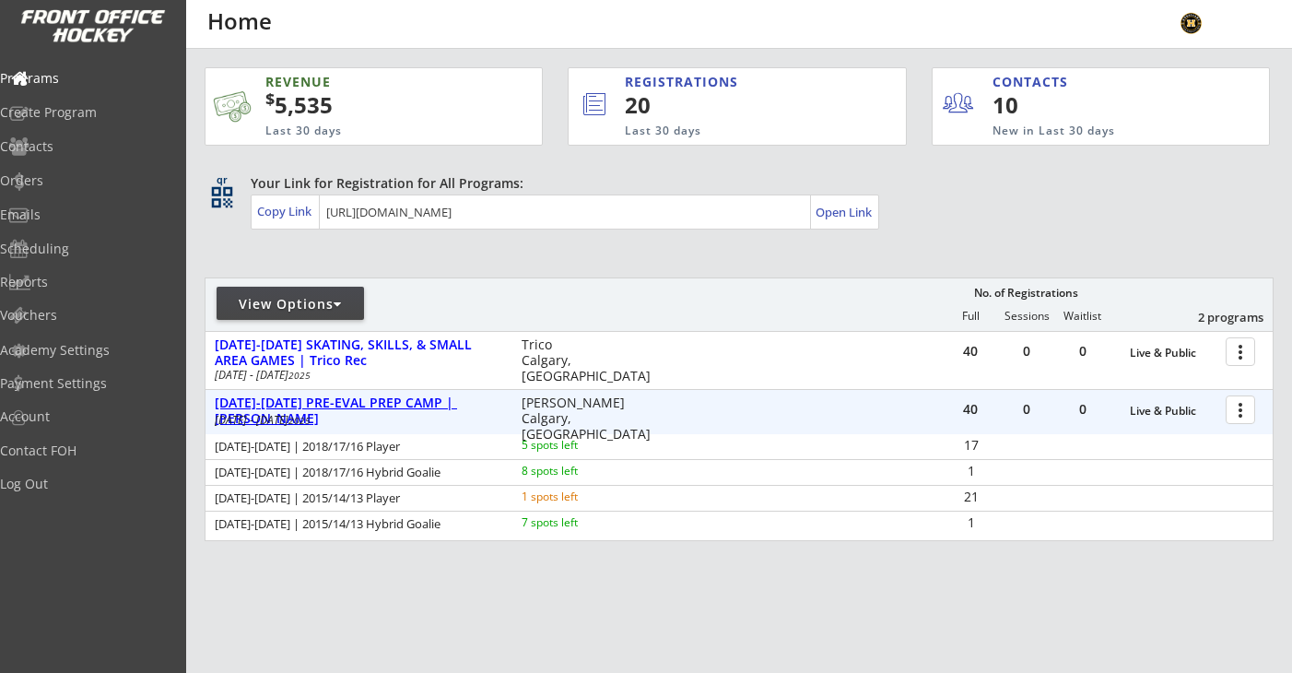
click at [423, 402] on div "Aug 25-29 PRE-EVAL PREP CAMP | Max Bell" at bounding box center [359, 410] width 288 height 31
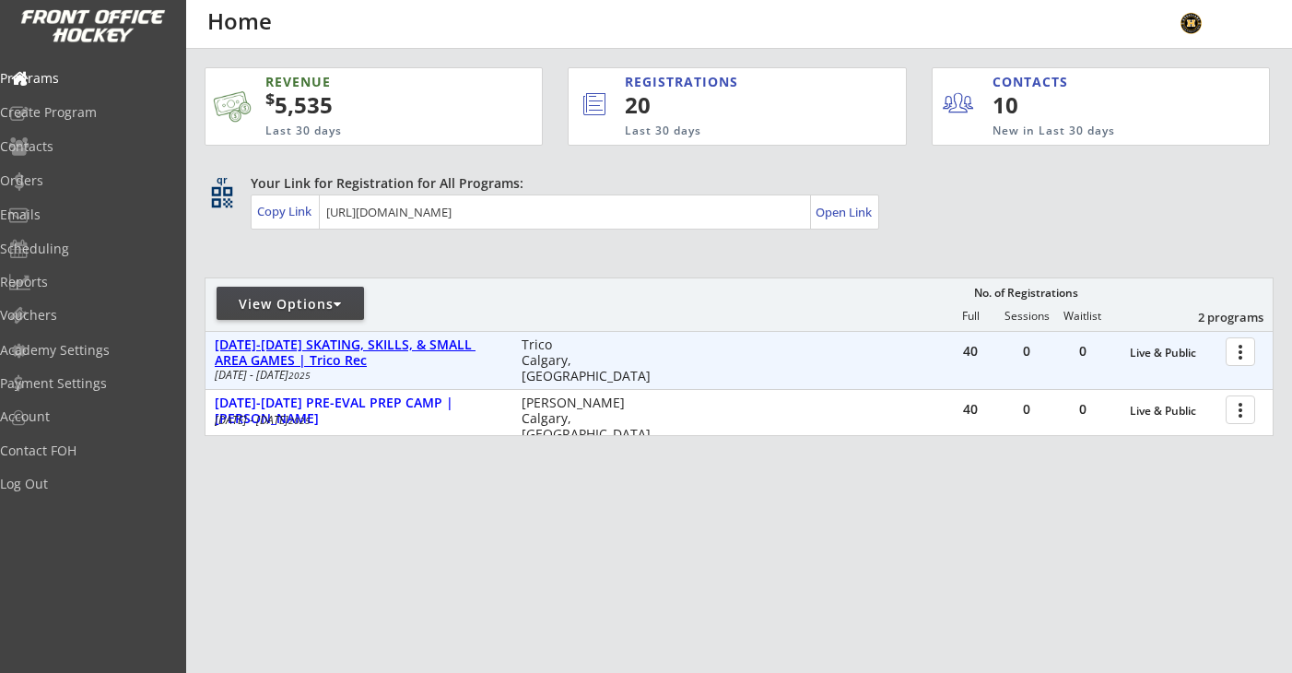
click at [420, 337] on div "Aug 18-21 SKATING, SKILLS, & SMALL AREA GAMES | Trico Rec" at bounding box center [359, 352] width 288 height 31
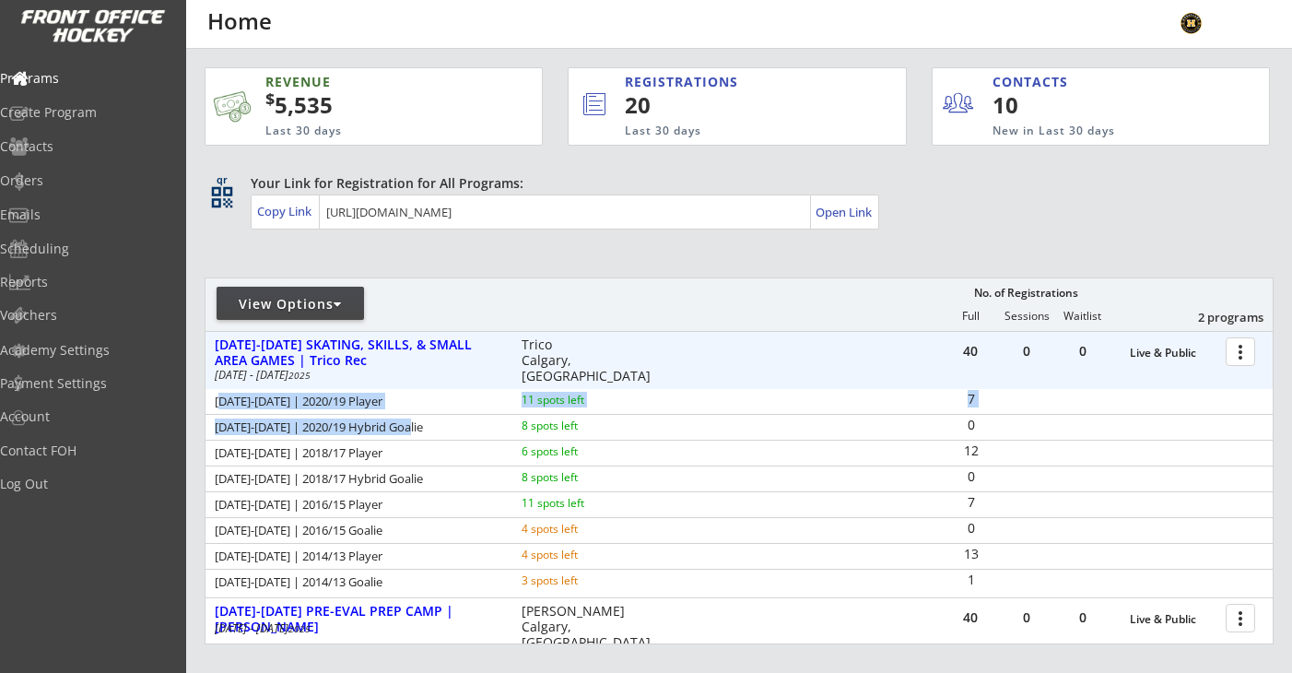
drag, startPoint x: 219, startPoint y: 402, endPoint x: 431, endPoint y: 429, distance: 213.7
click at [431, 431] on div "AUG 18-21 | 2020/19 Player 11 spots left 7 AUG 18-21 | 2020/19 Hybrid Goalie 8 …" at bounding box center [738, 491] width 1067 height 205
click at [66, 82] on div "Programs" at bounding box center [88, 78] width 166 height 13
click at [98, 78] on div "Programs" at bounding box center [88, 78] width 166 height 13
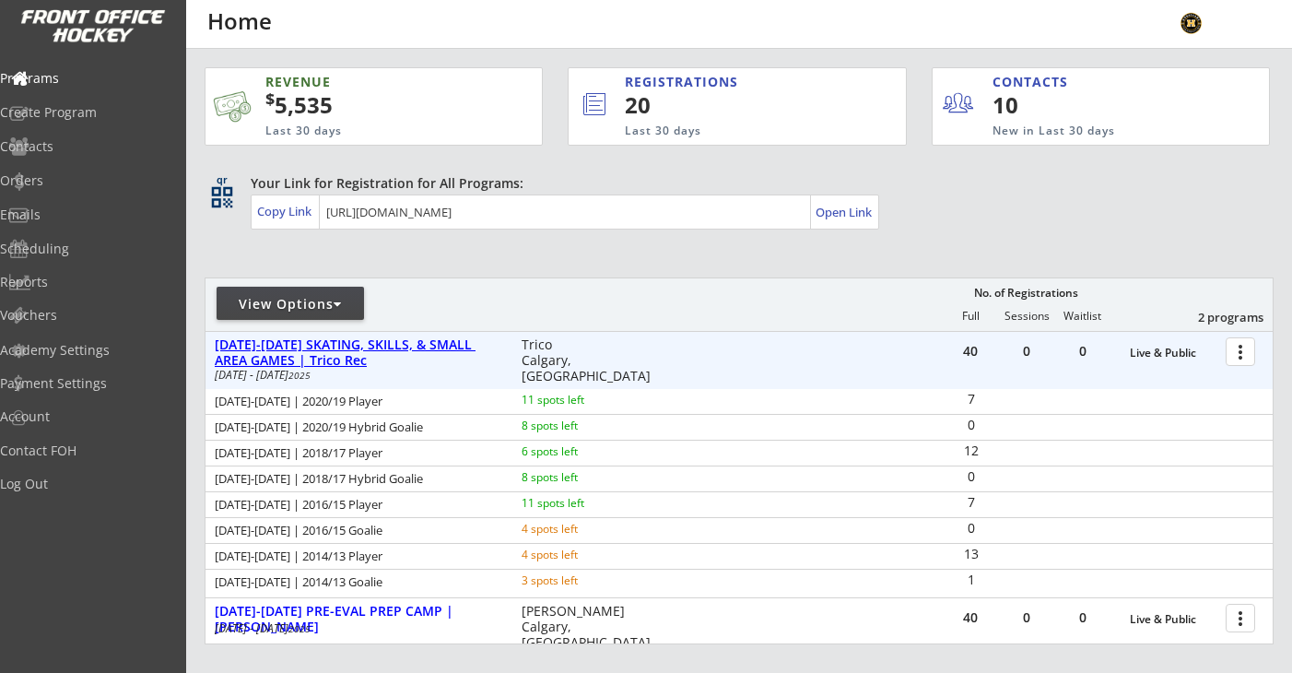
click at [266, 348] on div "Aug 18-21 SKATING, SKILLS, & SMALL AREA GAMES | Trico Rec" at bounding box center [359, 352] width 288 height 31
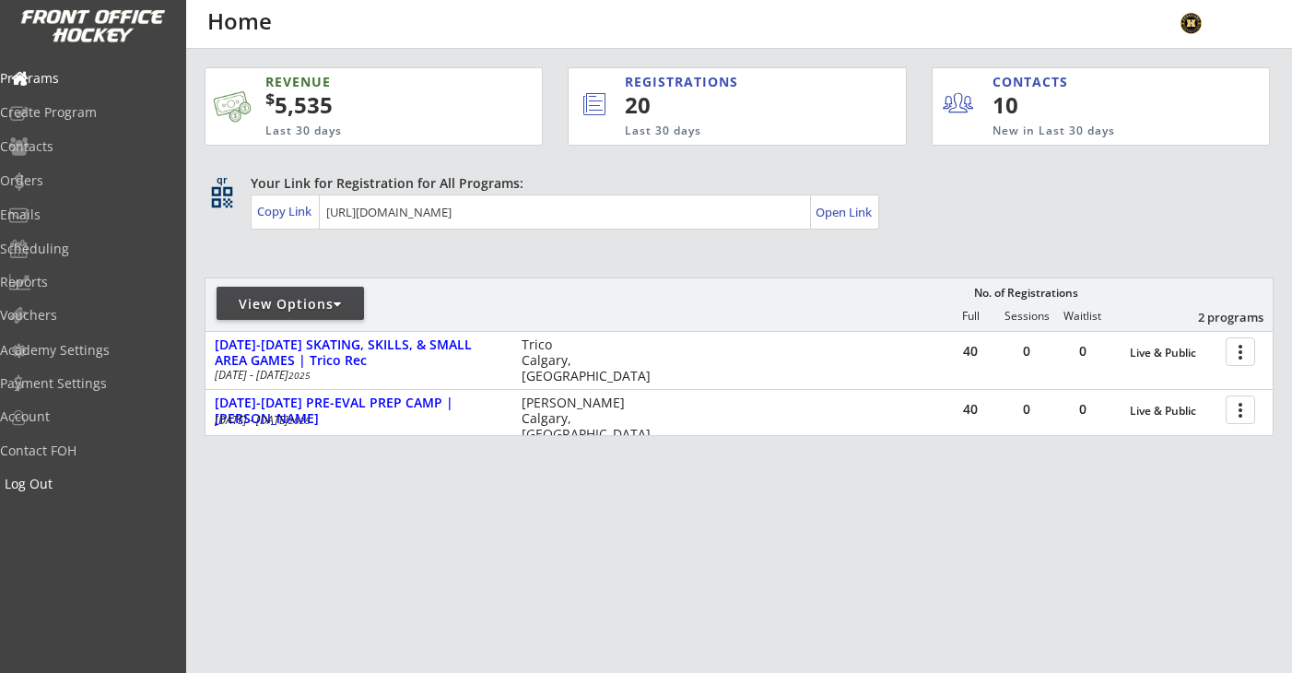
click at [66, 482] on div "Log Out" at bounding box center [88, 483] width 166 height 13
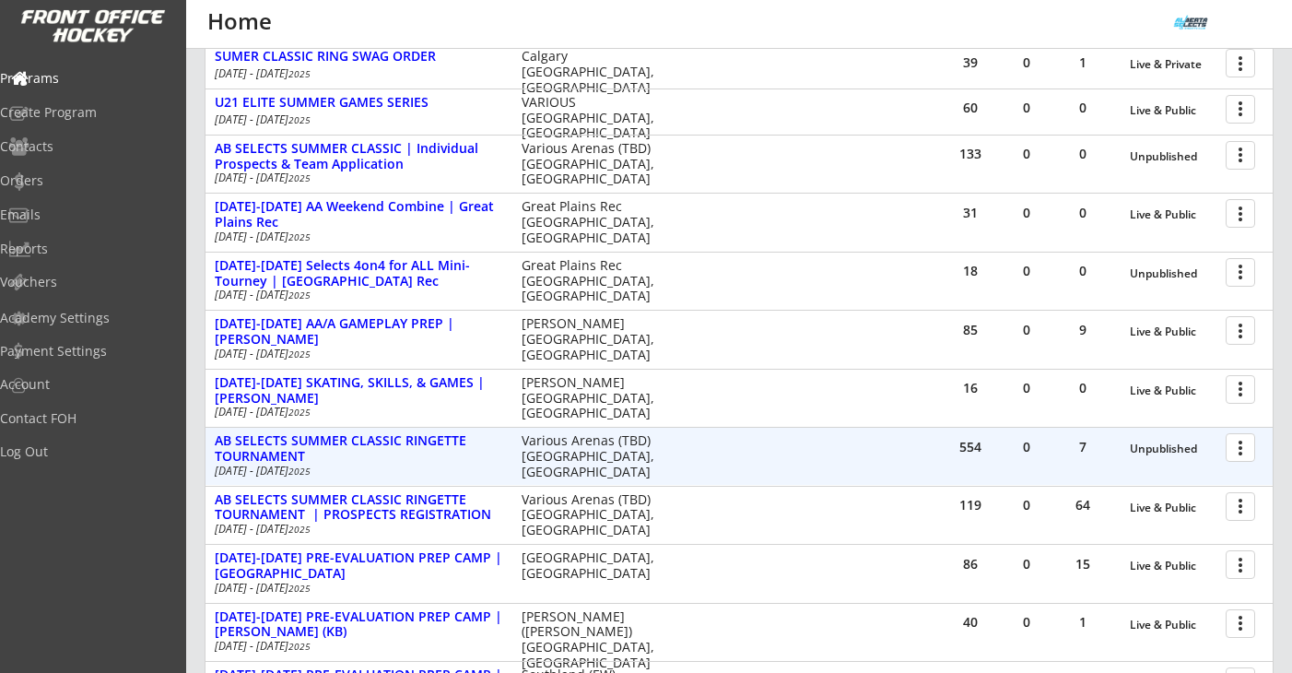
scroll to position [309, 0]
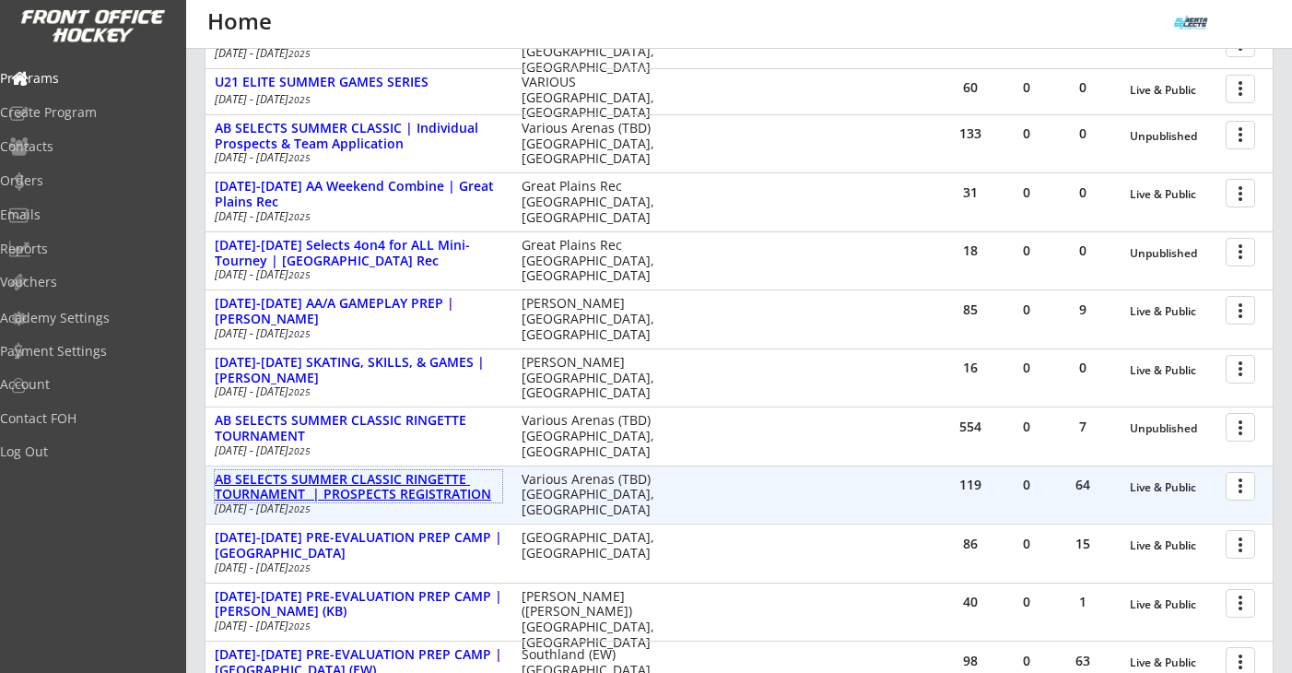
click at [451, 493] on div "AB SELECTS SUMMER CLASSIC RINGETTE TOURNAMENT | PROSPECTS REGISTRATION" at bounding box center [359, 487] width 288 height 31
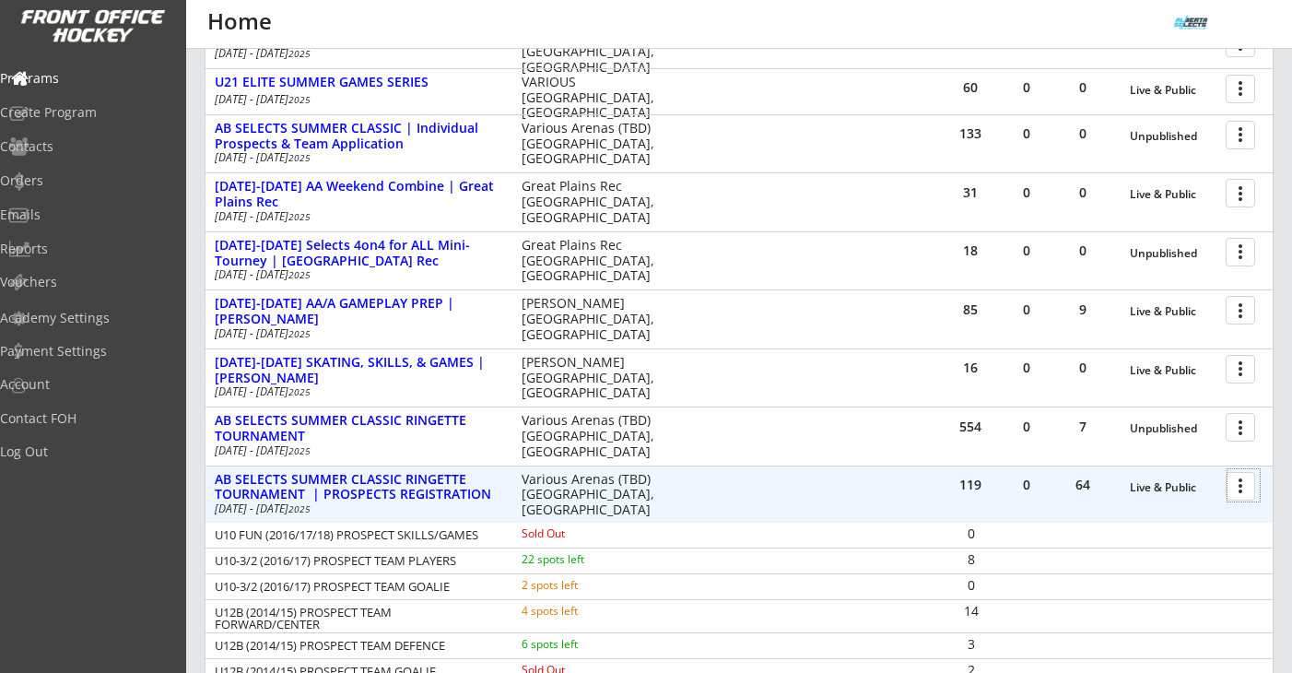
click at [1241, 483] on div at bounding box center [1243, 485] width 32 height 32
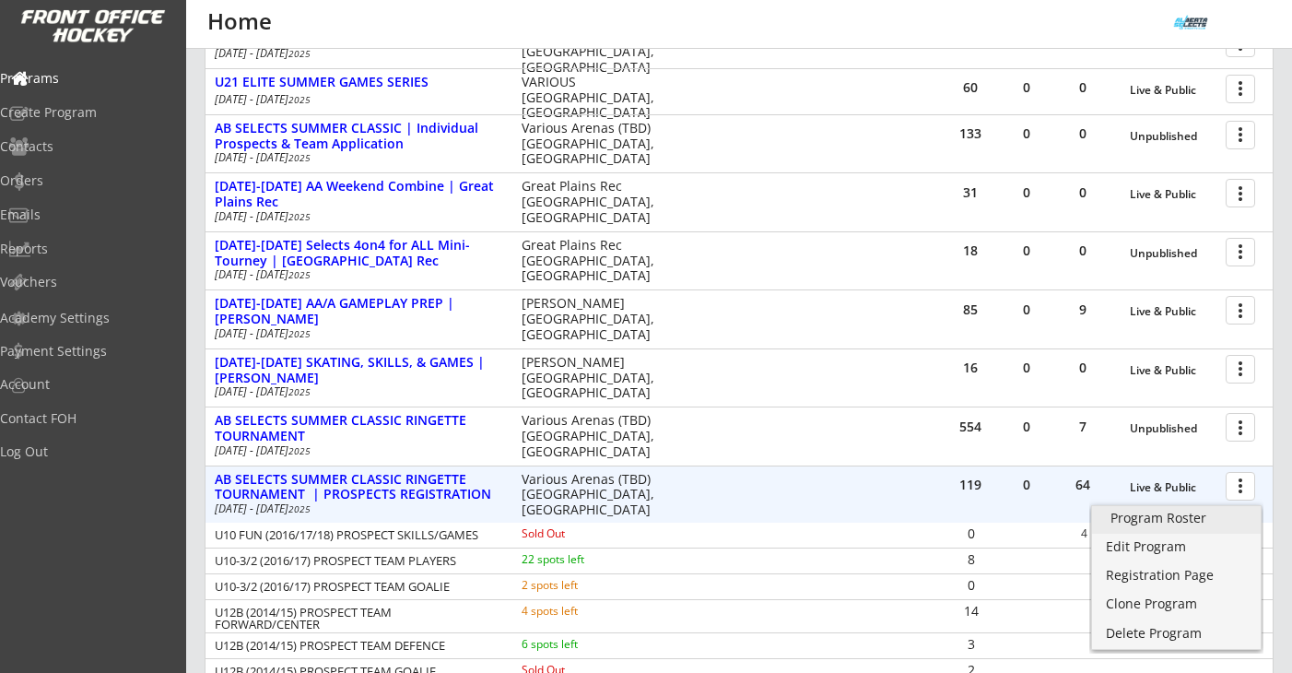
click at [1227, 509] on link "Program Roster" at bounding box center [1176, 520] width 169 height 28
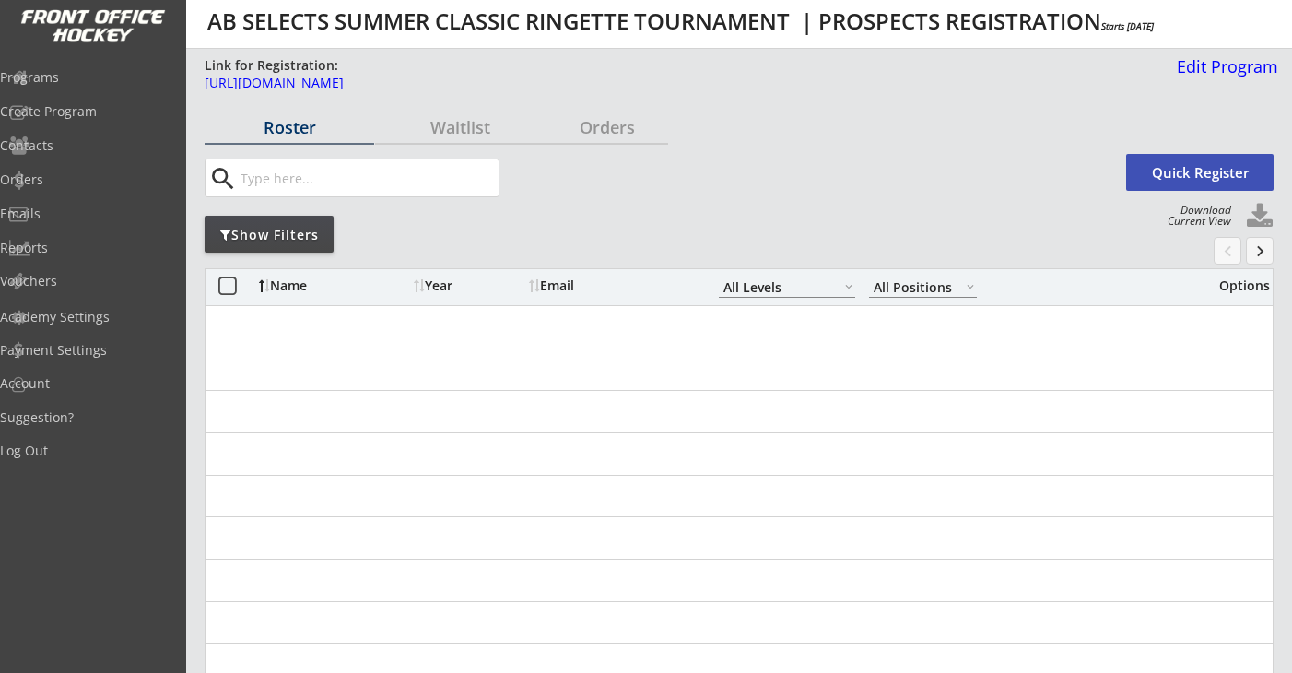
select select ""All Levels""
select select ""All Positions""
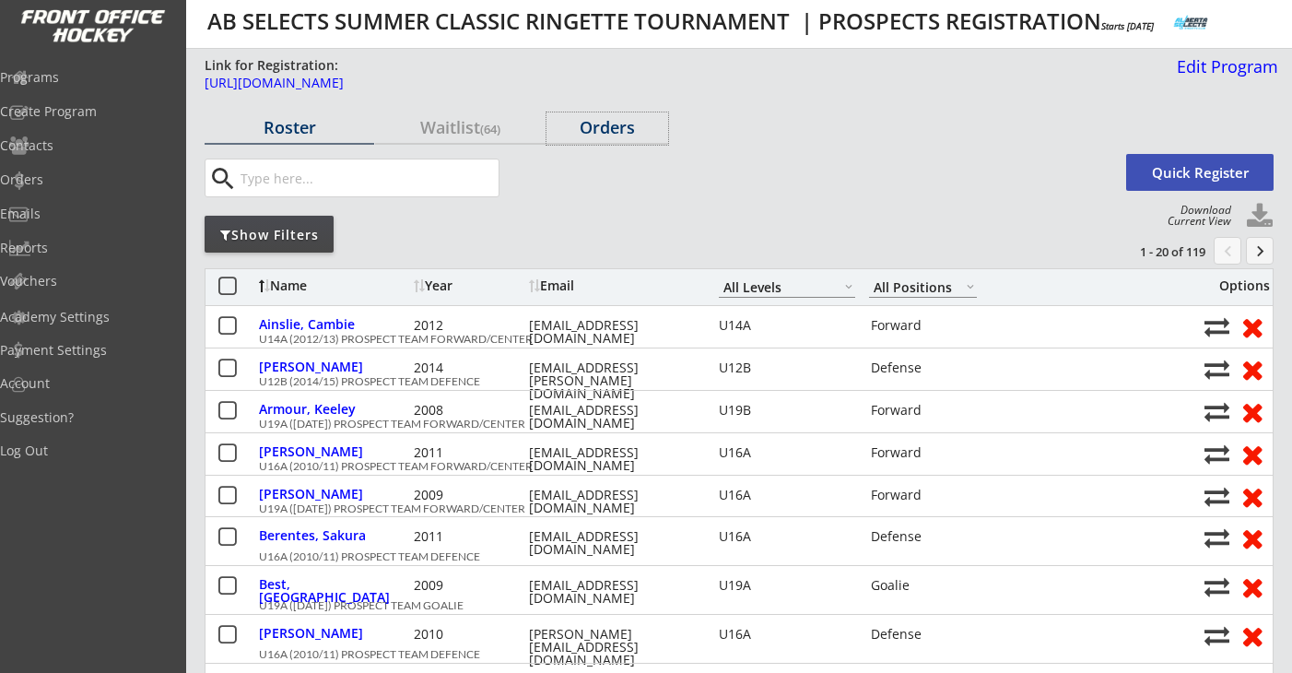
click at [616, 135] on div "Orders" at bounding box center [607, 127] width 122 height 17
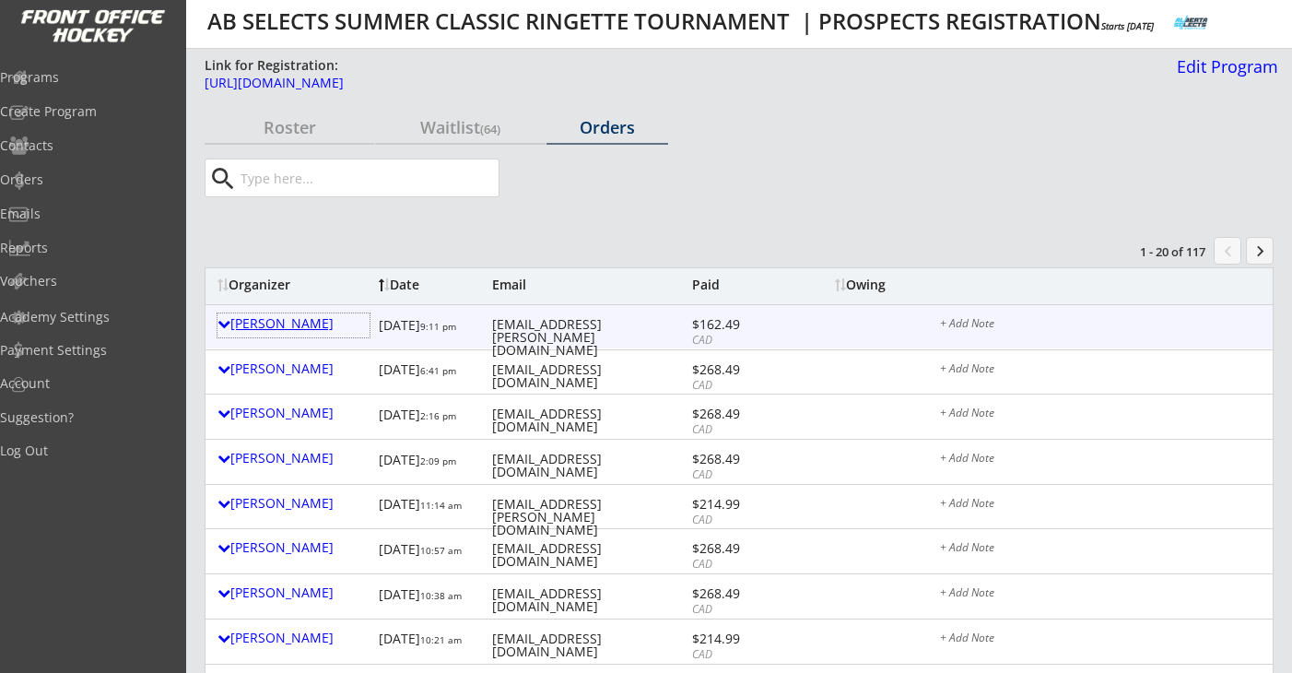
click at [279, 320] on div "[PERSON_NAME]" at bounding box center [293, 323] width 152 height 13
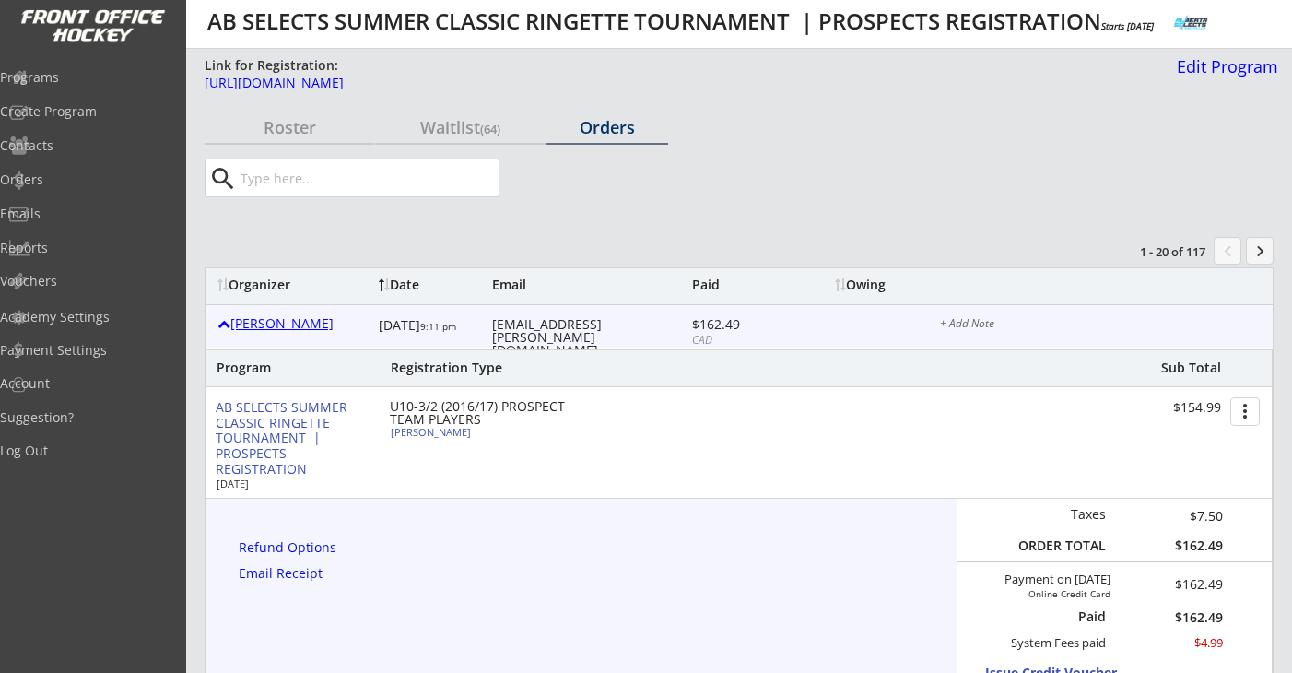
click at [279, 320] on div "[PERSON_NAME]" at bounding box center [293, 323] width 152 height 13
